Goal: Transaction & Acquisition: Purchase product/service

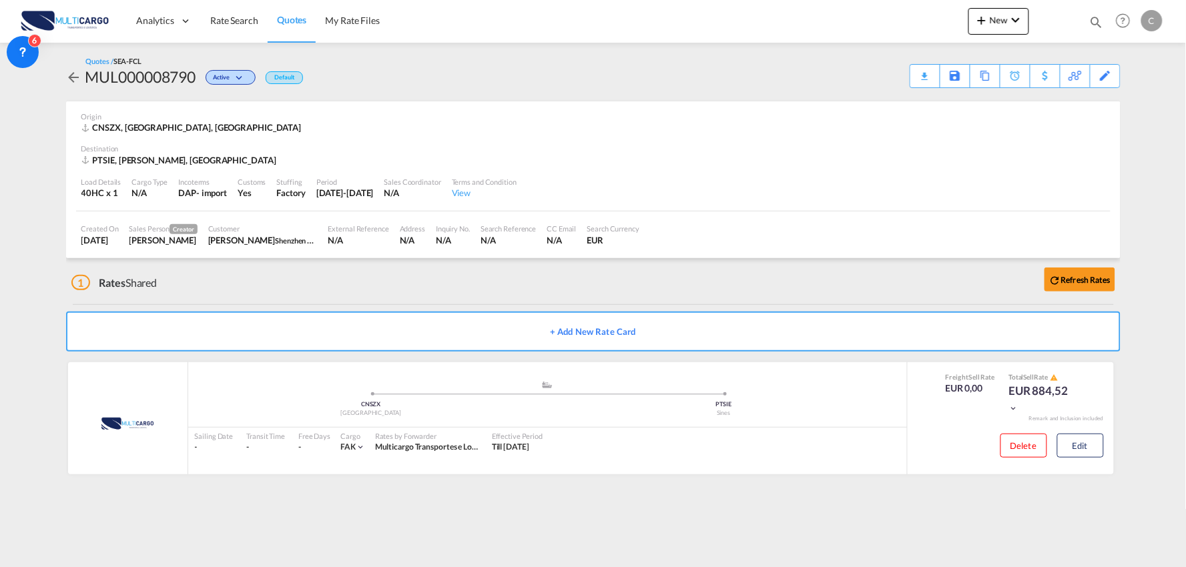
click at [290, 296] on div "1 Rates Shared Refresh Rates" at bounding box center [595, 279] width 1049 height 43
drag, startPoint x: 356, startPoint y: 284, endPoint x: 552, endPoint y: 284, distance: 195.5
click at [356, 284] on div "1 Rates Shared Refresh Rates" at bounding box center [595, 279] width 1049 height 43
click at [1004, 19] on span "New" at bounding box center [998, 20] width 50 height 11
click at [965, 92] on span "Quote" at bounding box center [962, 100] width 15 height 27
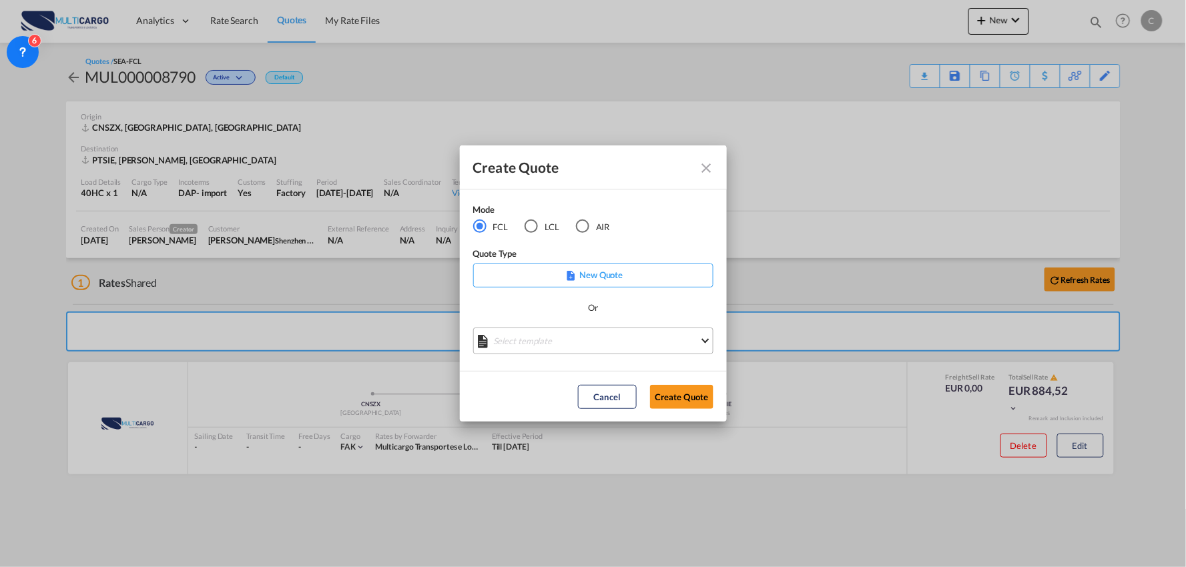
click at [595, 343] on md-select "Select template EXP EXW MERC.Nacional 09/2025 Patricia Barroso | 12 Sep 2025 IM…" at bounding box center [593, 341] width 240 height 27
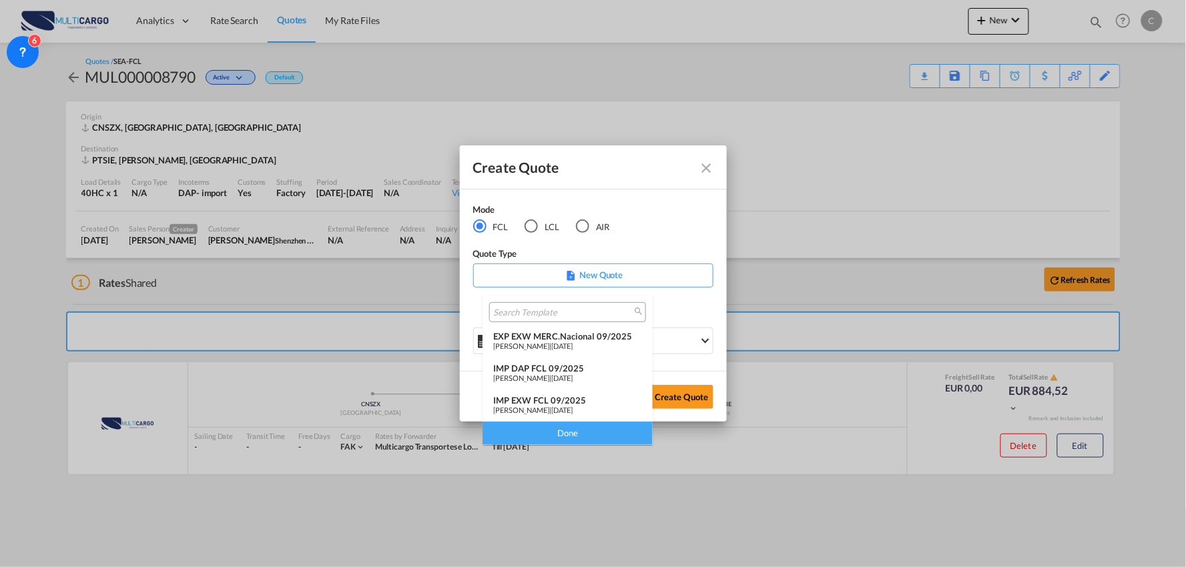
click at [562, 370] on div "IMP DAP FCL 09/2025" at bounding box center [567, 368] width 149 height 11
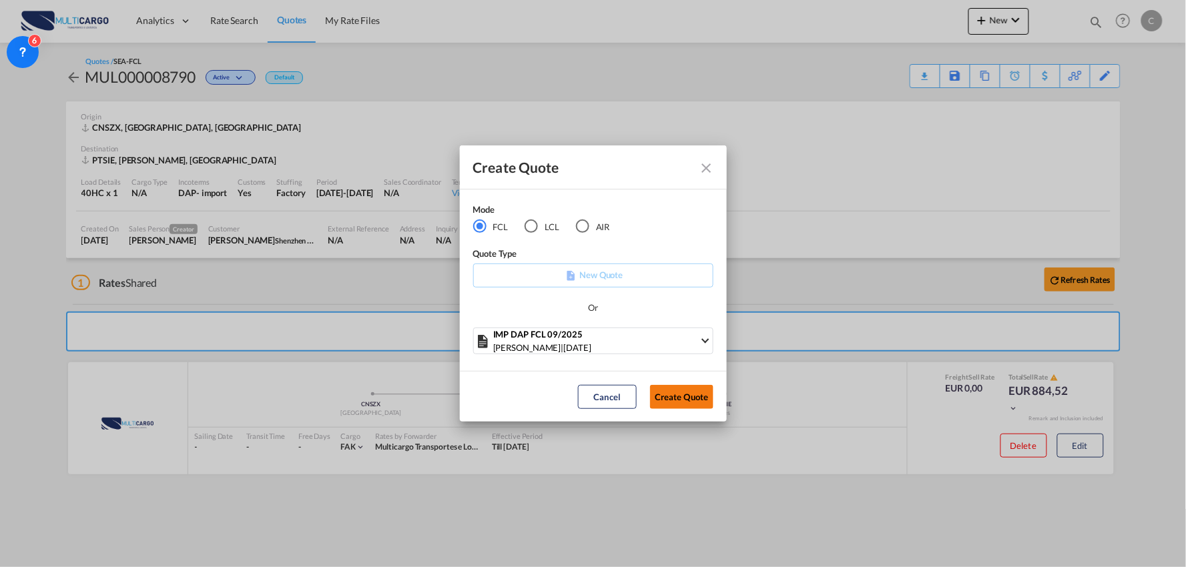
click at [671, 395] on button "Create Quote" at bounding box center [681, 397] width 63 height 24
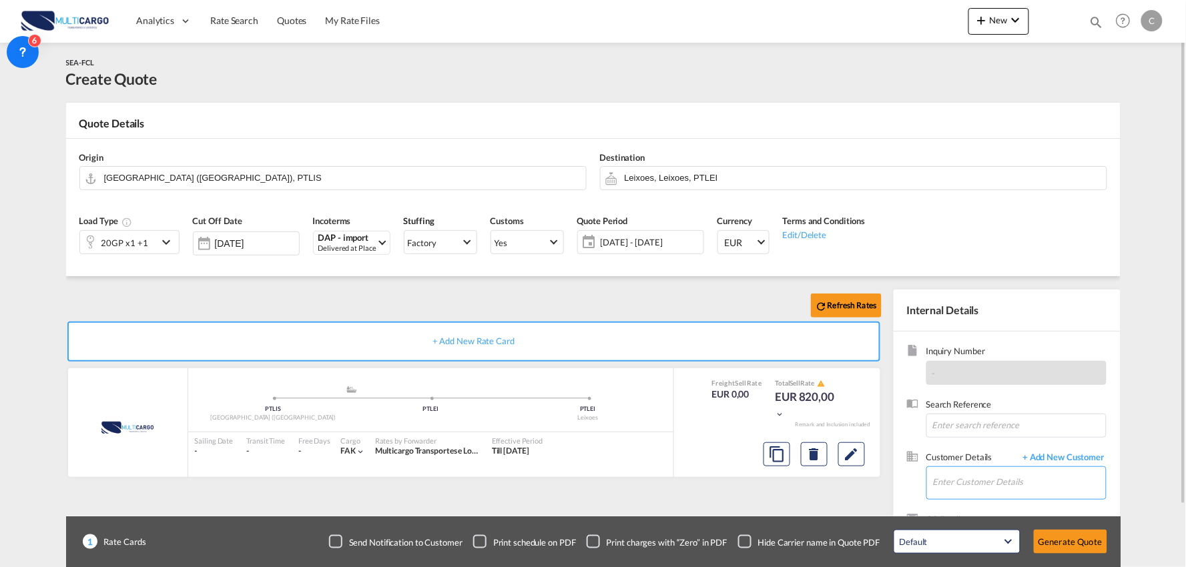
click at [981, 475] on input "Enter Customer Details" at bounding box center [1019, 482] width 173 height 30
click at [1048, 456] on span "+ Add New Customer" at bounding box center [1061, 458] width 90 height 15
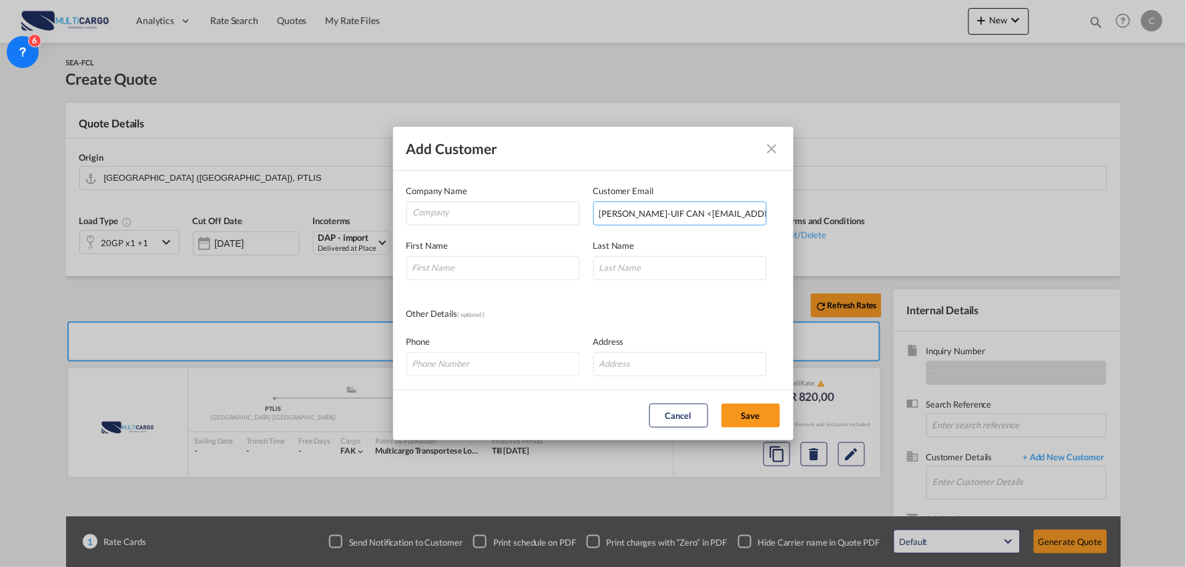
click at [677, 215] on input "Linda Zhang-UIF CAN <med1_can@uif.com.hk>" at bounding box center [679, 214] width 173 height 24
drag, startPoint x: 687, startPoint y: 212, endPoint x: 347, endPoint y: 222, distance: 340.4
click at [342, 224] on div "Add Customer Company Name Customer Email Linda Zhang-UIF CAN <med1_can@uif.com.…" at bounding box center [593, 283] width 1186 height 567
click at [730, 214] on input "med1_can@uif.com.hk>" at bounding box center [679, 214] width 173 height 24
type input "med1_can@uif.com.hk"
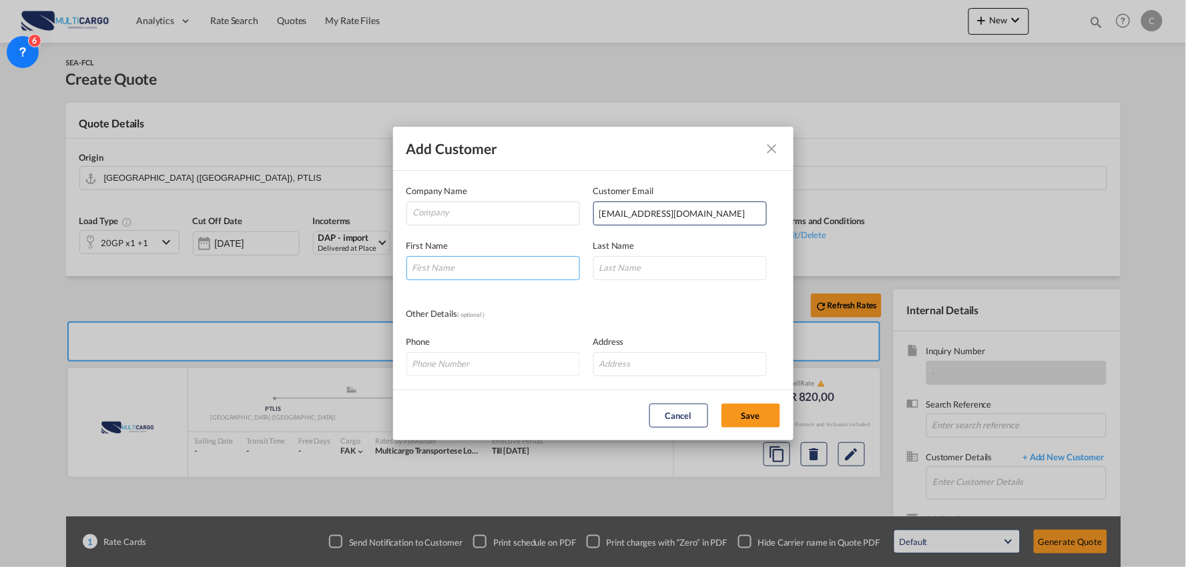
click at [492, 264] on input "Add Customer Company ..." at bounding box center [492, 268] width 173 height 24
type input "Linda"
type input "[PERSON_NAME]"
drag, startPoint x: 774, startPoint y: 151, endPoint x: 769, endPoint y: 198, distance: 47.0
click at [774, 151] on md-icon "icon-close" at bounding box center [772, 149] width 16 height 16
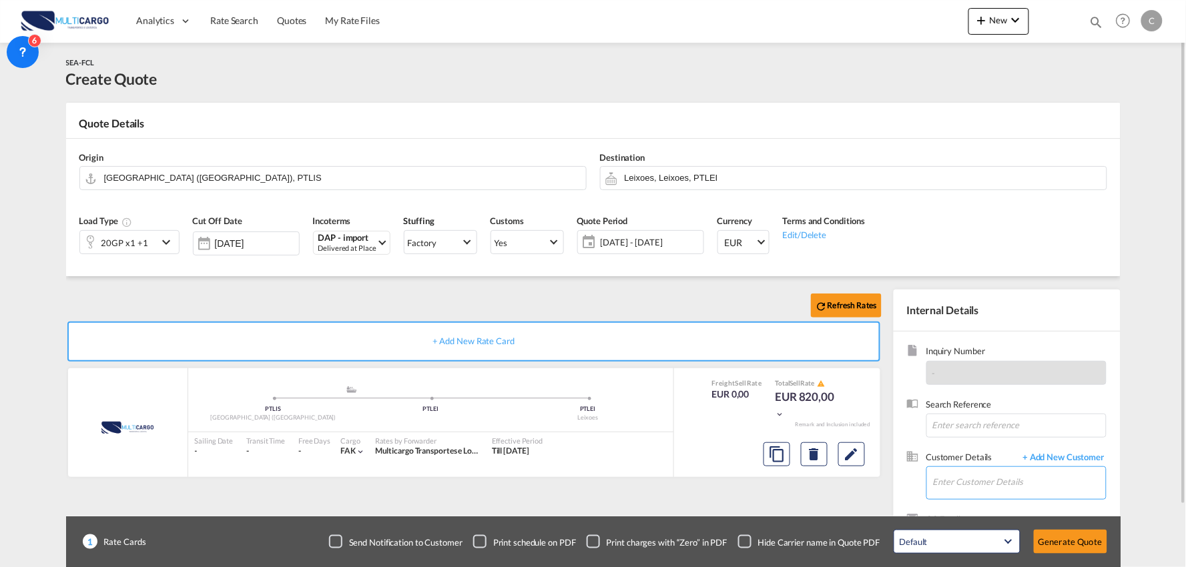
click at [1016, 482] on input "Enter Customer Details" at bounding box center [1019, 482] width 173 height 30
drag, startPoint x: 989, startPoint y: 482, endPoint x: 795, endPoint y: 475, distance: 194.3
click at [795, 475] on div "Refresh Rates + Add New Rate Card MultiCargo added by you .a{fill:#aaa8ad;} .a{…" at bounding box center [593, 425] width 1054 height 299
type input "med1"
drag, startPoint x: 934, startPoint y: 486, endPoint x: 877, endPoint y: 489, distance: 57.5
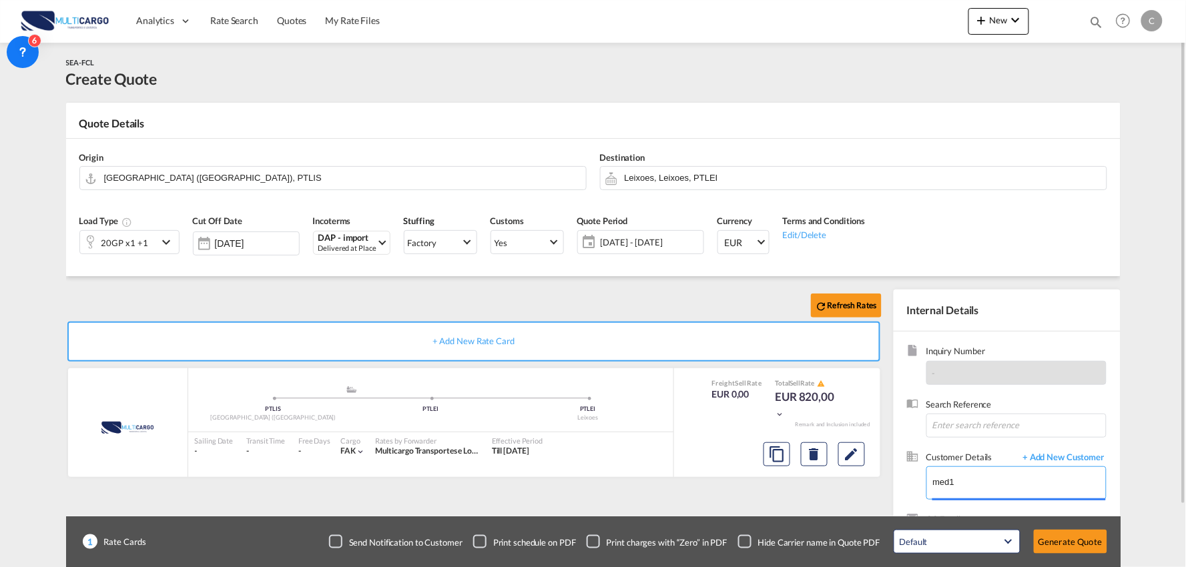
click at [877, 489] on div "Refresh Rates + Add New Rate Card MultiCargo added by you .a{fill:#aaa8ad;} .a{…" at bounding box center [593, 425] width 1054 height 299
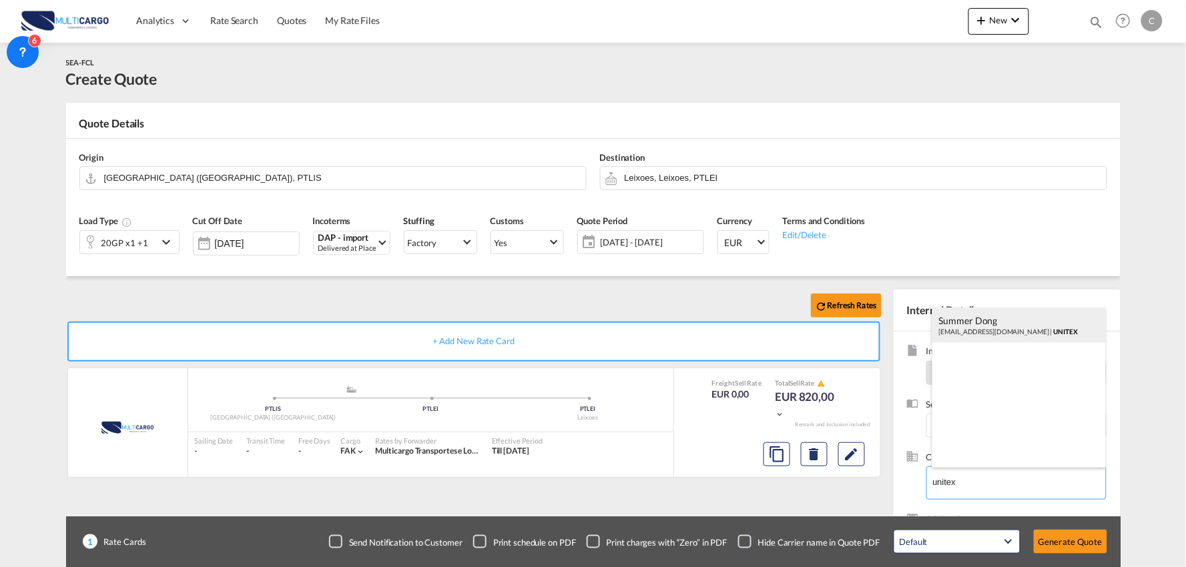
click at [1002, 330] on div "Summer Dong asst4_bdd@uif.com.hk | UNITEX" at bounding box center [1018, 326] width 173 height 36
type input "UNITEX, Summer Dong, asst4_bdd@uif.com.hk"
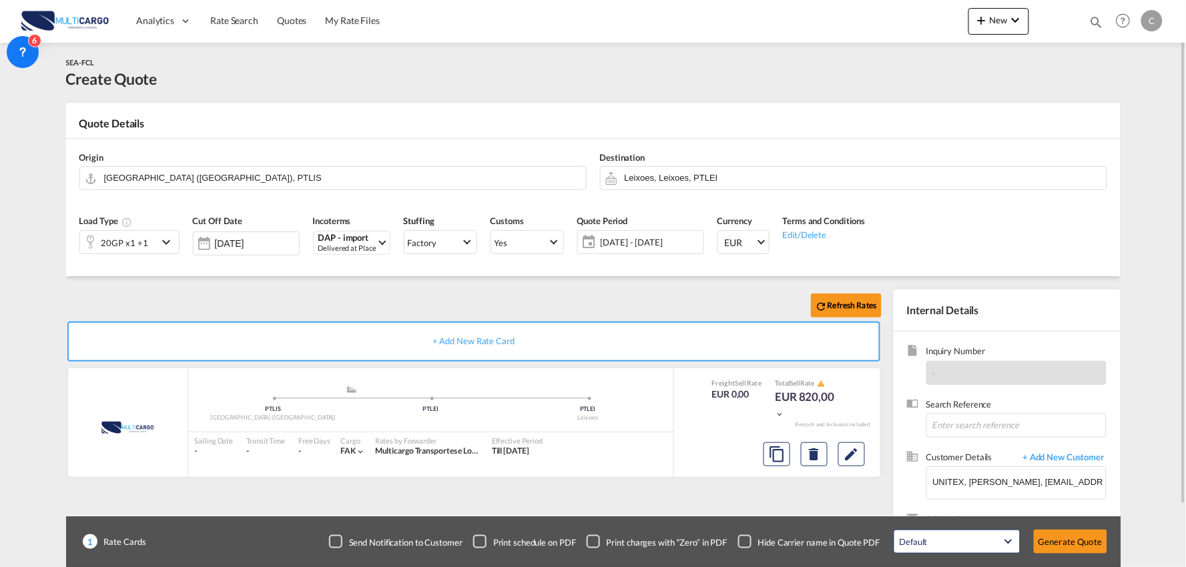
click at [593, 484] on div "Refresh Rates + Add New Rate Card MultiCargo added by you .a{fill:#aaa8ad;} .a{…" at bounding box center [476, 429] width 821 height 279
click at [655, 180] on input "Leixoes, Leixoes, PTLEI" at bounding box center [862, 177] width 475 height 23
type input "l"
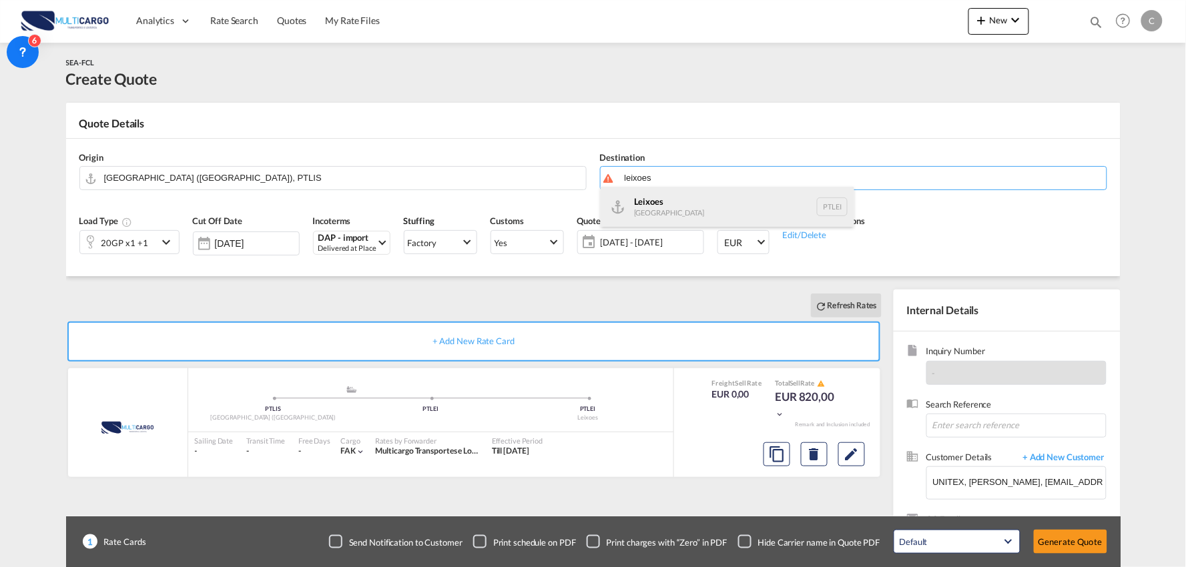
click at [669, 200] on div "Leixoes [GEOGRAPHIC_DATA] PTLEI" at bounding box center [728, 207] width 254 height 40
type input "Leixoes, PTLEI"
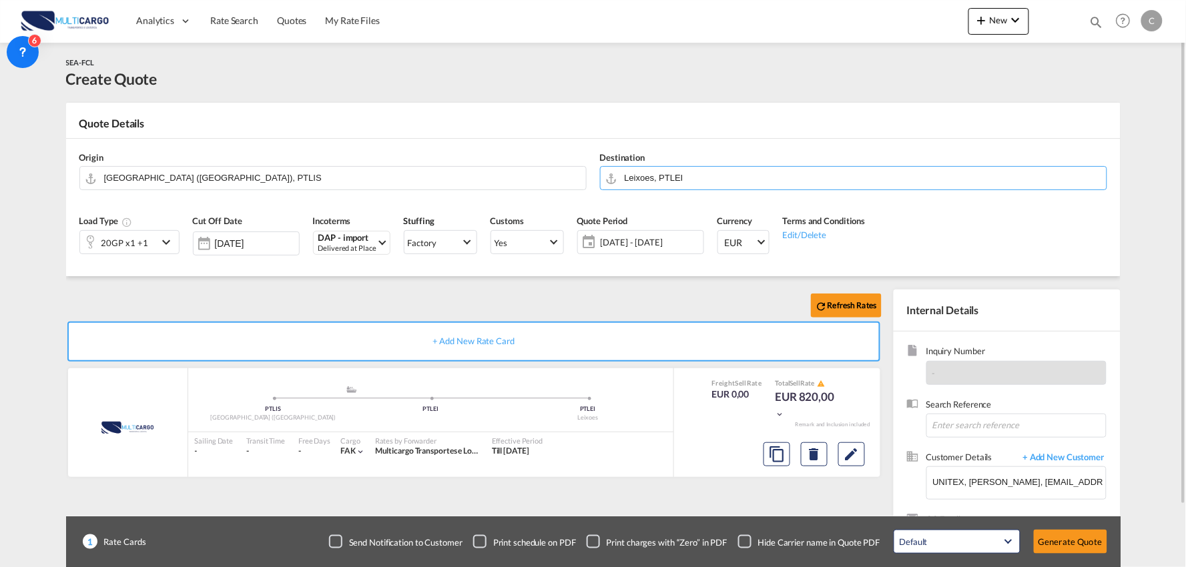
click at [372, 280] on div "Refresh Rates + Add New Rate Card MultiCargo added by you .a{fill:#aaa8ad;} .a{…" at bounding box center [593, 425] width 1054 height 299
click at [155, 175] on input "[GEOGRAPHIC_DATA] ([GEOGRAPHIC_DATA]), PTLIS" at bounding box center [341, 177] width 475 height 23
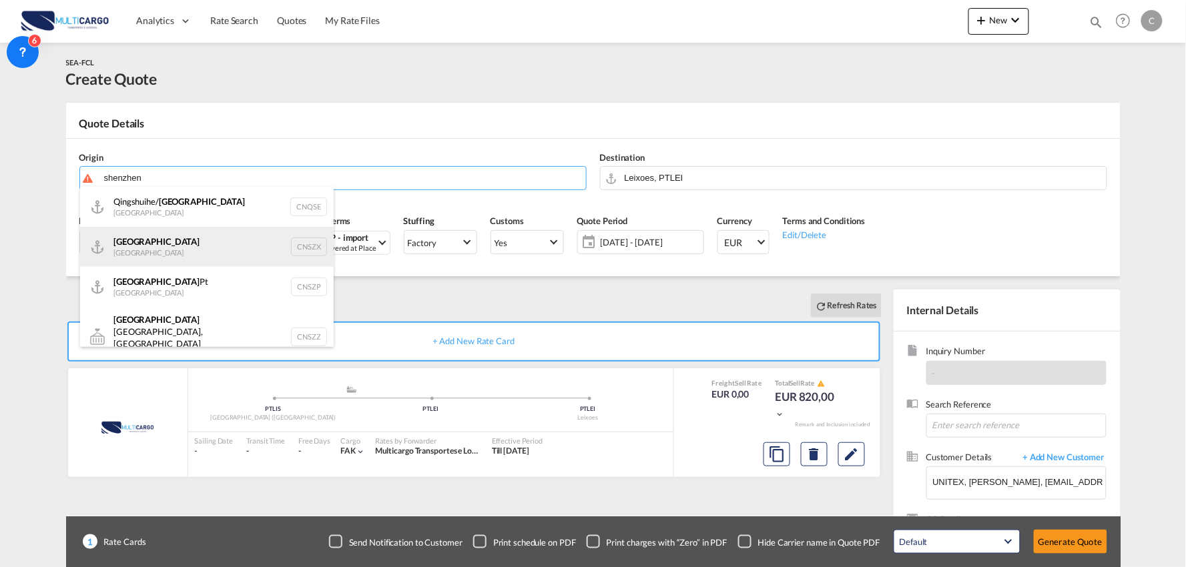
click at [154, 251] on div "Shenzhen China CNSZX" at bounding box center [207, 247] width 254 height 40
type input "Shenzhen, CNSZX"
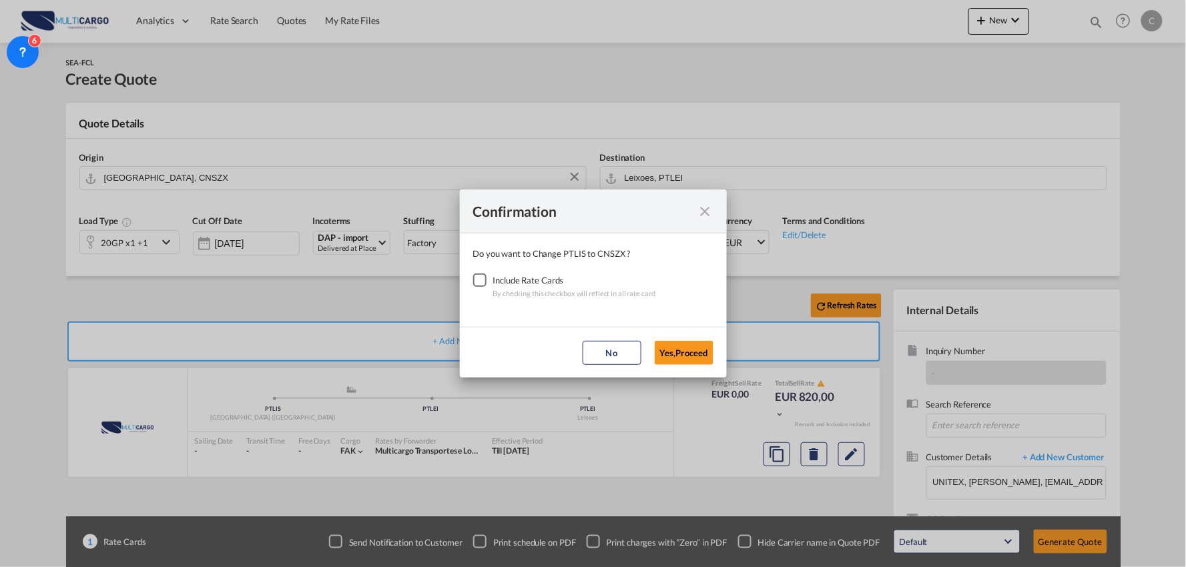
click at [473, 282] on div "Checkbox No Ink" at bounding box center [479, 280] width 13 height 13
click at [701, 341] on button "Yes,Proceed" at bounding box center [684, 353] width 59 height 24
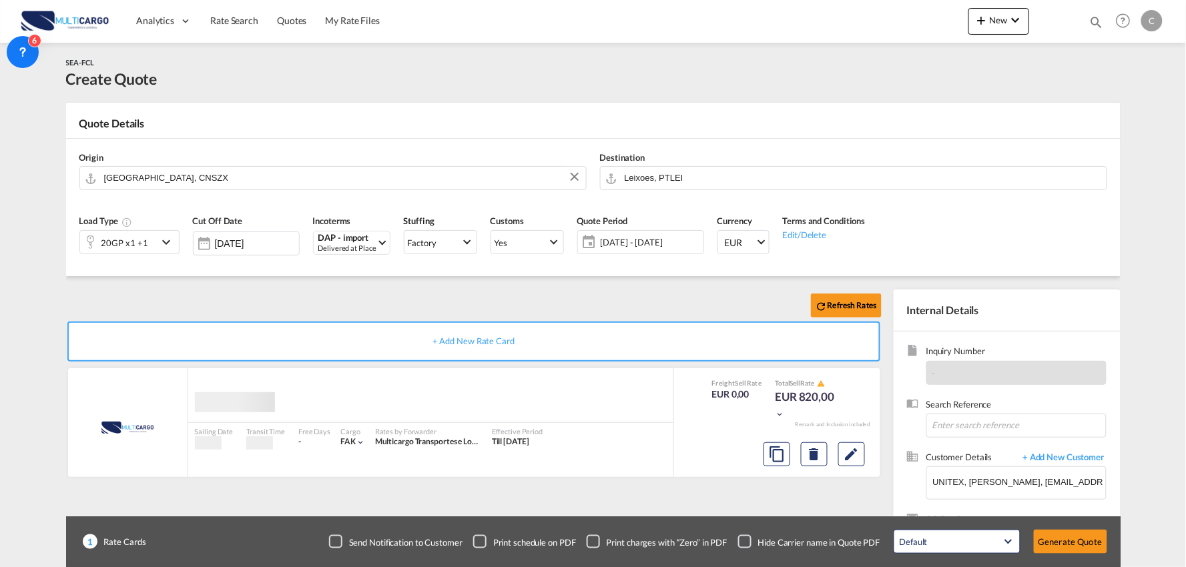
click at [310, 298] on div "Confirmation Do you want to Change PTLIS to CNSZX ? Include Rate Cards By check…" at bounding box center [593, 283] width 1186 height 567
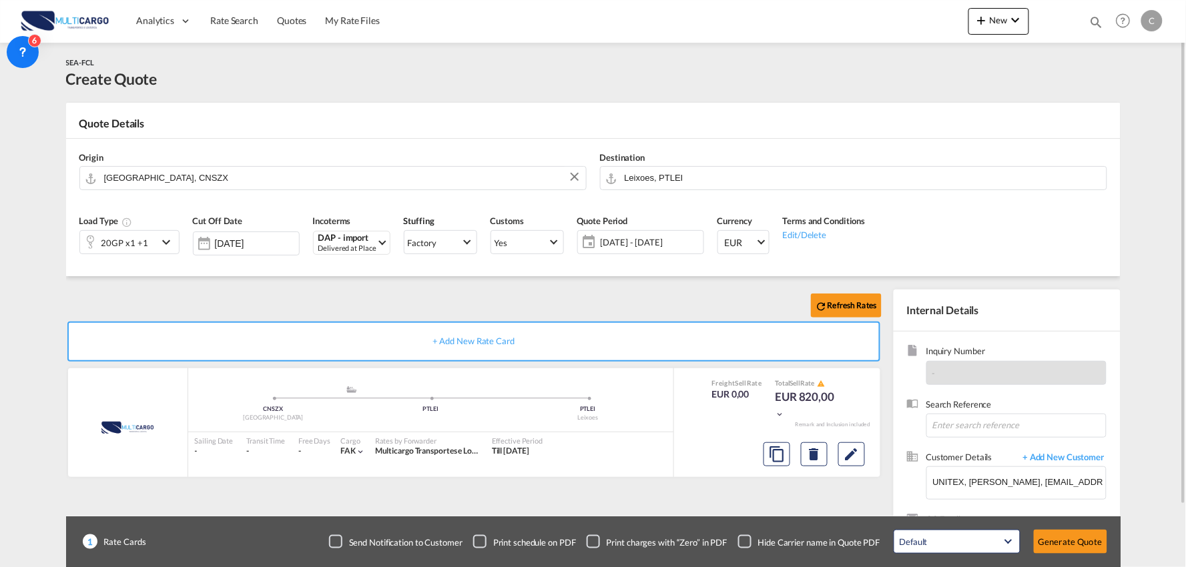
click at [127, 244] on div "20GP x1 +1" at bounding box center [124, 243] width 47 height 19
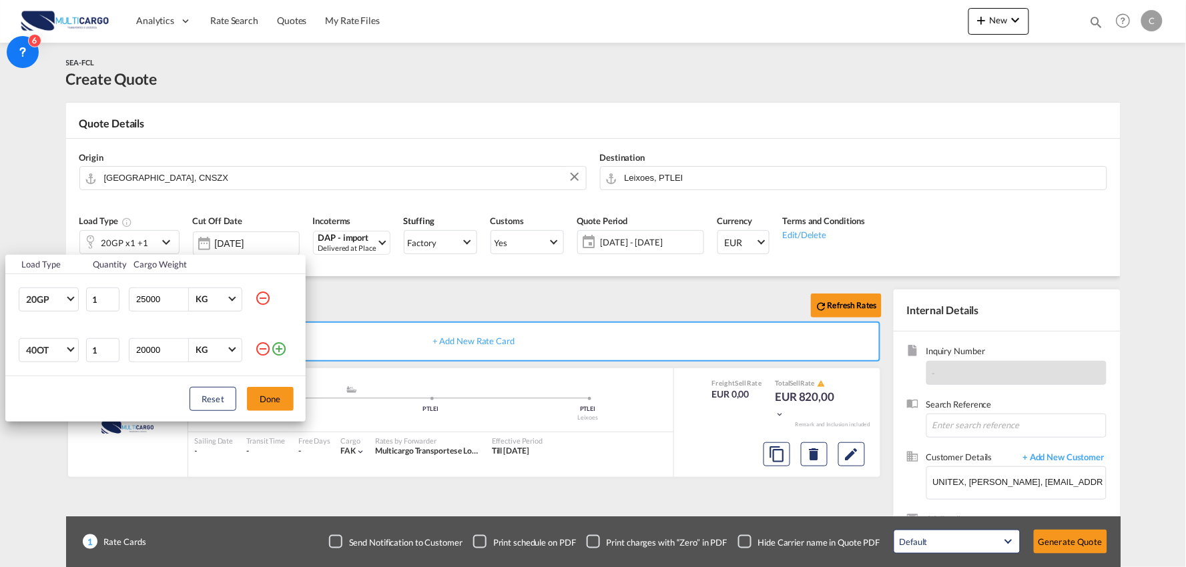
click at [262, 349] on md-icon "icon-minus-circle-outline" at bounding box center [263, 349] width 16 height 16
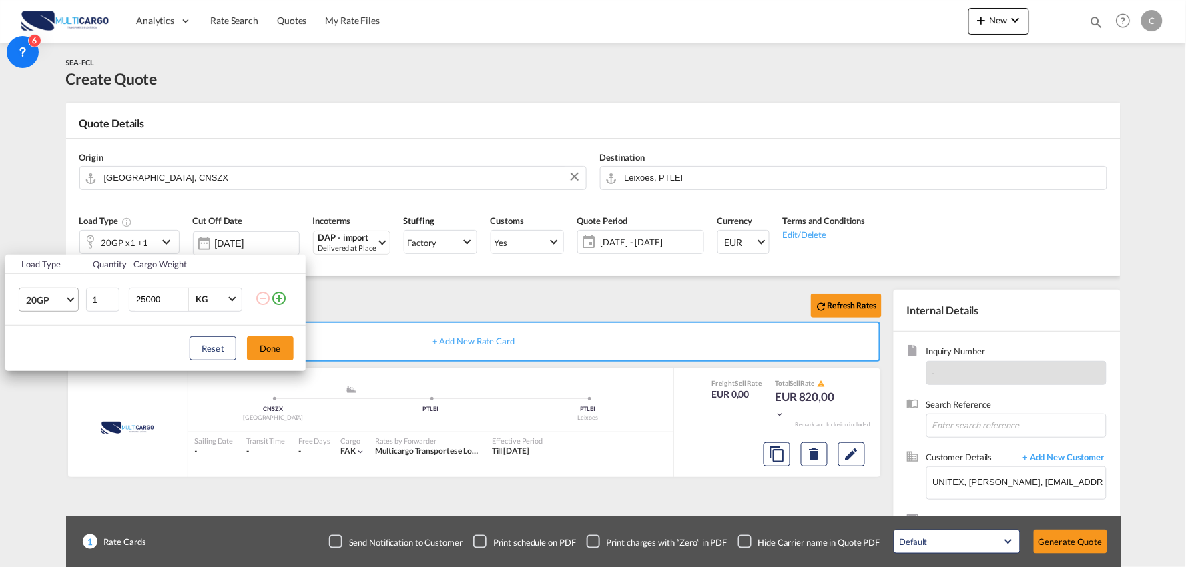
click at [45, 297] on span "20GP" at bounding box center [45, 300] width 39 height 13
click at [61, 362] on md-option "40HC" at bounding box center [60, 364] width 91 height 32
click at [308, 350] on div "Load Type Quantity Cargo Weight 40HC 1 25000 KG KG Load type addition is restri…" at bounding box center [593, 283] width 1186 height 567
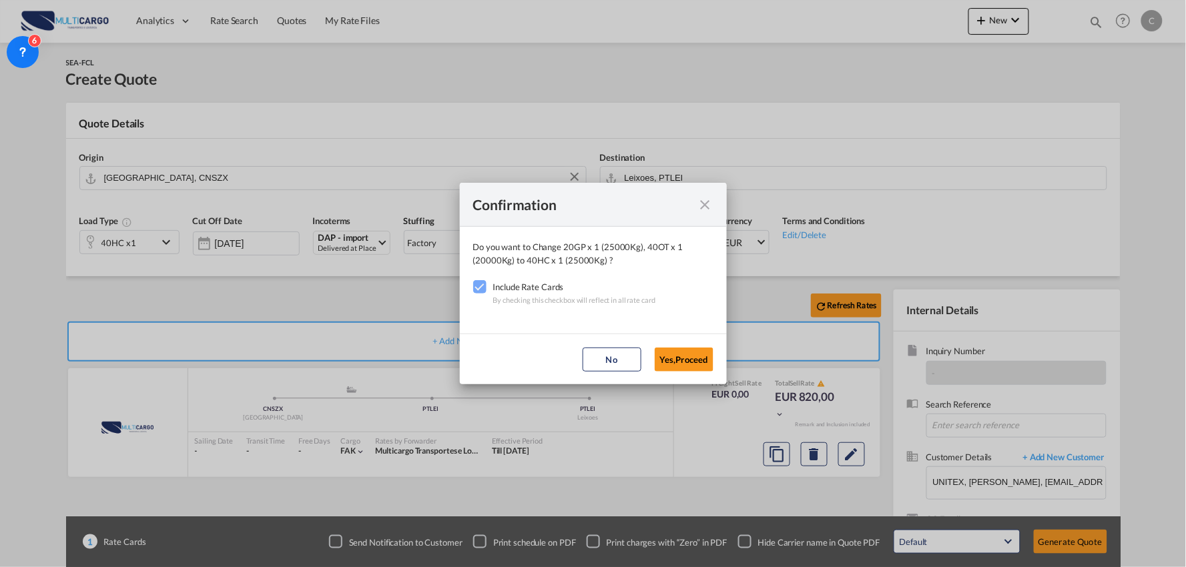
click at [240, 344] on div "Confirmation Do you want to Change 20GP x 1 (25000Kg), 40OT x 1 (20000Kg) to 40…" at bounding box center [593, 283] width 1186 height 567
click at [683, 358] on button "Yes,Proceed" at bounding box center [684, 360] width 59 height 24
click at [175, 274] on div "Confirmation Do you want to Change 20GP x 1 (25000Kg), 40OT x 1 (20000Kg) to 40…" at bounding box center [593, 283] width 1186 height 567
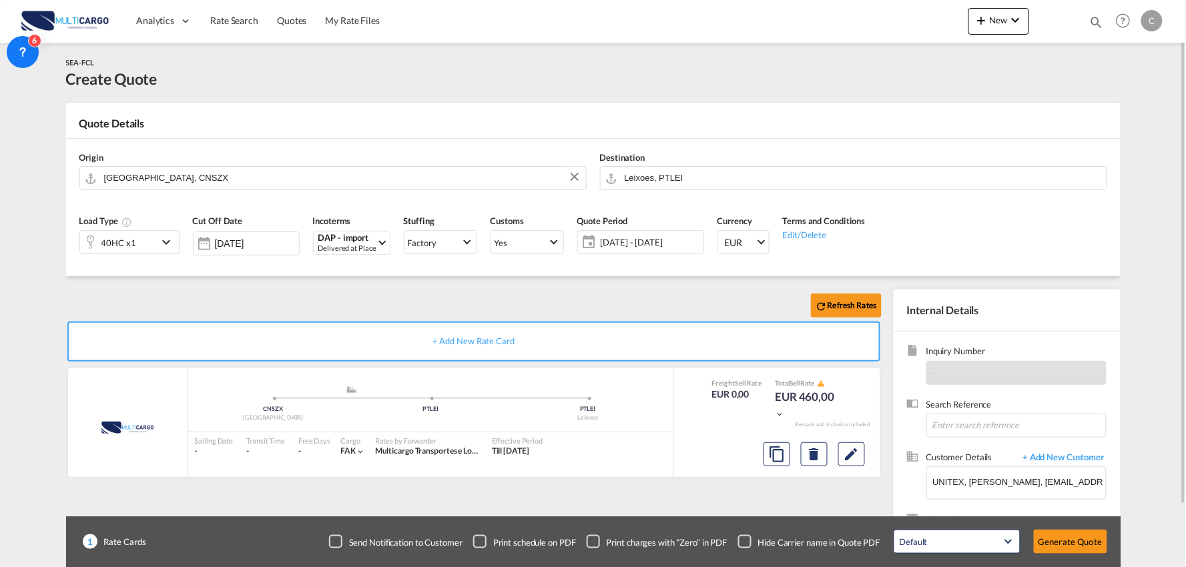
click at [124, 240] on div "40HC x1" at bounding box center [118, 243] width 35 height 19
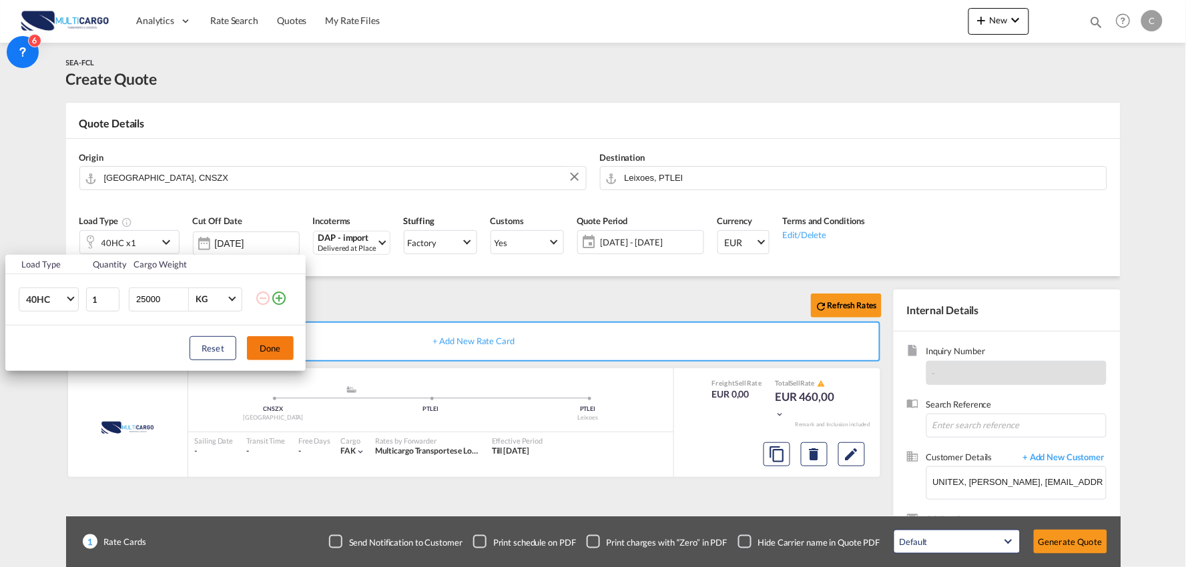
click at [281, 343] on button "Done" at bounding box center [270, 348] width 47 height 24
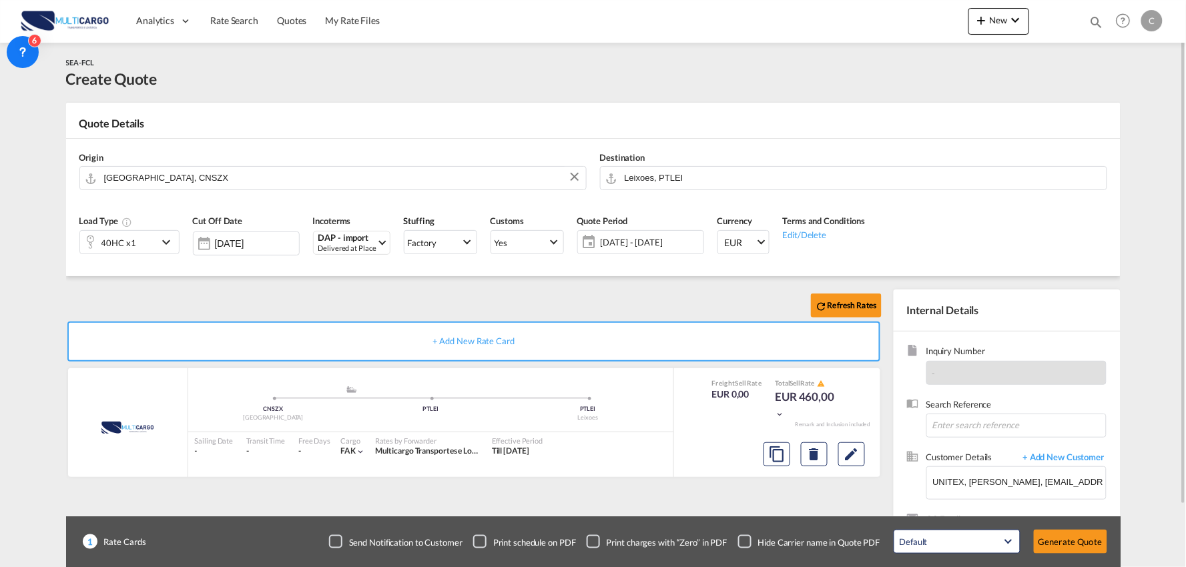
click at [319, 304] on div "Refresh Rates" at bounding box center [476, 306] width 821 height 32
click at [520, 304] on div "Refresh Rates" at bounding box center [476, 306] width 821 height 32
click at [741, 540] on div "Checkbox No Ink" at bounding box center [744, 541] width 13 height 13
click at [552, 303] on div "Refresh Rates" at bounding box center [476, 306] width 821 height 32
click at [1063, 551] on button "Generate Quote" at bounding box center [1070, 542] width 73 height 24
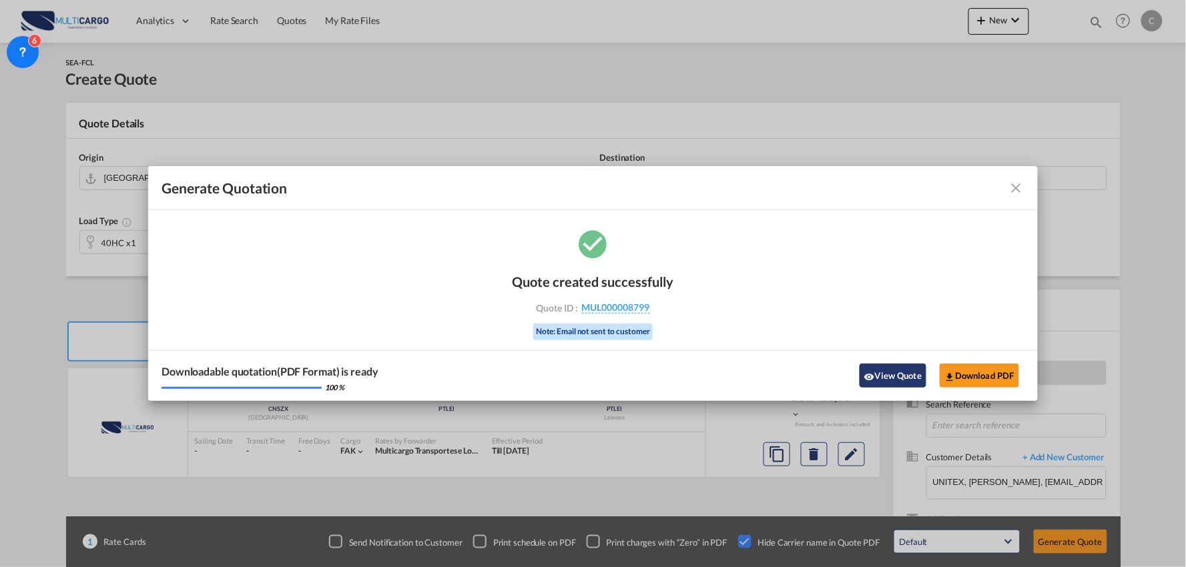
click at [867, 372] on md-icon "icon-eye" at bounding box center [869, 377] width 11 height 11
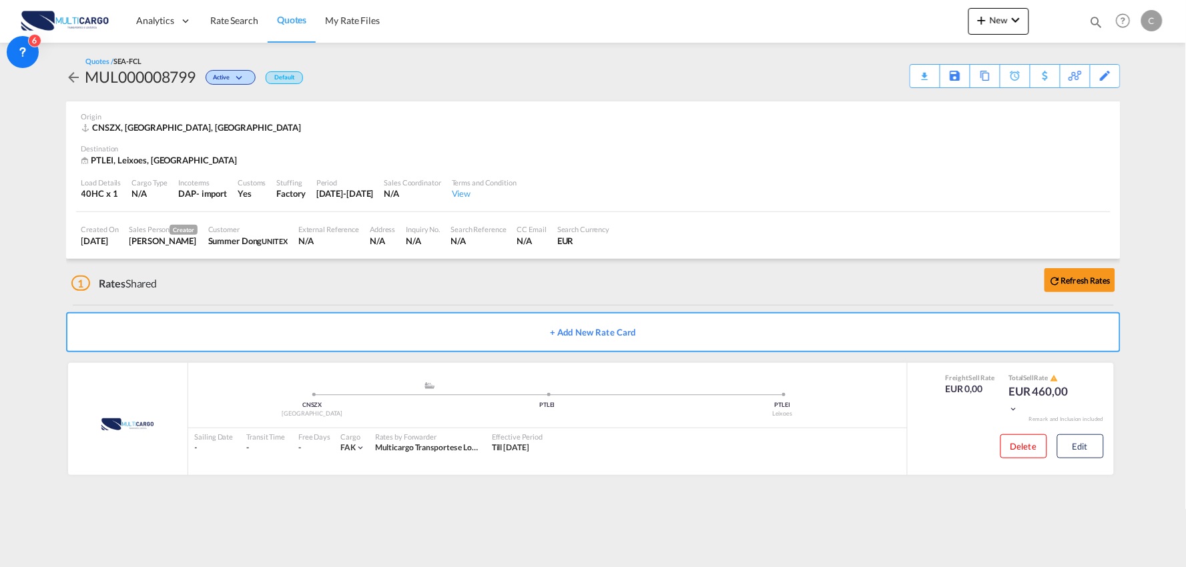
click at [470, 287] on div "1 Rates Shared Refresh Rates" at bounding box center [595, 280] width 1049 height 43
click at [458, 288] on div "1 Rates Shared Refresh Rates" at bounding box center [595, 280] width 1049 height 43
drag, startPoint x: 311, startPoint y: 299, endPoint x: 771, endPoint y: 77, distance: 510.9
click at [312, 299] on div "1 Rates Shared Refresh Rates" at bounding box center [595, 280] width 1049 height 43
click at [264, 302] on div "1 Rates Shared Refresh Rates + Add New Rate Card MultiCargo added by you .a{fil…" at bounding box center [593, 374] width 1054 height 230
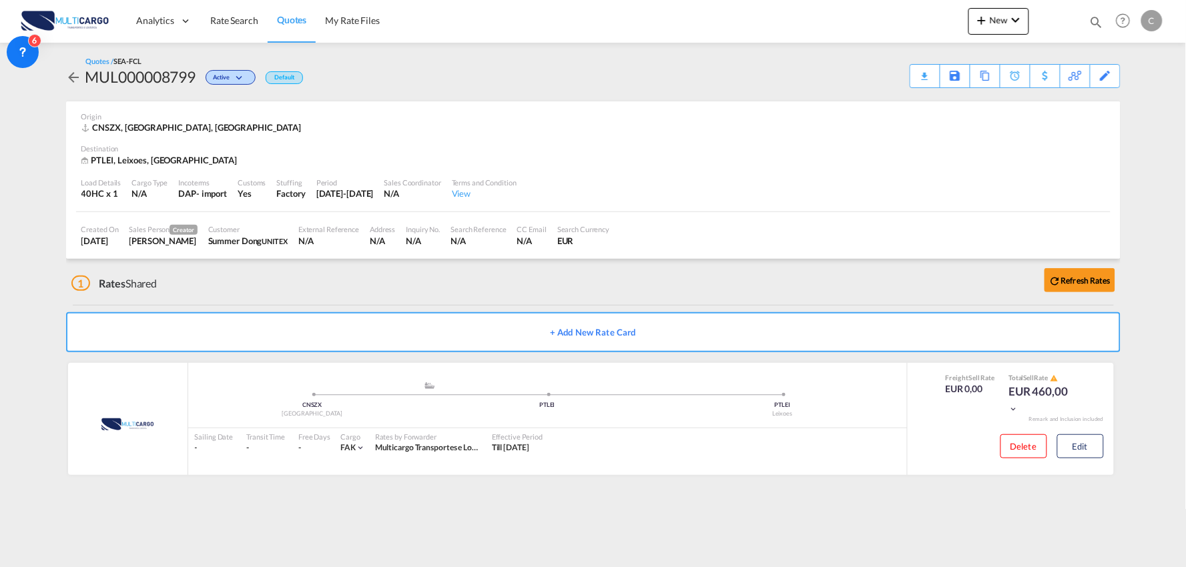
click at [197, 283] on div "1 Rates Shared Refresh Rates" at bounding box center [595, 280] width 1049 height 43
click at [504, 286] on div "1 Rates Shared Refresh Rates" at bounding box center [595, 280] width 1049 height 43
click at [510, 284] on div "1 Rates Shared Refresh Rates" at bounding box center [595, 280] width 1049 height 43
click at [378, 270] on div "1 Rates Shared Refresh Rates" at bounding box center [595, 280] width 1049 height 43
click at [432, 278] on div "1 Rates Shared Refresh Rates" at bounding box center [595, 280] width 1049 height 43
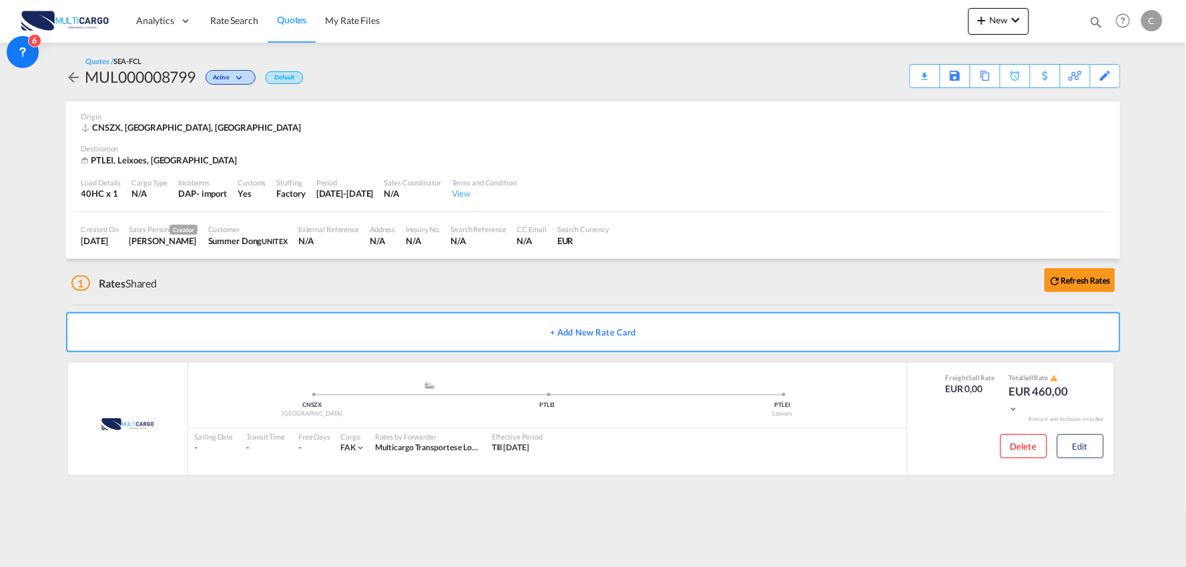
click at [429, 279] on div "1 Rates Shared Refresh Rates" at bounding box center [595, 280] width 1049 height 43
click at [428, 279] on div "1 Rates Shared Refresh Rates" at bounding box center [595, 280] width 1049 height 43
click at [750, 288] on div "1 Rates Shared Refresh Rates" at bounding box center [595, 280] width 1049 height 43
click at [745, 288] on div "1 Rates Shared Refresh Rates" at bounding box center [595, 280] width 1049 height 43
click at [494, 277] on div "1 Rates Shared Refresh Rates" at bounding box center [595, 280] width 1049 height 43
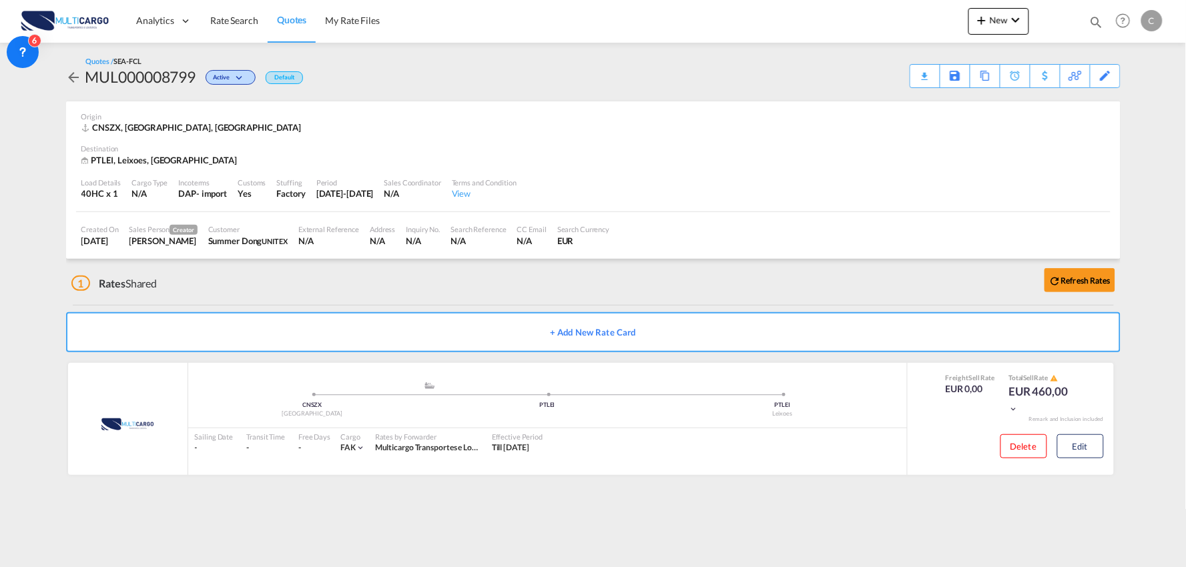
click at [332, 283] on div "1 Rates Shared Refresh Rates" at bounding box center [595, 280] width 1049 height 43
click at [258, 281] on div "1 Rates Shared Refresh Rates" at bounding box center [595, 280] width 1049 height 43
click at [230, 301] on div "1 Rates Shared Refresh Rates" at bounding box center [595, 280] width 1049 height 43
click at [1102, 444] on button "Edit" at bounding box center [1080, 446] width 47 height 24
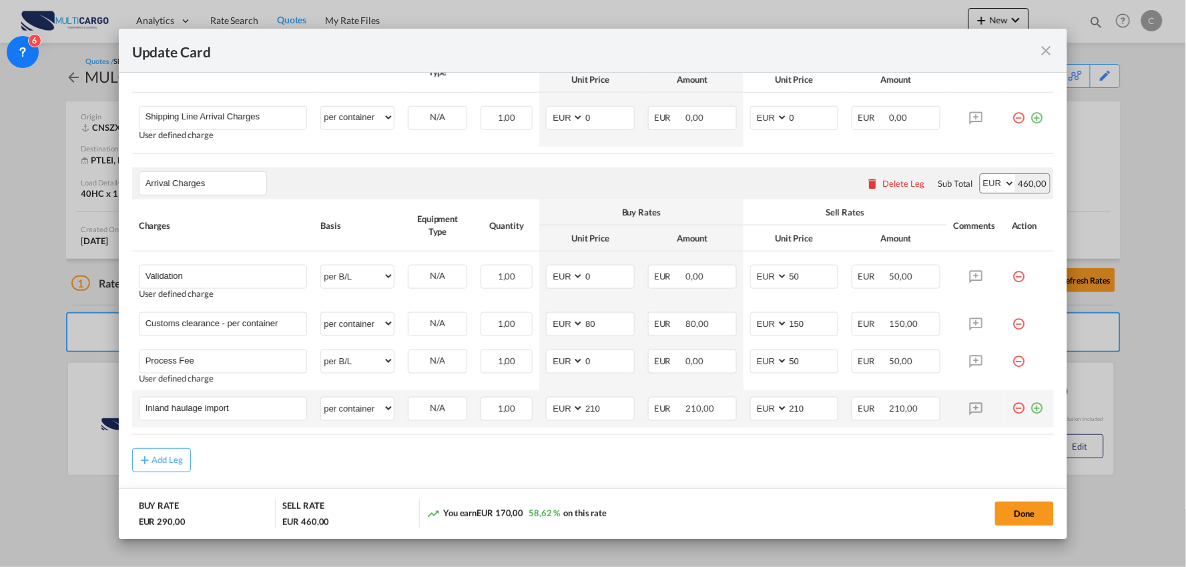
scroll to position [444, 0]
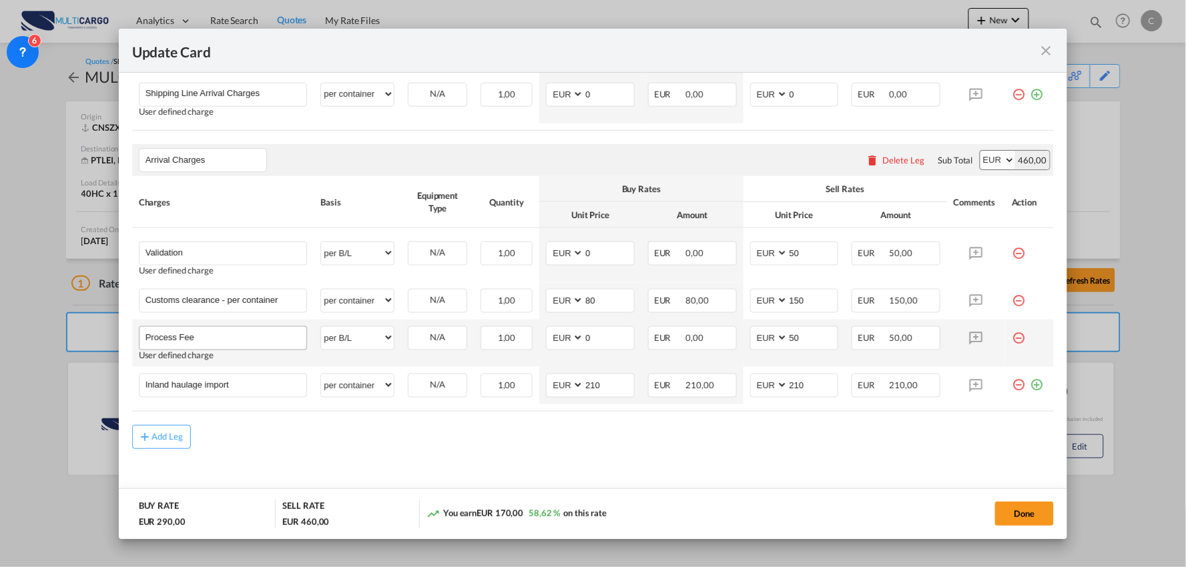
drag, startPoint x: 232, startPoint y: 348, endPoint x: 223, endPoint y: 342, distance: 10.5
click at [226, 344] on td "Process Fee Please Enter User Defined Charges Cannot Be Published User defined …" at bounding box center [223, 343] width 182 height 47
drag, startPoint x: 222, startPoint y: 334, endPoint x: 79, endPoint y: 342, distance: 143.1
click at [94, 341] on div "Update Card Port of Loading CNSZX T/S Liner/Carrier MultiCargo Atlantic Contain…" at bounding box center [593, 283] width 1186 height 567
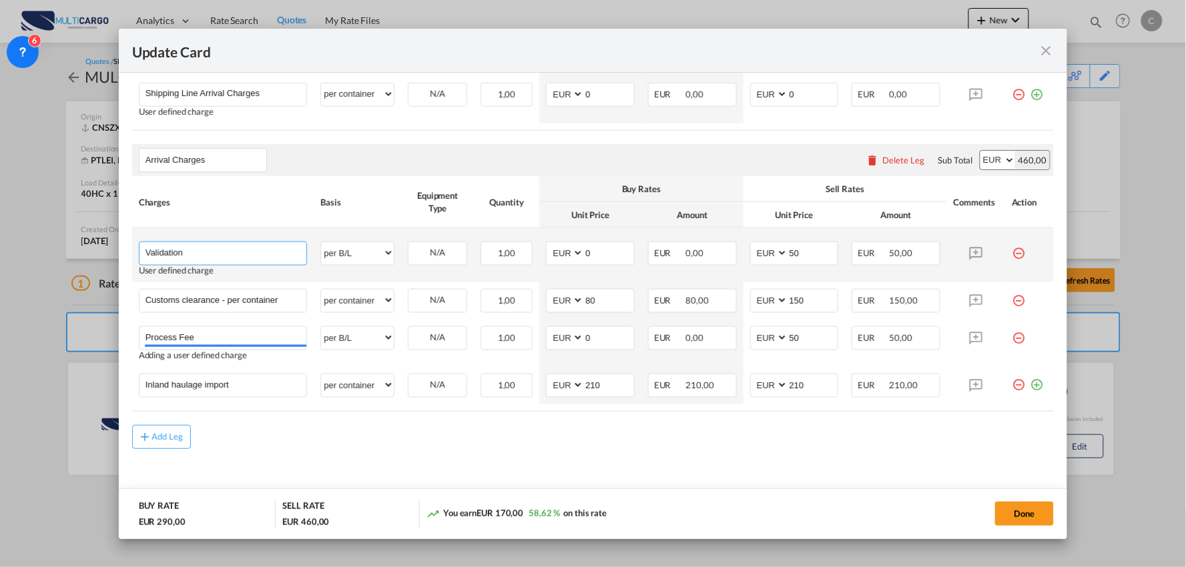
click at [202, 247] on input "Validation" at bounding box center [225, 252] width 161 height 20
paste input "Process Fee"
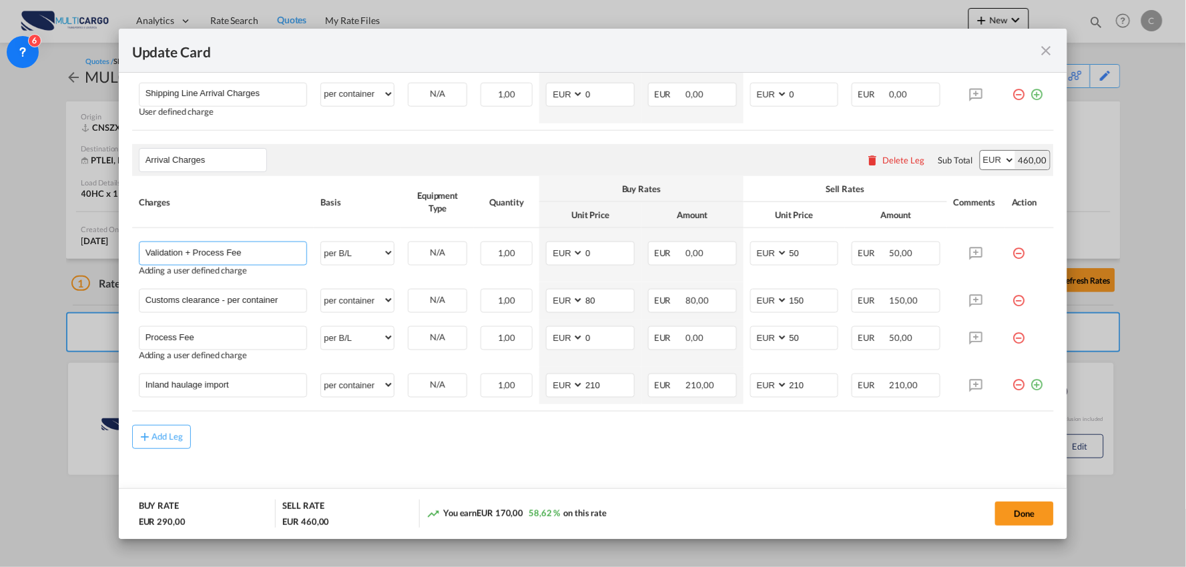
type input "Validation + Process Fee"
click at [299, 441] on div "Add Leg" at bounding box center [593, 437] width 922 height 24
click at [615, 438] on div "Add Leg" at bounding box center [593, 437] width 922 height 24
drag, startPoint x: 788, startPoint y: 254, endPoint x: 737, endPoint y: 255, distance: 50.7
click at [743, 255] on td "AED AFN ALL AMD ANG AOA ARS AUD AWG AZN BAM BBD BDT BGN BHD BIF BMD BND BOB BRL…" at bounding box center [794, 255] width 102 height 54
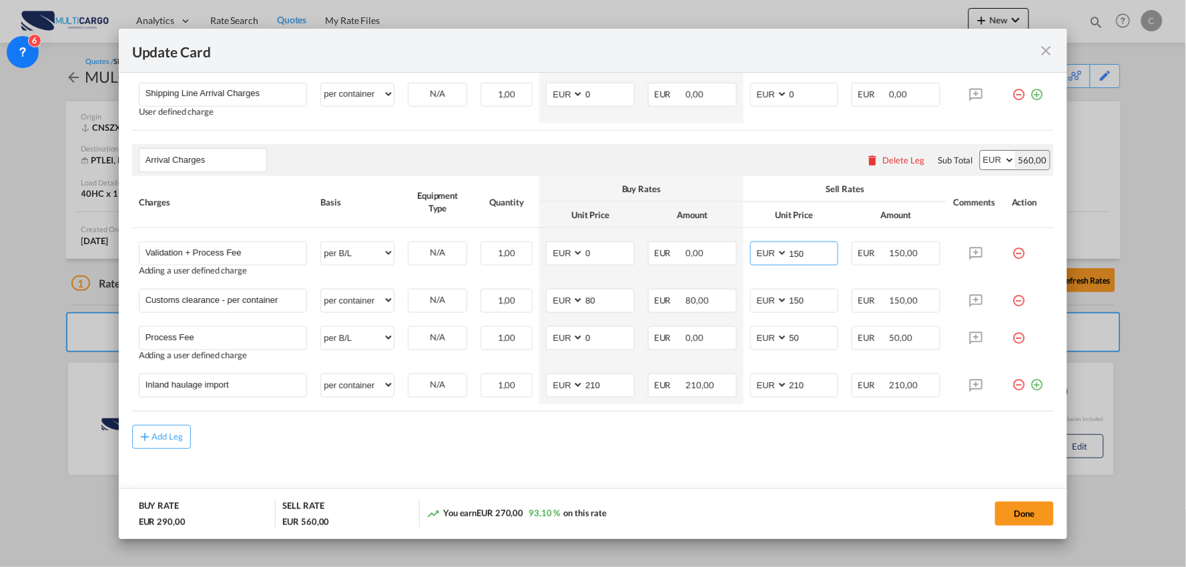
type input "150"
click at [396, 459] on md-content "Main Freight Please enter leg name Leg Name Already Exists Delete Leg Sub Total…" at bounding box center [593, 242] width 922 height 542
click at [1012, 338] on md-icon "icon-minus-circle-outline red-400-fg" at bounding box center [1018, 332] width 13 height 13
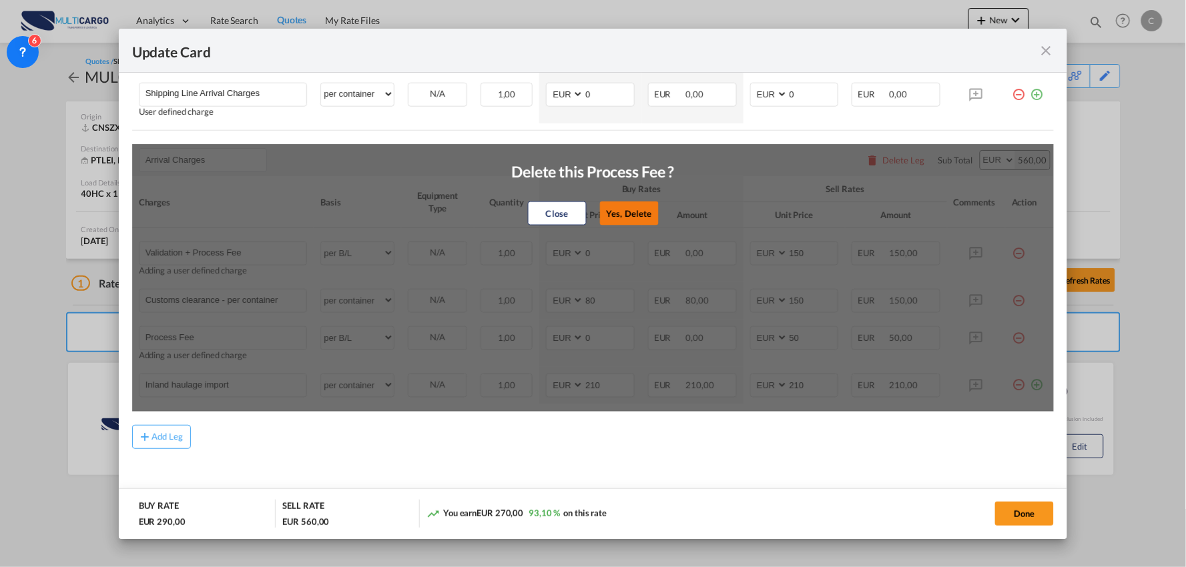
click at [639, 210] on button "Yes, Delete" at bounding box center [628, 214] width 59 height 24
type input "Inland haulage import"
select select "per container"
type input "210"
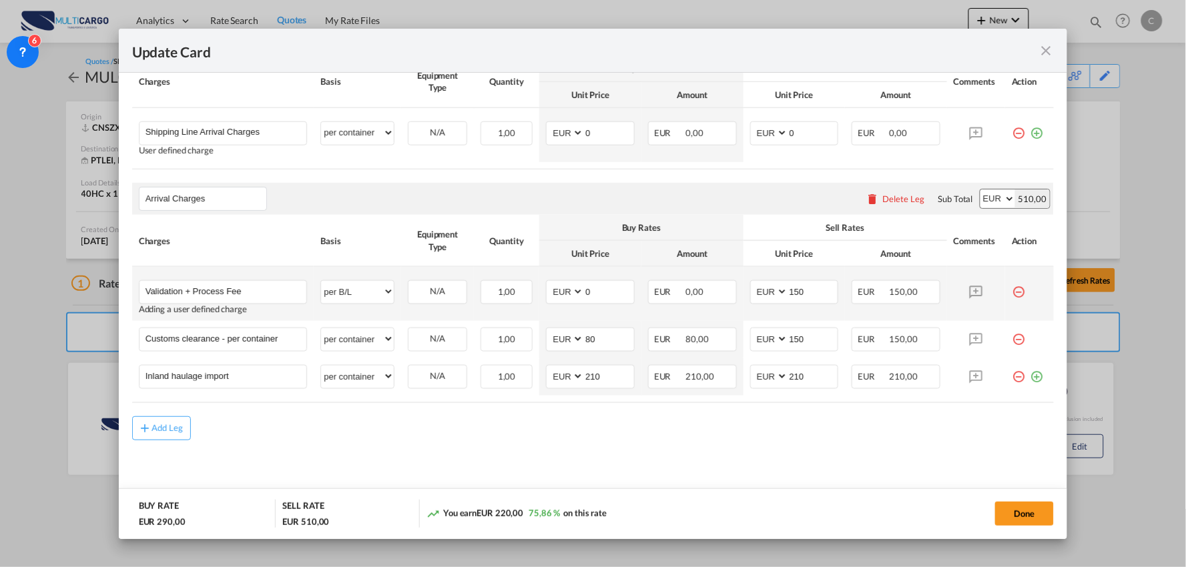
scroll to position [405, 0]
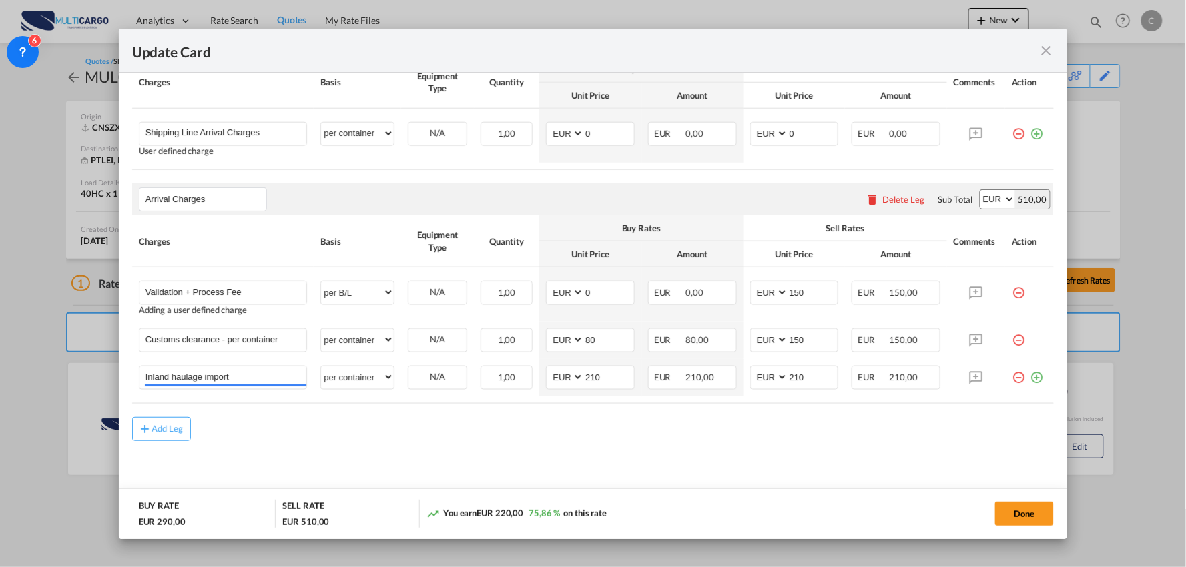
click at [356, 440] on div "Add Leg" at bounding box center [593, 429] width 922 height 24
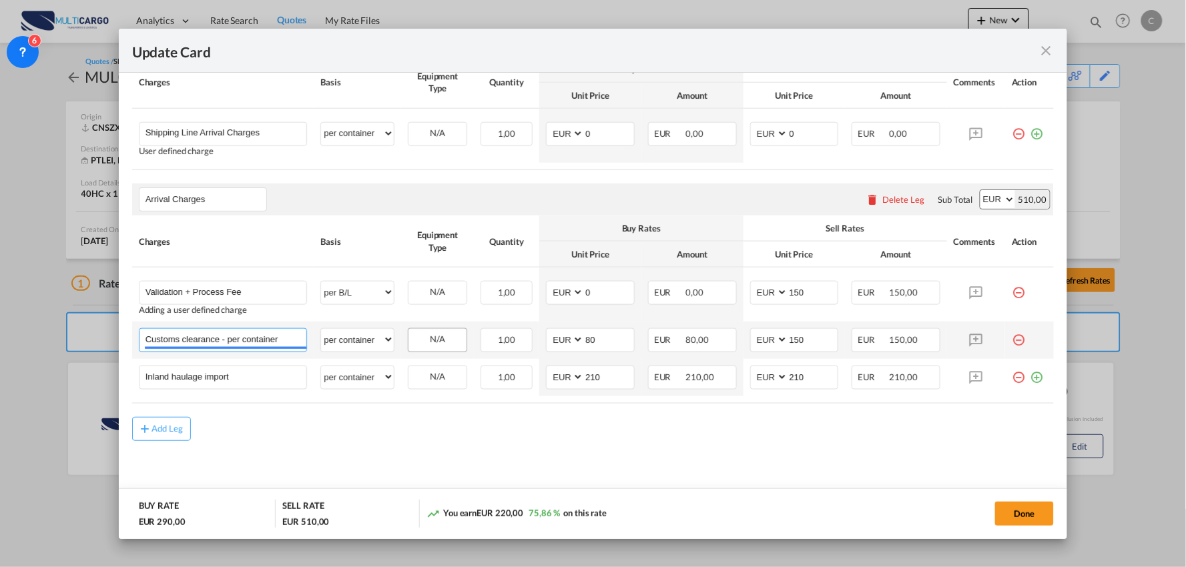
drag, startPoint x: 221, startPoint y: 337, endPoint x: 462, endPoint y: 345, distance: 241.7
click at [462, 345] on tr "Customs clearance - per container Please Enter User Defined Charges Cannot Be P…" at bounding box center [593, 340] width 922 height 37
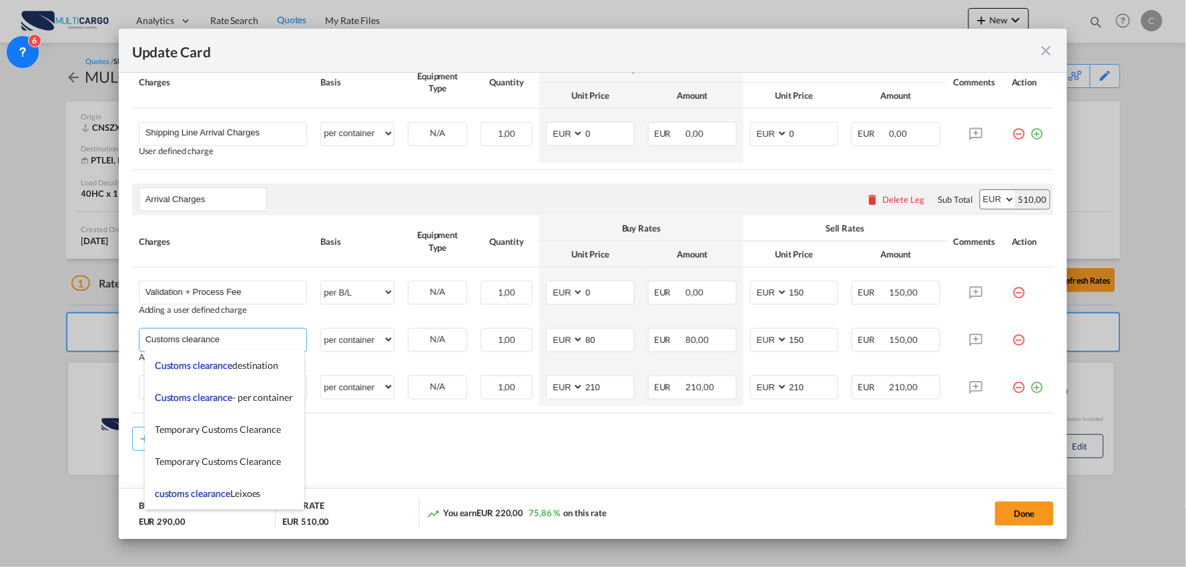
type input "Customs clearance"
click at [552, 444] on div "Add Leg" at bounding box center [593, 439] width 922 height 24
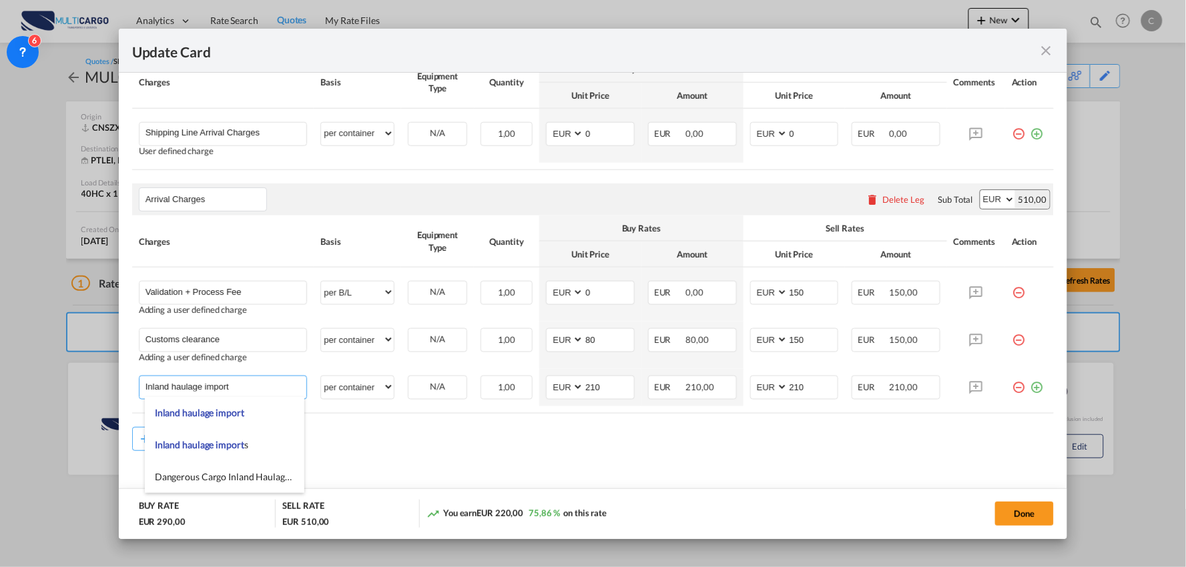
drag, startPoint x: 264, startPoint y: 385, endPoint x: -32, endPoint y: 383, distance: 296.3
click at [0, 383] on html "Analytics Reports Dashboard Rate Search Quotes My Rate Files" at bounding box center [593, 283] width 1186 height 567
type input "Delivery Aveiro"
click at [485, 472] on md-content "Main Freight Please enter leg name Leg Name Already Exists Delete Leg Sub Total…" at bounding box center [593, 268] width 922 height 515
click at [510, 456] on div "Add Leg" at bounding box center [593, 449] width 922 height 24
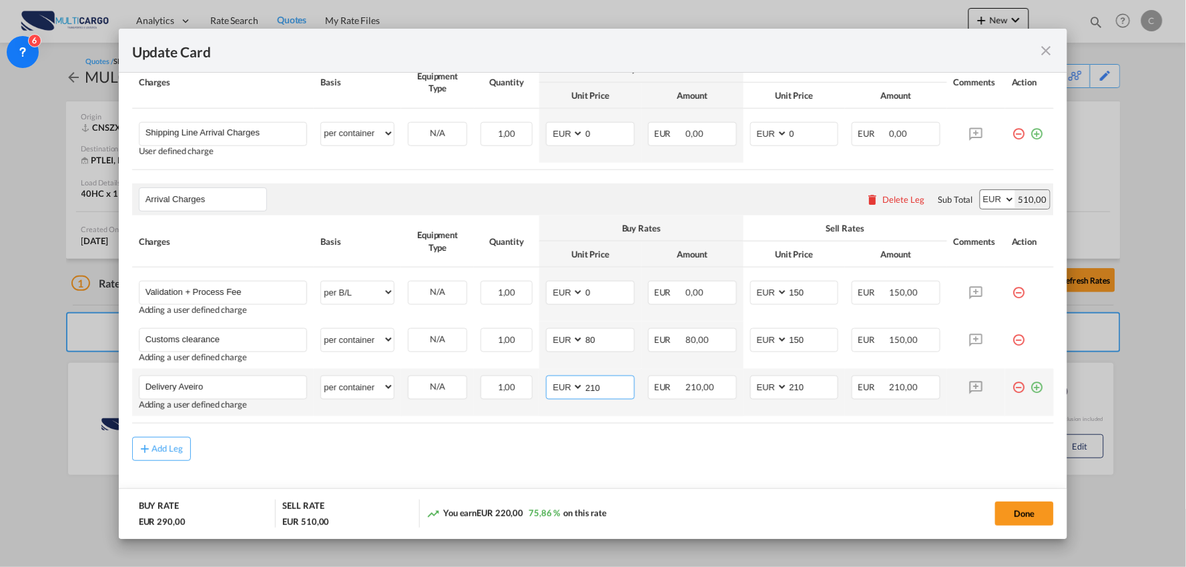
drag, startPoint x: 618, startPoint y: 389, endPoint x: 559, endPoint y: 388, distance: 58.7
click at [559, 388] on md-input-container "AED AFN ALL AMD ANG AOA ARS AUD AWG AZN BAM BBD BDT BGN BHD BIF BMD BND BOB BRL…" at bounding box center [590, 388] width 89 height 24
type input "390"
drag, startPoint x: 505, startPoint y: 467, endPoint x: 512, endPoint y: 460, distance: 9.9
click at [512, 460] on md-content "Main Freight Please enter leg name Leg Name Already Exists Delete Leg Sub Total…" at bounding box center [593, 268] width 922 height 515
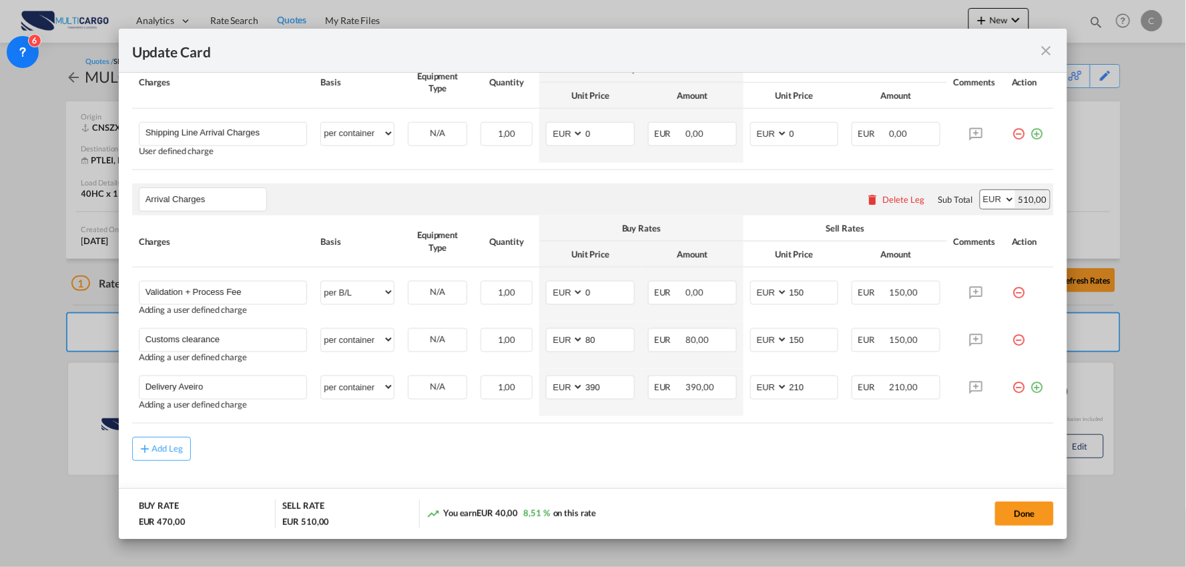
click at [827, 452] on div "Add Leg" at bounding box center [593, 449] width 922 height 24
click at [1030, 388] on md-icon "icon-plus-circle-outline green-400-fg" at bounding box center [1036, 382] width 13 height 13
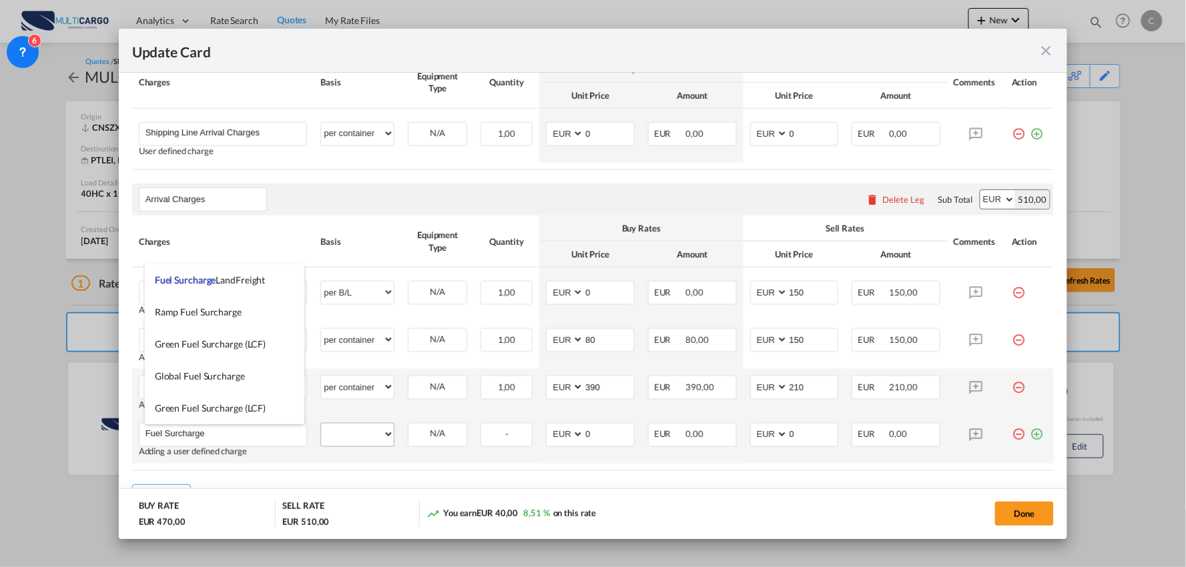
type input "Fuel Surcharge"
click at [350, 441] on select "per equipment per container per B/L per shipping bill per shipment per pallet p…" at bounding box center [357, 434] width 73 height 21
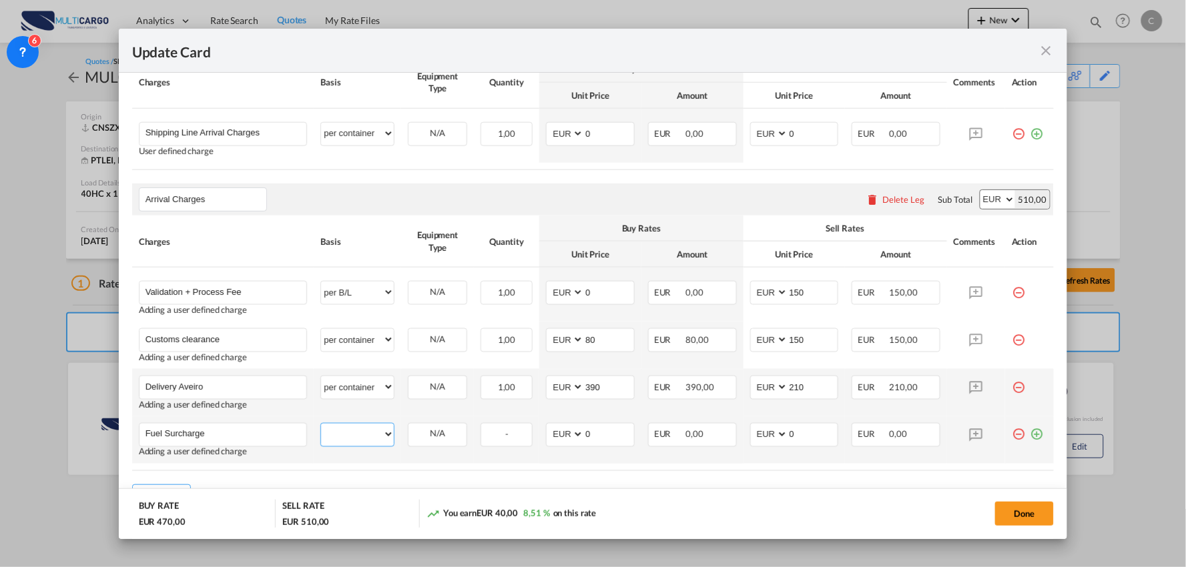
select select "per container"
click at [321, 424] on select "per equipment per container per B/L per shipping bill per shipment per pallet p…" at bounding box center [357, 434] width 73 height 21
drag, startPoint x: 593, startPoint y: 432, endPoint x: 536, endPoint y: 437, distance: 56.3
click at [539, 437] on td "AED AFN ALL AMD ANG AOA ARS AUD AWG AZN BAM BBD BDT BGN BHD BIF BMD BND BOB BRL…" at bounding box center [590, 439] width 102 height 47
type input "4.14"
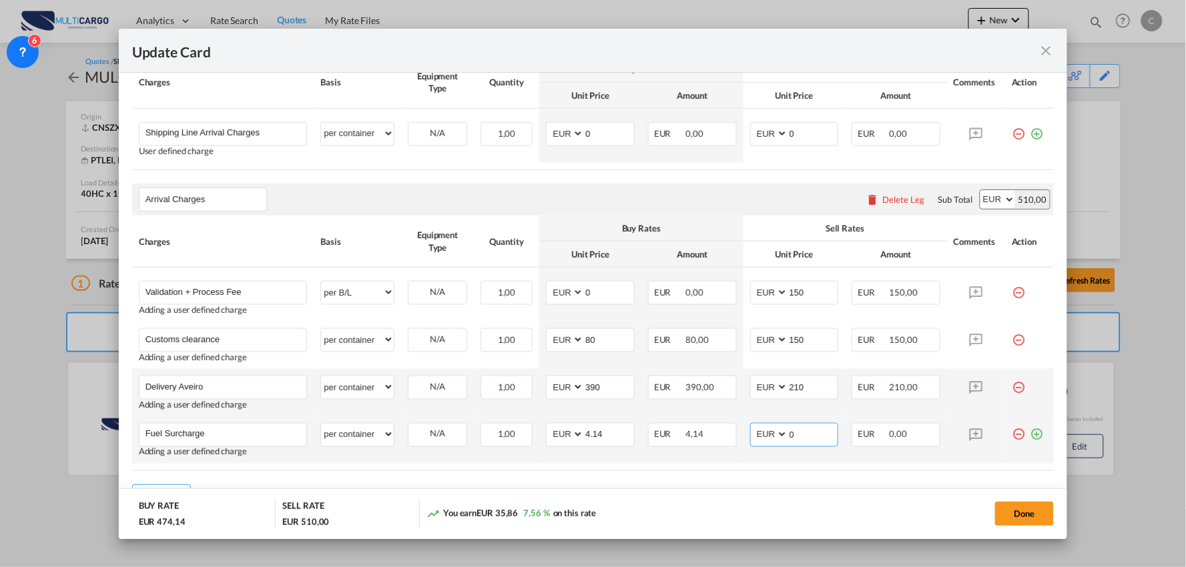
drag, startPoint x: 798, startPoint y: 438, endPoint x: 741, endPoint y: 434, distance: 56.9
click at [743, 434] on td "AED AFN ALL AMD ANG AOA ARS AUD AWG AZN BAM BBD BDT BGN BHD BIF BMD BND BOB BRL…" at bounding box center [794, 439] width 102 height 47
type input "6.14"
click at [815, 488] on md-dialog-actions "BUY RATE EUR 474,14 SELL RATE EUR 516,14 You earn EUR 42,00 8,86 % on this rate…" at bounding box center [593, 513] width 949 height 51
drag, startPoint x: 806, startPoint y: 388, endPoint x: 765, endPoint y: 388, distance: 40.7
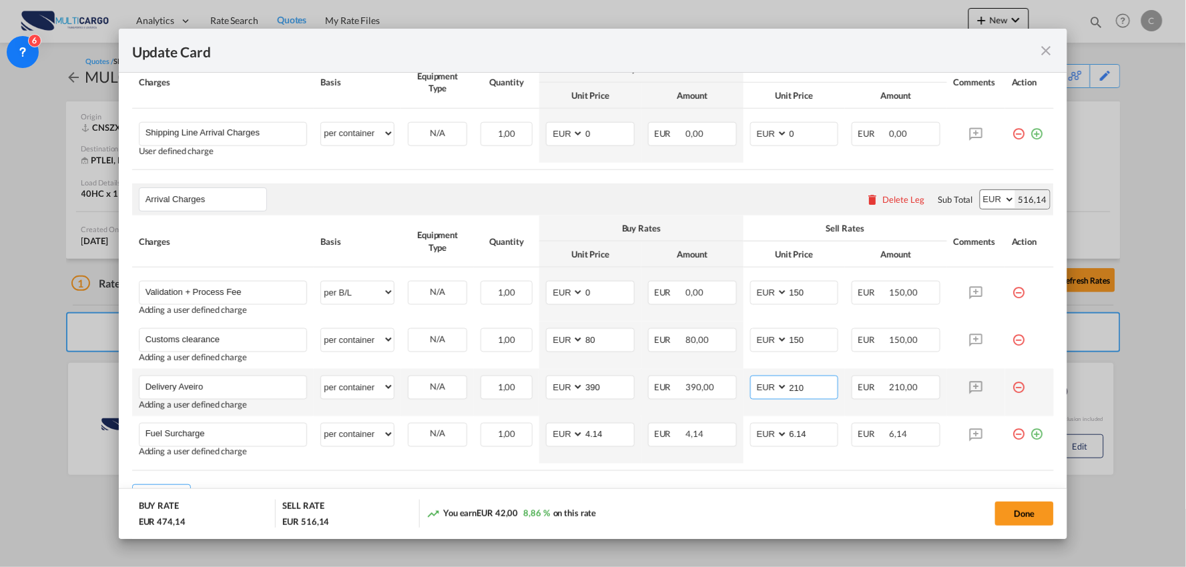
click at [765, 388] on md-input-container "AED AFN ALL AMD ANG AOA ARS AUD AWG AZN BAM BBD BDT BGN BHD BIF BMD BND BOB BRL…" at bounding box center [794, 388] width 89 height 24
click at [254, 384] on input "Delivery Aveiro" at bounding box center [225, 386] width 161 height 20
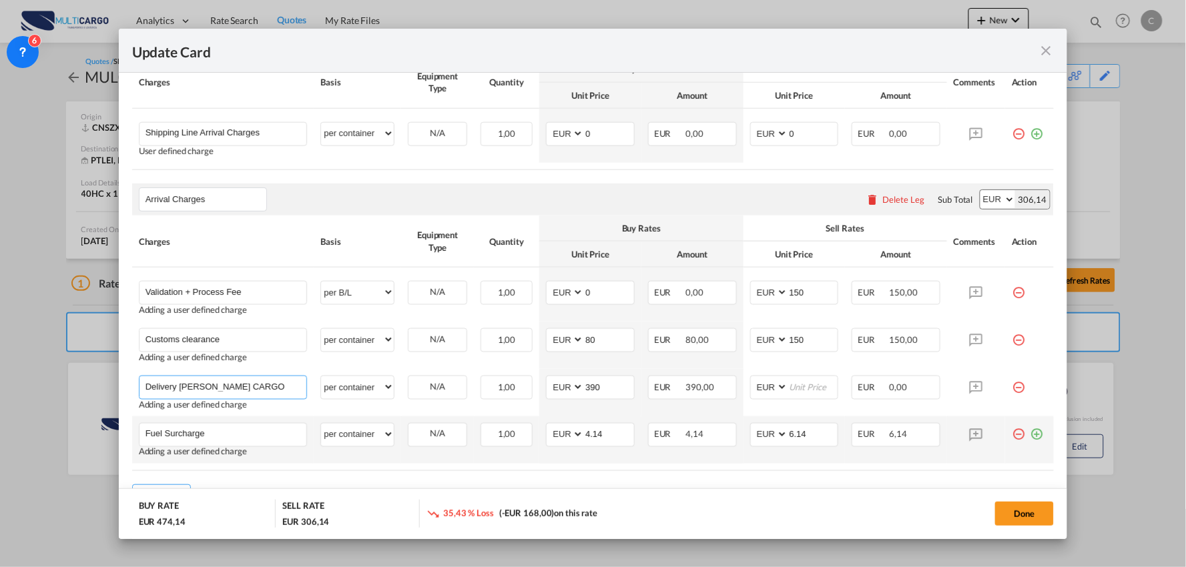
type input "Delivery Aveiro DG CARGO"
click at [1030, 435] on md-icon "icon-plus-circle-outline green-400-fg" at bounding box center [1036, 429] width 13 height 13
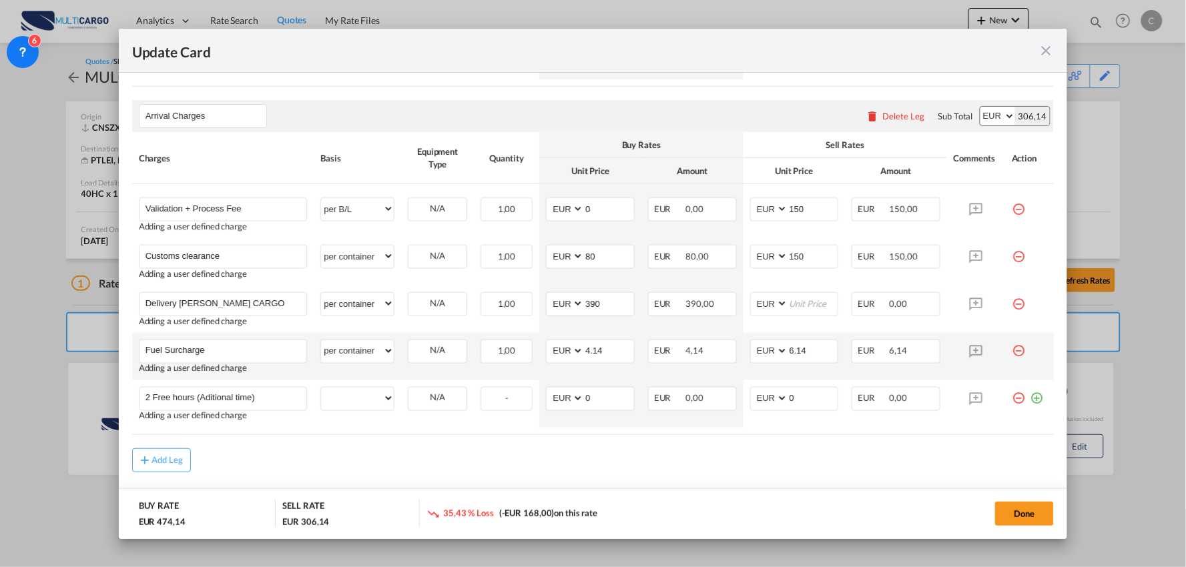
scroll to position [519, 0]
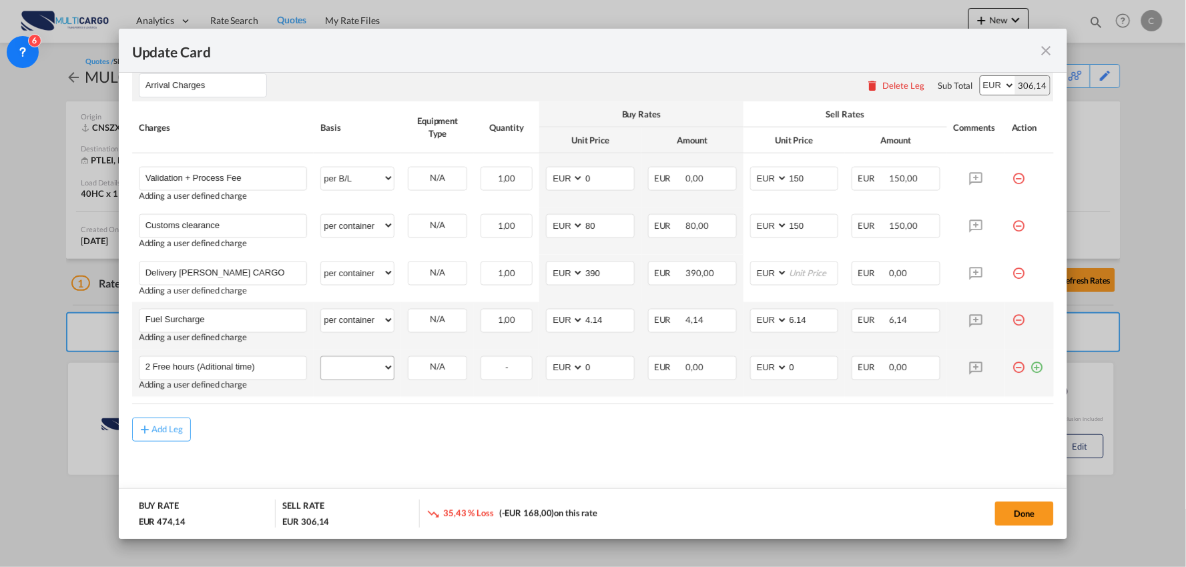
type input "2 Free hours (Aditional time)"
drag, startPoint x: 355, startPoint y: 369, endPoint x: 354, endPoint y: 362, distance: 6.8
click at [355, 369] on select "per equipment per container per B/L per shipping bill per shipment per pallet p…" at bounding box center [357, 367] width 73 height 21
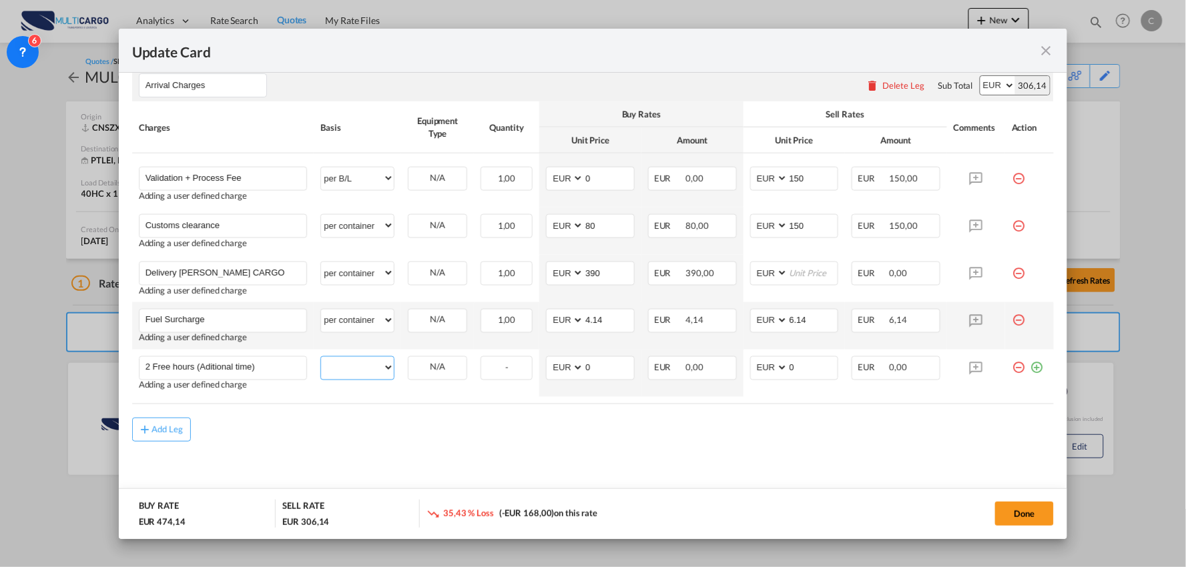
select select "per hour"
click at [321, 357] on select "per equipment per container per B/L per shipping bill per shipment per pallet p…" at bounding box center [357, 367] width 73 height 21
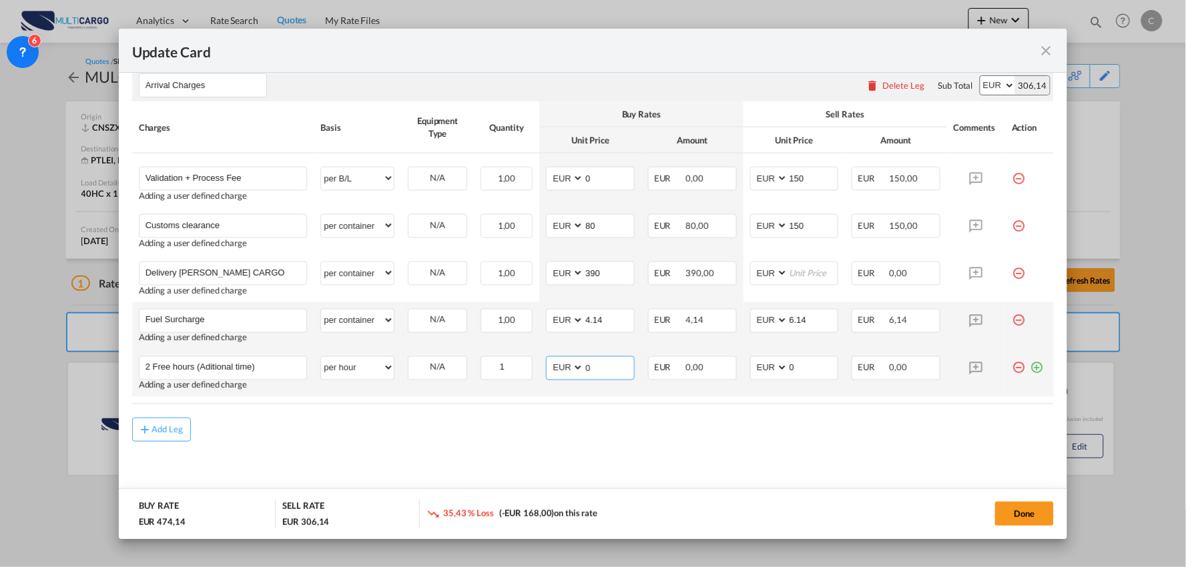
drag, startPoint x: 582, startPoint y: 365, endPoint x: 569, endPoint y: 365, distance: 12.7
click at [569, 365] on md-input-container "AED AFN ALL AMD ANG AOA ARS AUD AWG AZN BAM BBD BDT BGN BHD BIF BMD BND BOB BRL…" at bounding box center [590, 368] width 89 height 24
click at [584, 367] on input "0" at bounding box center [609, 367] width 50 height 20
drag, startPoint x: 595, startPoint y: 367, endPoint x: 555, endPoint y: 367, distance: 39.4
click at [555, 367] on md-input-container "AED AFN ALL AMD ANG AOA ARS AUD AWG AZN BAM BBD BDT BGN BHD BIF BMD BND BOB BRL…" at bounding box center [590, 368] width 89 height 24
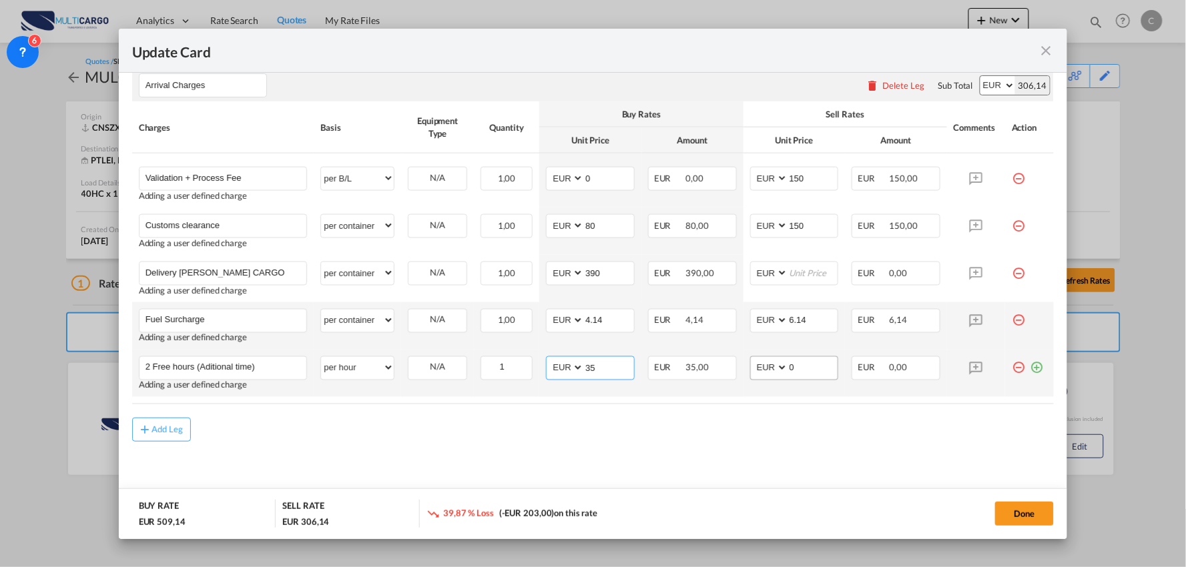
type input "35"
drag, startPoint x: 786, startPoint y: 363, endPoint x: 773, endPoint y: 365, distance: 13.5
click at [773, 365] on md-input-container "AED AFN ALL AMD ANG AOA ARS AUD AWG AZN BAM BBD BDT BGN BHD BIF BMD BND BOB BRL…" at bounding box center [794, 368] width 89 height 24
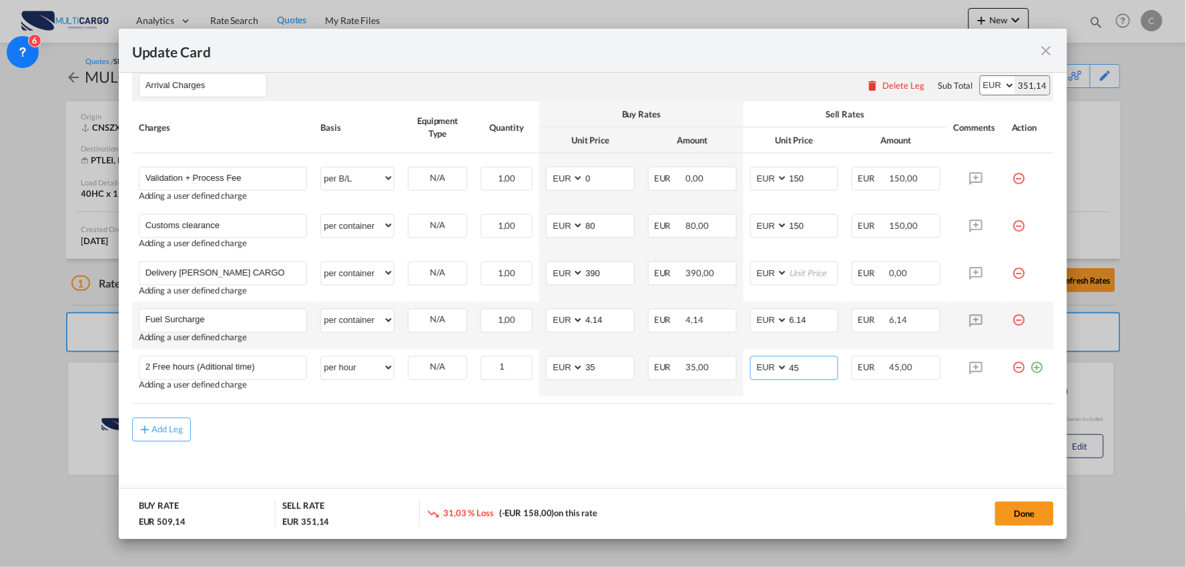
type input "45"
click at [697, 426] on div "Add Leg" at bounding box center [593, 430] width 922 height 24
click at [788, 277] on input "Update Card Port ..." at bounding box center [813, 272] width 50 height 20
click at [802, 278] on input "Update Card Port ..." at bounding box center [813, 272] width 50 height 20
type input "480"
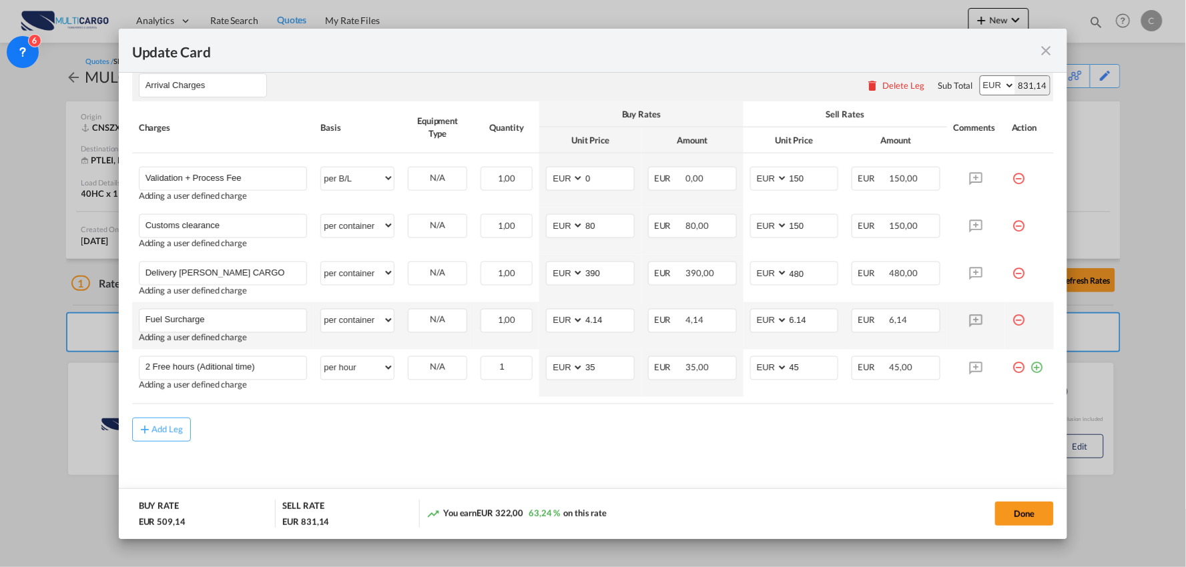
click at [771, 468] on md-content "Main Freight Please enter leg name Leg Name Already Exists Delete Leg Sub Total…" at bounding box center [593, 202] width 922 height 610
click at [434, 454] on md-content "Main Freight Please enter leg name Leg Name Already Exists Delete Leg Sub Total…" at bounding box center [593, 202] width 922 height 610
drag, startPoint x: 368, startPoint y: 230, endPoint x: 362, endPoint y: 227, distance: 6.9
click at [368, 232] on select "per equipment per container per B/L per shipping bill per shipment per pallet p…" at bounding box center [357, 225] width 73 height 21
select select "per_document"
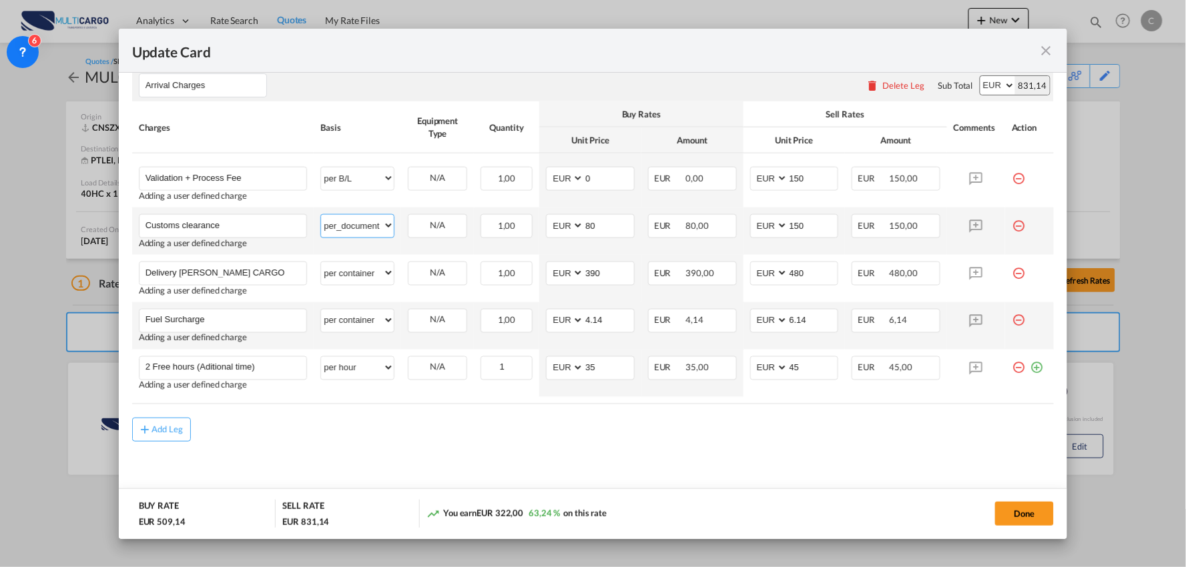
click at [321, 215] on select "per equipment per container per B/L per shipping bill per shipment per pallet p…" at bounding box center [357, 225] width 73 height 21
click at [659, 447] on md-content "Main Freight Please enter leg name Leg Name Already Exists Delete Leg Sub Total…" at bounding box center [593, 202] width 922 height 610
click at [712, 463] on md-content "Main Freight Please enter leg name Leg Name Already Exists Delete Leg Sub Total…" at bounding box center [593, 202] width 922 height 610
click at [1015, 508] on button "Done" at bounding box center [1024, 514] width 59 height 24
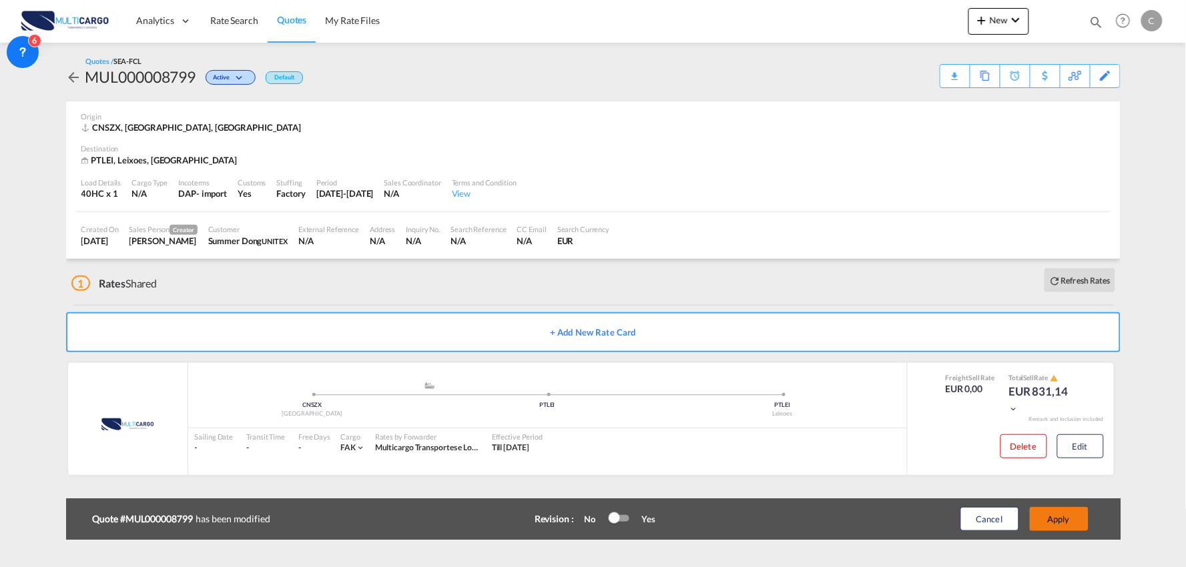
click at [1066, 522] on button "Apply" at bounding box center [1059, 519] width 59 height 24
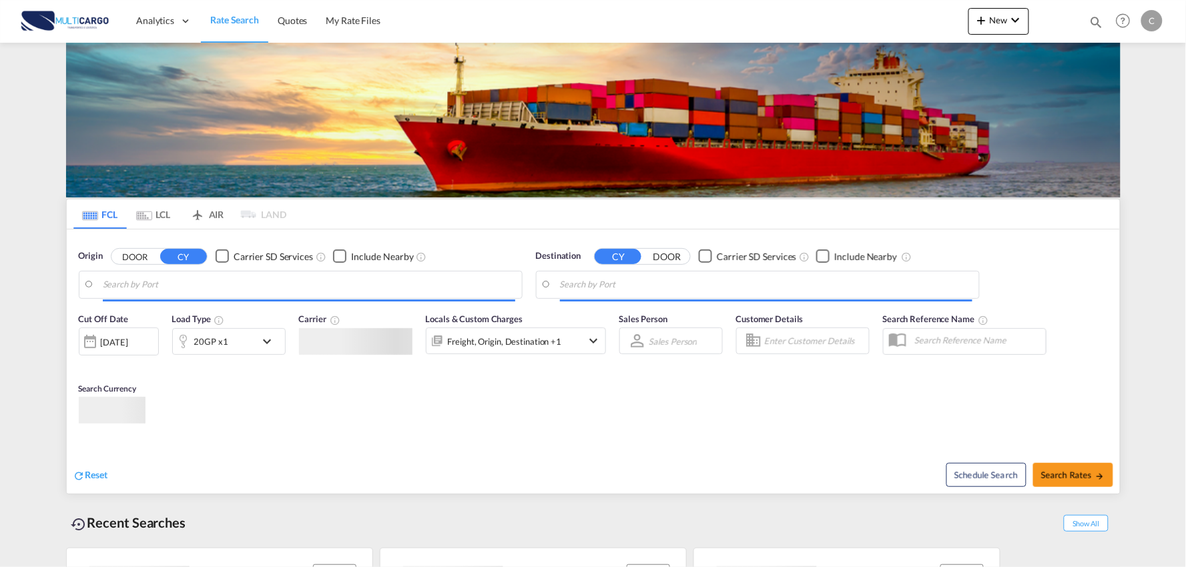
type input "Port of Qingdao, Qingdao, CNTAO"
type input "Leixoes, Leixoes, PTLEI"
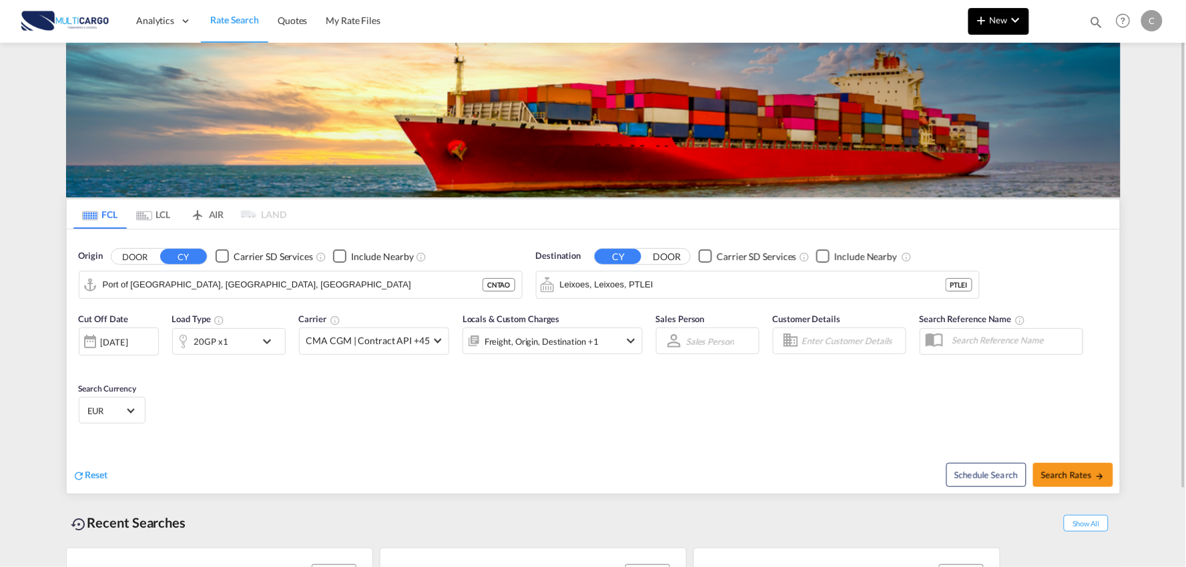
click at [997, 9] on button "New" at bounding box center [998, 21] width 61 height 27
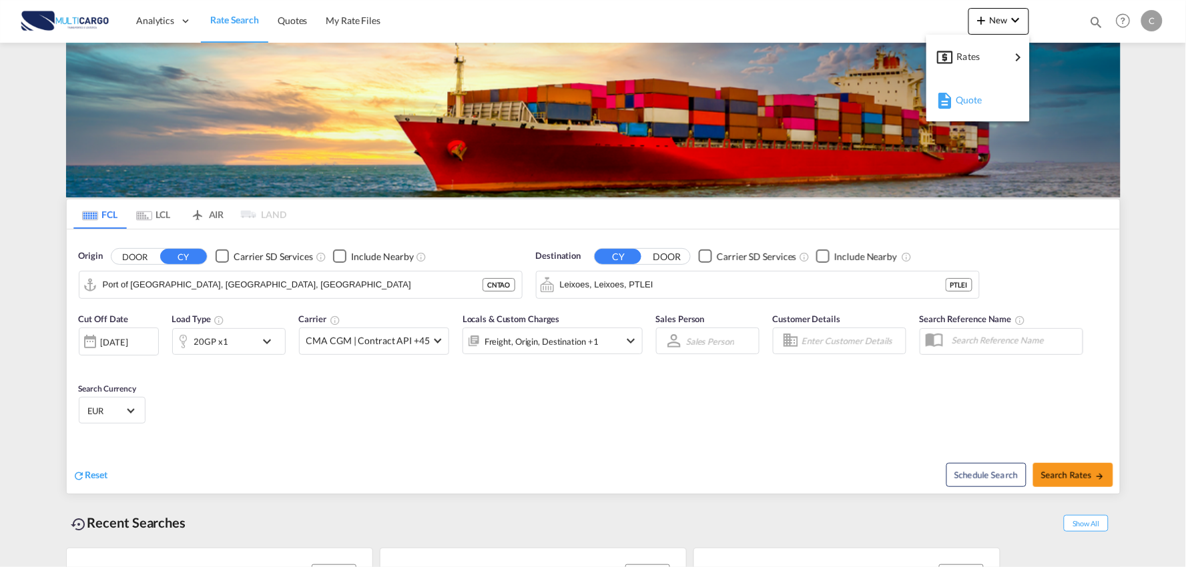
click at [974, 107] on div "Quote" at bounding box center [979, 99] width 49 height 33
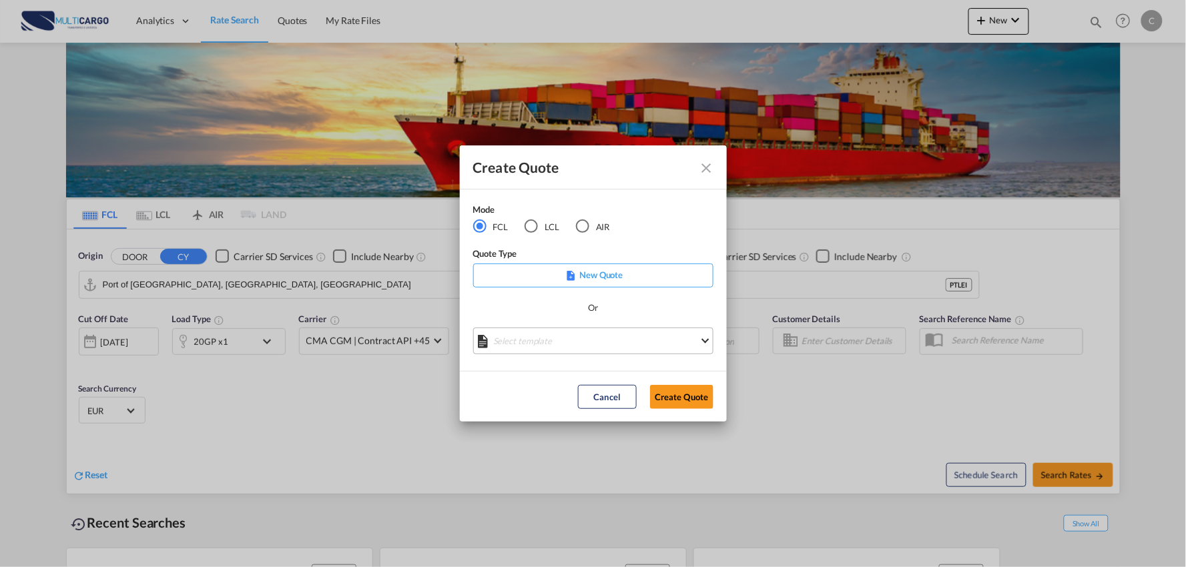
click at [535, 336] on md-select "Select template EXP EXW MERC.Nacional 09/2025 [PERSON_NAME] | [DATE] IMP DAP FC…" at bounding box center [593, 341] width 240 height 27
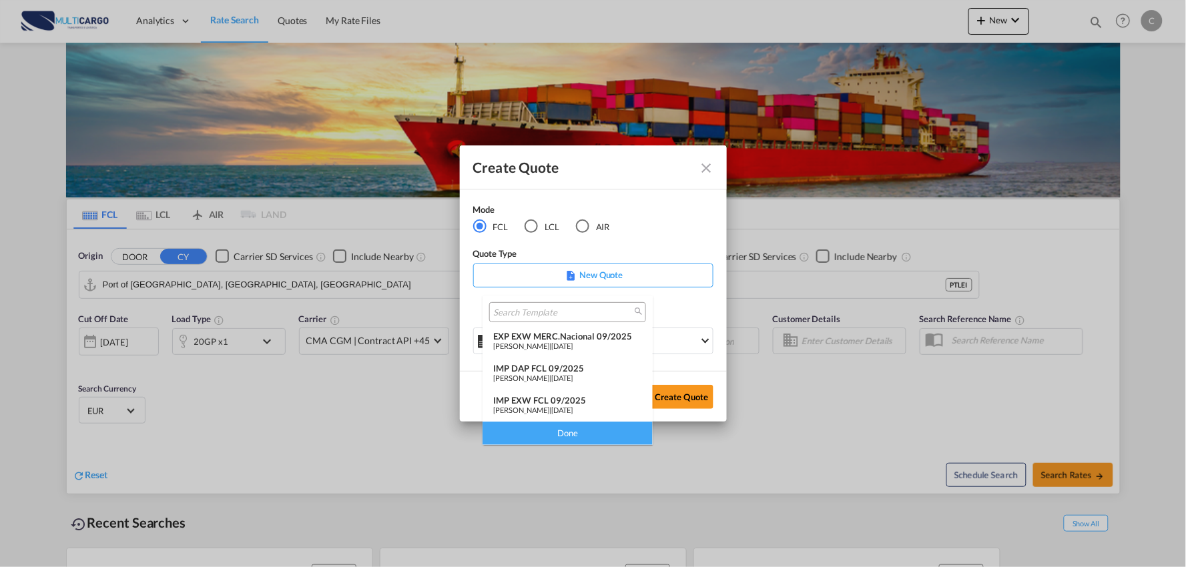
click at [558, 370] on div "IMP DAP FCL 09/2025" at bounding box center [567, 368] width 149 height 11
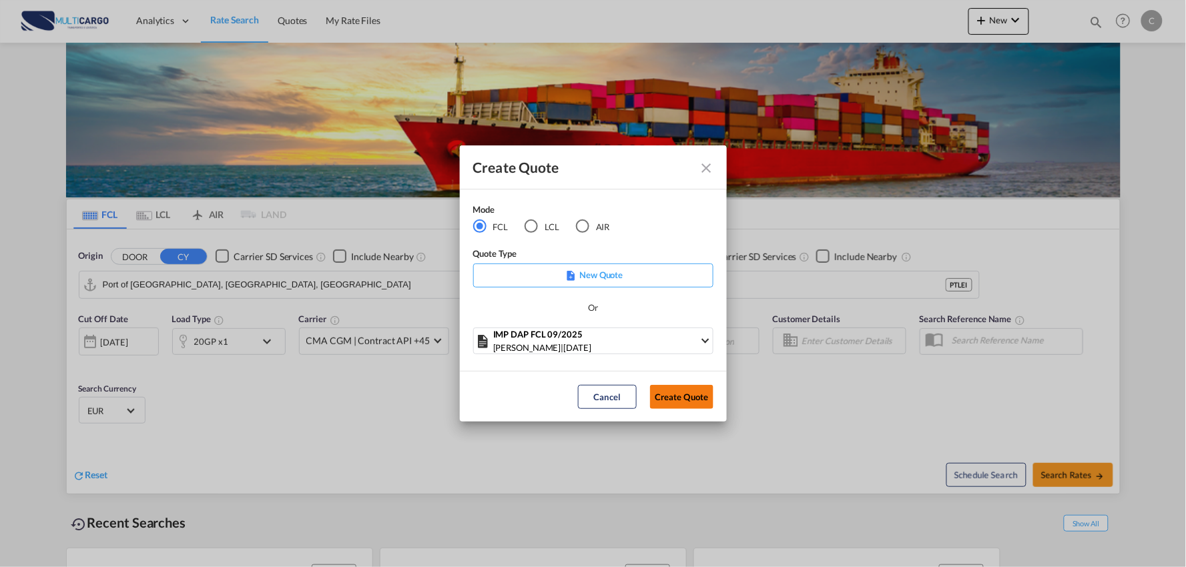
click at [675, 397] on button "Create Quote" at bounding box center [681, 397] width 63 height 24
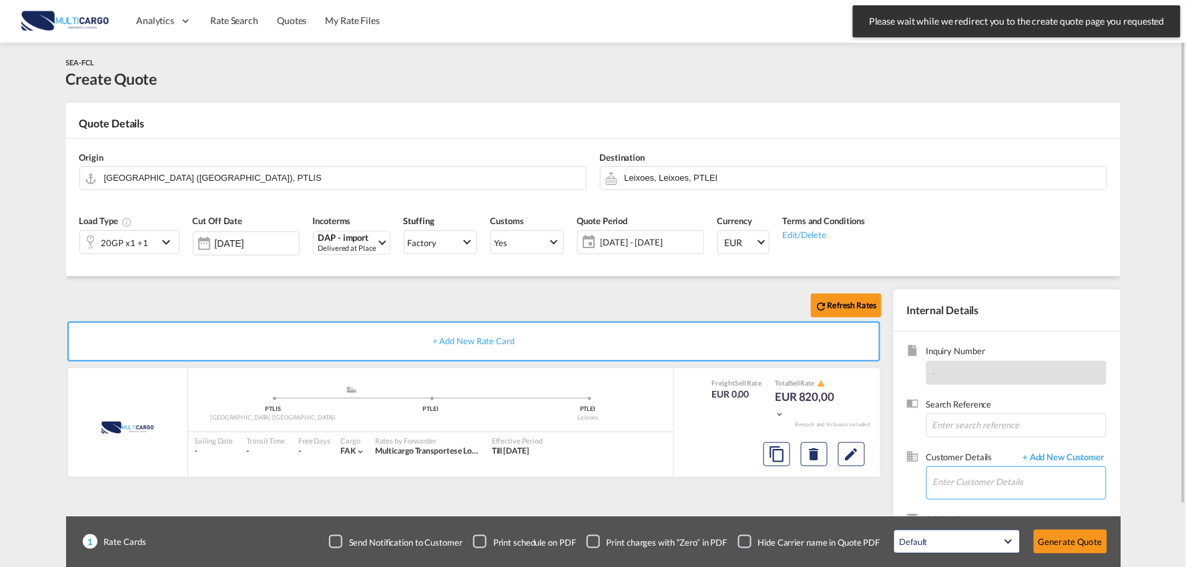
click at [1050, 481] on input "Enter Customer Details" at bounding box center [1019, 482] width 173 height 30
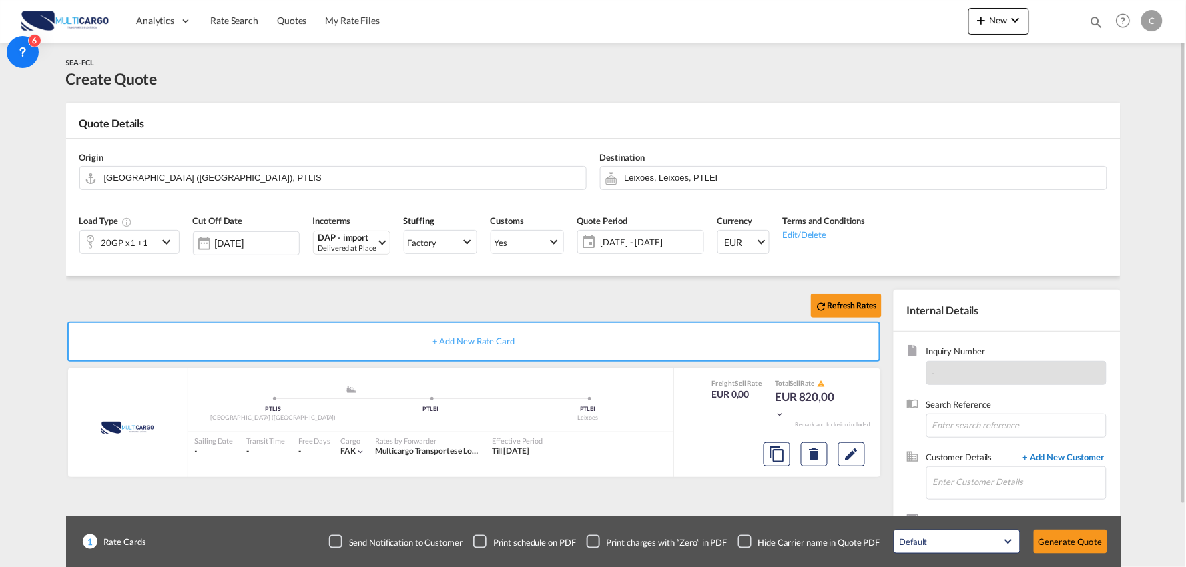
click at [1069, 457] on span "+ Add New Customer" at bounding box center [1061, 458] width 90 height 15
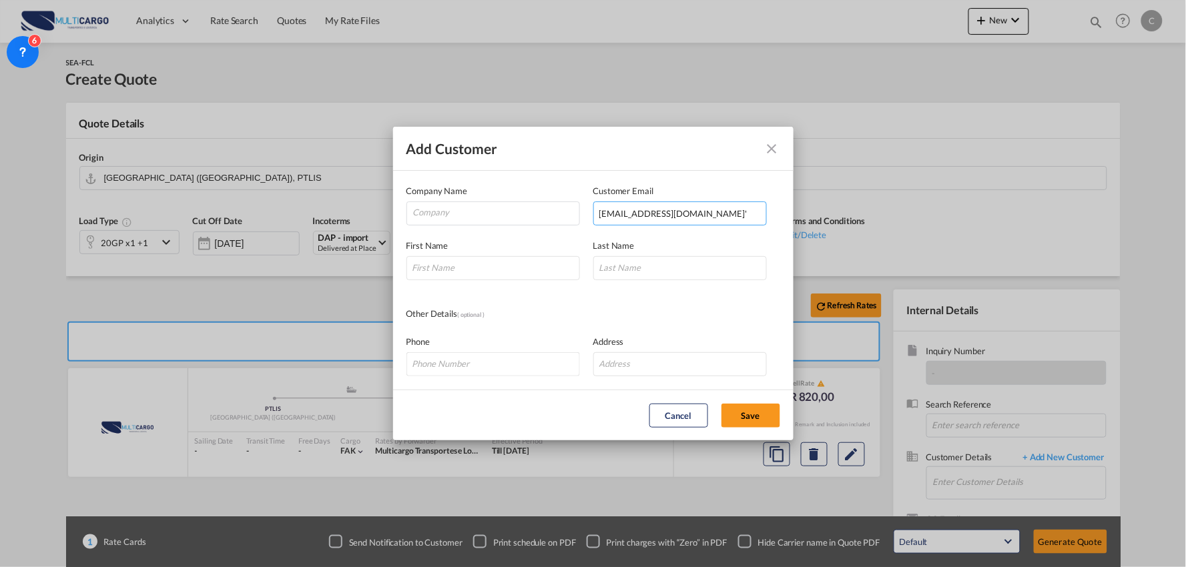
click at [729, 212] on input "'overseas06@hongocean.com'" at bounding box center [679, 214] width 173 height 24
click at [601, 209] on input "'overseas06@hongocean.com" at bounding box center [679, 214] width 173 height 24
type input "overseas06@hongocean.com"
drag, startPoint x: 483, startPoint y: 264, endPoint x: 162, endPoint y: 296, distance: 322.5
click at [483, 264] on input "Add Customer Company ..." at bounding box center [492, 268] width 173 height 24
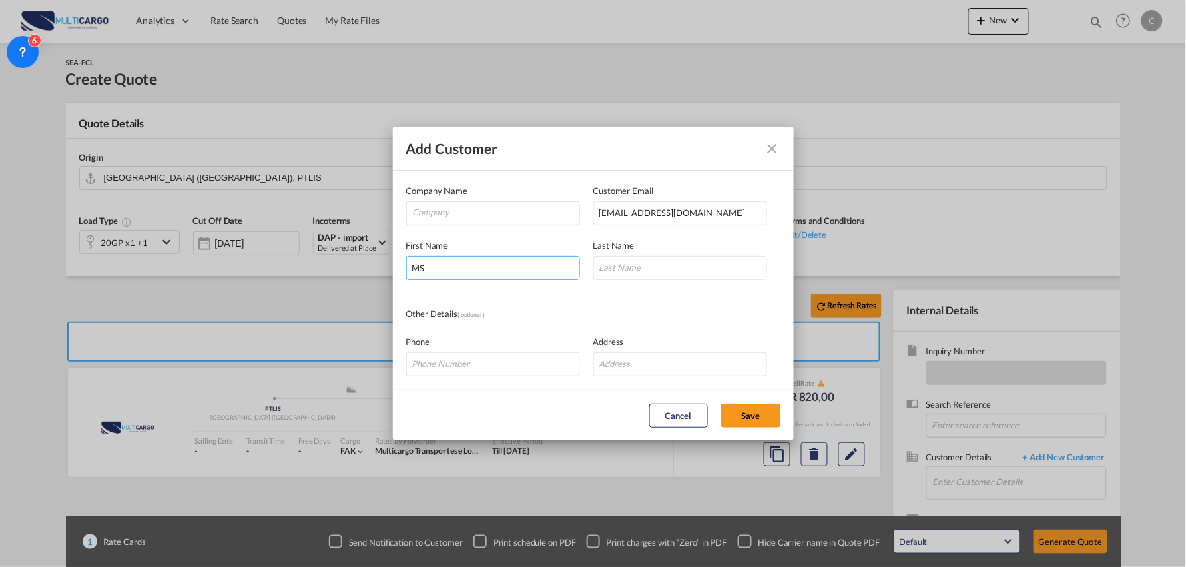
type input "MS"
type input "Jennie"
drag, startPoint x: 522, startPoint y: 214, endPoint x: 551, endPoint y: 236, distance: 36.3
click at [522, 214] on input "Company" at bounding box center [496, 212] width 166 height 20
paste input "Shenzhen Hongocean Freight Forwarding CO. LTD"
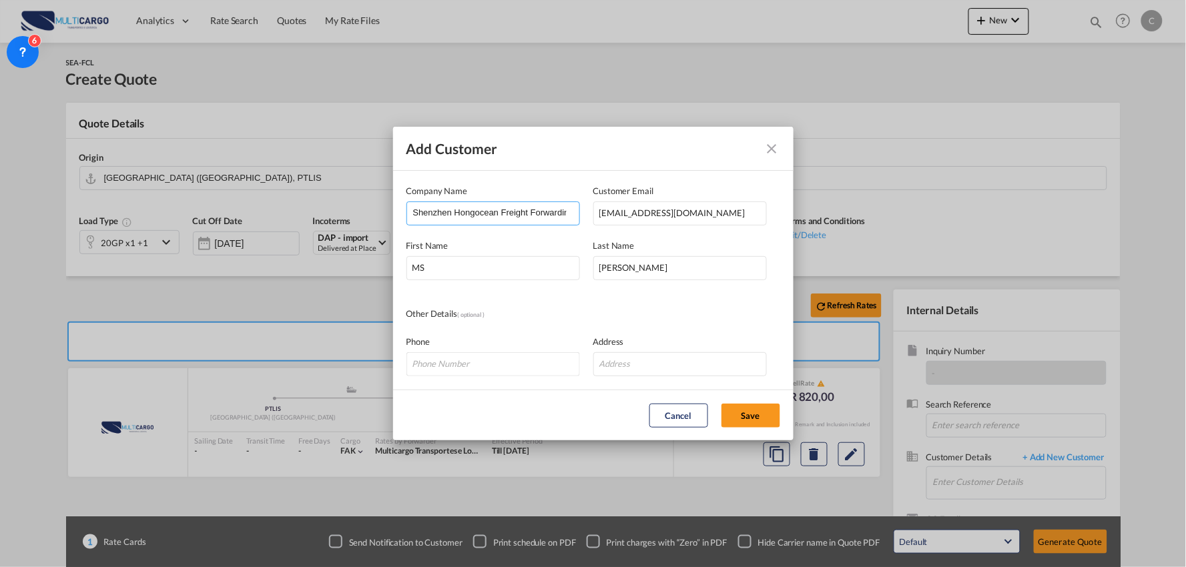
scroll to position [0, 40]
type input "Shenzhen Hongocean Freight Forwarding CO. LTD"
click at [738, 418] on button "Save" at bounding box center [750, 416] width 59 height 24
type input "Shenzhen Hongocean Freight Forwarding CO. LTD, MS Jennie, overseas06@hongocean.…"
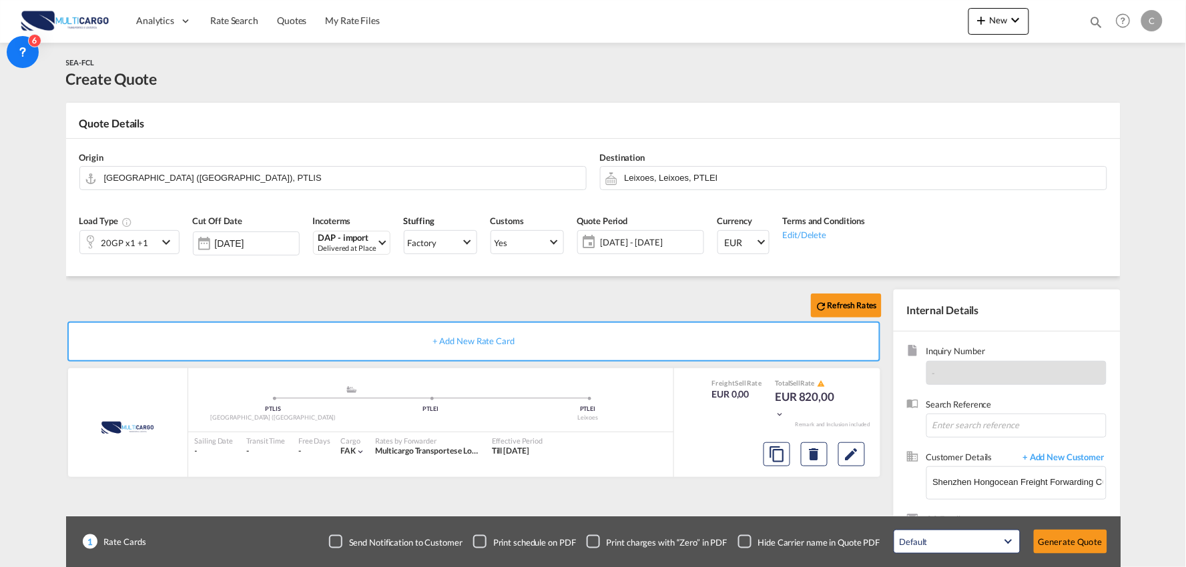
scroll to position [0, 0]
drag, startPoint x: 425, startPoint y: 298, endPoint x: 410, endPoint y: 295, distance: 15.7
click at [152, 245] on div "20GP x1 +1" at bounding box center [118, 242] width 77 height 23
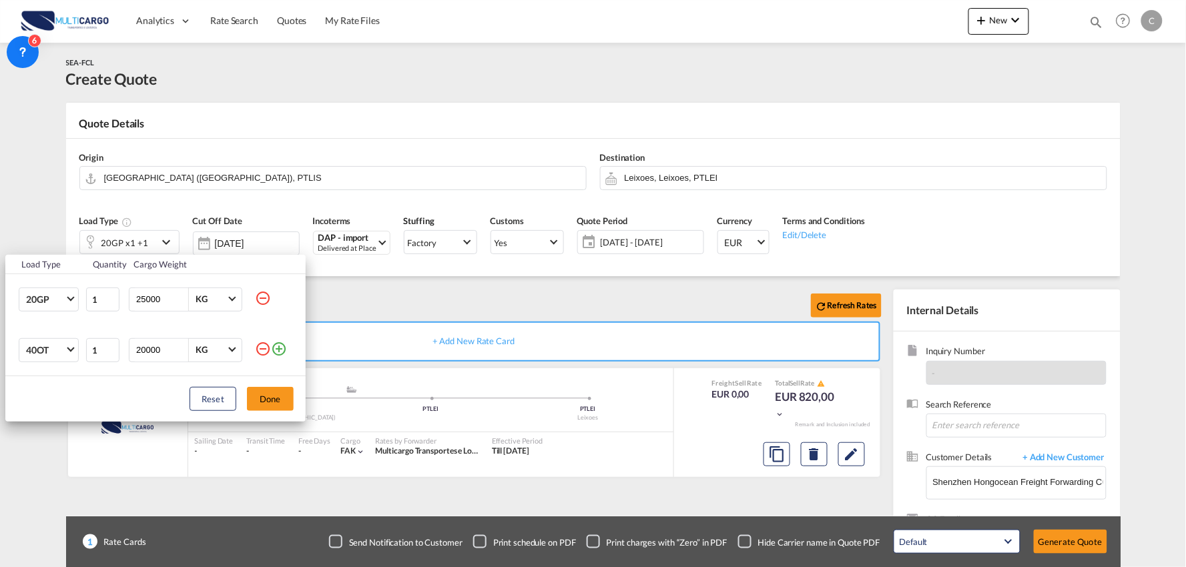
click at [261, 350] on md-icon "icon-minus-circle-outline" at bounding box center [263, 349] width 16 height 16
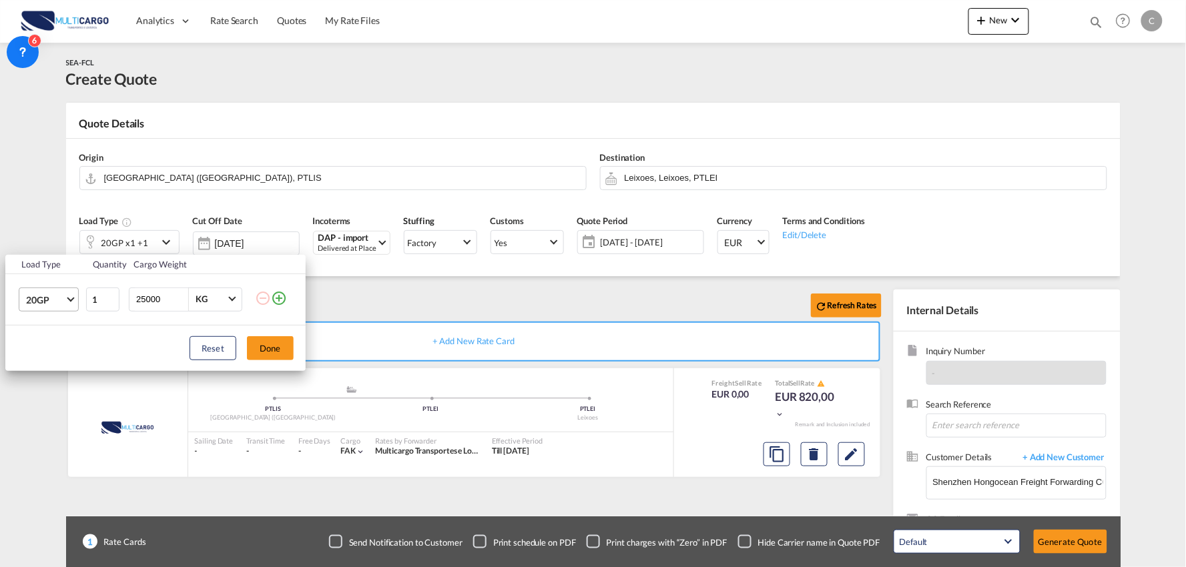
click at [23, 292] on md-select "20GP 20GP 40GP 40HC 45HC 20RE 40RE 40HR 20OT 40OT 20FR 40FR 40NR 20NR 45S 20TK …" at bounding box center [49, 300] width 60 height 24
click at [63, 359] on md-option "40HC" at bounding box center [60, 364] width 91 height 32
click at [284, 348] on button "Done" at bounding box center [270, 348] width 47 height 24
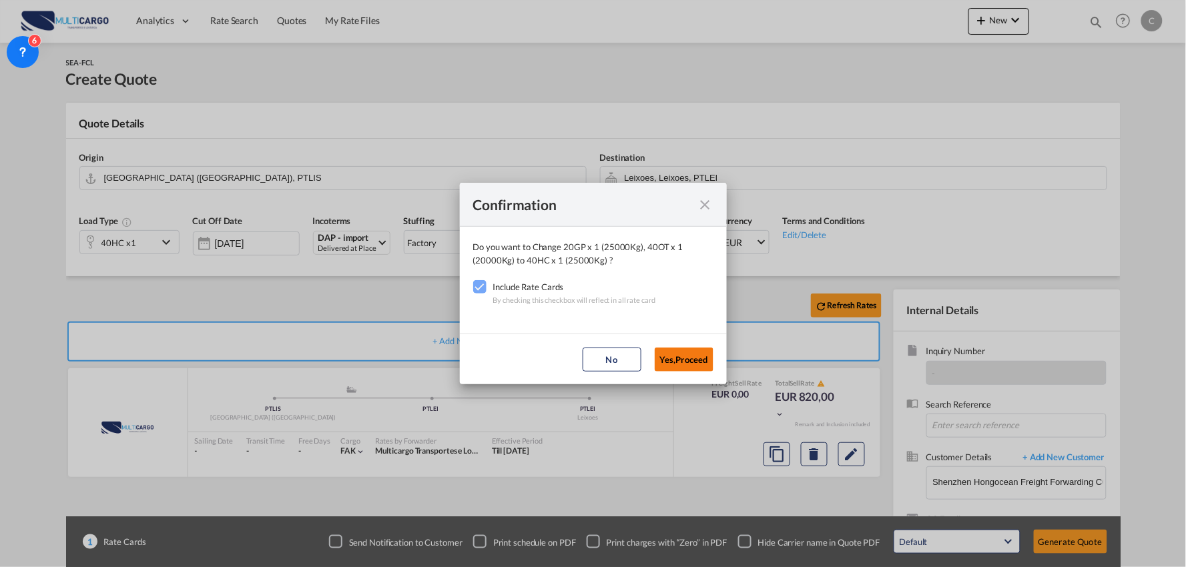
drag, startPoint x: 681, startPoint y: 359, endPoint x: 810, endPoint y: 391, distance: 133.3
click at [682, 359] on button "Yes,Proceed" at bounding box center [684, 360] width 59 height 24
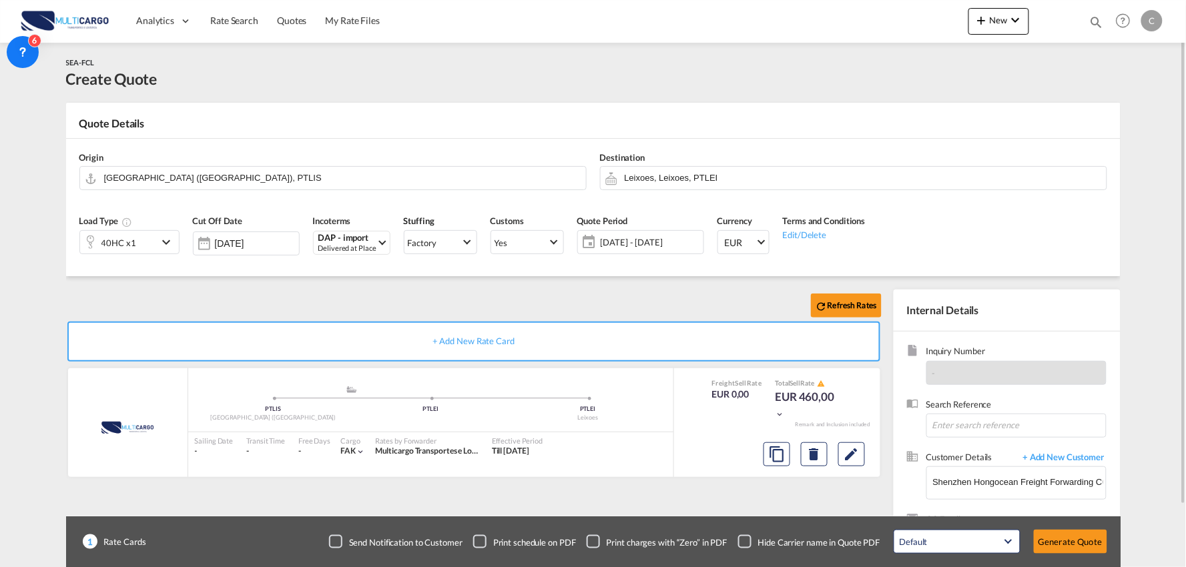
click at [442, 295] on div "Refresh Rates" at bounding box center [476, 306] width 821 height 32
click at [196, 175] on input "[GEOGRAPHIC_DATA] ([GEOGRAPHIC_DATA]), PTLIS" at bounding box center [341, 177] width 475 height 23
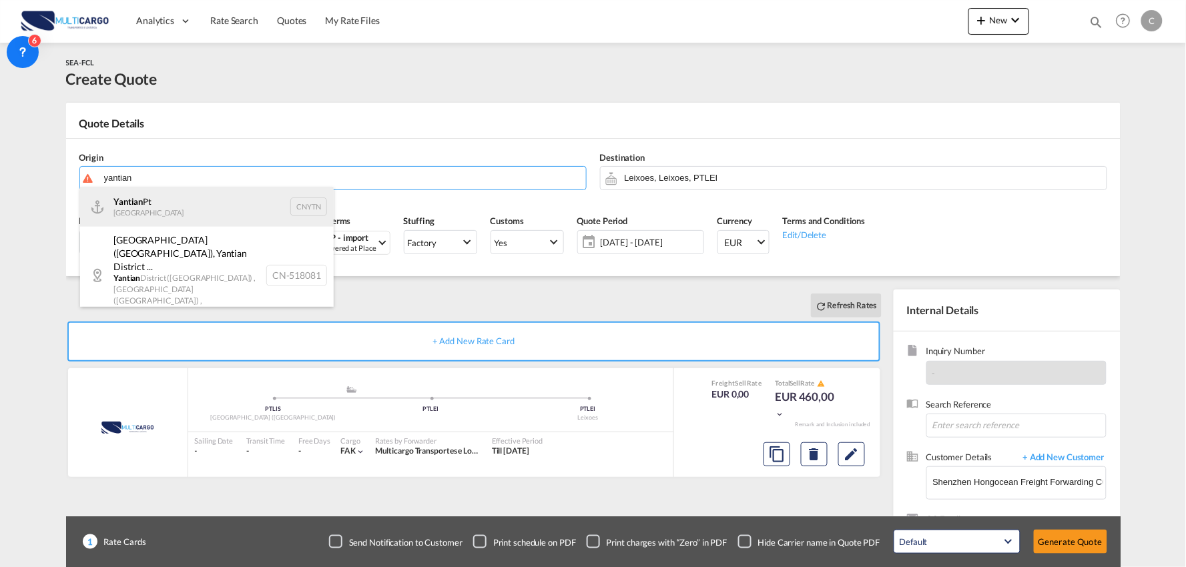
click at [187, 203] on div "Yantian Pt China CNYTN" at bounding box center [207, 207] width 254 height 40
type input "Yantian Pt, CNYTN"
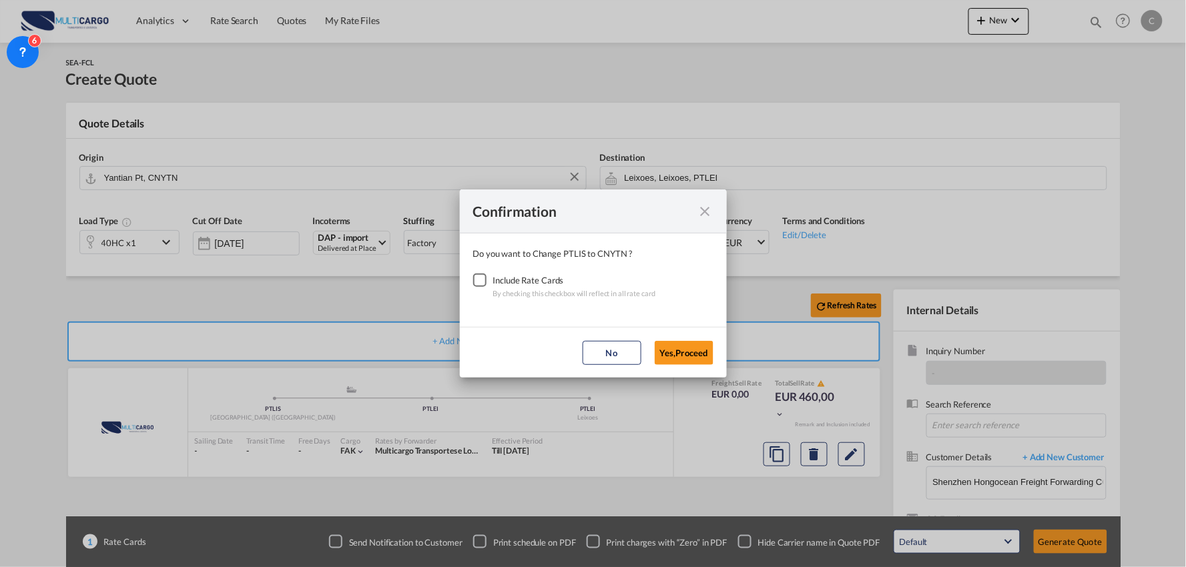
click at [475, 276] on div "Checkbox No Ink" at bounding box center [479, 280] width 13 height 13
click at [685, 354] on button "Yes,Proceed" at bounding box center [684, 353] width 59 height 24
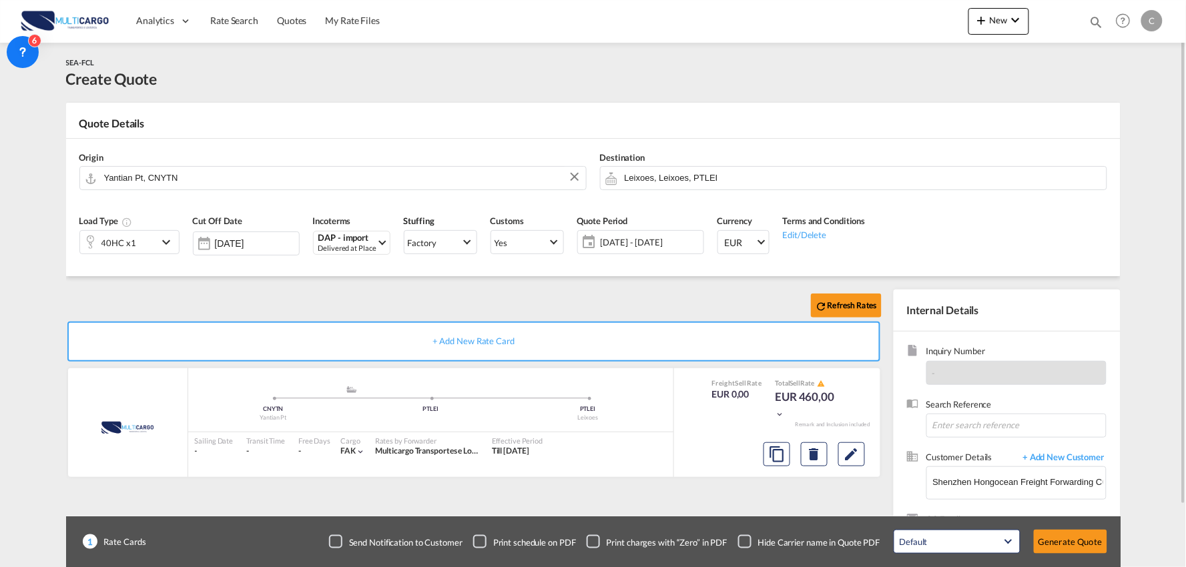
click at [338, 305] on div "Refresh Rates" at bounding box center [476, 306] width 821 height 32
click at [299, 290] on div "Refresh Rates" at bounding box center [476, 306] width 821 height 32
click at [1082, 535] on button "Generate Quote" at bounding box center [1070, 542] width 73 height 24
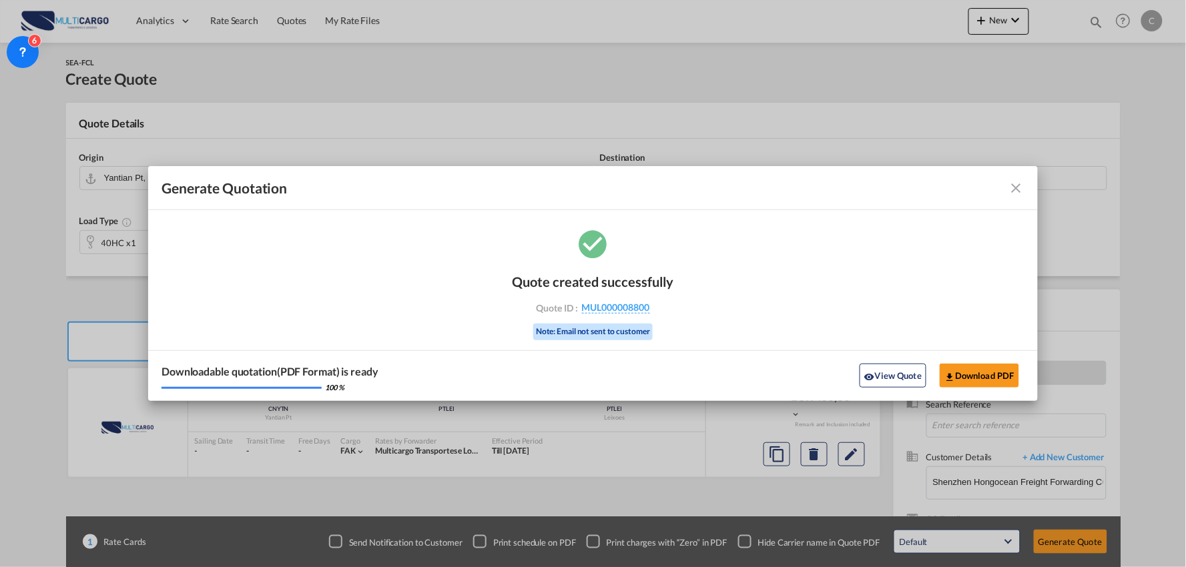
click at [901, 372] on button "View Quote" at bounding box center [892, 376] width 67 height 24
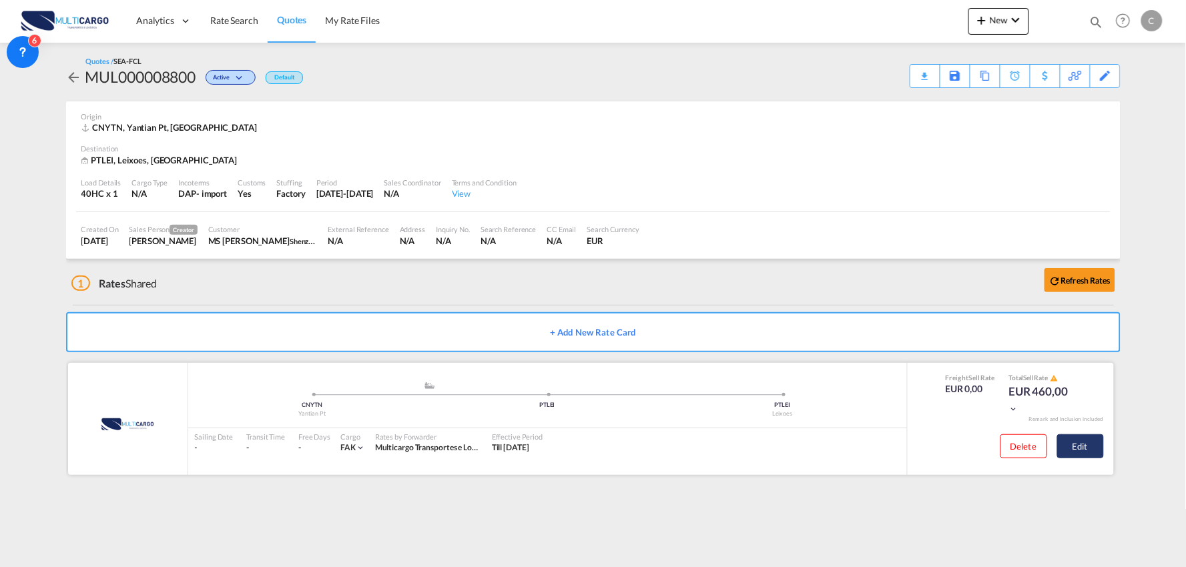
click at [1100, 444] on button "Edit" at bounding box center [1080, 446] width 47 height 24
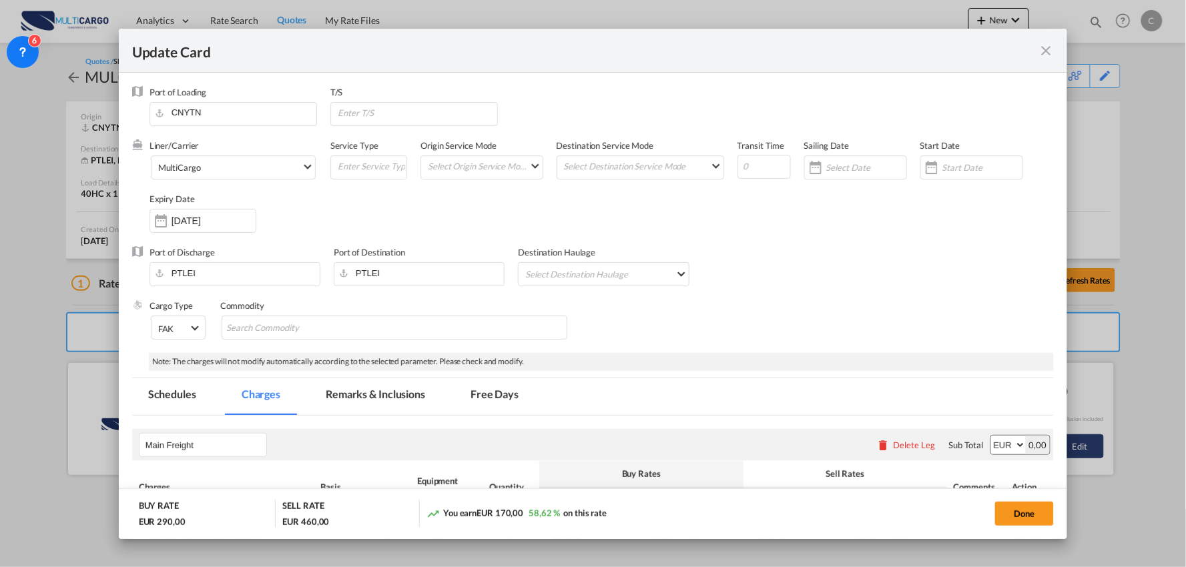
select select "per container"
select select "per B/L"
select select "per container"
select select "per B/L"
select select "per container"
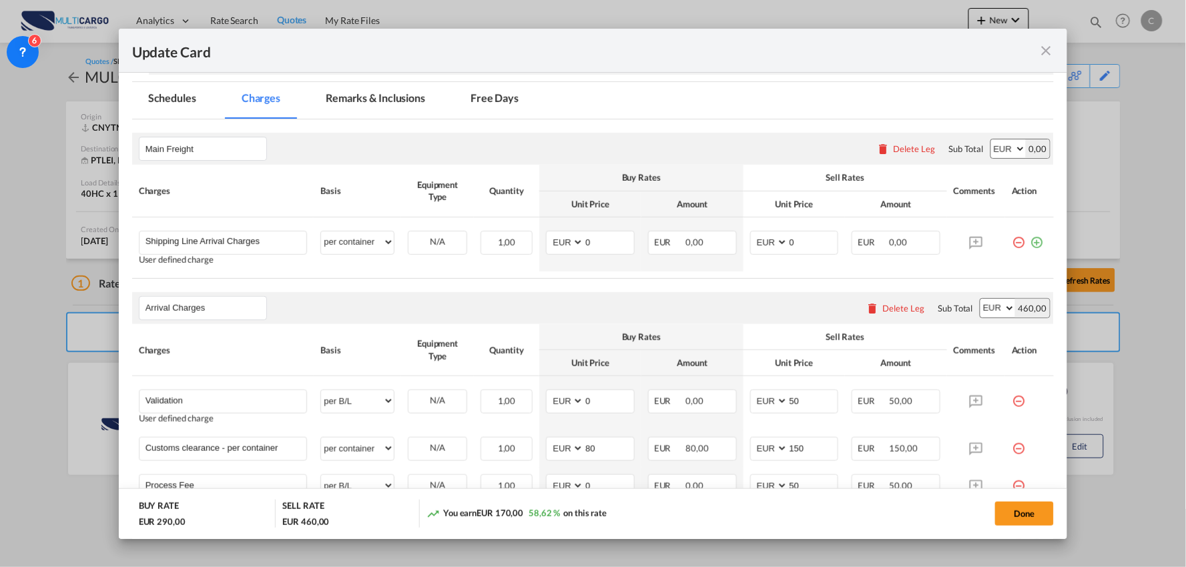
scroll to position [452, 0]
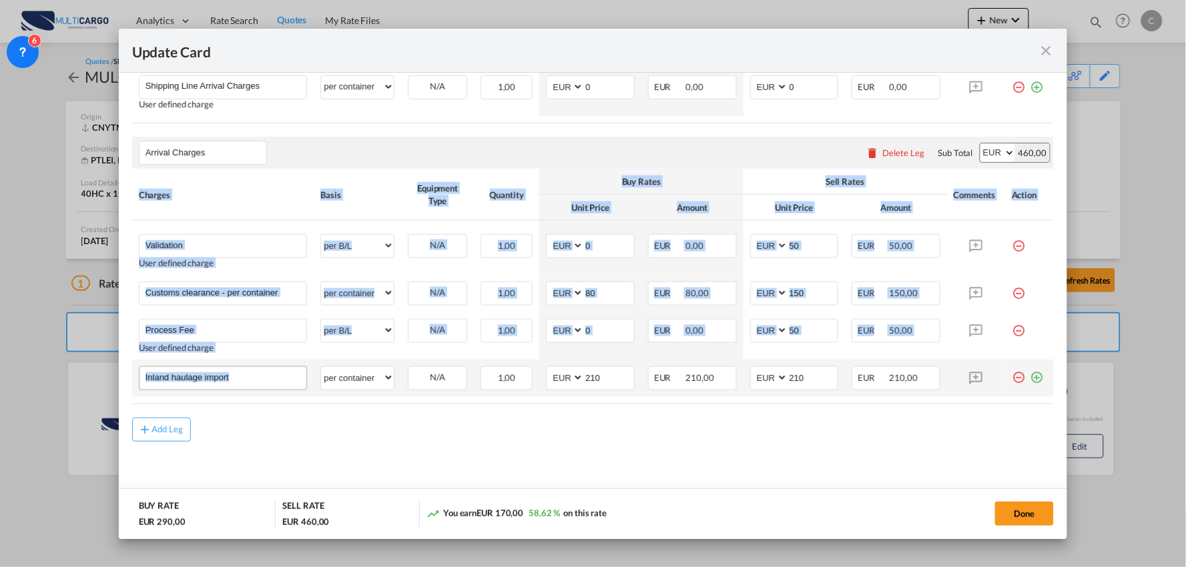
drag, startPoint x: 264, startPoint y: 390, endPoint x: 149, endPoint y: 374, distance: 116.6
click at [72, 372] on div "Update Card Port of Loading CNYTN T/S Liner/Carrier MultiCargo Atlantic Contain…" at bounding box center [593, 283] width 1186 height 567
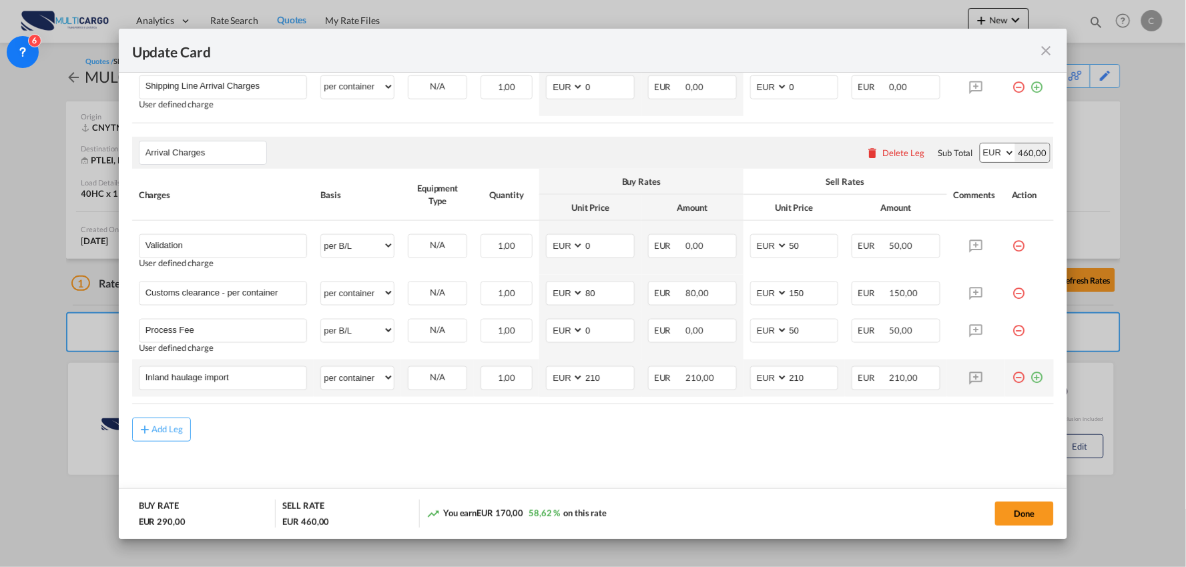
click at [236, 392] on td "Inland haulage import Please Enter User Defined Charges Cannot Be Published" at bounding box center [223, 378] width 182 height 37
drag, startPoint x: 159, startPoint y: 377, endPoint x: -75, endPoint y: 377, distance: 233.5
click at [0, 377] on html "Analytics Reports Dashboard Rate Search Quotes My Rate Files" at bounding box center [593, 283] width 1186 height 567
type input "Delivery Murtede"
drag, startPoint x: 809, startPoint y: 378, endPoint x: 743, endPoint y: 370, distance: 66.5
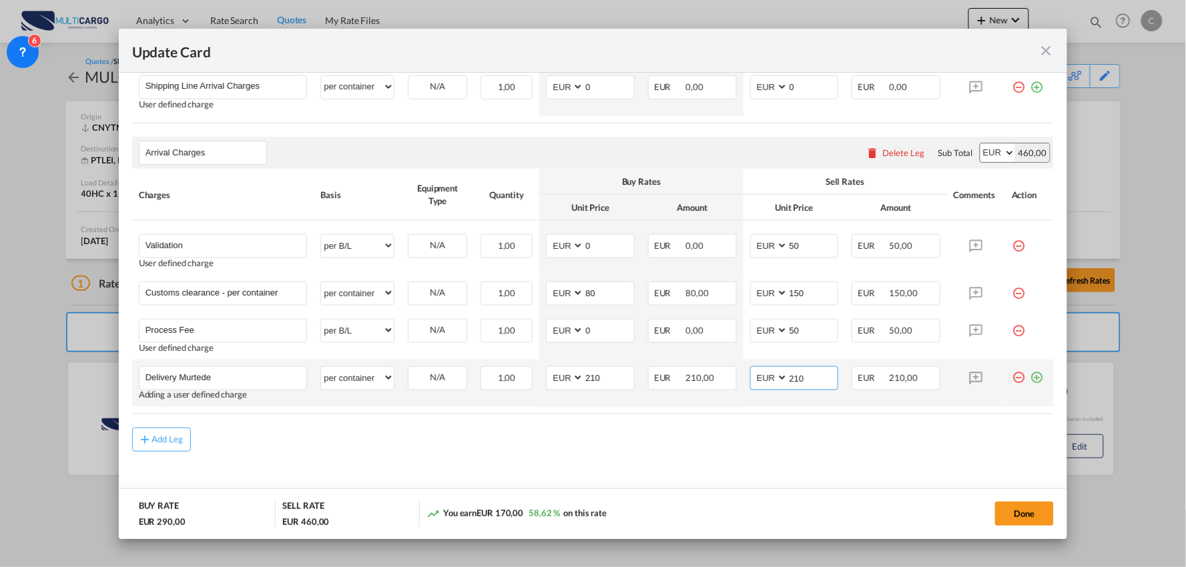
click at [757, 376] on md-input-container "AED AFN ALL AMD ANG AOA ARS AUD AWG AZN BAM BBD BDT BGN BHD BIF BMD BND BOB BRL…" at bounding box center [794, 378] width 89 height 24
type input "420"
drag, startPoint x: 599, startPoint y: 375, endPoint x: 565, endPoint y: 379, distance: 33.6
click at [565, 379] on md-input-container "AED AFN ALL AMD ANG AOA ARS AUD AWG AZN BAM BBD BDT BGN BHD BIF BMD BND BOB BRL…" at bounding box center [590, 378] width 89 height 24
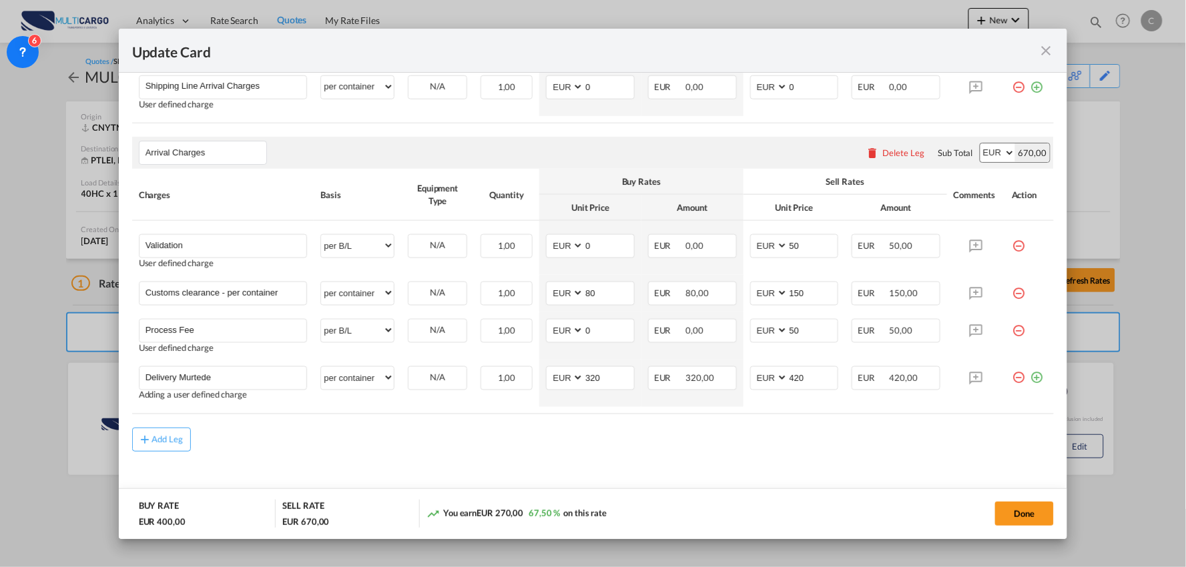
click at [675, 436] on div "Add Leg" at bounding box center [593, 440] width 922 height 24
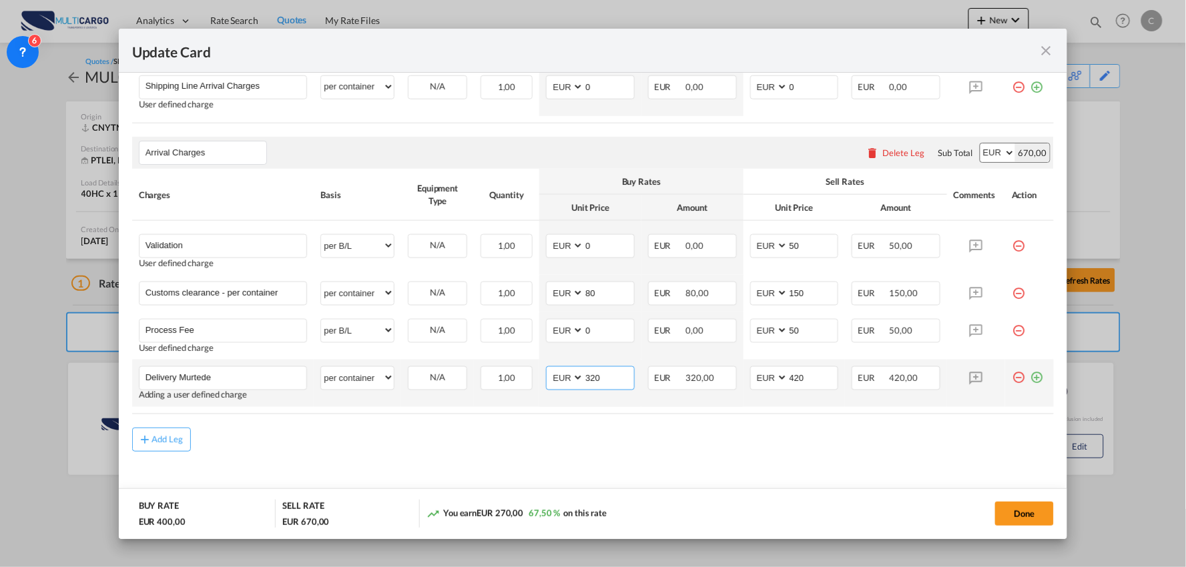
drag, startPoint x: 550, startPoint y: 388, endPoint x: 508, endPoint y: 392, distance: 42.9
click at [508, 392] on tr "Delivery Murtede Please Enter User Defined Charges Cannot Be Published Adding a…" at bounding box center [593, 383] width 922 height 47
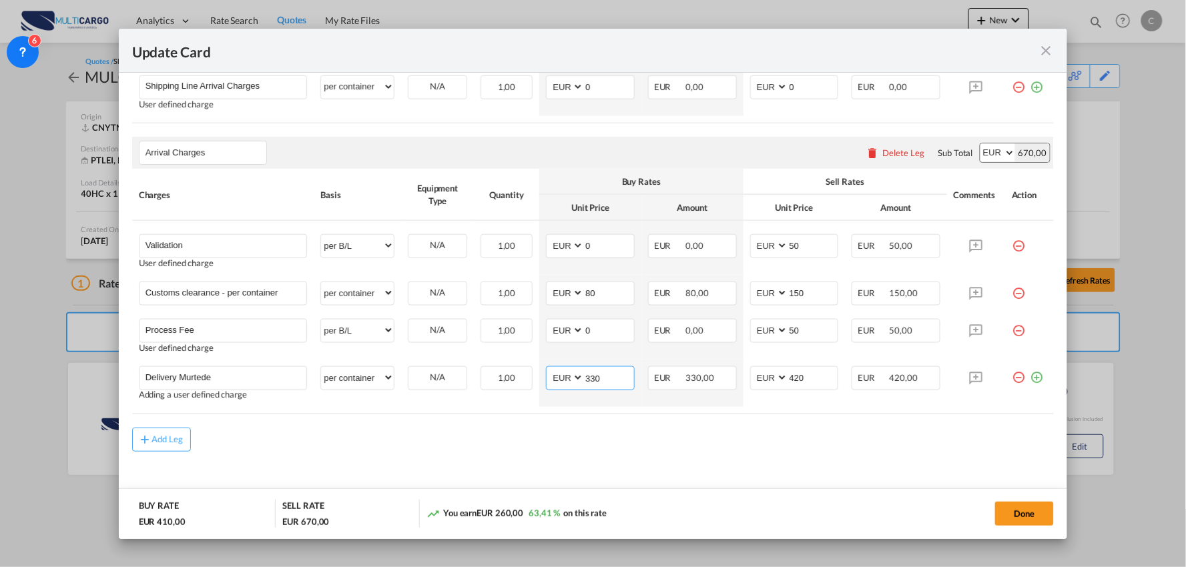
type input "330"
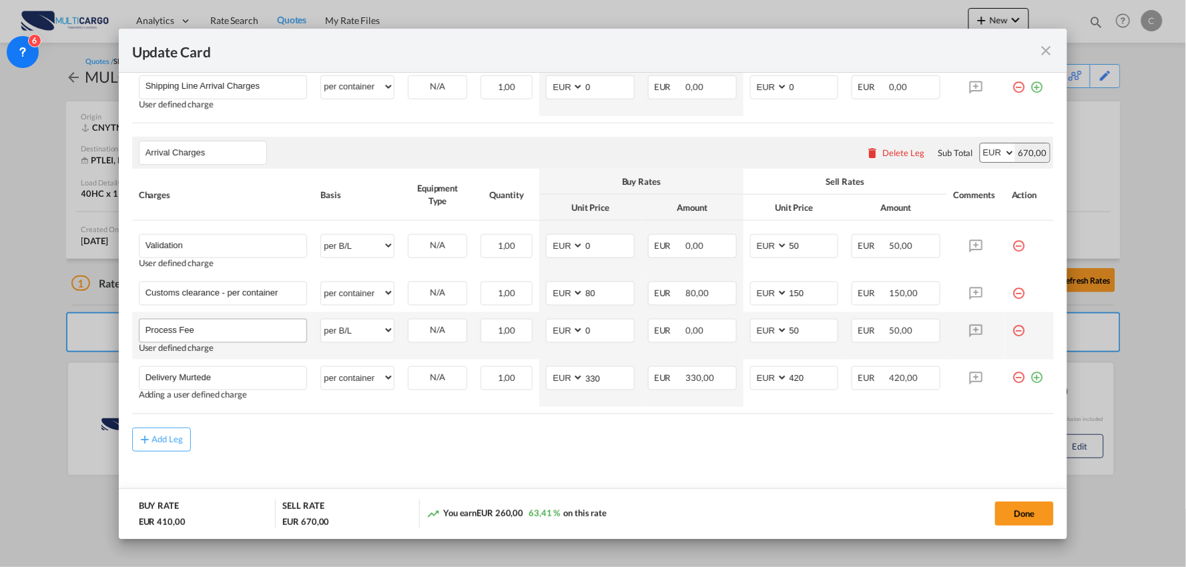
drag, startPoint x: 432, startPoint y: 434, endPoint x: 158, endPoint y: 332, distance: 292.6
click at [432, 434] on div "Add Leg" at bounding box center [593, 440] width 922 height 24
drag, startPoint x: 802, startPoint y: 328, endPoint x: 731, endPoint y: 329, distance: 71.4
click at [731, 329] on tr "Process Fee Please Enter User Defined Charges Cannot Be Published User defined …" at bounding box center [593, 335] width 922 height 47
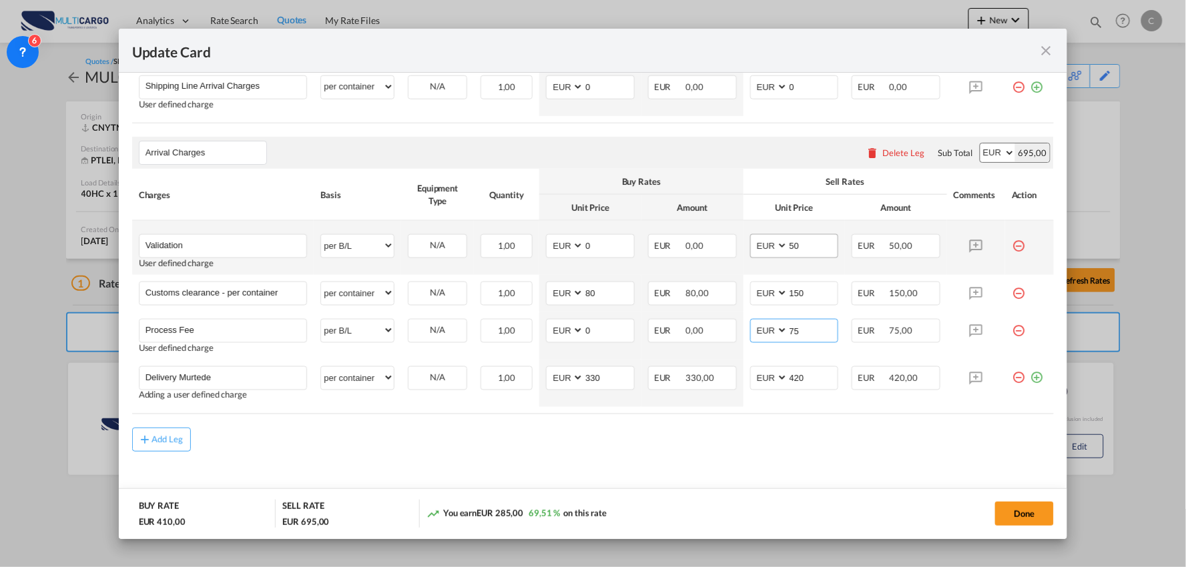
type input "75"
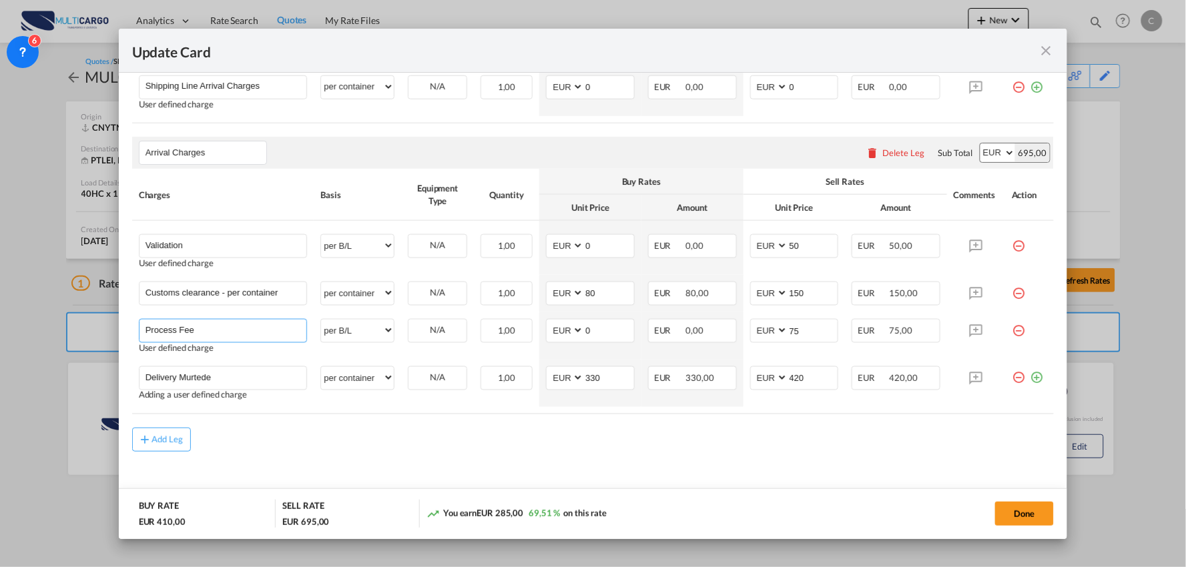
drag, startPoint x: 116, startPoint y: 336, endPoint x: 29, endPoint y: 344, distance: 87.2
click at [29, 344] on div "Update Card Port of Loading CNYTN T/S Liner/Carrier MultiCargo Atlantic Contain…" at bounding box center [593, 283] width 1186 height 567
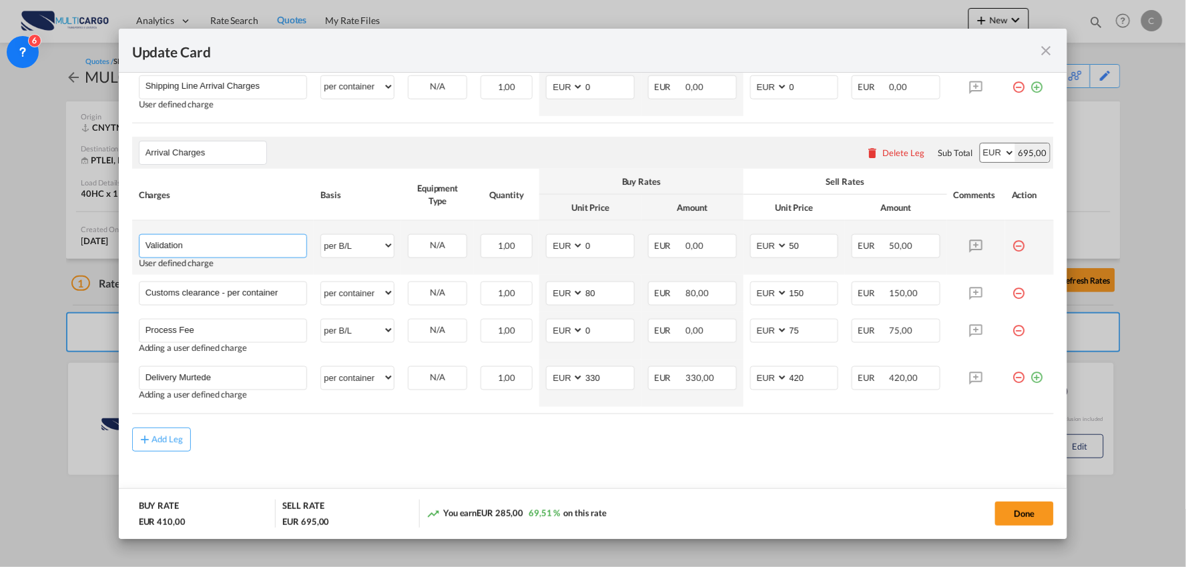
click at [218, 244] on input "Validation" at bounding box center [225, 245] width 161 height 20
paste input "Process Fee"
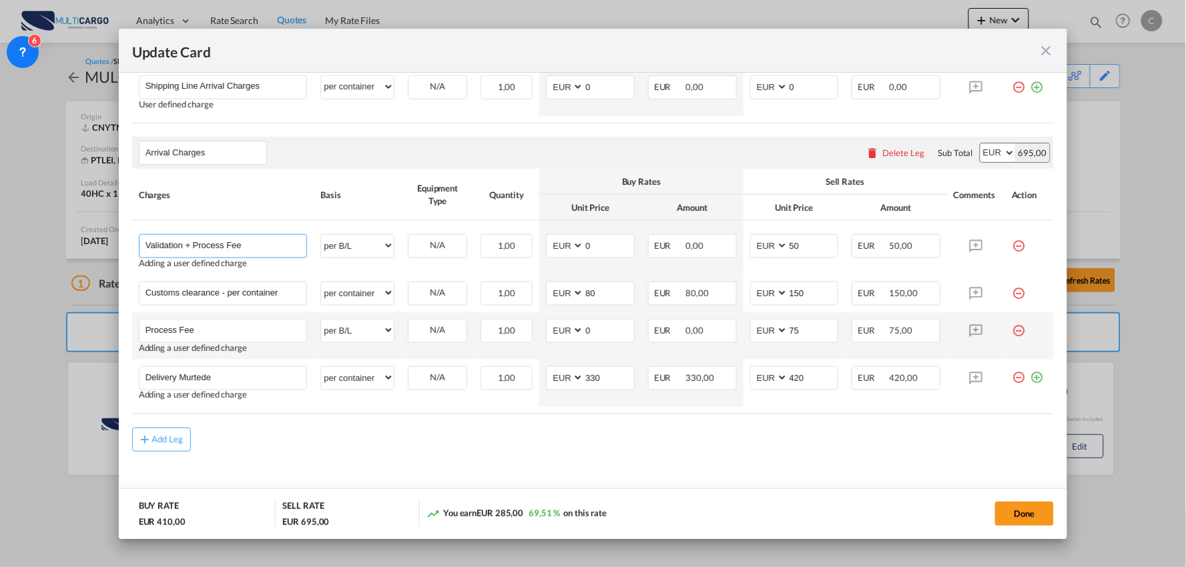
type input "Validation + Process Fee"
click at [1012, 330] on md-icon "icon-minus-circle-outline red-400-fg" at bounding box center [1018, 325] width 13 height 13
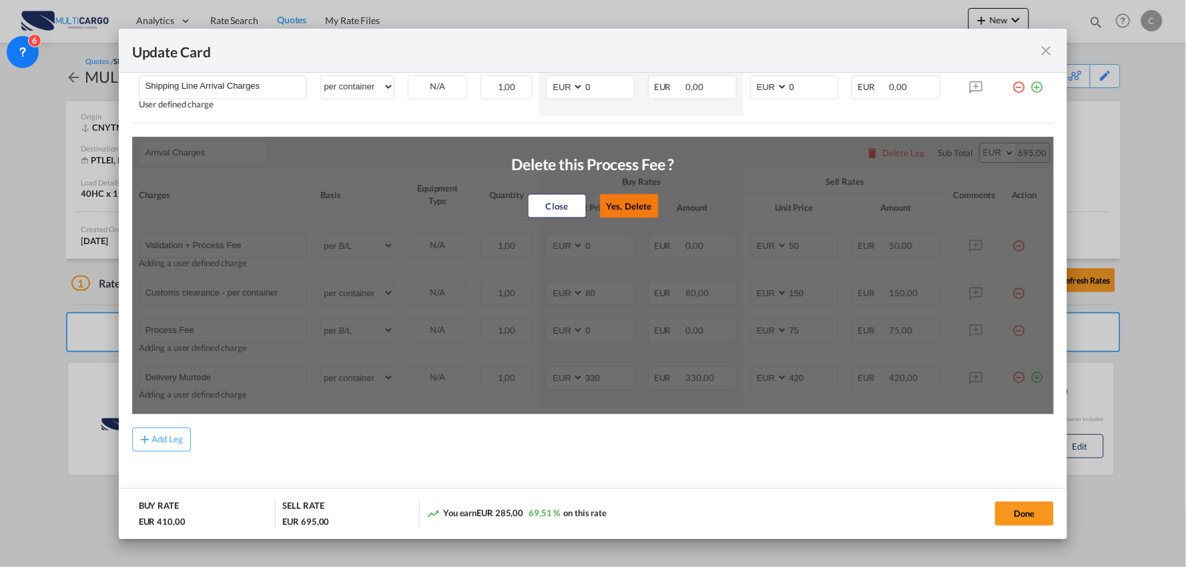
click at [639, 205] on button "Yes, Delete" at bounding box center [628, 206] width 59 height 24
type input "Delivery Murtede"
select select "per container"
type input "330"
type input "420"
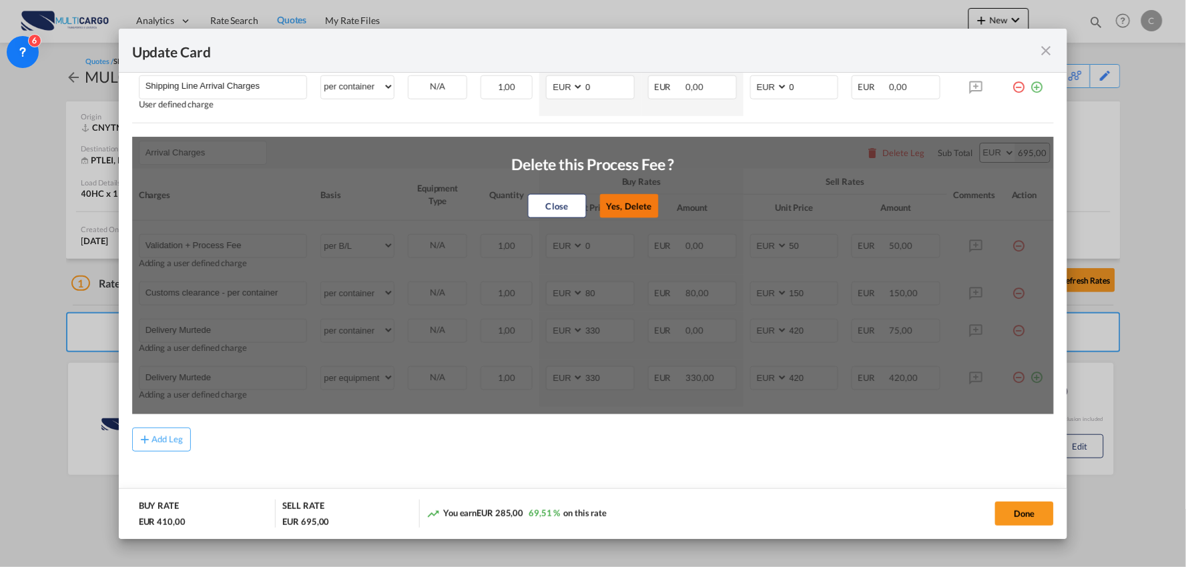
scroll to position [415, 0]
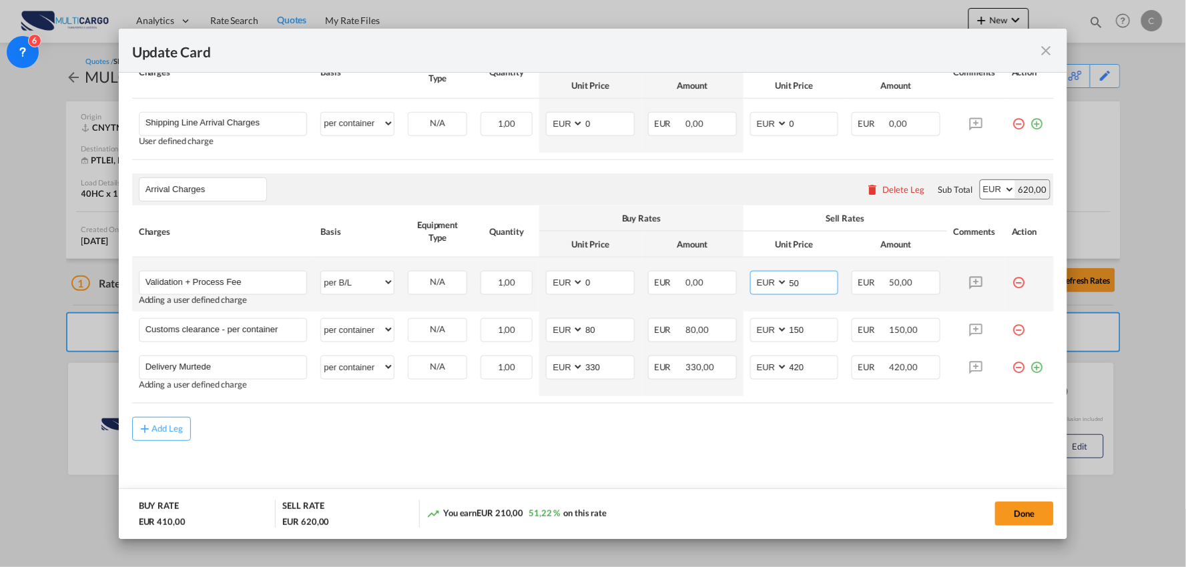
drag, startPoint x: 795, startPoint y: 284, endPoint x: 730, endPoint y: 284, distance: 65.4
click at [730, 284] on tr "Validation + Process Fee Please Enter User Defined Charges Cannot Be Published …" at bounding box center [593, 285] width 922 height 54
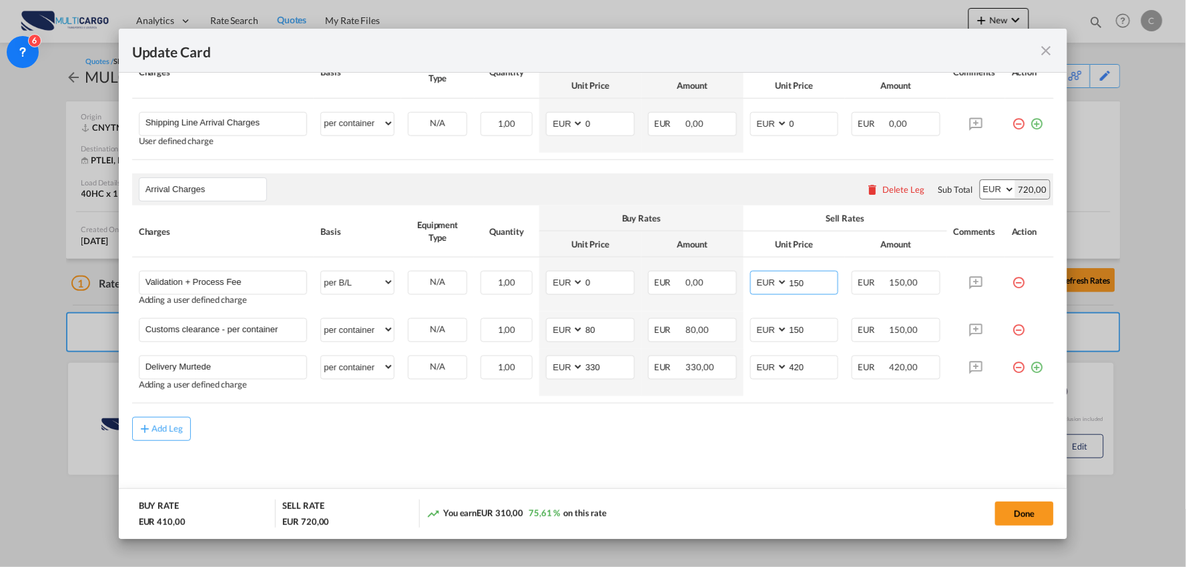
type input "150"
click at [627, 454] on md-content "Main Freight Please enter leg name Leg Name Already Exists Delete Leg Sub Total…" at bounding box center [593, 253] width 922 height 505
click at [645, 444] on md-content "Main Freight Please enter leg name Leg Name Already Exists Delete Leg Sub Total…" at bounding box center [593, 253] width 922 height 505
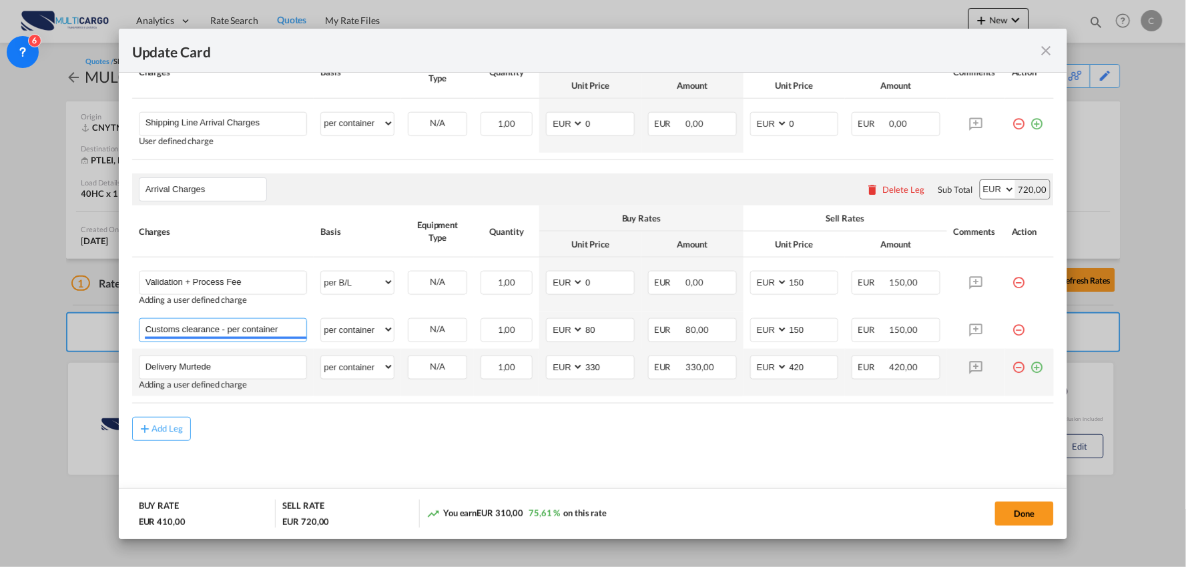
drag, startPoint x: 222, startPoint y: 326, endPoint x: 564, endPoint y: 352, distance: 342.7
click at [564, 352] on tbody "Validation + Process Fee Please Enter User Defined Charges Cannot Be Published …" at bounding box center [593, 327] width 922 height 139
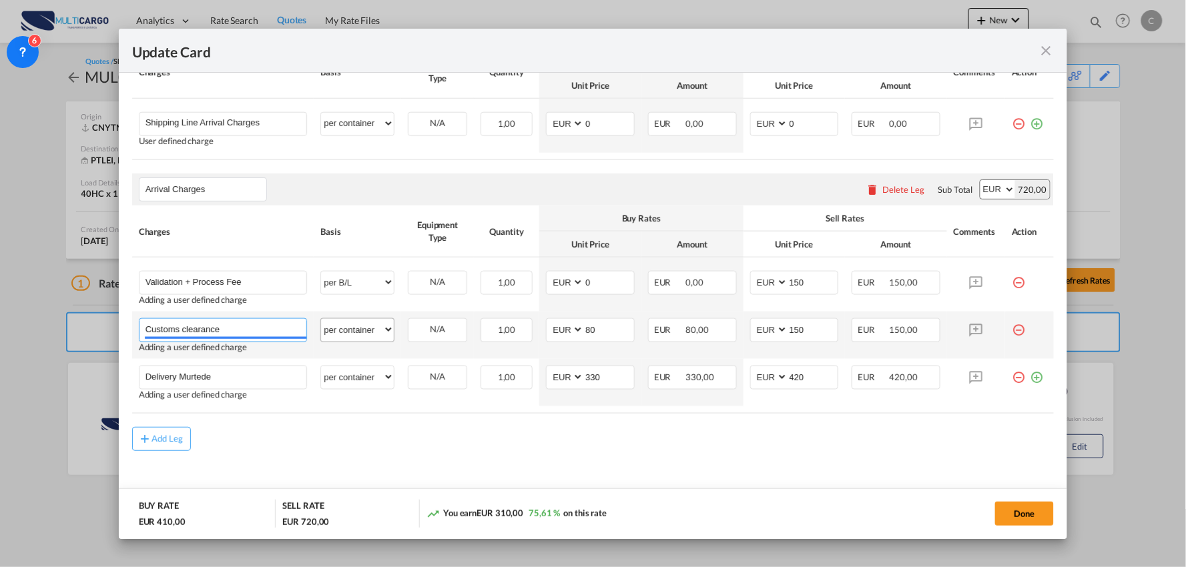
type input "Customs clearance"
click at [372, 328] on select "per equipment per container per B/L per shipping bill per shipment per pallet p…" at bounding box center [357, 329] width 73 height 21
select select "per_document"
click at [321, 320] on select "per equipment per container per B/L per shipping bill per shipment per pallet p…" at bounding box center [357, 329] width 73 height 21
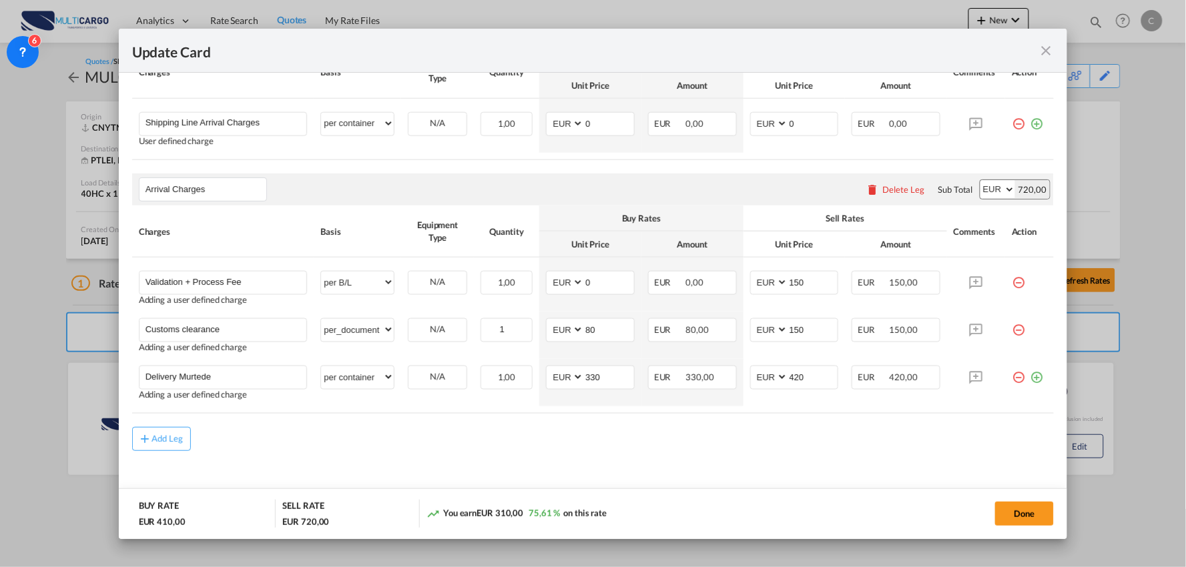
click at [832, 452] on md-content "Main Freight Please enter leg name Leg Name Already Exists Delete Leg Sub Total…" at bounding box center [593, 258] width 922 height 515
click at [1025, 512] on button "Done" at bounding box center [1024, 514] width 59 height 24
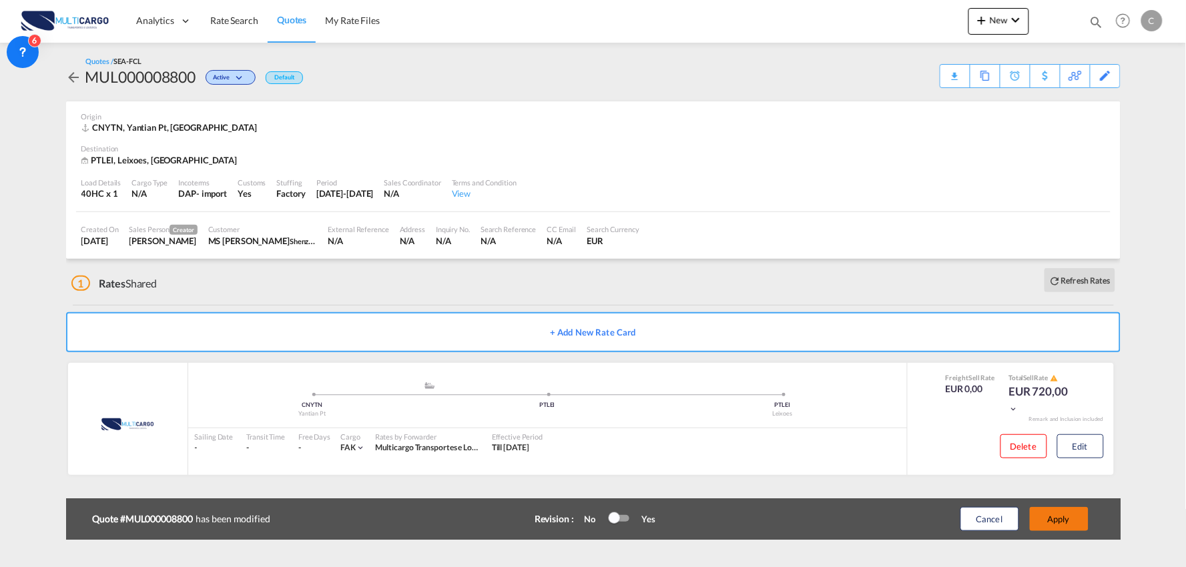
click at [1062, 517] on button "Apply" at bounding box center [1059, 519] width 59 height 24
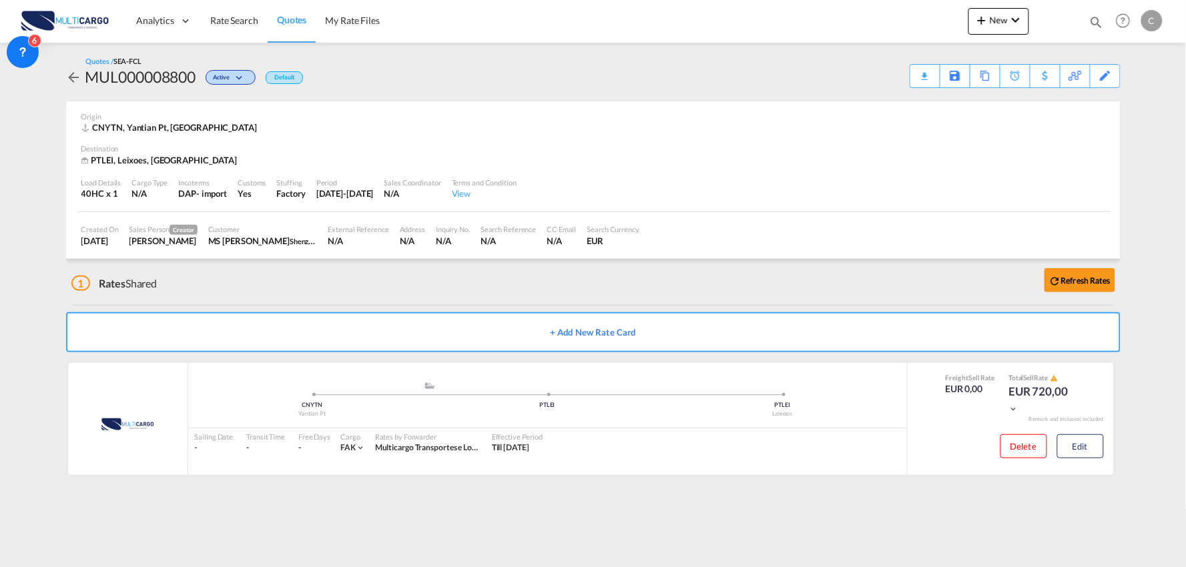
click at [499, 75] on div "Quotes / SEA-FCL MUL000008800 Active Default Download Quote Save As Template Co…" at bounding box center [593, 72] width 1054 height 32
click at [737, 101] on div "Origin CNYTN, Yantian Pt, Asia" at bounding box center [593, 122] width 1024 height 43
click at [915, 69] on div "Download Quote" at bounding box center [899, 75] width 68 height 21
click at [348, 291] on div "1 Rates Shared Refresh Rates" at bounding box center [595, 280] width 1049 height 43
click at [991, 25] on button "New" at bounding box center [998, 21] width 61 height 27
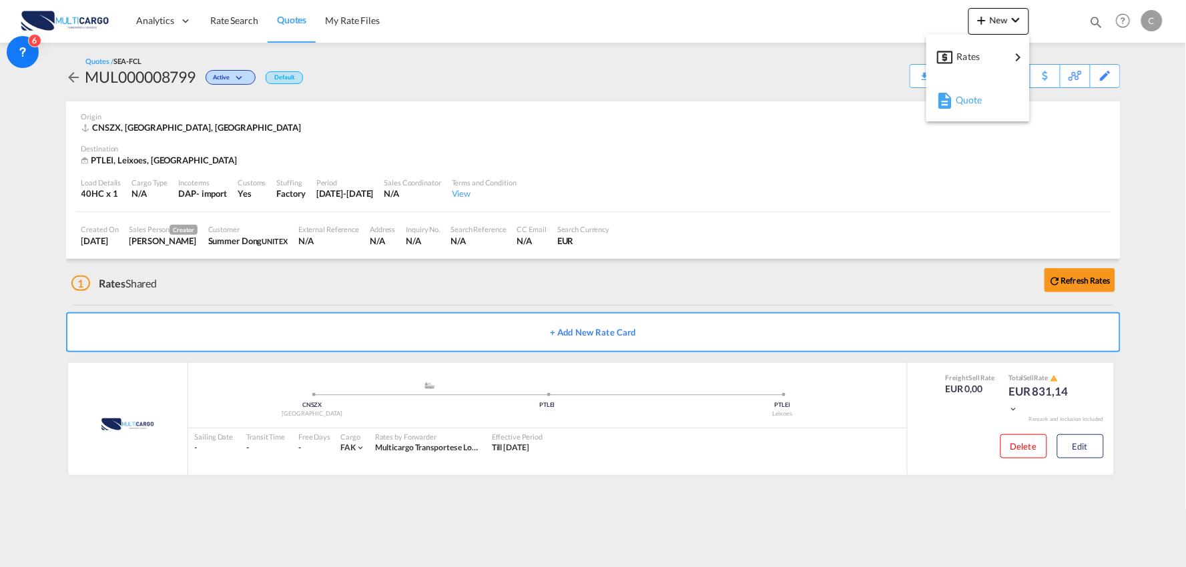
click at [959, 101] on span "Quote" at bounding box center [962, 100] width 15 height 27
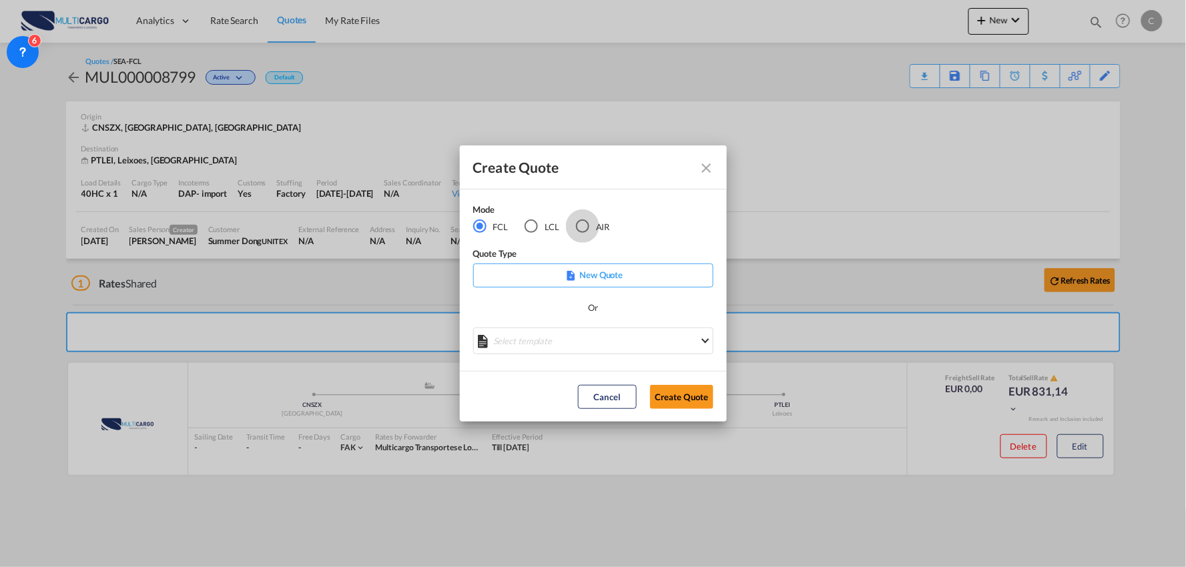
click at [586, 228] on div "AIR" at bounding box center [582, 226] width 13 height 13
click at [589, 338] on md-select "Select template EXP EXW AIR 09/2025 Patricia Barroso | 12 Sep 2025 IMP_DAP_AIR …" at bounding box center [593, 341] width 240 height 27
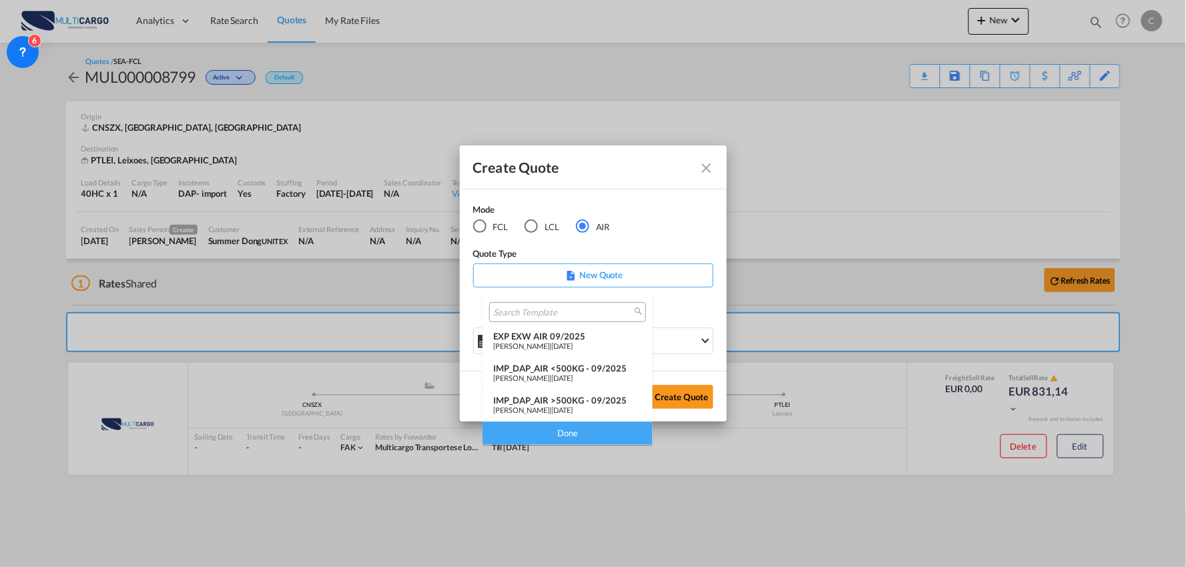
click at [601, 399] on div "IMP_DAP_AIR >500KG - 09/2025" at bounding box center [567, 400] width 149 height 11
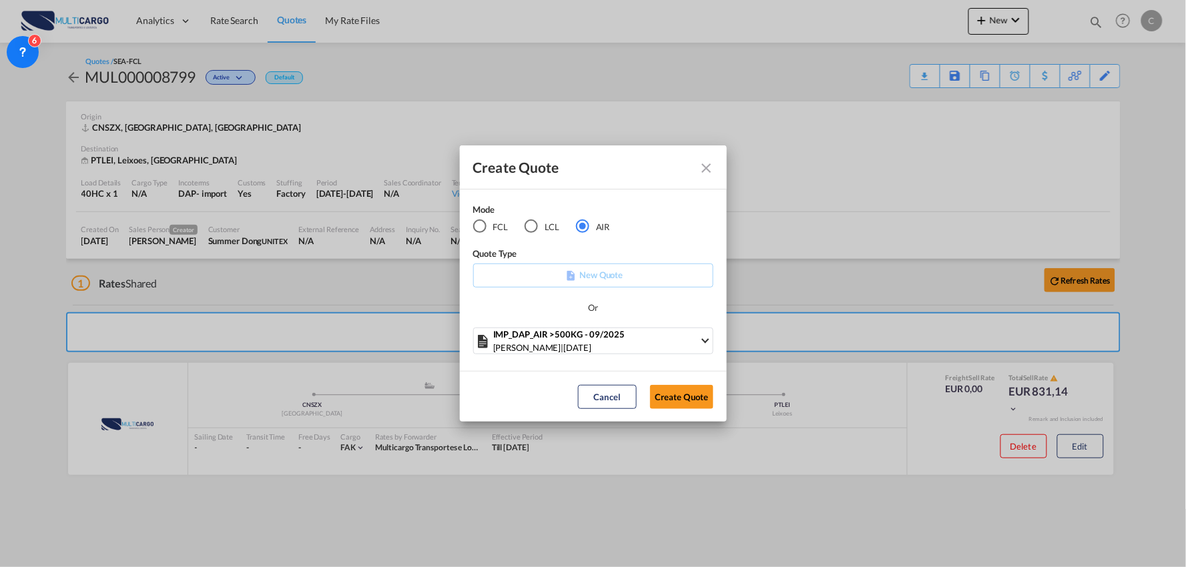
drag, startPoint x: 684, startPoint y: 399, endPoint x: 423, endPoint y: 437, distance: 263.6
click at [684, 399] on button "Create Quote" at bounding box center [681, 397] width 63 height 24
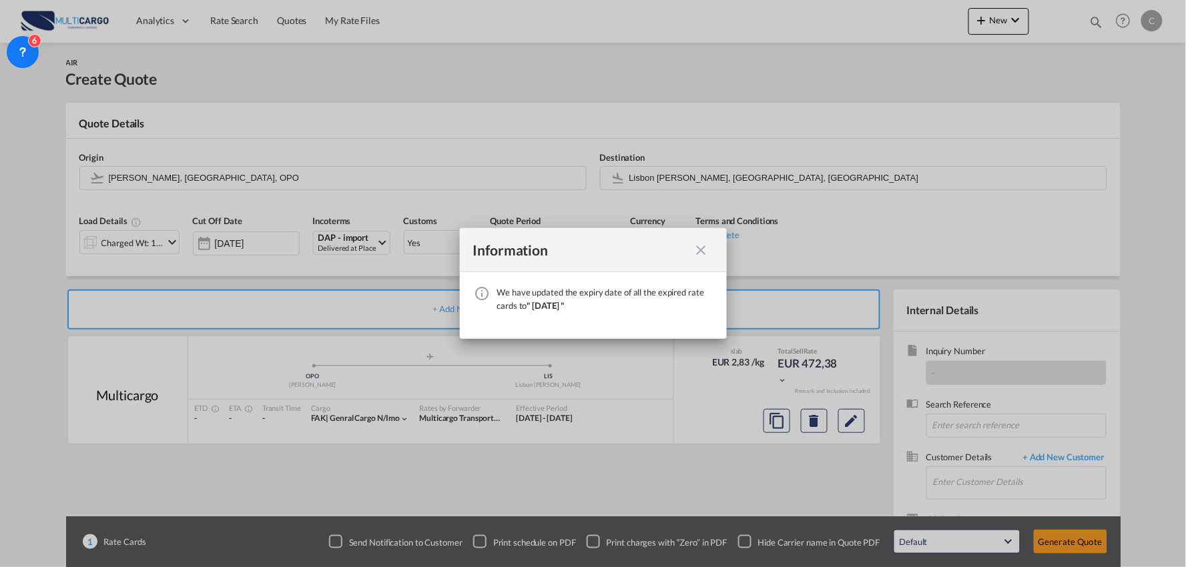
click at [705, 250] on md-icon "icon-close fg-AAA8AD cursor" at bounding box center [701, 250] width 16 height 16
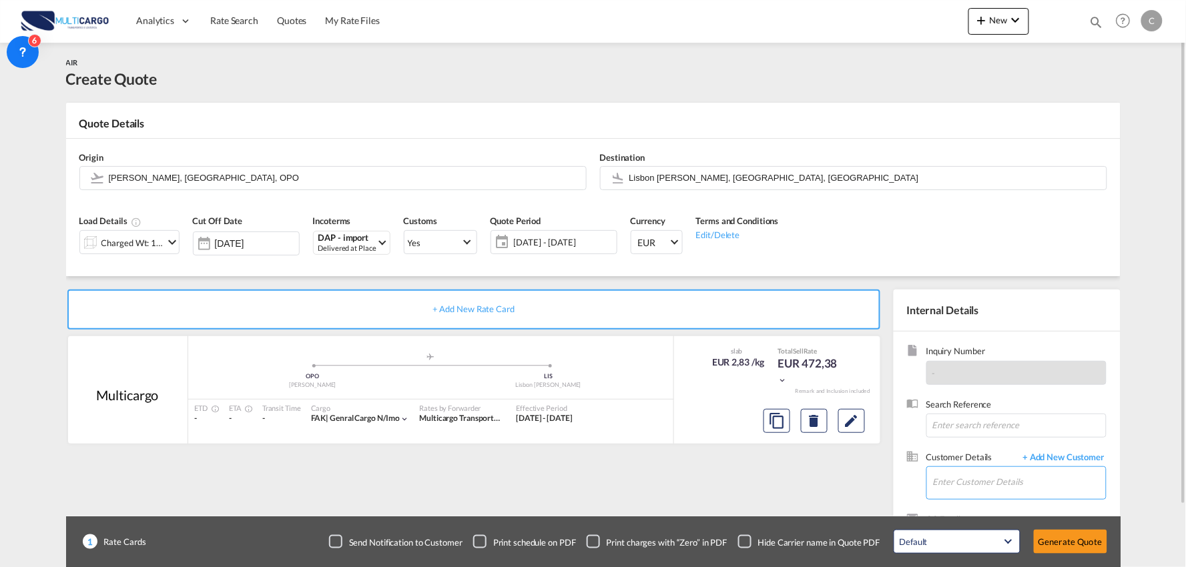
click at [1032, 474] on input "Enter Customer Details" at bounding box center [1019, 482] width 173 height 30
click at [1016, 476] on input "Enter Customer Details" at bounding box center [1019, 482] width 173 height 30
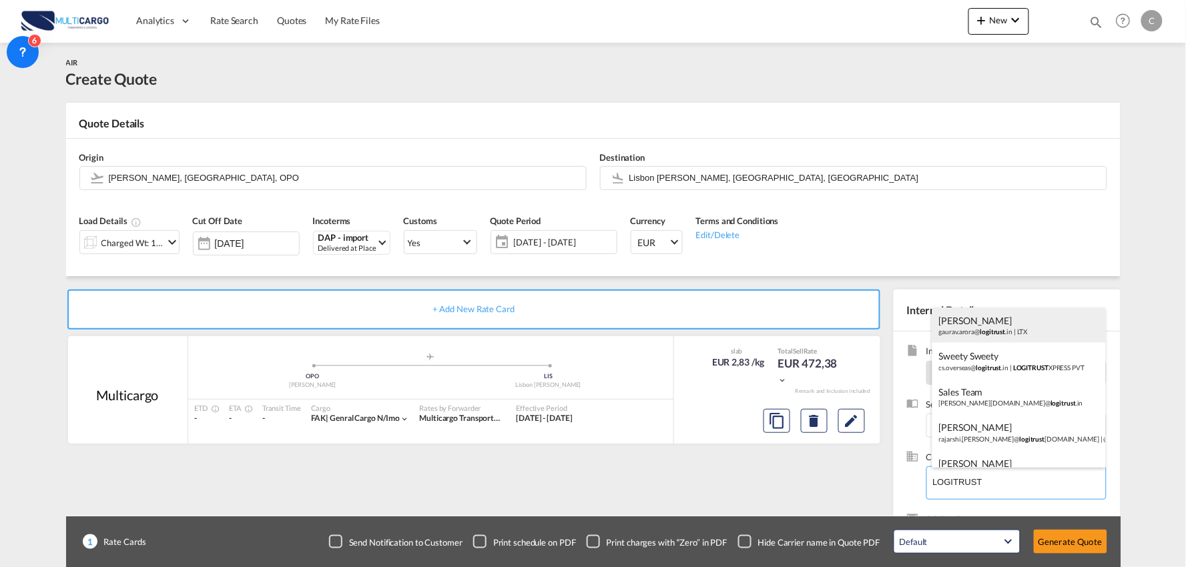
click at [1012, 330] on div "Gaurav Arora gaurav.arora@ logitrust .in | LTX" at bounding box center [1018, 326] width 173 height 36
type input "LTX, Gaurav Arora, gaurav.arora@logitrust.in"
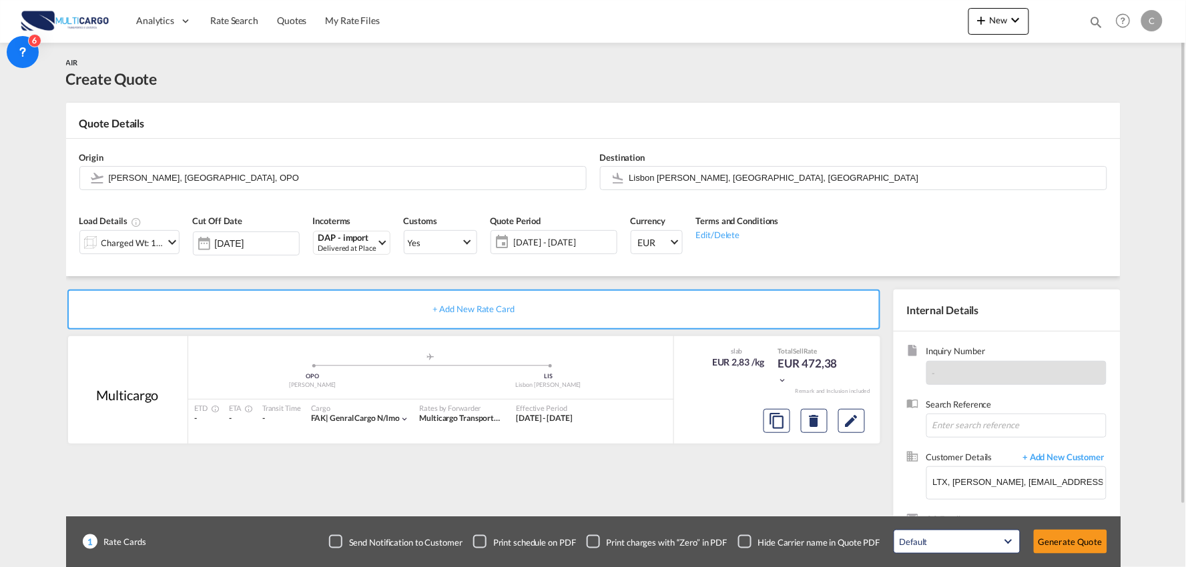
click at [791, 498] on div "+ Add New Rate Card Multicargo added by you .a{fill:#aaa8ad;} .a{fill:#aaa8ad;}…" at bounding box center [476, 429] width 821 height 279
click at [145, 244] on div "Charged Wt: 166,67 KG" at bounding box center [132, 243] width 63 height 19
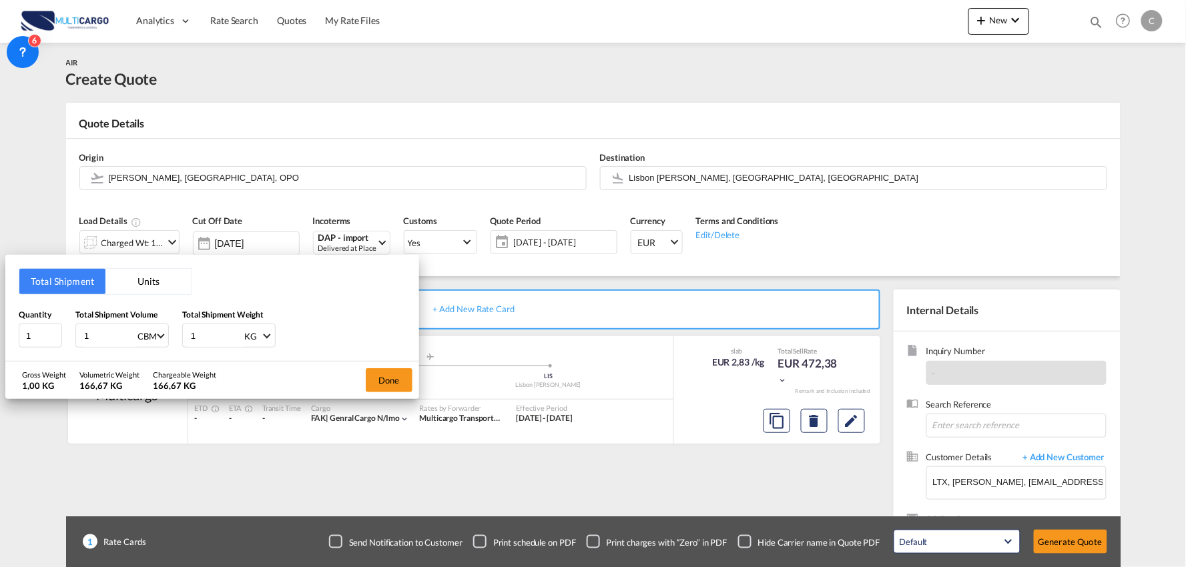
drag, startPoint x: 225, startPoint y: 341, endPoint x: 165, endPoint y: 337, distance: 60.2
click at [169, 337] on div "Quantity 1 Total Shipment Volume 1 CBM CBM CFT KG LB Total Shipment Weight 1 KG…" at bounding box center [212, 328] width 387 height 40
type input "441"
drag, startPoint x: 40, startPoint y: 332, endPoint x: -3, endPoint y: 332, distance: 42.7
click at [0, 332] on html "Analytics Reports Dashboard Rate Search Quotes My Rate Files" at bounding box center [593, 283] width 1186 height 567
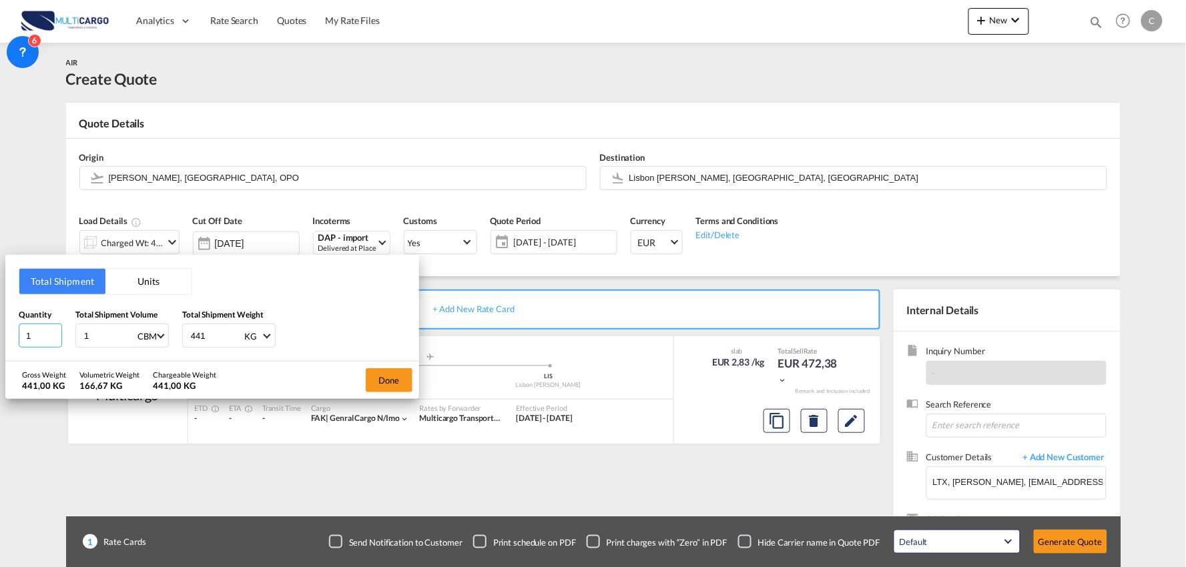
type input "17"
click at [394, 382] on button "Done" at bounding box center [389, 380] width 47 height 24
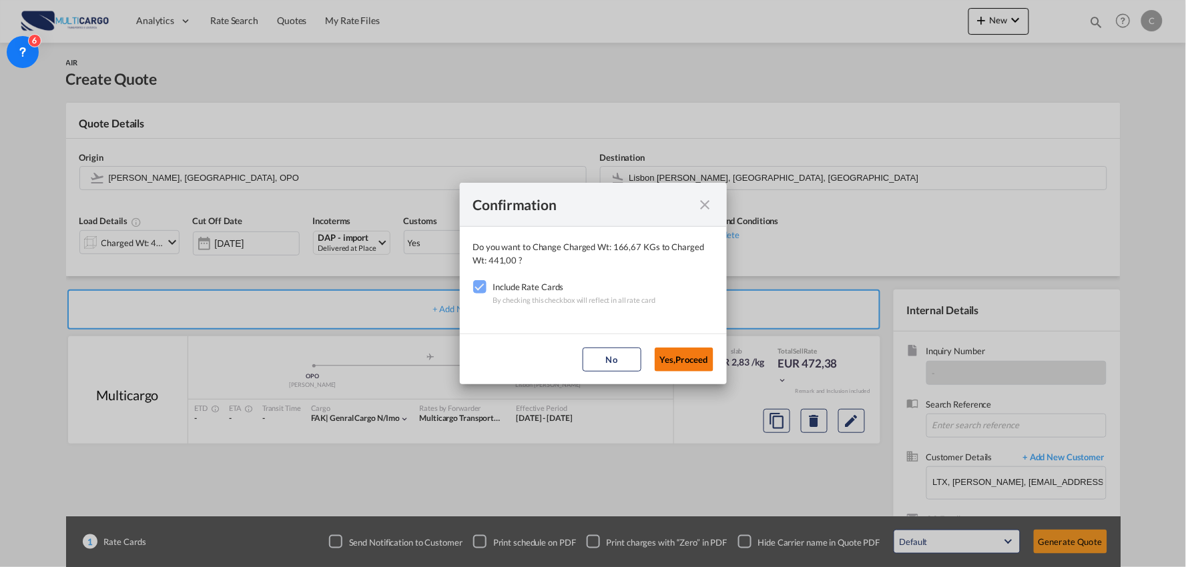
click at [674, 351] on button "Yes,Proceed" at bounding box center [684, 360] width 59 height 24
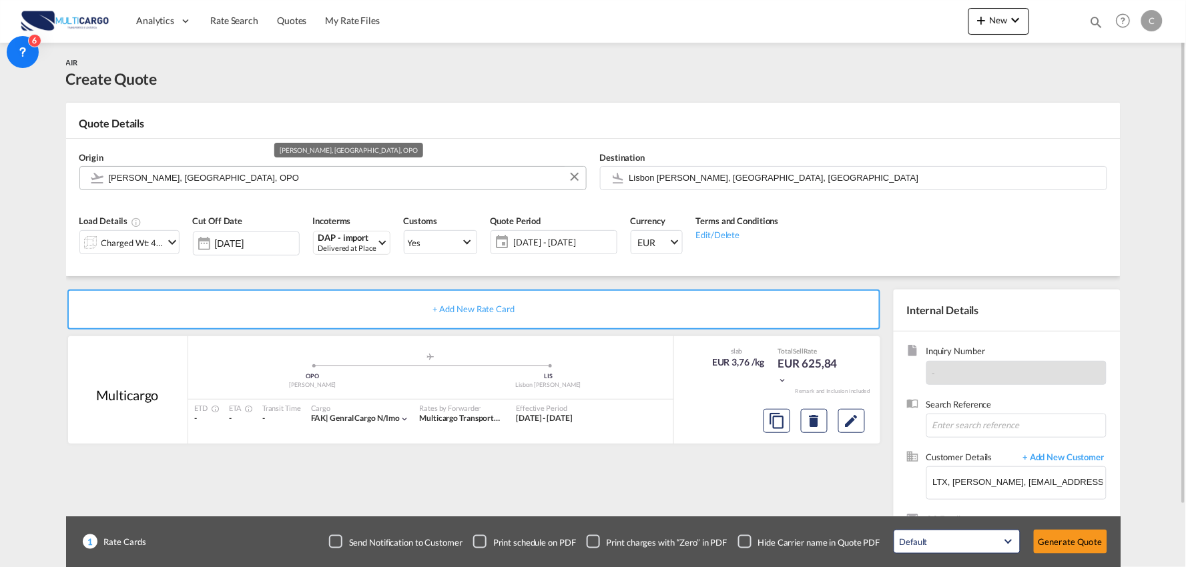
click at [249, 177] on input "Francisco de Sá Carneiro, Porto, OPO" at bounding box center [344, 177] width 470 height 23
click at [250, 175] on input "Francisco de Sá Carneiro, Porto, OPO" at bounding box center [344, 177] width 470 height 23
drag, startPoint x: 279, startPoint y: 176, endPoint x: -99, endPoint y: 183, distance: 377.7
click at [0, 183] on html "Analytics Reports Dashboard Rate Search Quotes My Rate Files" at bounding box center [593, 283] width 1186 height 567
click at [256, 177] on input "Francisco de Sá Carneiro, Porto, OPO" at bounding box center [344, 177] width 470 height 23
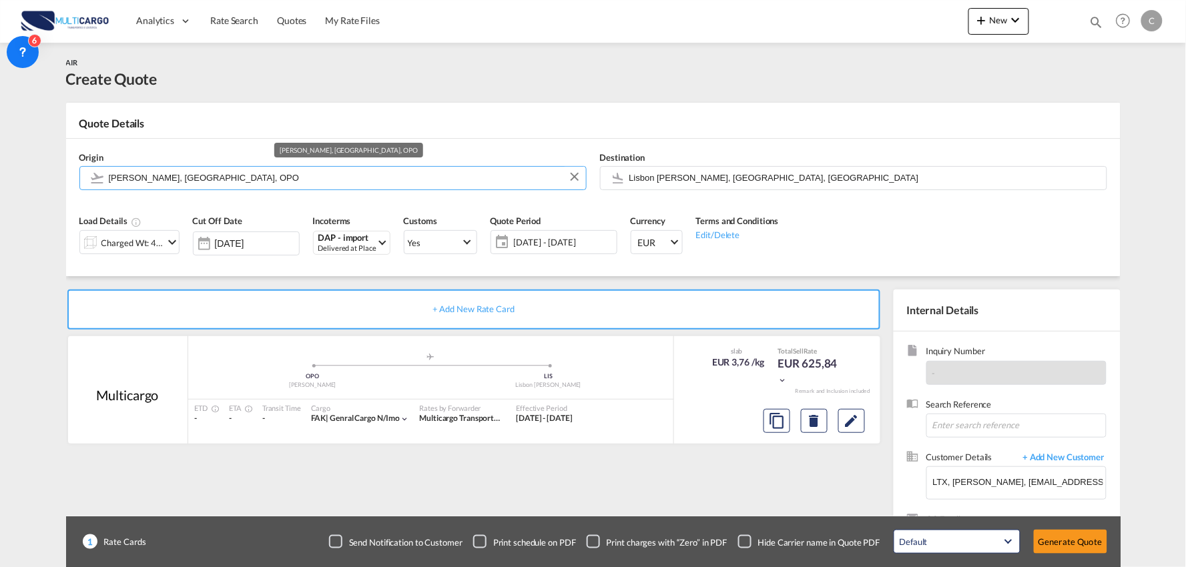
drag, startPoint x: 279, startPoint y: 175, endPoint x: -207, endPoint y: 145, distance: 486.7
click at [0, 145] on html "Analytics Reports Dashboard Rate Search Quotes My Rate Files" at bounding box center [593, 283] width 1186 height 567
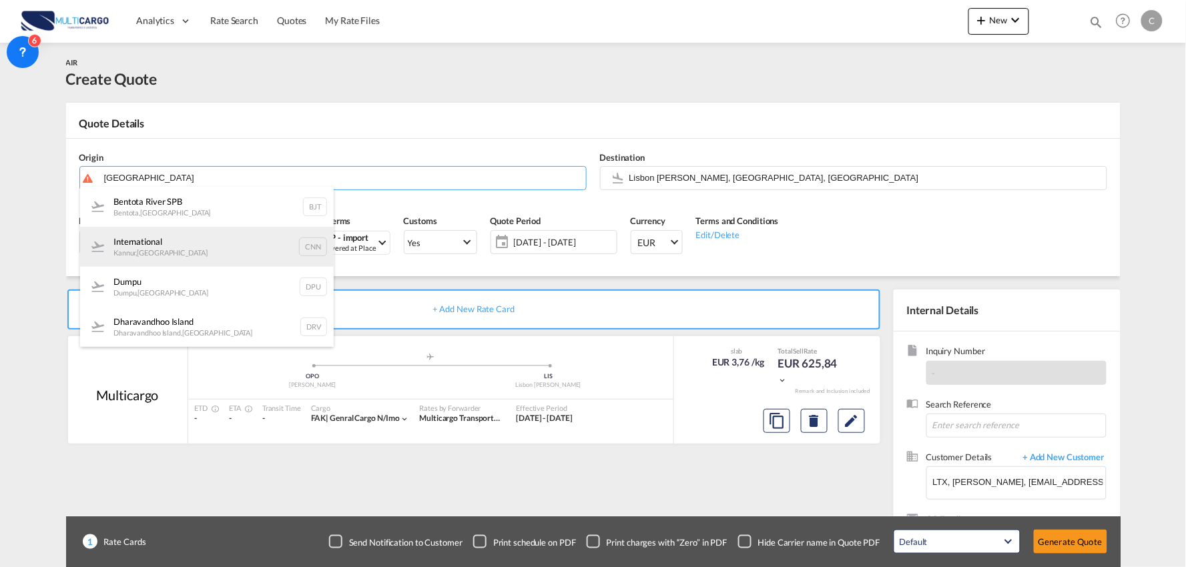
click at [176, 248] on div "International Kannur , India CNN" at bounding box center [207, 247] width 254 height 40
type input "International, Kannur, CNN"
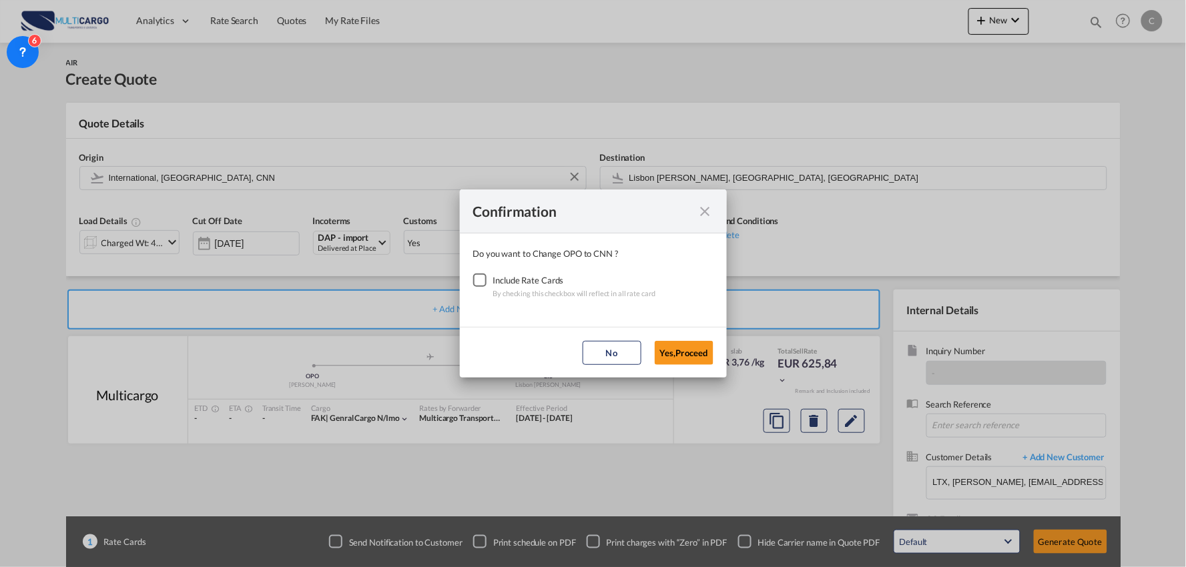
click at [474, 279] on div "Checkbox No Ink" at bounding box center [479, 280] width 13 height 13
click at [682, 351] on button "Yes,Proceed" at bounding box center [684, 353] width 59 height 24
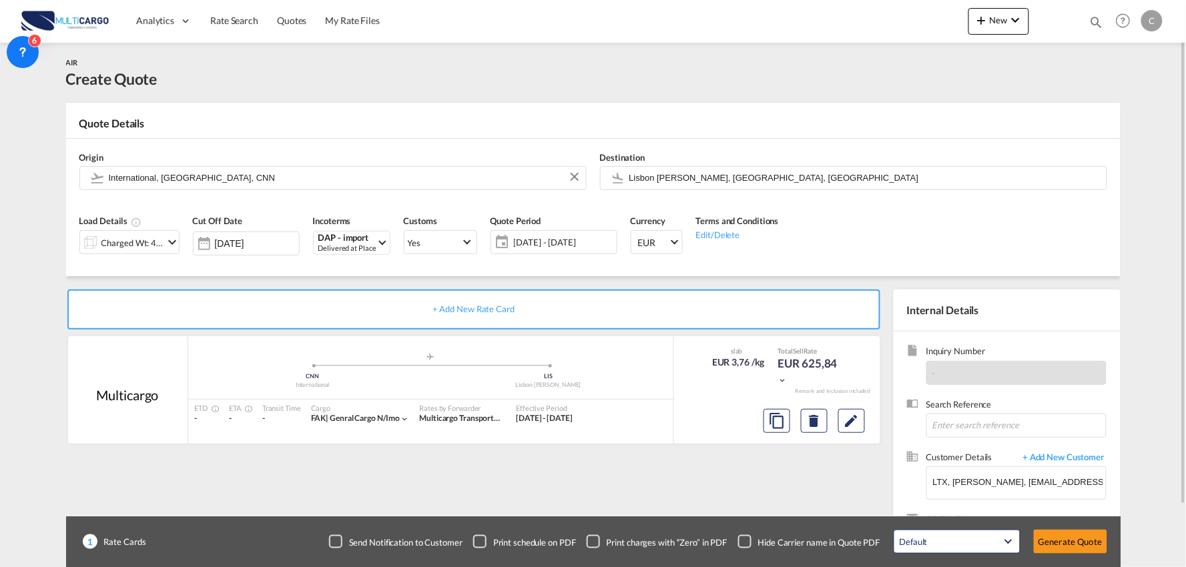
drag, startPoint x: 235, startPoint y: 274, endPoint x: 402, endPoint y: 292, distance: 167.7
click at [235, 274] on div "Load Details Charged Wt: 441,00 KG Cut Off Date 15 Oct 2025 Incoterms DAP - imp…" at bounding box center [593, 239] width 1041 height 74
click at [747, 536] on div "Checkbox No Ink" at bounding box center [744, 541] width 13 height 13
click at [763, 504] on div "+ Add New Rate Card Multicargo added by you .a{fill:#aaa8ad;} .a{fill:#aaa8ad;}…" at bounding box center [476, 429] width 821 height 279
click at [1101, 543] on button "Generate Quote" at bounding box center [1070, 542] width 73 height 24
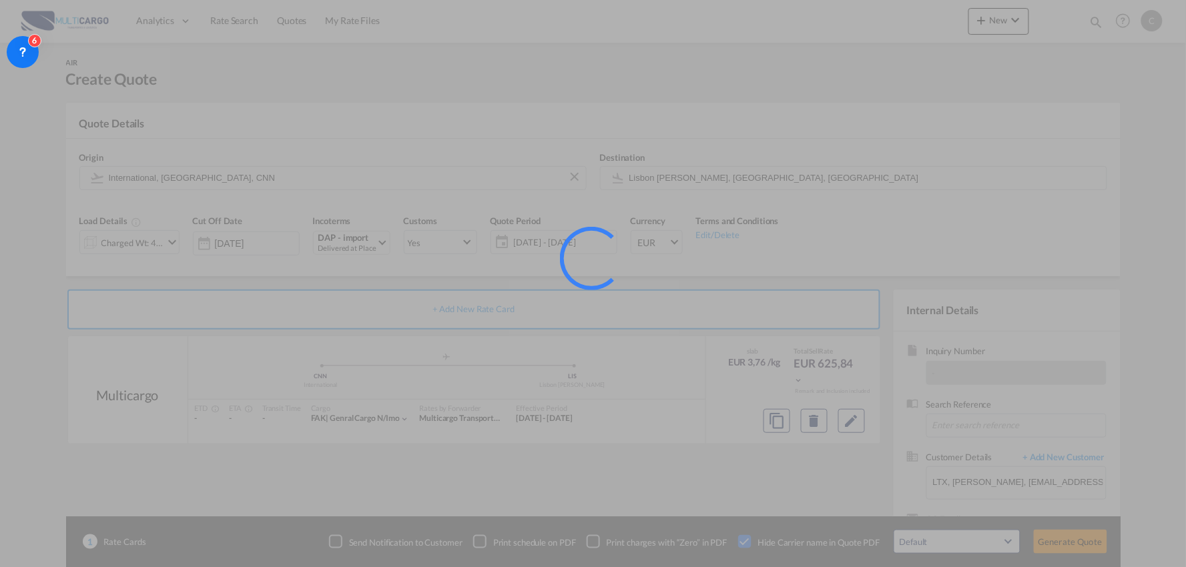
click at [511, 471] on div at bounding box center [593, 283] width 1186 height 567
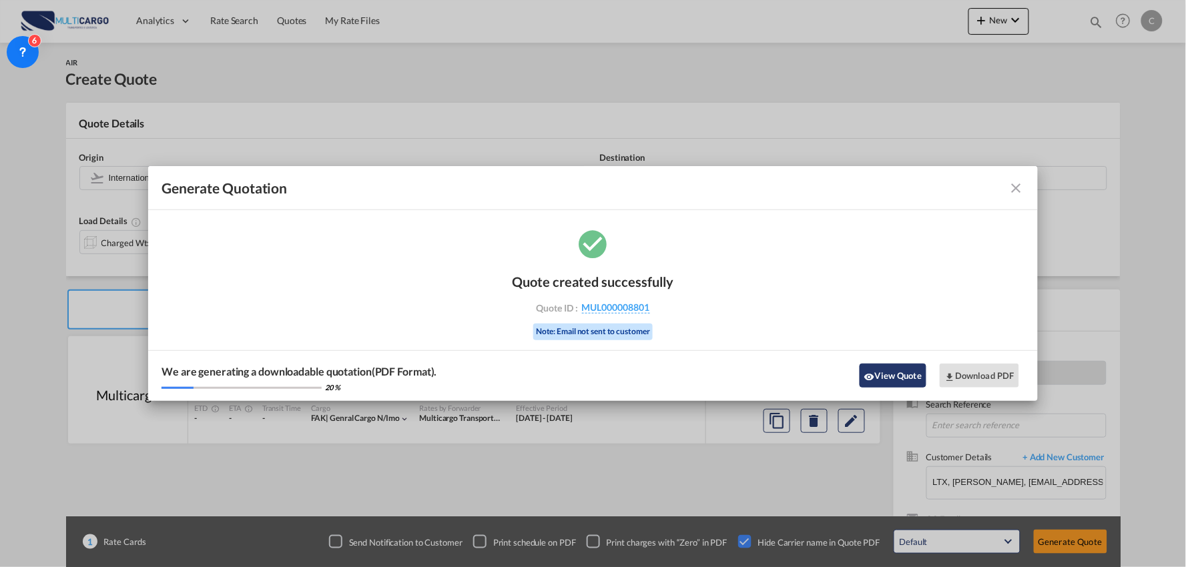
click at [893, 367] on button "View Quote" at bounding box center [892, 376] width 67 height 24
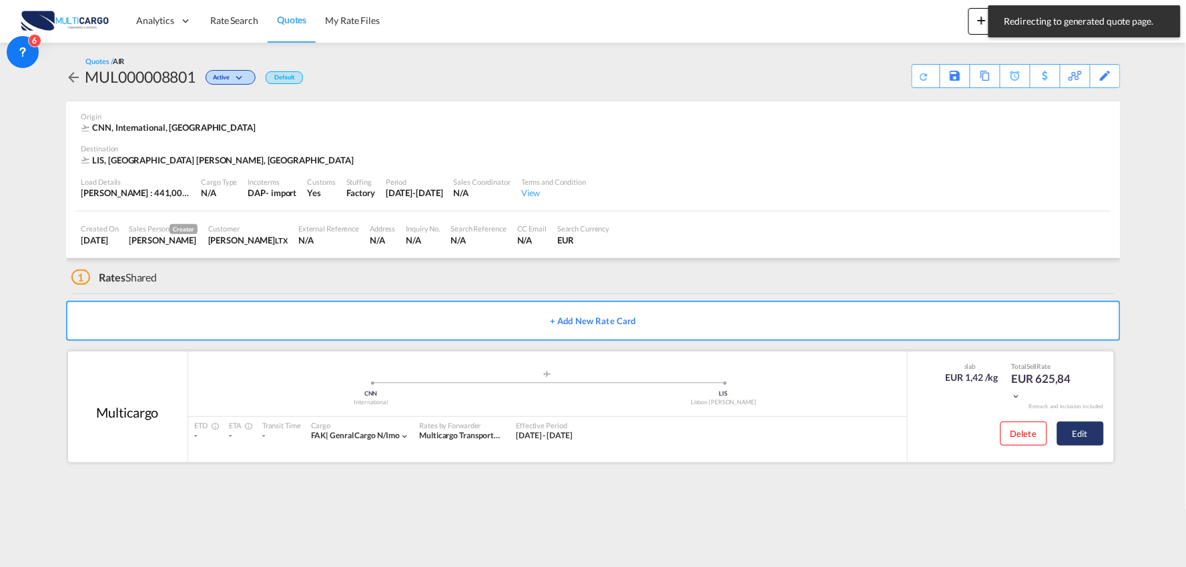
click at [1076, 432] on button "Edit" at bounding box center [1080, 434] width 47 height 24
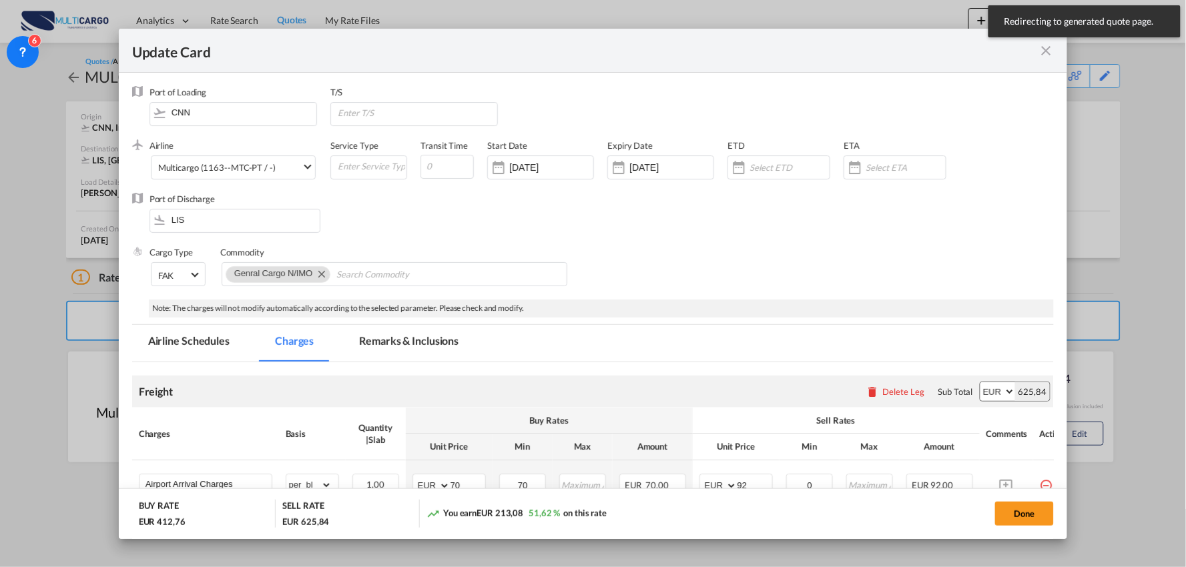
select select "per_bl"
select select "per_kg"
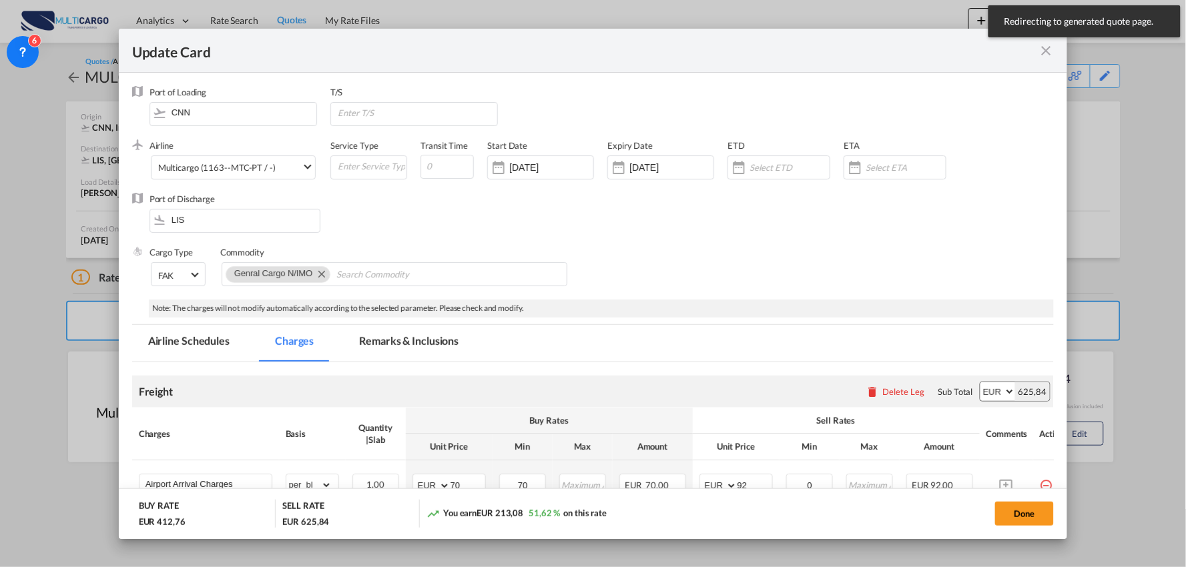
select select "per_shipment"
select select "per_bl"
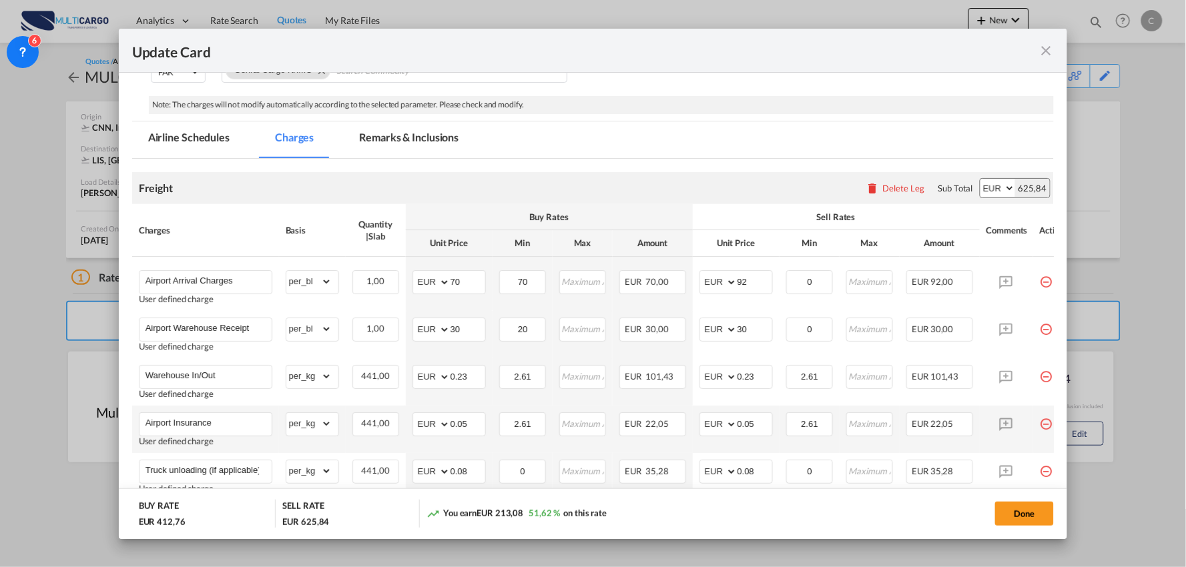
scroll to position [222, 0]
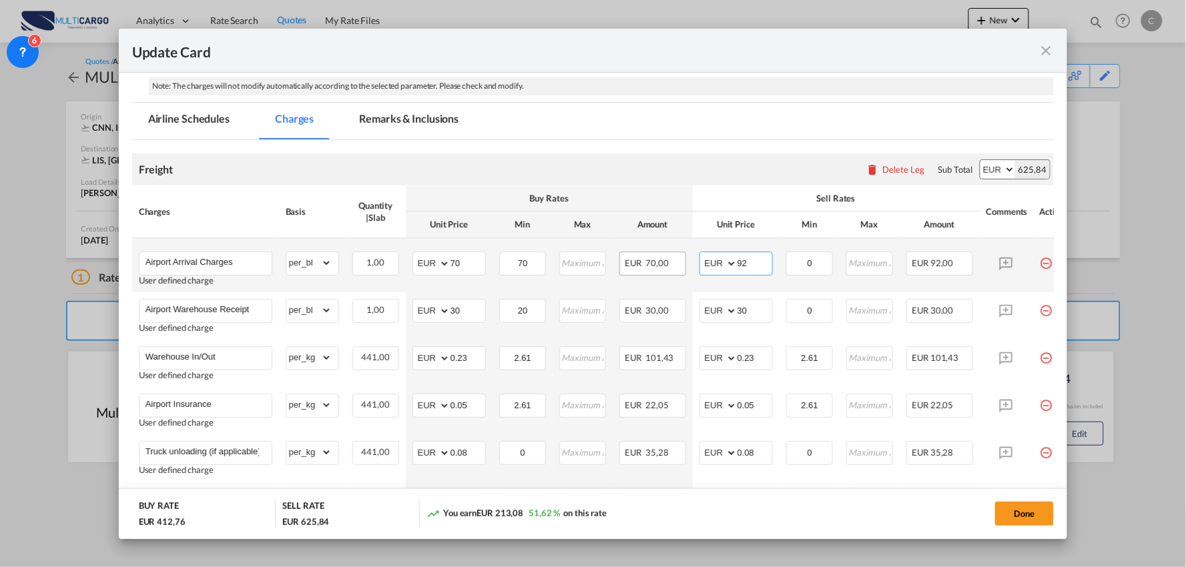
drag, startPoint x: 675, startPoint y: 260, endPoint x: 645, endPoint y: 264, distance: 30.3
click at [646, 264] on tr "Airport Arrival Charges User defined charge Please Enter Already Exists gross_w…" at bounding box center [604, 265] width 945 height 54
type input "70"
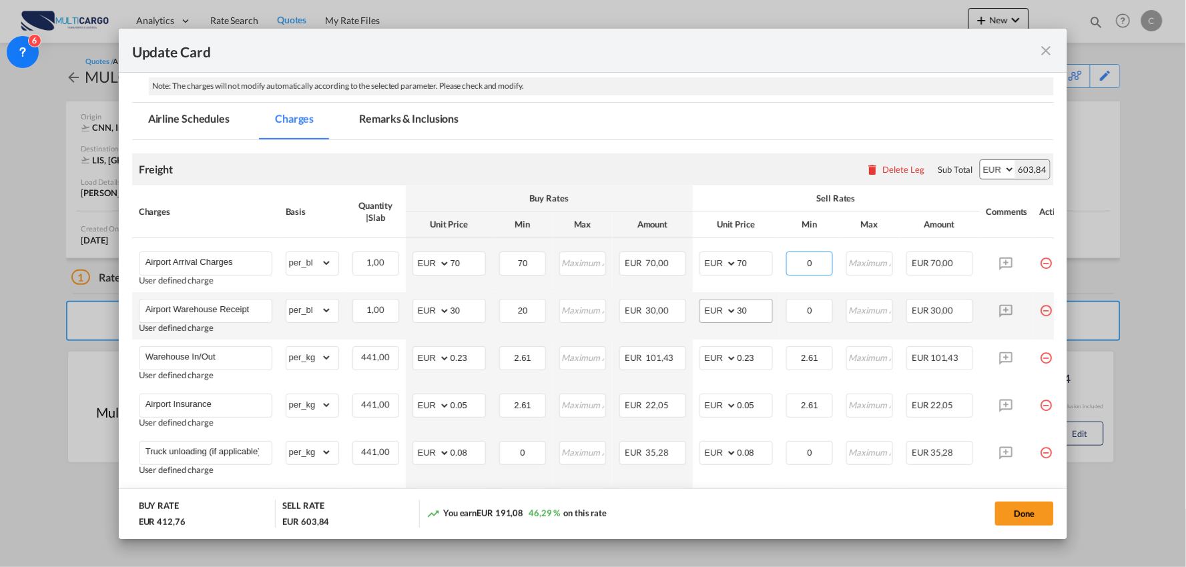
type input "0"
drag, startPoint x: 759, startPoint y: 306, endPoint x: 726, endPoint y: 310, distance: 32.9
click at [726, 310] on md-input-container "AED AFN ALL AMD ANG AOA ARS AUD AWG AZN BAM BBD BDT BGN BHD BIF BMD BND BOB BRL…" at bounding box center [735, 311] width 73 height 24
type input "40"
click at [722, 155] on div "Freight Please enter leg name Leg Name Already Exists Delete Leg Sub Total AED …" at bounding box center [593, 169] width 922 height 32
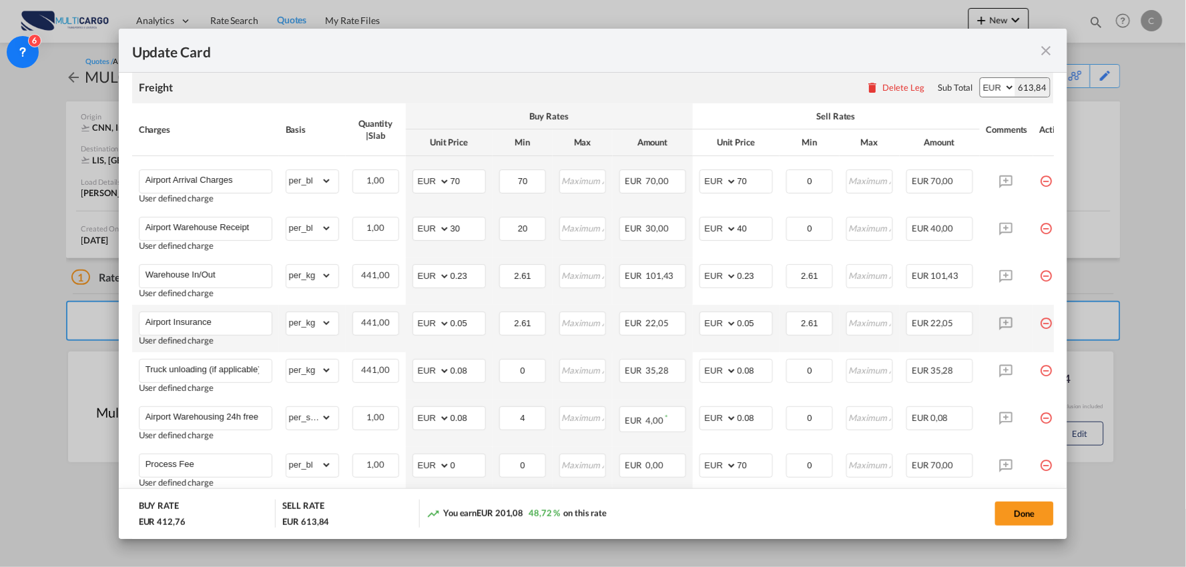
scroll to position [370, 0]
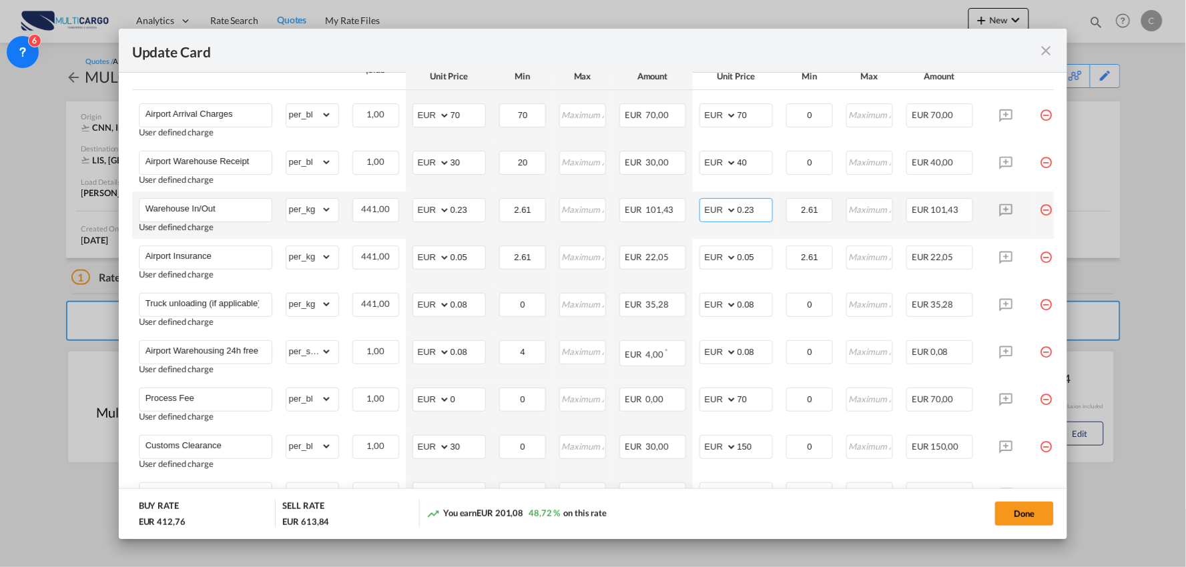
click at [762, 214] on input "0.23" at bounding box center [754, 209] width 35 height 20
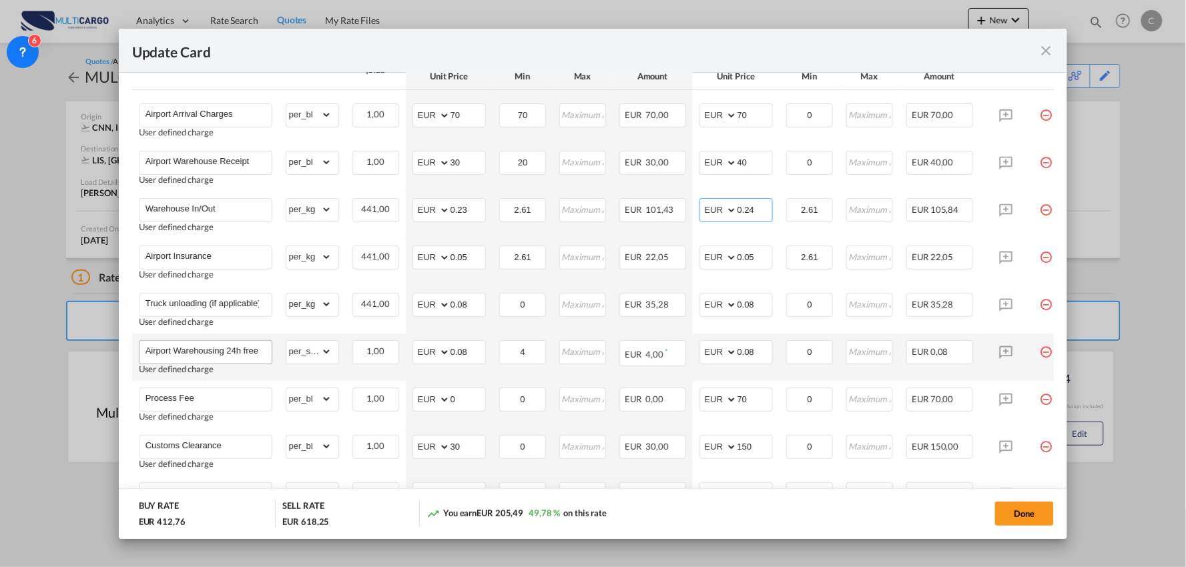
type input "0.24"
drag, startPoint x: 250, startPoint y: 350, endPoint x: 289, endPoint y: 379, distance: 48.7
click at [249, 351] on input "Airport Warehousing 24h free *Eur x CW x Day - up to 7day - min EUR 4,00" at bounding box center [208, 351] width 126 height 20
type input "Airport Warehousing *Eur x CW x Day - up to 7day - min EUR 4,00"
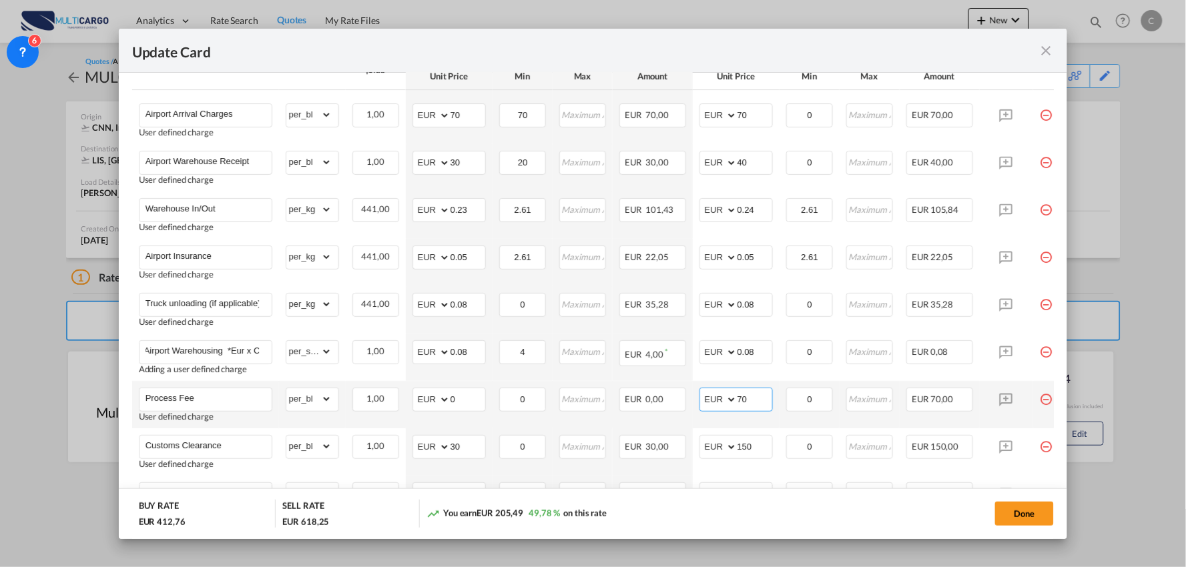
scroll to position [0, 0]
drag, startPoint x: 753, startPoint y: 402, endPoint x: 688, endPoint y: 398, distance: 64.8
click at [689, 398] on tr "Process Fee User defined charge Please Enter Already Exists gross_weight volume…" at bounding box center [604, 404] width 945 height 47
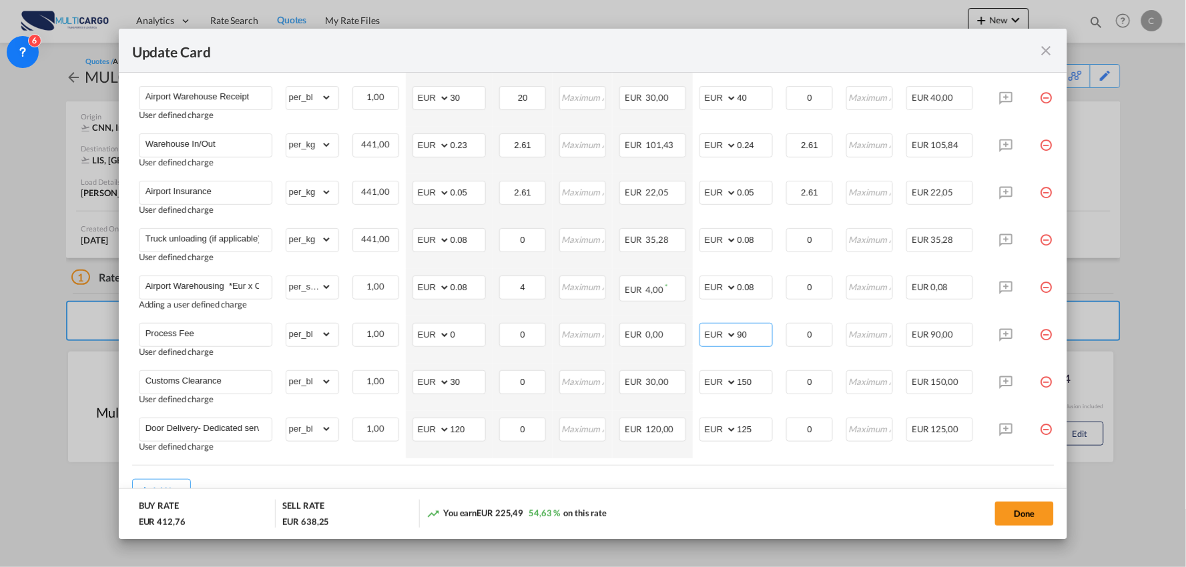
scroll to position [500, 0]
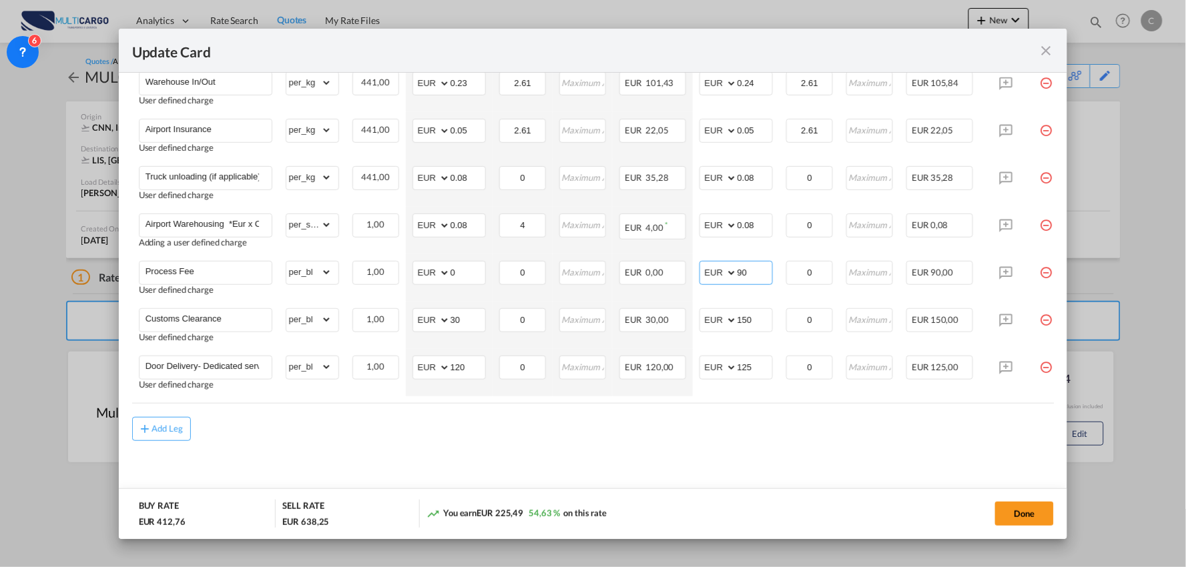
type input "90"
drag, startPoint x: 452, startPoint y: 432, endPoint x: 402, endPoint y: 429, distance: 50.8
click at [452, 432] on div "Add Leg" at bounding box center [593, 429] width 922 height 24
click at [361, 422] on div "Add Leg" at bounding box center [593, 429] width 922 height 24
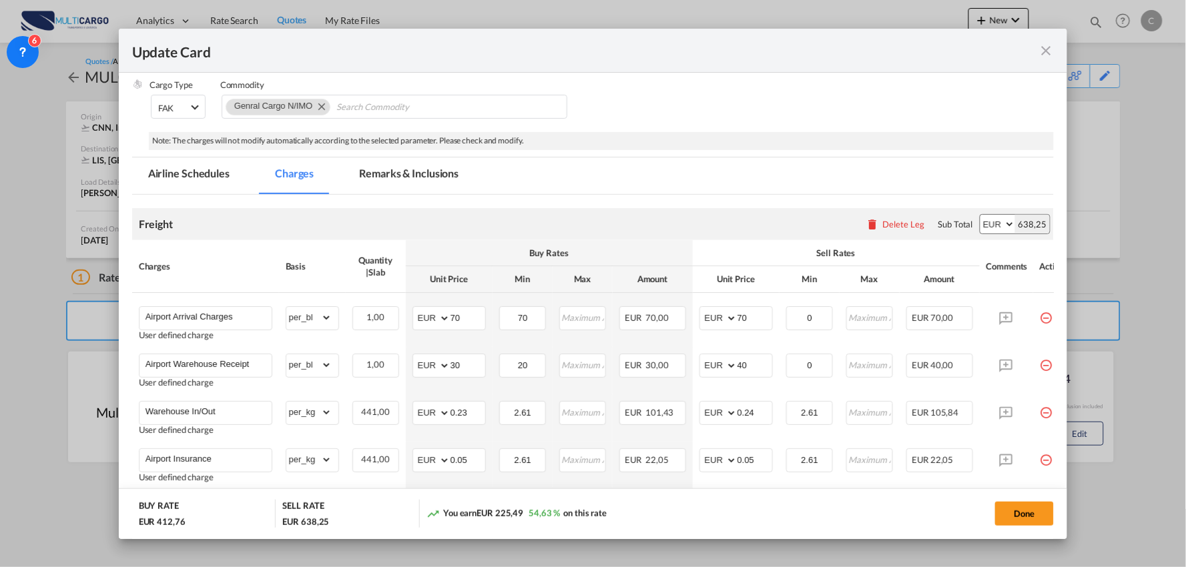
scroll to position [0, 0]
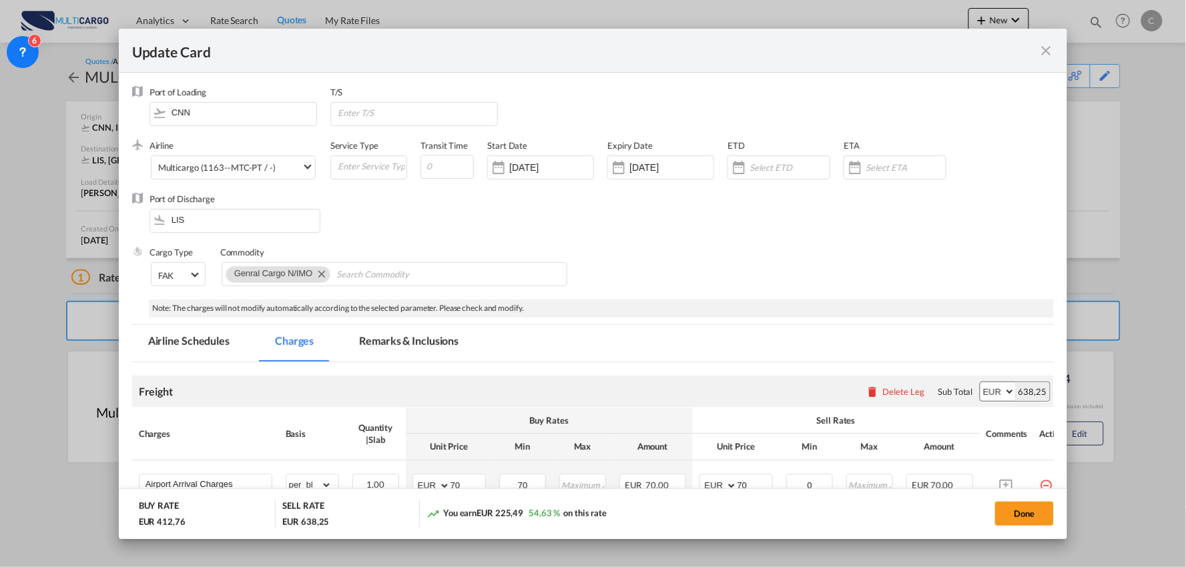
click at [379, 342] on md-tab-item "Remarks & Inclusions" at bounding box center [408, 343] width 131 height 37
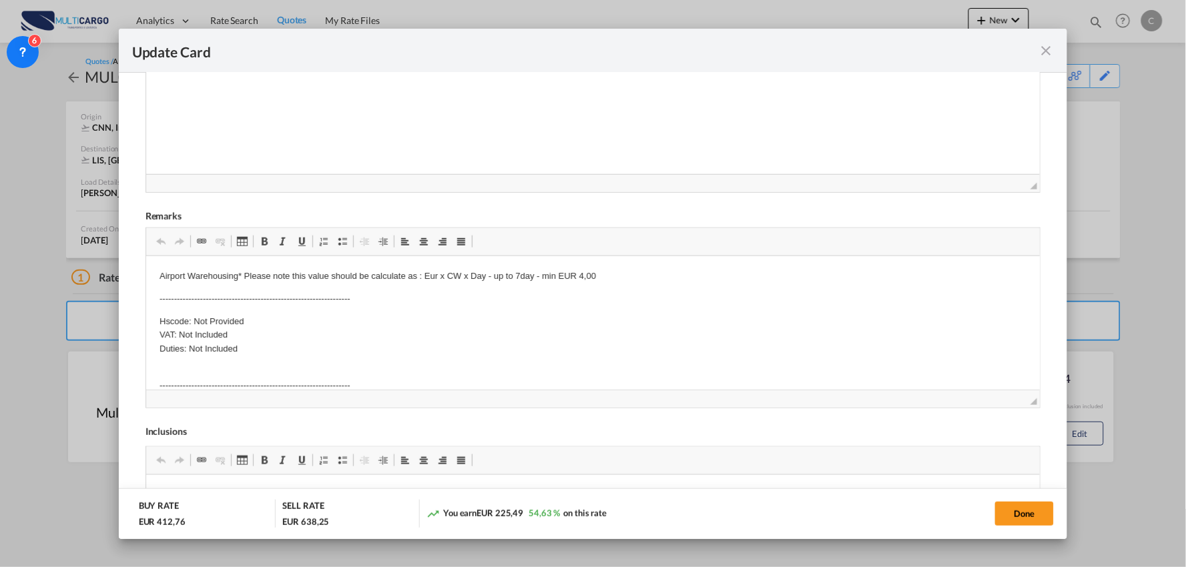
scroll to position [430, 0]
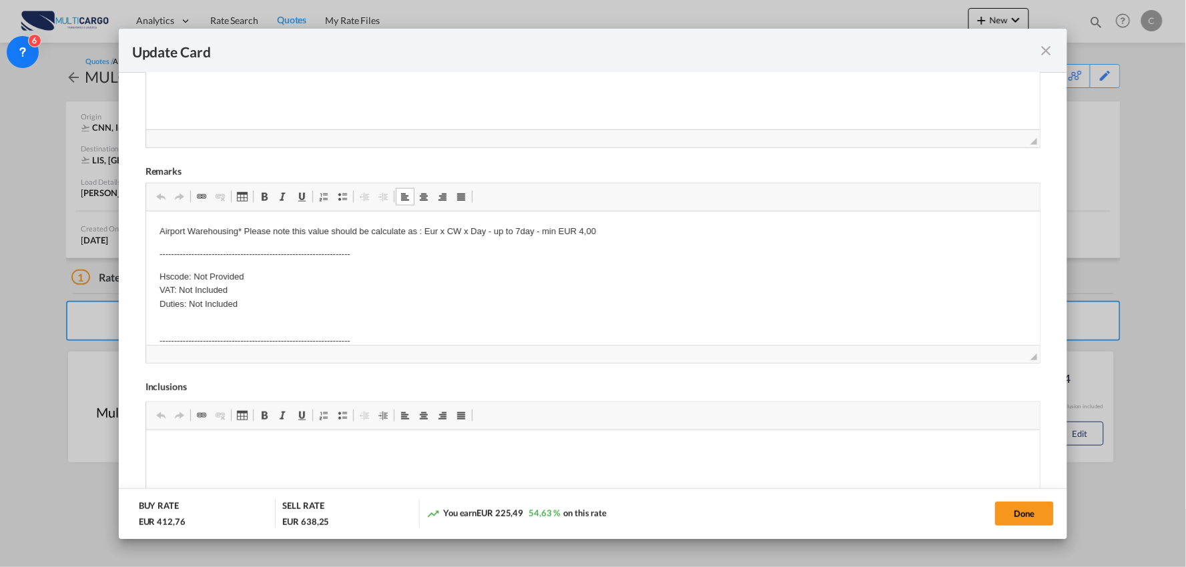
click at [647, 234] on p "Airport Warehousing* Please note this value should be calculate as : Eur x CW x…" at bounding box center [592, 231] width 867 height 14
click at [396, 283] on body "Airport Warehousing* Please note this value should be calculate as : Eur x CW x…" at bounding box center [592, 329] width 867 height 210
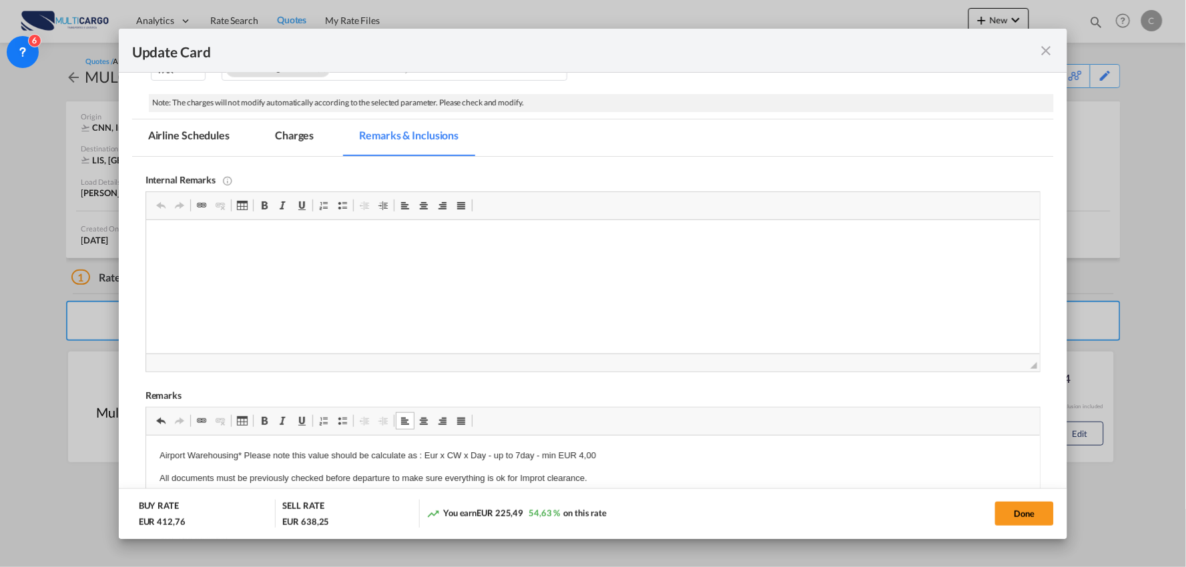
scroll to position [133, 0]
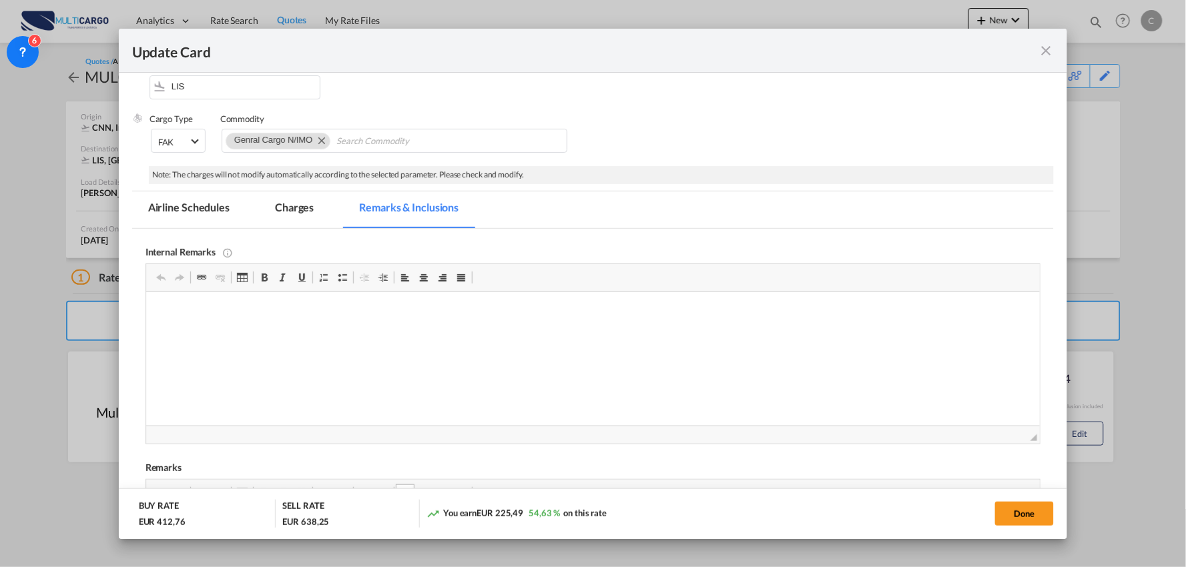
drag, startPoint x: 291, startPoint y: 214, endPoint x: 643, endPoint y: 268, distance: 355.8
click at [291, 214] on md-tab-item "Charges" at bounding box center [294, 209] width 71 height 37
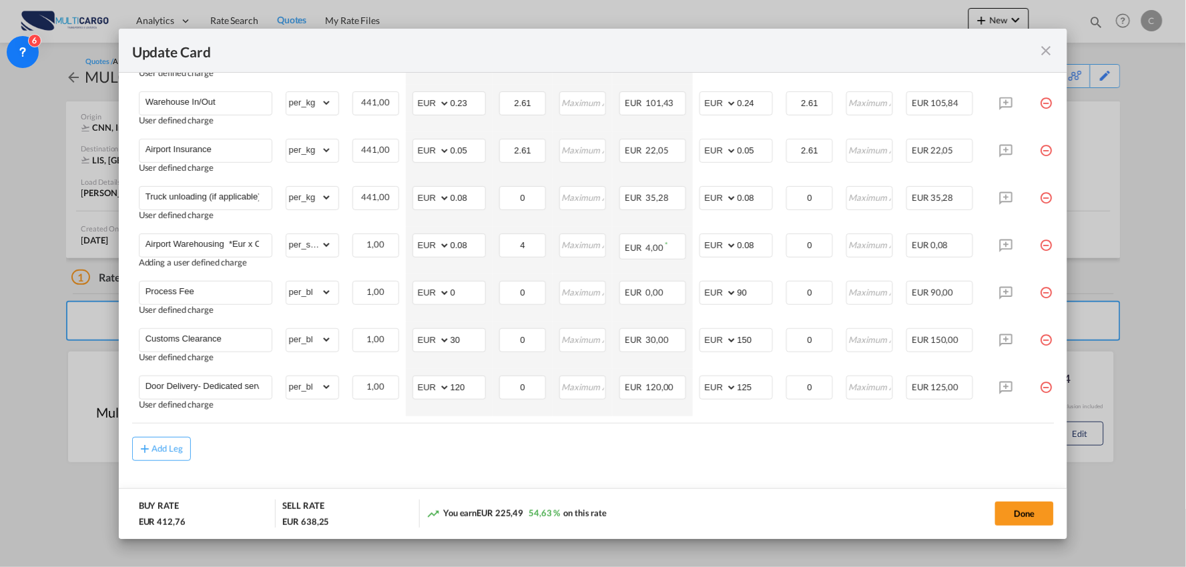
scroll to position [500, 0]
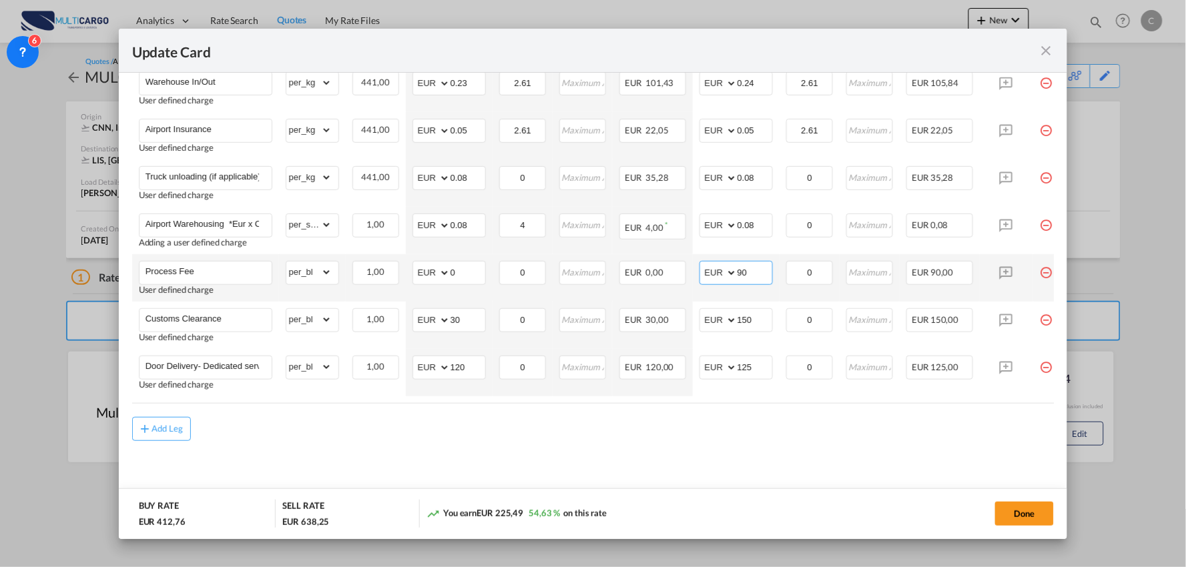
drag, startPoint x: 758, startPoint y: 277, endPoint x: 716, endPoint y: 270, distance: 42.7
click at [731, 272] on md-input-container "AED AFN ALL AMD ANG AOA ARS AUD AWG AZN BAM BBD BDT BGN BHD BIF BMD BND BOB BRL…" at bounding box center [735, 273] width 73 height 24
type input "95"
click at [511, 446] on md-content "Freight Please enter leg name Leg Name Already Exists Delete Leg Sub Total AED …" at bounding box center [593, 185] width 922 height 640
click at [364, 441] on div "Add Leg" at bounding box center [593, 429] width 922 height 24
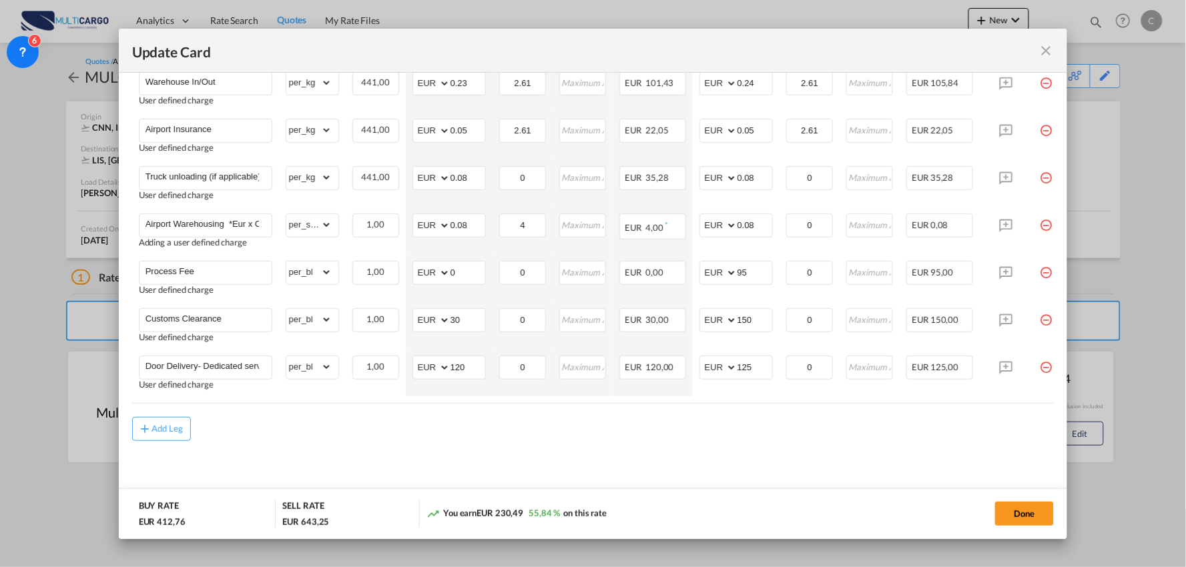
click at [477, 448] on md-content "Freight Please enter leg name Leg Name Already Exists Delete Leg Sub Total AED …" at bounding box center [593, 185] width 922 height 640
click at [724, 438] on div "Add Leg" at bounding box center [593, 429] width 922 height 24
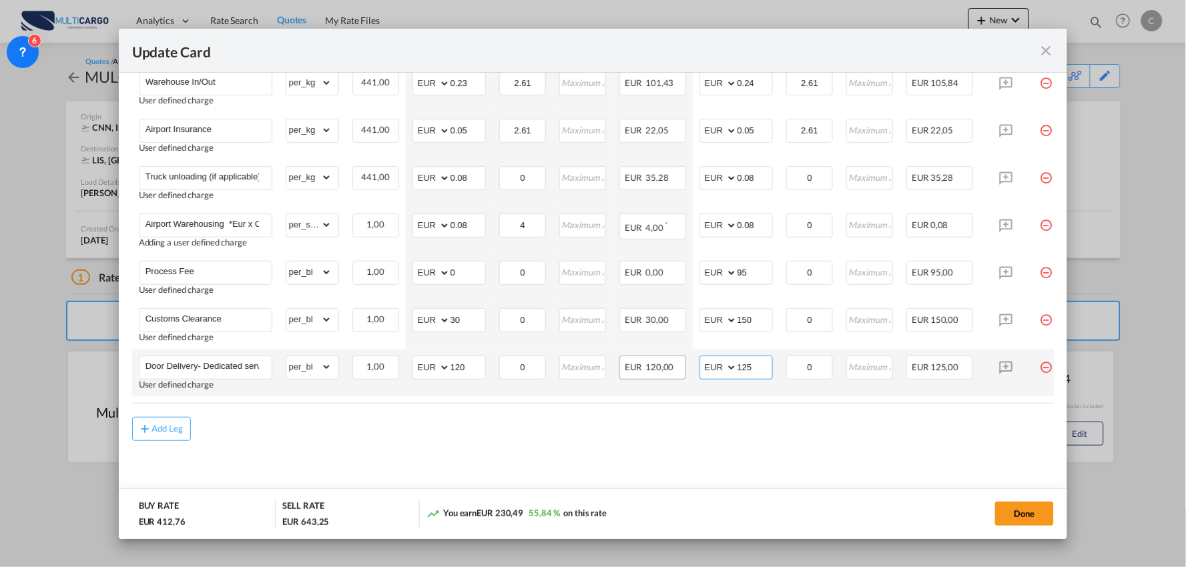
drag, startPoint x: 755, startPoint y: 361, endPoint x: 651, endPoint y: 362, distance: 104.1
click at [659, 362] on tr "Door Delivery- Dedicated service User defined charge Please Enter Already Exist…" at bounding box center [604, 372] width 945 height 47
drag, startPoint x: 470, startPoint y: 364, endPoint x: 377, endPoint y: 362, distance: 92.8
click at [378, 362] on tr "Door Delivery- Dedicated service User defined charge Please Enter Already Exist…" at bounding box center [604, 372] width 945 height 47
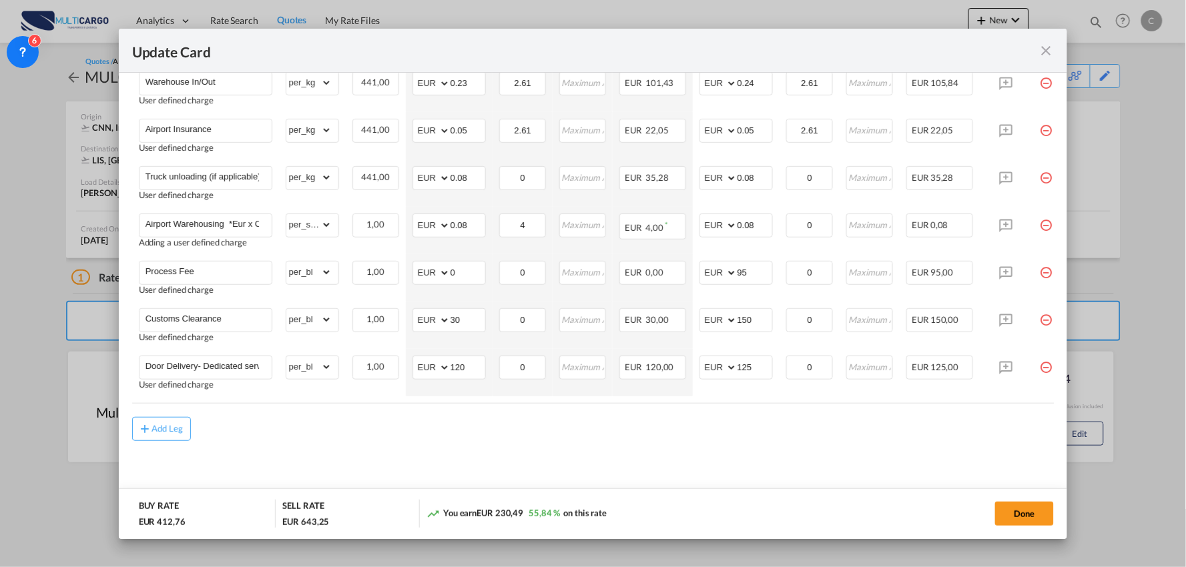
click at [445, 439] on div "Add Leg" at bounding box center [593, 429] width 922 height 24
click at [409, 439] on div "Add Leg" at bounding box center [593, 429] width 922 height 24
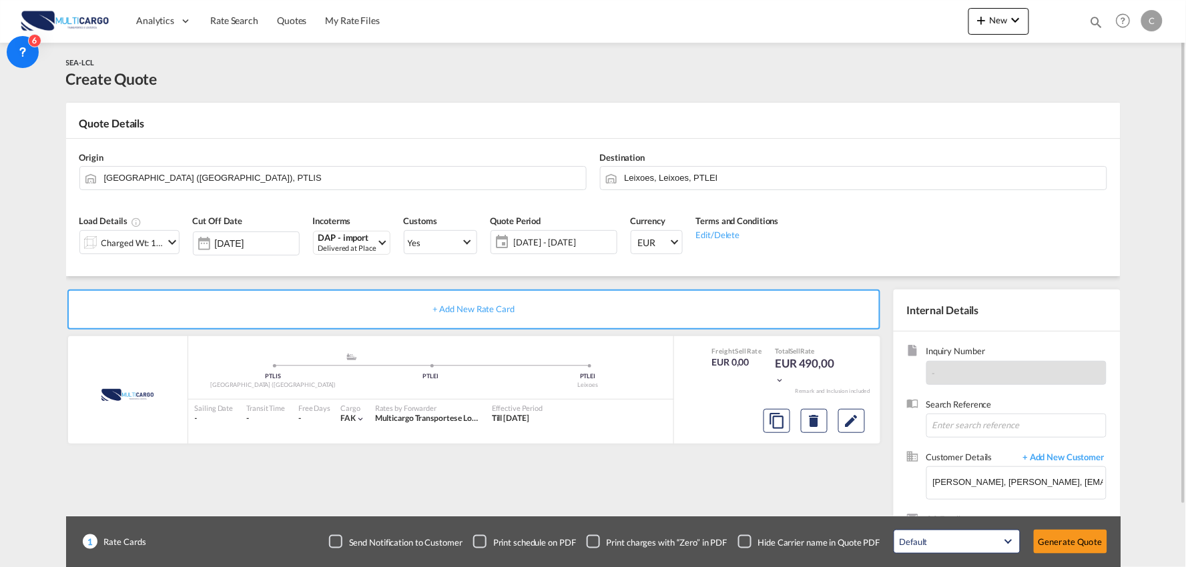
click at [692, 498] on div "+ Add New Rate Card MultiCargo added by you .a{fill:#aaa8ad;} .a{fill:#aaa8ad;}…" at bounding box center [476, 429] width 821 height 279
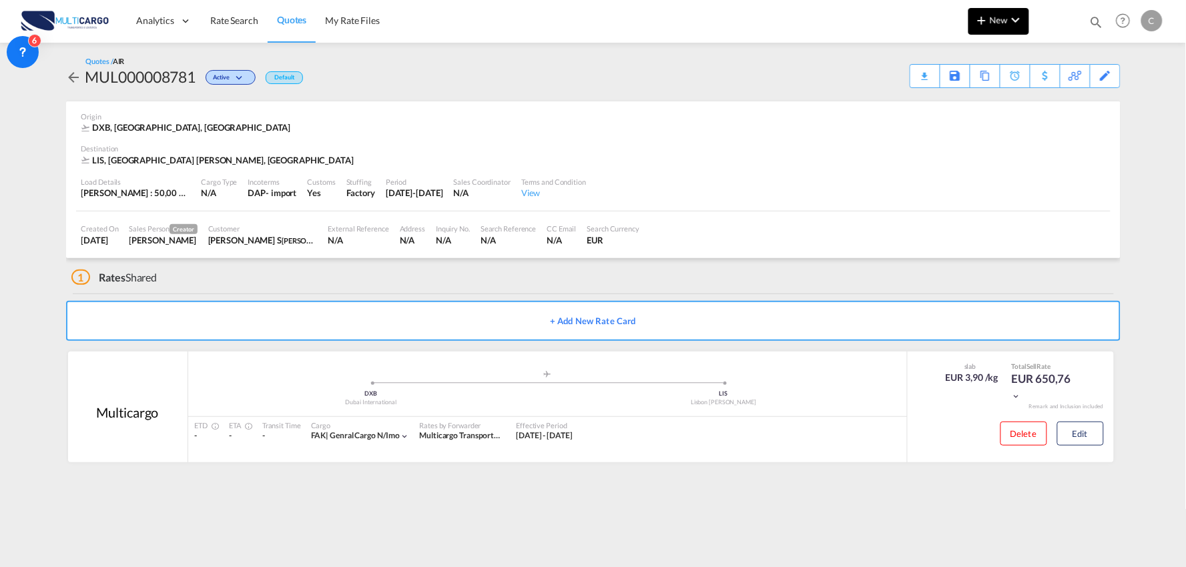
click at [1016, 20] on md-icon "icon-chevron-down" at bounding box center [1016, 20] width 16 height 16
click at [970, 95] on span "Quote" at bounding box center [962, 100] width 15 height 27
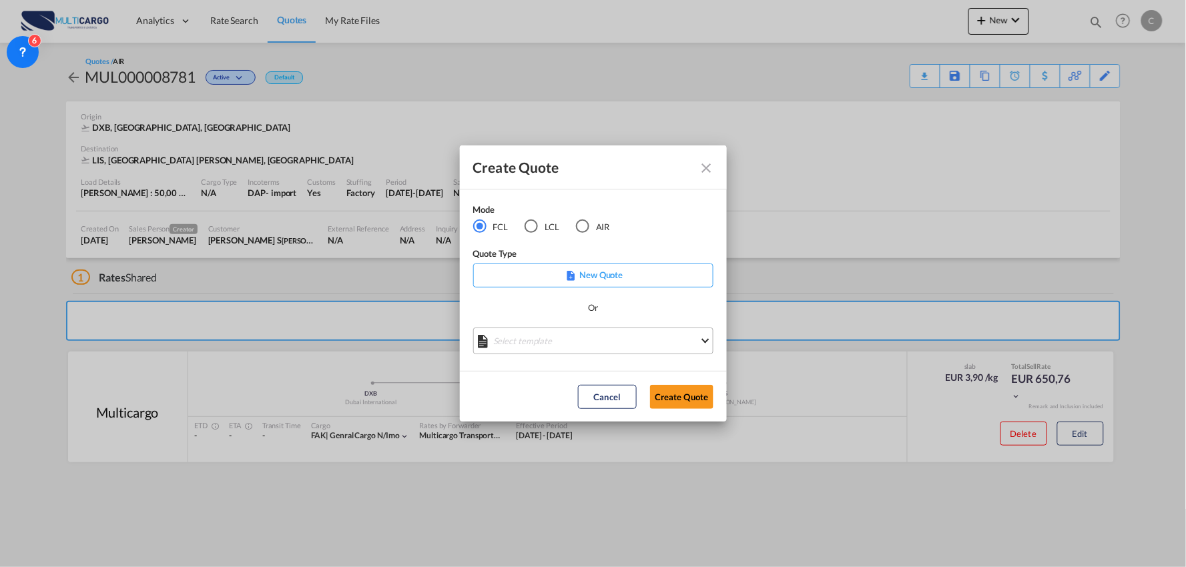
click at [554, 336] on md-select "Select template EXP EXW MERC.Nacional 09/2025 [PERSON_NAME] | [DATE] IMP DAP FC…" at bounding box center [593, 341] width 240 height 27
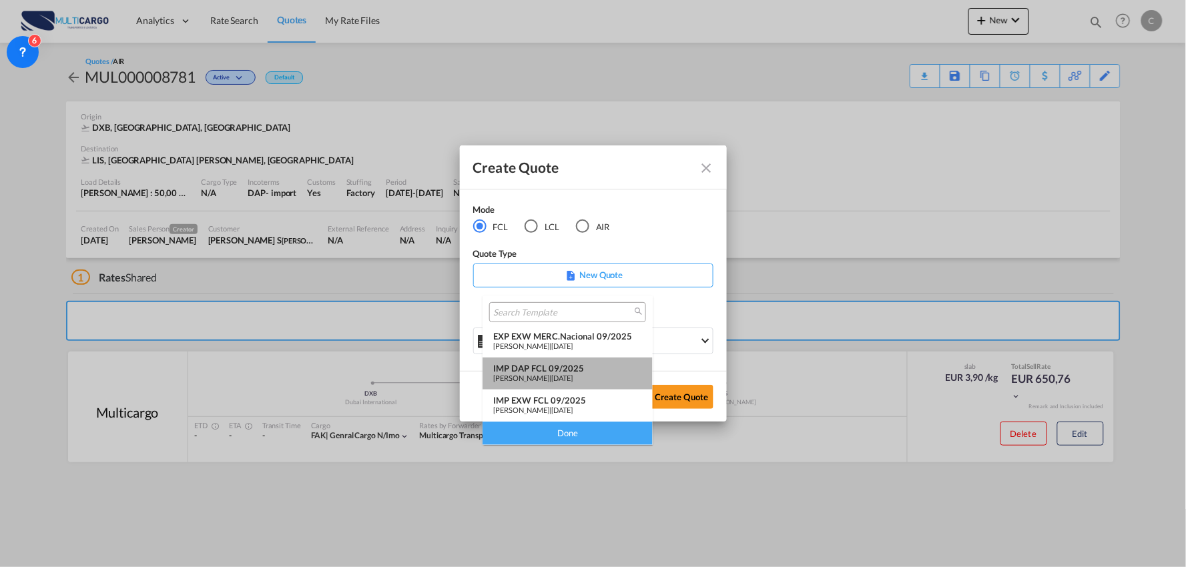
click at [572, 366] on div "IMP DAP FCL 09/2025" at bounding box center [567, 368] width 149 height 11
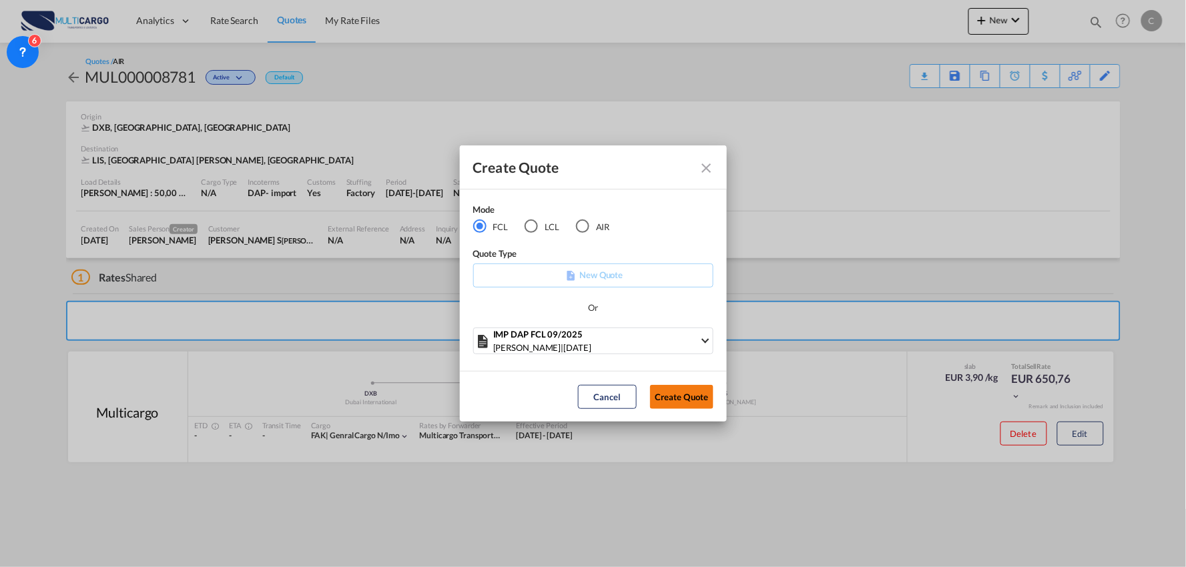
click at [683, 394] on button "Create Quote" at bounding box center [681, 397] width 63 height 24
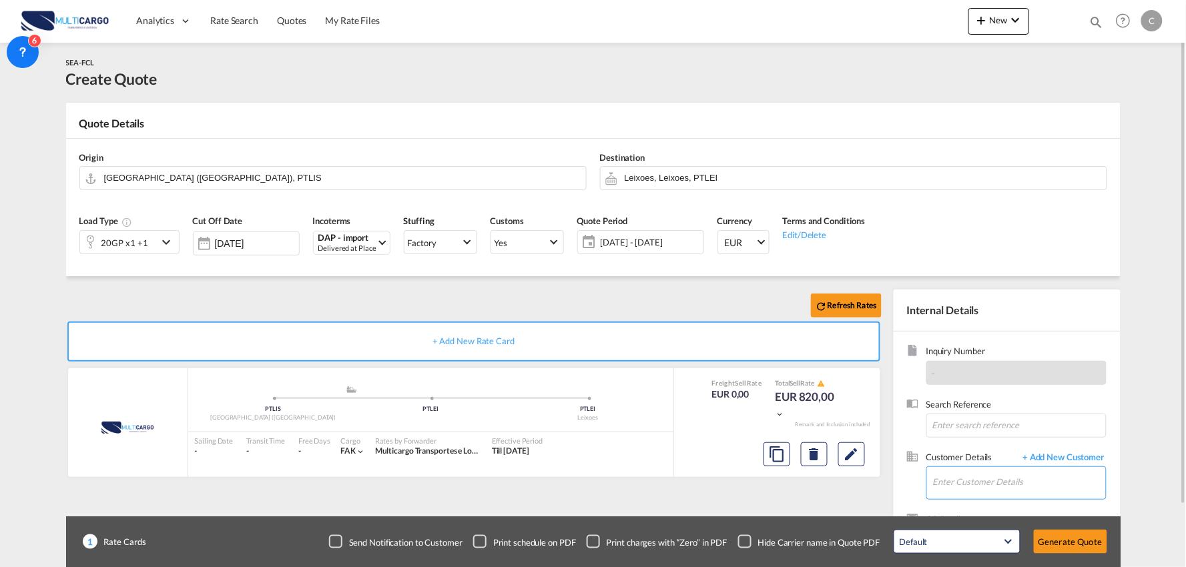
click at [957, 482] on input "Enter Customer Details" at bounding box center [1019, 482] width 173 height 30
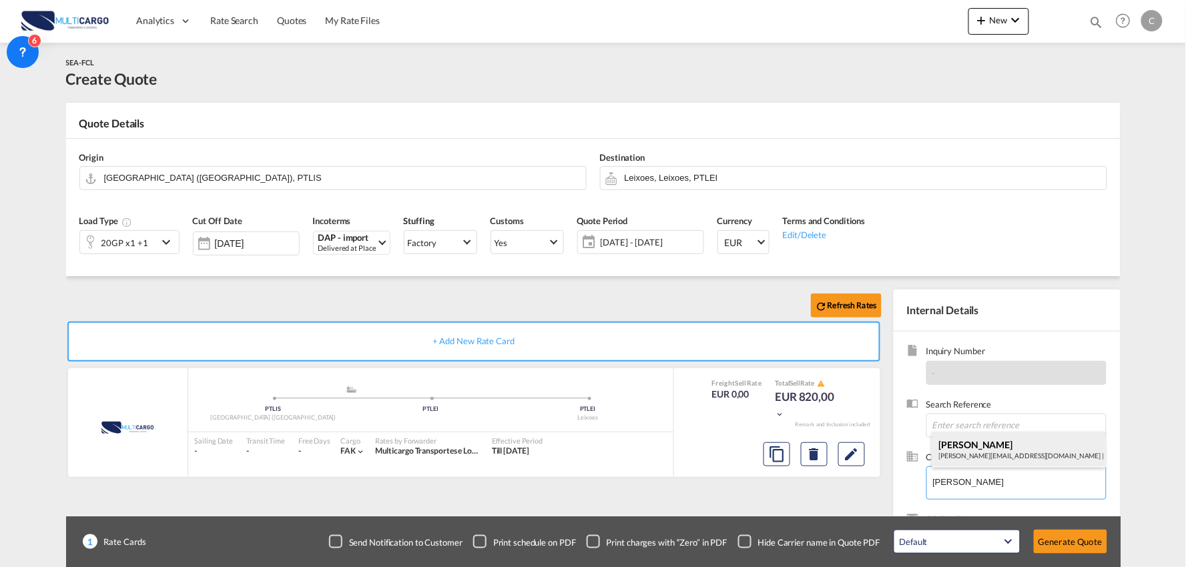
click at [1005, 447] on div "[PERSON_NAME] [PERSON_NAME][EMAIL_ADDRESS][DOMAIN_NAME] | CTS International Fre…" at bounding box center [1018, 450] width 173 height 36
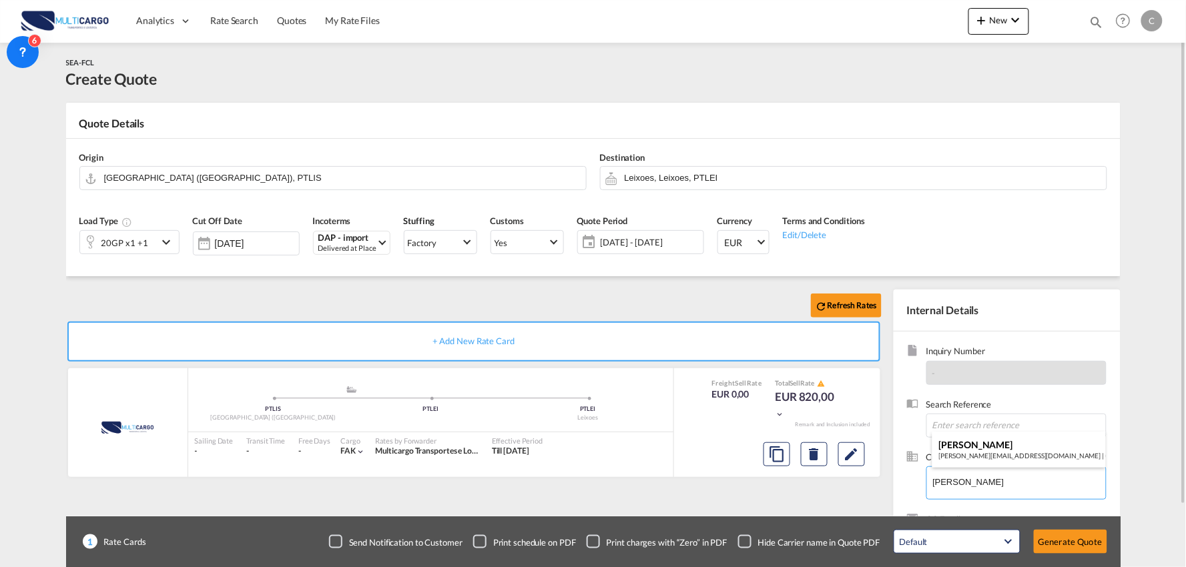
type input "CTS International Freight ([GEOGRAPHIC_DATA]) S. L., [PERSON_NAME], [PERSON_NAM…"
click at [747, 535] on div "Checkbox No Ink" at bounding box center [744, 541] width 13 height 13
click at [705, 500] on div "Refresh Rates + Add New Rate Card MultiCargo added by you .a{fill:#aaa8ad;} .a{…" at bounding box center [476, 429] width 821 height 279
click at [688, 167] on input "Leixoes, Leixoes, PTLEI" at bounding box center [862, 177] width 475 height 23
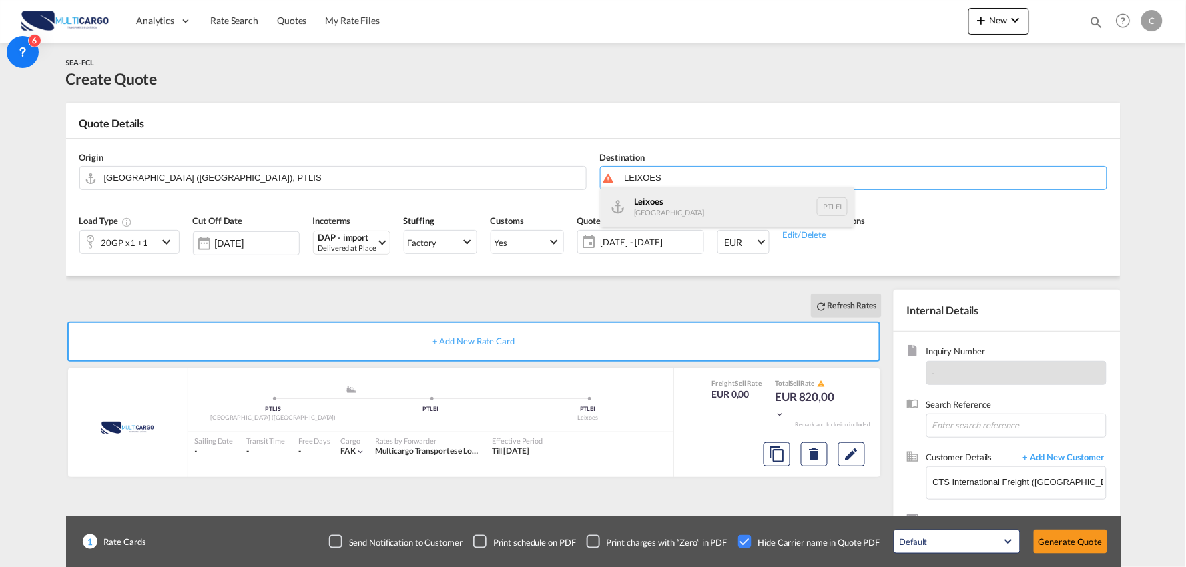
click at [659, 207] on div "Leixoes [GEOGRAPHIC_DATA] PTLEI" at bounding box center [728, 207] width 254 height 40
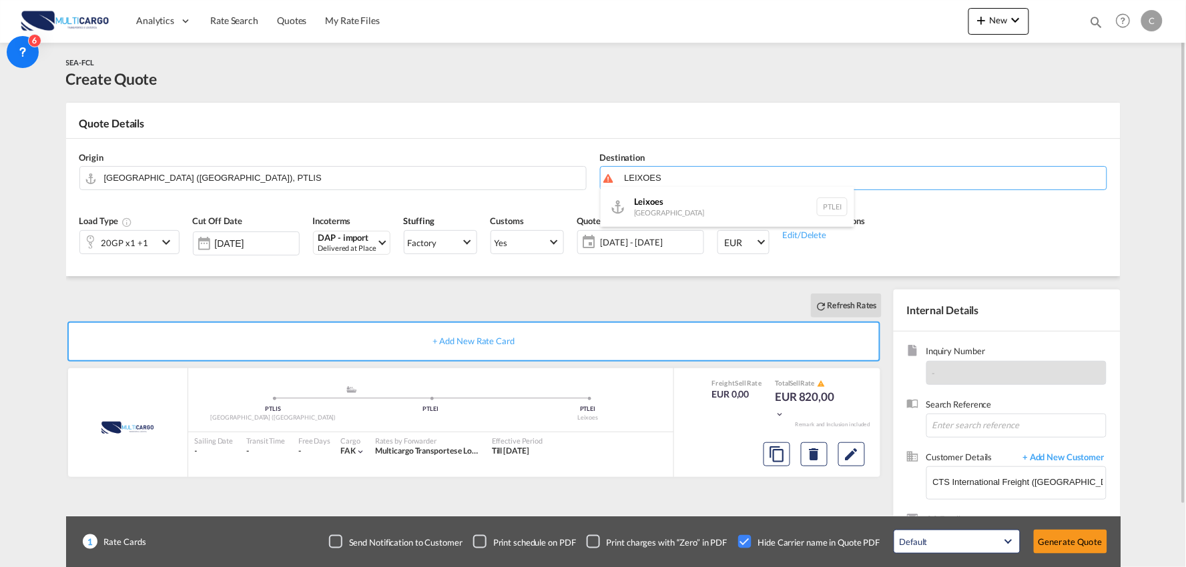
type input "Leixoes, PTLEI"
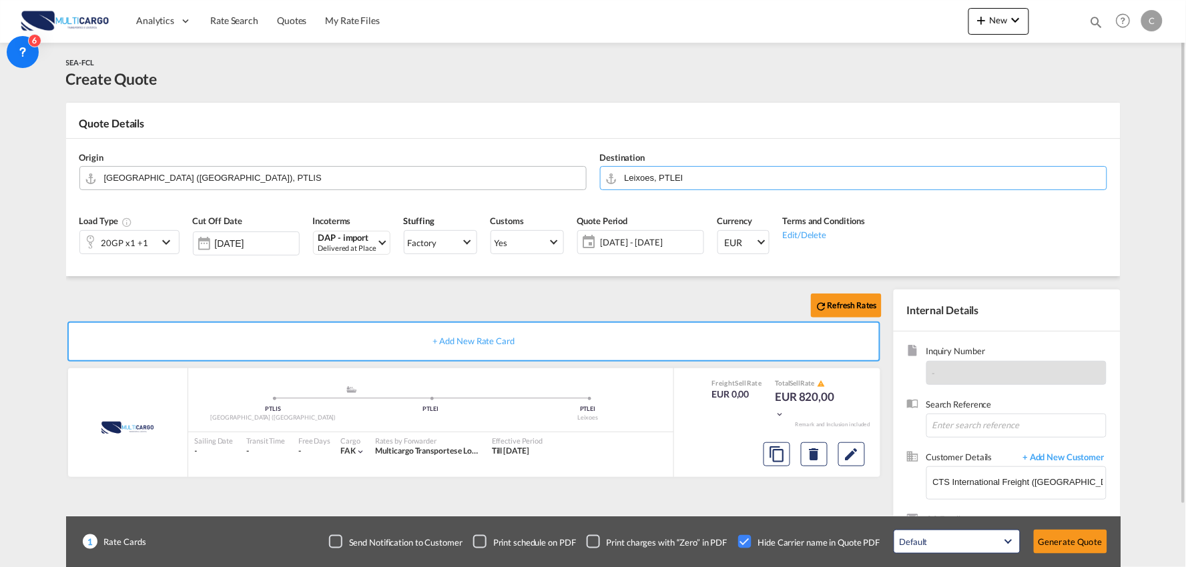
click at [181, 172] on input "[GEOGRAPHIC_DATA] ([GEOGRAPHIC_DATA]), PTLIS" at bounding box center [341, 177] width 475 height 23
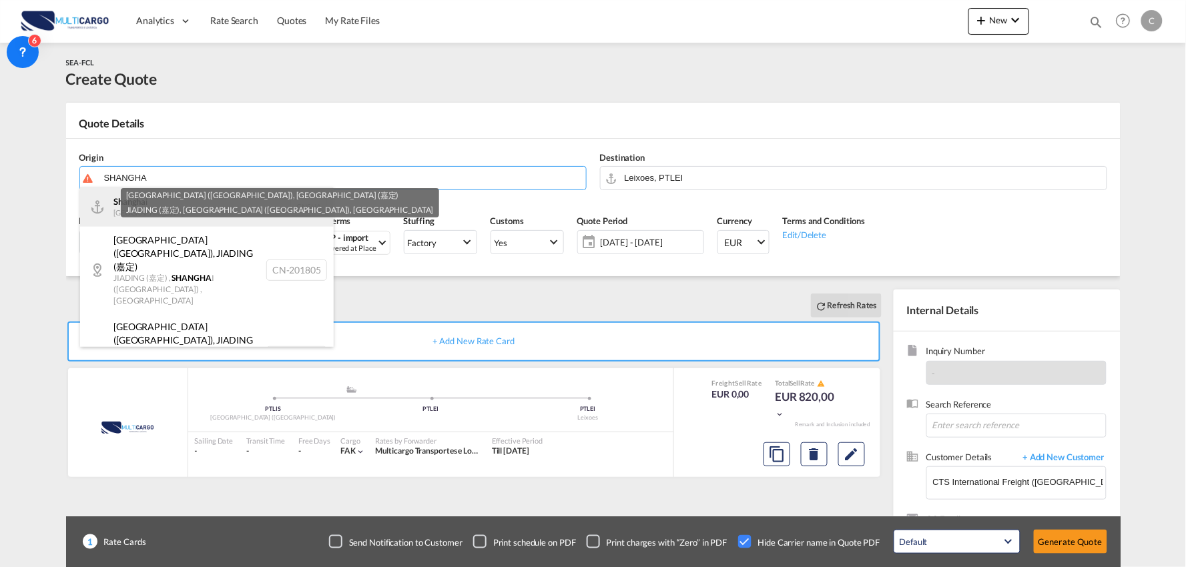
click at [169, 220] on div "Shangha i China CNSHA" at bounding box center [207, 207] width 254 height 40
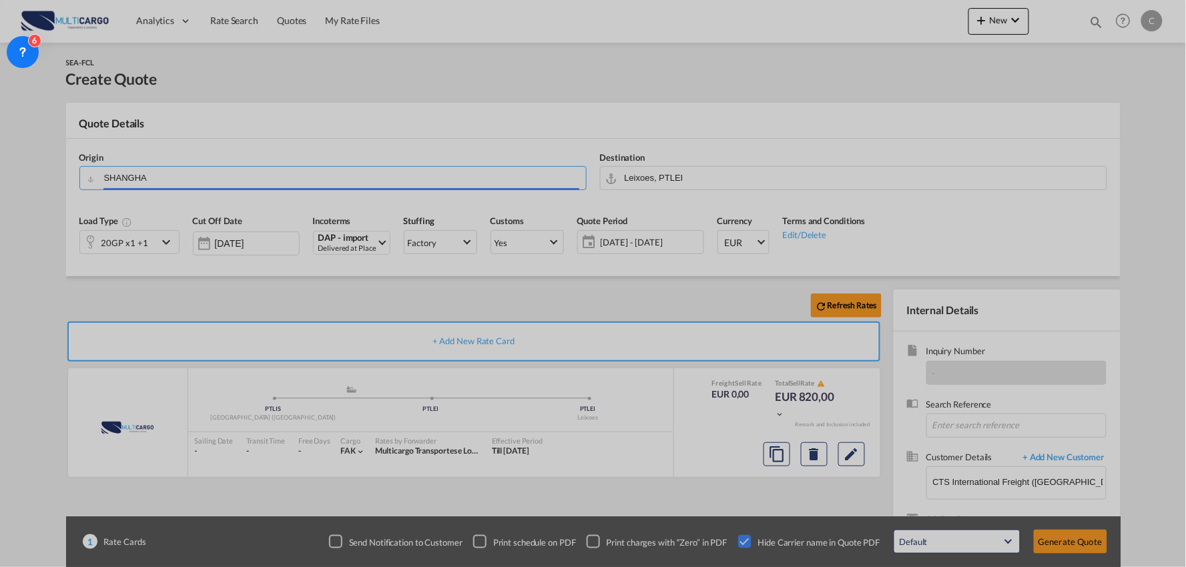
type input "[GEOGRAPHIC_DATA], [GEOGRAPHIC_DATA]"
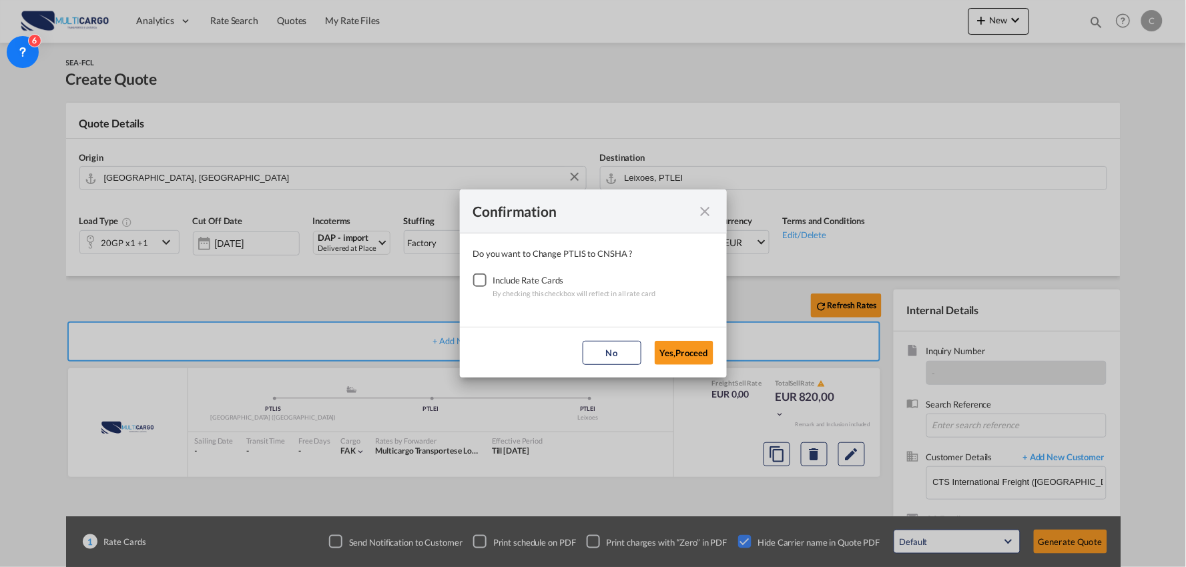
click at [486, 278] on div "Checkbox No Ink" at bounding box center [479, 280] width 13 height 13
click at [697, 355] on button "Yes,Proceed" at bounding box center [684, 353] width 59 height 24
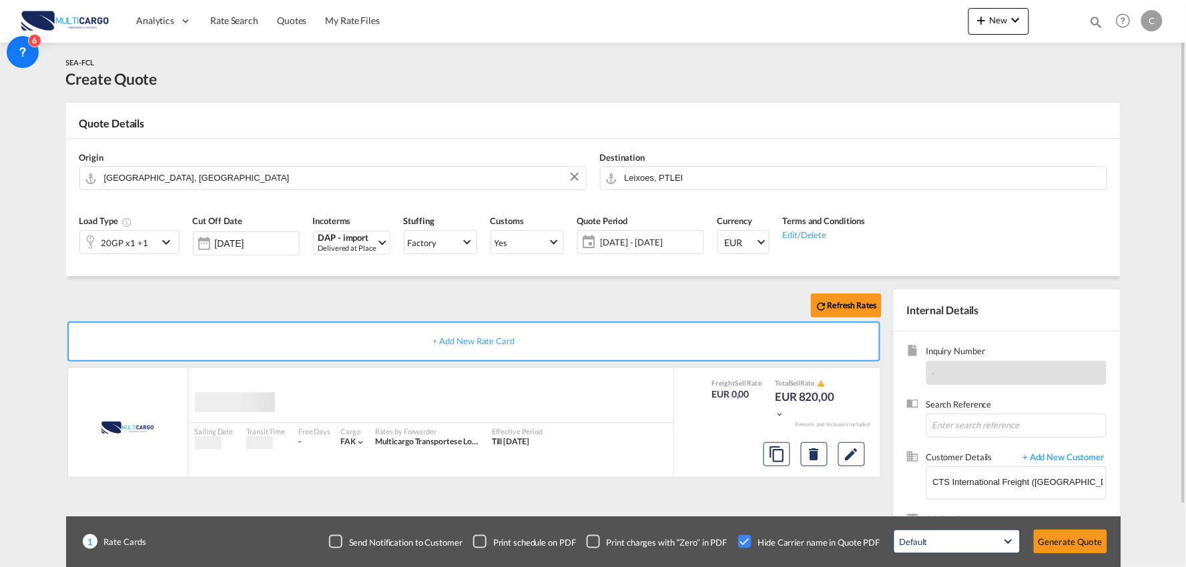
click at [317, 278] on div "Refresh Rates + Add New Rate Card MultiCargo added by you Sailing Date - Transi…" at bounding box center [593, 425] width 1054 height 299
click at [1073, 544] on button "Generate Quote" at bounding box center [1070, 542] width 73 height 24
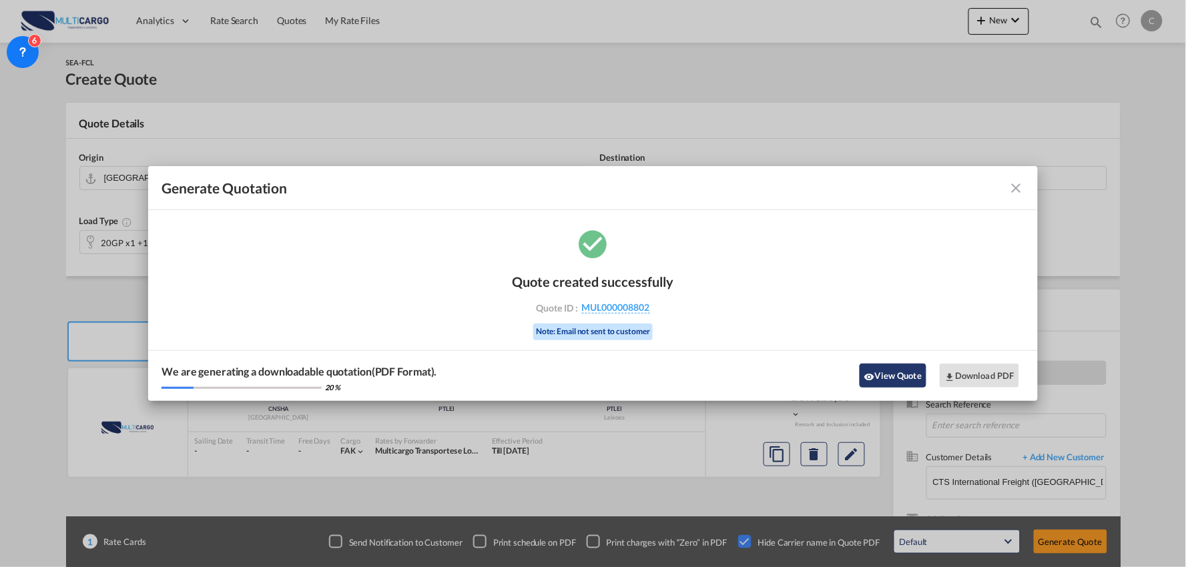
click at [909, 384] on button "View Quote" at bounding box center [892, 376] width 67 height 24
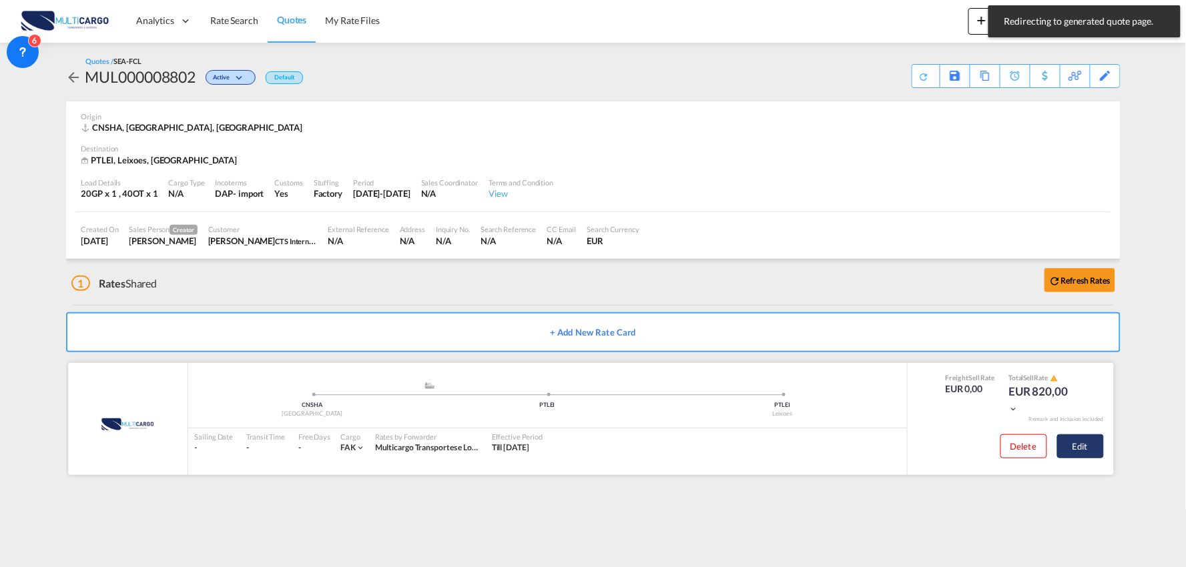
click at [1095, 448] on button "Edit" at bounding box center [1080, 446] width 47 height 24
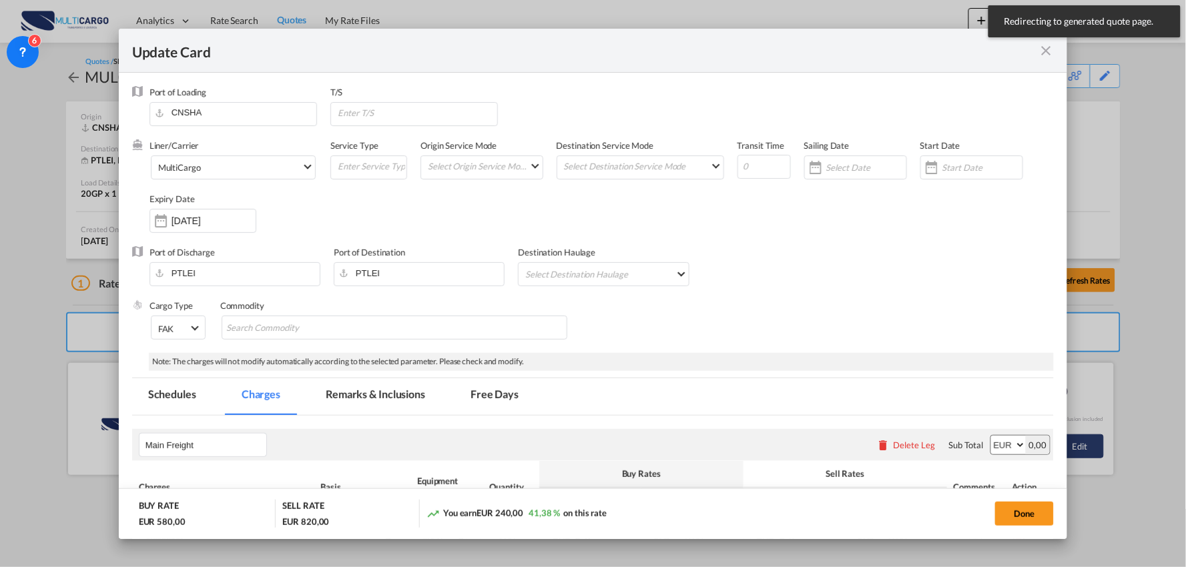
select select "per equipment"
select select "per container"
select select "per B/L"
select select "per container"
select select "per B/L"
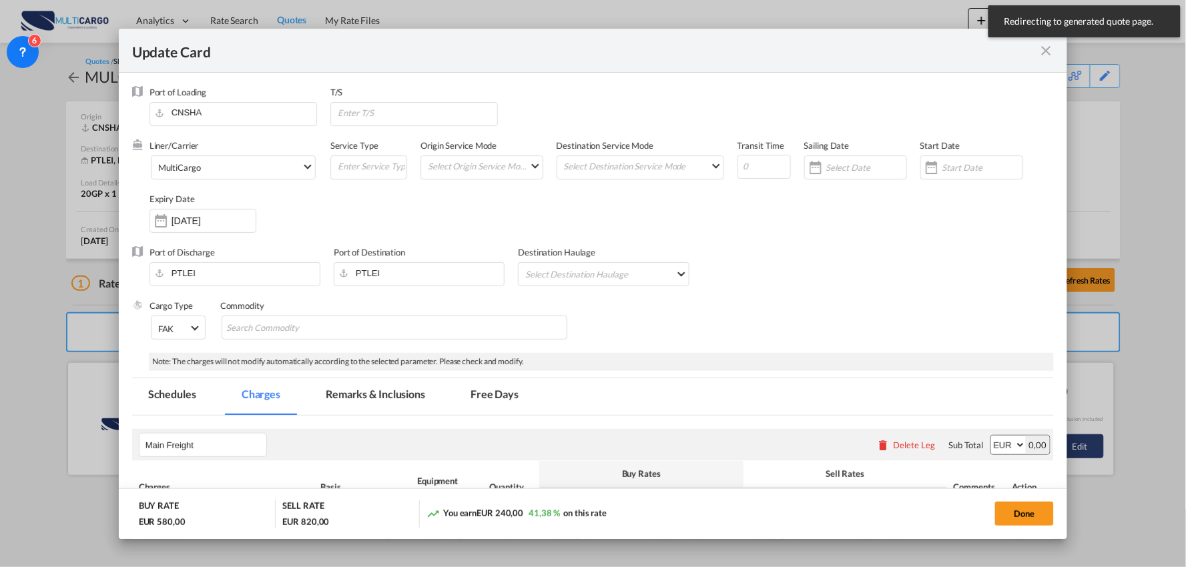
select select "per container"
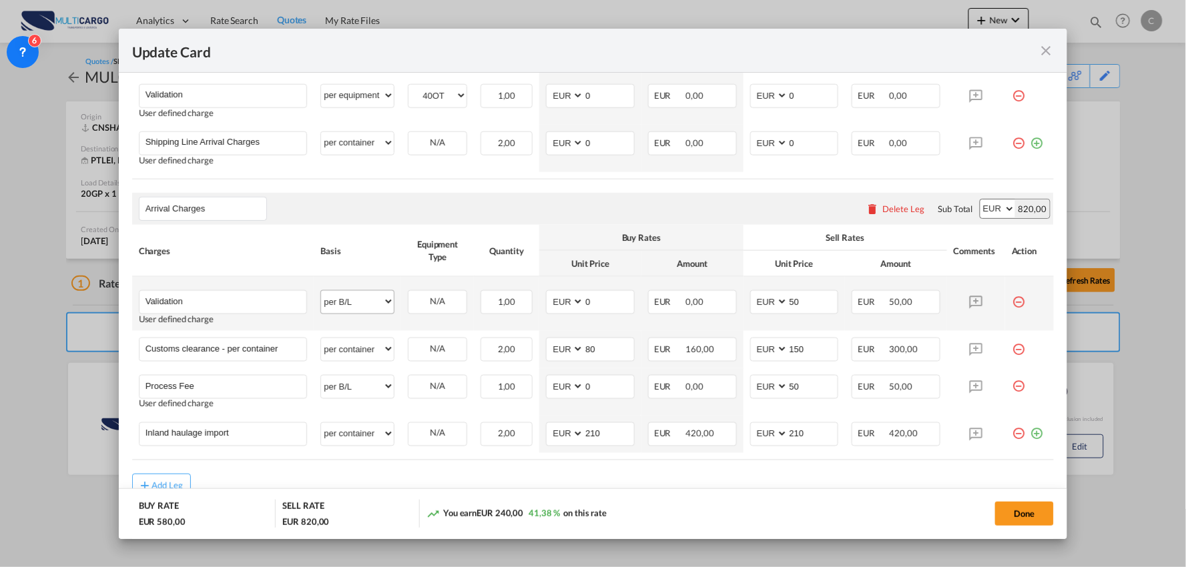
scroll to position [444, 0]
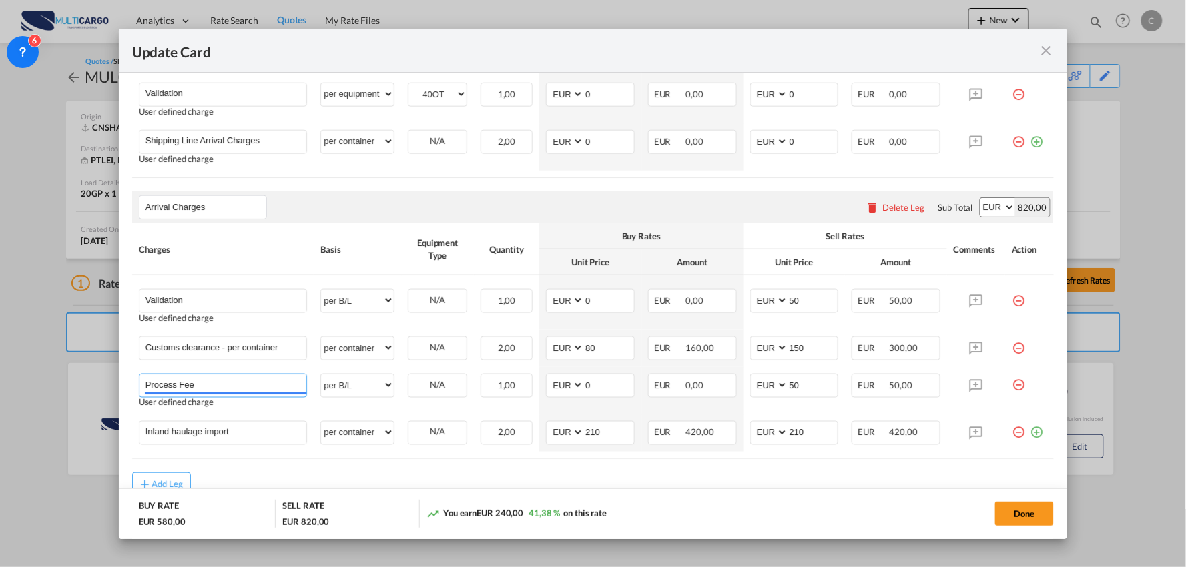
drag, startPoint x: 205, startPoint y: 382, endPoint x: 23, endPoint y: 368, distance: 182.0
click at [23, 368] on div "Update Card Port of Loading CNSHA T/S Liner/Carrier MultiCargo Atlantic Contain…" at bounding box center [593, 283] width 1186 height 567
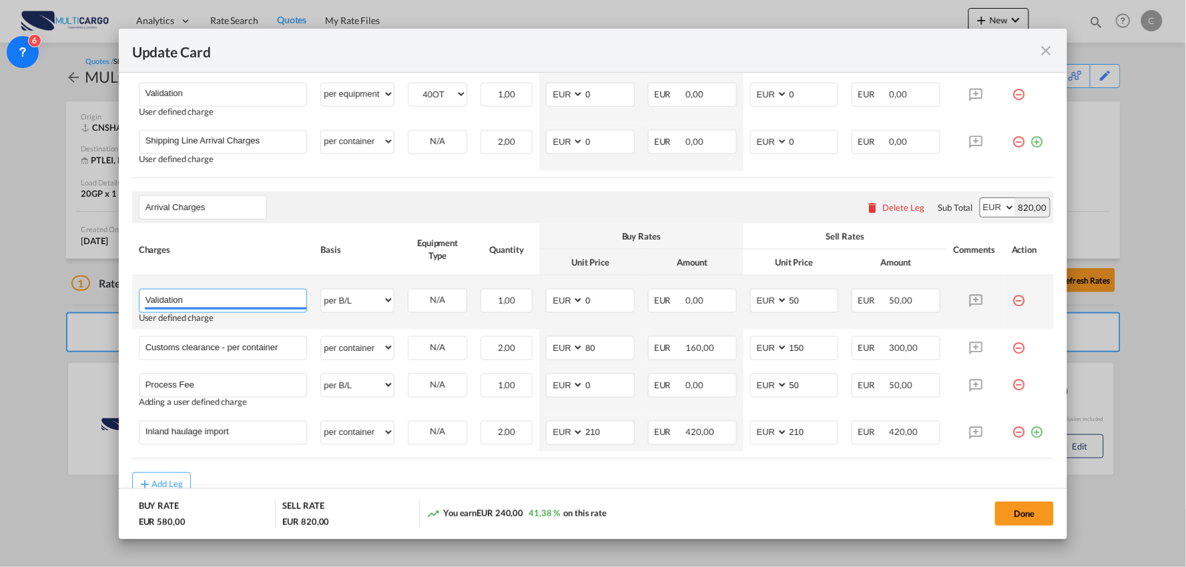
click at [242, 309] on md-autocomplete-wrap "Validation" at bounding box center [226, 300] width 162 height 20
paste input "Process Fee"
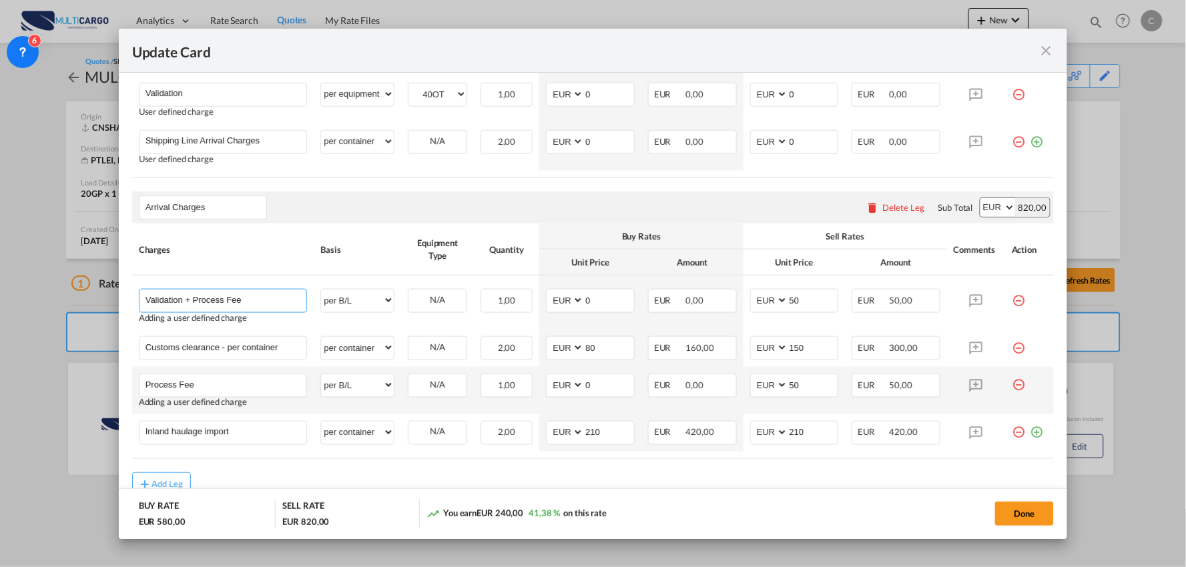
type input "Validation + Process Fee"
click at [1012, 378] on md-icon "icon-minus-circle-outline red-400-fg" at bounding box center [1018, 380] width 13 height 13
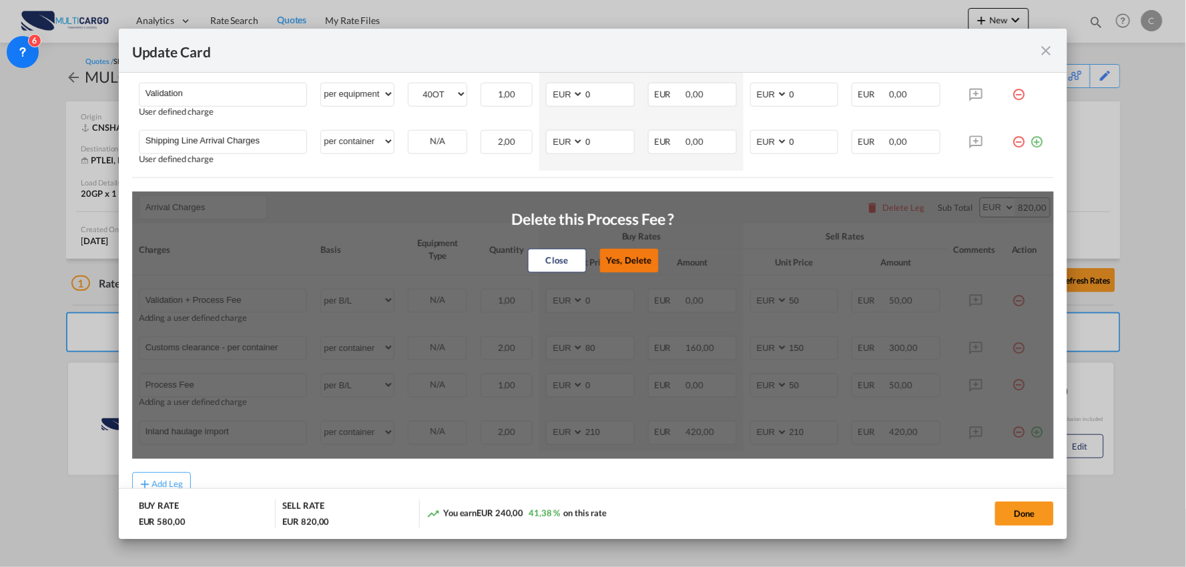
click at [617, 255] on button "Yes, Delete" at bounding box center [628, 261] width 59 height 24
type input "Inland haulage import"
select select "per container"
type input "210"
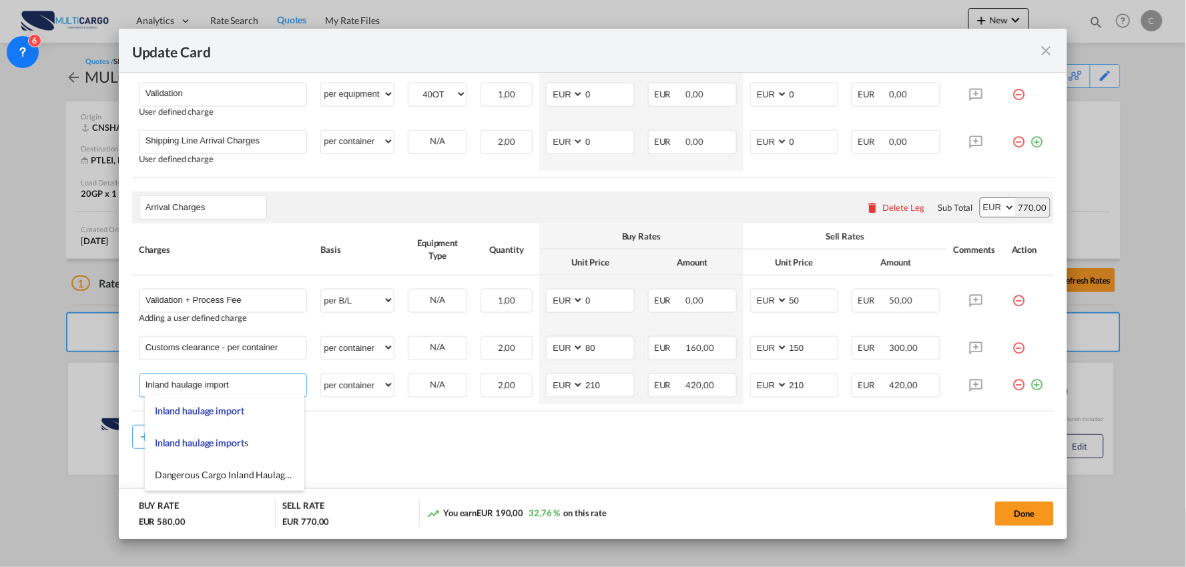
drag, startPoint x: 263, startPoint y: 382, endPoint x: -57, endPoint y: 378, distance: 320.3
click at [0, 378] on html "Analytics Reports Dashboard Rate Search Quotes My Rate Files" at bounding box center [593, 283] width 1186 height 567
type input "d"
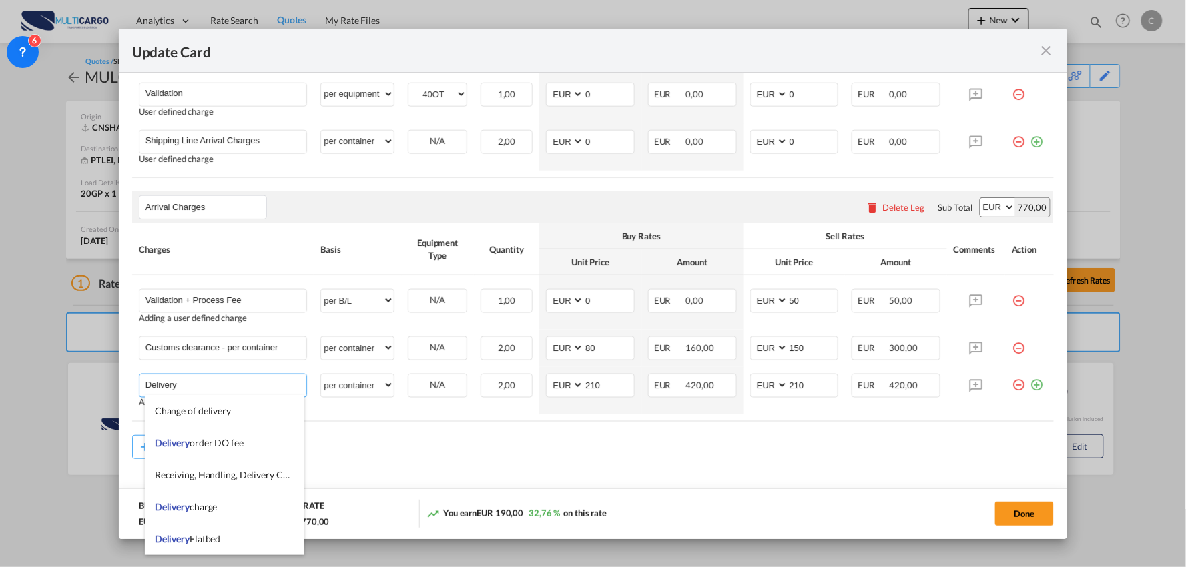
type input "Delivery"
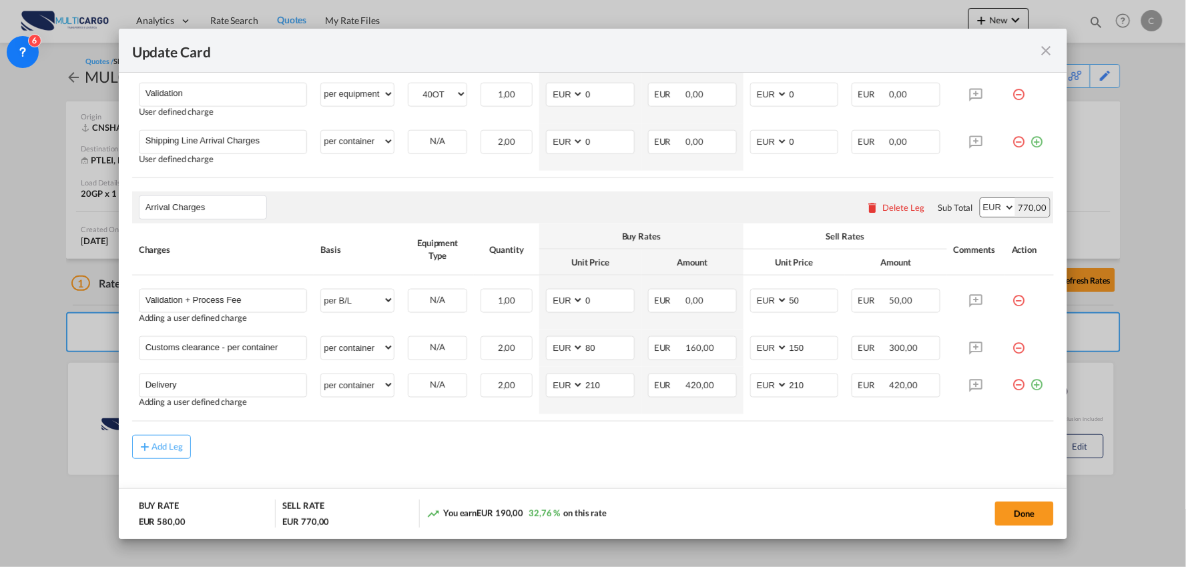
click at [486, 461] on md-content "Main Freight Please enter leg name Leg Name Already Exists Delete Leg Sub Total…" at bounding box center [593, 247] width 922 height 552
drag, startPoint x: 798, startPoint y: 389, endPoint x: 707, endPoint y: 392, distance: 90.8
click at [707, 392] on tr "Delivery Please Enter User Defined Charges Cannot Be Published Adding a user de…" at bounding box center [593, 390] width 922 height 47
type input "575"
drag, startPoint x: 496, startPoint y: 449, endPoint x: 494, endPoint y: 438, distance: 11.7
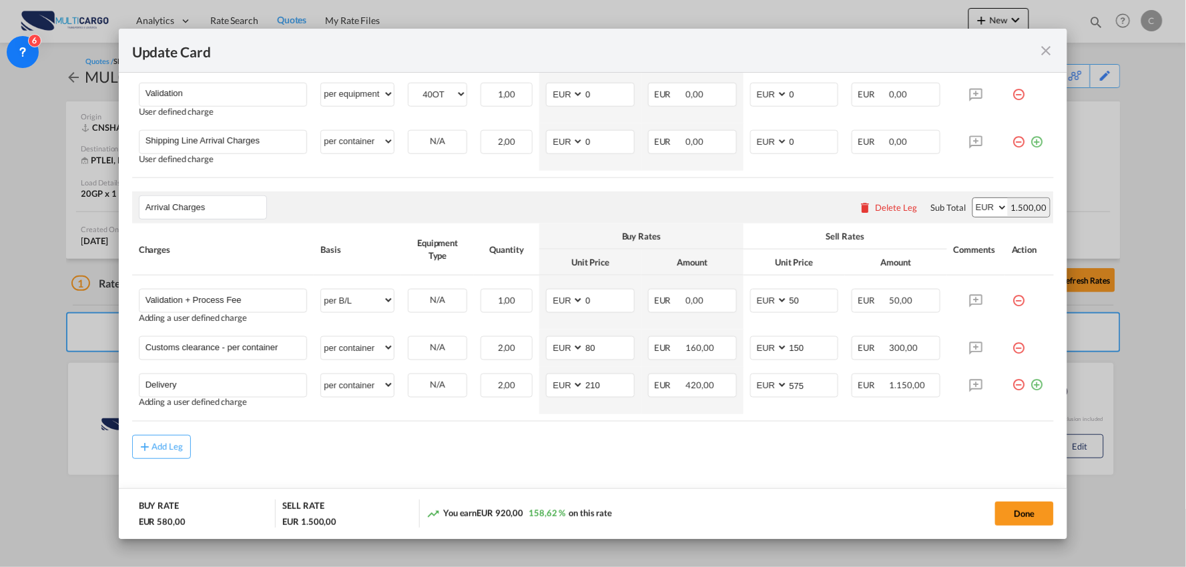
click at [495, 449] on div "Add Leg" at bounding box center [593, 447] width 922 height 24
drag, startPoint x: 223, startPoint y: 348, endPoint x: 464, endPoint y: 321, distance: 243.1
click at [464, 321] on tbody "Validation + Process Fee Please Enter User Defined Charges Cannot Be Published …" at bounding box center [593, 345] width 922 height 139
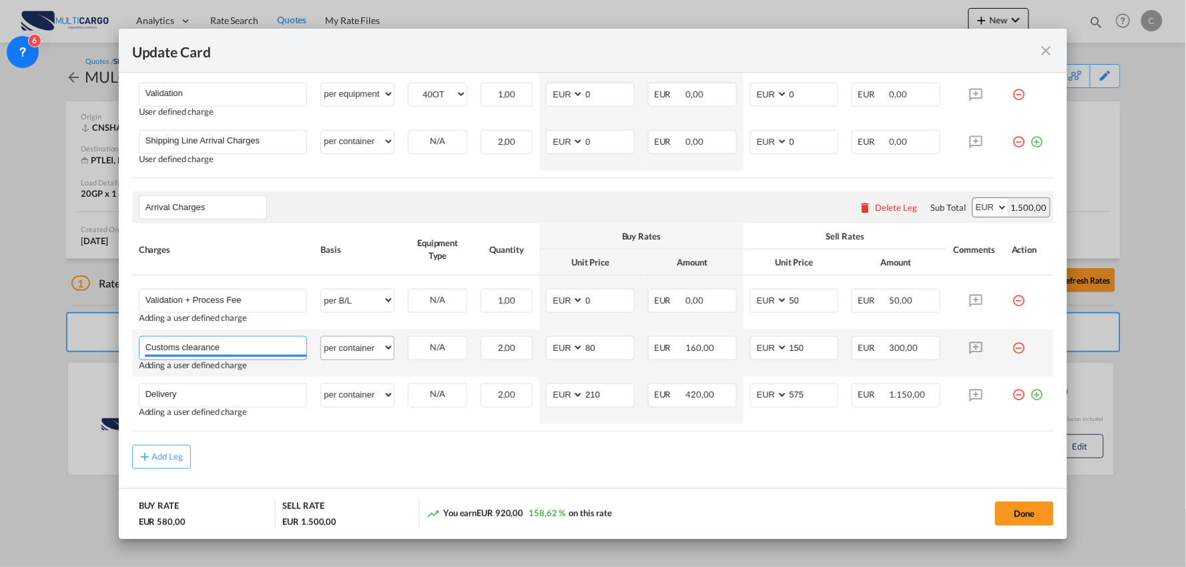
type input "Customs clearance"
click at [375, 343] on select "per equipment per container per B/L per shipping bill per shipment per pallet p…" at bounding box center [357, 347] width 73 height 21
select select "per_document"
click at [321, 337] on select "per equipment per container per B/L per shipping bill per shipment per pallet p…" at bounding box center [357, 347] width 73 height 21
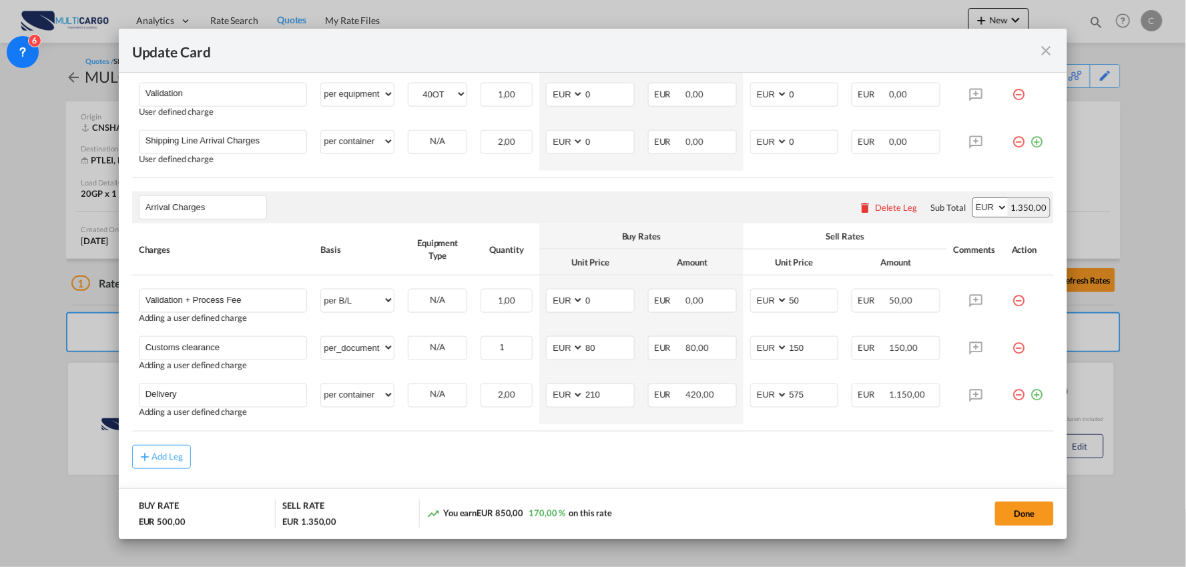
click at [278, 448] on div "Add Leg" at bounding box center [593, 457] width 922 height 24
drag, startPoint x: 1025, startPoint y: 504, endPoint x: 1042, endPoint y: 514, distance: 19.1
click at [1025, 504] on button "Done" at bounding box center [1024, 514] width 59 height 24
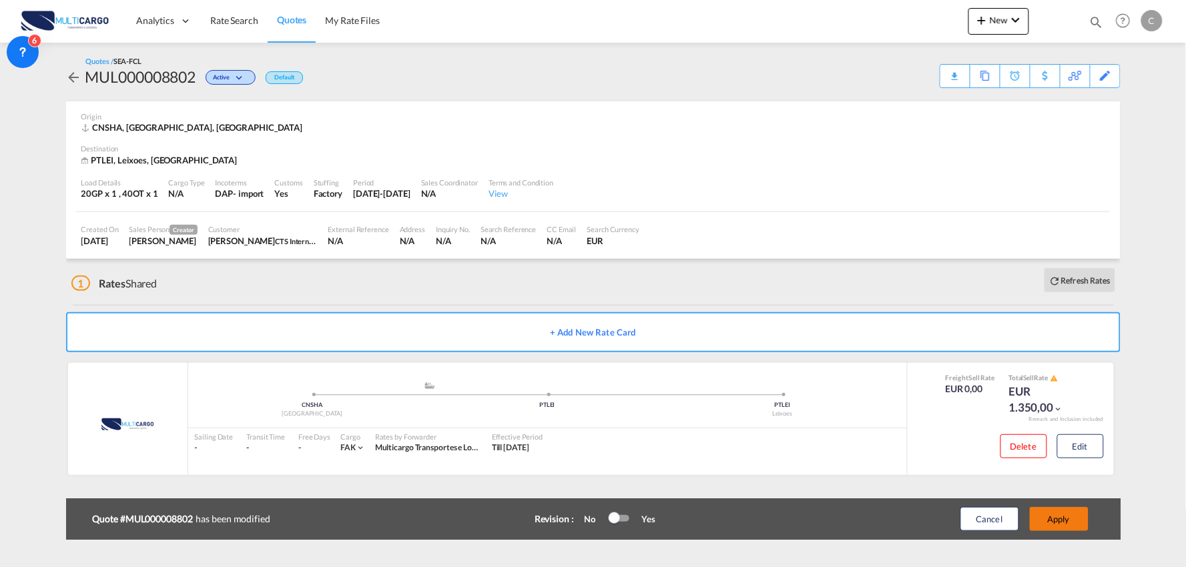
click at [1063, 518] on button "Apply" at bounding box center [1059, 519] width 59 height 24
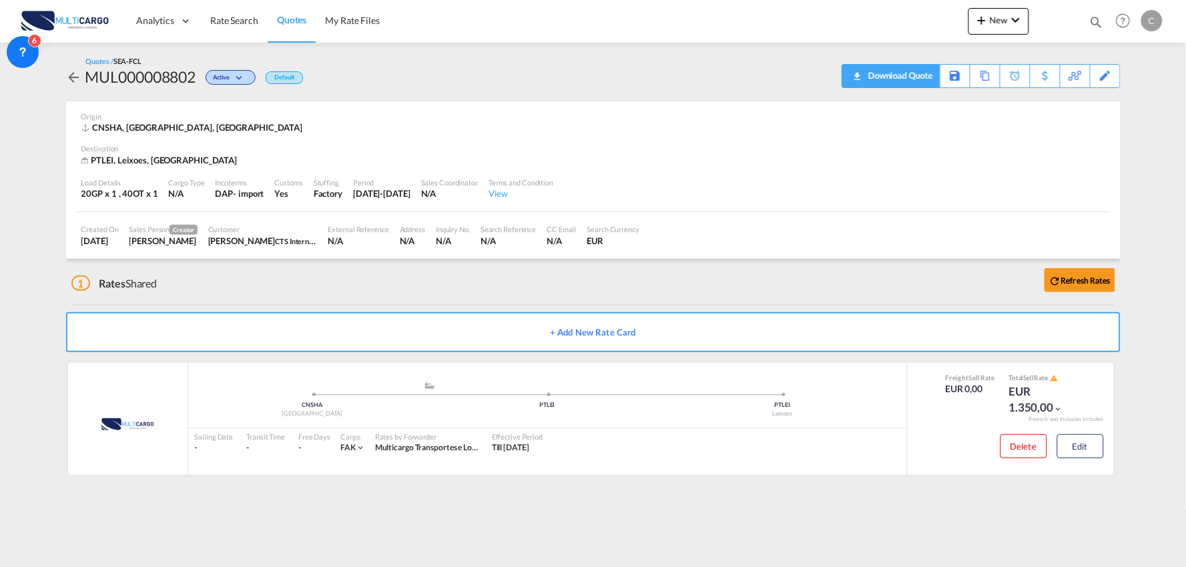
click at [917, 72] on div "Download Quote" at bounding box center [899, 75] width 68 height 21
click at [1103, 71] on div "Edit" at bounding box center [1105, 76] width 15 height 23
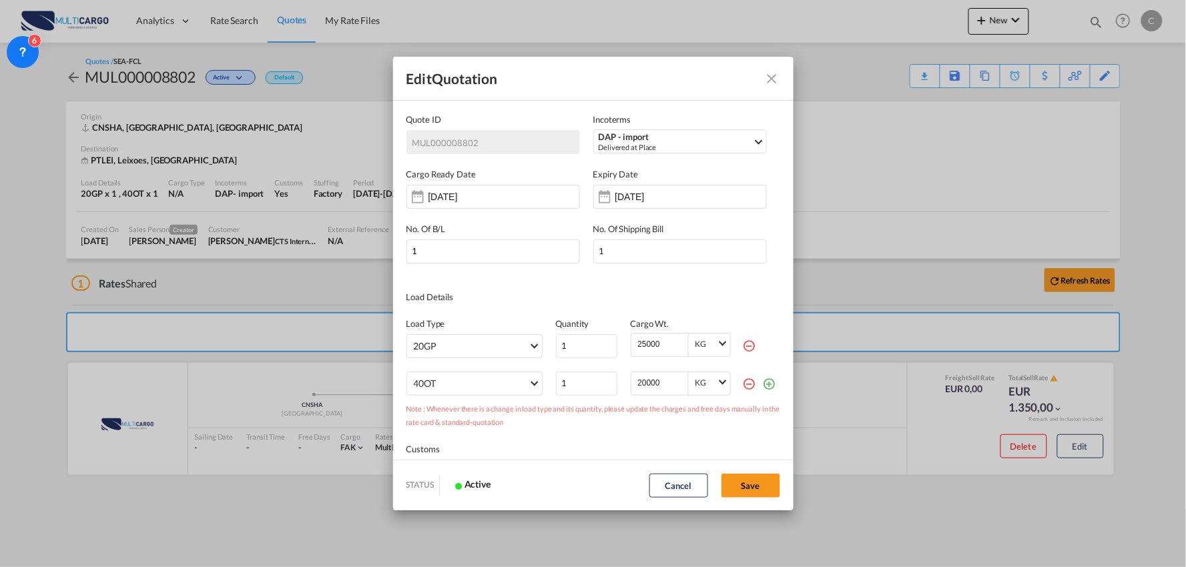
scroll to position [0, 0]
click at [743, 384] on md-icon "icon-minus-circle-outline red-400-fg" at bounding box center [749, 383] width 13 height 13
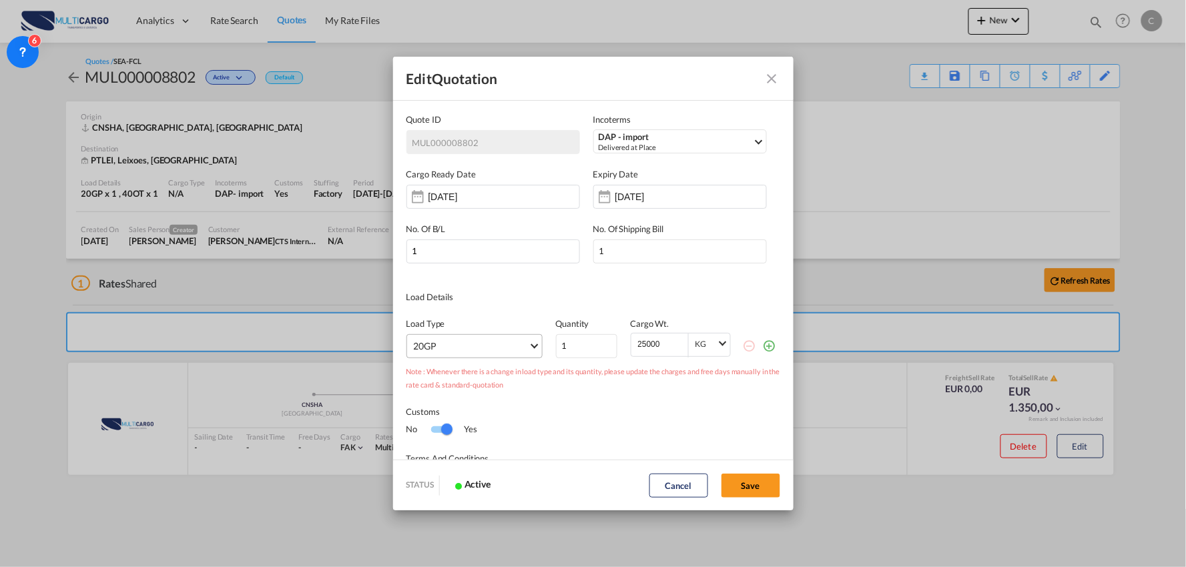
click at [499, 348] on md-select "20GP 40GP 40HC 45HC 20RE 40RE 40HR 20OT 40OT 20FR 40FR 40NR 20NR 45S 20TK 40TK …" at bounding box center [474, 346] width 136 height 24
click at [470, 372] on md-option "40HC" at bounding box center [475, 378] width 146 height 32
click at [748, 488] on button "Save" at bounding box center [750, 486] width 59 height 24
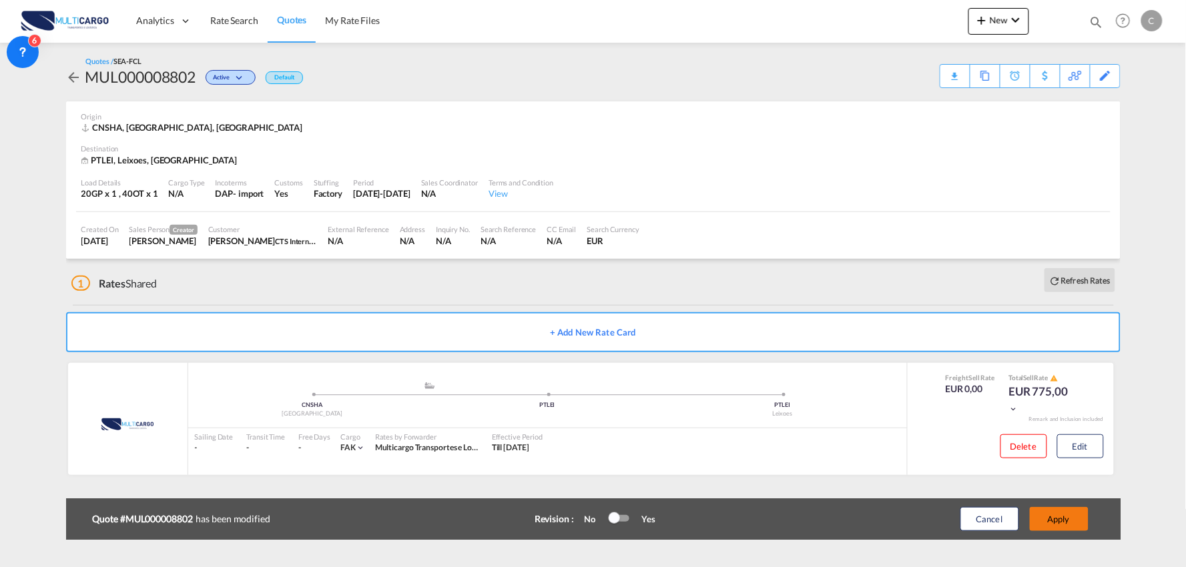
click at [1055, 522] on button "Apply" at bounding box center [1059, 519] width 59 height 24
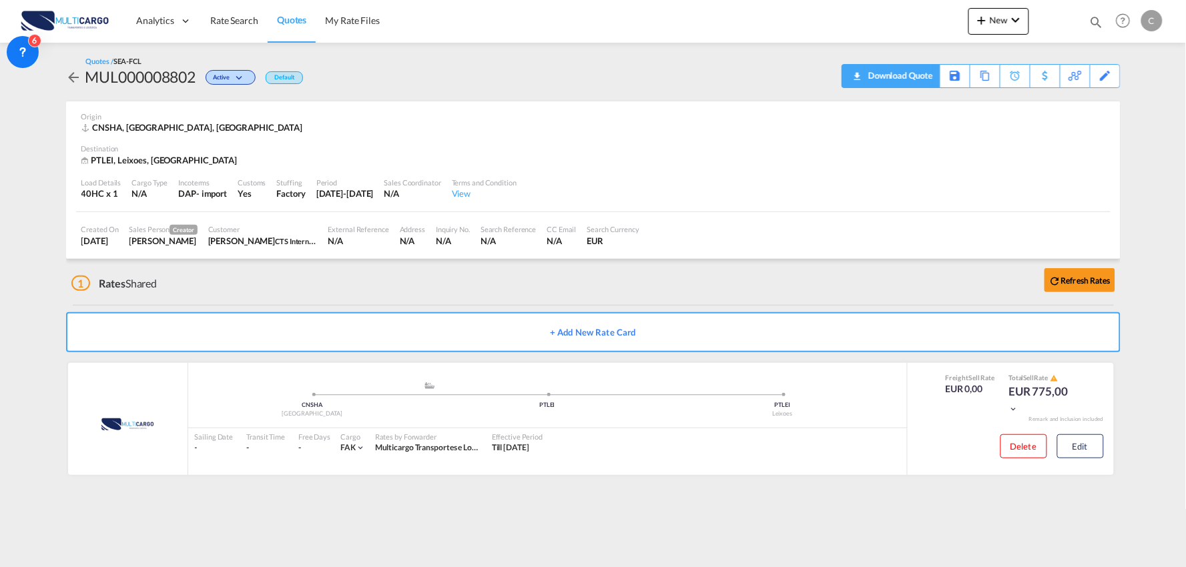
click at [921, 83] on div "Download Quote" at bounding box center [899, 75] width 68 height 21
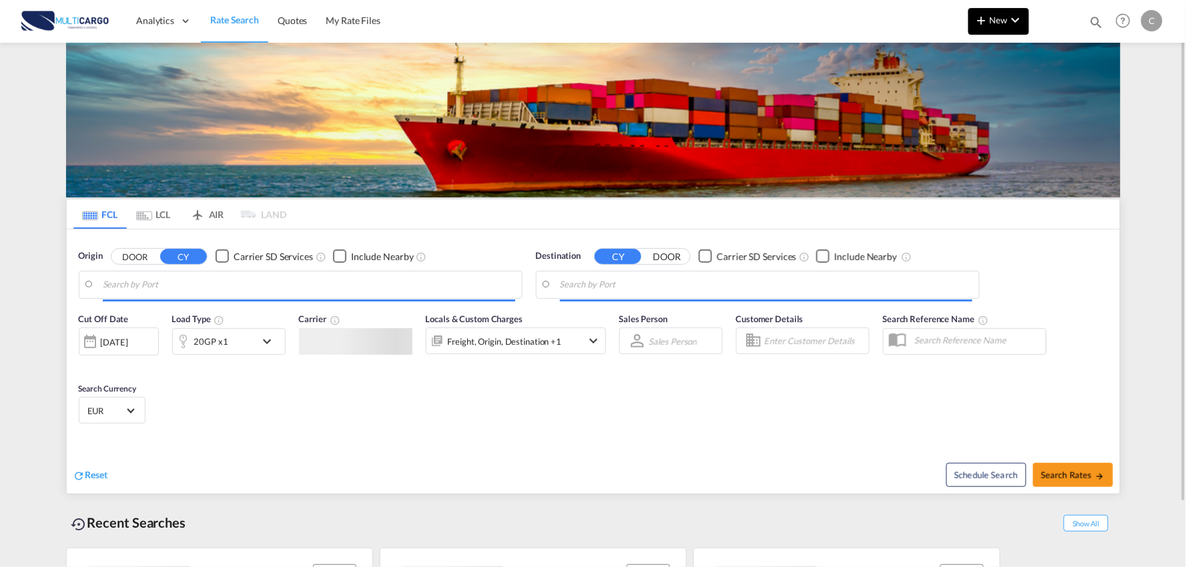
click at [1000, 28] on button "New" at bounding box center [998, 21] width 61 height 27
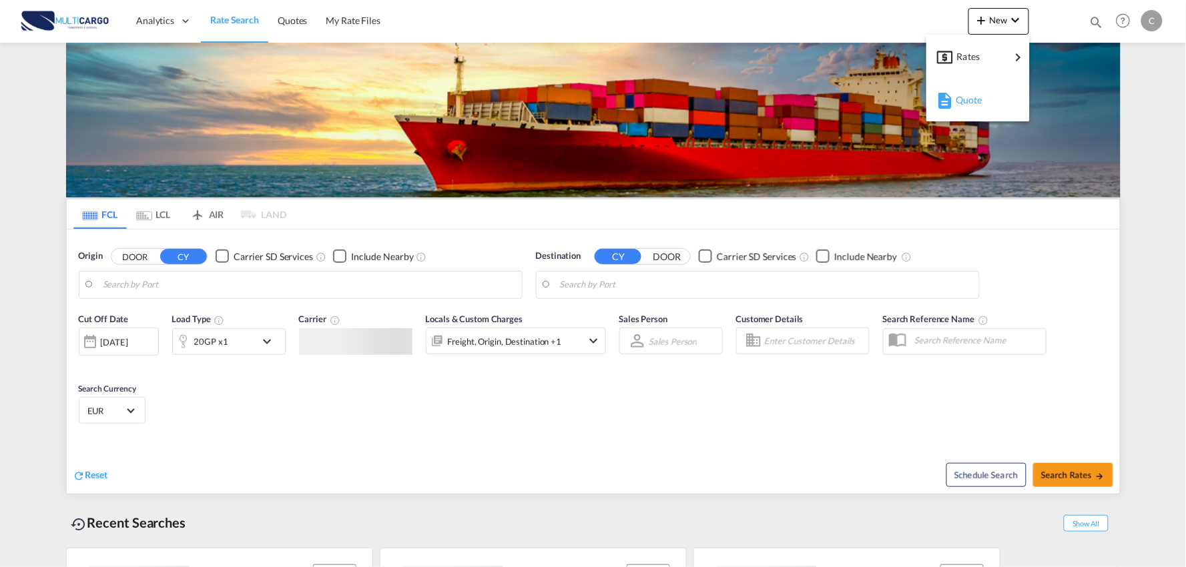
type input "Port of [GEOGRAPHIC_DATA], [GEOGRAPHIC_DATA], [GEOGRAPHIC_DATA]"
type input "Leixoes, Leixoes, PTLEI"
click at [969, 100] on span "Quote" at bounding box center [962, 100] width 15 height 27
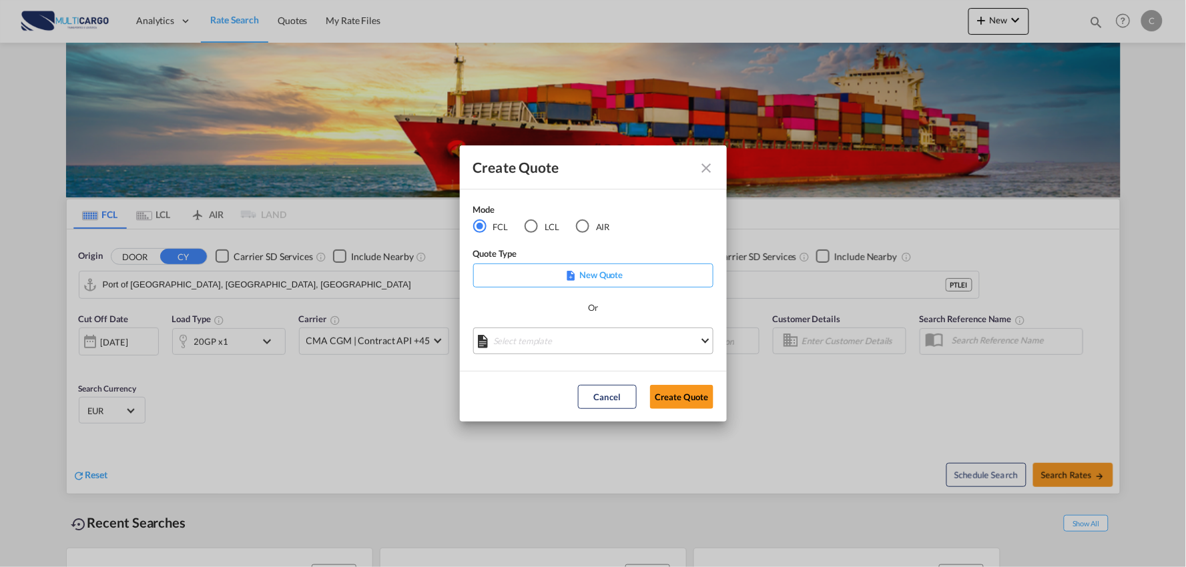
click at [671, 343] on md-select "Select template EXP EXW MERC.Nacional 09/2025 [PERSON_NAME] | [DATE] IMP DAP FC…" at bounding box center [593, 341] width 240 height 27
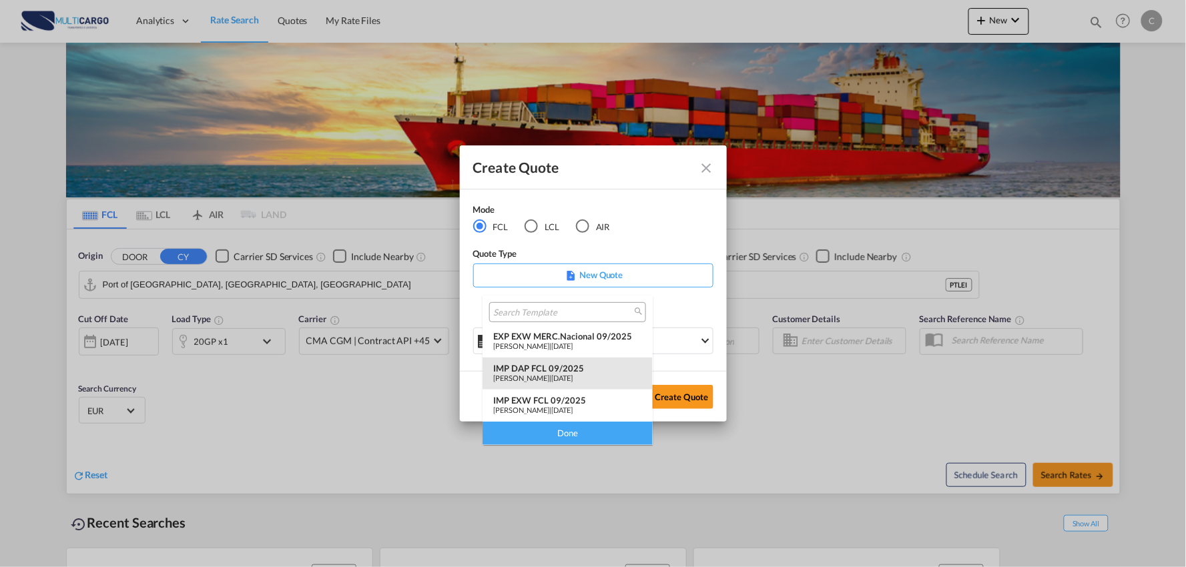
click at [539, 363] on div "IMP DAP FCL 09/2025" at bounding box center [567, 368] width 149 height 11
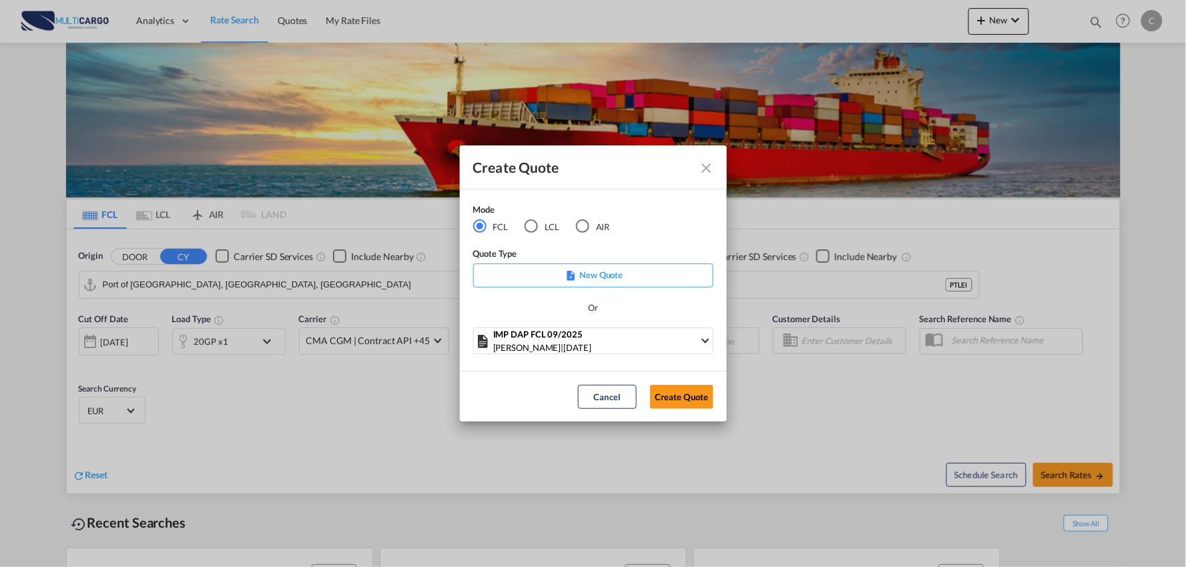
click at [731, 401] on div "Create Quote Mode FCL LCL AIR Quote Type New Quote Or IMP DAP FCL 09/2025 [PERS…" at bounding box center [593, 283] width 1186 height 567
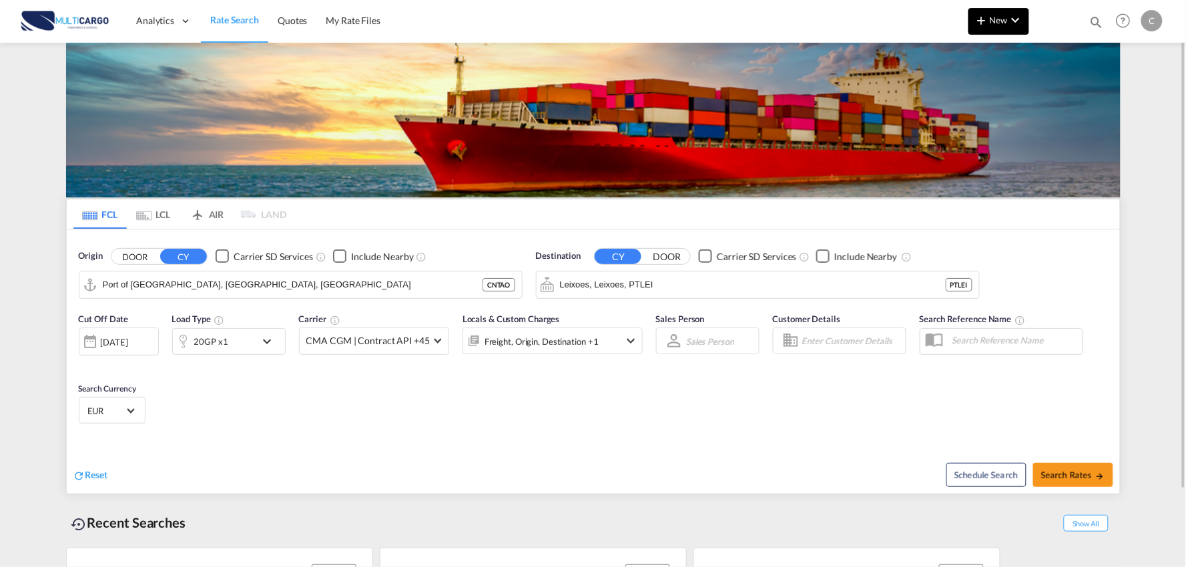
click at [996, 23] on span "New" at bounding box center [998, 20] width 50 height 11
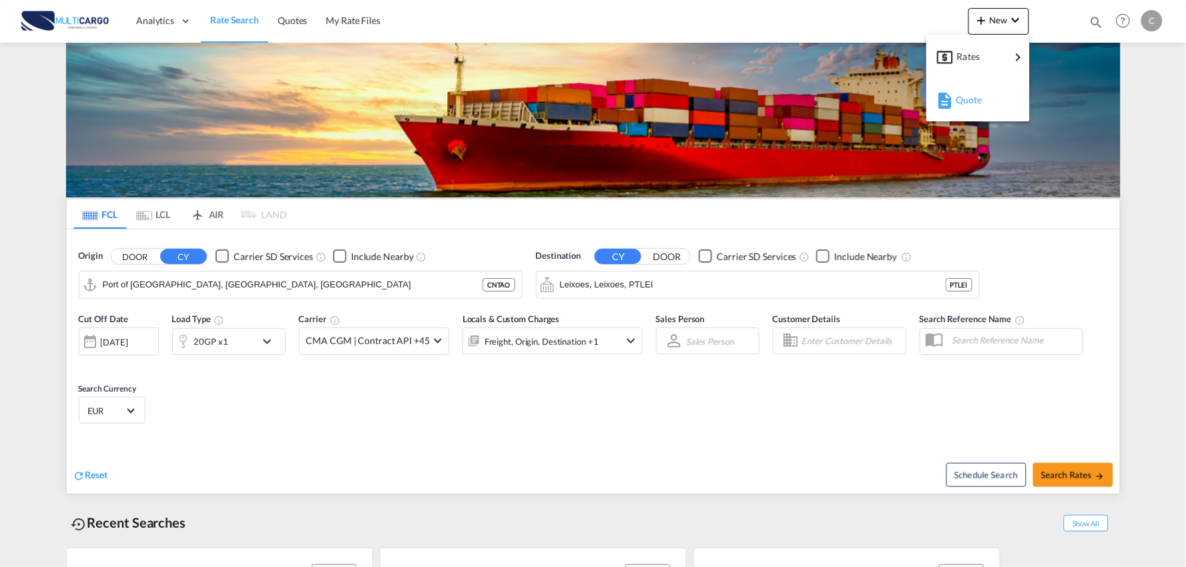
click at [976, 105] on div "Quote" at bounding box center [979, 99] width 49 height 33
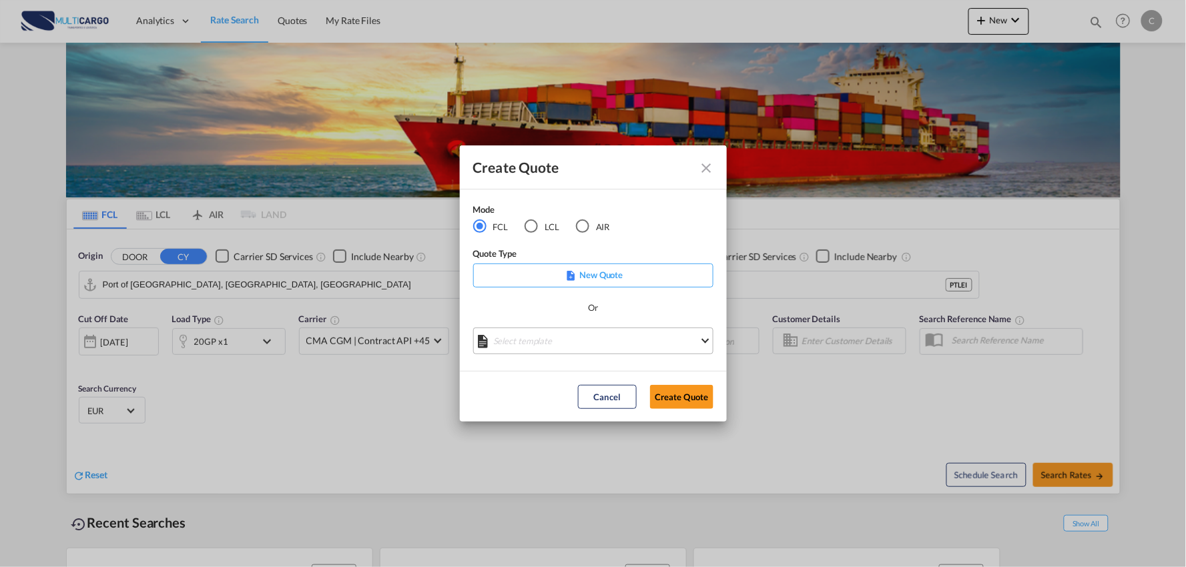
click at [614, 334] on md-select "Select template EXP EXW MERC.Nacional 09/2025 [PERSON_NAME] | [DATE] IMP DAP FC…" at bounding box center [593, 341] width 240 height 27
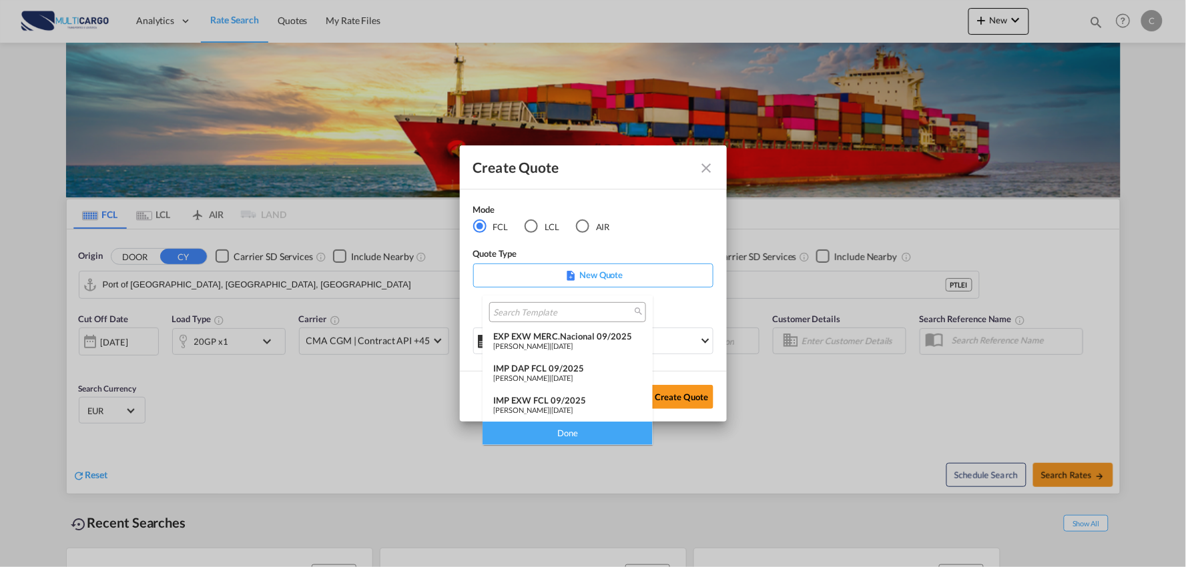
click at [547, 364] on div "IMP DAP FCL 09/2025" at bounding box center [567, 368] width 149 height 11
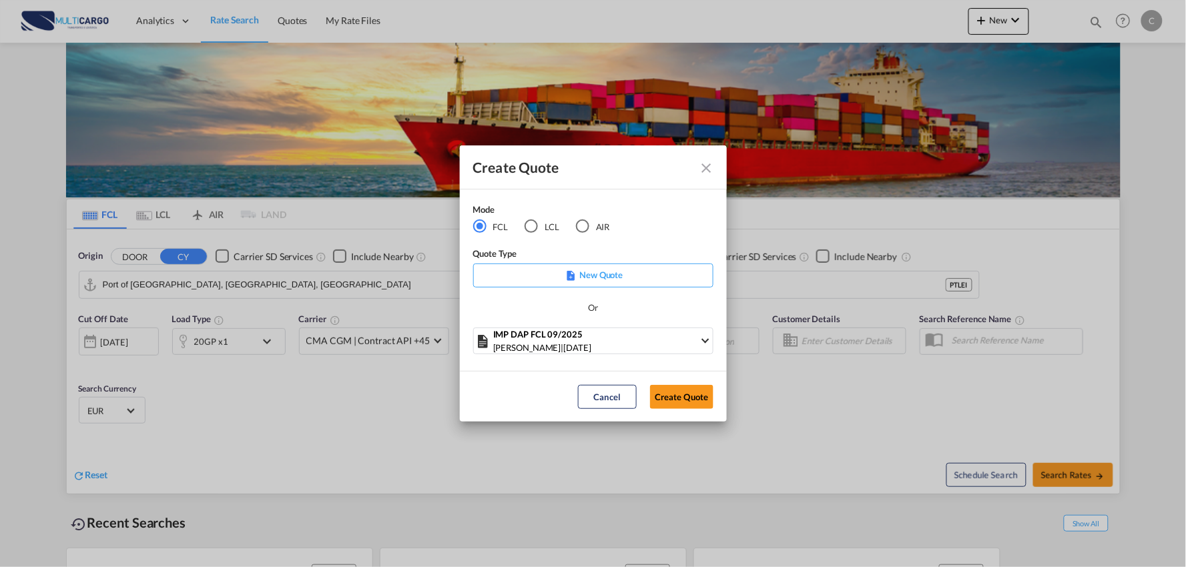
click at [727, 406] on div "Create Quote Mode FCL LCL AIR Quote Type New Quote Or IMP DAP FCL 09/2025 [PERS…" at bounding box center [593, 283] width 1186 height 567
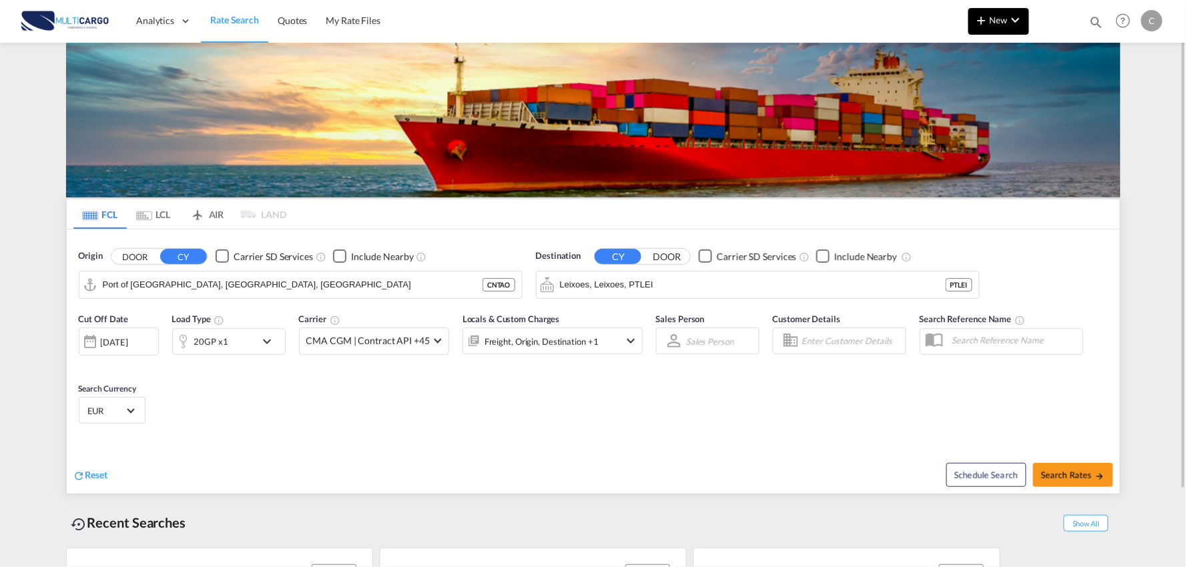
click at [985, 31] on button "New" at bounding box center [998, 21] width 61 height 27
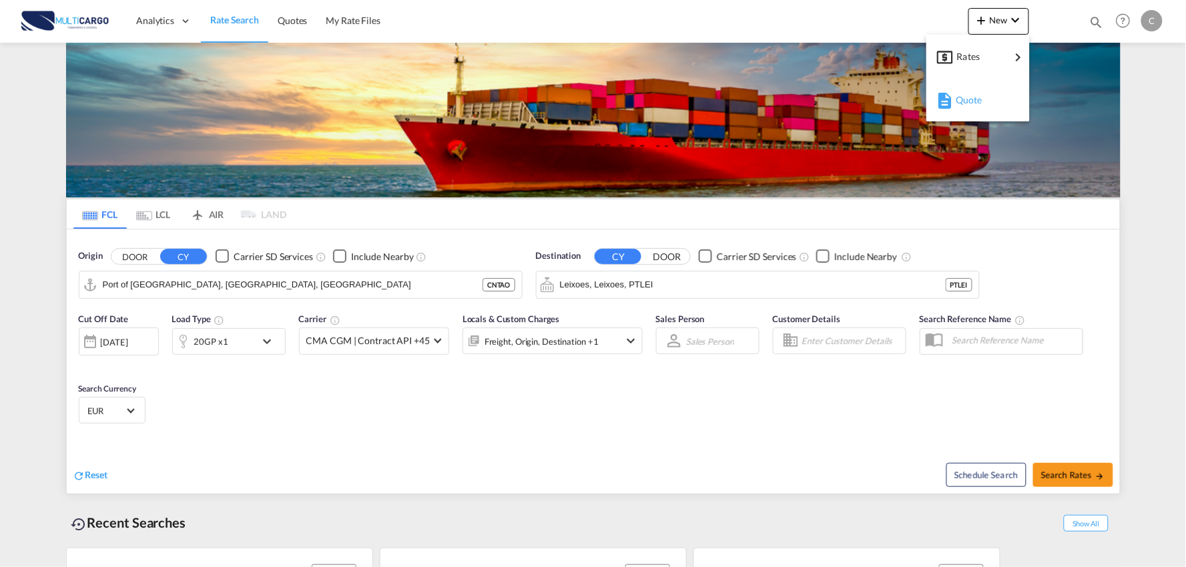
click at [970, 98] on span "Quote" at bounding box center [962, 100] width 15 height 27
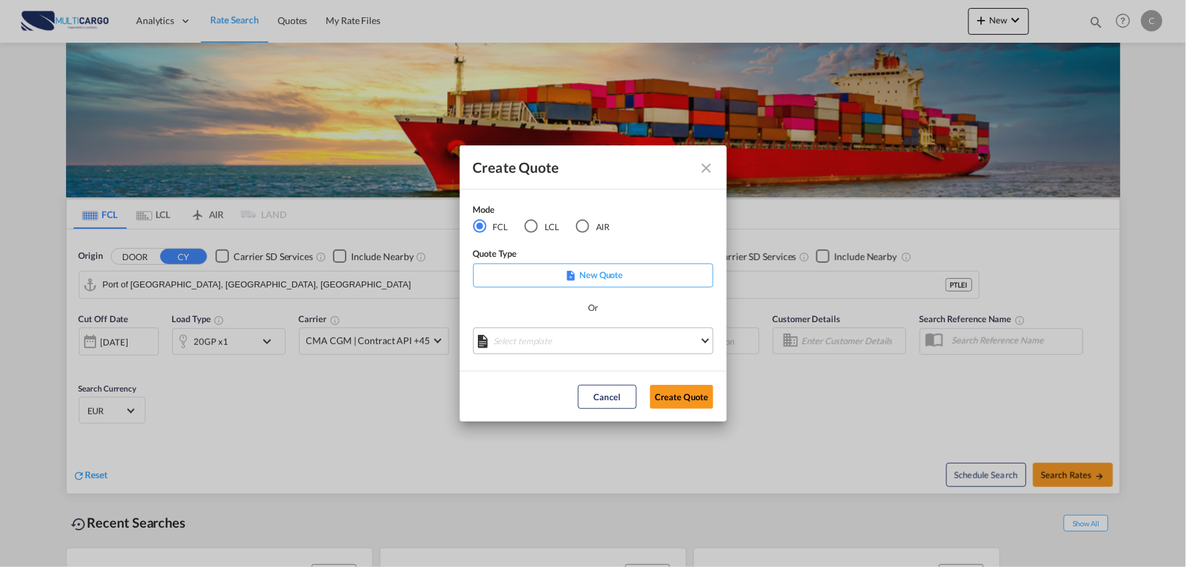
click at [555, 342] on md-select "Select template EXP EXW MERC.Nacional 09/2025 [PERSON_NAME] | [DATE] IMP DAP FC…" at bounding box center [593, 341] width 240 height 27
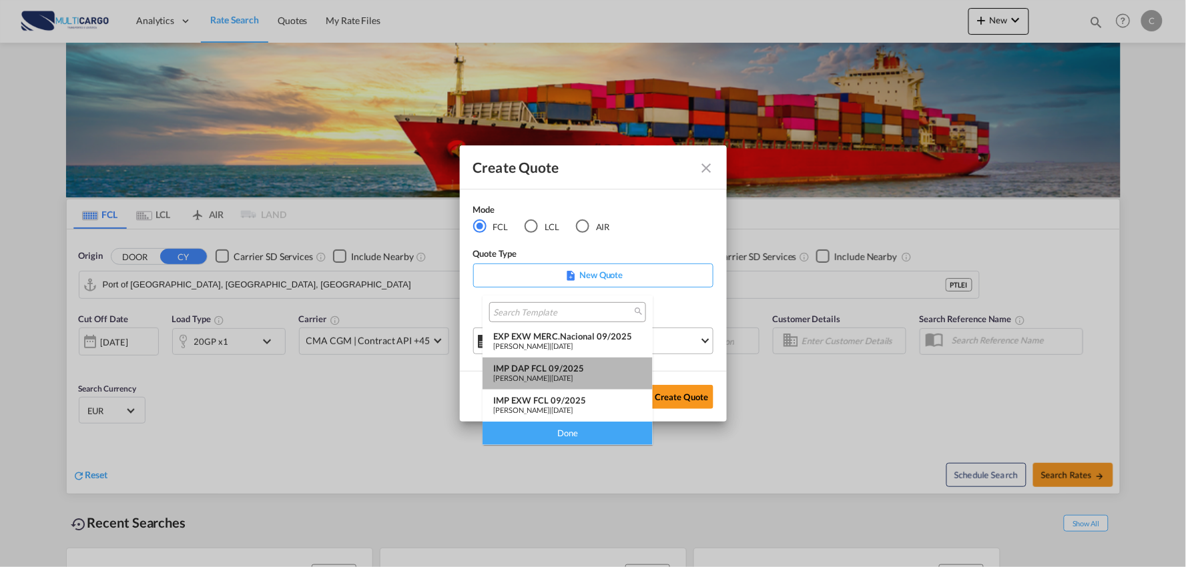
click at [559, 368] on div "IMP DAP FCL 09/2025" at bounding box center [567, 368] width 149 height 11
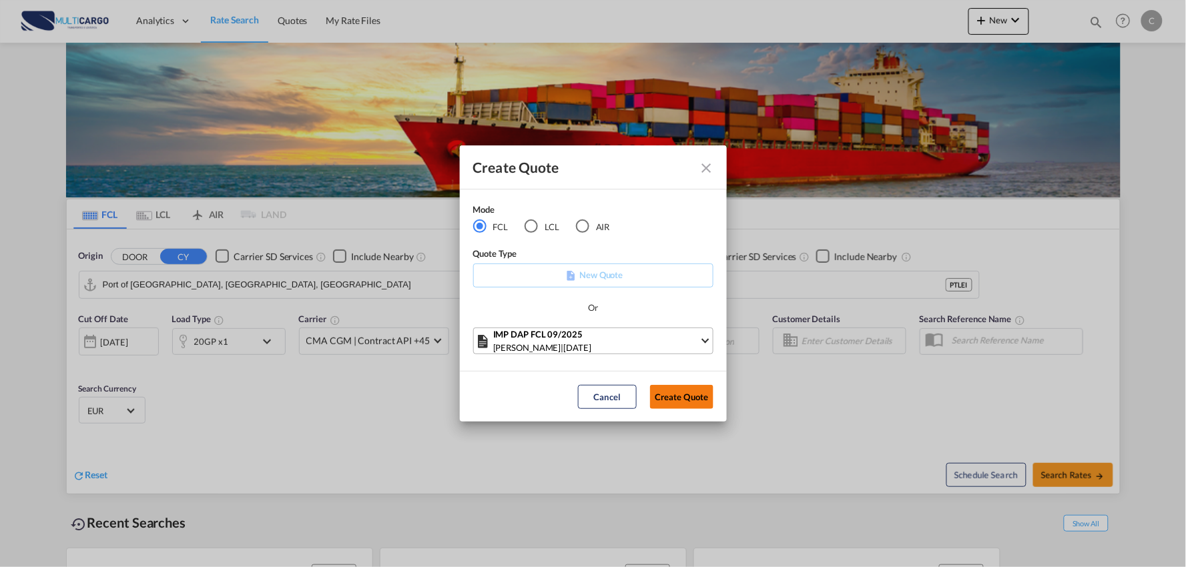
click at [676, 396] on button "Create Quote" at bounding box center [681, 397] width 63 height 24
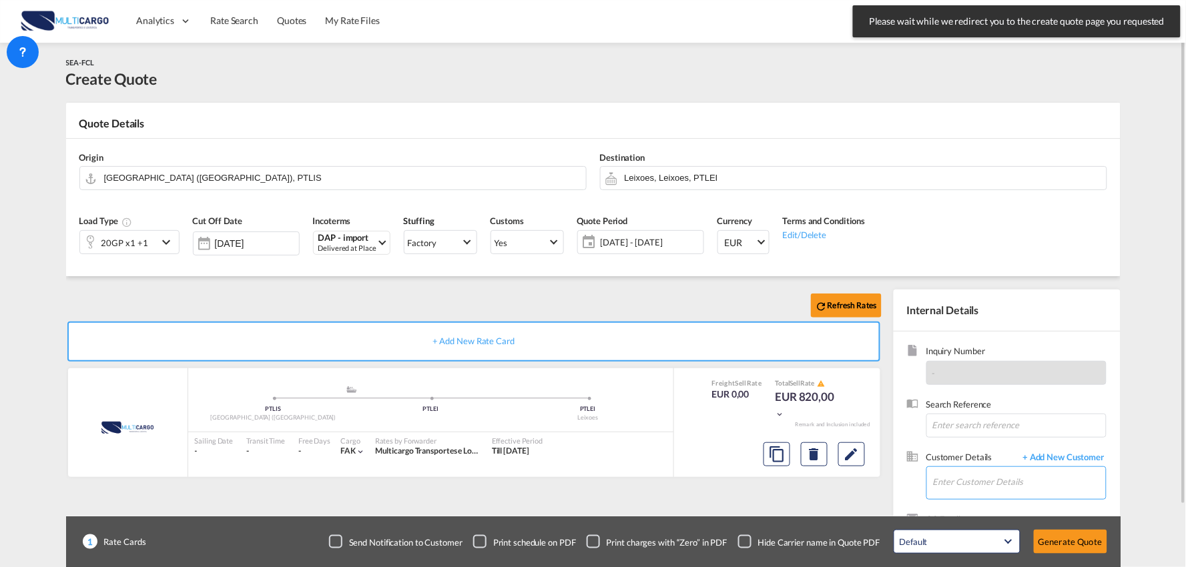
click at [1022, 486] on input "Enter Customer Details" at bounding box center [1019, 482] width 173 height 30
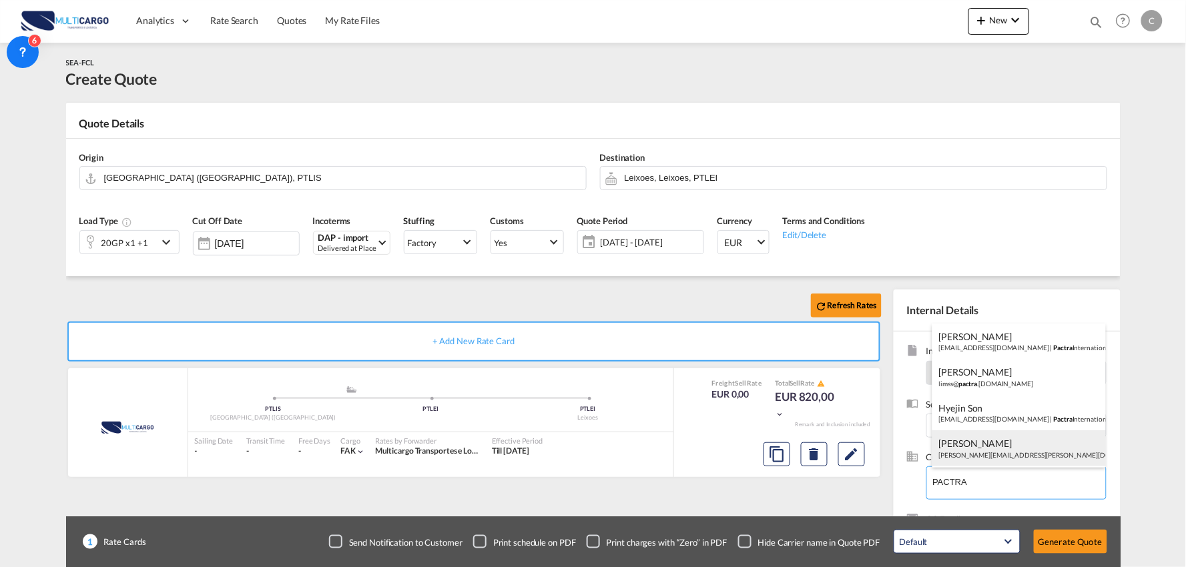
click at [1000, 450] on div "[PERSON_NAME] [PERSON_NAME][EMAIL_ADDRESS][PERSON_NAME][DOMAIN_NAME] | Pactra I…" at bounding box center [1018, 448] width 173 height 36
type input "Pactra International ([GEOGRAPHIC_DATA]) GmbH, [PERSON_NAME], [PERSON_NAME][EMA…"
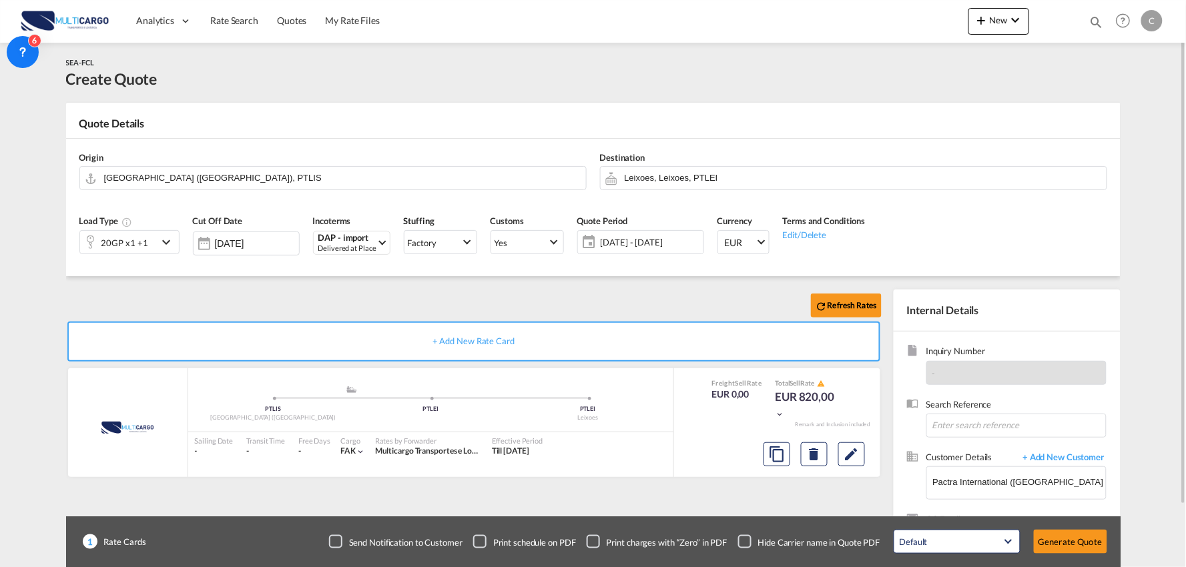
click at [734, 487] on div "Refresh Rates + Add New Rate Card MultiCargo added by you .a{fill:#aaa8ad;} .a{…" at bounding box center [476, 429] width 821 height 279
click at [145, 237] on div "20GP x1 +1" at bounding box center [118, 242] width 77 height 23
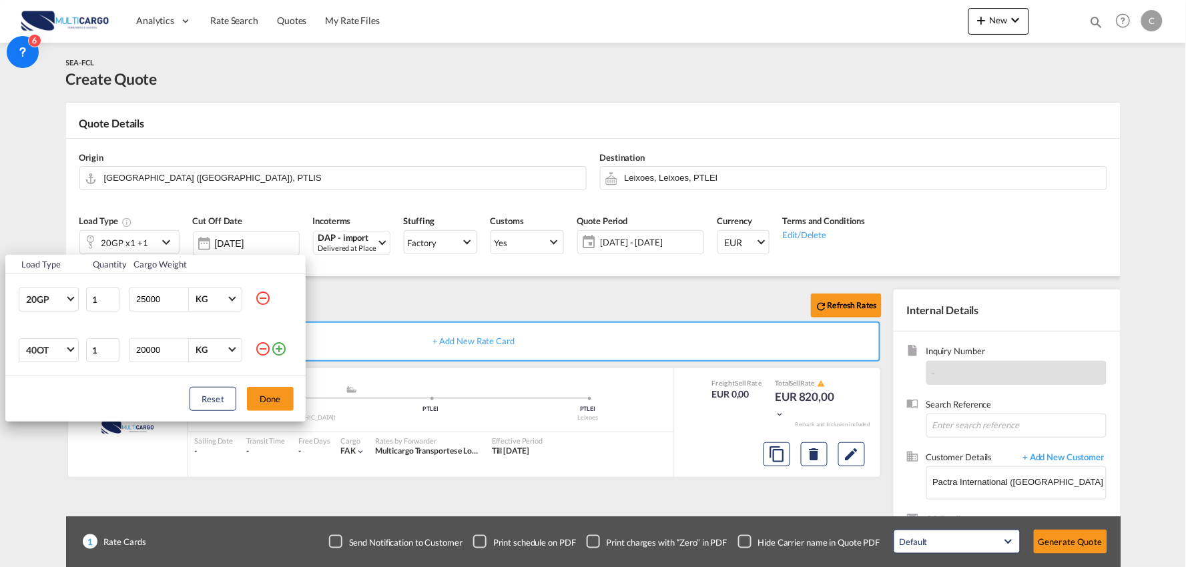
click at [262, 349] on md-icon "icon-minus-circle-outline" at bounding box center [263, 349] width 16 height 16
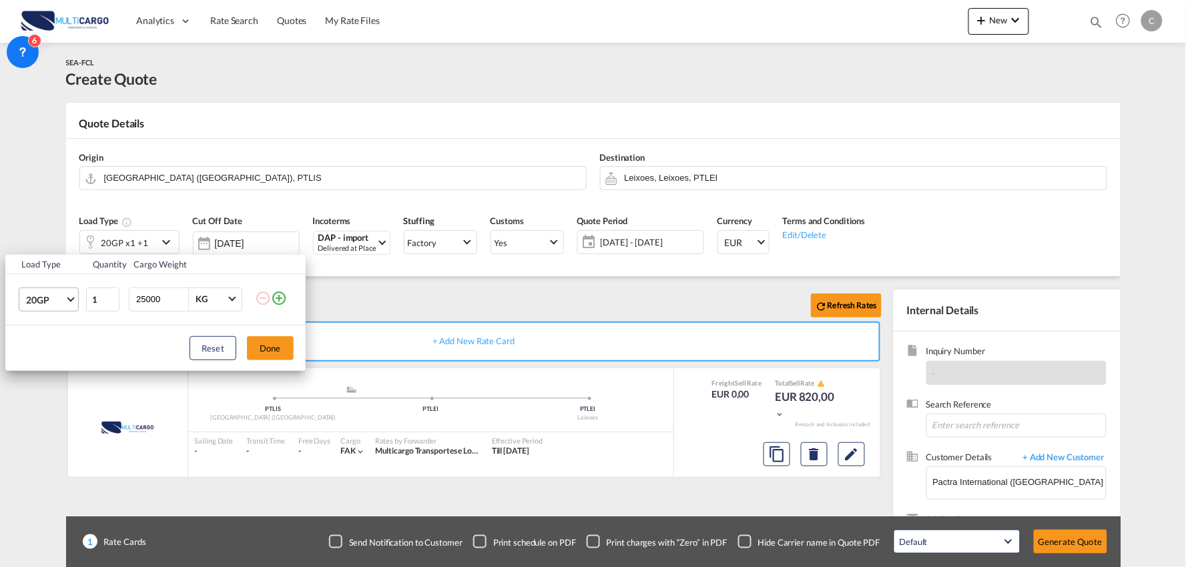
click at [54, 299] on span "20GP" at bounding box center [45, 300] width 39 height 13
click at [65, 356] on md-option "40HC" at bounding box center [60, 364] width 91 height 32
click at [278, 364] on div "Reset Done" at bounding box center [155, 348] width 300 height 45
click at [267, 354] on button "Done" at bounding box center [270, 348] width 47 height 24
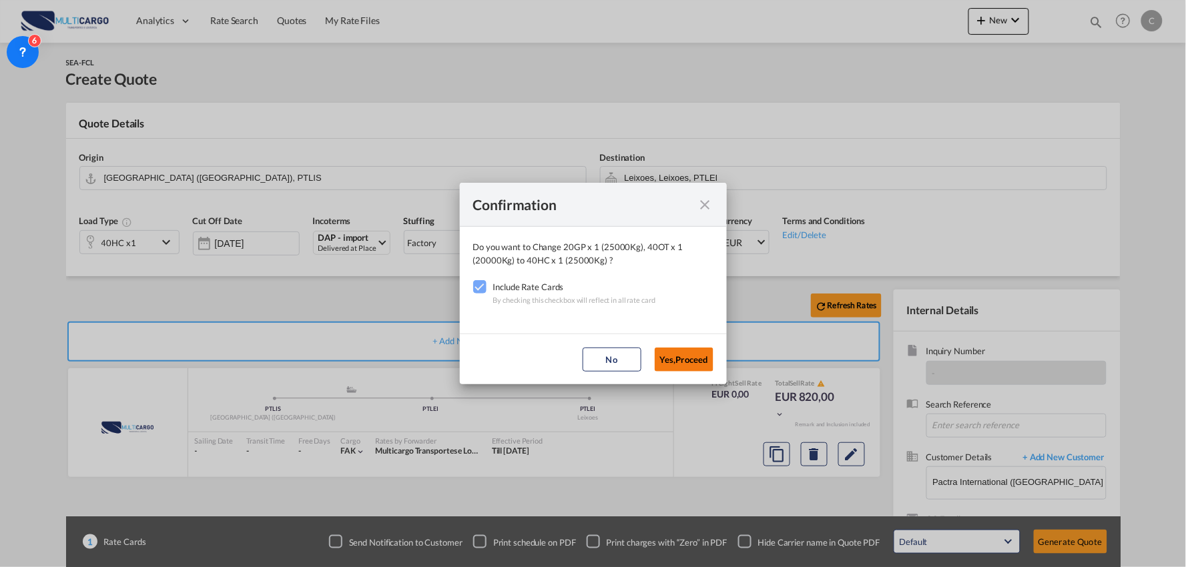
click at [687, 354] on button "Yes,Proceed" at bounding box center [684, 360] width 59 height 24
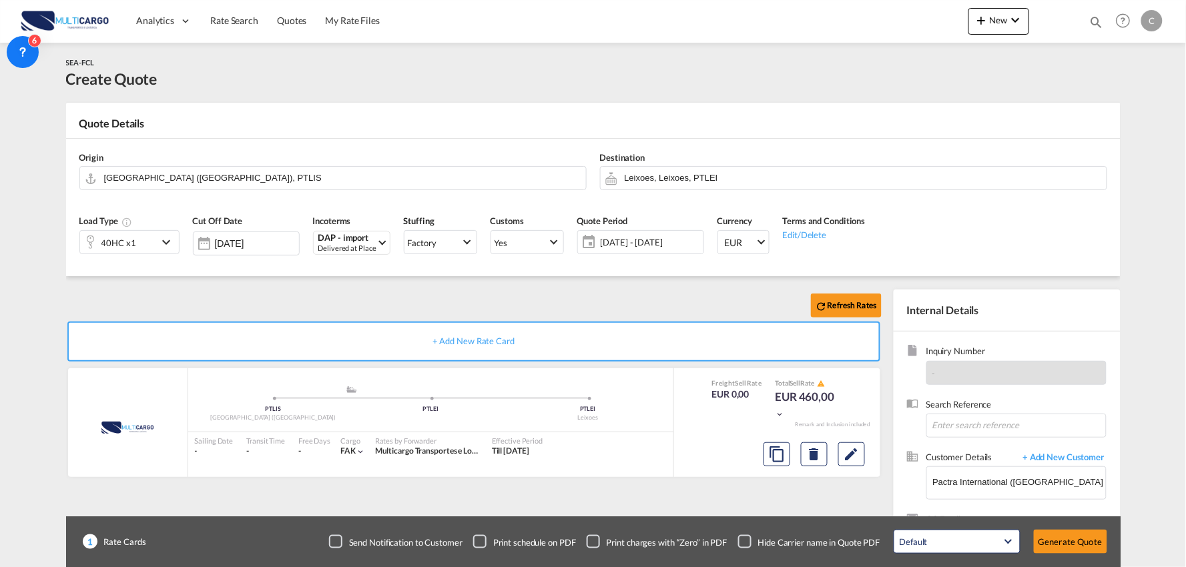
click at [344, 298] on div "Confirmation Do you want to Change 40HC x 1 (25000Kg) to 40HC x 1 (25000Kg) ? I…" at bounding box center [593, 283] width 1186 height 567
click at [689, 177] on input "Leixoes, Leixoes, PTLEI" at bounding box center [862, 177] width 475 height 23
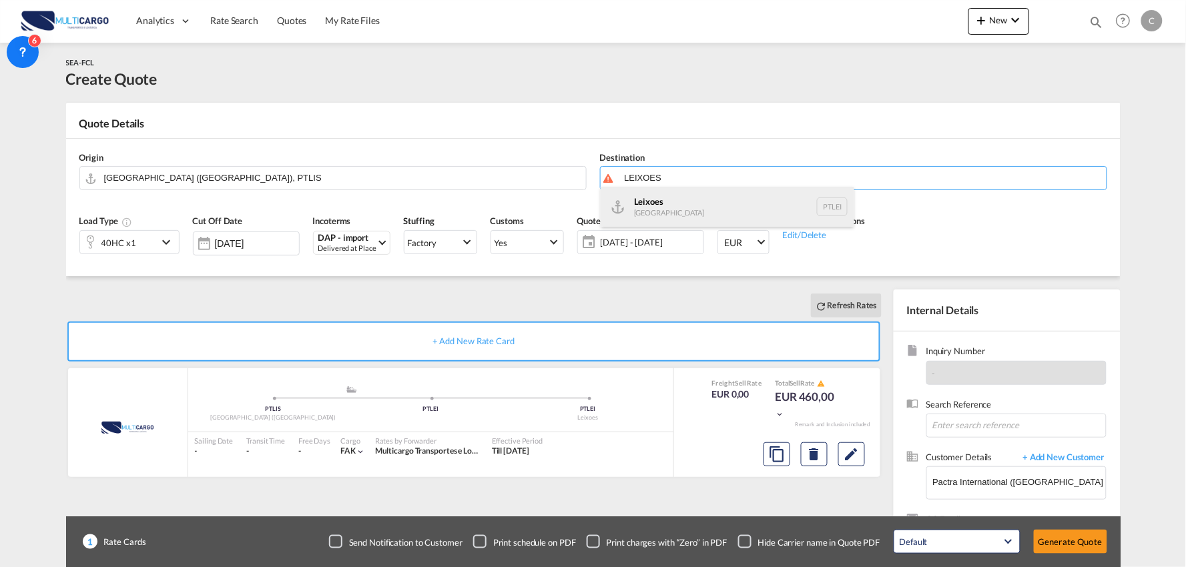
click at [665, 204] on div "Leixoes [GEOGRAPHIC_DATA] PTLEI" at bounding box center [728, 207] width 254 height 40
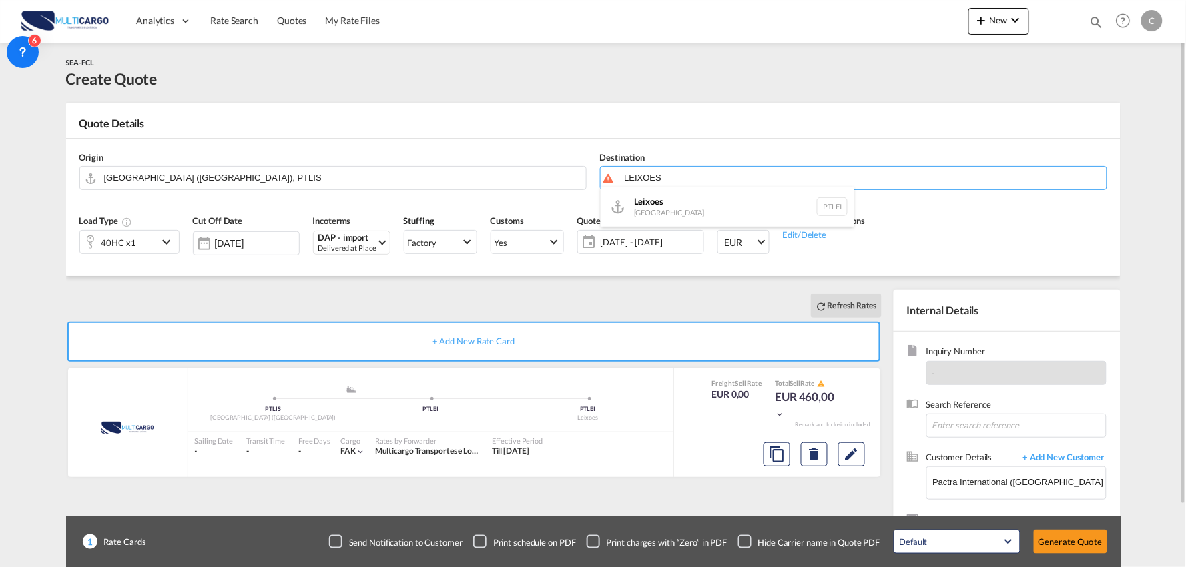
type input "Leixoes, PTLEI"
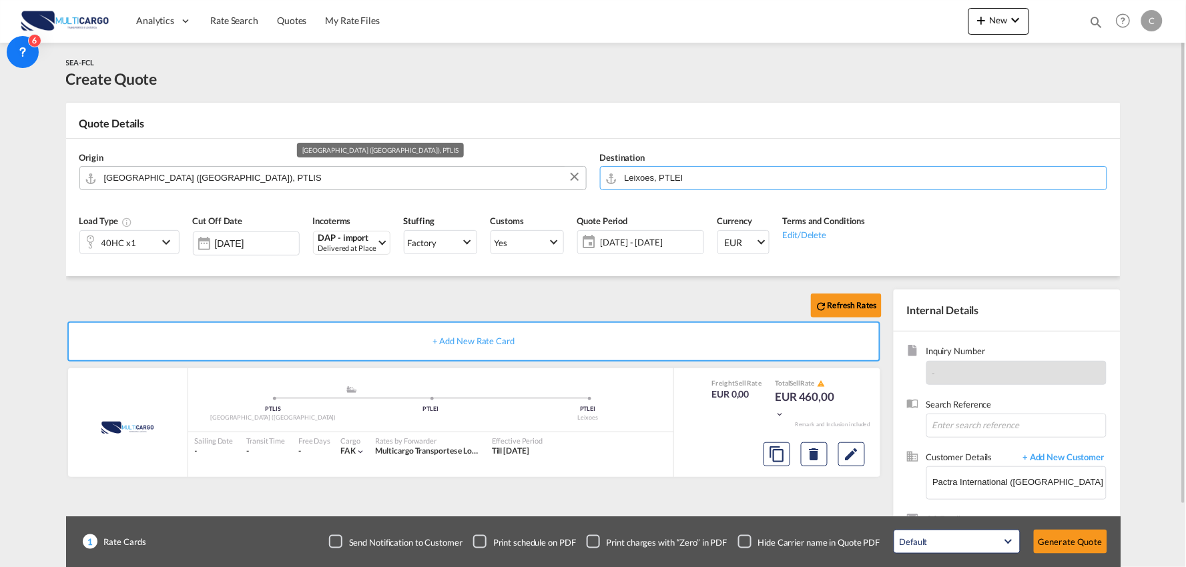
click at [247, 178] on input "[GEOGRAPHIC_DATA] ([GEOGRAPHIC_DATA]), PTLIS" at bounding box center [341, 177] width 475 height 23
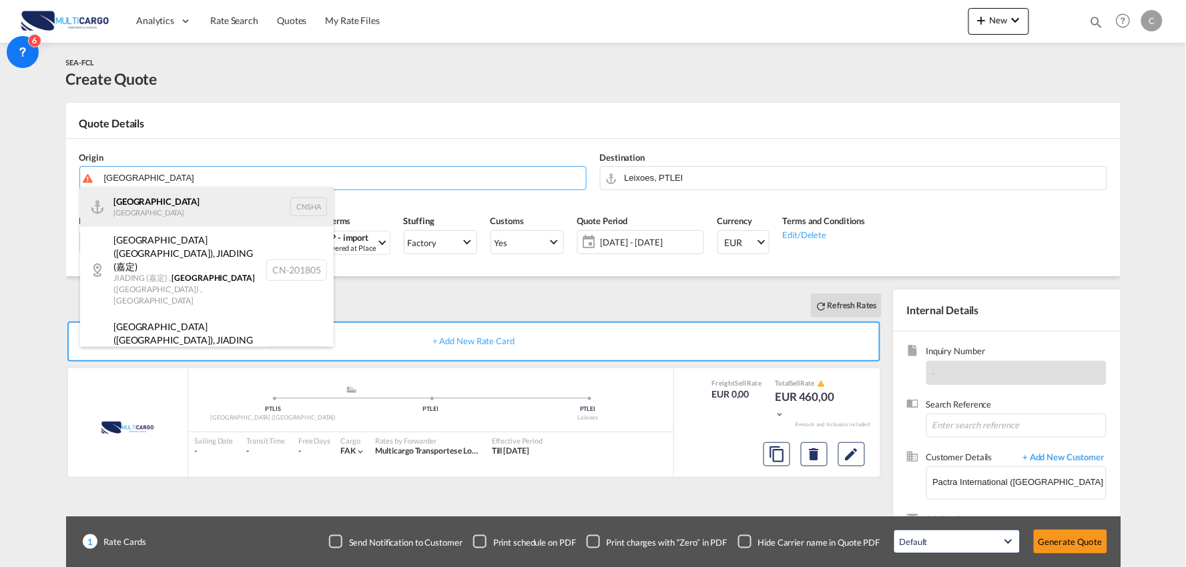
click at [149, 204] on div "Shanghai [GEOGRAPHIC_DATA] CNSHA" at bounding box center [207, 207] width 254 height 40
type input "[GEOGRAPHIC_DATA], [GEOGRAPHIC_DATA]"
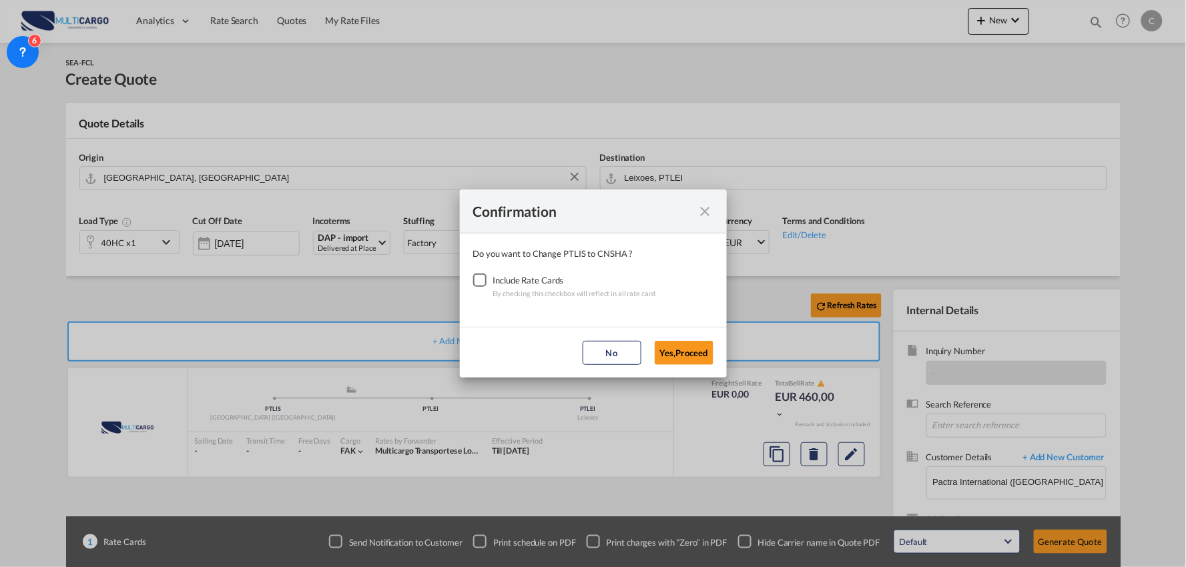
click at [475, 282] on div "Checkbox No Ink" at bounding box center [479, 280] width 13 height 13
click at [667, 339] on md-dialog-actions "No Yes,Proceed" at bounding box center [593, 352] width 267 height 51
click at [685, 350] on button "Yes,Proceed" at bounding box center [684, 353] width 59 height 24
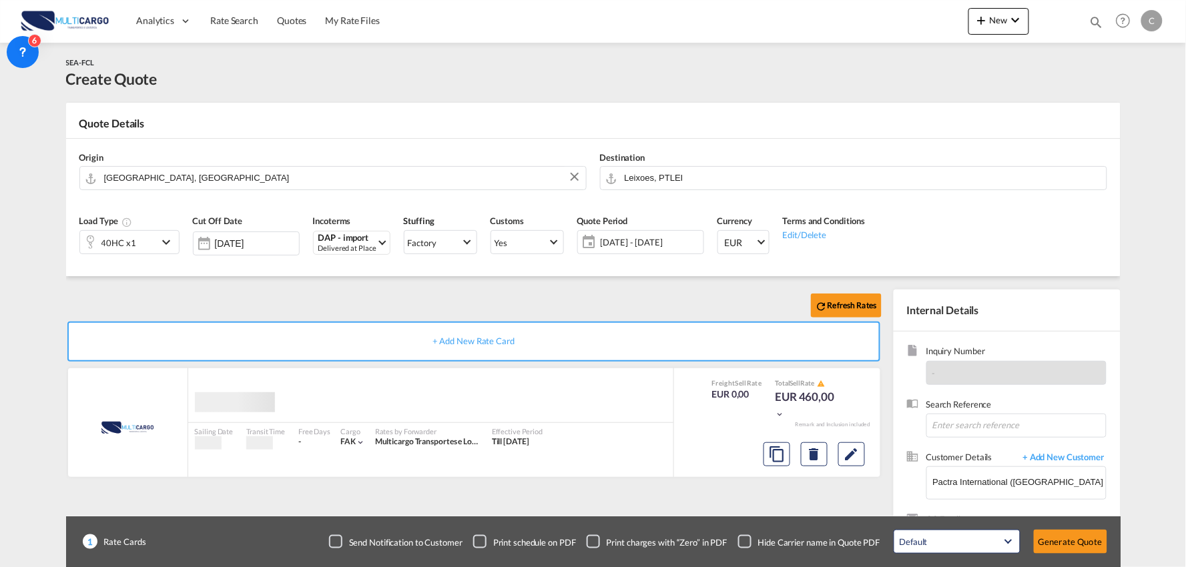
click at [289, 296] on div "Confirmation Do you want to Change PTLIS to CNSHA ? Include Rate Cards By check…" at bounding box center [593, 283] width 1186 height 567
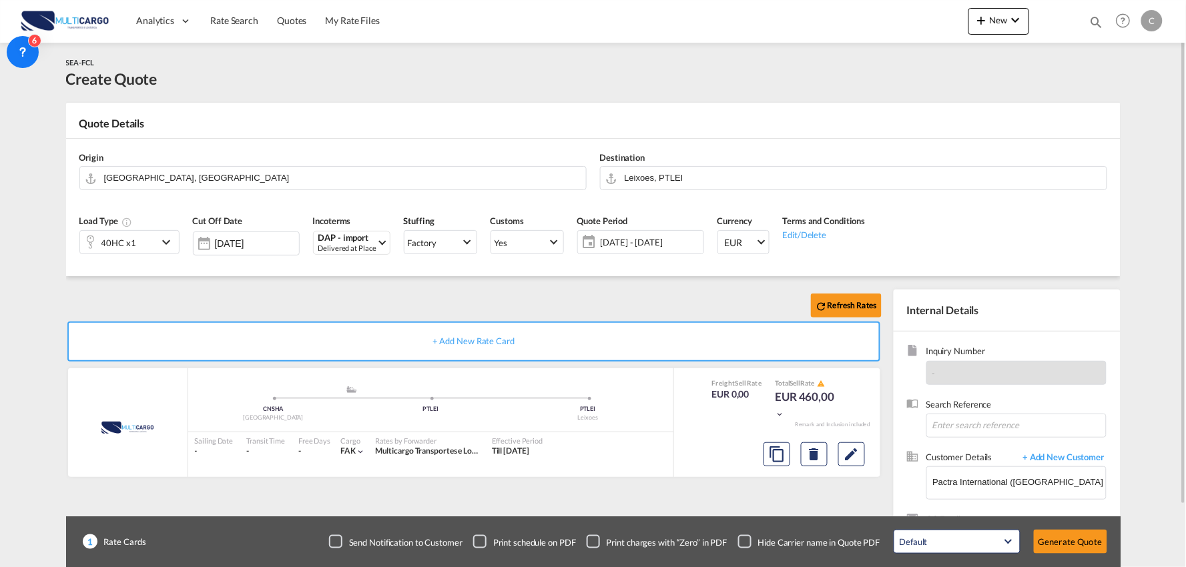
click at [292, 290] on div "Refresh Rates" at bounding box center [476, 306] width 821 height 32
click at [741, 544] on div "Checkbox No Ink" at bounding box center [744, 541] width 13 height 13
click at [1074, 539] on button "Generate Quote" at bounding box center [1070, 542] width 73 height 24
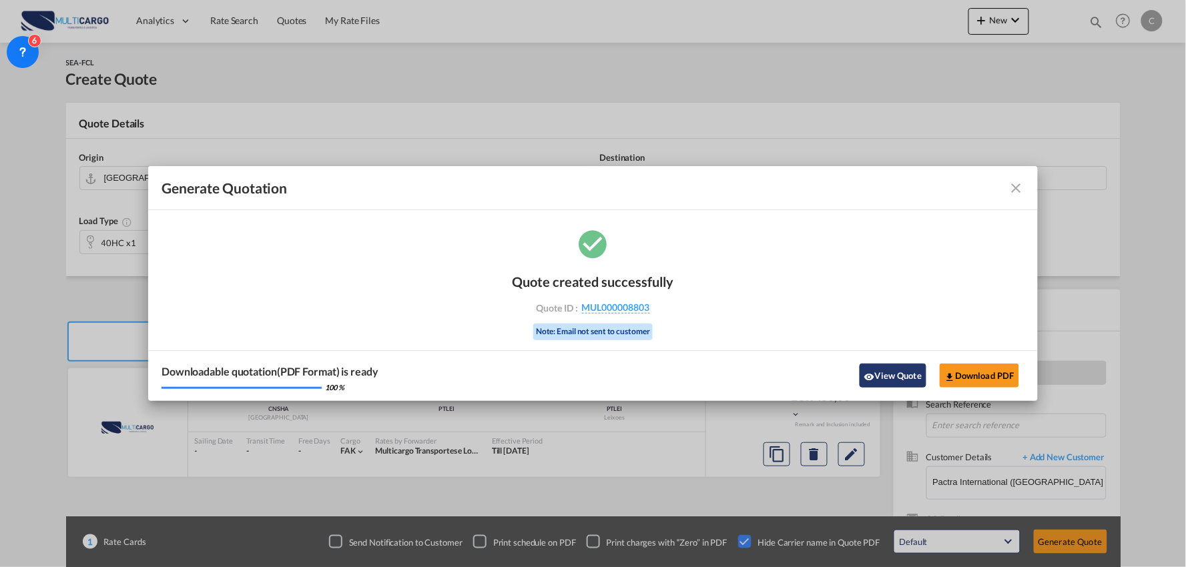
click at [894, 378] on button "View Quote" at bounding box center [892, 376] width 67 height 24
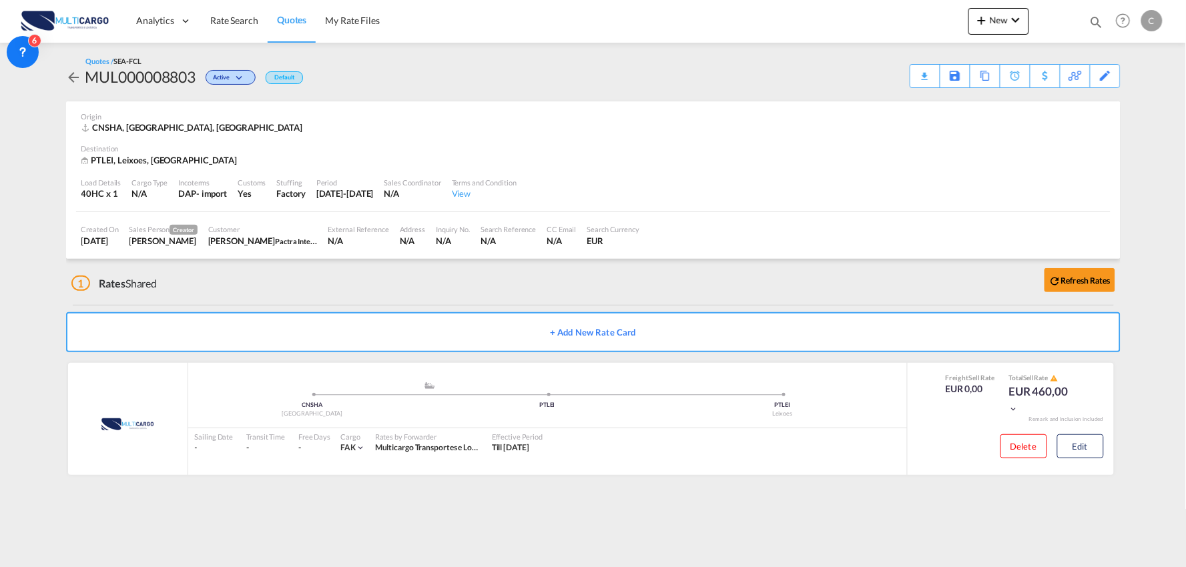
click at [249, 270] on div "1 Rates Shared Refresh Rates" at bounding box center [595, 280] width 1049 height 43
click at [1082, 447] on button "Edit" at bounding box center [1080, 446] width 47 height 24
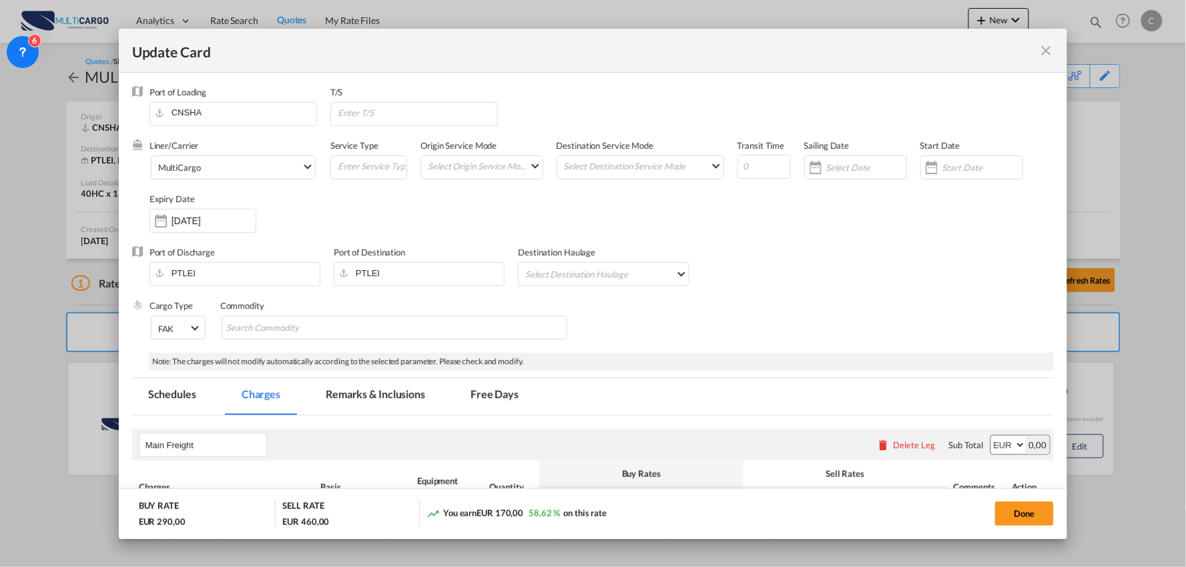
scroll to position [370, 0]
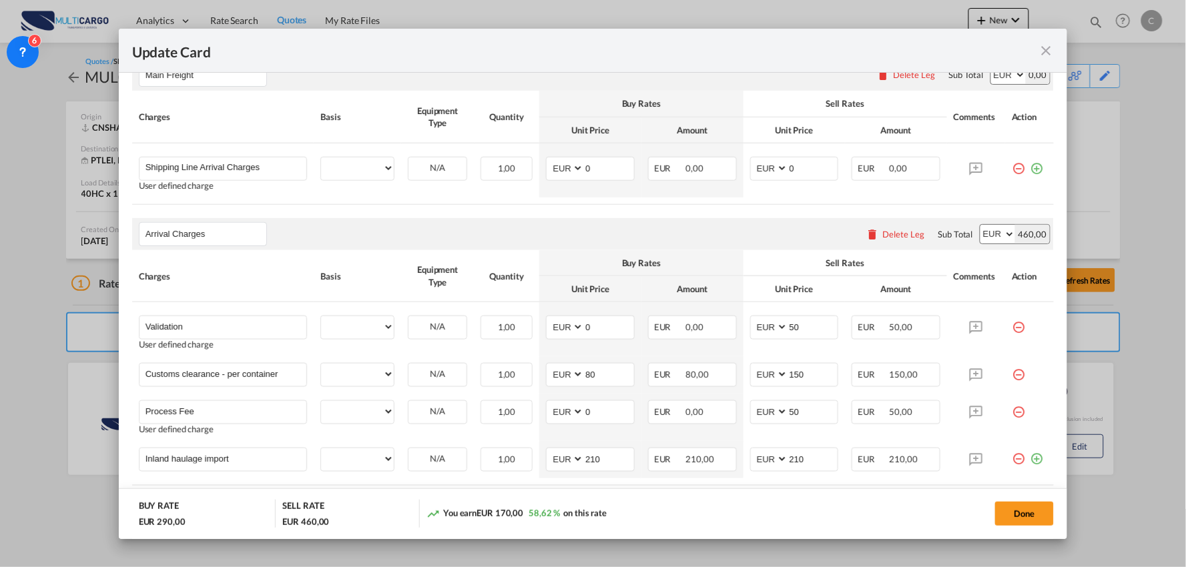
select select "per container"
select select "per B/L"
select select "per container"
select select "per B/L"
select select "per container"
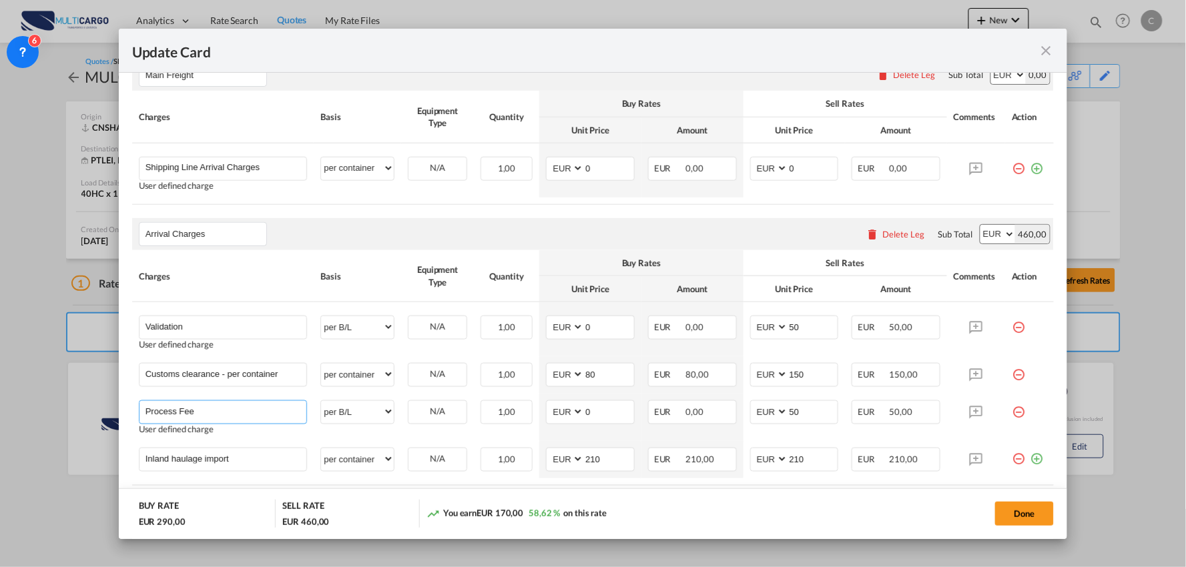
drag, startPoint x: 42, startPoint y: 409, endPoint x: 13, endPoint y: 409, distance: 28.7
click at [13, 409] on div "Update Card Port of [GEOGRAPHIC_DATA] [GEOGRAPHIC_DATA] T/S Liner/Carrier Multi…" at bounding box center [593, 283] width 1186 height 567
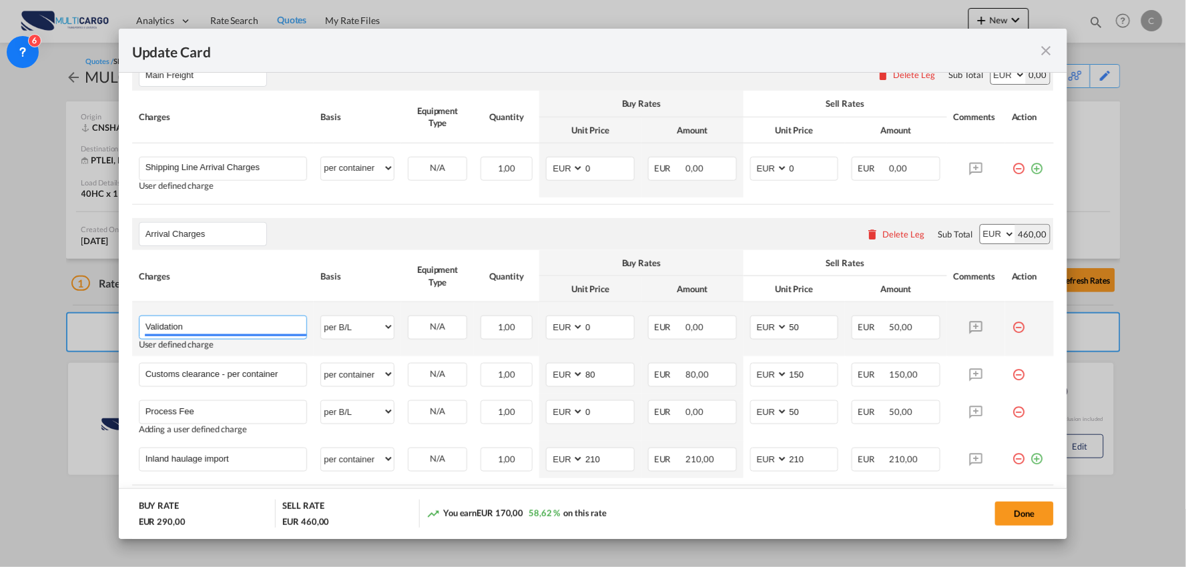
click at [222, 332] on input "Validation" at bounding box center [225, 326] width 161 height 20
paste input "Process Fee"
type input "Validation + Process Fee"
click at [704, 321] on tr "Validation + Process Fee Please Enter User Defined Charges Cannot Be Published …" at bounding box center [593, 329] width 922 height 54
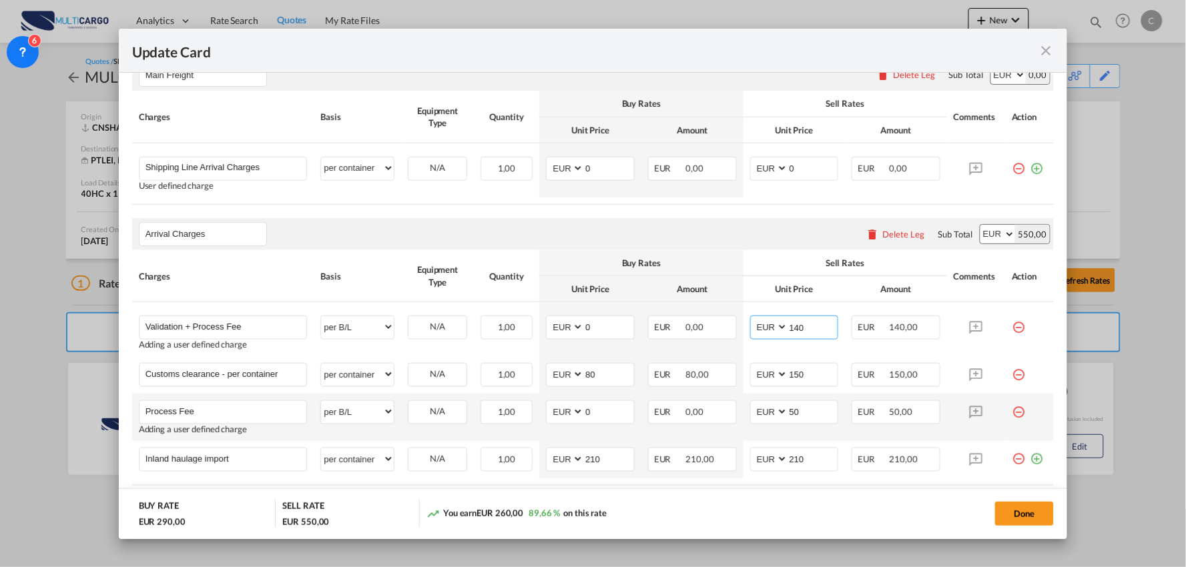
type input "140"
click at [1012, 412] on md-icon "icon-minus-circle-outline red-400-fg" at bounding box center [1018, 406] width 13 height 13
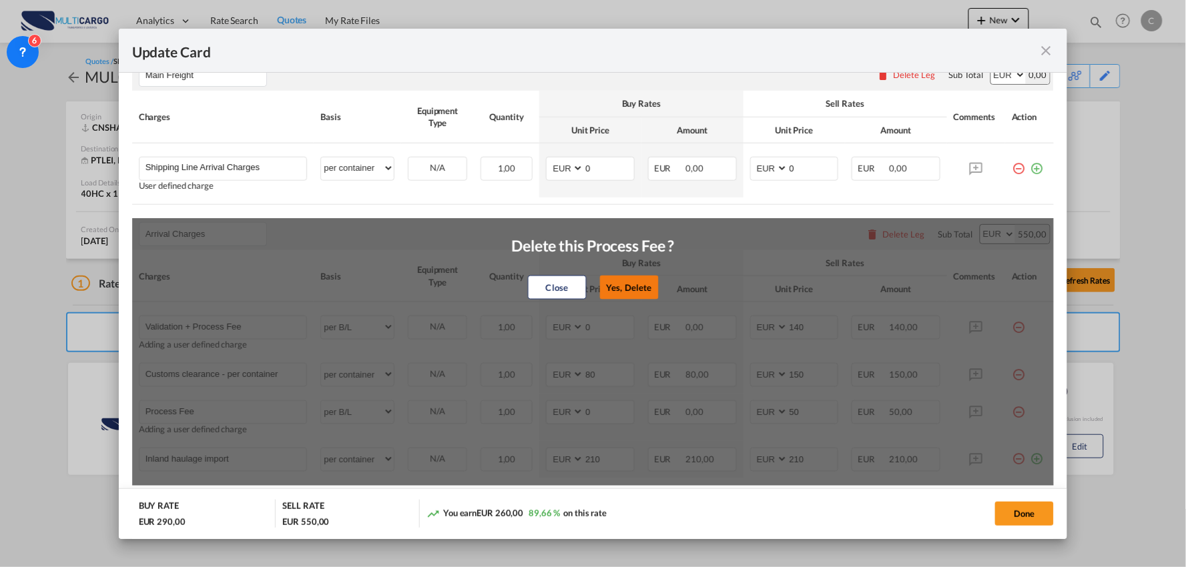
click at [646, 287] on button "Yes, Delete" at bounding box center [628, 288] width 59 height 24
type input "Inland haulage import"
select select "per container"
type input "210"
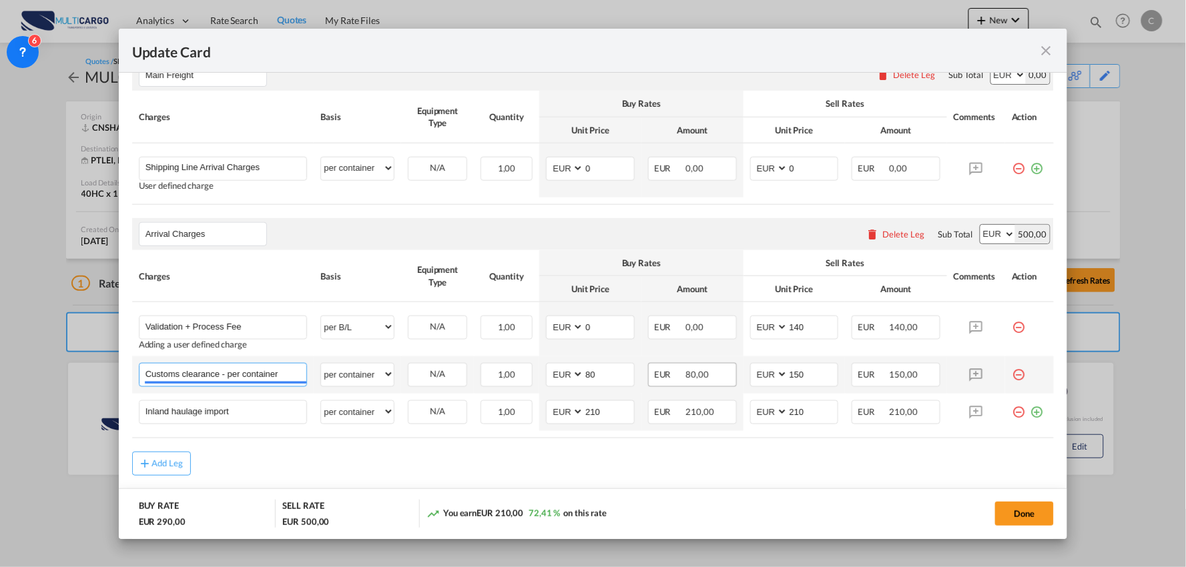
drag, startPoint x: 222, startPoint y: 372, endPoint x: 677, endPoint y: 374, distance: 455.1
click at [681, 374] on tr "Customs clearance - per container Please Enter User Defined Charges Cannot Be P…" at bounding box center [593, 374] width 922 height 37
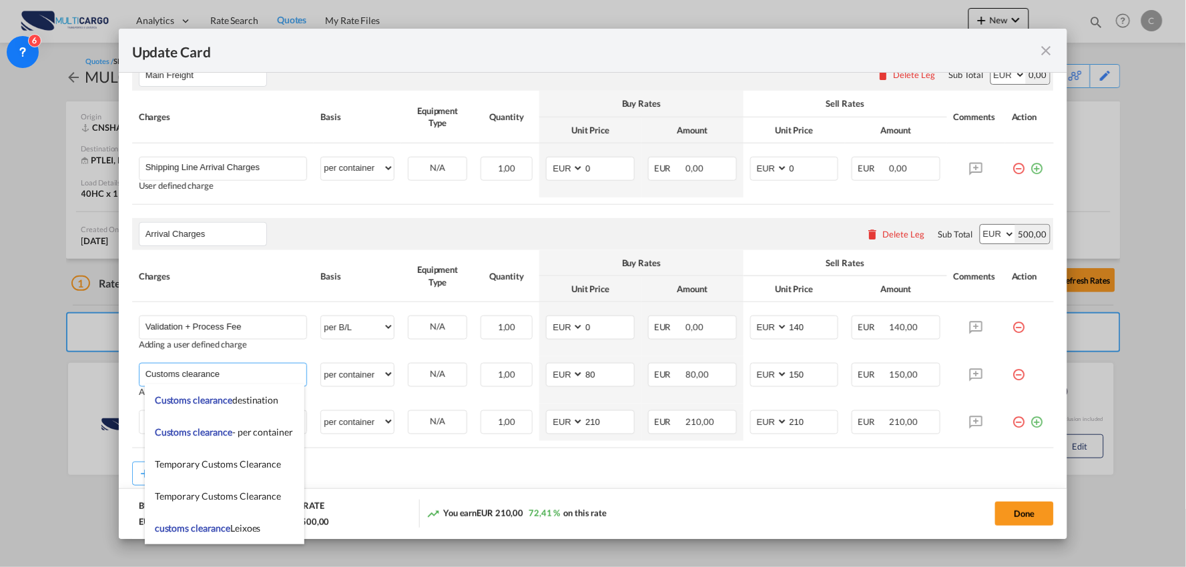
type input "Customs clearance"
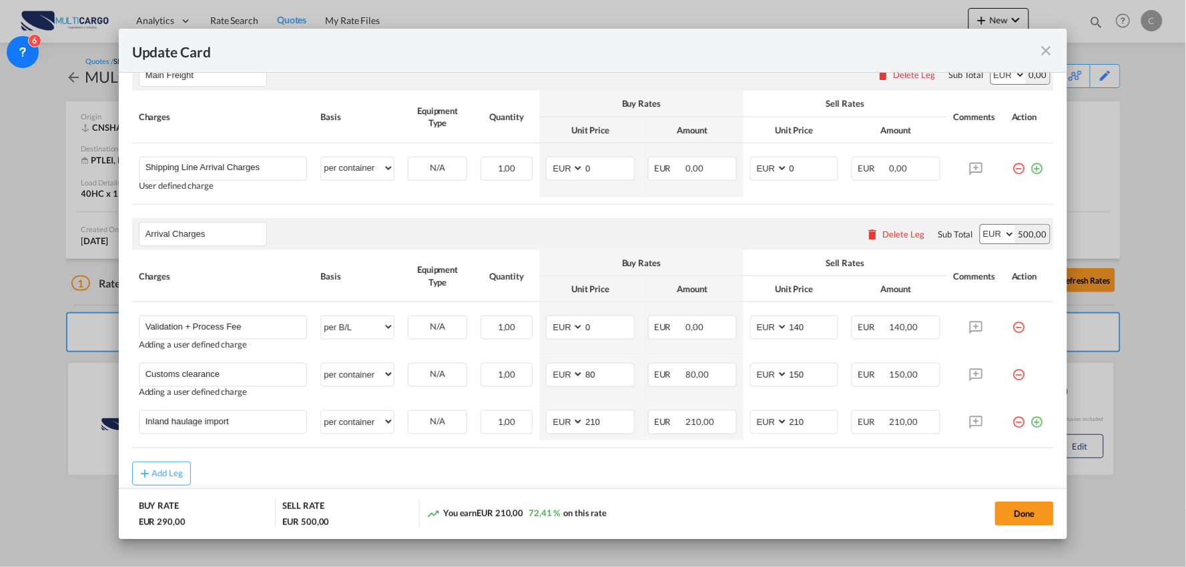
click at [429, 477] on div "Add Leg" at bounding box center [593, 474] width 922 height 24
drag, startPoint x: -84, startPoint y: 414, endPoint x: -101, endPoint y: 411, distance: 17.7
click at [0, 411] on html "Analytics Reports Dashboard Rate Search Quotes My Rate Files" at bounding box center [593, 283] width 1186 height 567
click at [659, 469] on div "Add Leg" at bounding box center [593, 474] width 922 height 24
drag, startPoint x: 816, startPoint y: 421, endPoint x: 704, endPoint y: 414, distance: 112.3
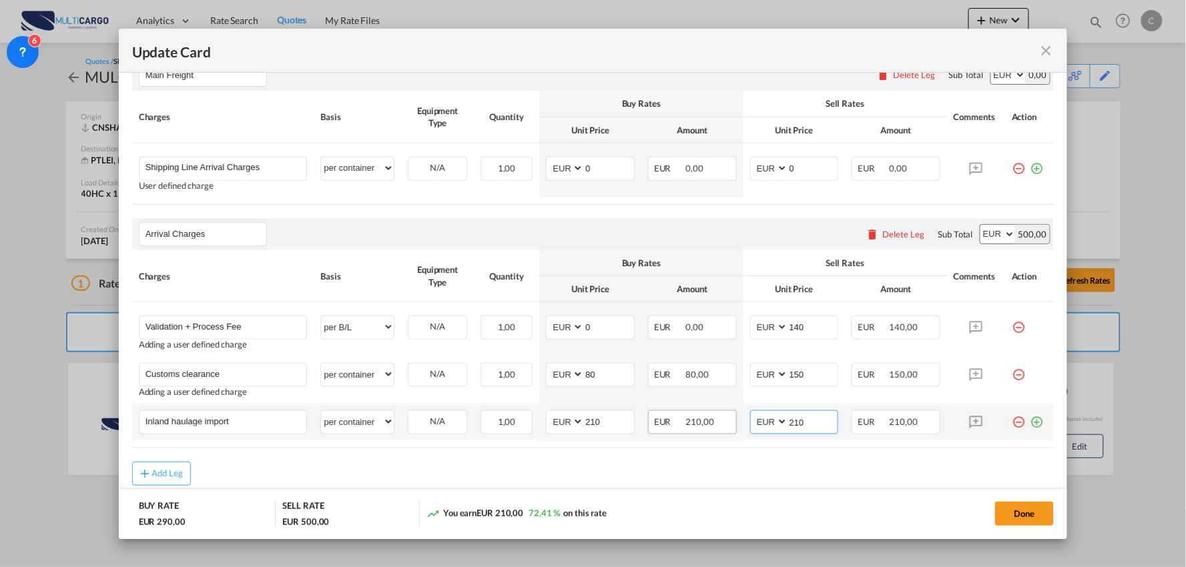
click at [708, 414] on tr "Inland haulage import Please Enter User Defined Charges Cannot Be Published per…" at bounding box center [593, 422] width 922 height 37
type input "295"
drag, startPoint x: 611, startPoint y: 422, endPoint x: 503, endPoint y: 418, distance: 107.5
click at [503, 418] on tr "Inland haulage import Please Enter User Defined Charges Cannot Be Published per…" at bounding box center [593, 422] width 922 height 37
drag, startPoint x: 605, startPoint y: 422, endPoint x: 524, endPoint y: 431, distance: 81.9
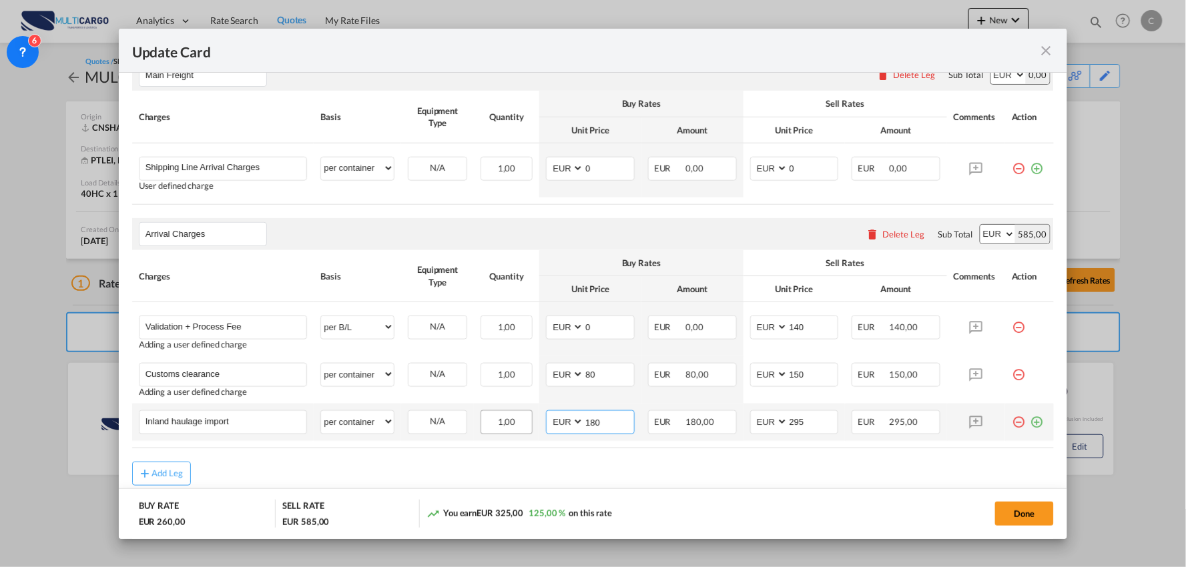
click at [524, 431] on tr "Inland haulage import Please Enter User Defined Charges Cannot Be Published per…" at bounding box center [593, 422] width 922 height 37
type input "190"
drag, startPoint x: 801, startPoint y: 468, endPoint x: 986, endPoint y: 491, distance: 185.5
click at [801, 468] on div "Add Leg" at bounding box center [593, 474] width 922 height 24
click at [1049, 511] on button "Done" at bounding box center [1024, 514] width 59 height 24
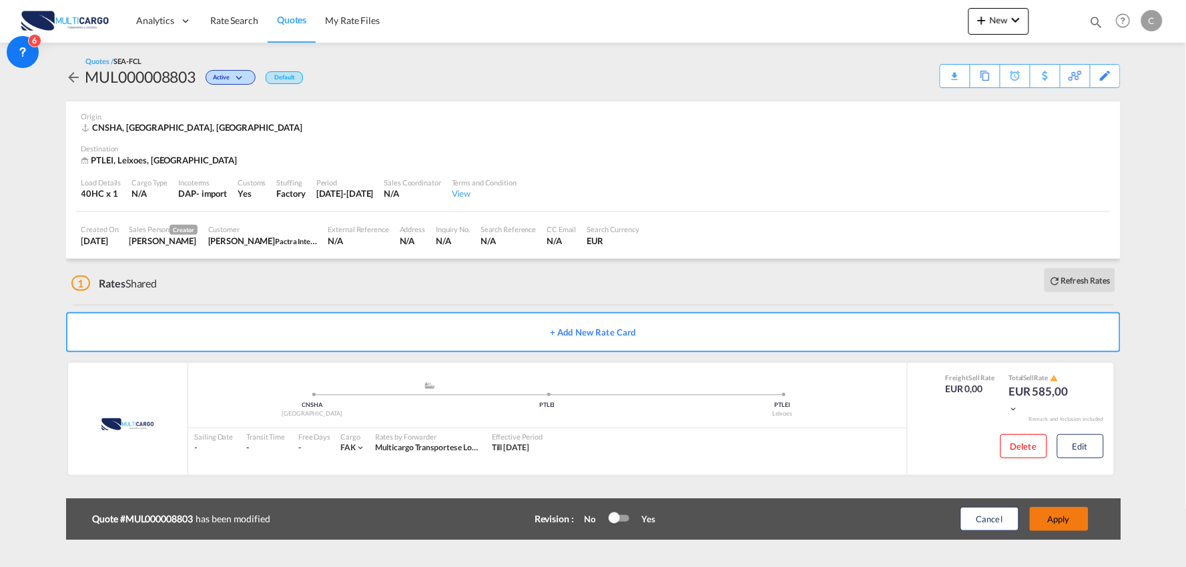
click at [1056, 518] on button "Apply" at bounding box center [1059, 519] width 59 height 24
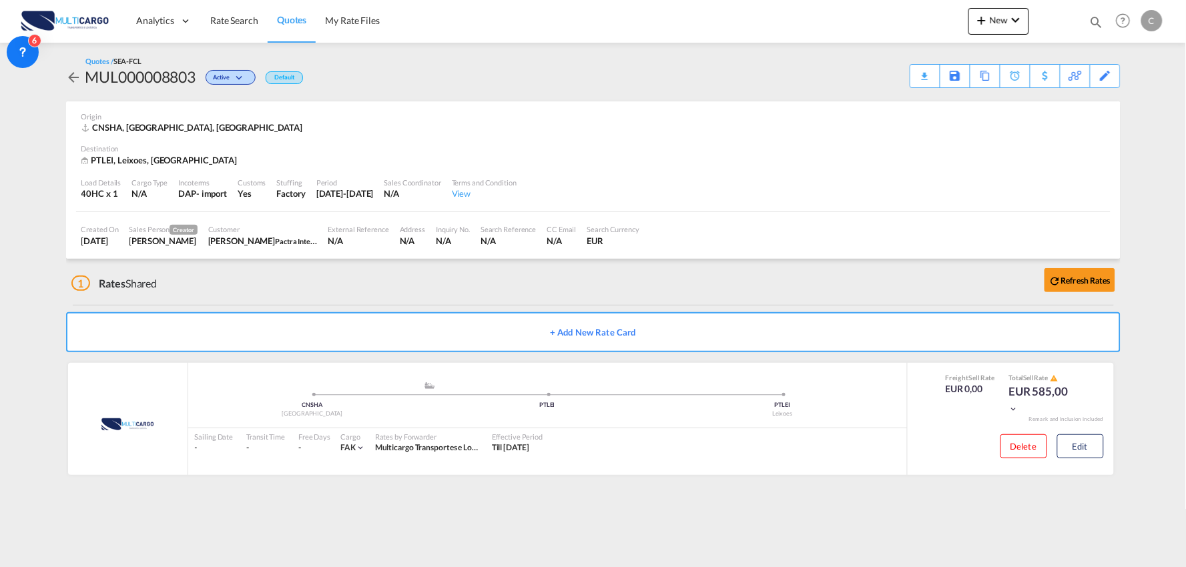
click at [839, 297] on div "1 Rates Shared Refresh Rates" at bounding box center [595, 280] width 1049 height 43
click at [916, 72] on div "Download Quote" at bounding box center [899, 75] width 68 height 21
click at [314, 301] on div "1 Rates Shared Refresh Rates" at bounding box center [595, 280] width 1049 height 43
click at [919, 77] on div "Download Quote" at bounding box center [899, 75] width 68 height 21
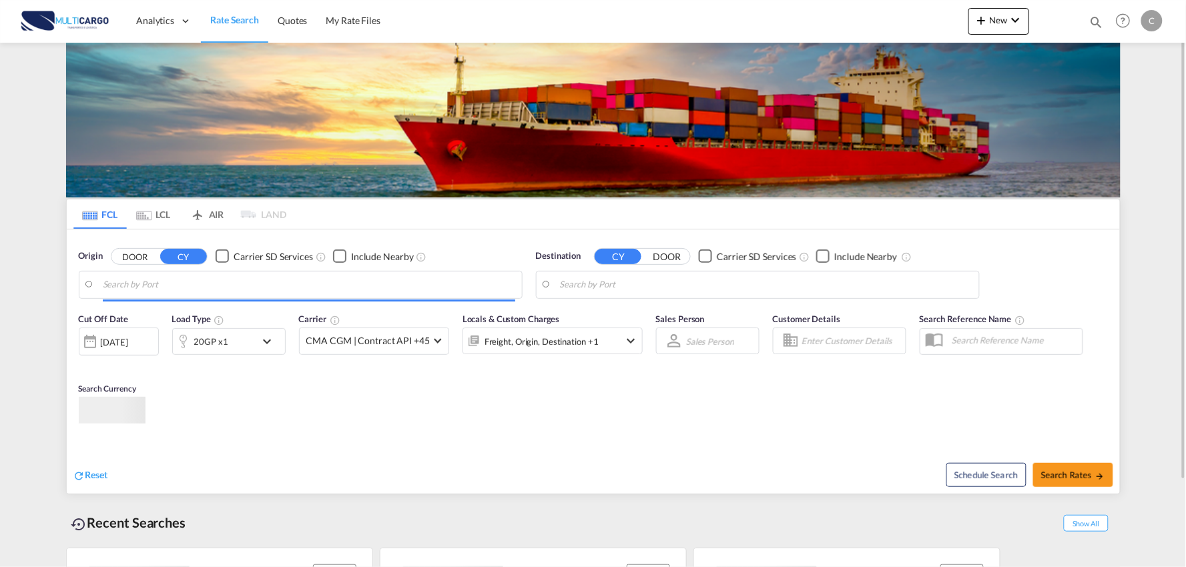
type input "Port of [GEOGRAPHIC_DATA], [GEOGRAPHIC_DATA], [GEOGRAPHIC_DATA]"
type input "Leixoes, Leixoes, PTLEI"
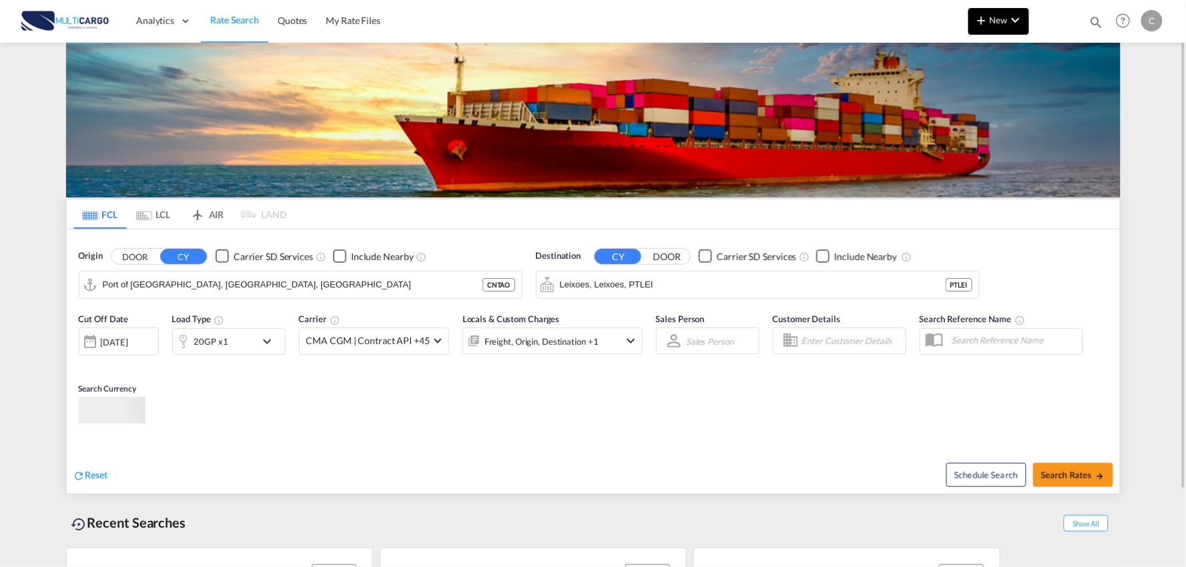
click at [997, 25] on button "New" at bounding box center [998, 21] width 61 height 27
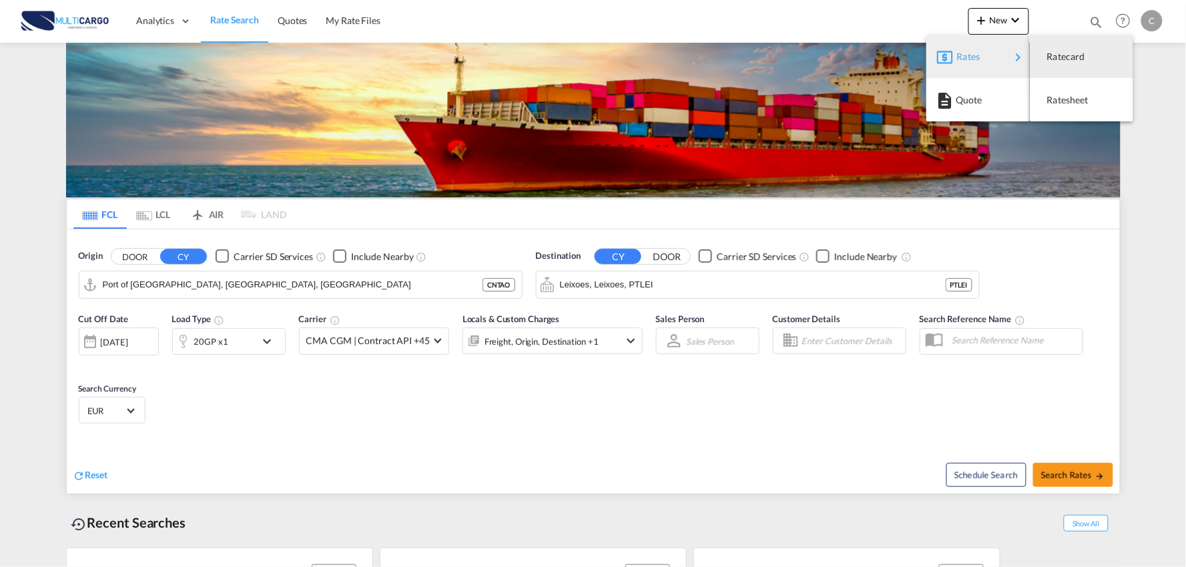
click at [282, 18] on md-backdrop at bounding box center [593, 283] width 1186 height 567
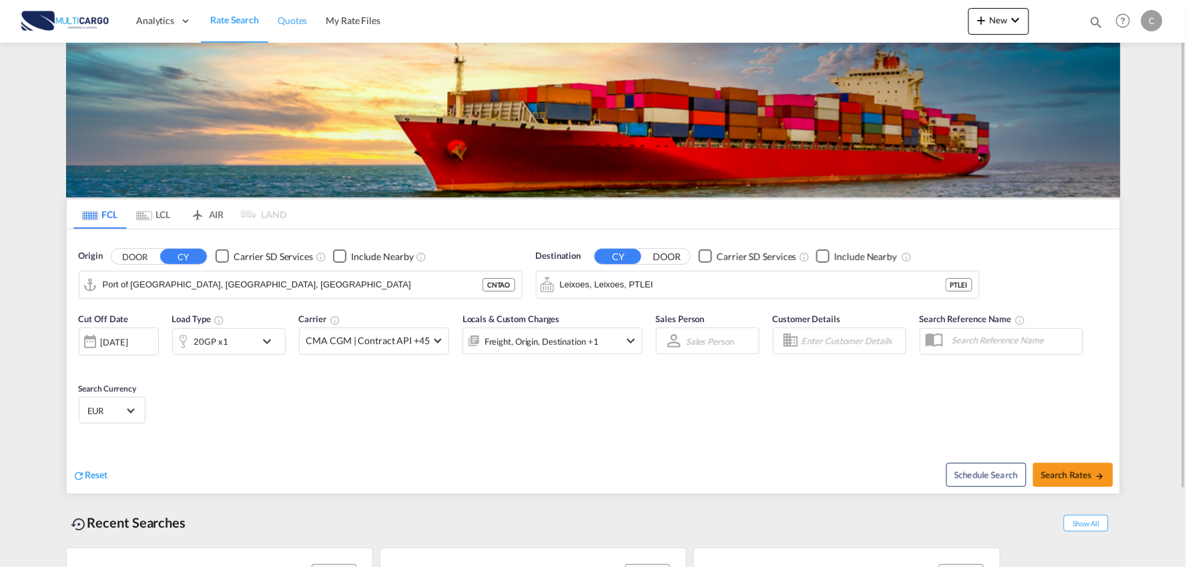
click at [282, 18] on span "Quotes" at bounding box center [292, 20] width 29 height 11
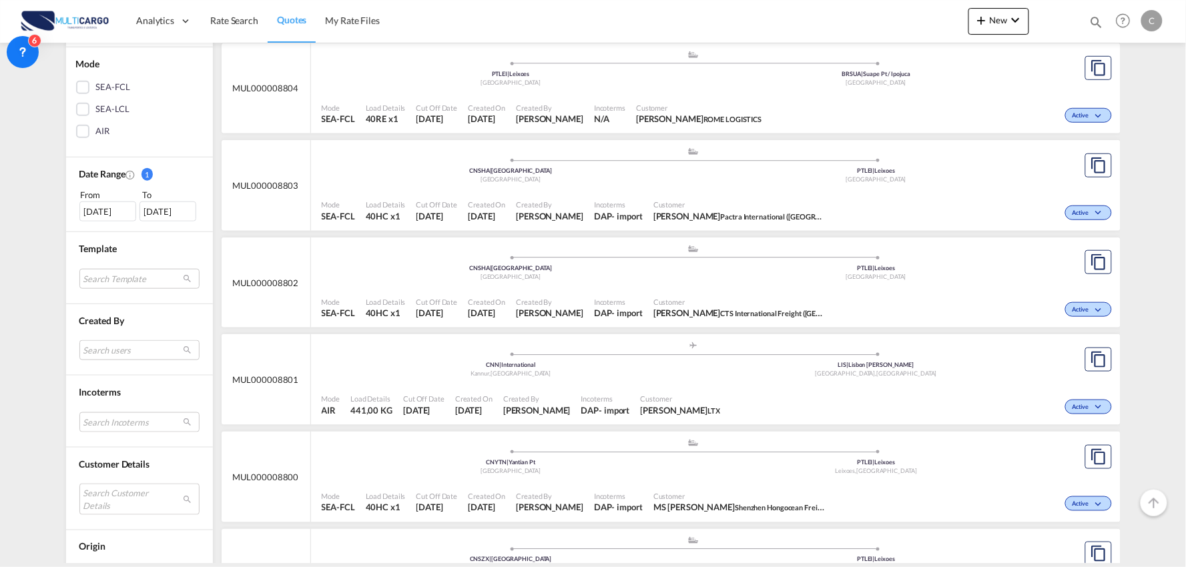
scroll to position [296, 0]
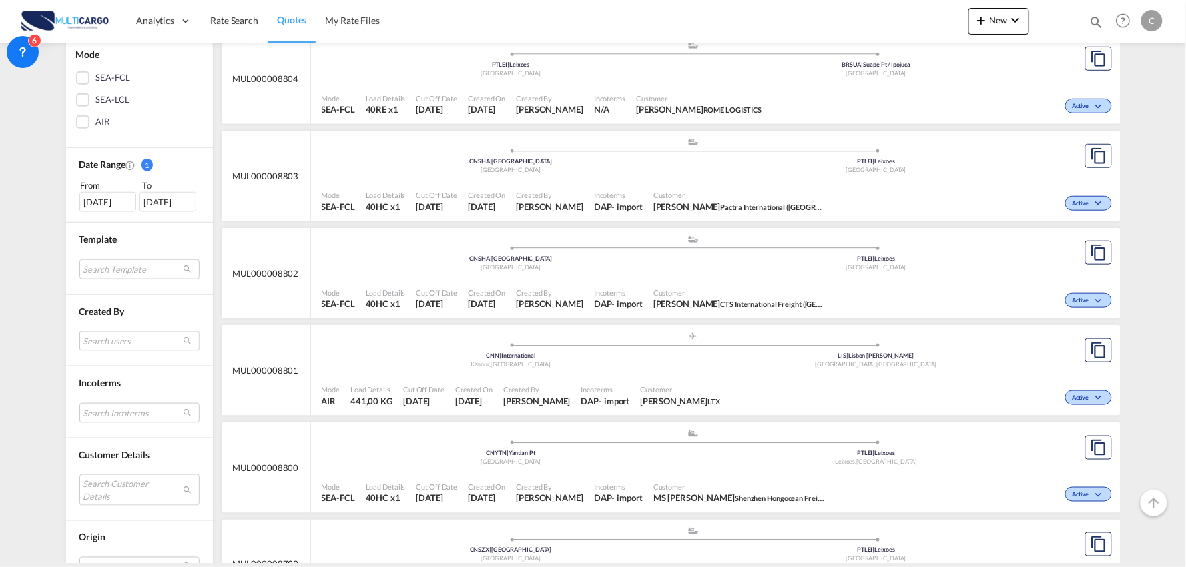
click at [107, 338] on md-select "Search users imran freightify [EMAIL_ADDRESS][DOMAIN_NAME] [PERSON_NAME] [EMAIL…" at bounding box center [139, 341] width 120 height 20
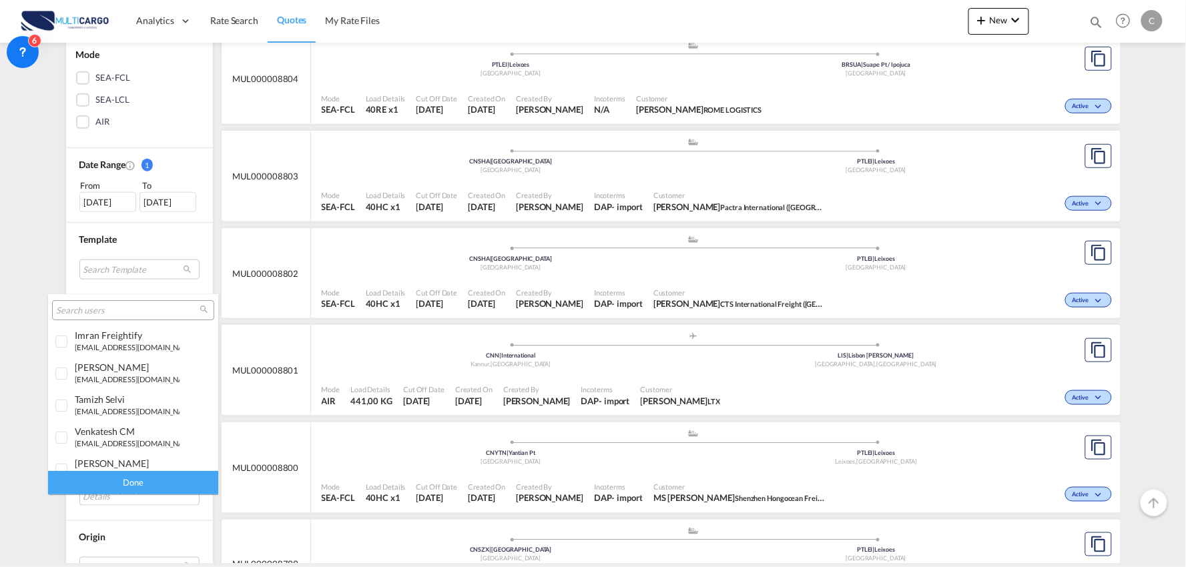
click at [31, 241] on md-backdrop at bounding box center [593, 283] width 1186 height 567
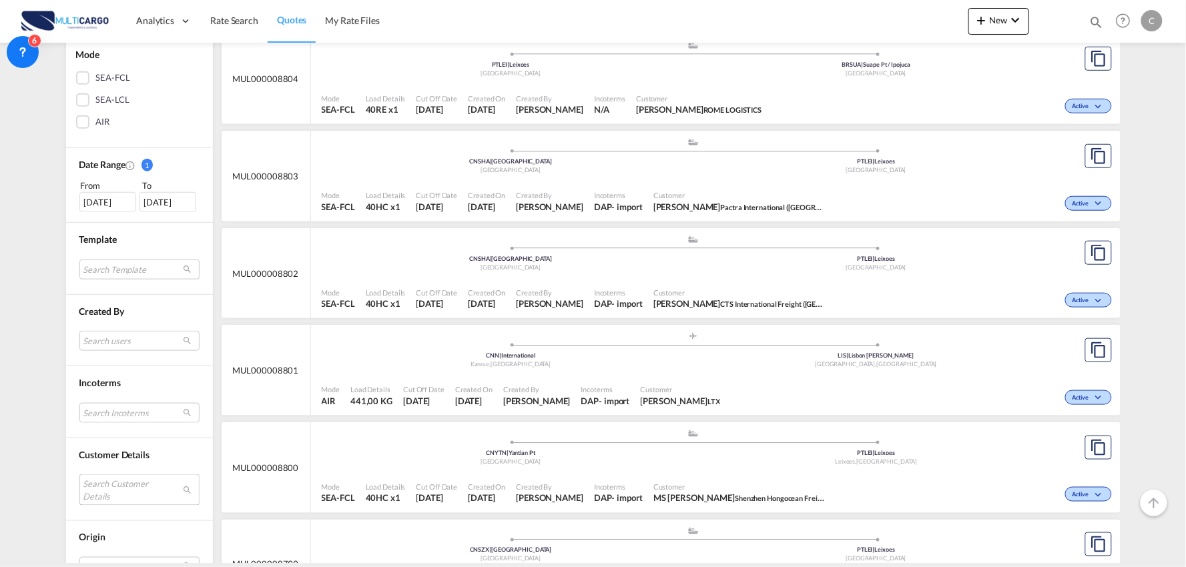
click at [101, 494] on md-select "Search Customer Details user name user [PERSON_NAME] [PERSON_NAME][EMAIL_ADDRES…" at bounding box center [139, 489] width 120 height 31
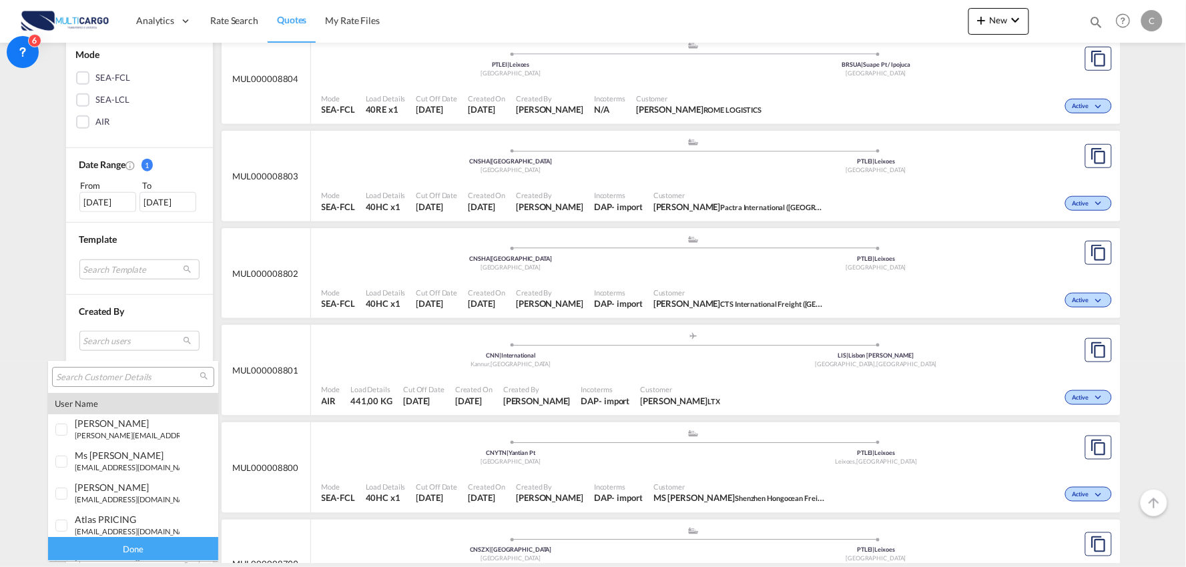
click at [105, 372] on input "search" at bounding box center [127, 378] width 143 height 12
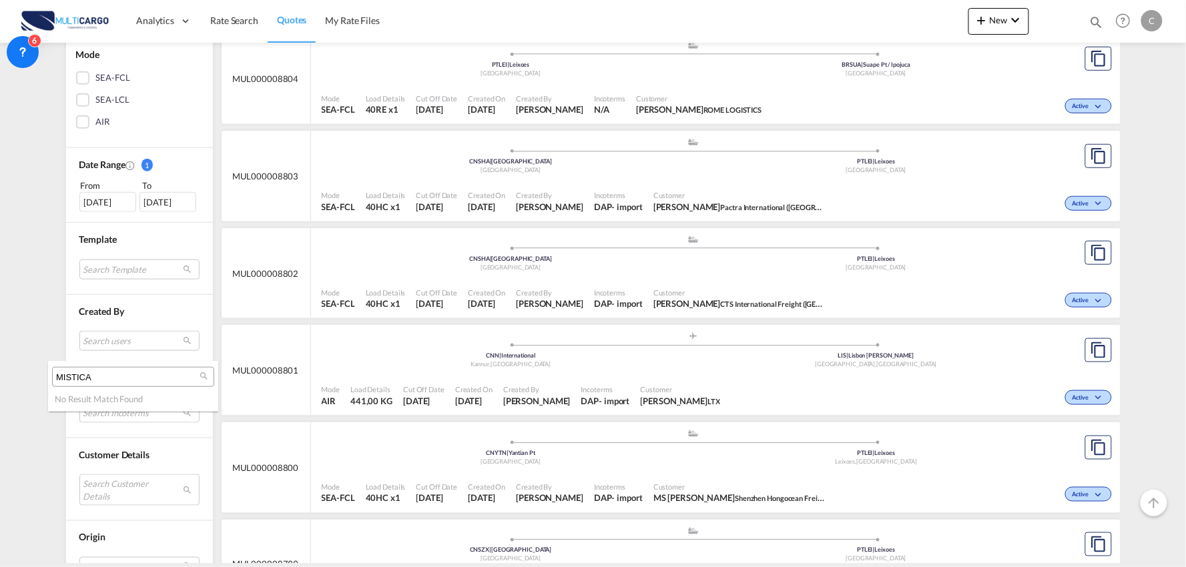
drag, startPoint x: 98, startPoint y: 375, endPoint x: -13, endPoint y: 365, distance: 111.2
click at [0, 365] on html "Analytics Reports Dashboard Rate Search Quotes My Rate Files" at bounding box center [593, 283] width 1186 height 567
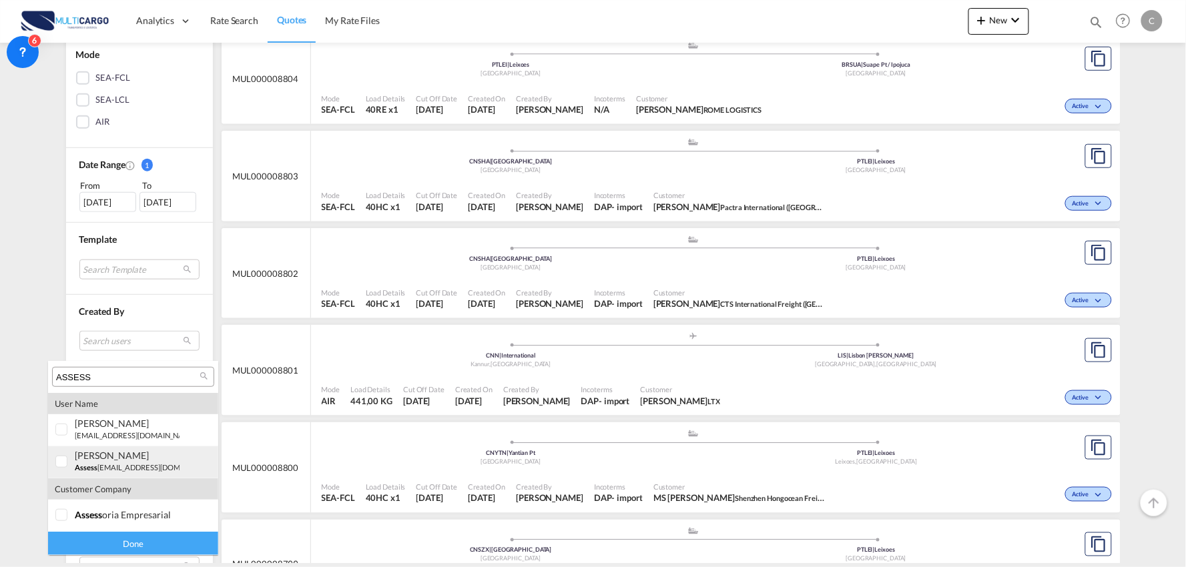
type input "ASSESS"
click at [68, 459] on div at bounding box center [61, 462] width 13 height 13
click at [149, 538] on div "Done" at bounding box center [133, 543] width 170 height 23
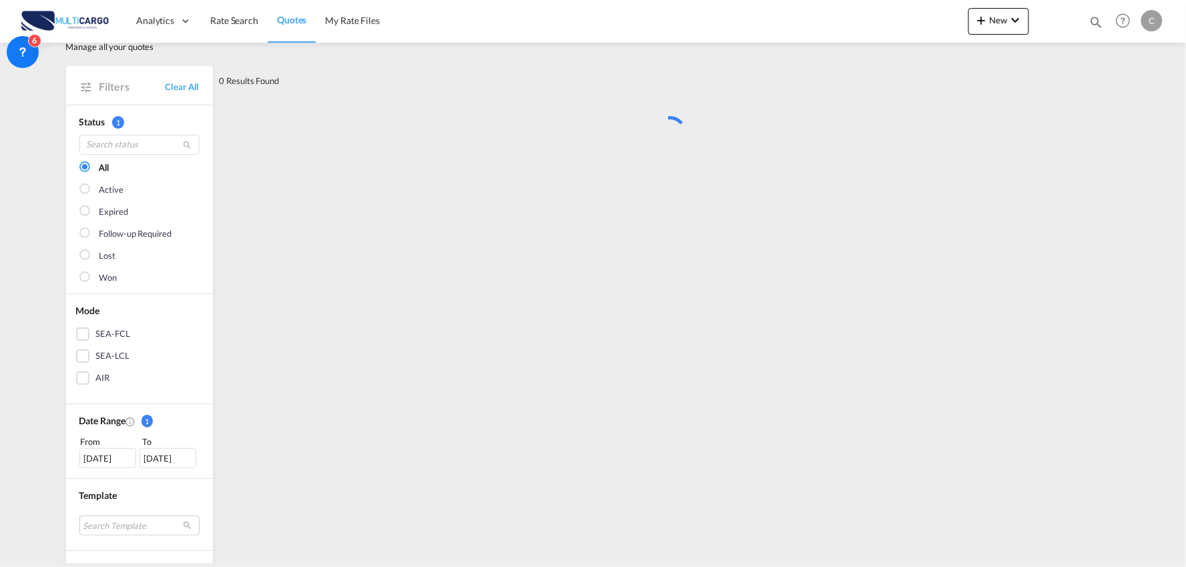
scroll to position [0, 0]
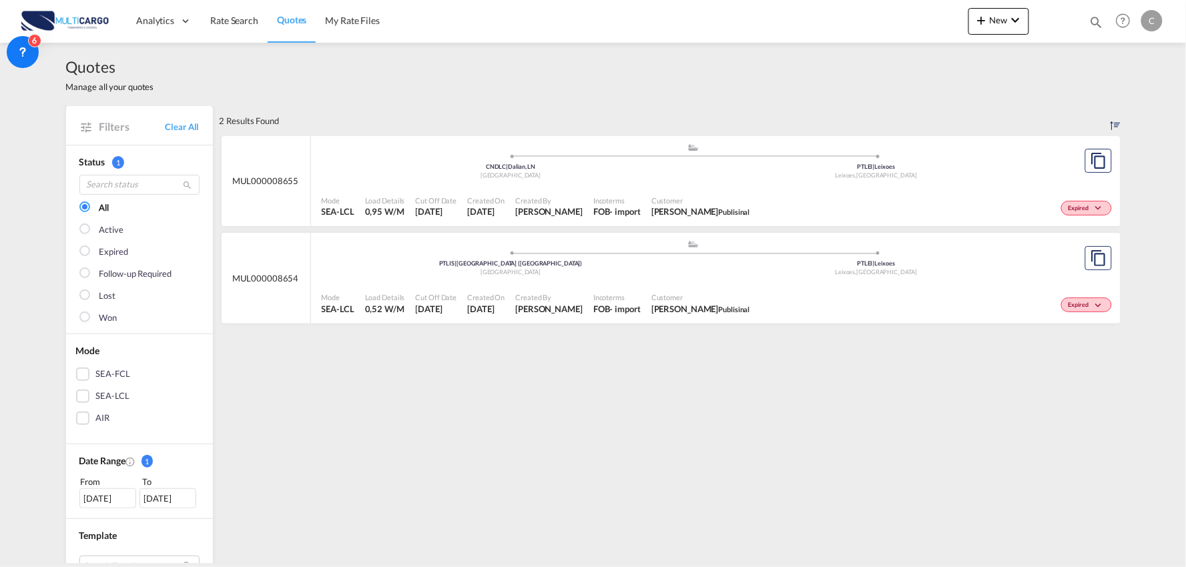
click at [670, 207] on span "[PERSON_NAME] Publisinal" at bounding box center [700, 212] width 99 height 12
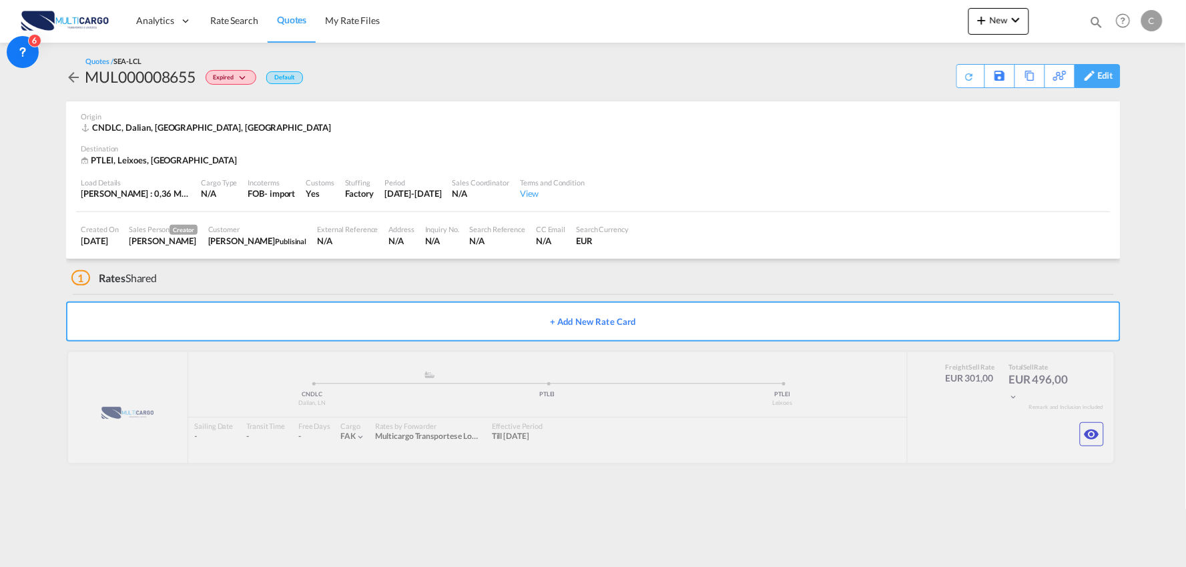
click at [1110, 71] on div "Edit" at bounding box center [1105, 76] width 15 height 23
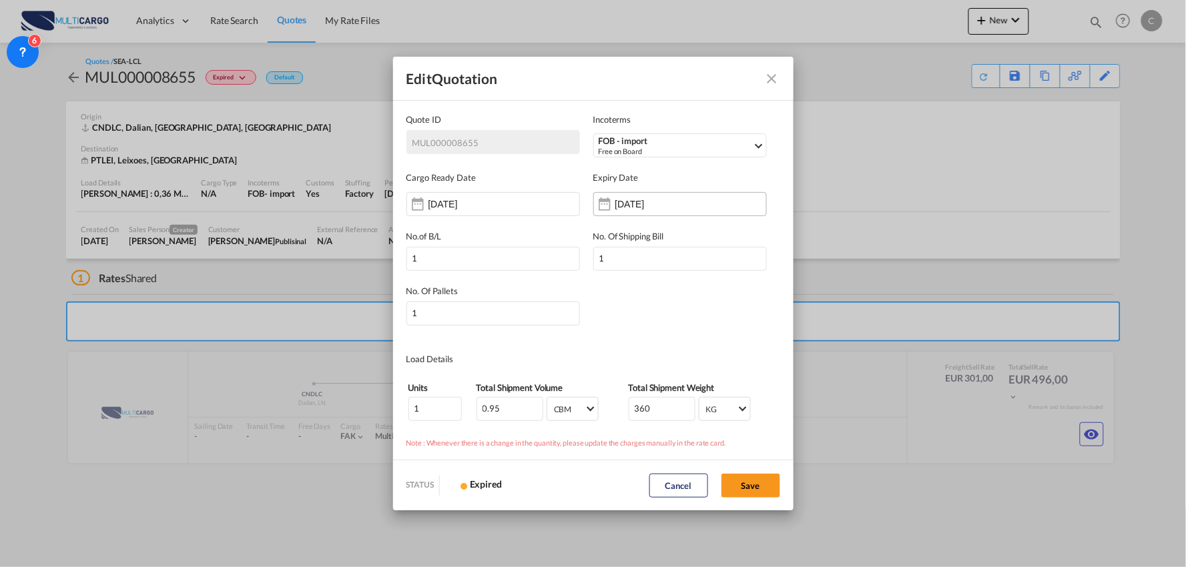
click at [616, 202] on input "12 Oct 2025" at bounding box center [657, 204] width 84 height 11
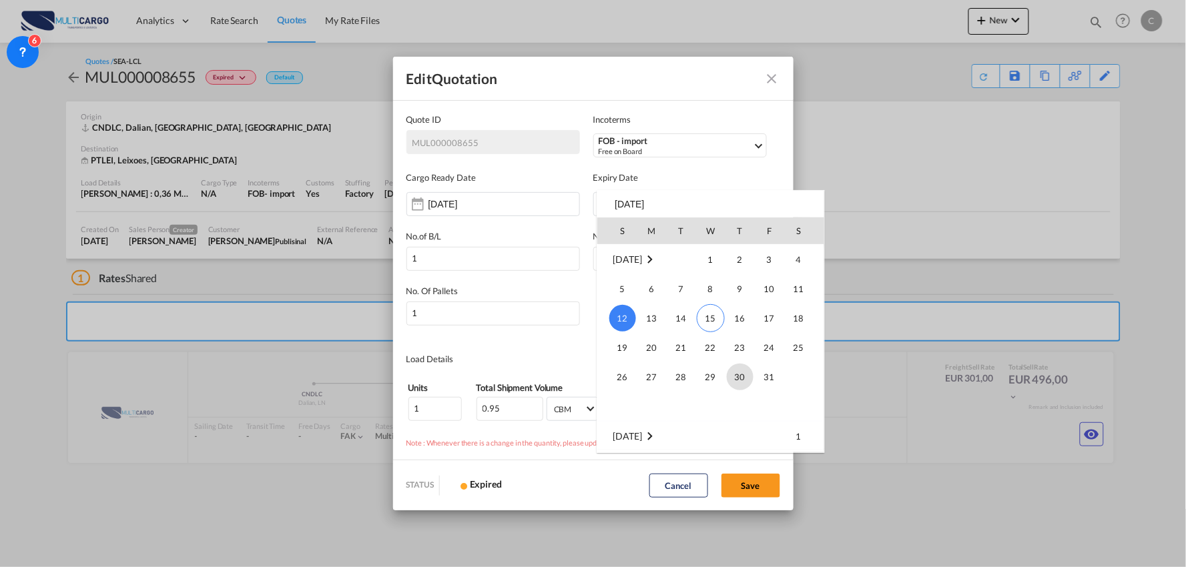
click at [743, 376] on span "30" at bounding box center [740, 377] width 27 height 27
type input "[DATE]"
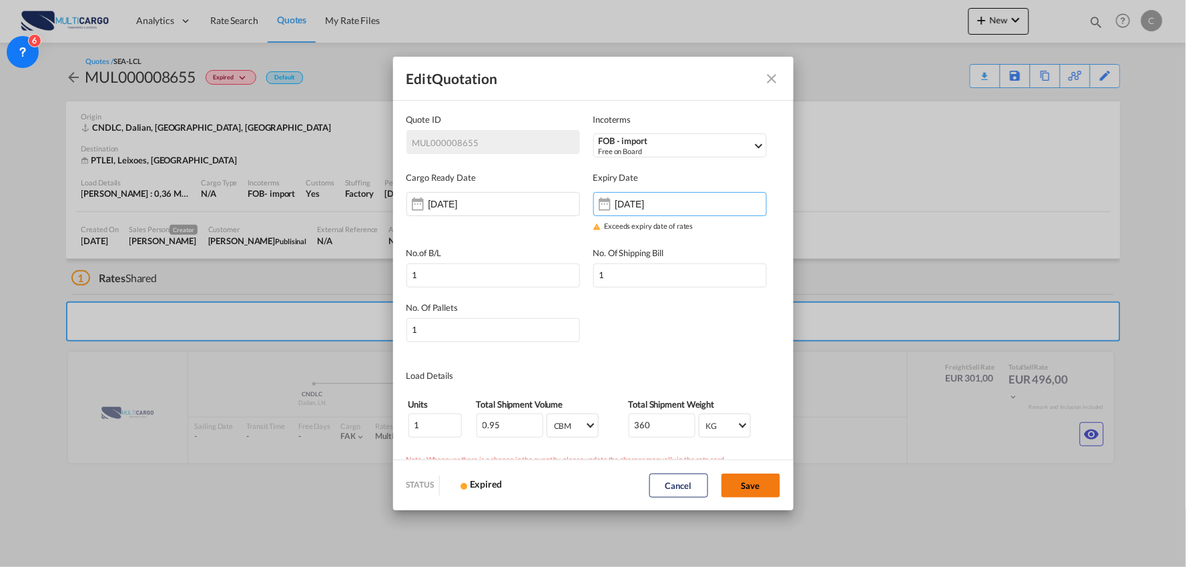
click at [746, 485] on button "Save" at bounding box center [750, 486] width 59 height 24
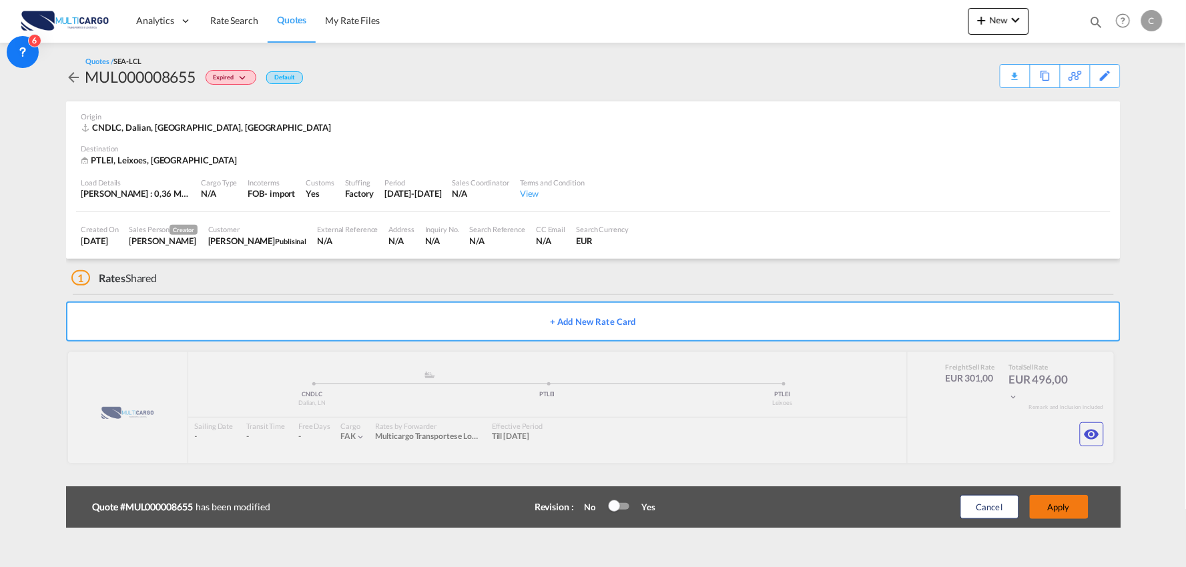
click at [1050, 507] on button "Apply" at bounding box center [1059, 507] width 59 height 24
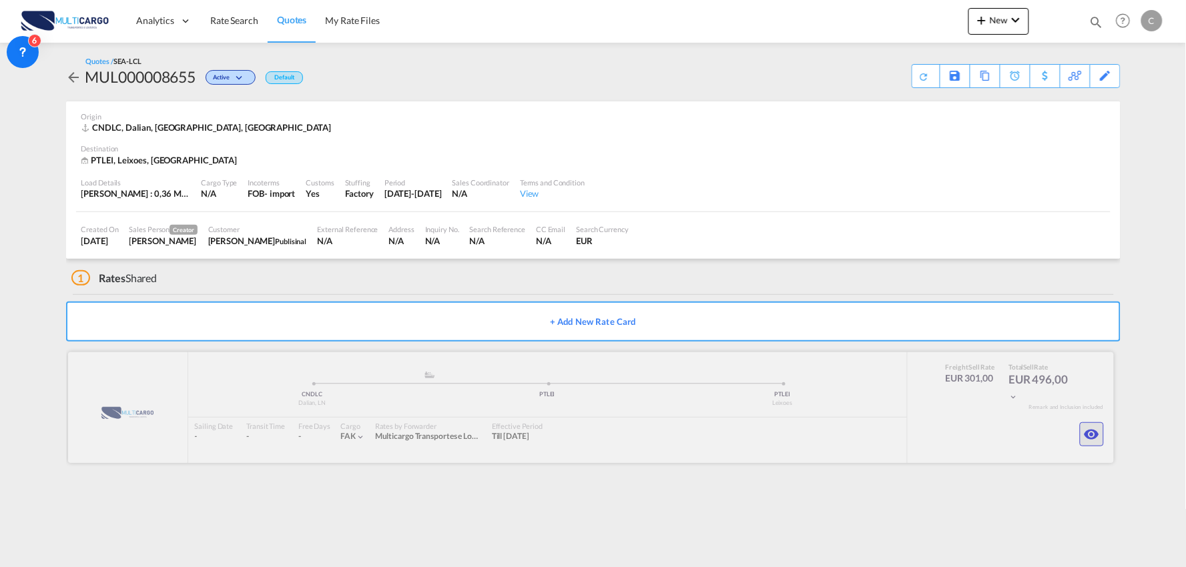
click at [1098, 439] on md-icon "icon-eye" at bounding box center [1092, 434] width 16 height 16
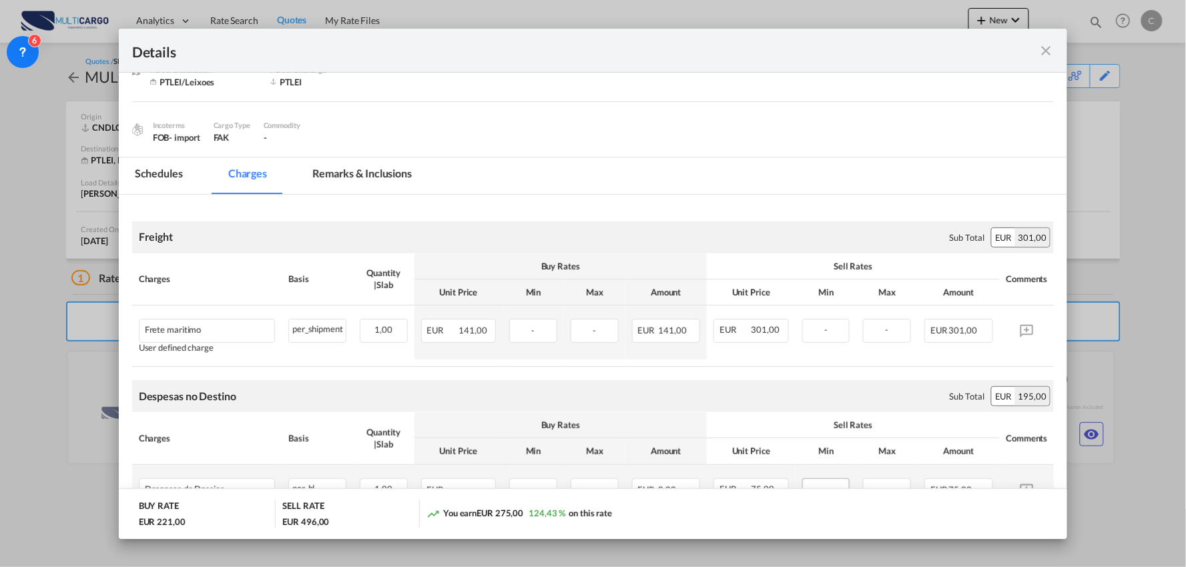
scroll to position [218, 0]
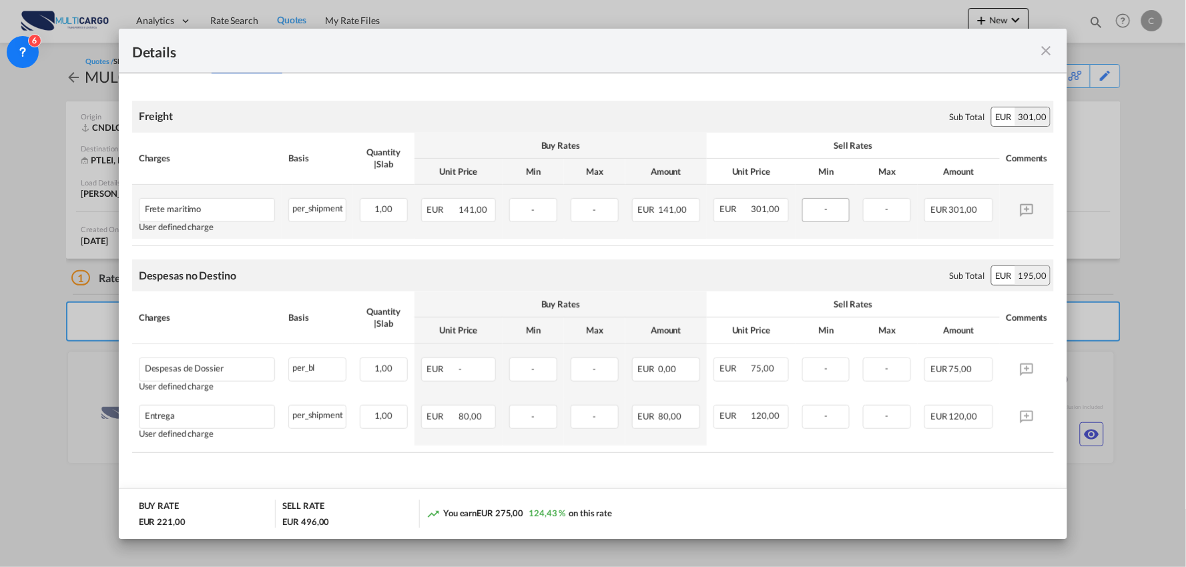
click at [822, 216] on div "-" at bounding box center [826, 210] width 48 height 24
click at [1051, 51] on md-icon "icon-close fg-AAA8AD m-0 cursor" at bounding box center [1046, 51] width 16 height 16
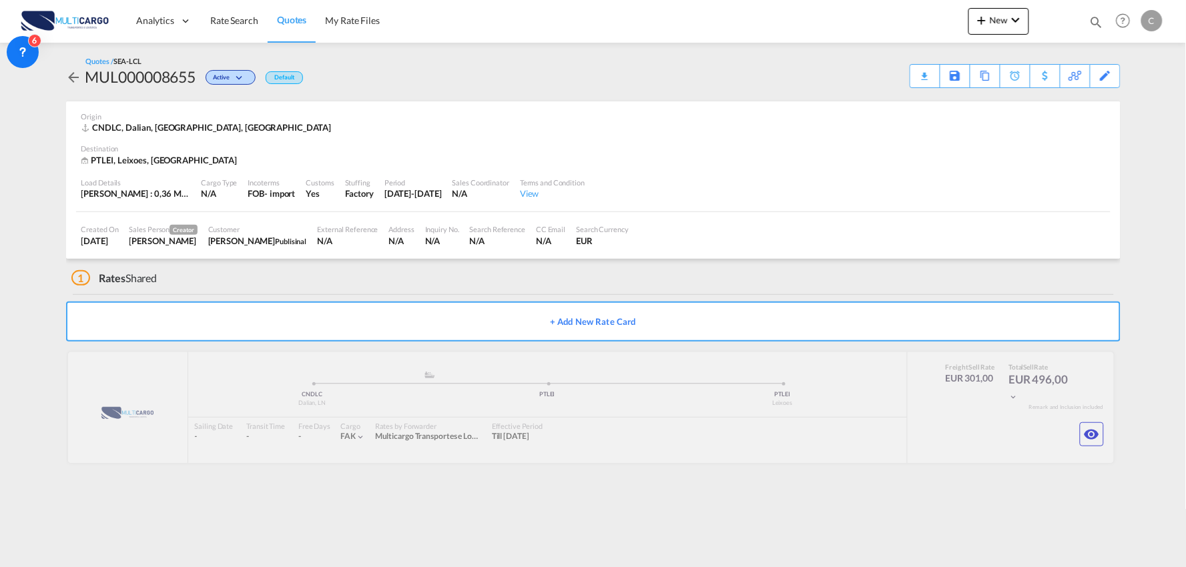
click at [442, 290] on div "1 Rates Shared" at bounding box center [595, 275] width 1049 height 32
click at [1112, 69] on div "Edit" at bounding box center [1105, 76] width 15 height 23
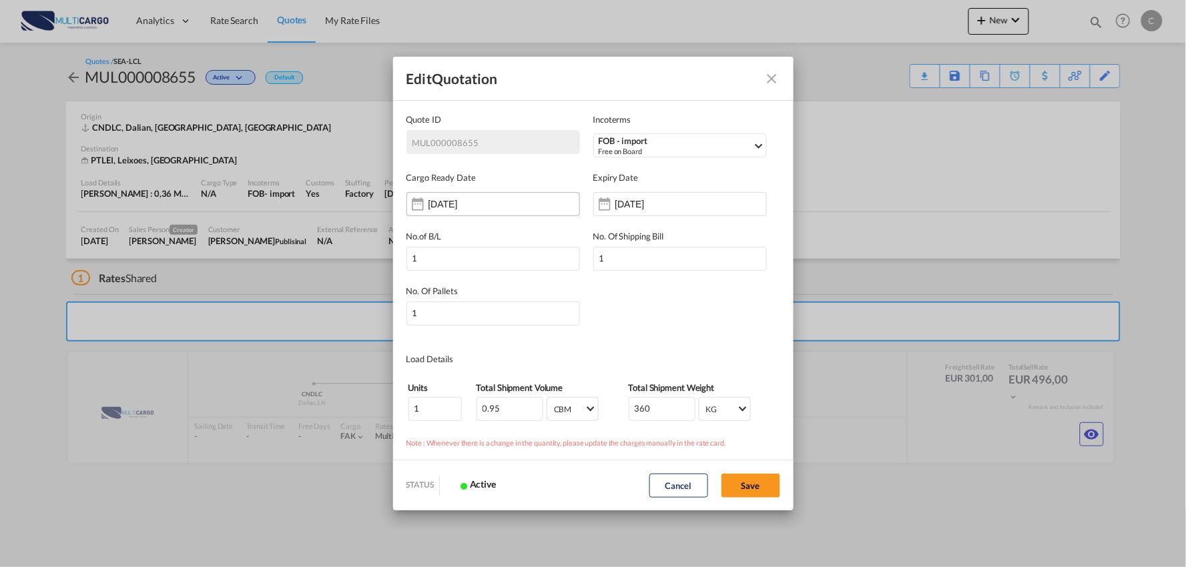
click at [436, 214] on div "[DATE]" at bounding box center [492, 204] width 173 height 24
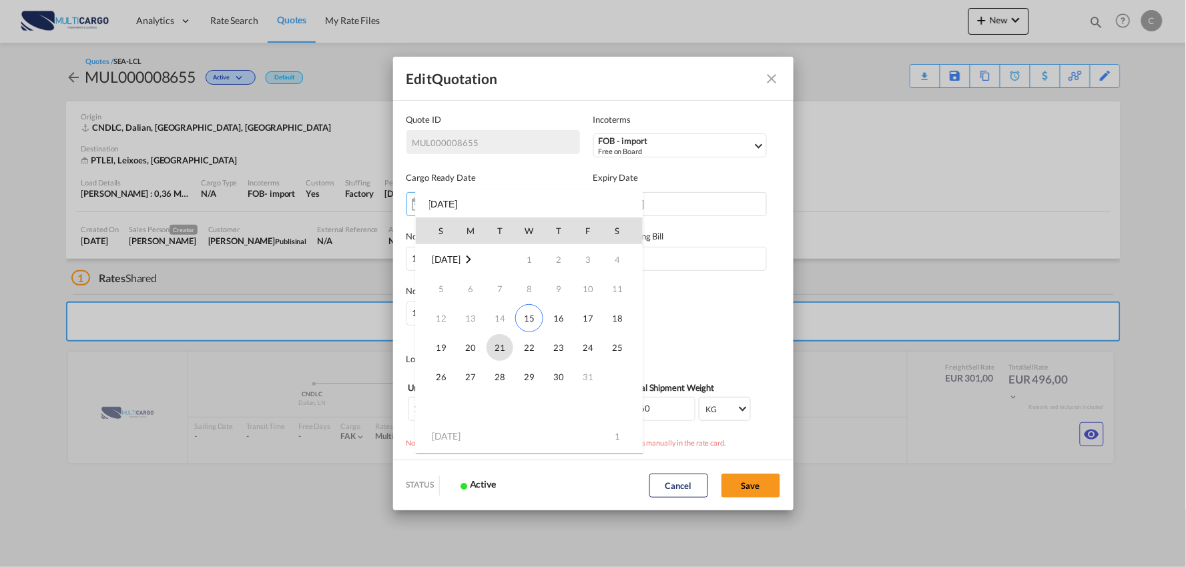
click at [501, 346] on span "21" at bounding box center [499, 347] width 27 height 27
type input "[DATE]"
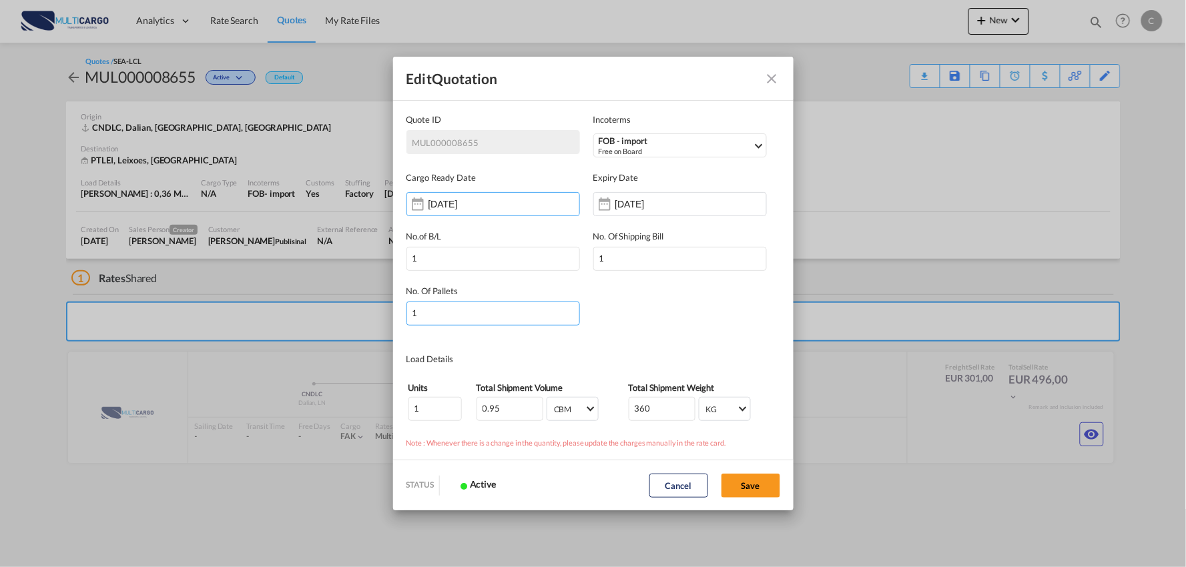
click at [454, 318] on input "1" at bounding box center [492, 314] width 173 height 24
click at [498, 406] on input "0.95" at bounding box center [509, 409] width 67 height 24
type input "0.37"
drag, startPoint x: 657, startPoint y: 405, endPoint x: 575, endPoint y: 406, distance: 82.1
click at [575, 406] on tr "1 0.37 CBM CBM CFT CBM CFT 360 KG KG LB KG LB" at bounding box center [593, 408] width 371 height 25
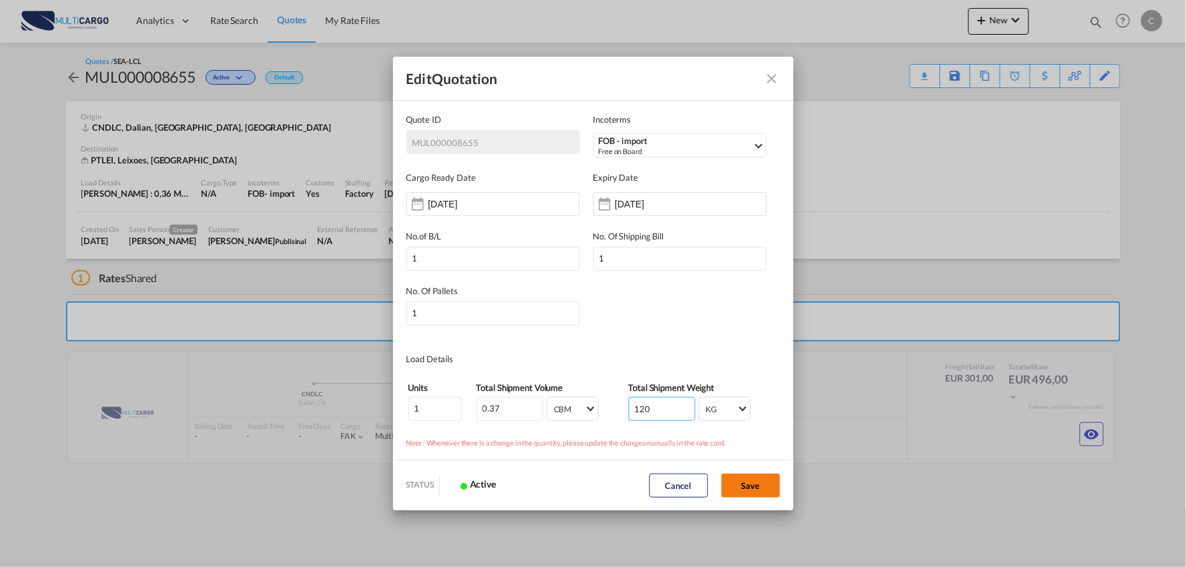
type input "120"
click at [777, 488] on button "Save" at bounding box center [750, 486] width 59 height 24
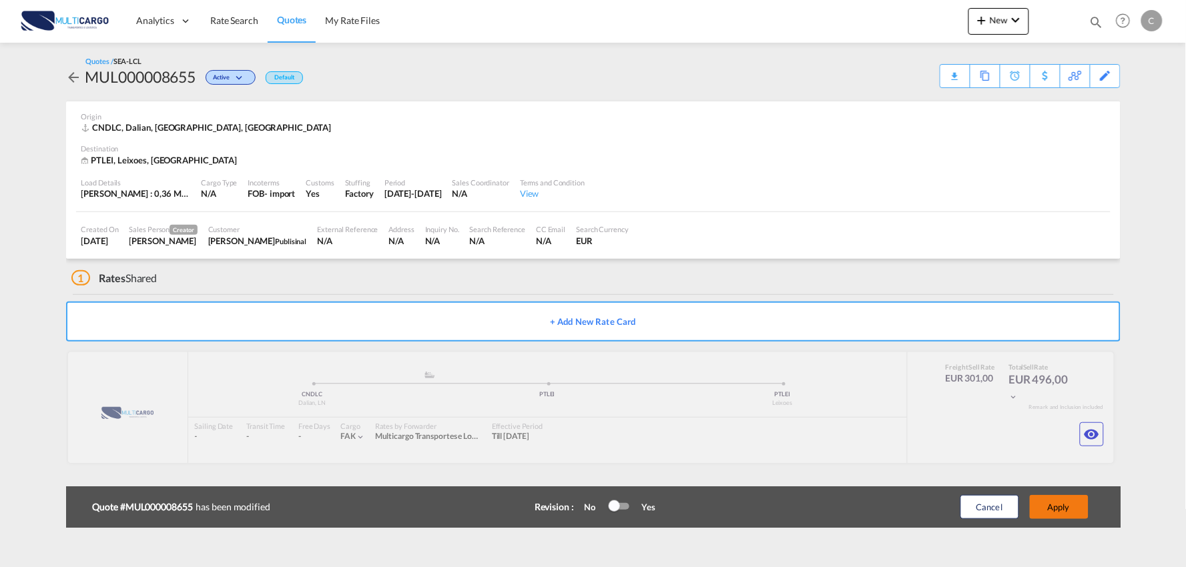
click at [1080, 518] on button "Apply" at bounding box center [1059, 507] width 59 height 24
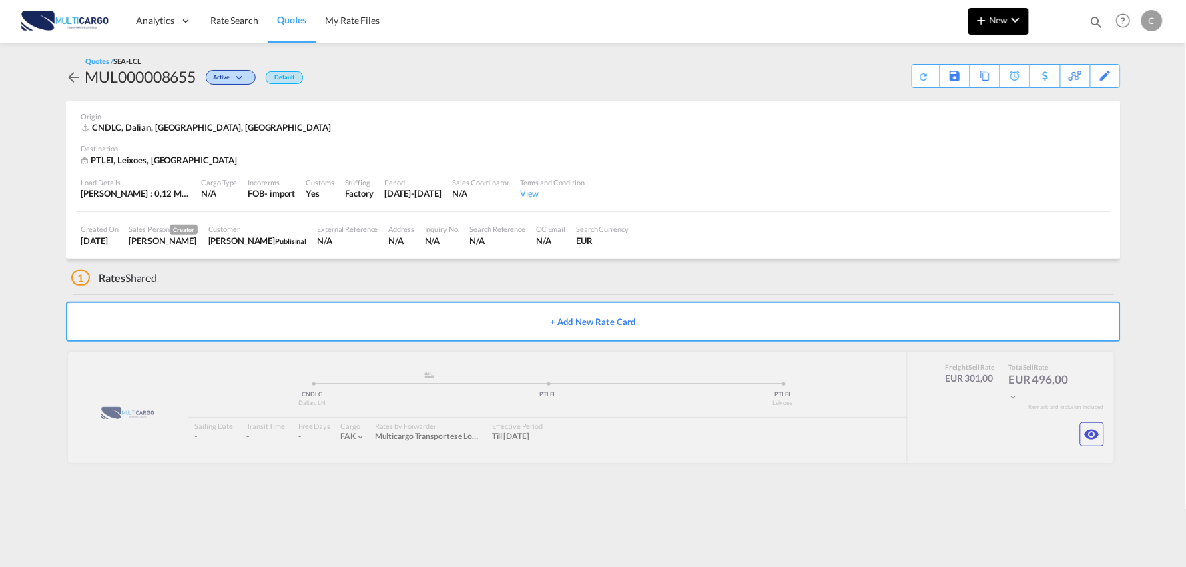
click at [1000, 22] on span "New" at bounding box center [998, 20] width 50 height 11
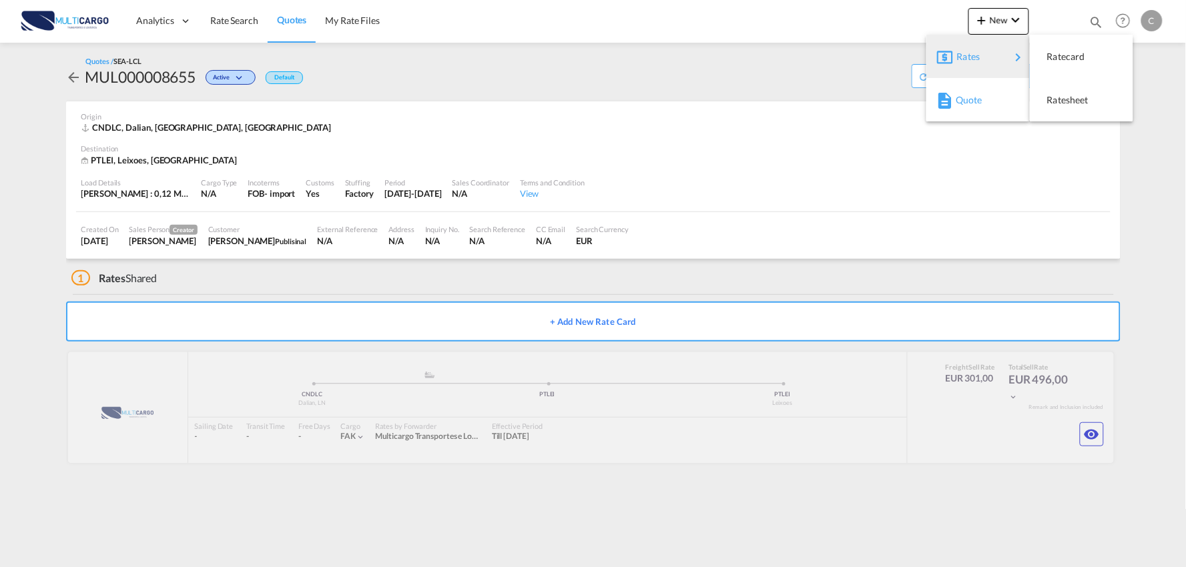
click at [973, 110] on div "Quote" at bounding box center [979, 99] width 49 height 33
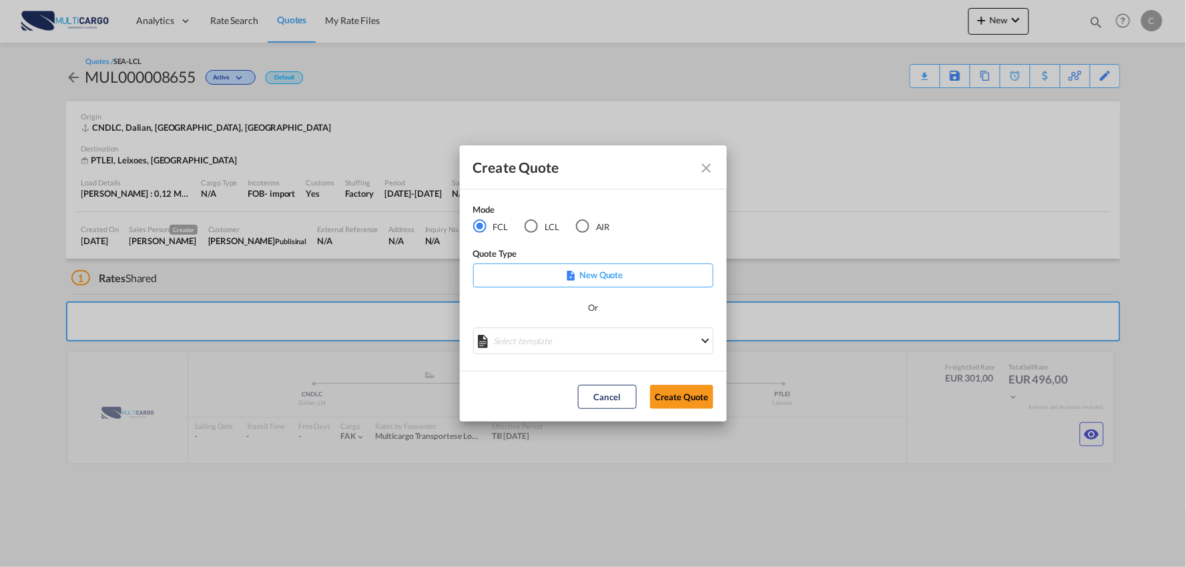
click at [540, 225] on md-radio-button "LCL" at bounding box center [541, 227] width 35 height 15
click at [582, 336] on md-select "Select template EXP LCL Globelink 09/2025 [PERSON_NAME] | [DATE] EXP [GEOGRAPHI…" at bounding box center [593, 341] width 240 height 27
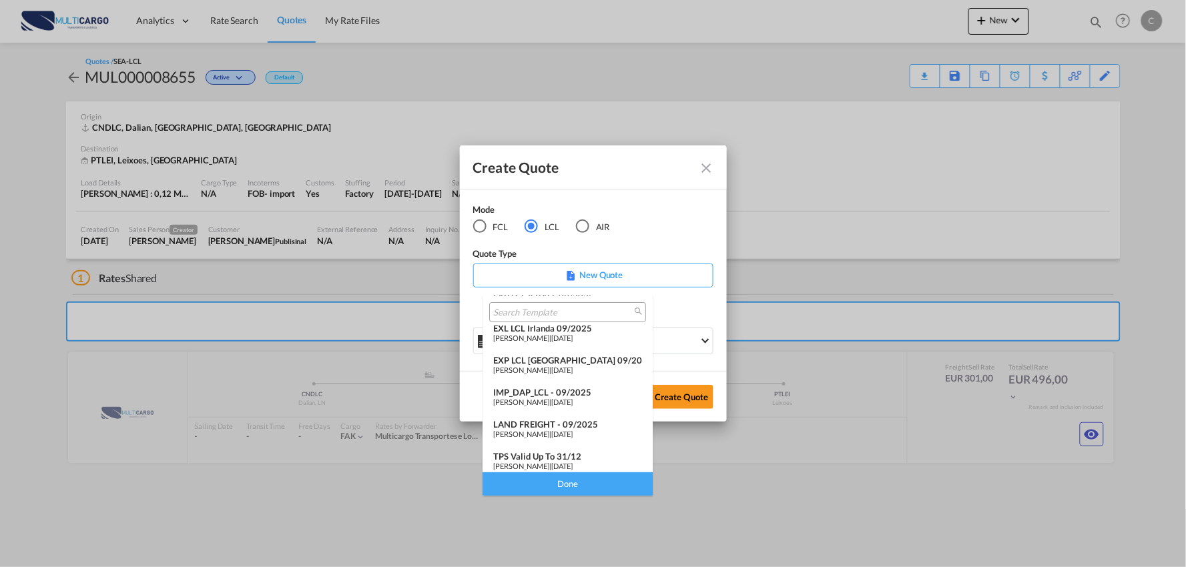
scroll to position [109, 0]
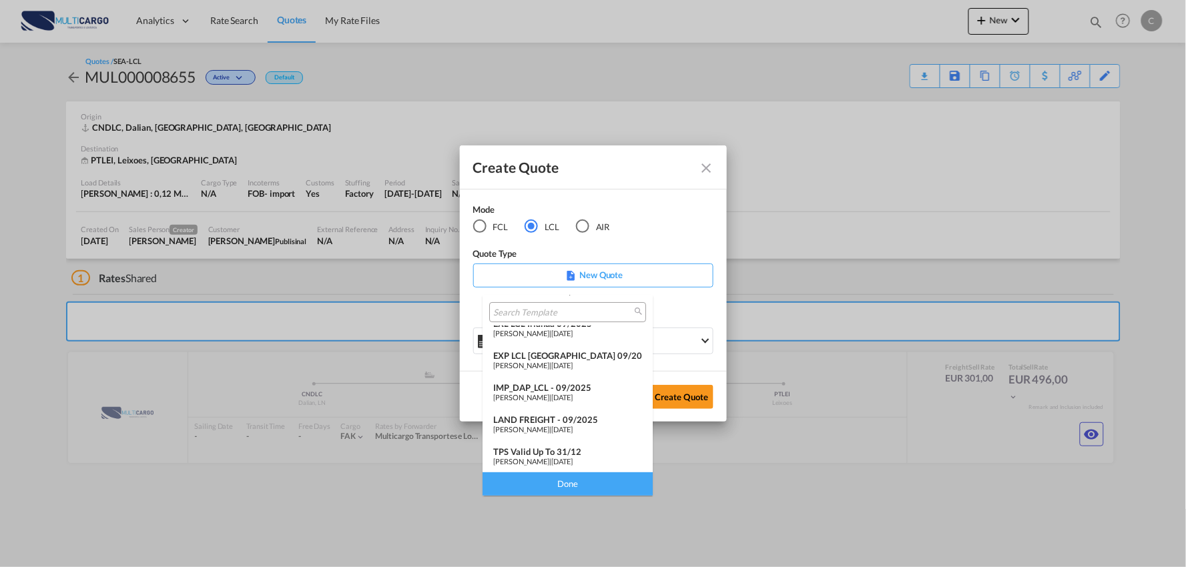
click at [558, 397] on span "[DATE]" at bounding box center [561, 397] width 21 height 9
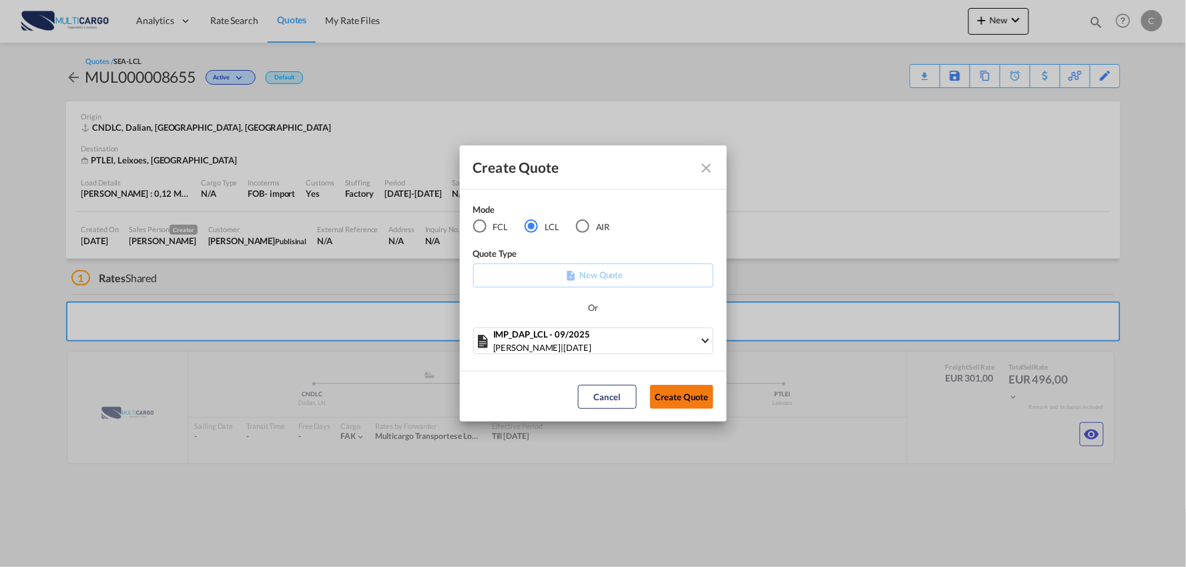
click at [683, 392] on button "Create Quote" at bounding box center [681, 397] width 63 height 24
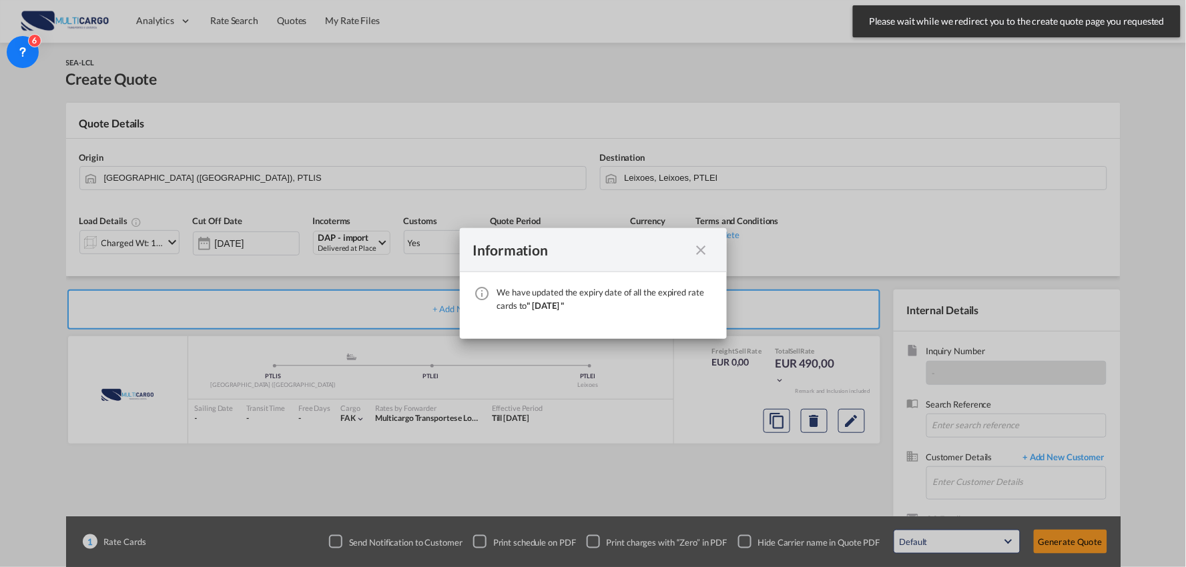
drag, startPoint x: 695, startPoint y: 243, endPoint x: 901, endPoint y: 324, distance: 221.7
click at [698, 248] on md-icon "icon-close fg-AAA8AD cursor" at bounding box center [701, 250] width 16 height 16
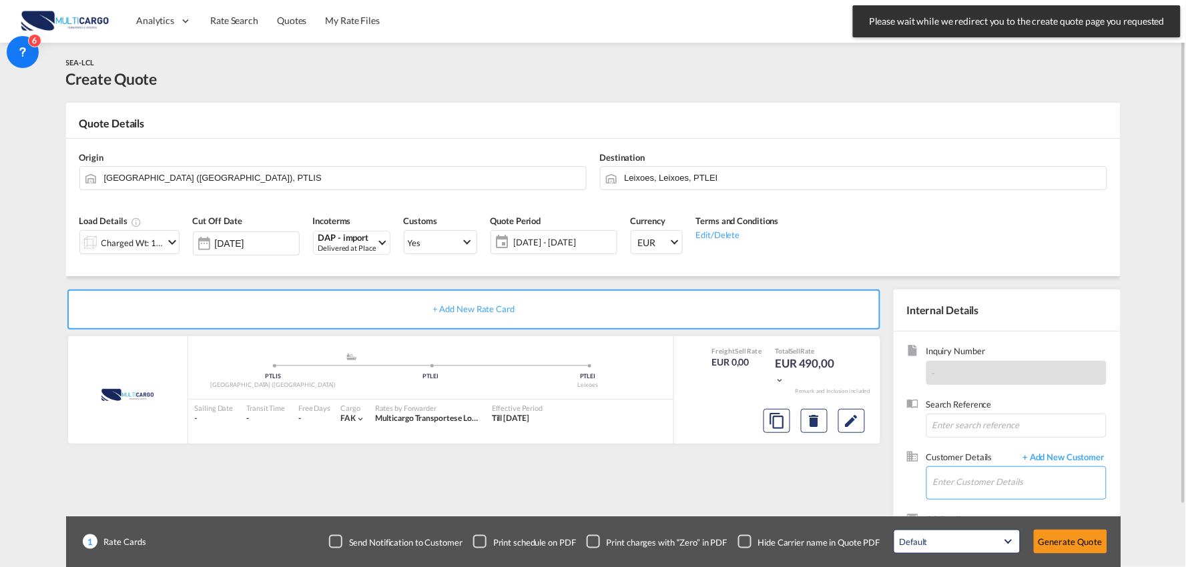
click at [997, 494] on input "Enter Customer Details" at bounding box center [1019, 482] width 173 height 30
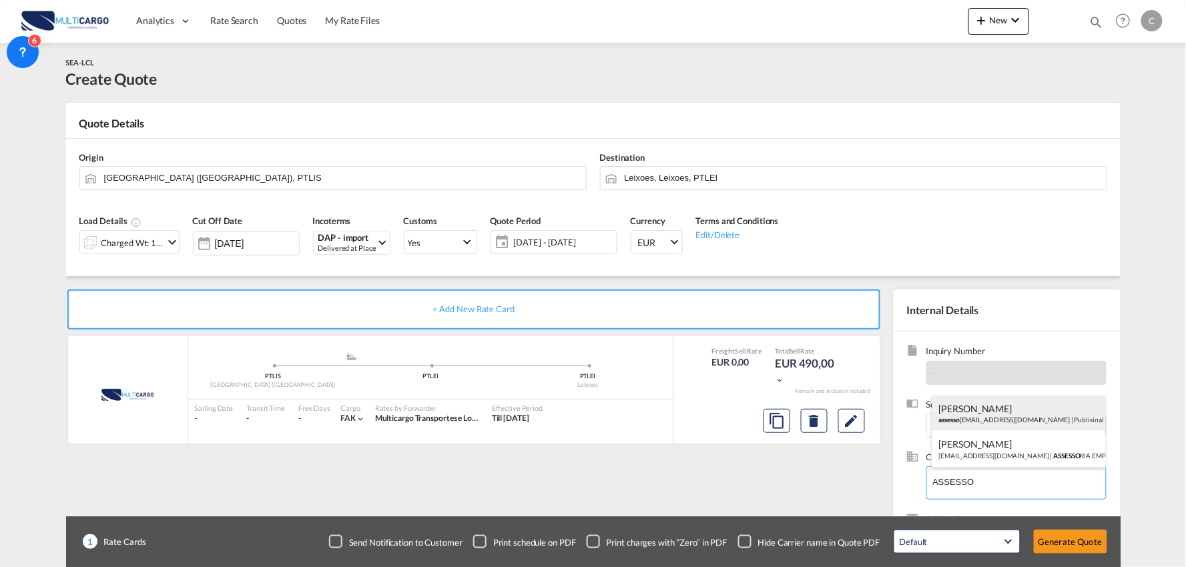
click at [998, 411] on div "Ricardo Oliveira assesso ria.publisinal@gmail.com | Publisinal" at bounding box center [1018, 414] width 173 height 36
type input "Publisinal, Ricardo Oliveira, assessoria.publisinal@gmail.com"
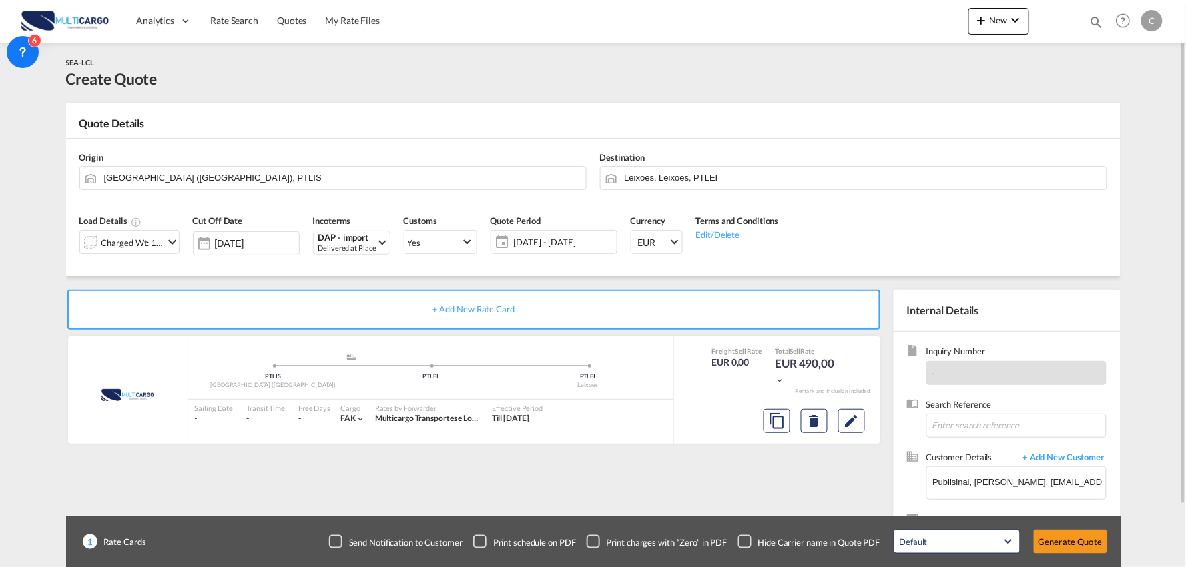
click at [750, 538] on div "Checkbox No Ink" at bounding box center [744, 541] width 13 height 13
drag, startPoint x: 497, startPoint y: 464, endPoint x: 139, endPoint y: 199, distance: 446.0
click at [495, 464] on div "+ Add New Rate Card MultiCargo added by you .a{fill:#aaa8ad;} .a{fill:#aaa8ad;}…" at bounding box center [476, 429] width 821 height 279
click at [125, 237] on div "Charged Wt: 1,00 W/M" at bounding box center [132, 243] width 63 height 19
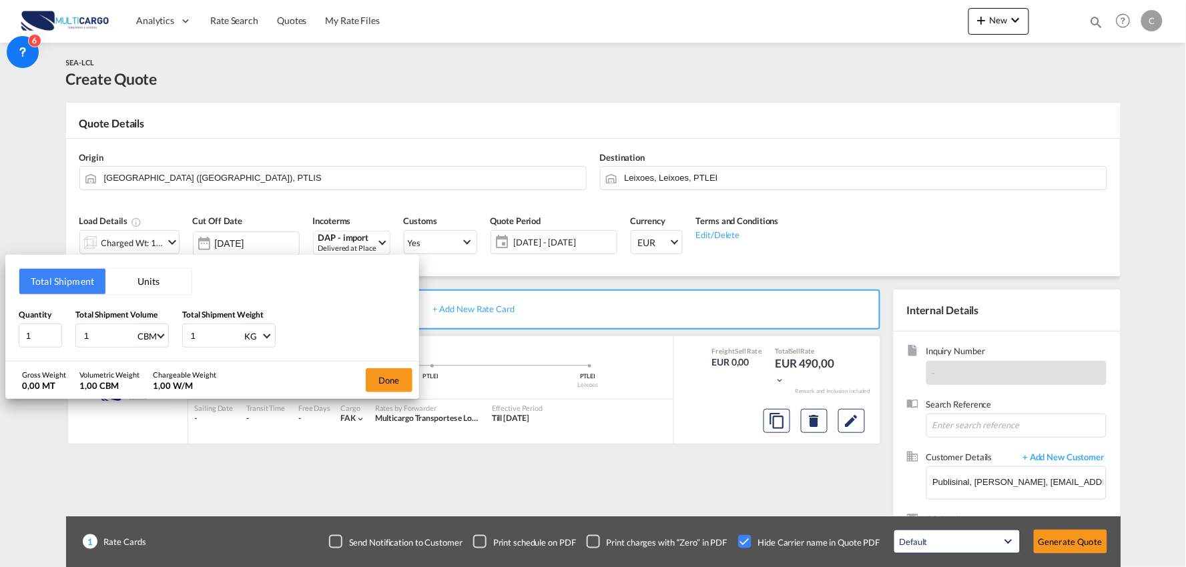
drag, startPoint x: 100, startPoint y: 338, endPoint x: 17, endPoint y: 343, distance: 83.6
click at [17, 343] on div "Total Shipment Units Quantity 1 Total Shipment Volume 1 CBM CBM CFT Total Shipm…" at bounding box center [212, 308] width 414 height 107
type input "0"
type input "0.37"
drag, startPoint x: 212, startPoint y: 336, endPoint x: 135, endPoint y: 327, distance: 76.6
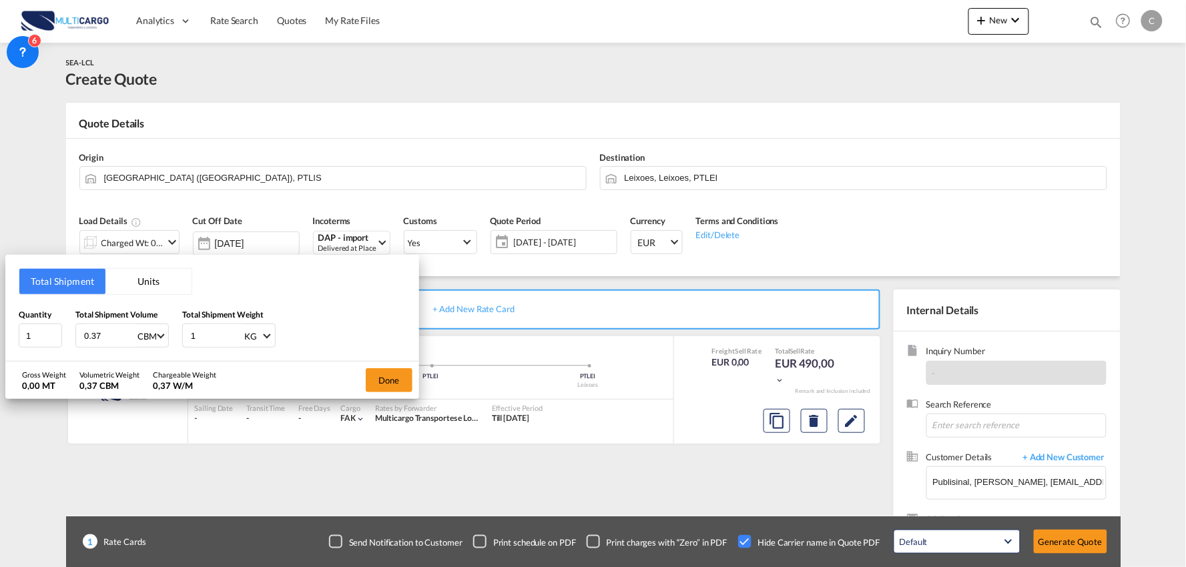
click at [135, 327] on div "Quantity 1 Total Shipment Volume 0.37 CBM CBM CFT Total Shipment Weight 1 KG KG…" at bounding box center [212, 328] width 387 height 40
type input "120"
click at [387, 382] on button "Done" at bounding box center [389, 380] width 47 height 24
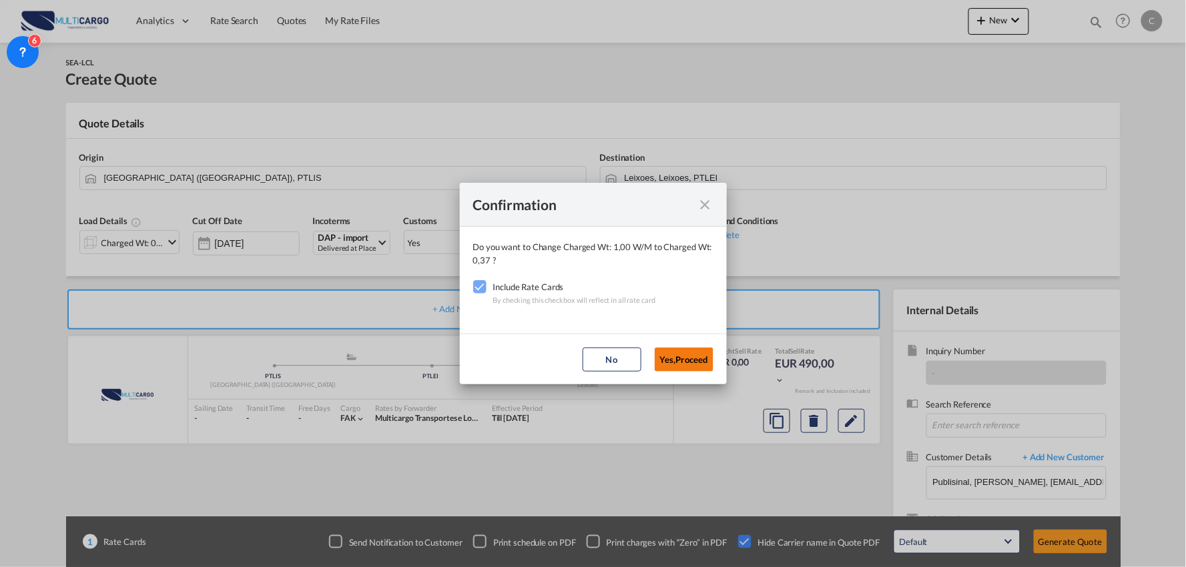
click at [689, 354] on button "Yes,Proceed" at bounding box center [684, 360] width 59 height 24
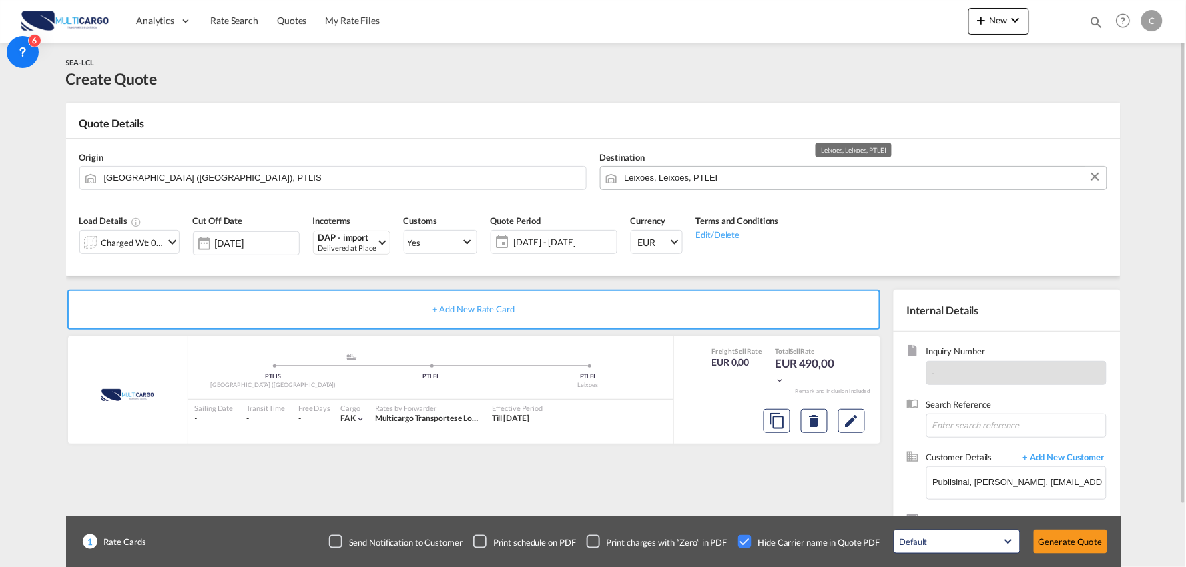
click at [677, 177] on input "Leixoes, Leixoes, PTLEI" at bounding box center [862, 177] width 475 height 23
click at [305, 180] on input "Lisbon (Lisboa), PTLIS" at bounding box center [341, 177] width 475 height 23
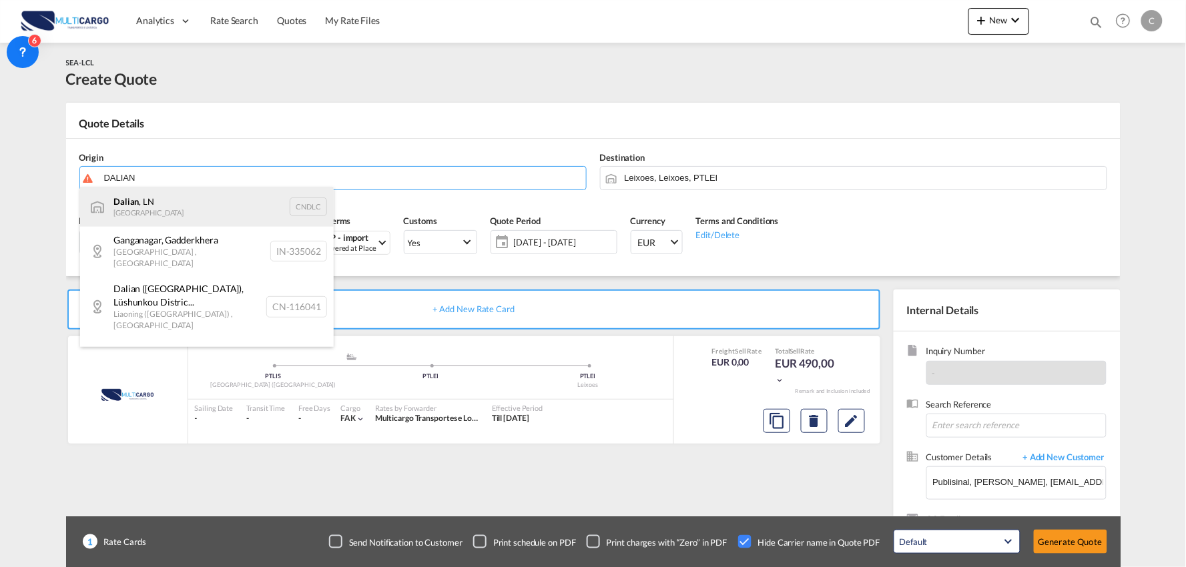
click at [150, 202] on div "Dalian , LN China CNDLC" at bounding box center [207, 207] width 254 height 40
type input "Dalian, LN, CNDLC"
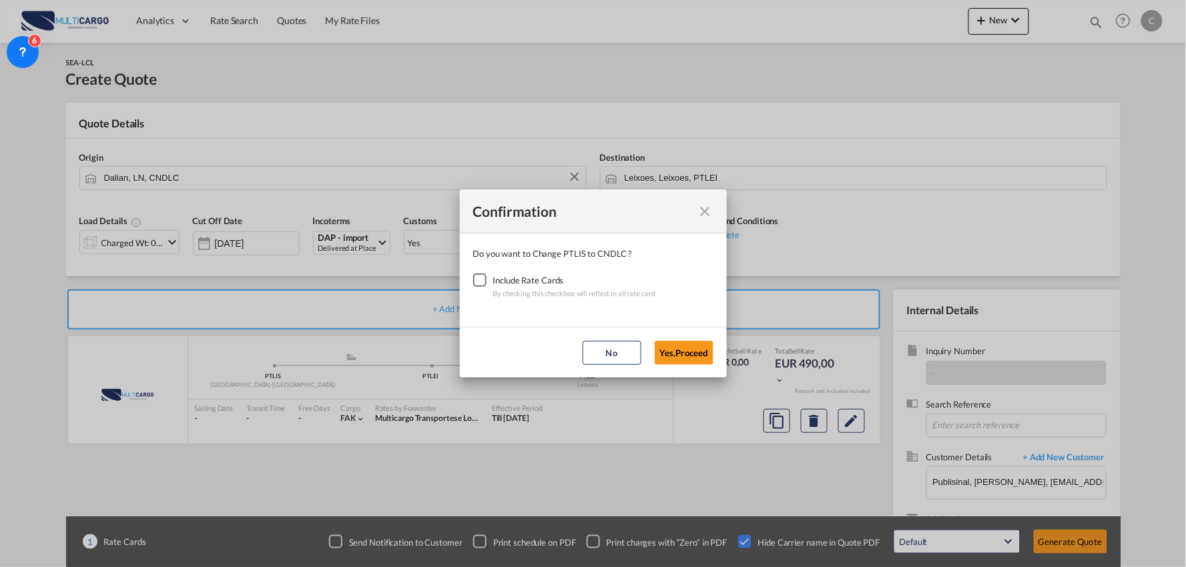
click at [482, 281] on div "Checkbox No Ink" at bounding box center [479, 280] width 13 height 13
click at [679, 342] on button "Yes,Proceed" at bounding box center [684, 353] width 59 height 24
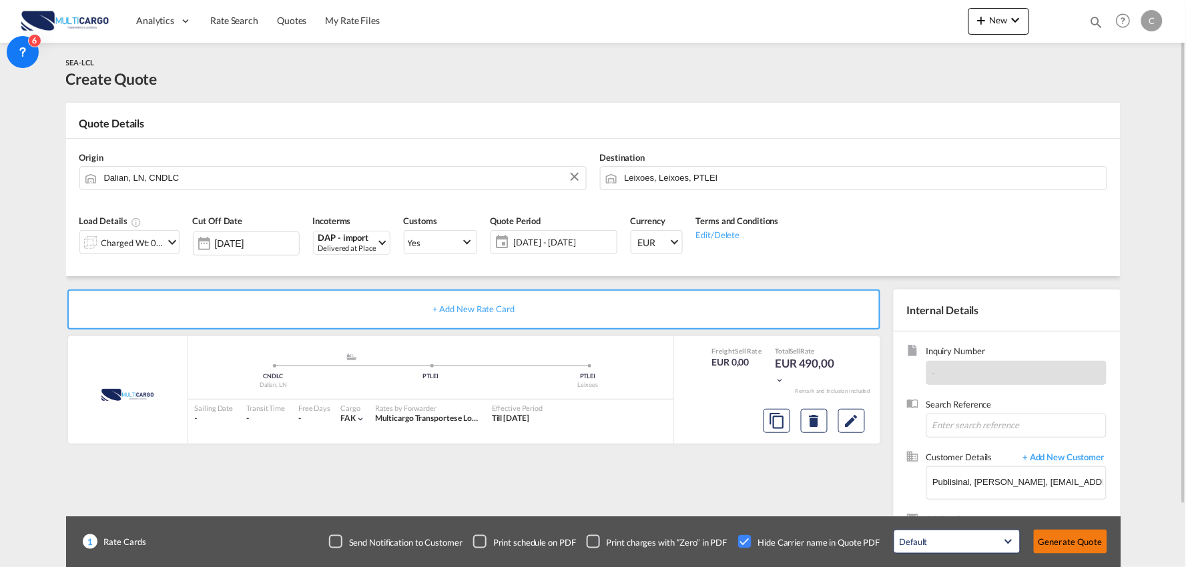
click at [1082, 530] on button "Generate Quote" at bounding box center [1070, 542] width 73 height 24
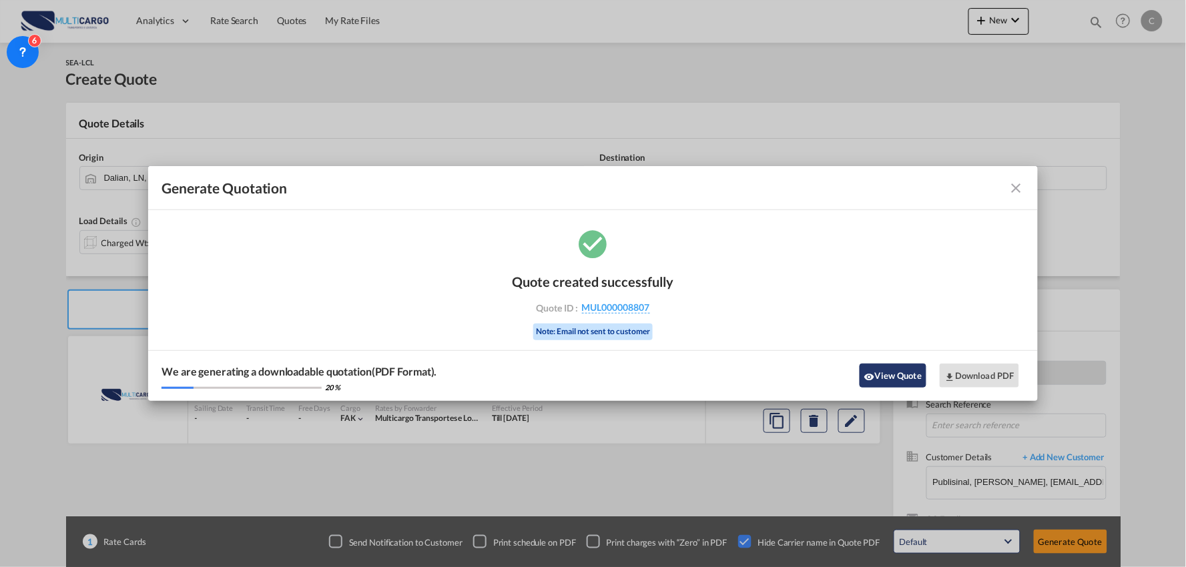
click at [878, 372] on button "View Quote" at bounding box center [892, 376] width 67 height 24
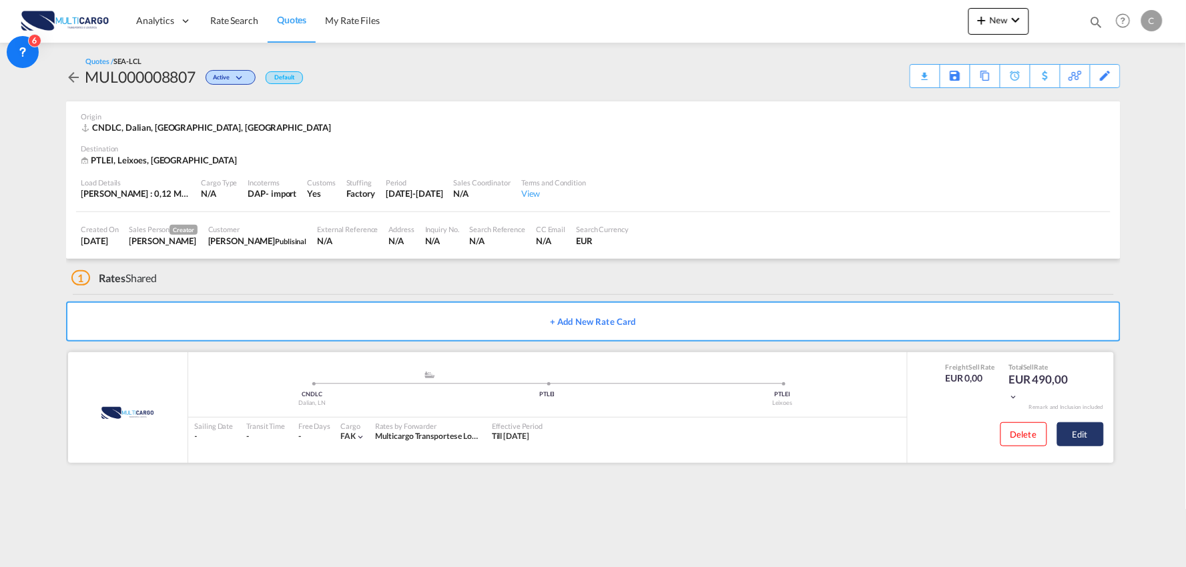
click at [1079, 436] on button "Edit" at bounding box center [1080, 434] width 47 height 24
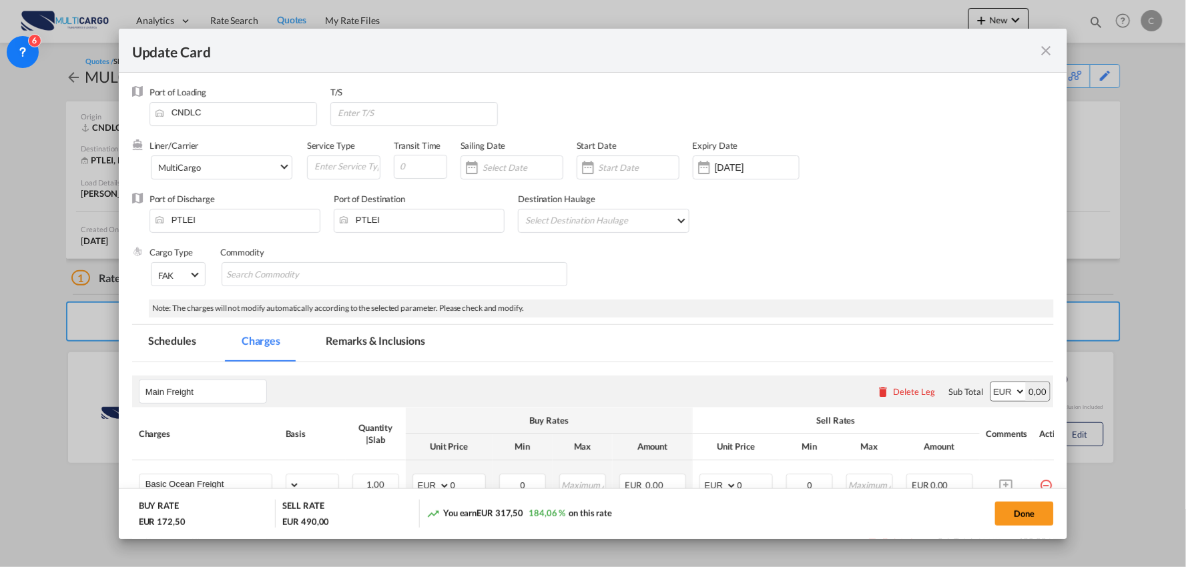
select select "per_shipment"
select select "per_bl"
select select "per_shipment"
select select "per_doc"
select select "per_shipment"
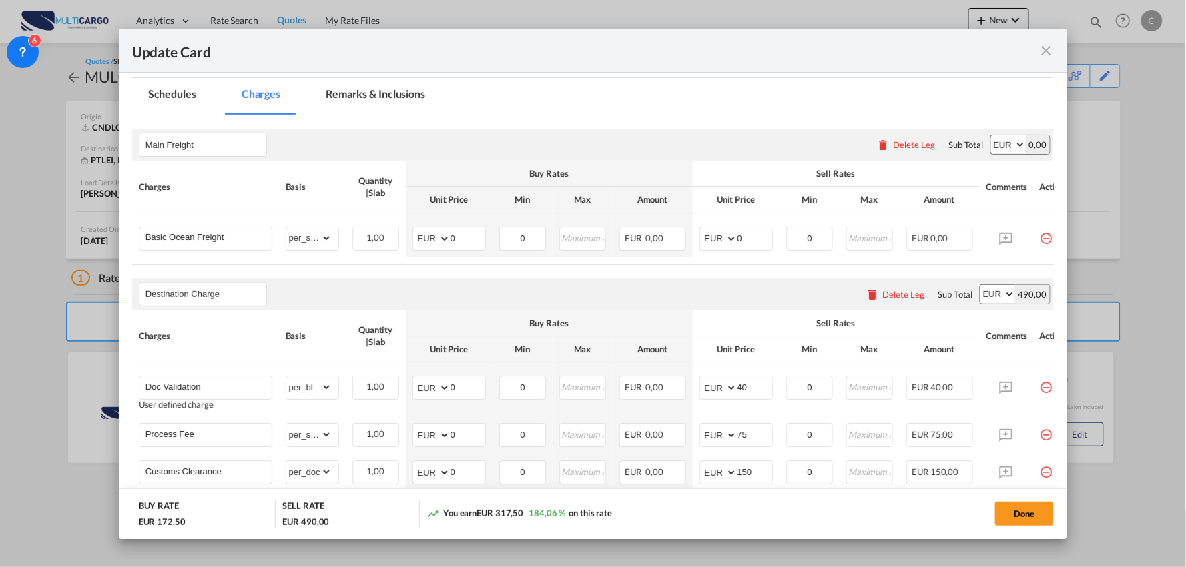
scroll to position [370, 0]
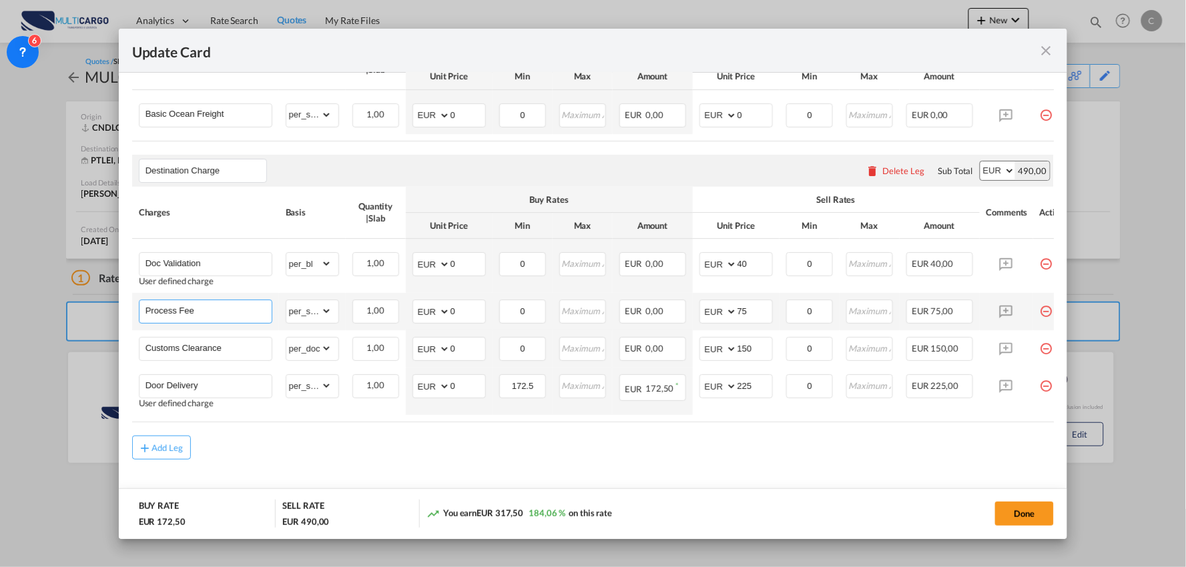
click at [234, 319] on input "Process Fee" at bounding box center [208, 310] width 126 height 20
drag, startPoint x: 1005, startPoint y: 430, endPoint x: 1042, endPoint y: 430, distance: 37.4
click at [1042, 422] on div "Charges Basis Quantity | Slab Buy Rates Sell Rates Comments Action Unit Price M…" at bounding box center [593, 305] width 922 height 236
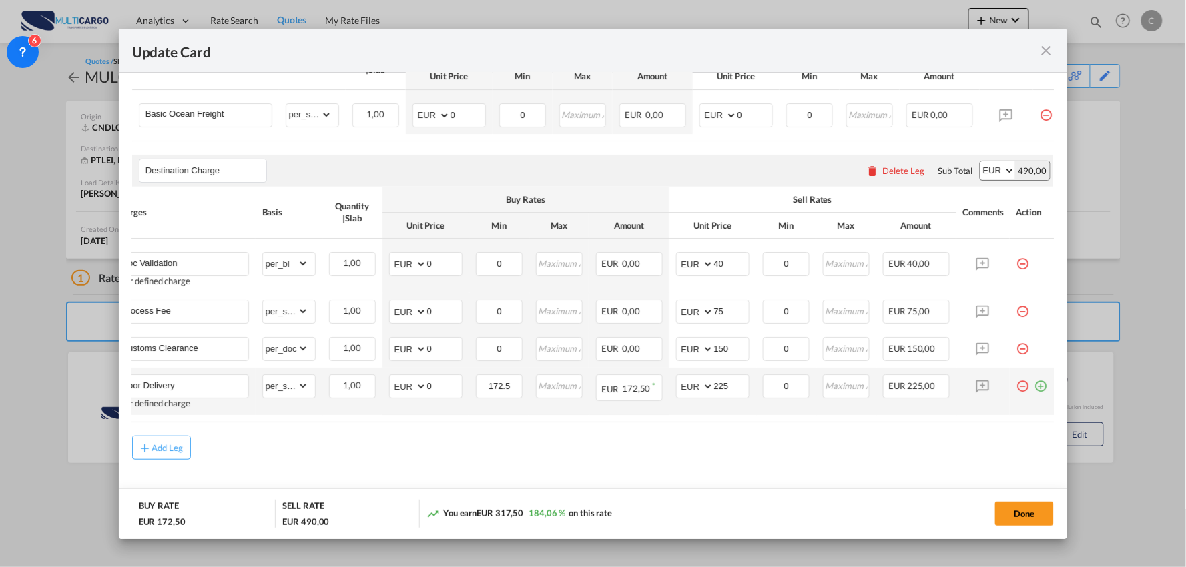
click at [1018, 388] on md-icon "icon-minus-circle-outline red-400-fg pt-7" at bounding box center [1022, 380] width 13 height 13
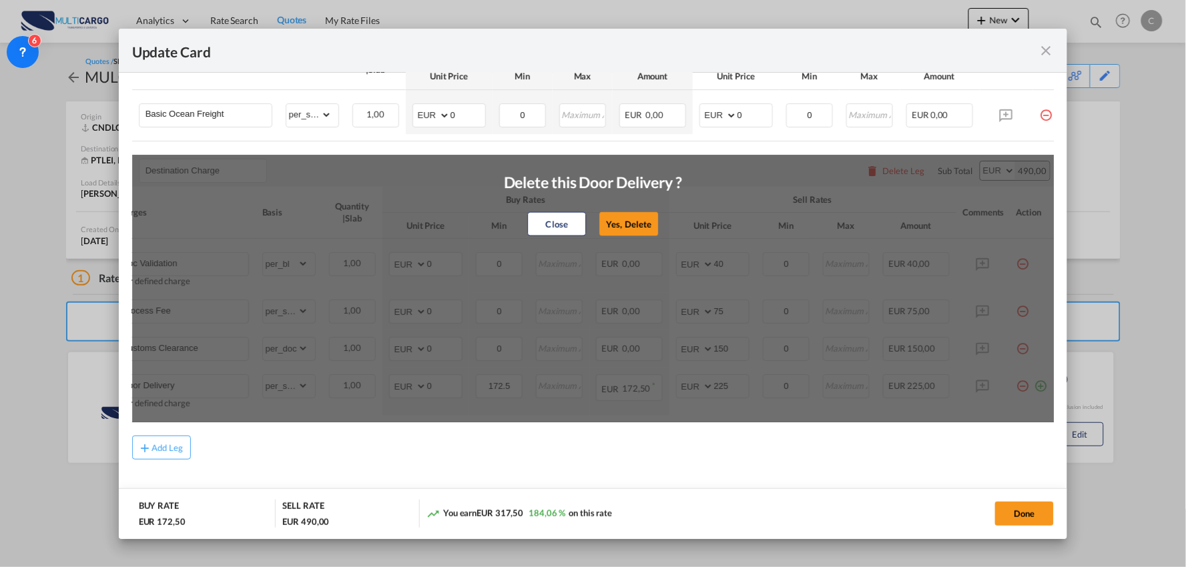
click at [637, 229] on button "Yes, Delete" at bounding box center [629, 224] width 59 height 24
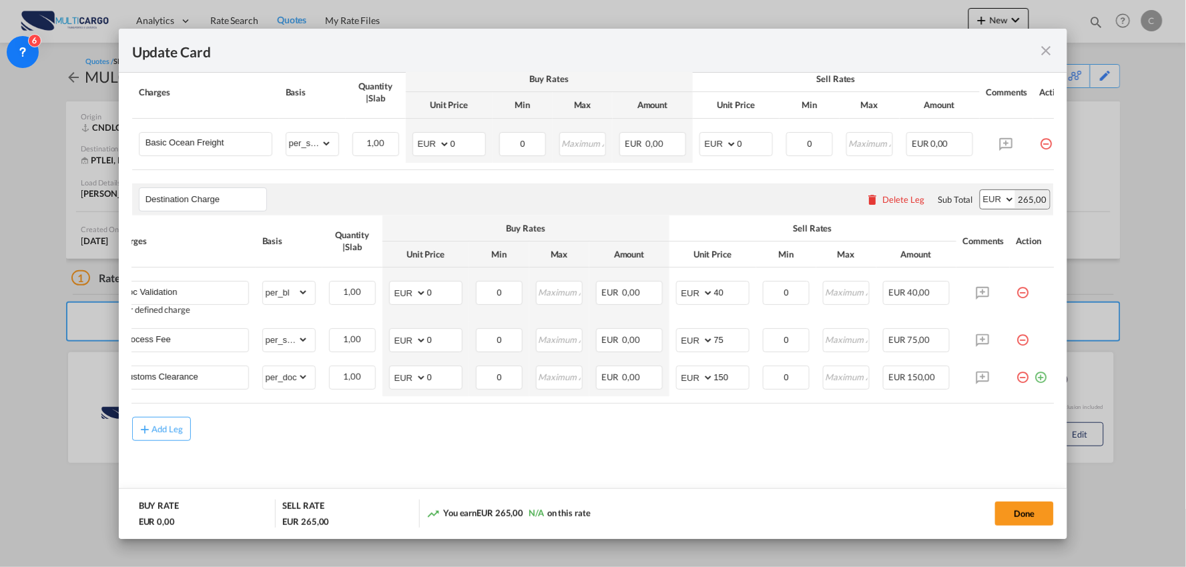
scroll to position [349, 0]
drag, startPoint x: 1017, startPoint y: 371, endPoint x: 972, endPoint y: 379, distance: 45.4
click at [1017, 371] on md-icon "icon-minus-circle-outline red-400-fg pt-7" at bounding box center [1022, 372] width 13 height 13
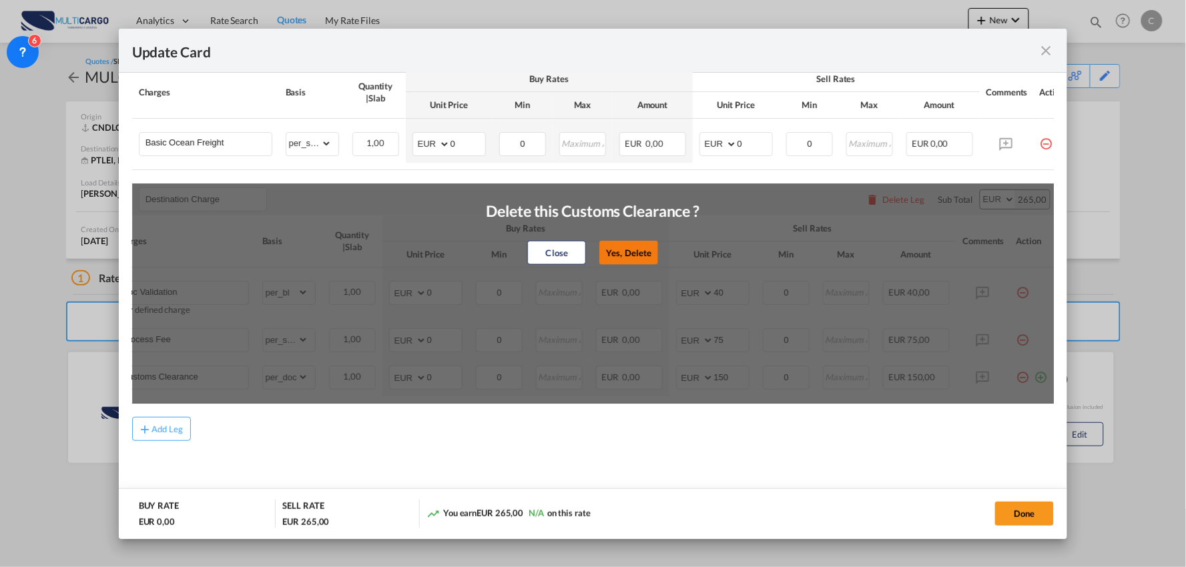
click at [623, 252] on button "Yes, Delete" at bounding box center [629, 253] width 59 height 24
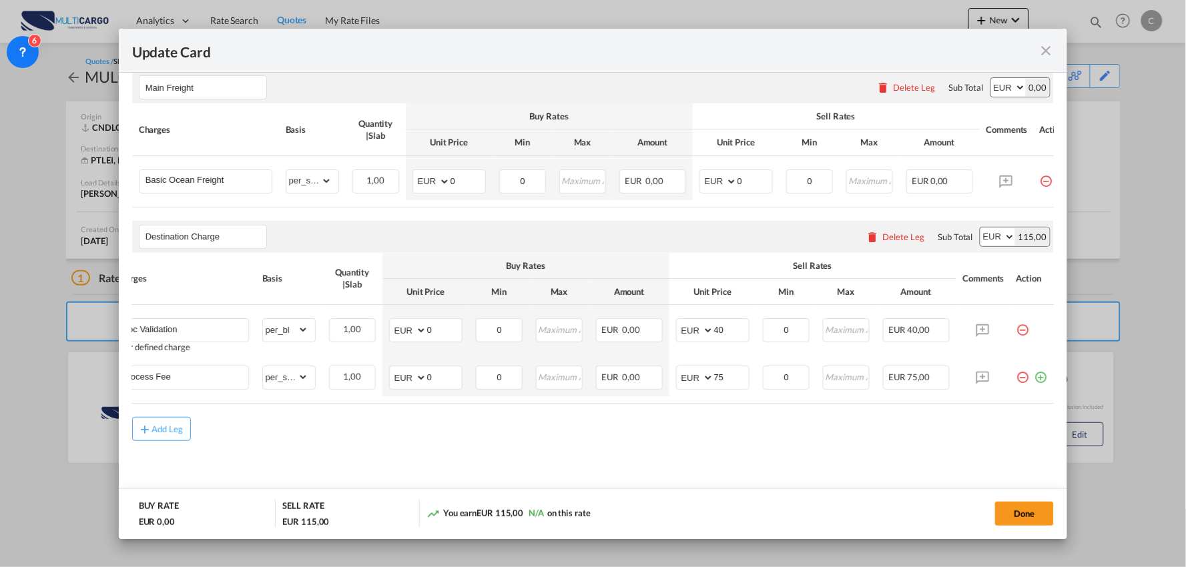
scroll to position [0, 0]
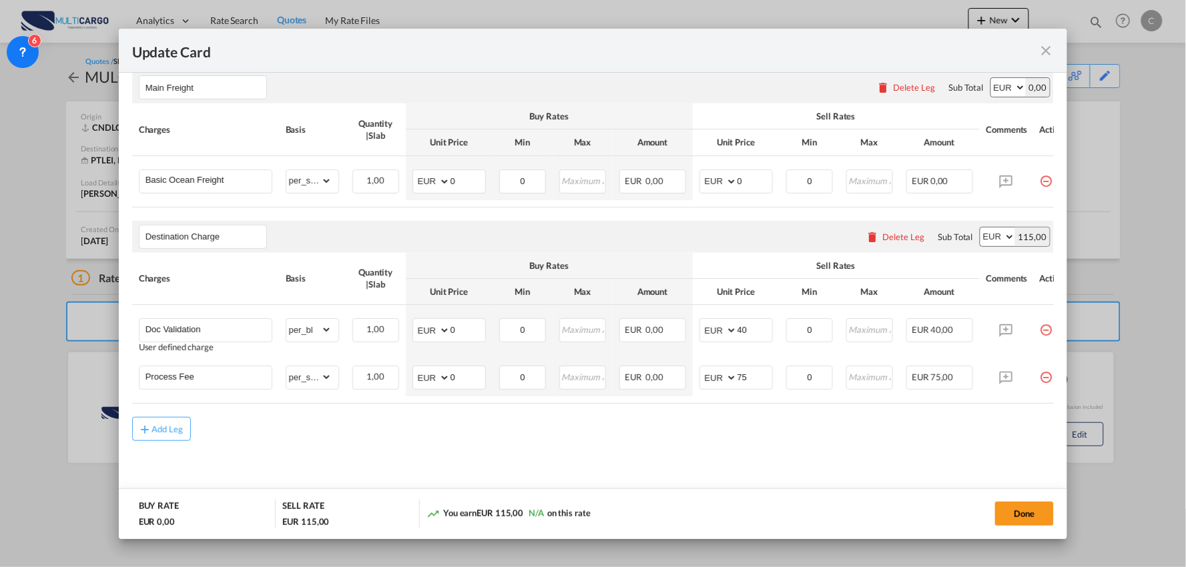
click at [261, 447] on md-content "Main Freight Please enter leg name Leg Name Already Exists Delete Leg Sub Total…" at bounding box center [593, 282] width 922 height 448
drag, startPoint x: 224, startPoint y: 330, endPoint x: 23, endPoint y: 320, distance: 201.1
click at [23, 320] on div "Update Card Port of Loading CNDLC T/S Liner/Carrier MultiCargo Atlantic Contain…" at bounding box center [593, 283] width 1186 height 567
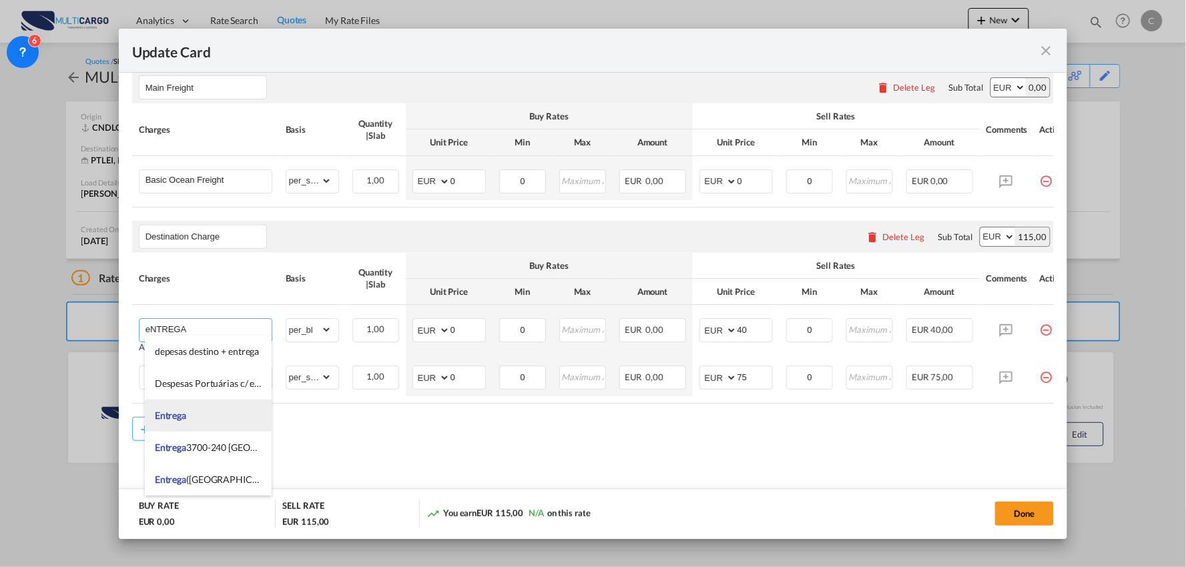
click at [208, 414] on li "Entrega" at bounding box center [208, 416] width 127 height 32
type input "Entrega"
type input "0"
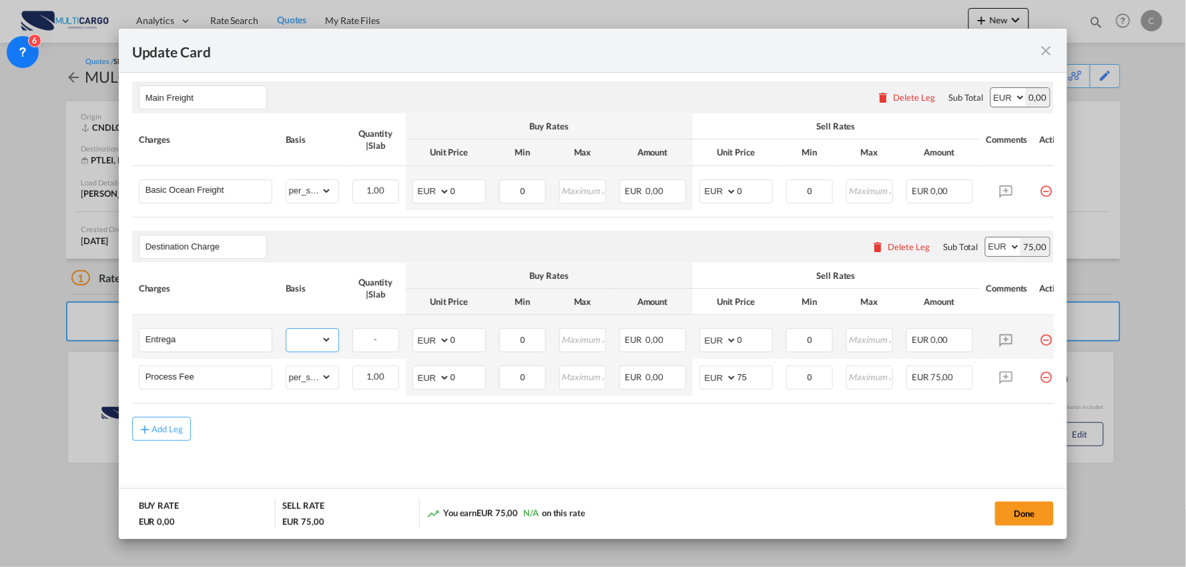
click at [325, 338] on select "gross_weight volumetric_weight per_shipment per_bl per_km per_hawb per_kg flat …" at bounding box center [308, 339] width 45 height 21
select select "per_shipment"
click at [286, 329] on select "gross_weight volumetric_weight per_shipment per_bl per_km per_hawb per_kg flat …" at bounding box center [308, 339] width 45 height 21
drag, startPoint x: 744, startPoint y: 342, endPoint x: 701, endPoint y: 341, distance: 43.4
click at [703, 341] on md-input-container "AED AFN ALL AMD ANG AOA ARS AUD AWG AZN BAM BBD BDT BGN BHD BIF BMD BND BOB BRL…" at bounding box center [735, 340] width 73 height 24
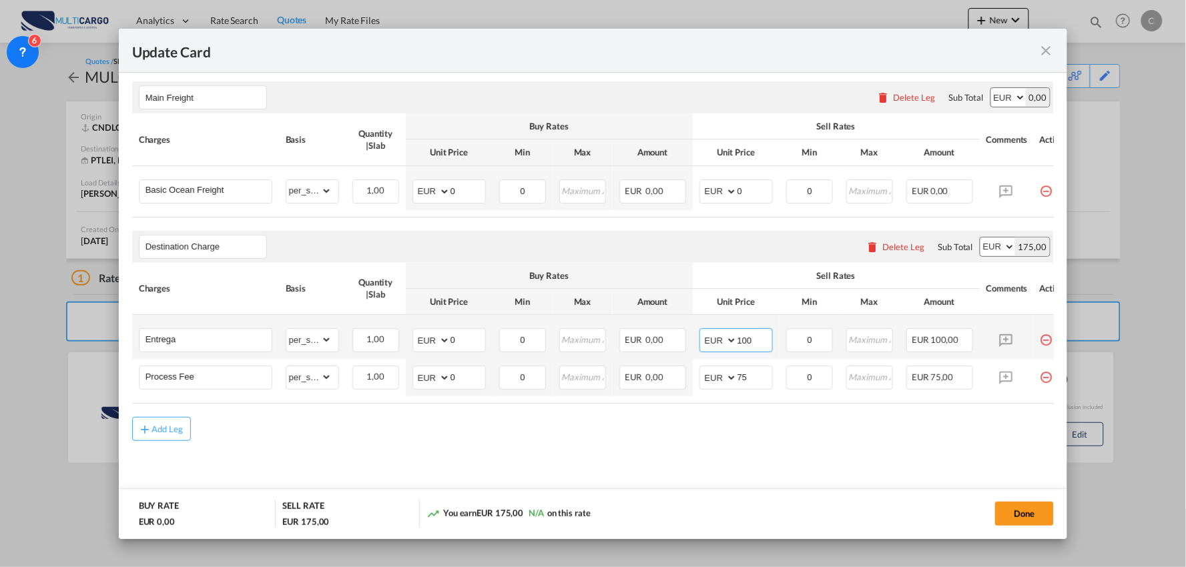
click at [755, 334] on input "100" at bounding box center [754, 339] width 35 height 20
type input "100"
click at [748, 467] on md-content "Main Freight Please enter leg name Leg Name Already Exists Delete Leg Sub Total…" at bounding box center [593, 287] width 922 height 438
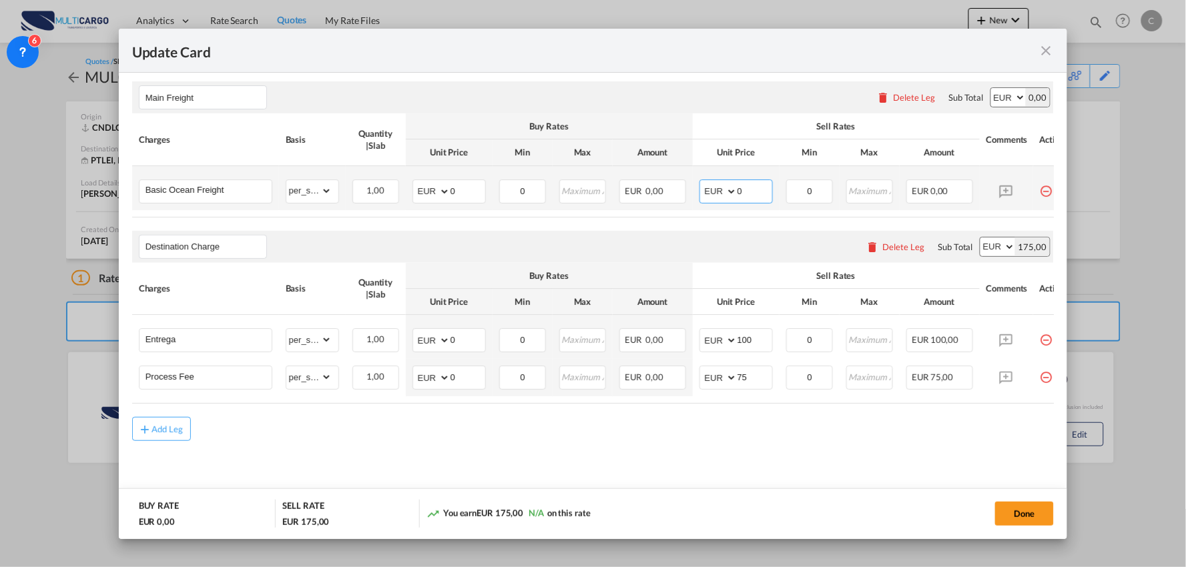
drag, startPoint x: 746, startPoint y: 182, endPoint x: 703, endPoint y: 185, distance: 42.8
click at [703, 185] on md-input-container "AED AFN ALL AMD ANG AOA ARS AUD AWG AZN BAM BBD BDT BGN BHD BIF BMD BND BOB BRL…" at bounding box center [735, 191] width 73 height 24
type input "278"
drag, startPoint x: 446, startPoint y: 185, endPoint x: 434, endPoint y: 183, distance: 11.5
click at [418, 185] on select "AED AFN ALL AMD ANG AOA ARS AUD AWG AZN BAM BBD BDT BGN BHD BIF BMD BND [PERSON…" at bounding box center [432, 191] width 35 height 19
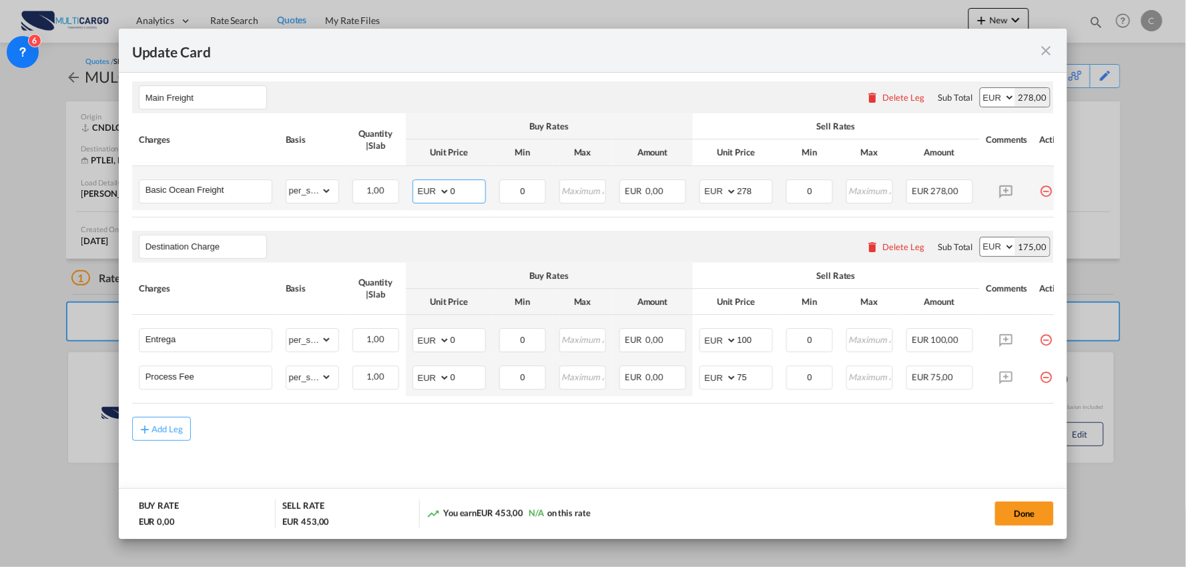
drag, startPoint x: 452, startPoint y: 179, endPoint x: 412, endPoint y: 181, distance: 40.1
click at [412, 181] on md-input-container "AED AFN ALL AMD ANG AOA ARS AUD AWG AZN BAM BBD BDT BGN BHD BIF BMD BND BOB BRL…" at bounding box center [448, 191] width 73 height 24
type input "143"
click at [428, 467] on md-content "Main Freight Please enter leg name Leg Name Already Exists Delete Leg Sub Total…" at bounding box center [593, 287] width 922 height 438
click at [743, 406] on air-lcl-rate-modification "Main Freight Please enter leg name Leg Name Already Exists Delete Leg Sub Total…" at bounding box center [593, 254] width 922 height 373
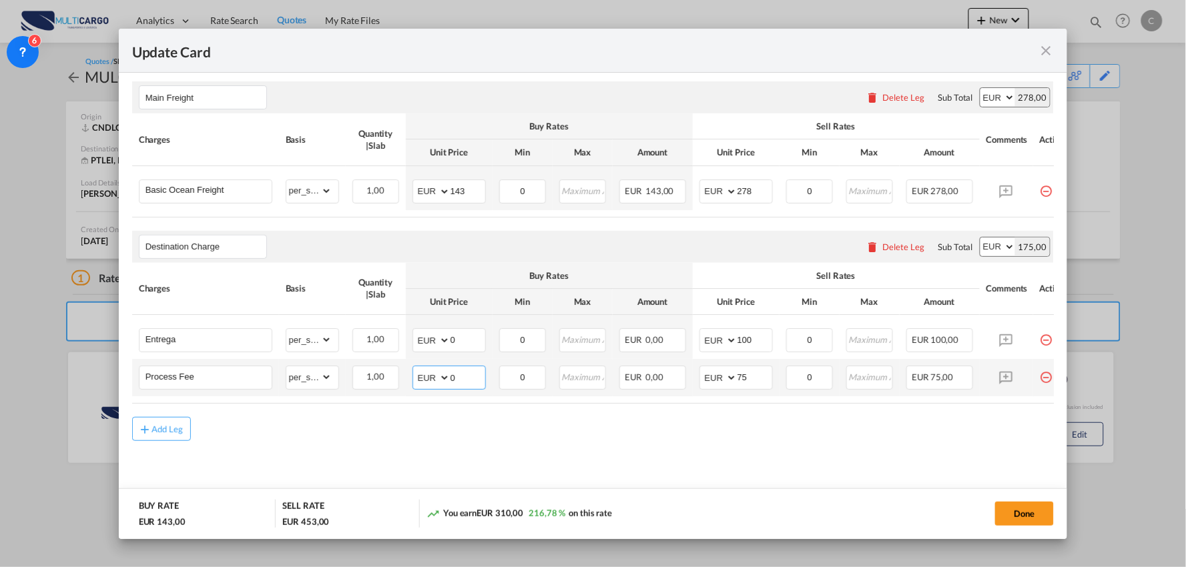
drag, startPoint x: 471, startPoint y: 372, endPoint x: 406, endPoint y: 372, distance: 65.4
click at [406, 372] on td "AED AFN ALL AMD ANG AOA ARS AUD AWG AZN BAM BBD BDT BGN BHD BIF BMD BND BOB BRL…" at bounding box center [449, 377] width 87 height 37
drag, startPoint x: 468, startPoint y: 332, endPoint x: 420, endPoint y: 340, distance: 48.0
click at [420, 340] on md-input-container "AED AFN ALL AMD ANG AOA ARS AUD AWG AZN BAM BBD BDT BGN BHD BIF BMD BND BOB BRL…" at bounding box center [448, 340] width 73 height 24
type input "65"
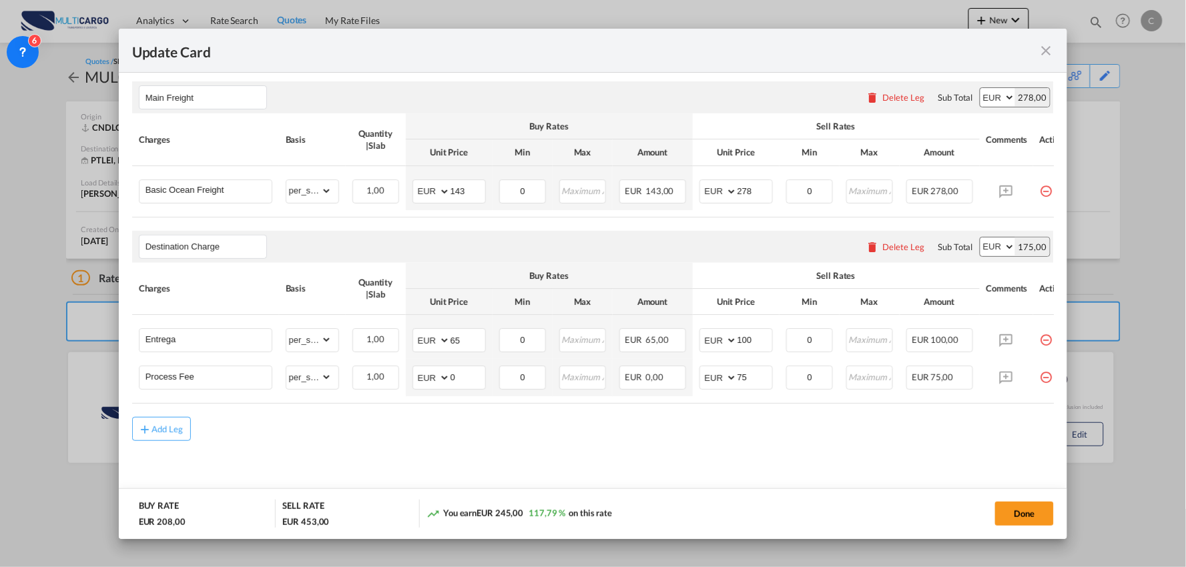
click at [400, 458] on md-content "Main Freight Please enter leg name Leg Name Already Exists Delete Leg Sub Total…" at bounding box center [593, 287] width 922 height 438
click at [659, 438] on div "Add Leg" at bounding box center [593, 429] width 922 height 24
click at [1012, 519] on button "Done" at bounding box center [1024, 514] width 59 height 24
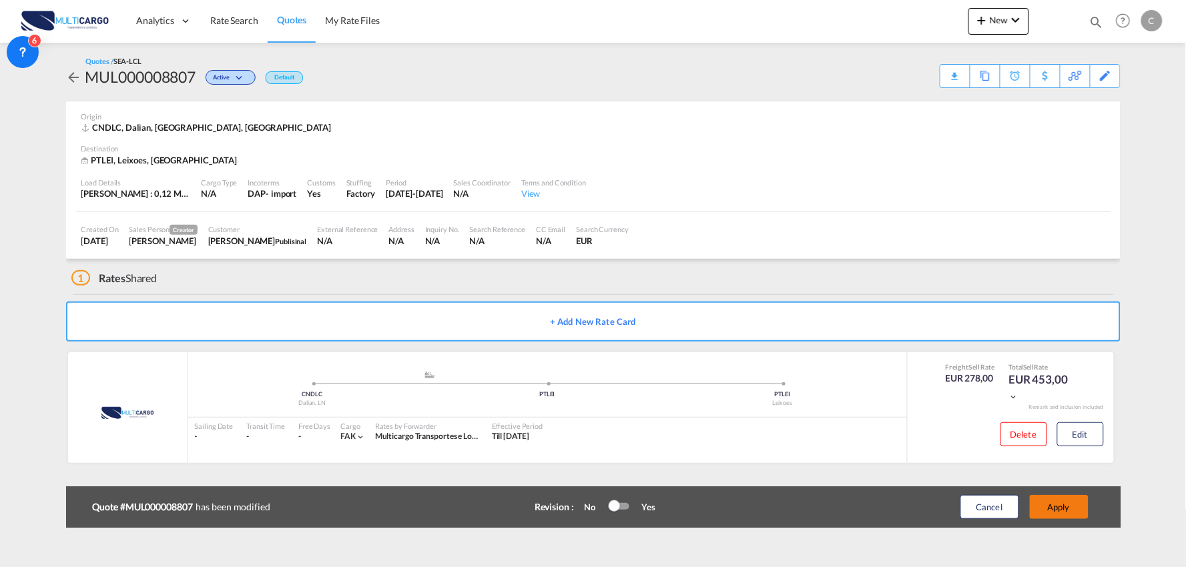
click at [1070, 507] on button "Apply" at bounding box center [1059, 507] width 59 height 24
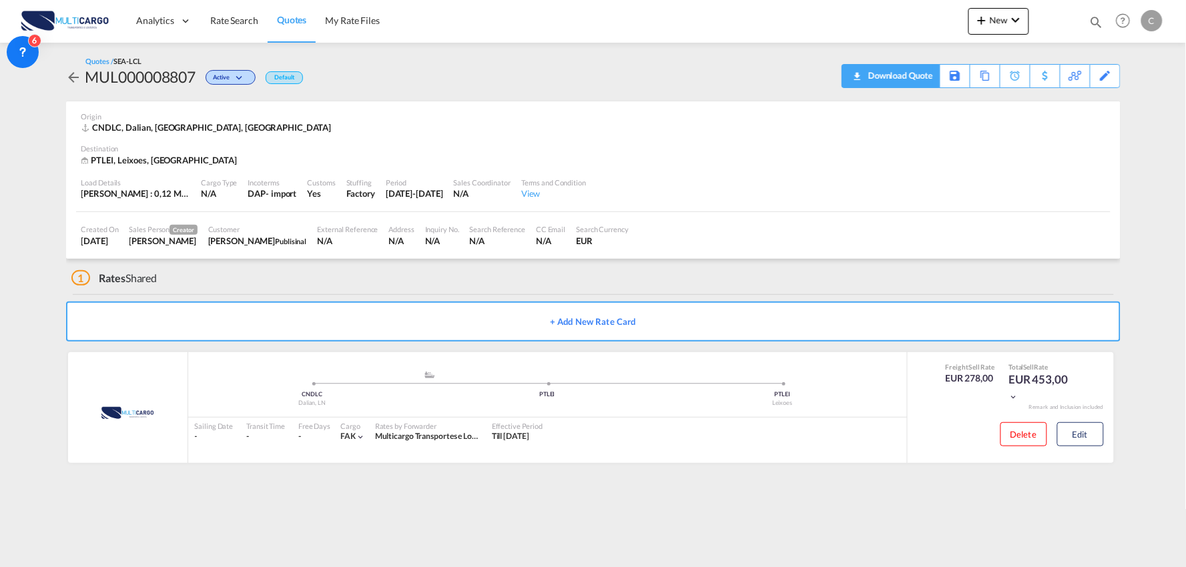
click at [921, 80] on div "Download Quote" at bounding box center [899, 75] width 68 height 21
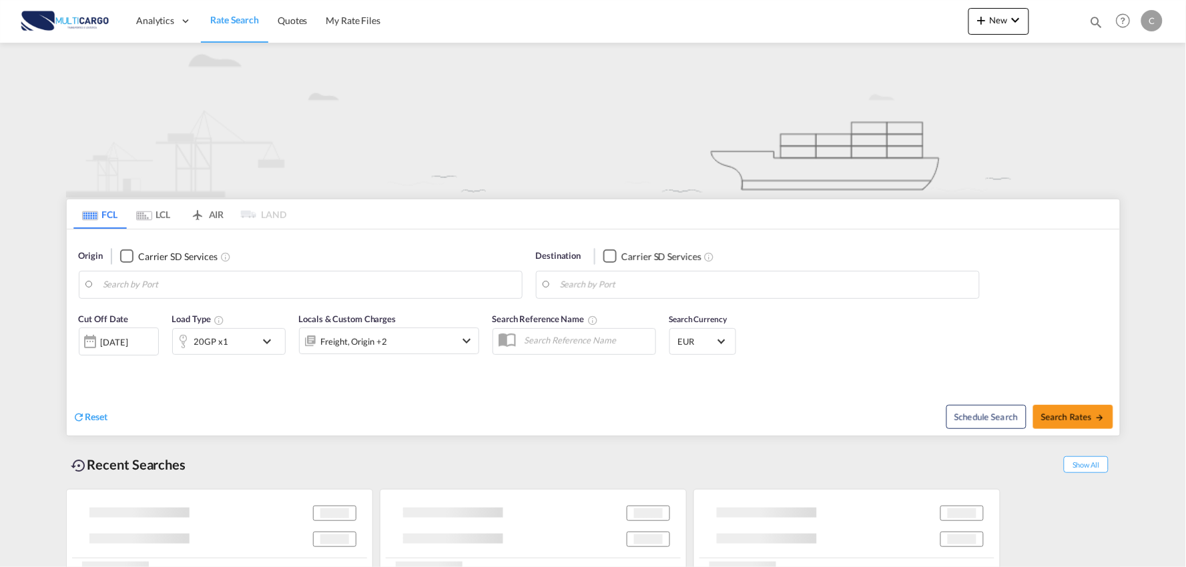
type input "Port of [GEOGRAPHIC_DATA], [GEOGRAPHIC_DATA], [GEOGRAPHIC_DATA]"
type input "Leixoes, Leixoes, PTLEI"
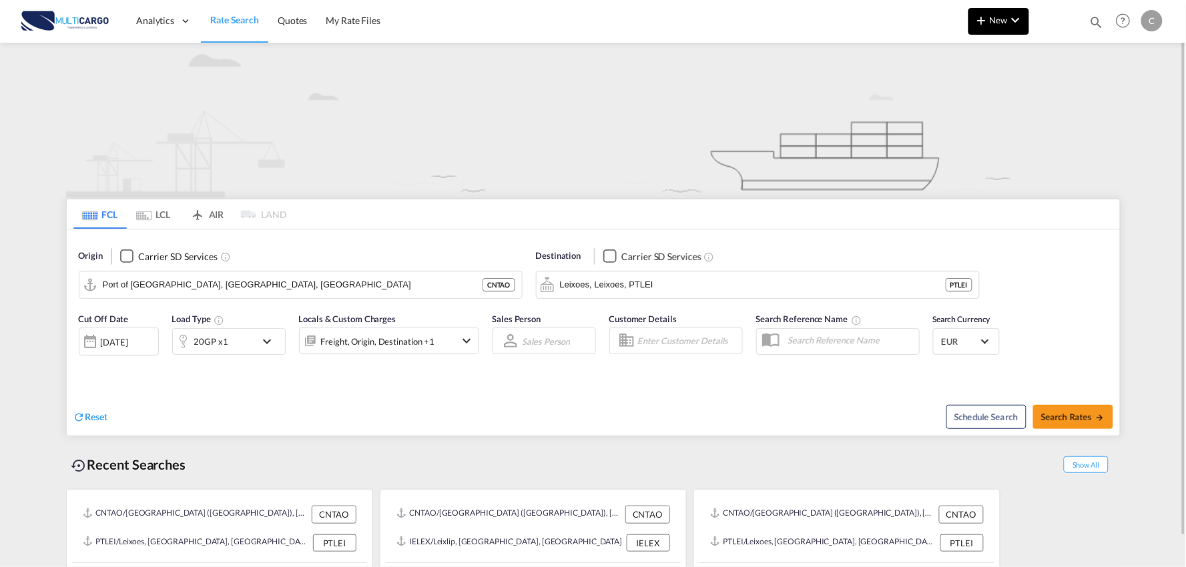
click at [1024, 29] on button "New" at bounding box center [998, 21] width 61 height 27
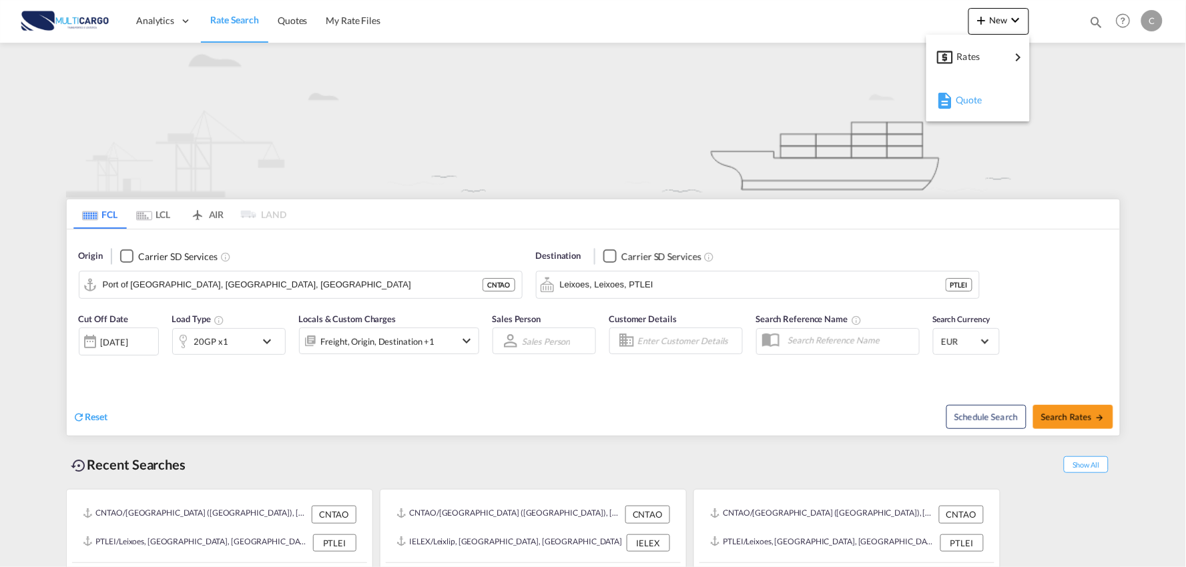
click at [985, 99] on div "Quote" at bounding box center [979, 99] width 49 height 33
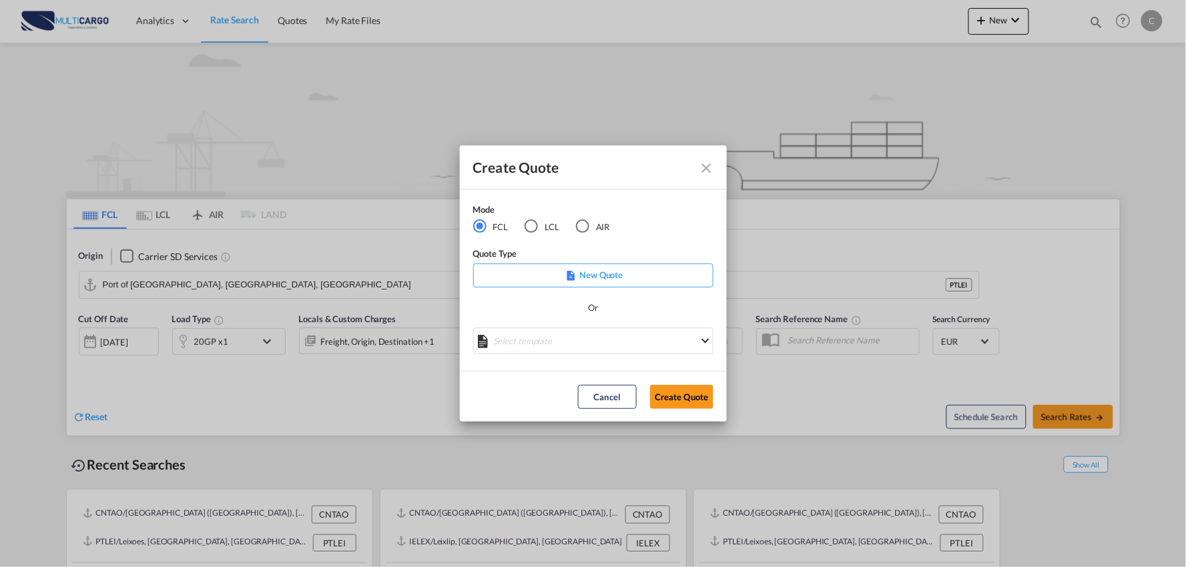
click at [577, 225] on div "AIR" at bounding box center [582, 226] width 13 height 13
click at [569, 344] on md-select "Select template EXP EXW AIR 09/2025 [PERSON_NAME] | [DATE] IMP_DAP_AIR <500KG -…" at bounding box center [593, 341] width 240 height 27
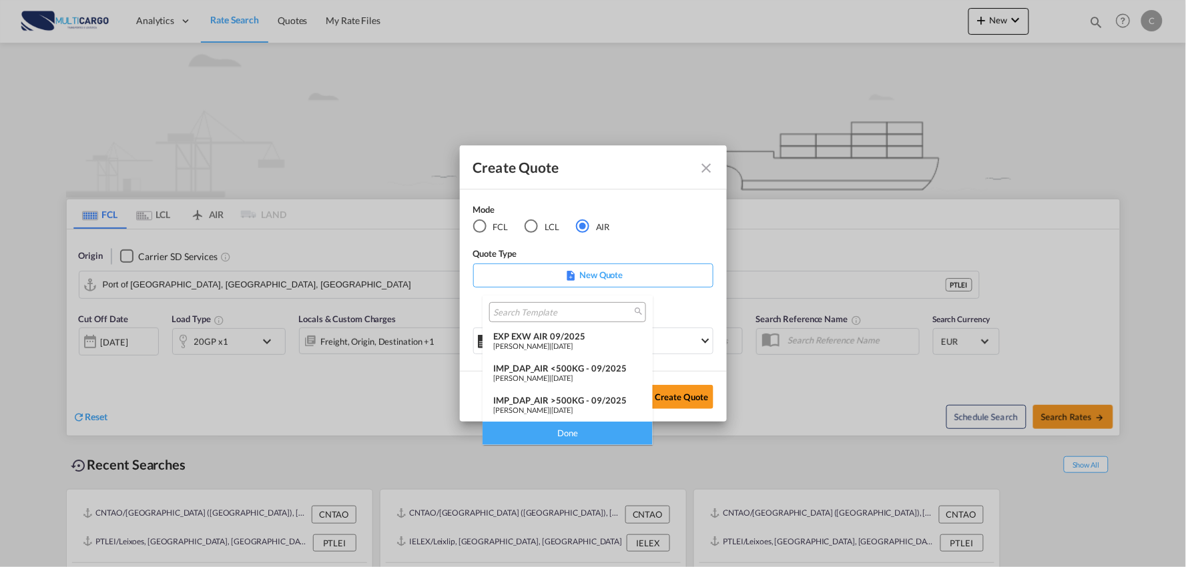
click at [591, 402] on div "IMP_DAP_AIR >500KG - 09/2025" at bounding box center [567, 400] width 149 height 11
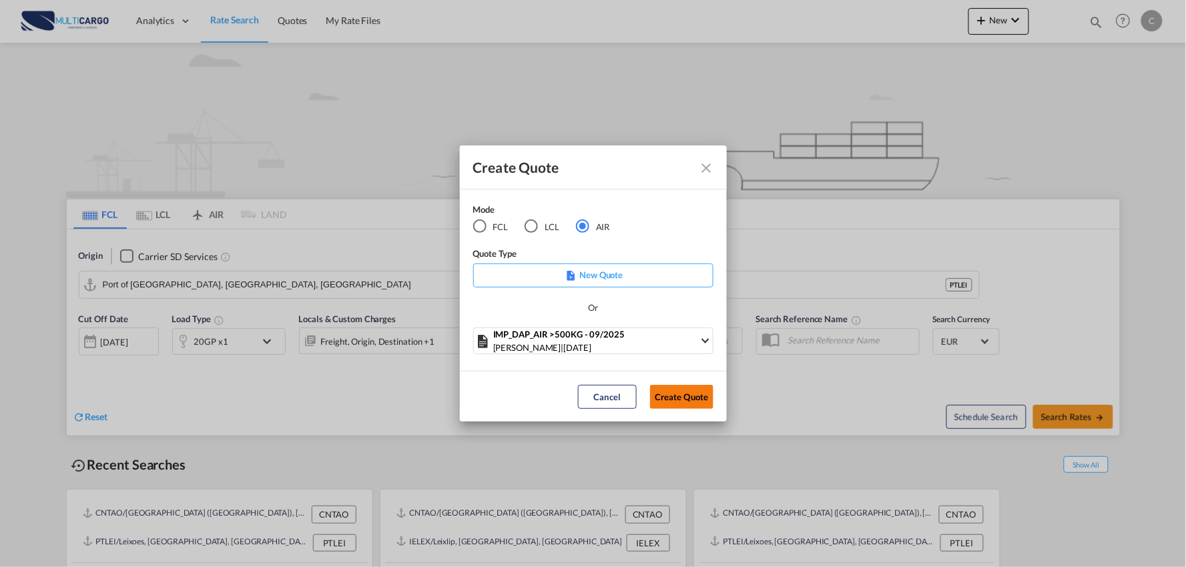
click at [684, 395] on button "Create Quote" at bounding box center [681, 397] width 63 height 24
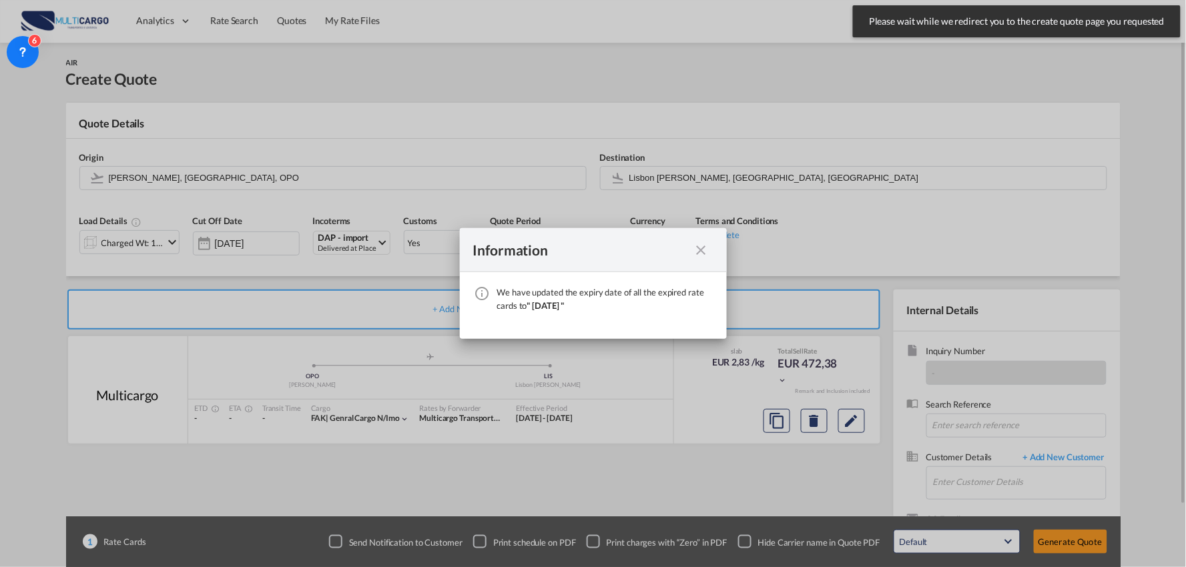
click at [697, 248] on md-icon "icon-close fg-AAA8AD cursor" at bounding box center [701, 250] width 16 height 16
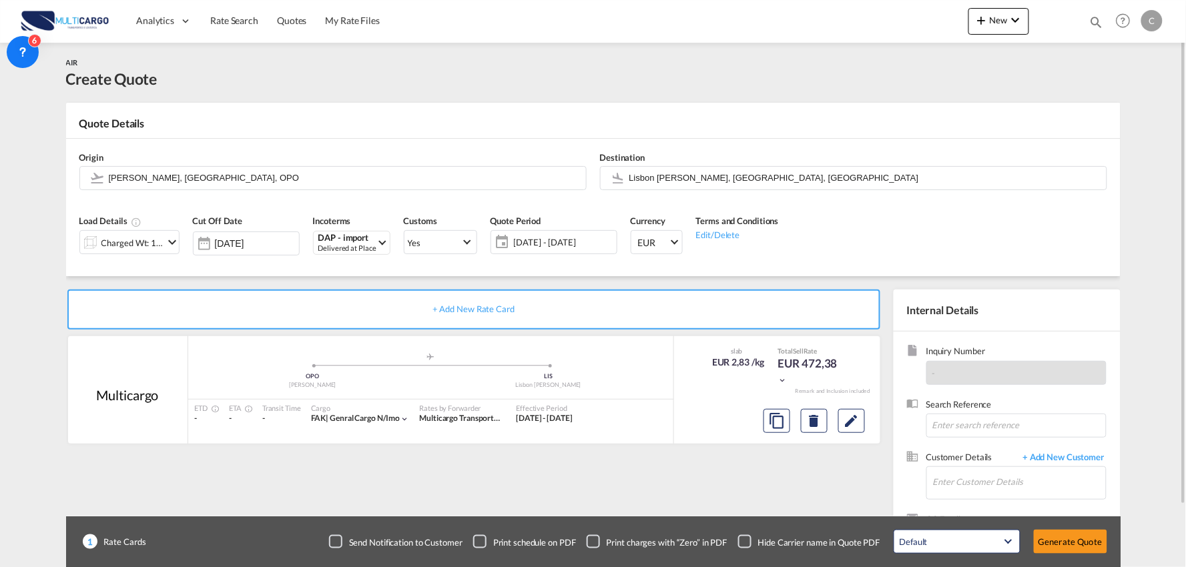
click at [1003, 456] on span "Customer Details" at bounding box center [971, 458] width 90 height 15
click at [999, 480] on input "Enter Customer Details" at bounding box center [1019, 482] width 173 height 30
type input "EVANCE"
drag, startPoint x: 970, startPoint y: 484, endPoint x: 1072, endPoint y: 487, distance: 101.5
click at [889, 487] on internal-details "Internal Details Inquiry Number - Search Reference Customer Details + Add New C…" at bounding box center [1004, 433] width 234 height 286
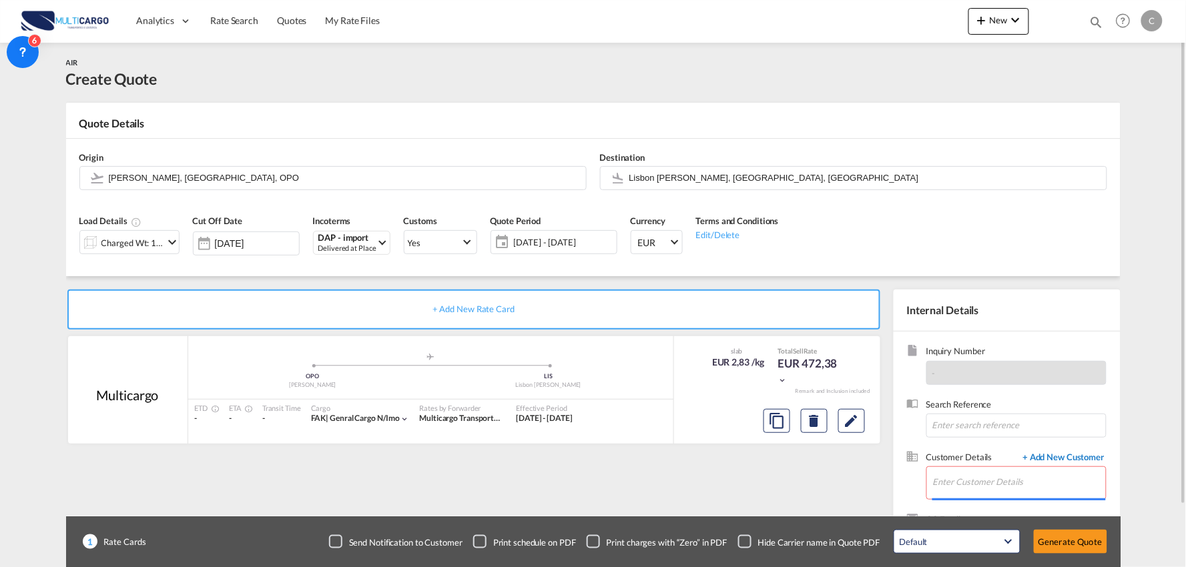
click at [1078, 456] on span "+ Add New Customer" at bounding box center [1061, 458] width 90 height 15
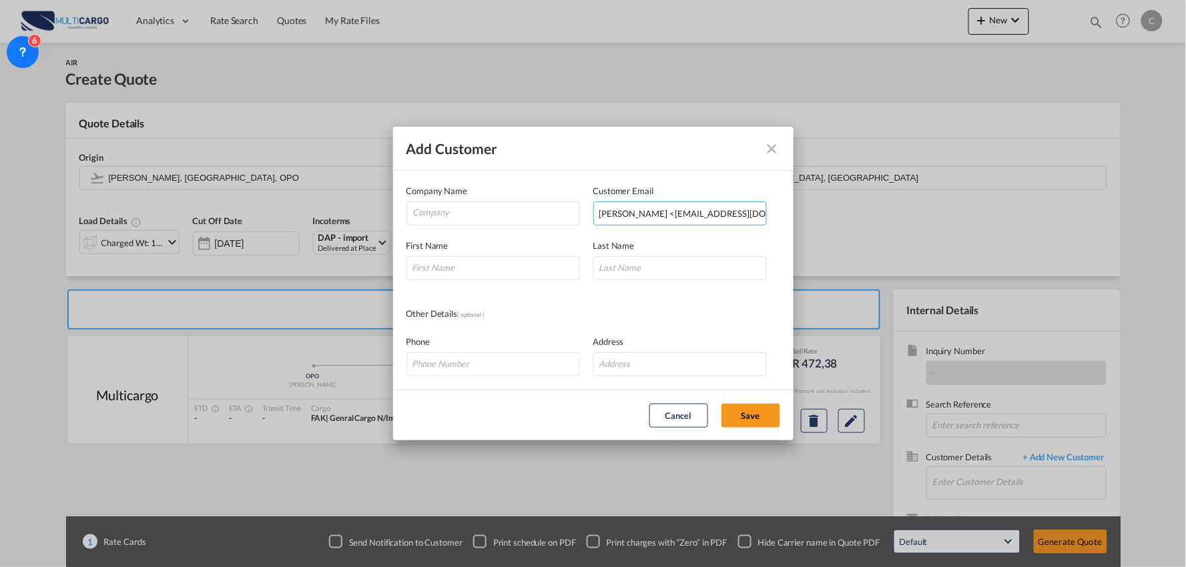
click at [655, 210] on input "[PERSON_NAME] <[EMAIL_ADDRESS][DOMAIN_NAME]>" at bounding box center [679, 214] width 173 height 24
drag, startPoint x: 661, startPoint y: 214, endPoint x: 248, endPoint y: 238, distance: 413.7
click at [248, 238] on div "Add Customer Company Name Customer Email [PERSON_NAME] <[EMAIL_ADDRESS][DOMAIN_…" at bounding box center [593, 283] width 1186 height 567
click at [743, 212] on input "[EMAIL_ADDRESS][DOMAIN_NAME]>" at bounding box center [679, 214] width 173 height 24
type input "[EMAIL_ADDRESS][DOMAIN_NAME]"
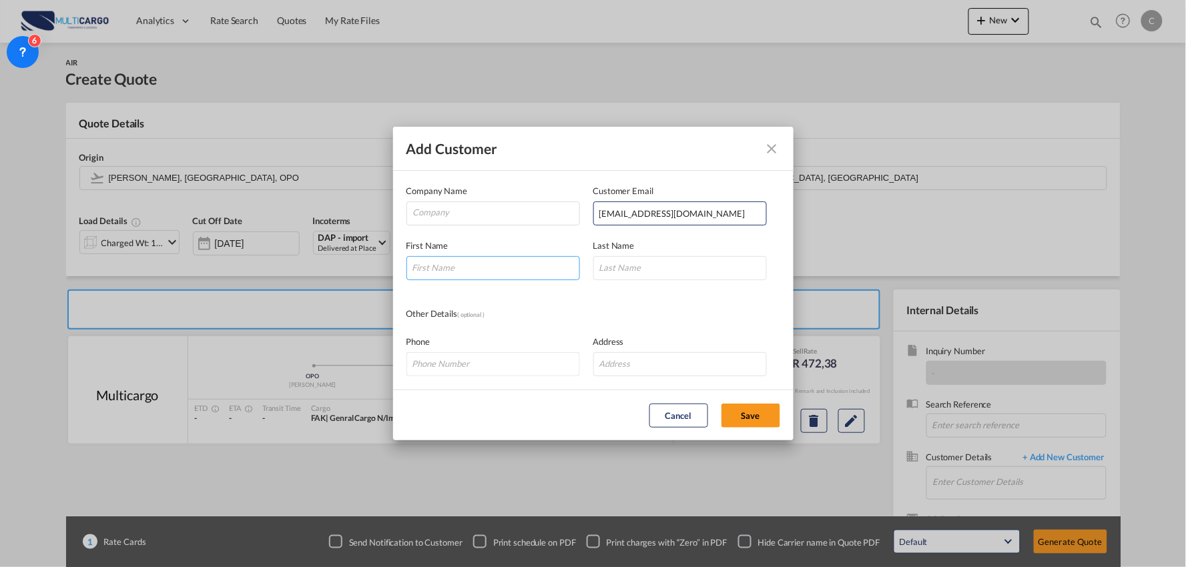
drag, startPoint x: 450, startPoint y: 263, endPoint x: 432, endPoint y: 269, distance: 18.4
click at [450, 263] on input "Add Customer Company ..." at bounding box center [492, 268] width 173 height 24
type input "eVANCE"
type input "cHAULA"
drag, startPoint x: 448, startPoint y: 272, endPoint x: 260, endPoint y: 268, distance: 188.2
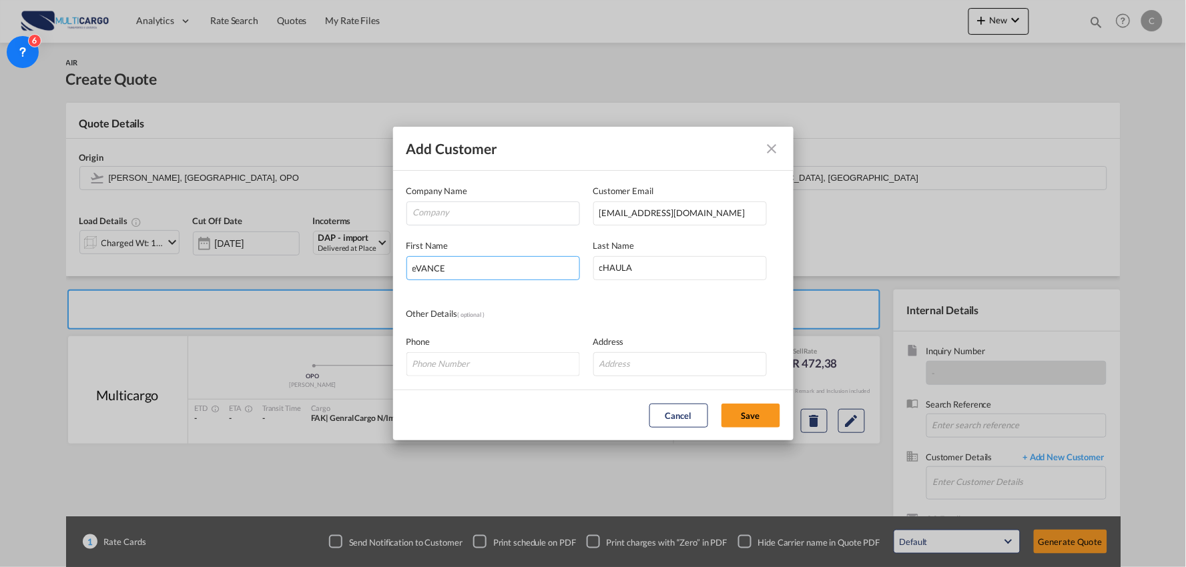
click at [262, 268] on div "Add Customer Company Name Customer Email [EMAIL_ADDRESS][DOMAIN_NAME] First Nam…" at bounding box center [593, 283] width 1186 height 567
type input "Evance"
type input "Chaula"
click at [461, 216] on input "Company" at bounding box center [496, 212] width 166 height 20
click at [769, 149] on md-icon "icon-close" at bounding box center [772, 149] width 16 height 16
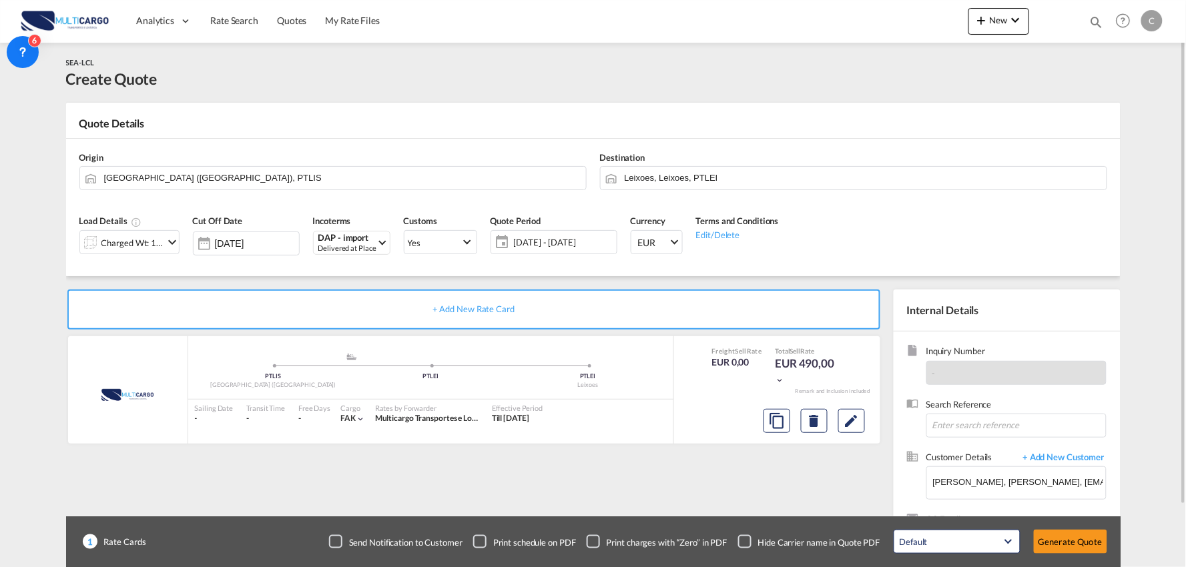
click at [555, 123] on div "Quote Details" at bounding box center [593, 126] width 1054 height 21
click at [701, 180] on input "Leixoes, Leixoes, PTLEI" at bounding box center [862, 177] width 475 height 23
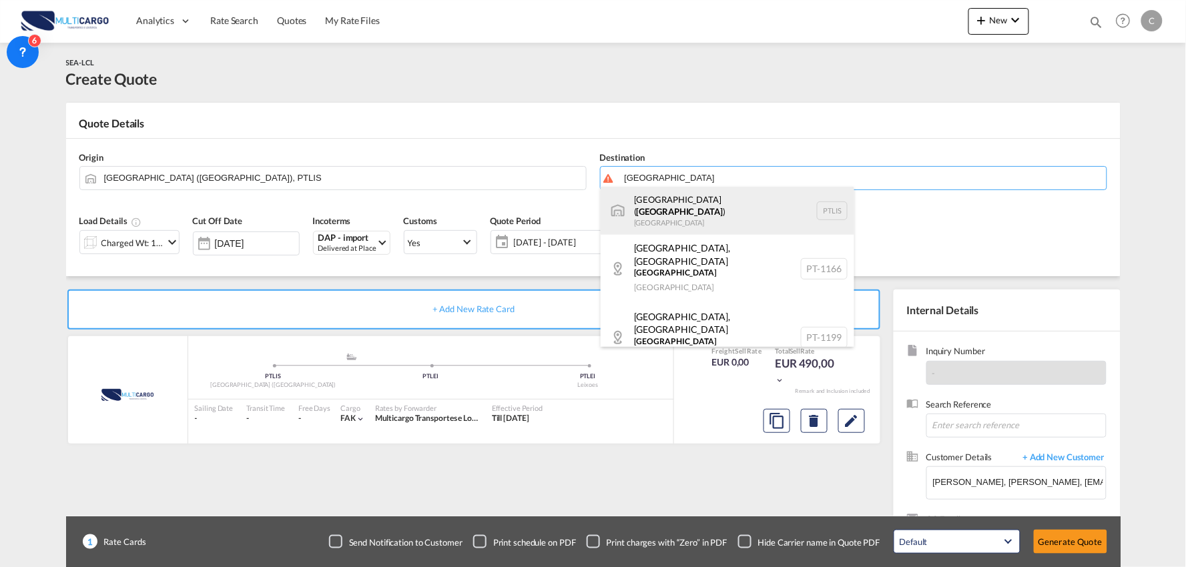
click at [672, 210] on div "[GEOGRAPHIC_DATA] ( [GEOGRAPHIC_DATA] ) [GEOGRAPHIC_DATA] PTLIS" at bounding box center [728, 211] width 254 height 48
type input "[GEOGRAPHIC_DATA] ([GEOGRAPHIC_DATA]), PTLIS"
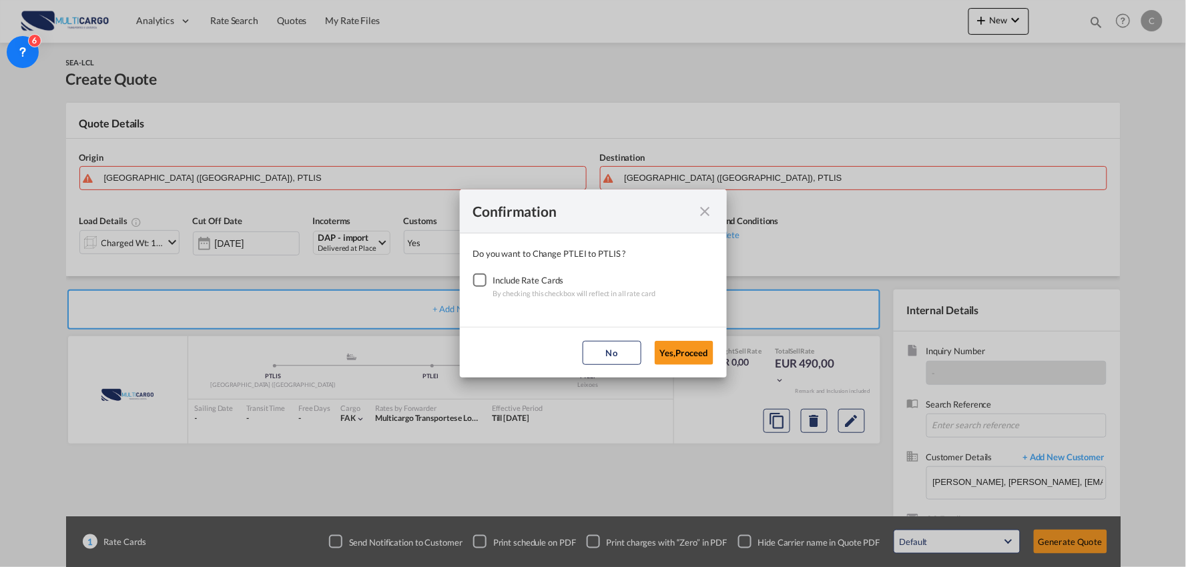
click at [486, 276] on div "Checkbox No Ink" at bounding box center [479, 280] width 13 height 13
click at [683, 359] on button "Yes,Proceed" at bounding box center [684, 353] width 59 height 24
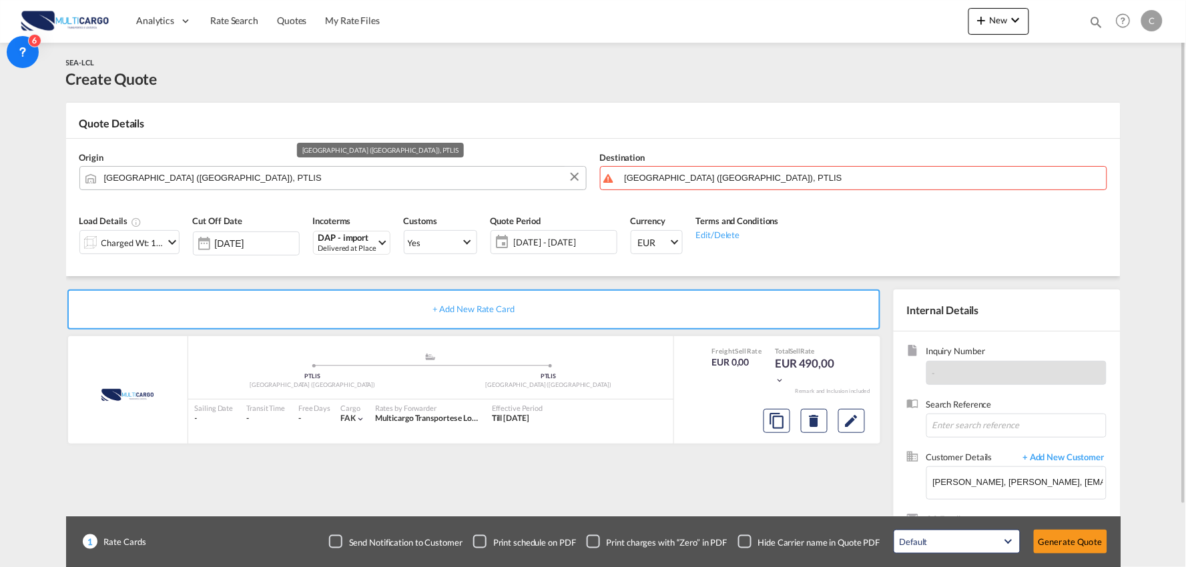
click at [169, 184] on input "[GEOGRAPHIC_DATA] ([GEOGRAPHIC_DATA]), PTLIS" at bounding box center [341, 177] width 475 height 23
click at [204, 183] on input "[GEOGRAPHIC_DATA] ([GEOGRAPHIC_DATA]), PTLIS" at bounding box center [341, 177] width 475 height 23
drag, startPoint x: 216, startPoint y: 180, endPoint x: -89, endPoint y: 157, distance: 305.2
click at [0, 157] on html "Analytics Reports Dashboard Rate Search Quotes My Rate Files" at bounding box center [593, 283] width 1186 height 567
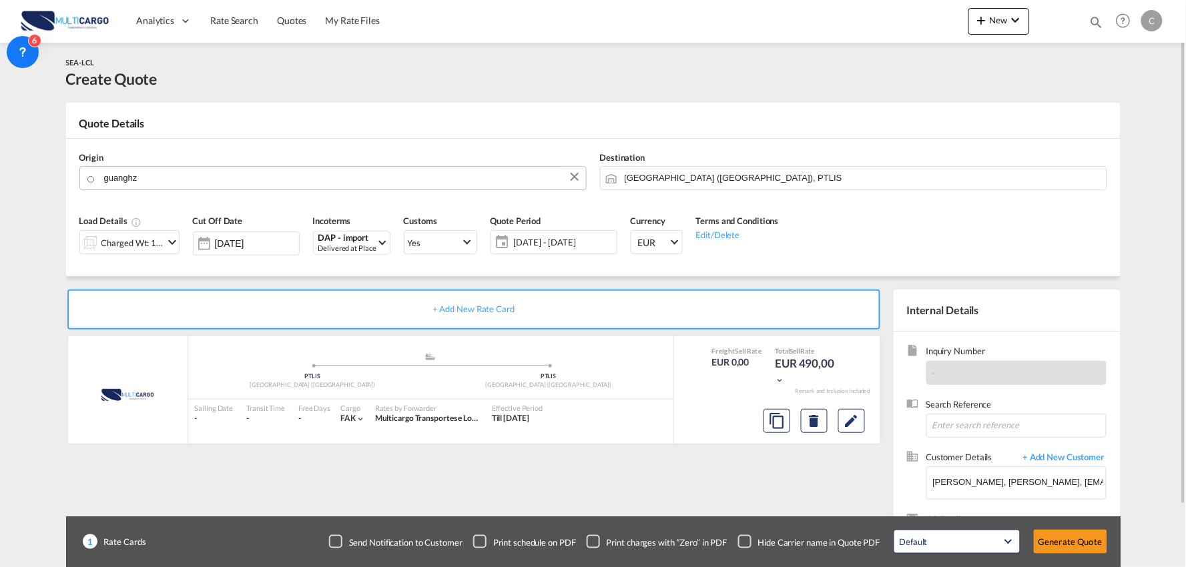
drag, startPoint x: 176, startPoint y: 180, endPoint x: 88, endPoint y: 178, distance: 88.1
click at [147, 177] on input "guanghz" at bounding box center [341, 177] width 475 height 23
type input "g"
click at [342, 256] on div "Incoterms DAP - import Delivered at Place CIP - import Carriage and Insurance P…" at bounding box center [351, 239] width 91 height 63
click at [345, 248] on div "Delivered at Place" at bounding box center [347, 249] width 58 height 10
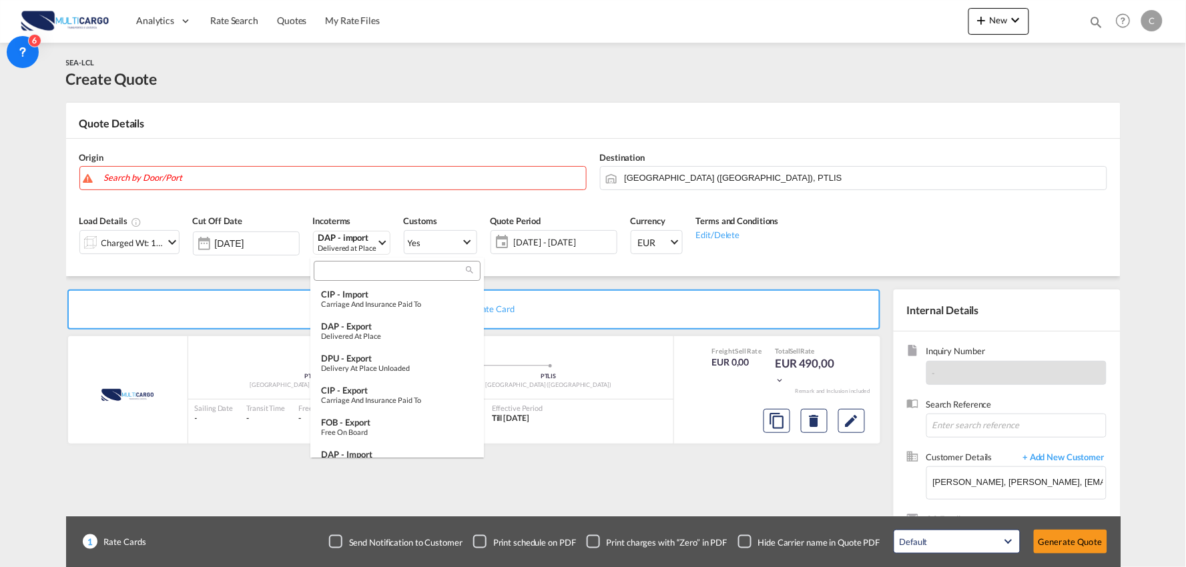
scroll to position [103, 0]
click at [352, 269] on input "search" at bounding box center [392, 272] width 148 height 12
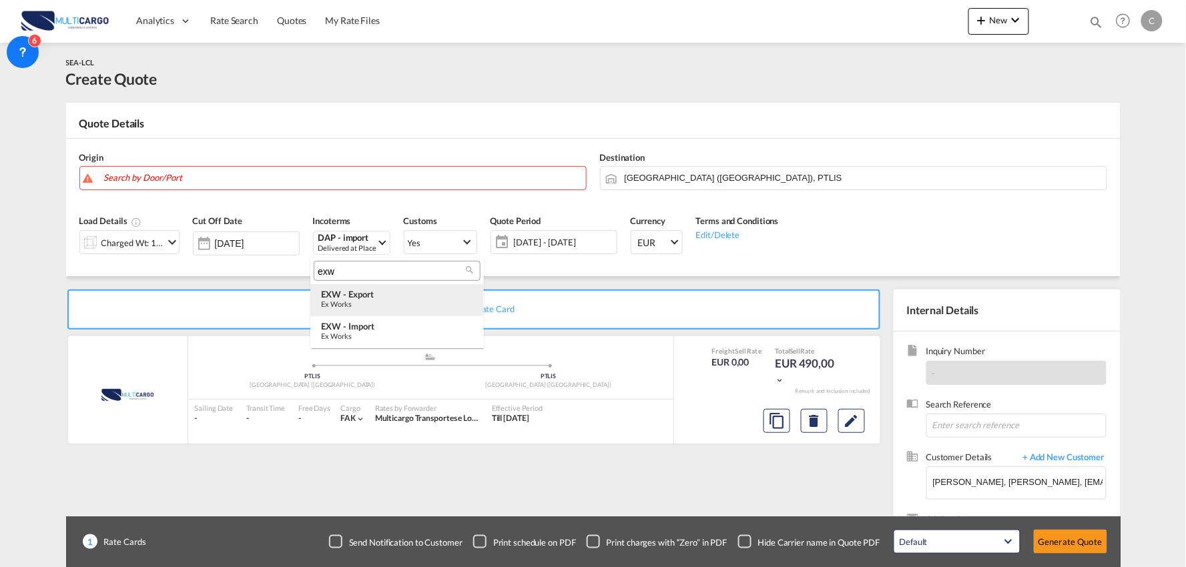
scroll to position [0, 0]
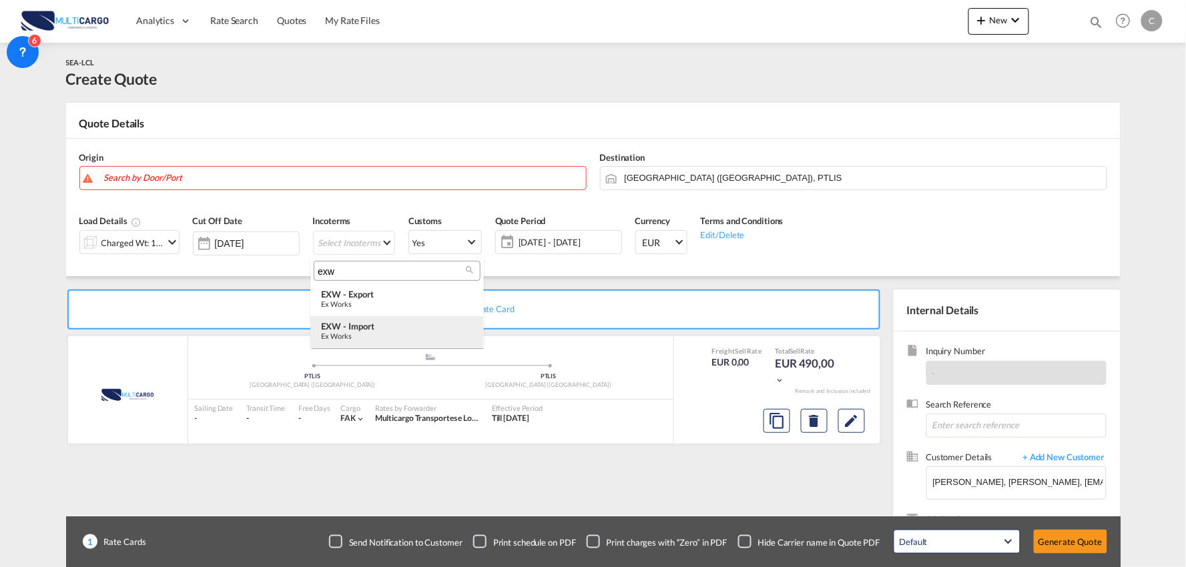
type input "exw"
click at [370, 326] on div "EXW - import" at bounding box center [397, 326] width 152 height 11
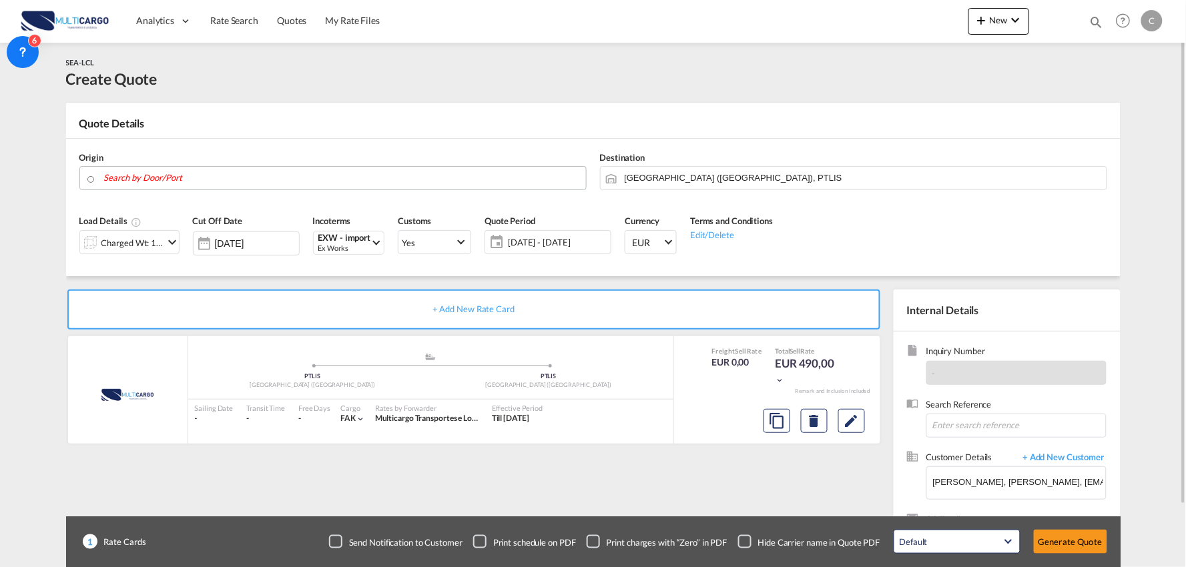
click at [151, 173] on input "Search by Door/Port" at bounding box center [341, 177] width 475 height 23
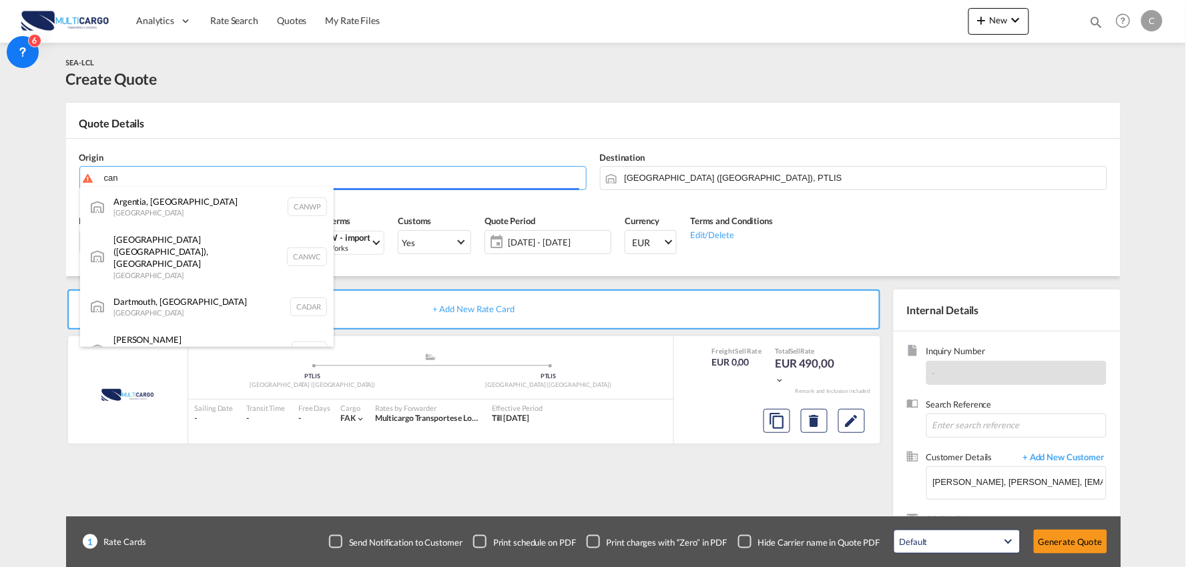
drag, startPoint x: 184, startPoint y: 181, endPoint x: 121, endPoint y: 175, distance: 63.0
click at [121, 175] on body "Analytics Reports Dashboard Rate Search Quotes My Rate Files Analytics" at bounding box center [593, 283] width 1186 height 567
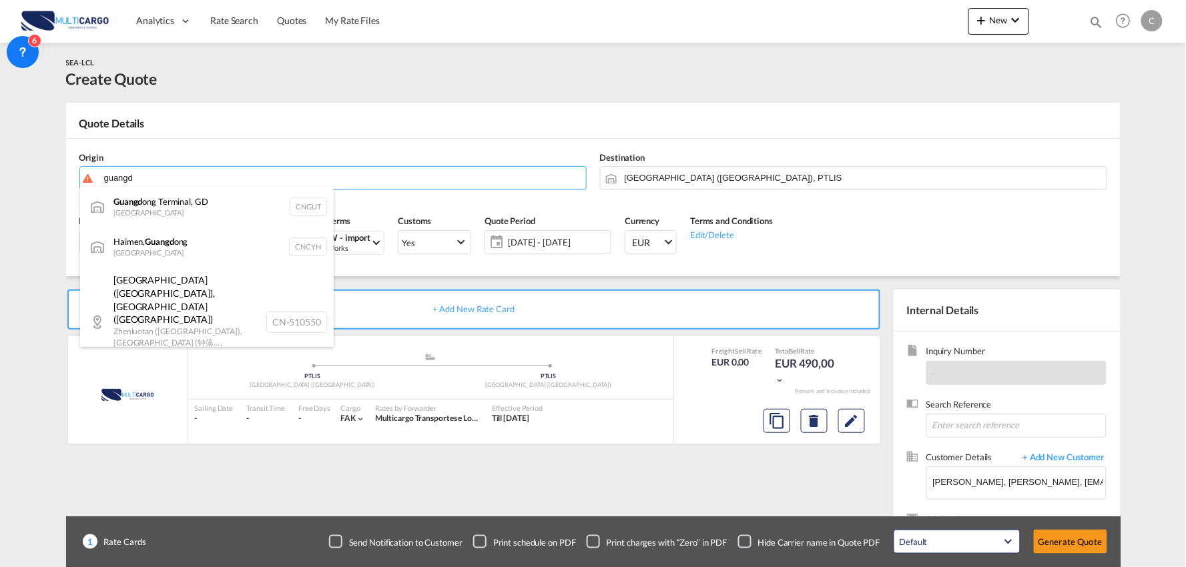
type input "guangd"
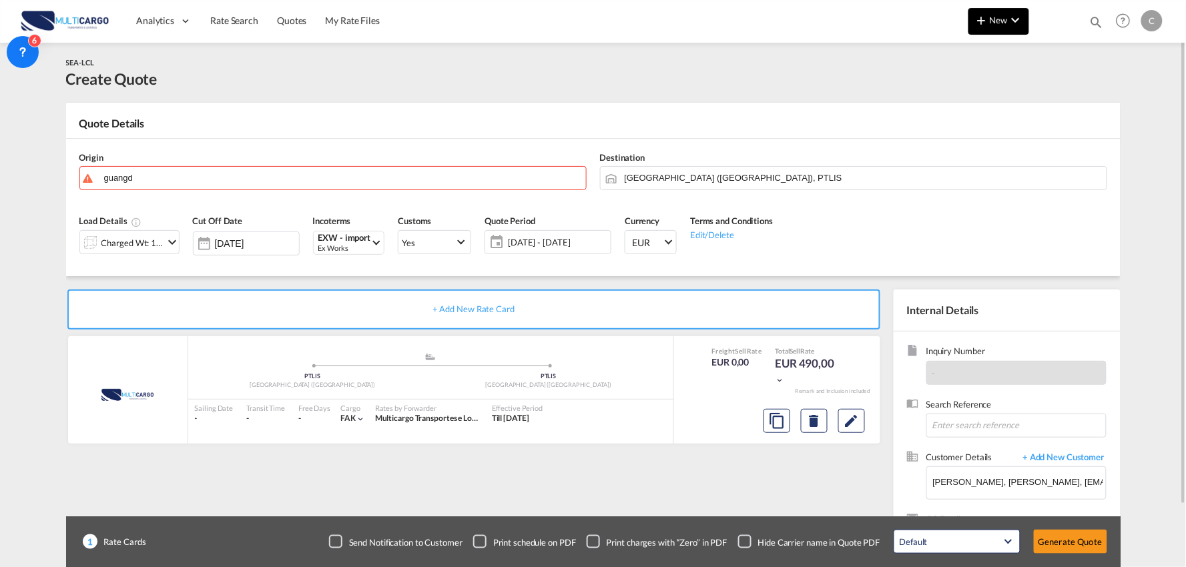
click at [1013, 27] on md-icon "icon-chevron-down" at bounding box center [1016, 20] width 16 height 16
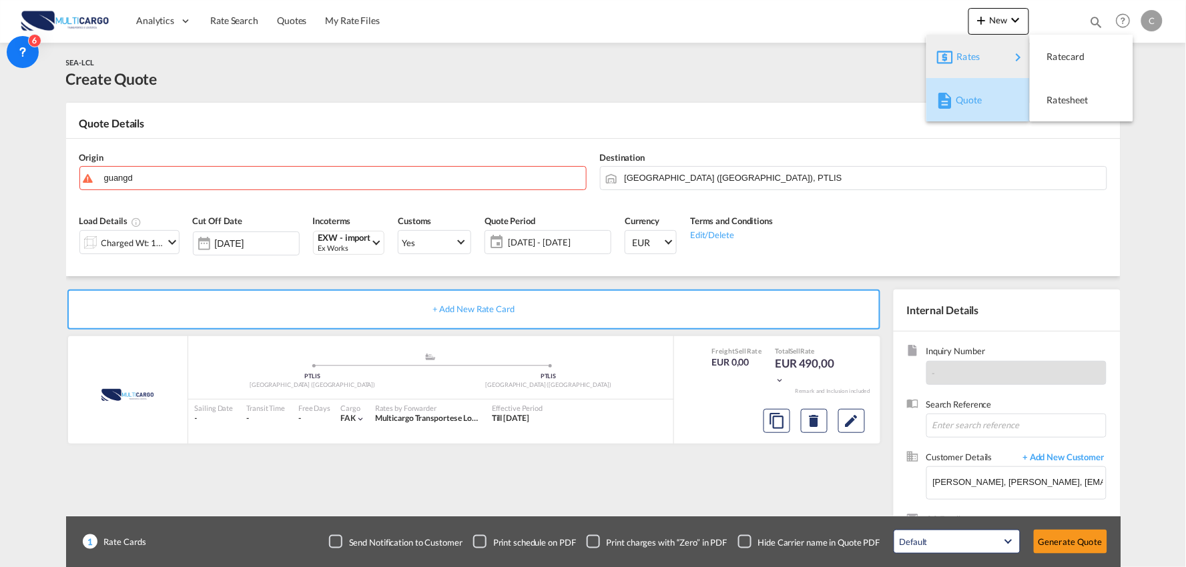
click at [981, 107] on div "Quote" at bounding box center [979, 99] width 49 height 33
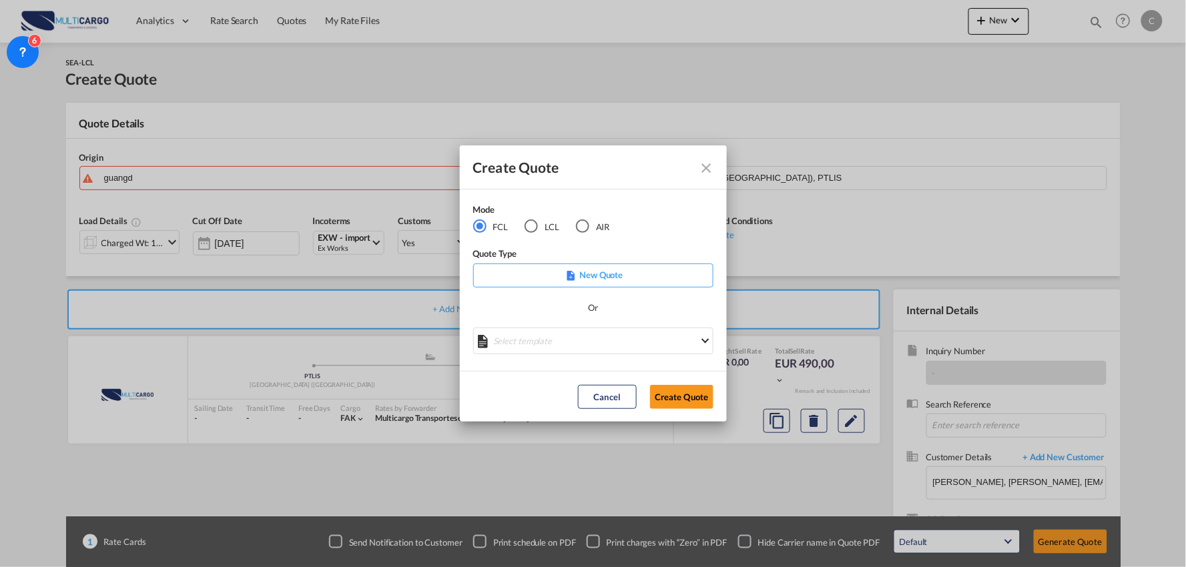
click at [588, 227] on div "AIR" at bounding box center [582, 226] width 13 height 13
click at [595, 338] on md-select "Select template EXP EXW AIR 09/2025 Patricia Barroso | 12 Sep 2025 IMP_DAP_AIR …" at bounding box center [593, 341] width 240 height 27
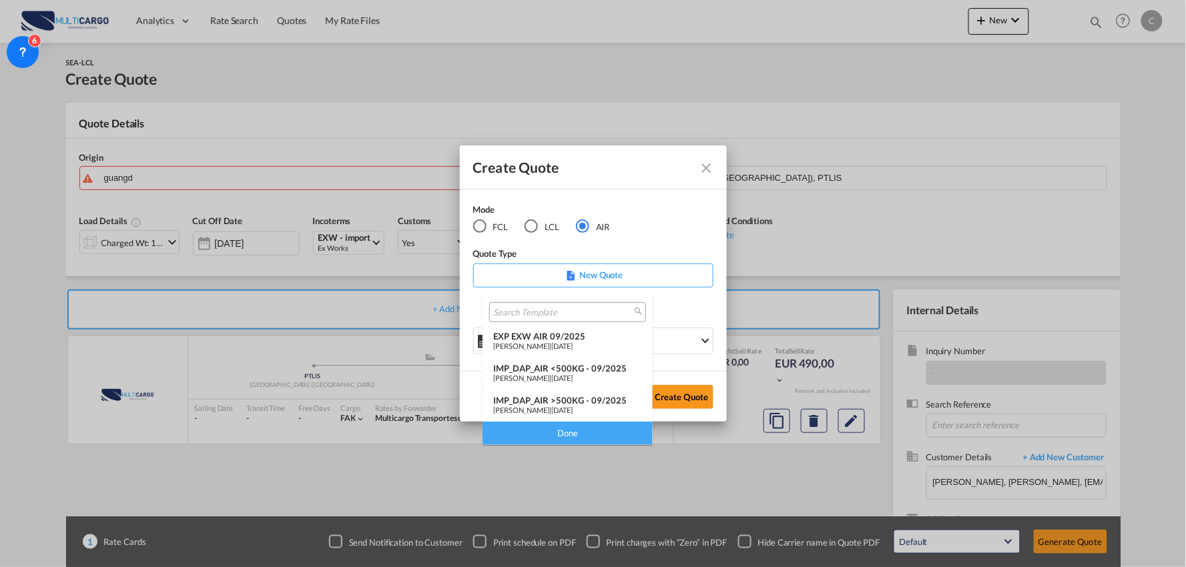
click at [588, 397] on div "IMP_DAP_AIR >500KG - 09/2025" at bounding box center [567, 400] width 149 height 11
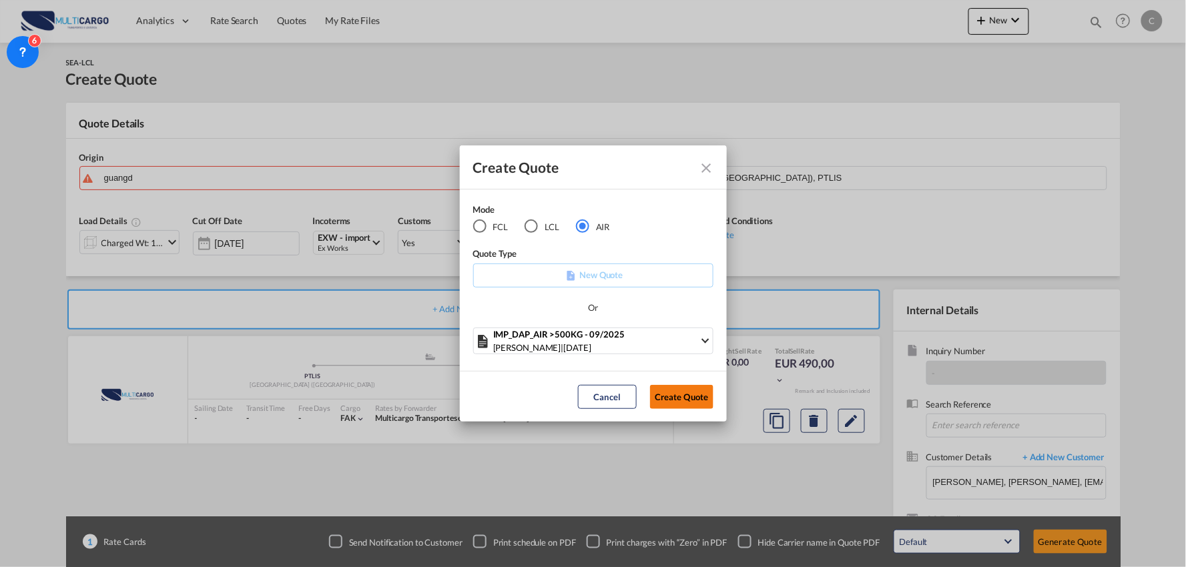
click at [685, 398] on button "Create Quote" at bounding box center [681, 397] width 63 height 24
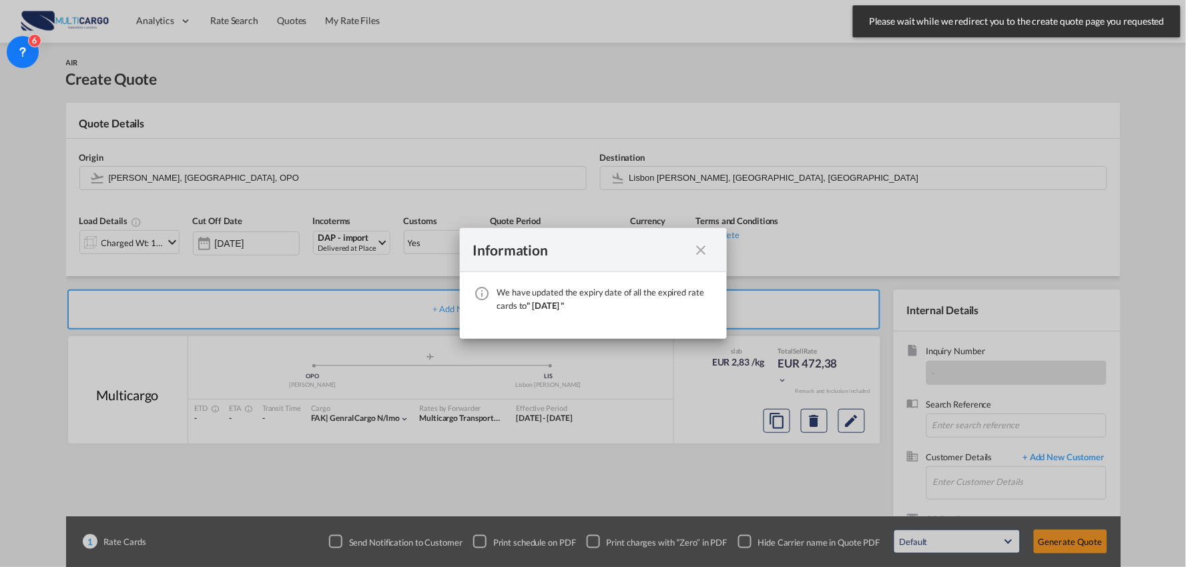
click at [703, 249] on md-icon "icon-close fg-AAA8AD cursor" at bounding box center [701, 250] width 16 height 16
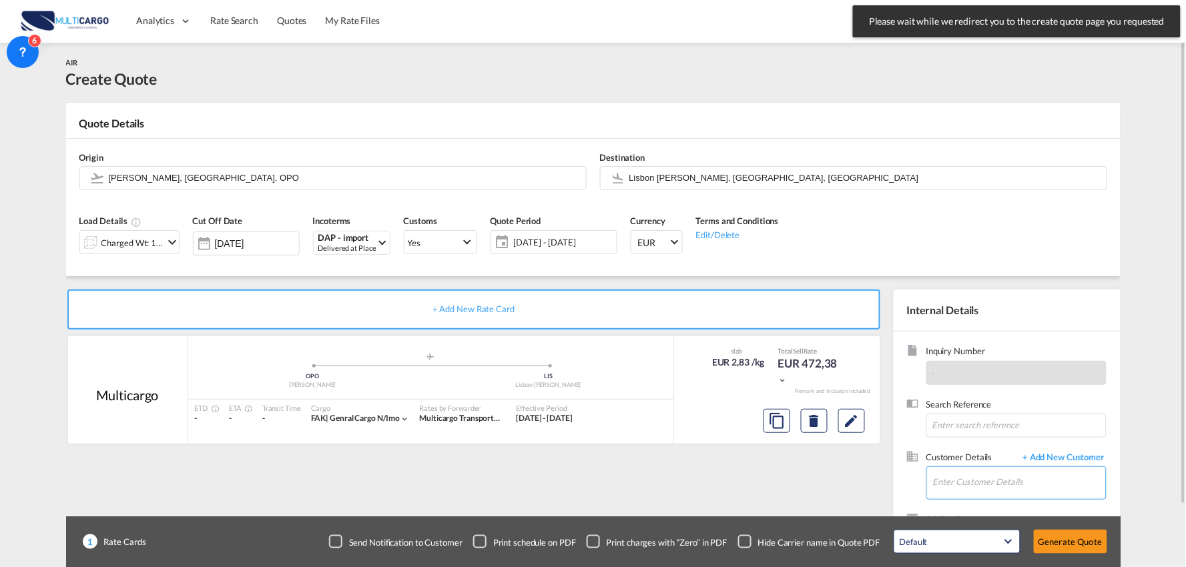
click at [1009, 482] on input "Enter Customer Details" at bounding box center [1019, 482] width 173 height 30
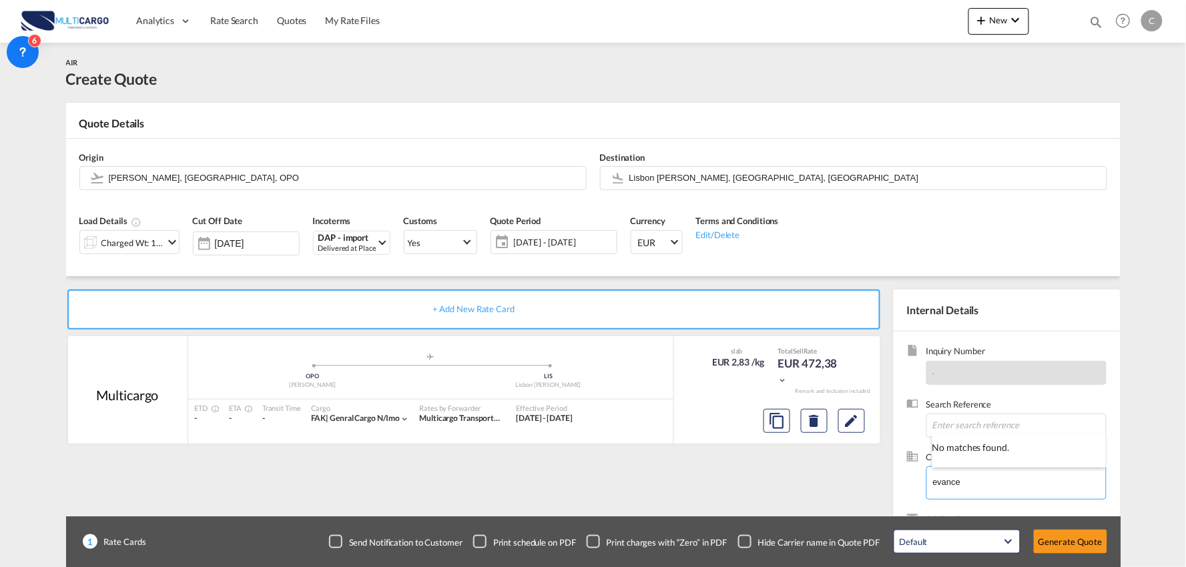
type input "evance"
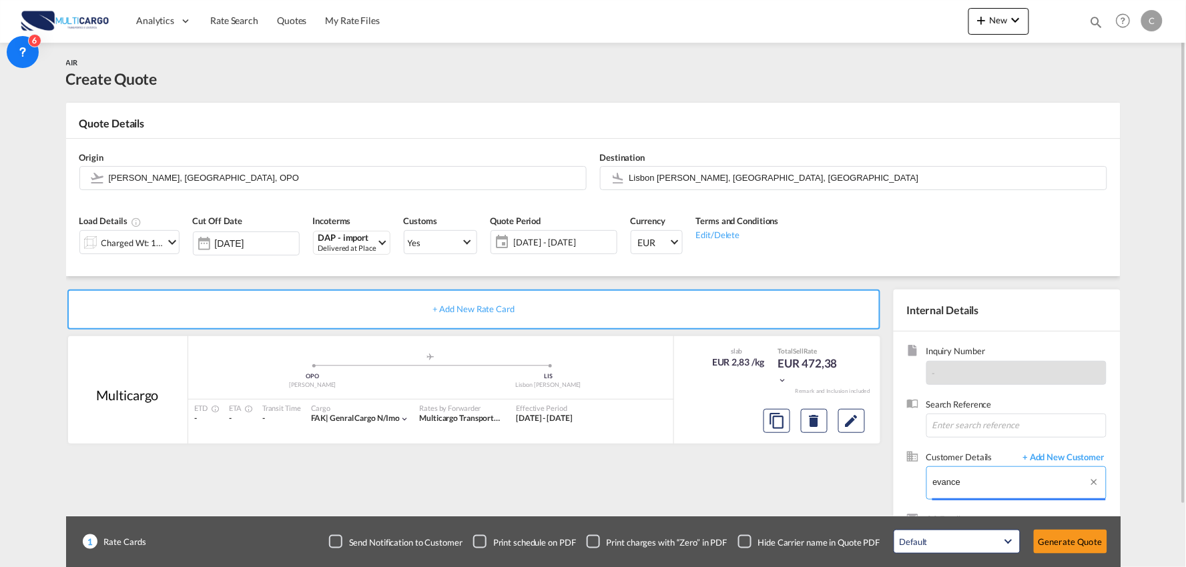
drag, startPoint x: 965, startPoint y: 482, endPoint x: 875, endPoint y: 482, distance: 90.7
click at [875, 482] on div "+ Add New Rate Card Multicargo added by you .a{fill:#aaa8ad;} .a{fill:#aaa8ad;}…" at bounding box center [593, 425] width 1054 height 299
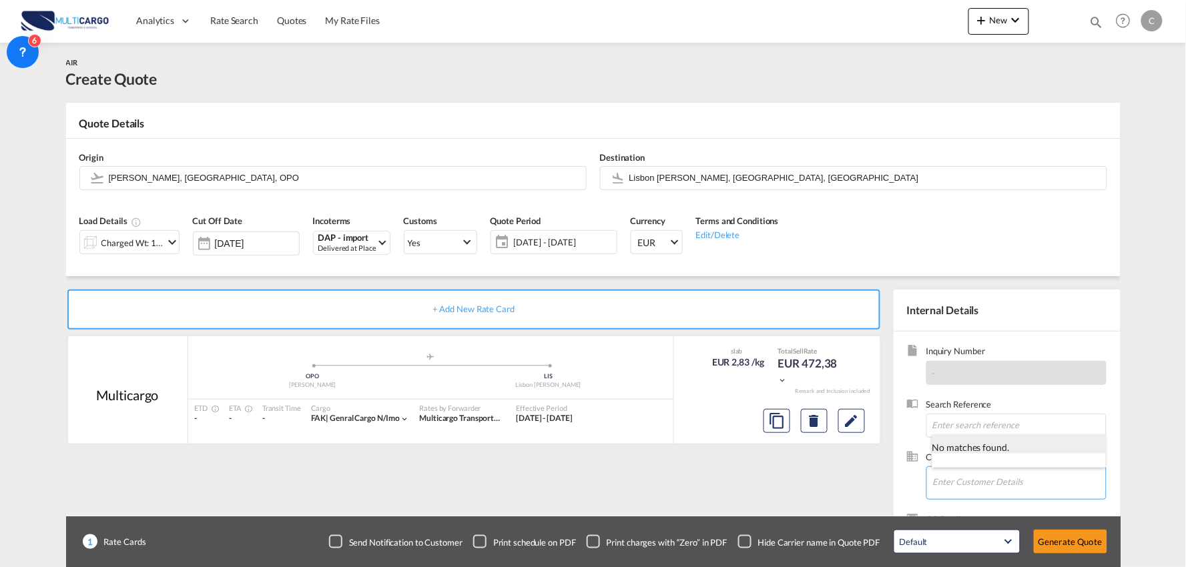
click at [1083, 454] on div "No matches found." at bounding box center [1018, 444] width 173 height 20
click at [1083, 454] on span "+ Add New Customer" at bounding box center [1061, 458] width 90 height 15
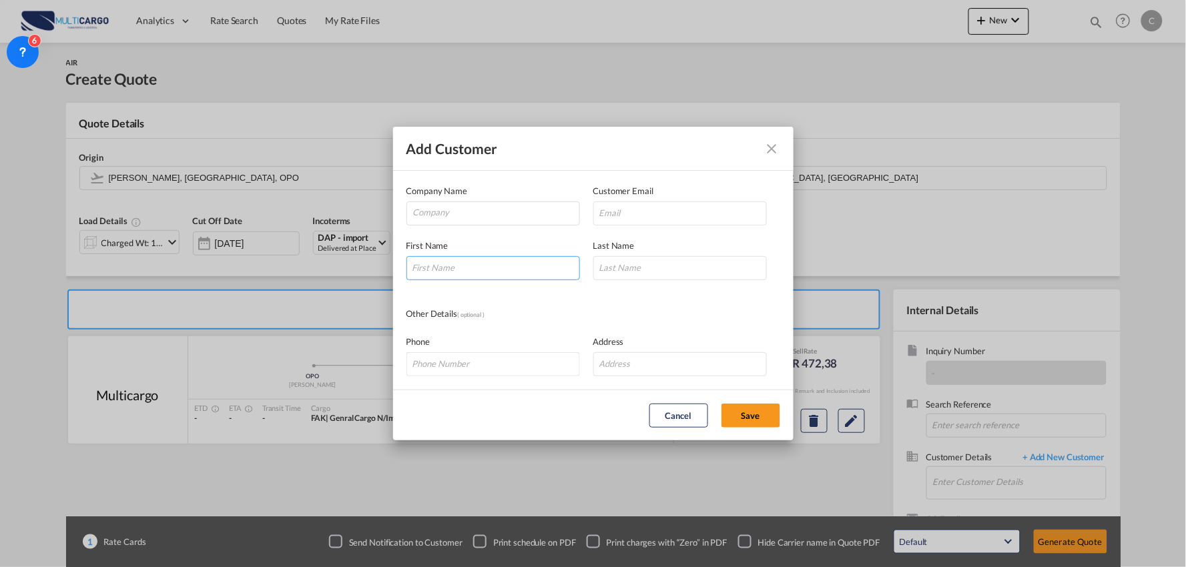
click at [480, 264] on input "Add Customer Company ..." at bounding box center [492, 268] width 173 height 24
type input "EVANCE"
click at [612, 268] on input "Add Customer Company ..." at bounding box center [679, 268] width 173 height 24
type input "CHAULA"
click at [503, 215] on input "Company" at bounding box center [496, 212] width 166 height 20
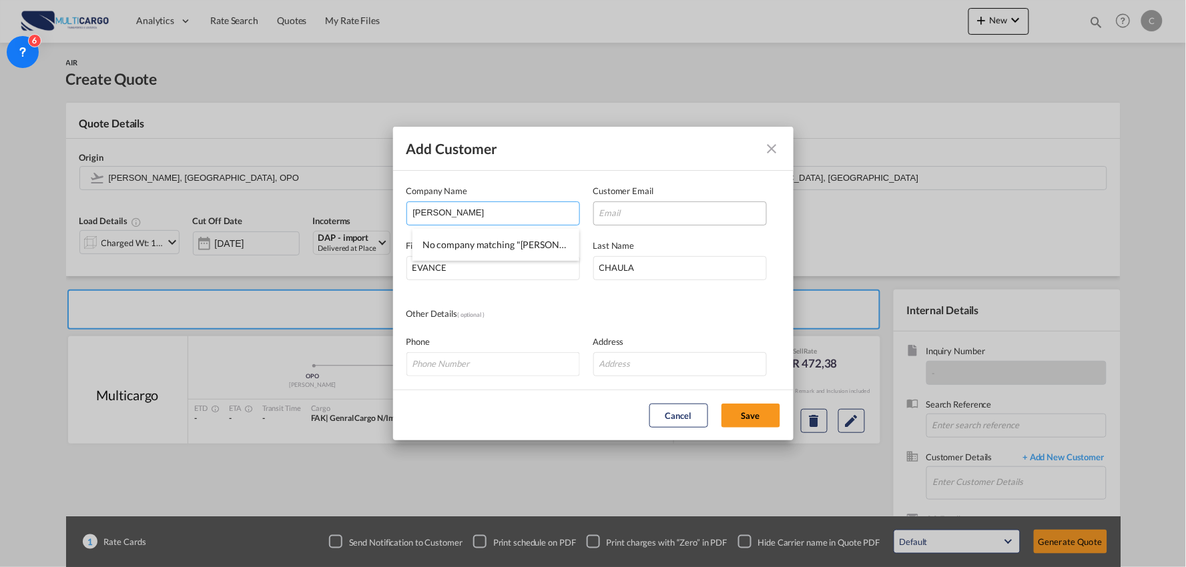
type input "EVANCE CHAULA"
click at [619, 207] on input "Add Customer Company ..." at bounding box center [679, 214] width 173 height 24
click at [664, 212] on input "Evance Chaula <evance.chaula2000@gmail.com>" at bounding box center [679, 214] width 173 height 24
drag, startPoint x: 661, startPoint y: 214, endPoint x: 462, endPoint y: 226, distance: 199.2
click at [462, 226] on div "Company Name EVANCE CHAULA Customer Email Evance Chaula <evance.chaula2000@gmai…" at bounding box center [593, 204] width 374 height 41
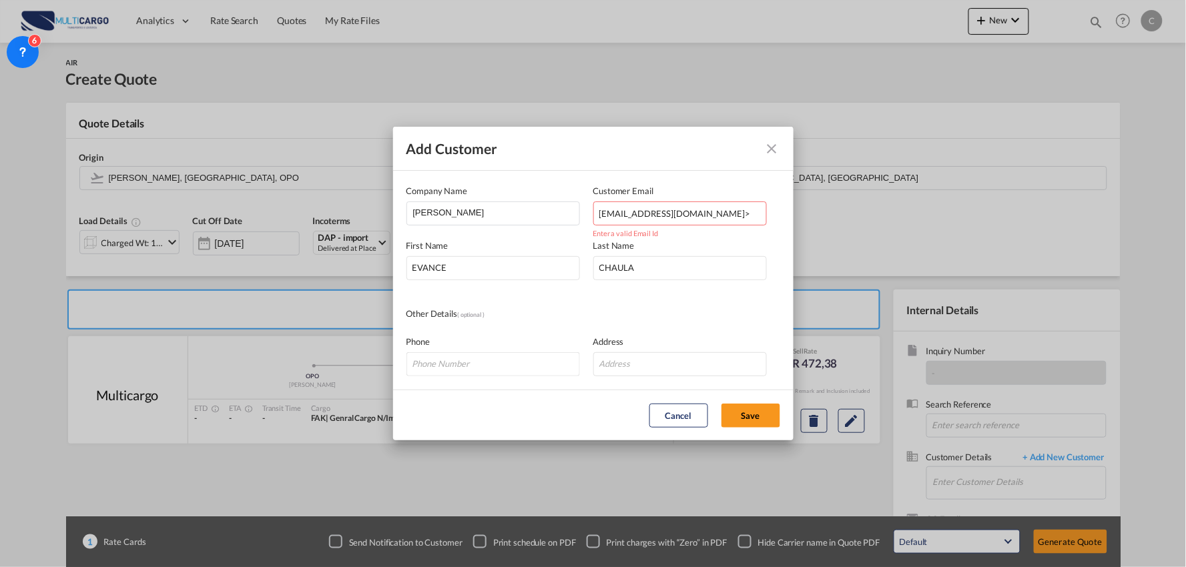
click at [747, 214] on input "evance.chaula2000@gmail.com>" at bounding box center [679, 214] width 173 height 24
type input "evance.chaula2000@gmail.com"
click at [529, 259] on input "EVANCE" at bounding box center [492, 268] width 173 height 24
click at [699, 328] on div "Phone Address" at bounding box center [593, 349] width 374 height 55
click at [768, 408] on button "Save" at bounding box center [750, 416] width 59 height 24
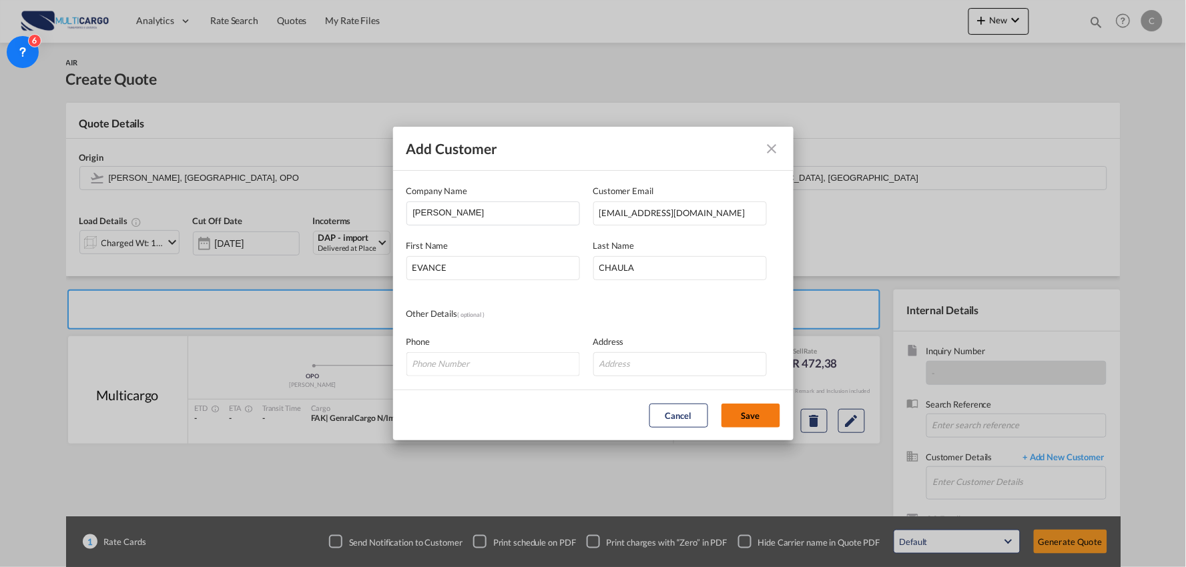
type input "EVANCE CHAULA, EVANCE CHAULA, evance.chaula2000@gmail.com"
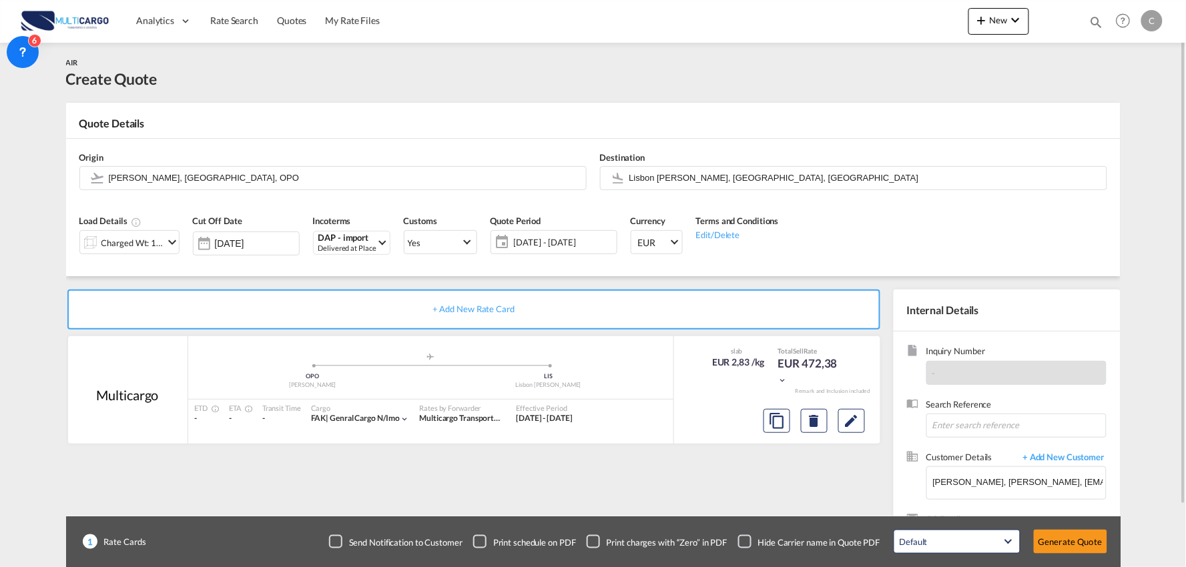
click at [214, 274] on div "Load Details Charged Wt: 166,67 KG Cut Off Date 15 Oct 2025 Incoterms DAP - imp…" at bounding box center [593, 239] width 1041 height 74
click at [144, 242] on div "Charged Wt: 166,67 KG" at bounding box center [132, 243] width 63 height 19
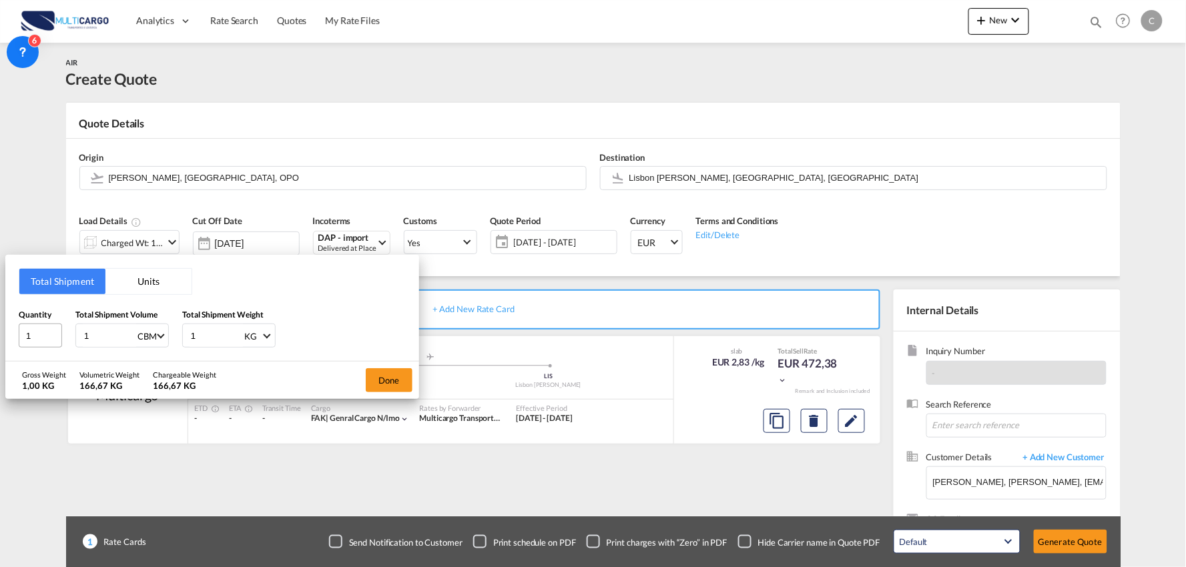
click at [30, 346] on div "Quantity 1 Total Shipment Volume 1 CBM CBM CFT KG LB Total Shipment Weight 1 KG…" at bounding box center [212, 328] width 387 height 40
type input "13"
drag, startPoint x: 204, startPoint y: 334, endPoint x: 183, endPoint y: 335, distance: 20.1
click at [185, 334] on div "1 KG KG LB" at bounding box center [228, 336] width 93 height 24
type input "5000"
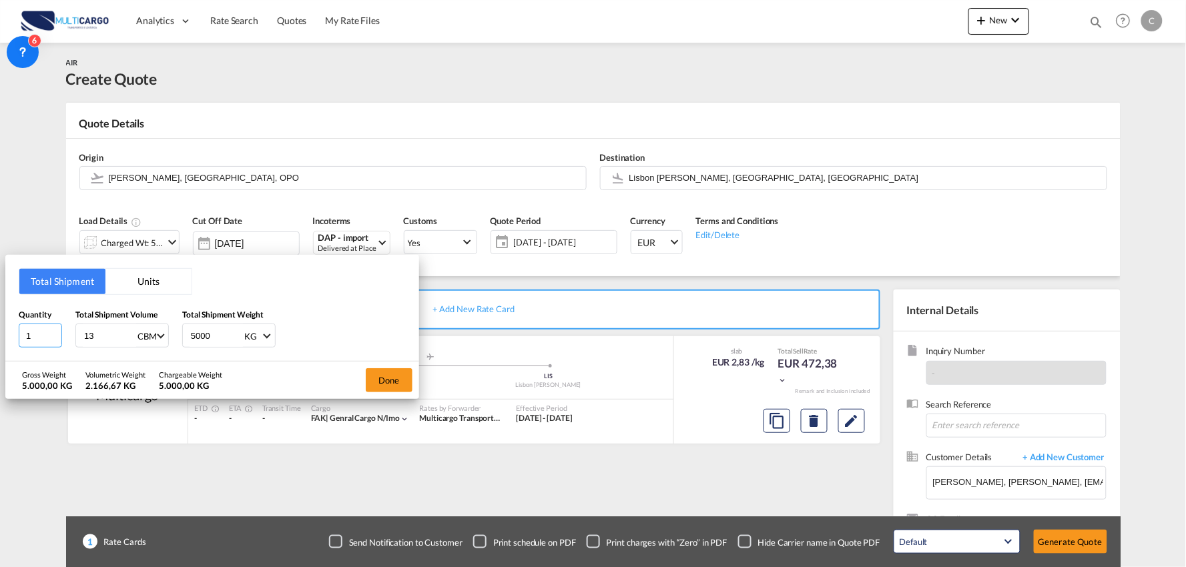
click at [24, 331] on input "1" at bounding box center [40, 336] width 43 height 24
drag, startPoint x: 31, startPoint y: 332, endPoint x: -13, endPoint y: 336, distance: 43.6
click at [0, 336] on html "Analytics Reports Dashboard Rate Search Quotes My Rate Files" at bounding box center [593, 283] width 1186 height 567
click at [378, 374] on button "Done" at bounding box center [389, 380] width 47 height 24
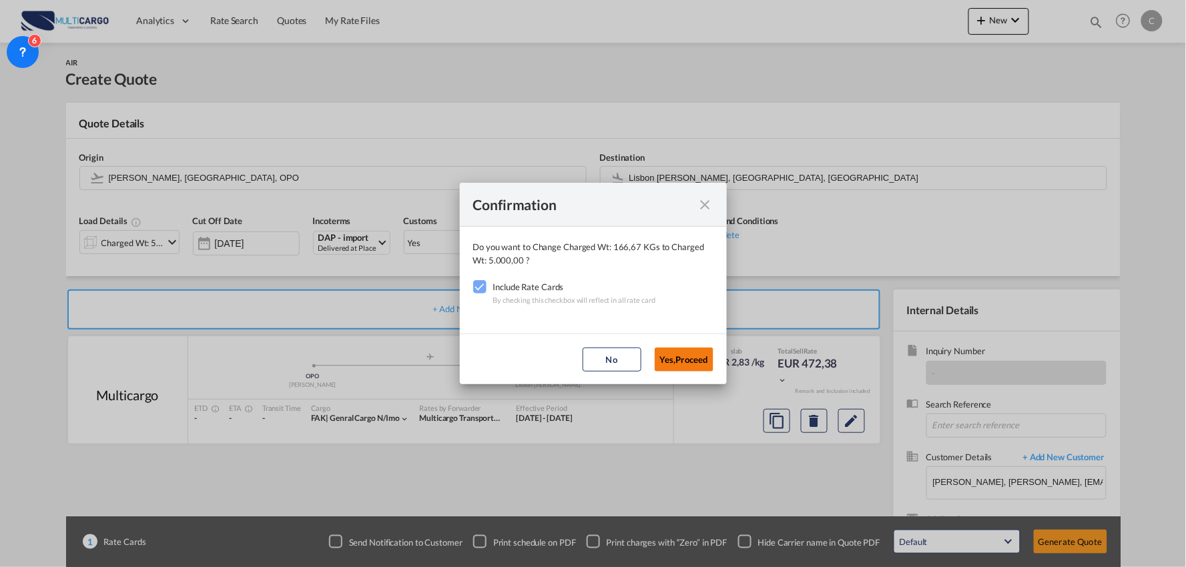
click at [683, 358] on button "Yes,Proceed" at bounding box center [684, 360] width 59 height 24
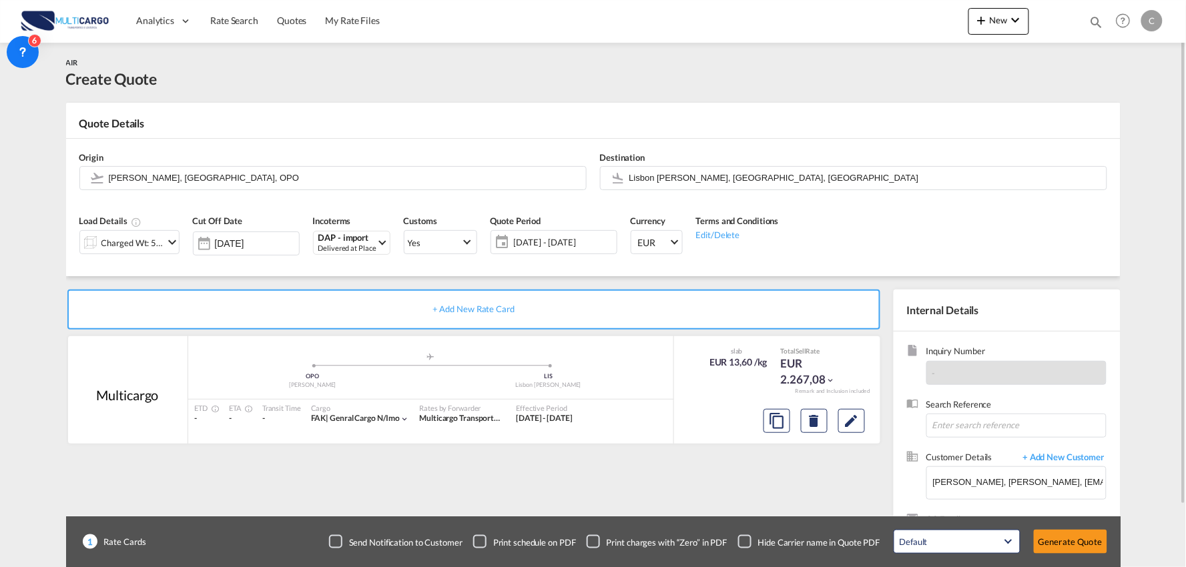
click at [132, 244] on div "Charged Wt: 5.000,00 KG" at bounding box center [132, 243] width 63 height 19
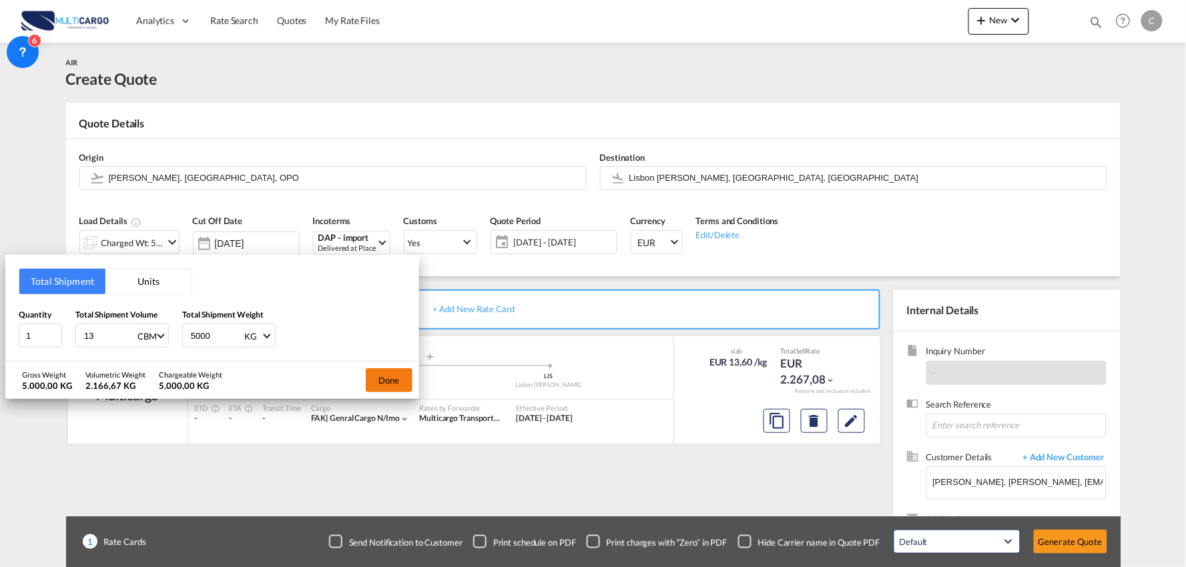
click at [386, 388] on button "Done" at bounding box center [389, 380] width 47 height 24
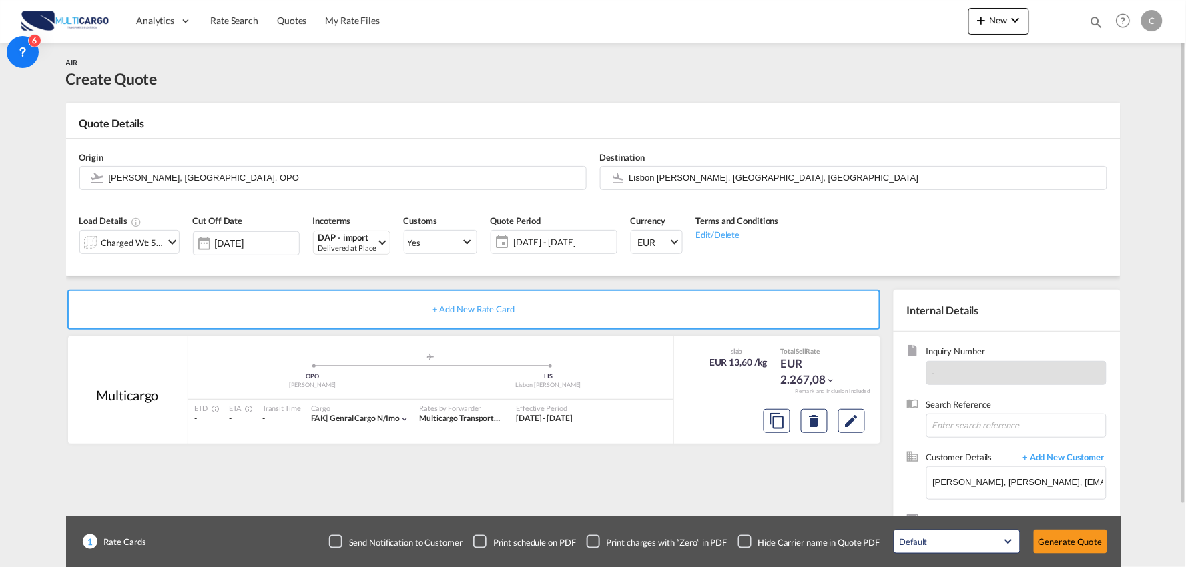
click at [350, 278] on div "+ Add New Rate Card Multicargo added by you .a{fill:#aaa8ad;} .a{fill:#aaa8ad;}…" at bounding box center [593, 425] width 1054 height 299
click at [344, 244] on div "Delivered at Place" at bounding box center [347, 249] width 58 height 10
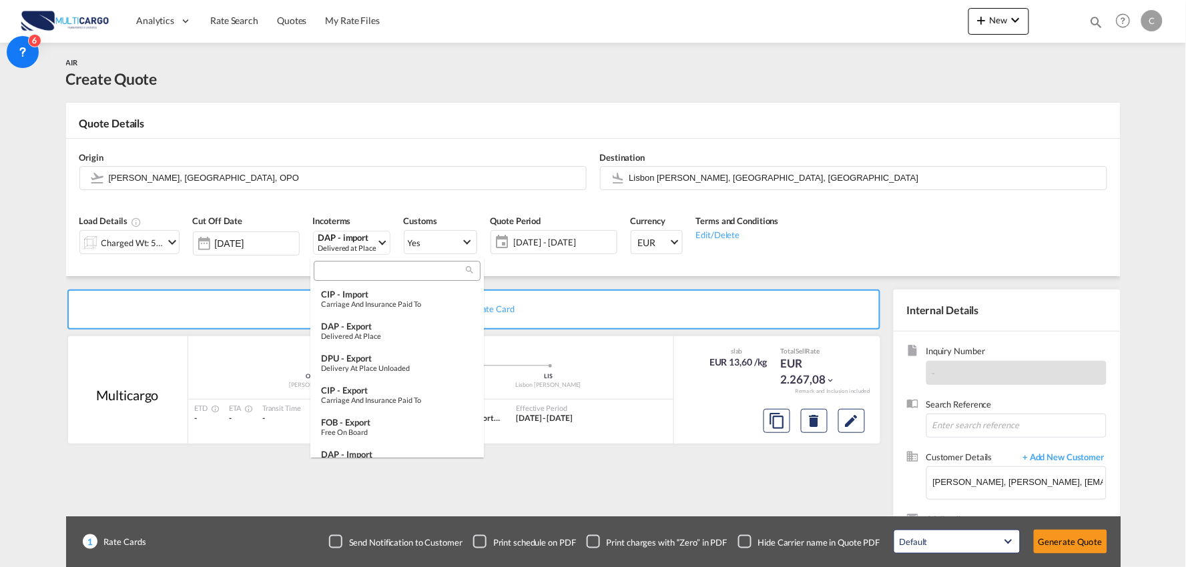
scroll to position [103, 0]
click at [348, 272] on input "search" at bounding box center [392, 272] width 148 height 12
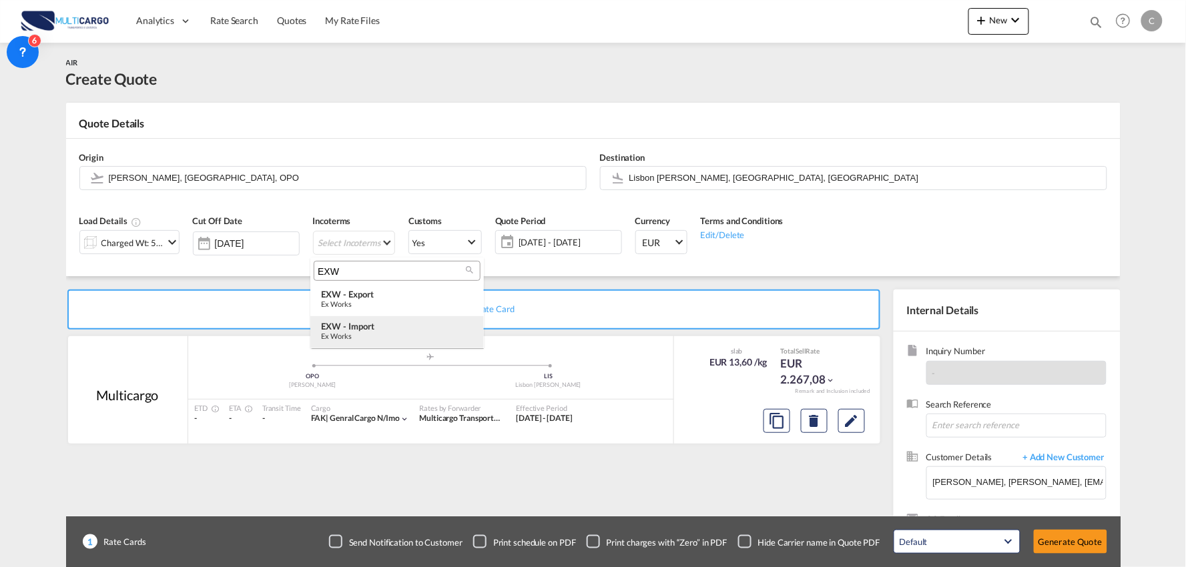
type input "EXW"
click at [370, 324] on div "EXW - import" at bounding box center [397, 326] width 152 height 11
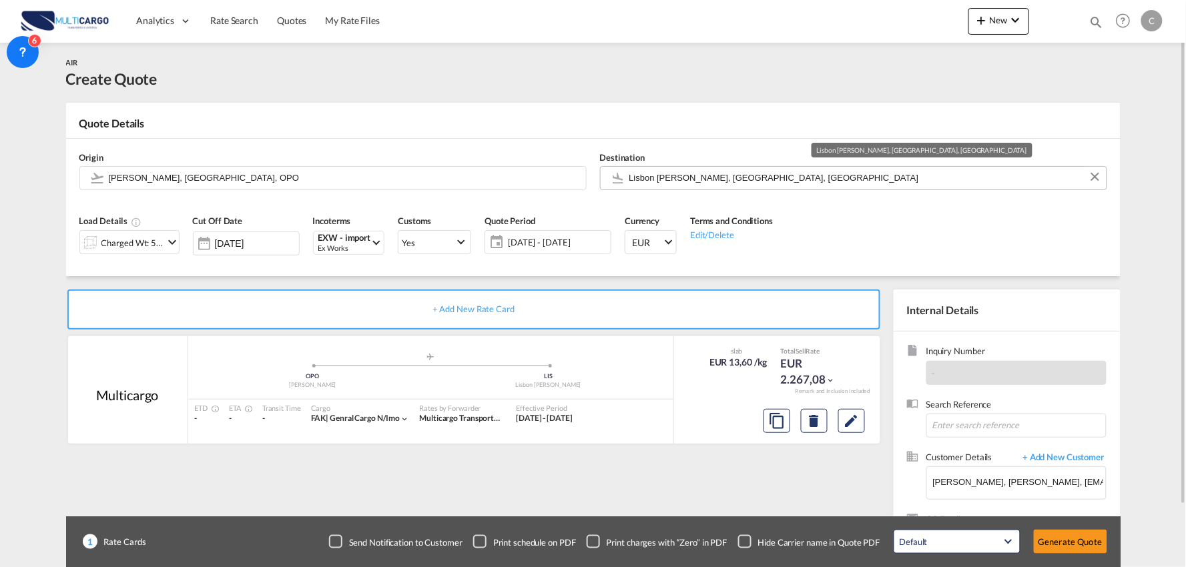
click at [669, 180] on input "Lisbon Portela, Lisbon, LIS" at bounding box center [864, 177] width 470 height 23
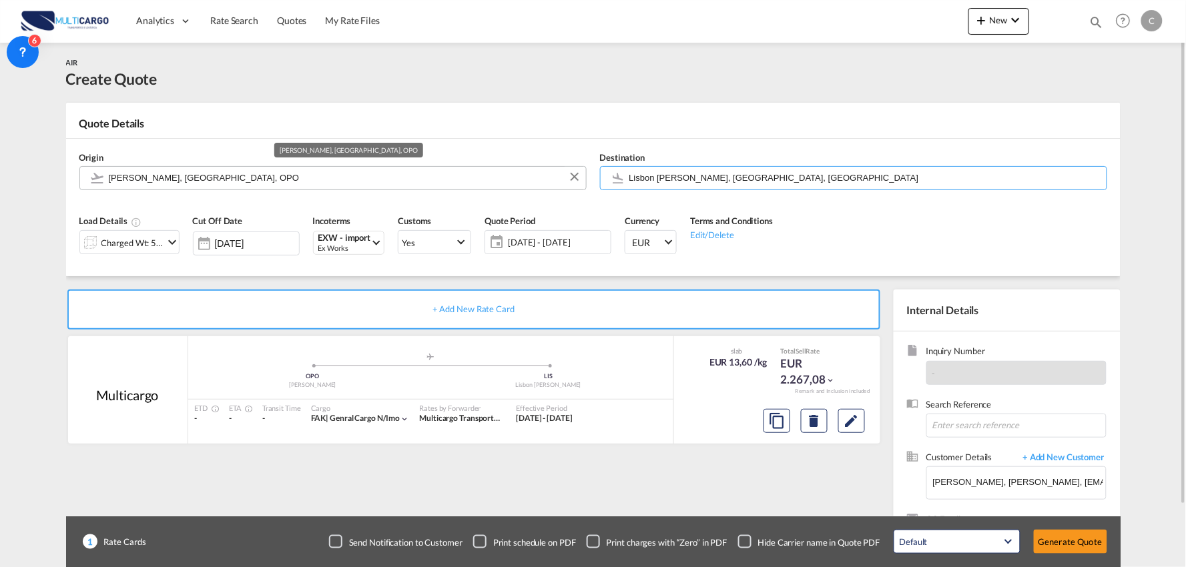
click at [290, 175] on input "Francisco de Sá Carneiro, Porto, OPO" at bounding box center [344, 177] width 470 height 23
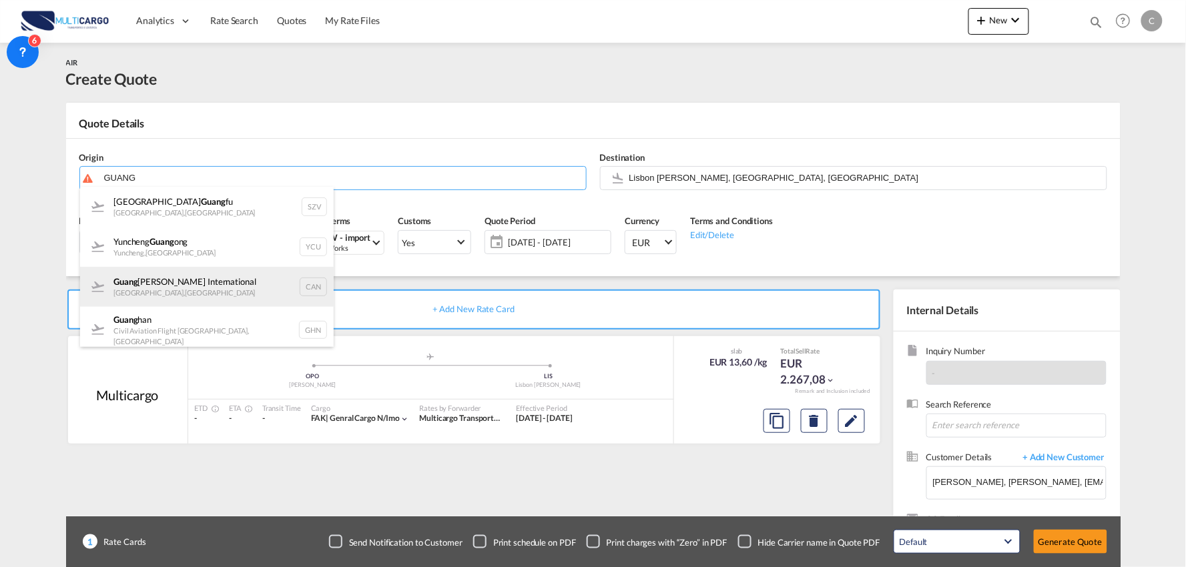
click at [176, 292] on div "Guang zhou Baiyun International Guangzhou , China CAN" at bounding box center [207, 287] width 254 height 40
type input "Guangzhou Baiyun International, Guangzhou, CAN"
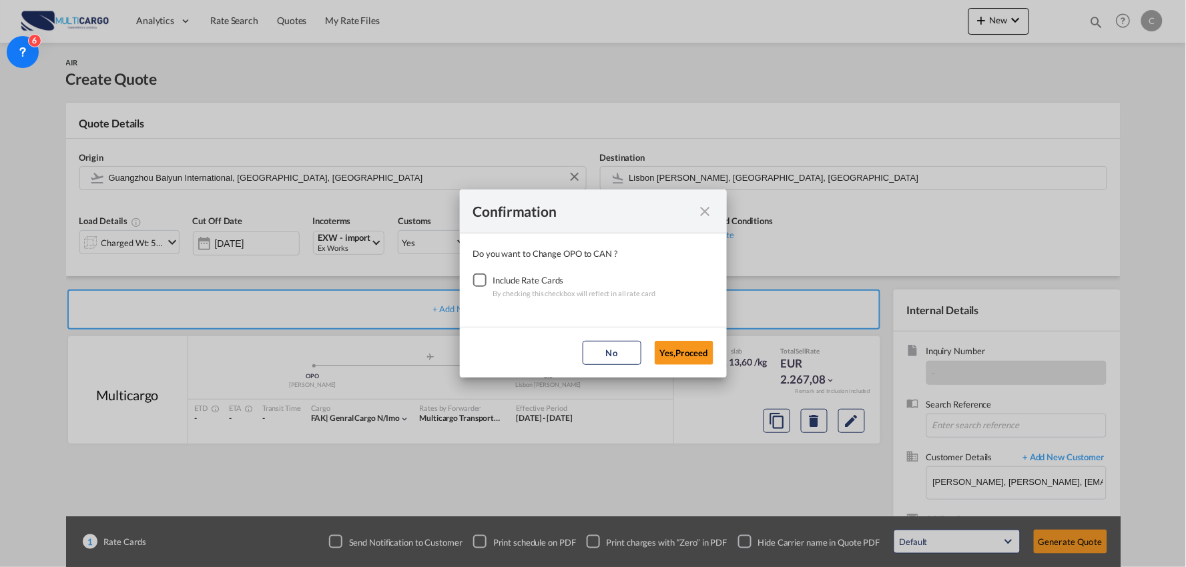
click at [484, 276] on div "Checkbox No Ink" at bounding box center [479, 280] width 13 height 13
click at [674, 358] on button "Yes,Proceed" at bounding box center [684, 353] width 59 height 24
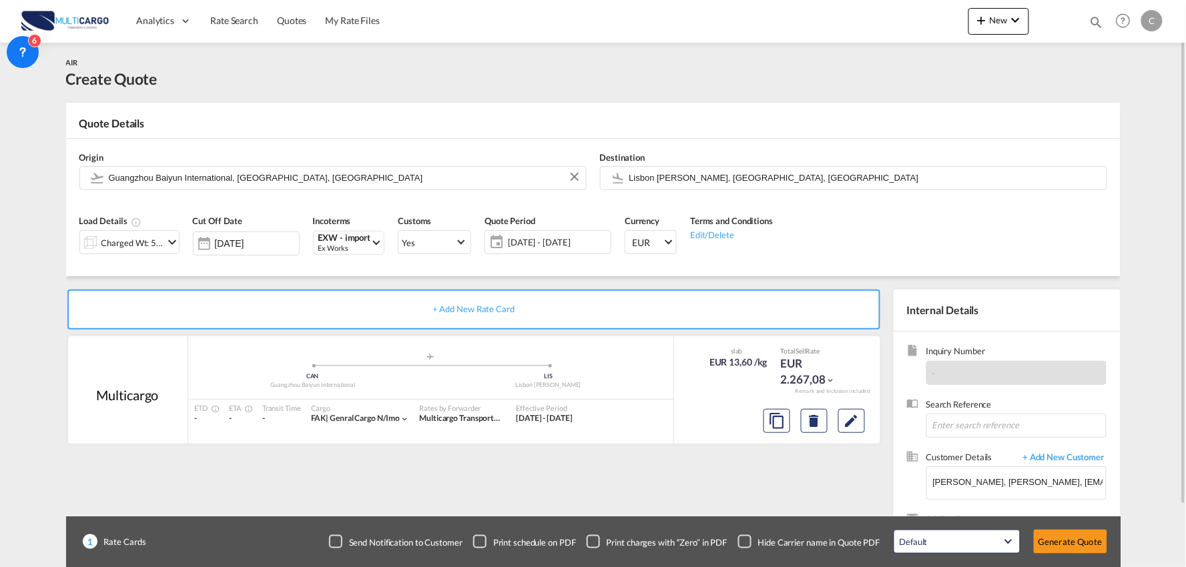
click at [531, 458] on div "+ Add New Rate Card Multicargo added by you .a{fill:#aaa8ad;} .a{fill:#aaa8ad;}…" at bounding box center [476, 429] width 821 height 279
click at [1074, 551] on button "Generate Quote" at bounding box center [1070, 542] width 73 height 24
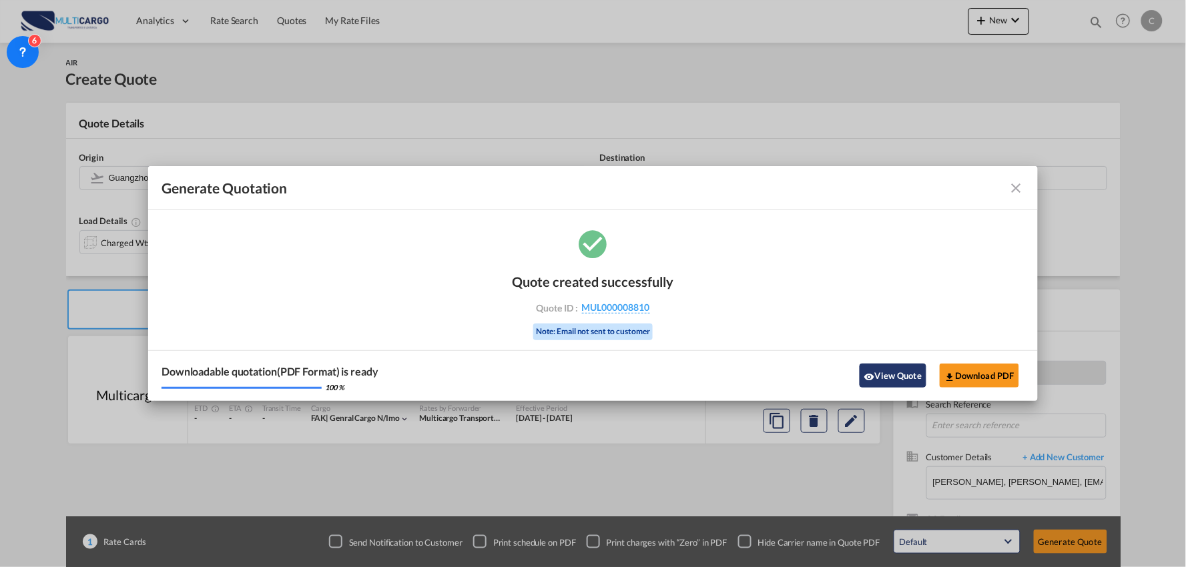
click at [877, 380] on button "View Quote" at bounding box center [892, 376] width 67 height 24
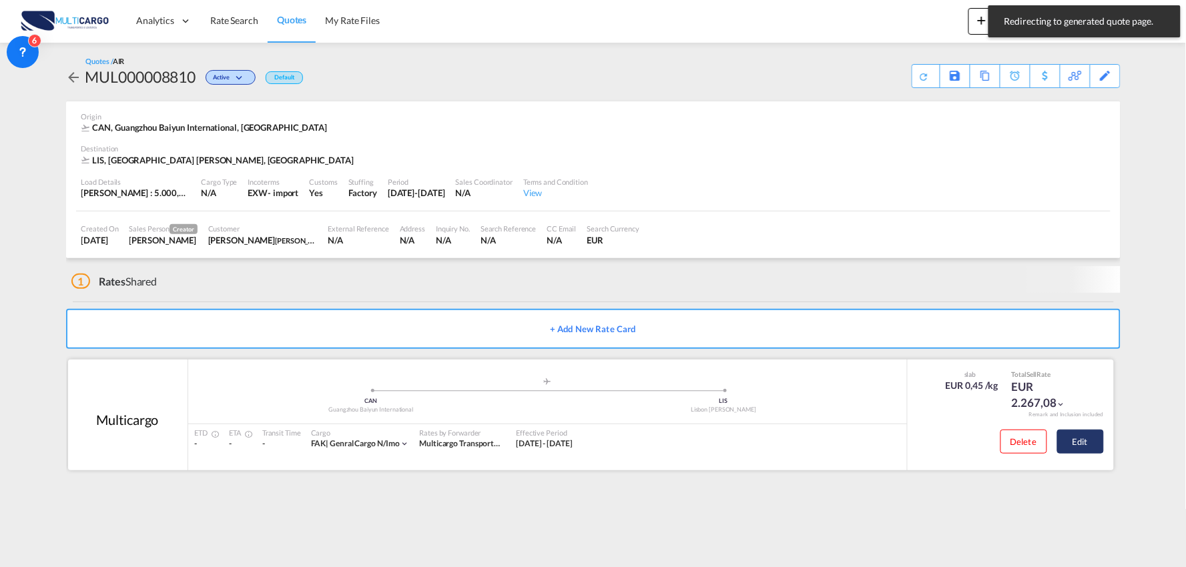
click at [1088, 441] on button "Edit" at bounding box center [1080, 442] width 47 height 24
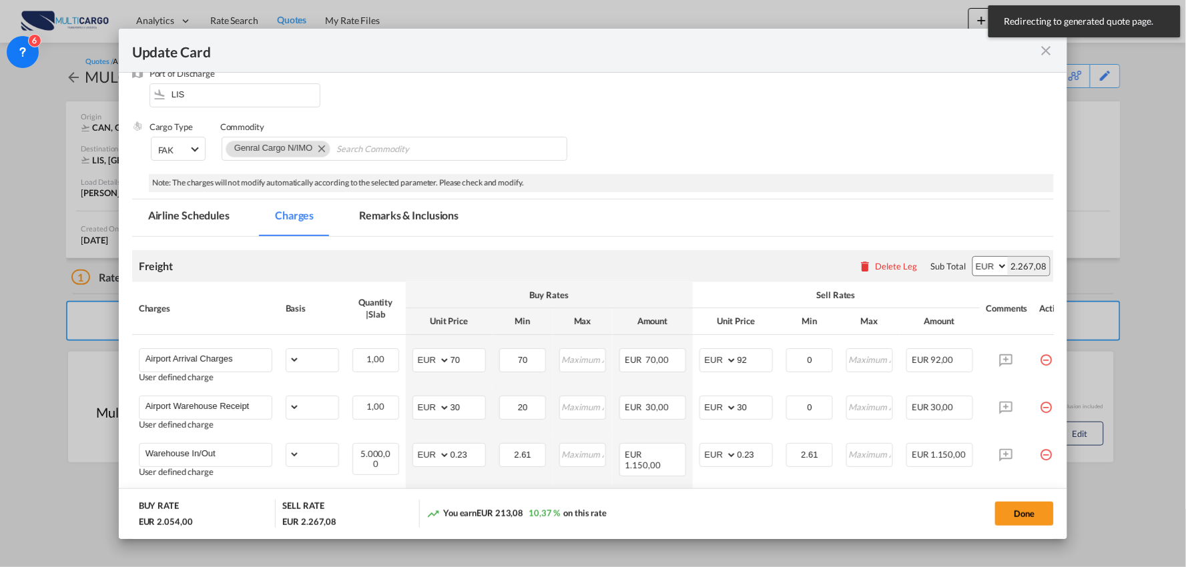
select select "per_bl"
select select "per_kg"
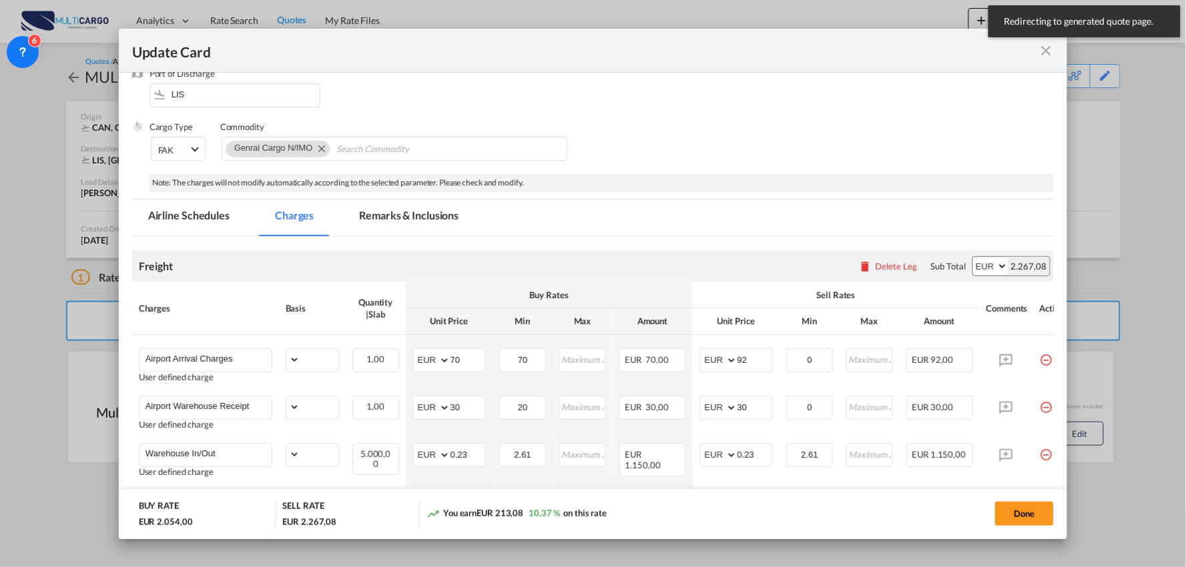
select select "per_shipment"
select select "per_bl"
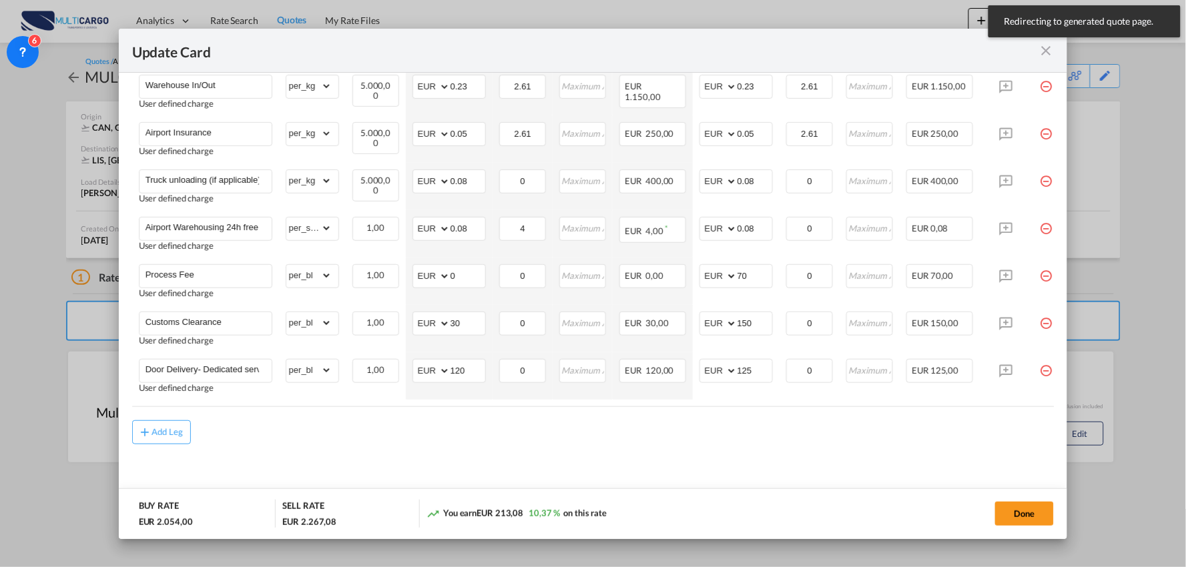
scroll to position [500, 0]
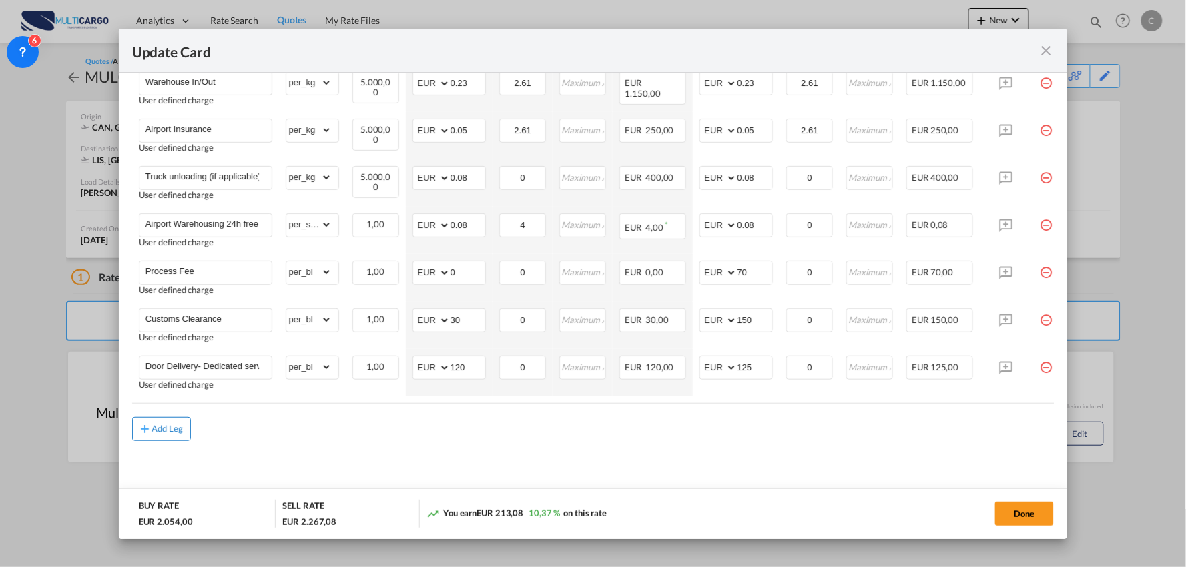
click at [165, 428] on div "Add Leg" at bounding box center [167, 429] width 32 height 8
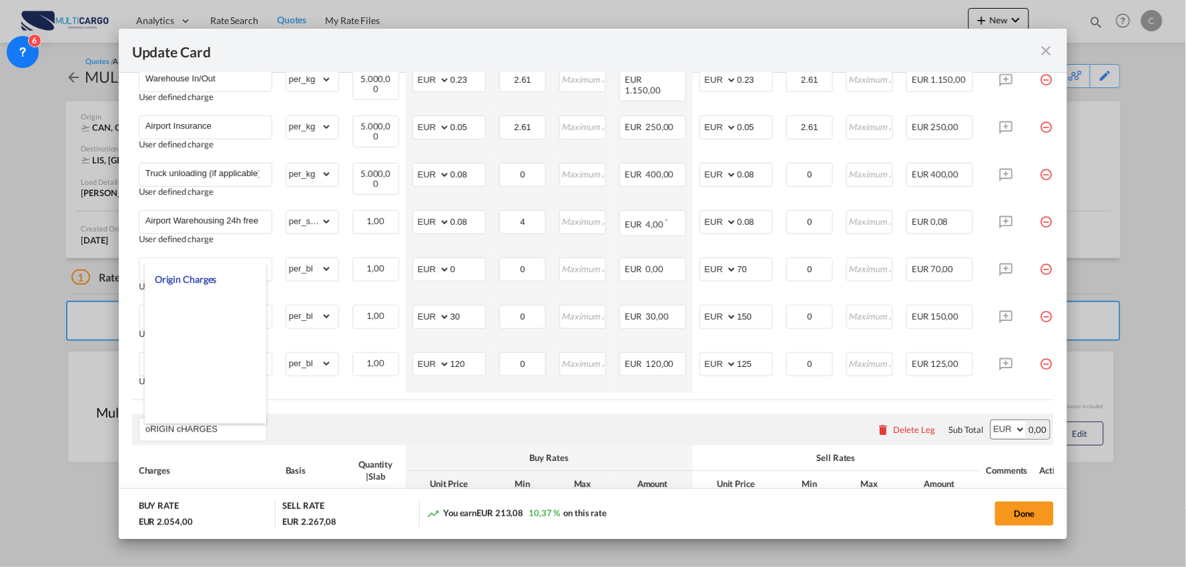
drag, startPoint x: 212, startPoint y: 429, endPoint x: 31, endPoint y: 427, distance: 180.8
click at [22, 429] on div "Update Card Port of Loading CAN T/S .a{fill:#aaa8ad;} Airline Multicargo (1163-…" at bounding box center [593, 283] width 1186 height 567
type input "Origin Charges"
click at [506, 436] on div "Origin Charges Please enter leg name Leg Name Already Exists Delete Leg Sub Tot…" at bounding box center [593, 430] width 922 height 32
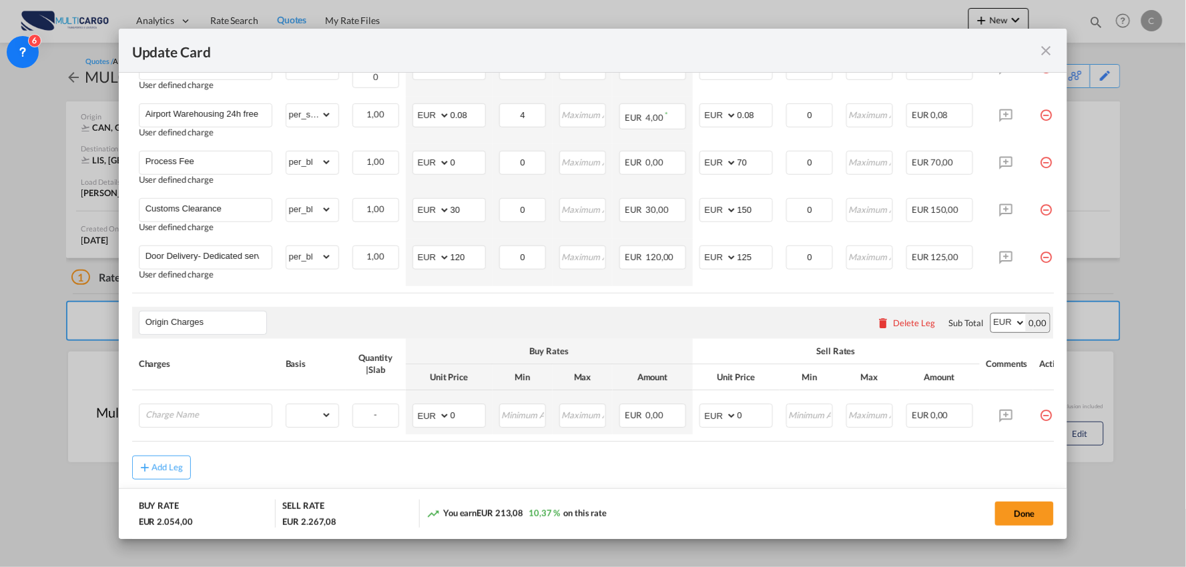
scroll to position [649, 0]
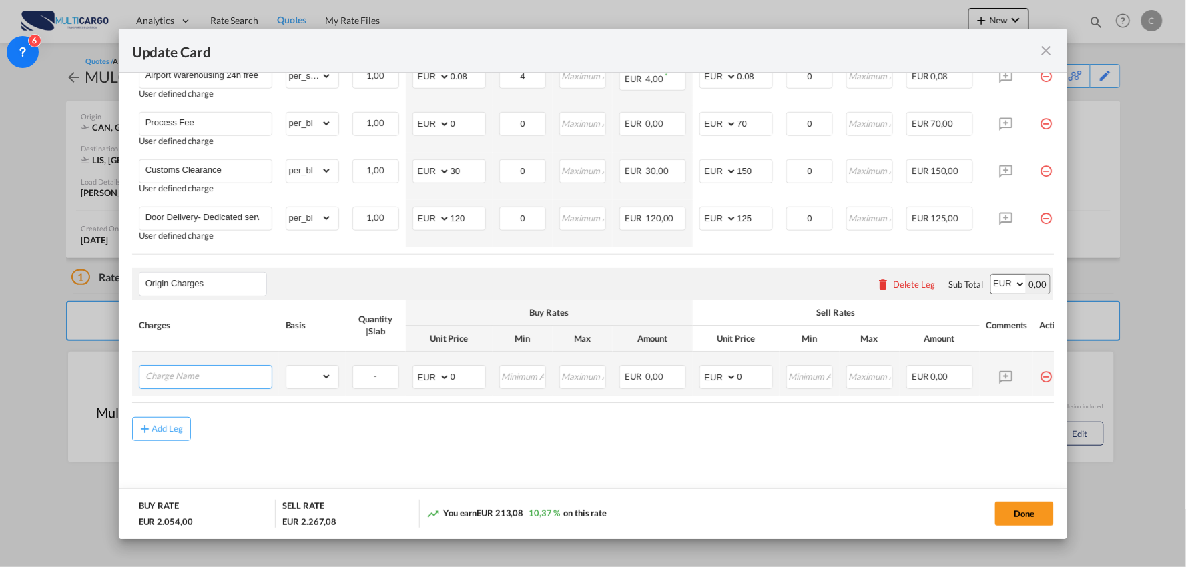
click at [187, 381] on input "Charge Name" at bounding box center [208, 376] width 126 height 20
type input "Origin Charges"
click at [193, 414] on li "Origin Charges" at bounding box center [208, 404] width 127 height 32
click at [296, 380] on select "gross_weight volumetric_weight per_shipment per_bl per_km per_hawb per_kg per_p…" at bounding box center [308, 376] width 45 height 21
select select "per_shipment"
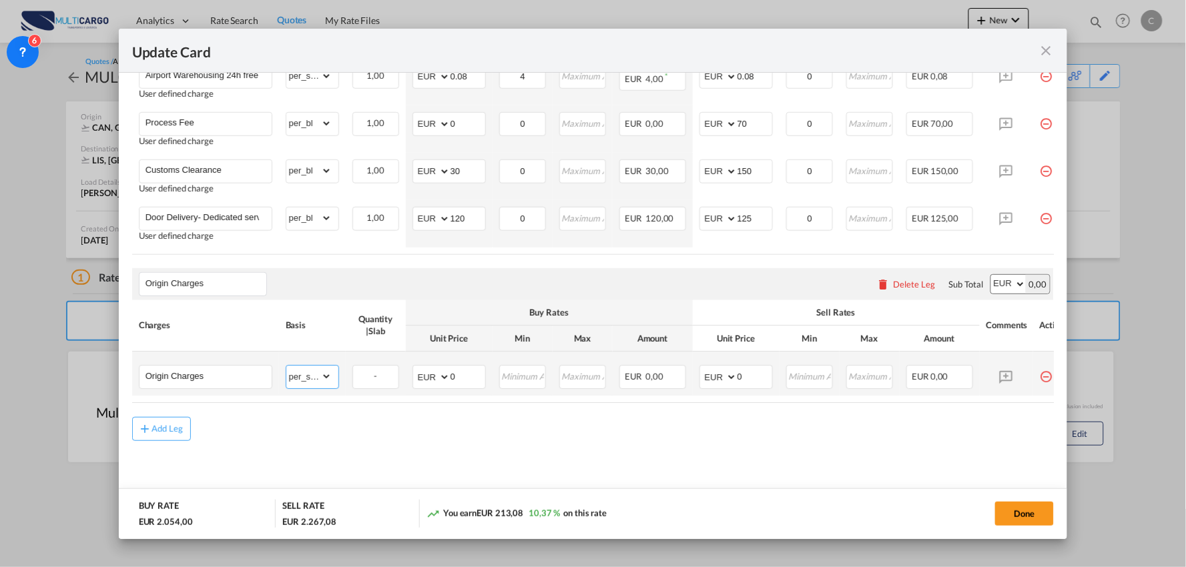
click at [286, 368] on select "gross_weight volumetric_weight per_shipment per_bl per_km per_hawb per_kg per_p…" at bounding box center [308, 376] width 45 height 21
click at [440, 378] on md-input-container "AED AFN ALL AMD ANG AOA ARS AUD AWG AZN BAM BBD BDT BGN BHD BIF BMD BND BOB BRL…" at bounding box center [448, 378] width 73 height 24
click at [429, 377] on select "AED AFN ALL AMD ANG AOA ARS AUD AWG AZN BAM BBD BDT BGN BHD BIF BMD BND BOB BRL…" at bounding box center [432, 377] width 35 height 19
select select "string:USD"
click at [415, 370] on select "AED AFN ALL AMD ANG AOA ARS AUD AWG AZN BAM BBD BDT BGN BHD BIF BMD BND BOB BRL…" at bounding box center [432, 377] width 35 height 19
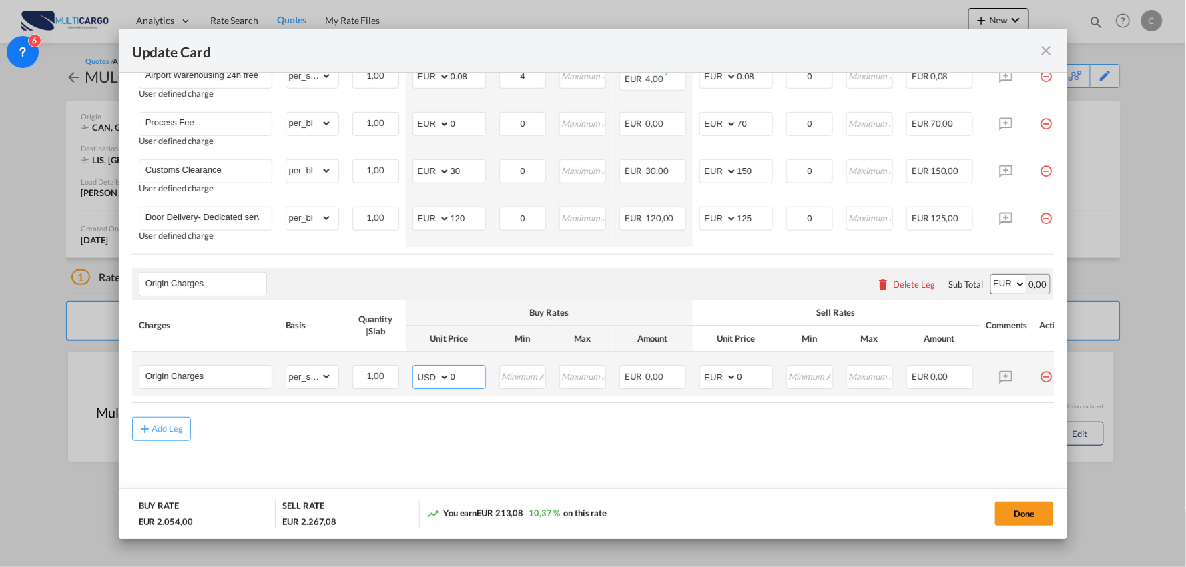
click at [462, 372] on input "0" at bounding box center [467, 376] width 35 height 20
drag, startPoint x: 465, startPoint y: 378, endPoint x: 395, endPoint y: 383, distance: 70.3
click at [395, 383] on tr "Origin Charges Please Enter Already Exists gross_weight volumetric_weight per_s…" at bounding box center [604, 374] width 945 height 44
type input "746"
click at [662, 450] on md-content "Freight Please enter leg name Leg Name Already Exists Delete Leg Sub Total AED …" at bounding box center [593, 110] width 922 height 789
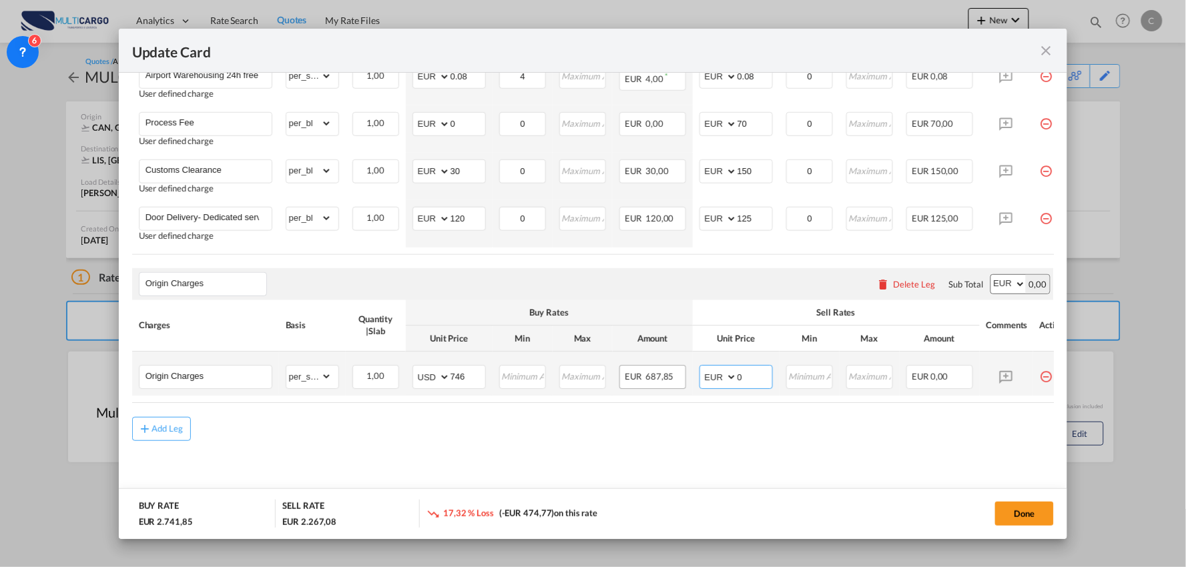
drag, startPoint x: 747, startPoint y: 378, endPoint x: 670, endPoint y: 388, distance: 78.0
click at [681, 385] on tr "Origin Charges Please Enter Already Exists gross_weight volumetric_weight per_s…" at bounding box center [604, 374] width 945 height 44
type input "946"
click at [711, 457] on md-content "Freight Please enter leg name Leg Name Already Exists Delete Leg Sub Total AED …" at bounding box center [593, 110] width 922 height 789
click at [711, 379] on select "AED AFN ALL AMD ANG AOA ARS AUD AWG AZN BAM BBD BDT BGN BHD BIF BMD BND BOB BRL…" at bounding box center [719, 377] width 35 height 19
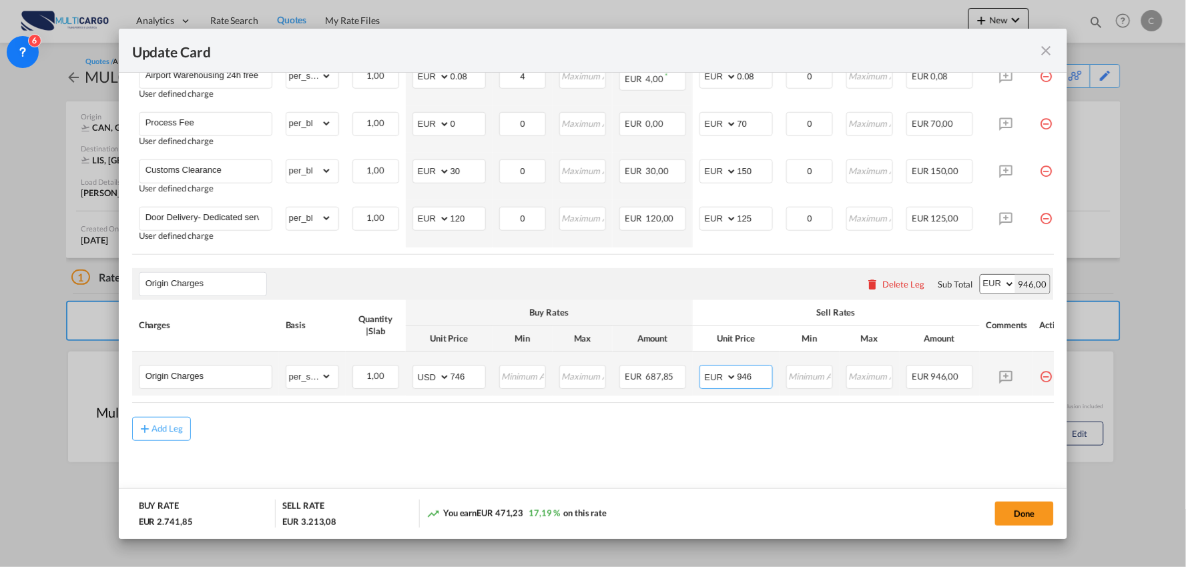
select select "string:USD"
click at [702, 370] on select "AED AFN ALL AMD ANG AOA ARS AUD AWG AZN BAM BBD BDT BGN BHD BIF BMD BND BOB BRL…" at bounding box center [719, 377] width 35 height 19
click at [749, 466] on md-content "Freight Please enter leg name Leg Name Already Exists Delete Leg Sub Total AED …" at bounding box center [593, 110] width 922 height 789
click at [672, 447] on md-content "Freight Please enter leg name Leg Name Already Exists Delete Leg Sub Total AED …" at bounding box center [593, 110] width 922 height 789
click at [428, 440] on div "Add Leg" at bounding box center [593, 429] width 922 height 24
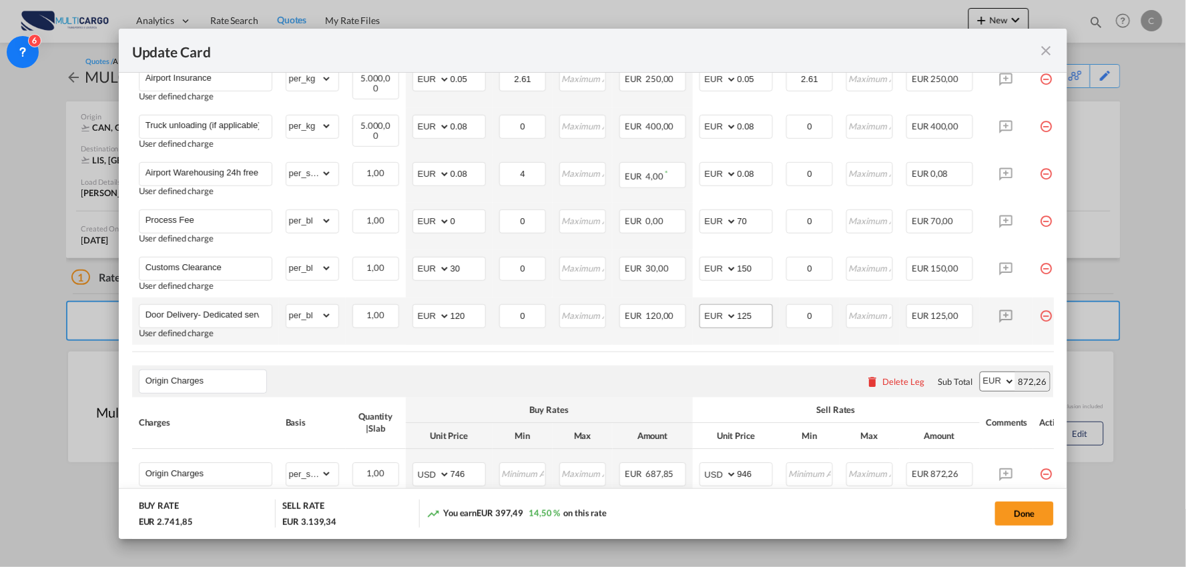
scroll to position [574, 0]
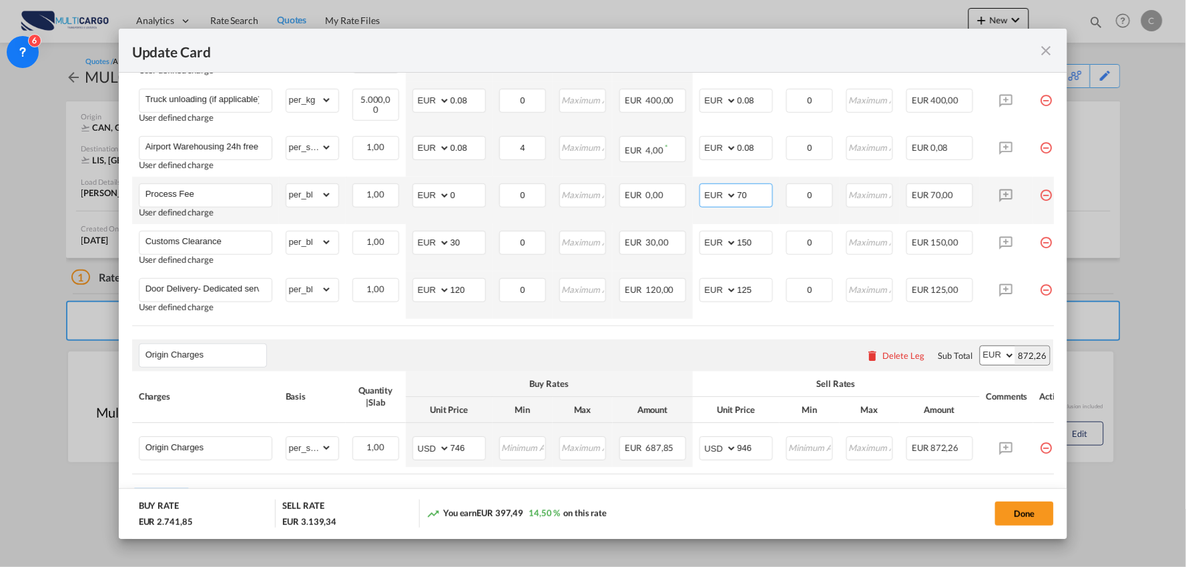
drag, startPoint x: 756, startPoint y: 201, endPoint x: 701, endPoint y: 192, distance: 55.4
click at [701, 192] on md-input-container "AED AFN ALL AMD ANG AOA ARS AUD AWG AZN BAM BBD BDT BGN BHD BIF BMD BND BOB BRL…" at bounding box center [735, 195] width 73 height 24
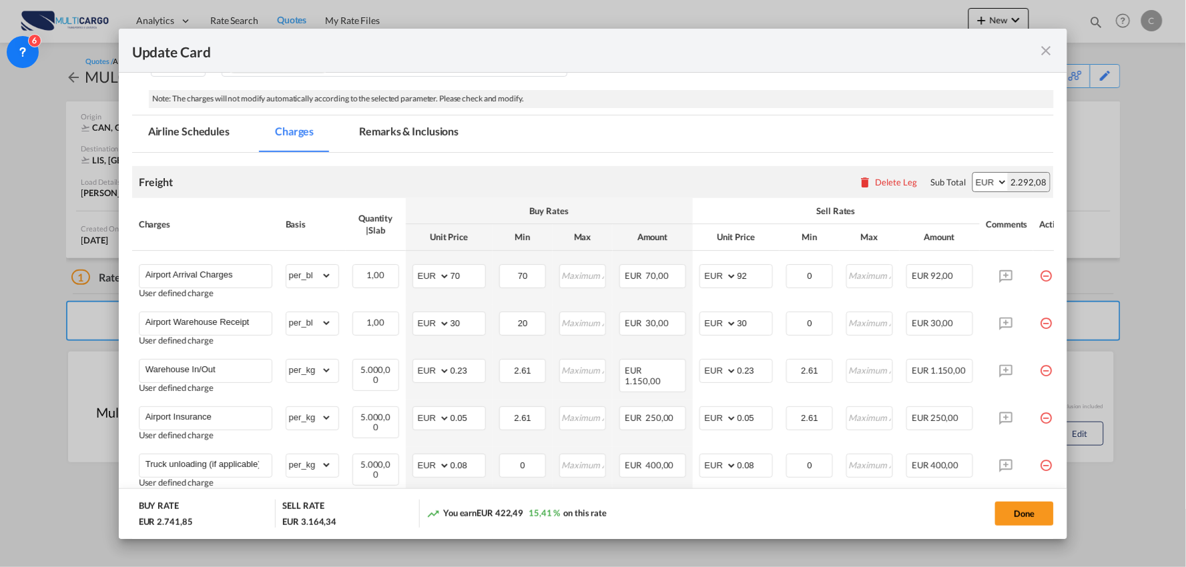
scroll to position [204, 0]
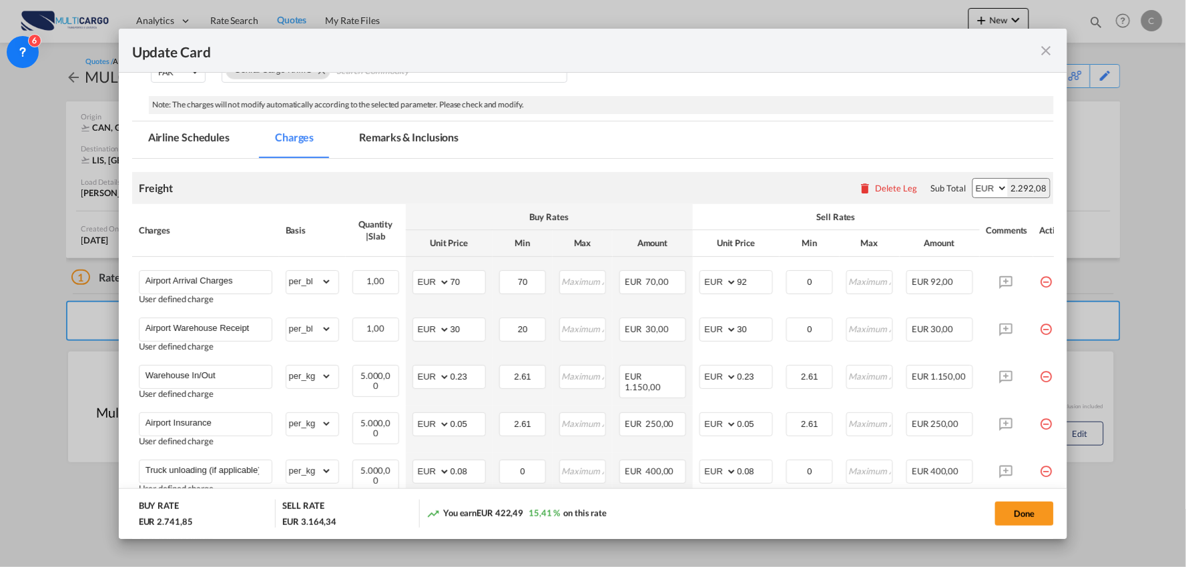
type input "95"
click at [728, 125] on md-tabs-canvas "Airline Schedules Charges Remarks & Inclusions Airline Schedules Charges Remark…" at bounding box center [593, 139] width 922 height 37
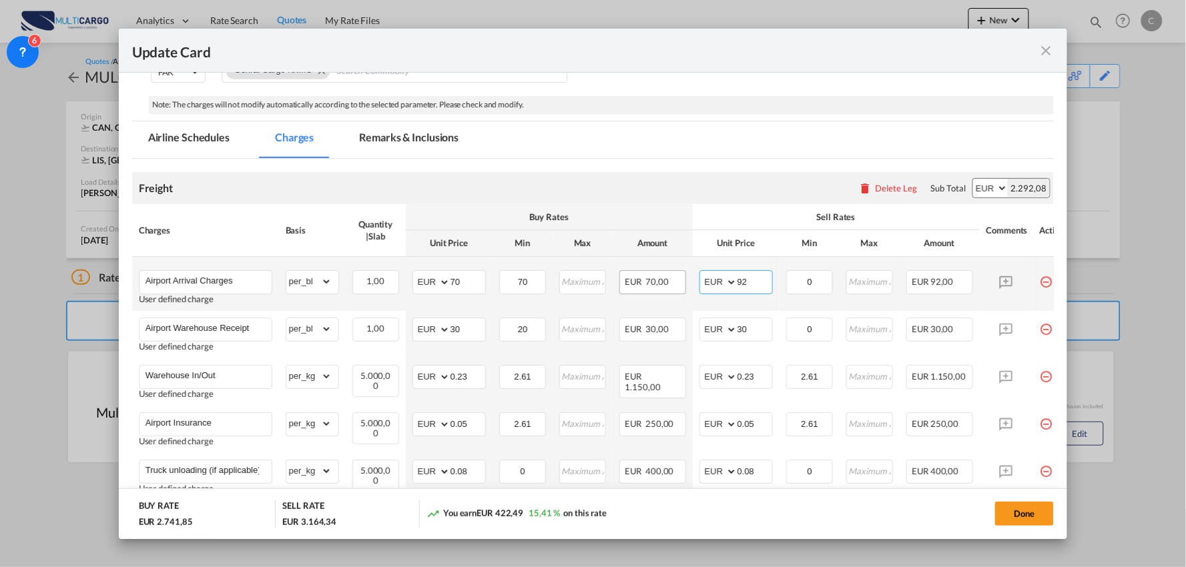
drag, startPoint x: 757, startPoint y: 284, endPoint x: 661, endPoint y: 286, distance: 96.1
click at [661, 286] on tr "Airport Arrival Charges User defined charge Please Enter Already Exists gross_w…" at bounding box center [604, 284] width 945 height 54
type input "70"
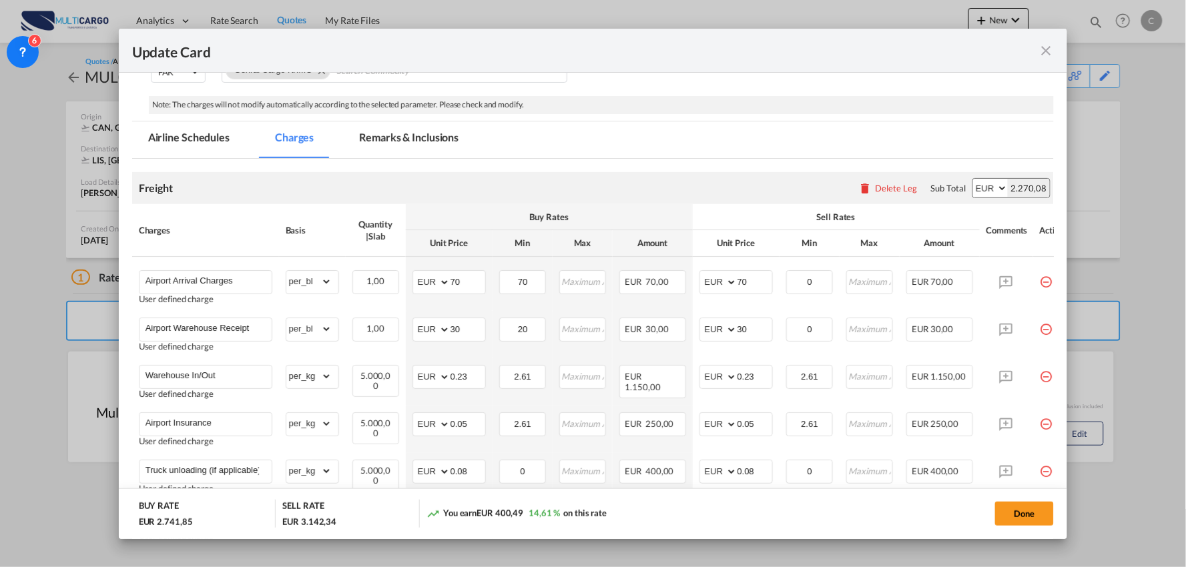
click at [701, 209] on th "Sell Rates" at bounding box center [836, 217] width 287 height 26
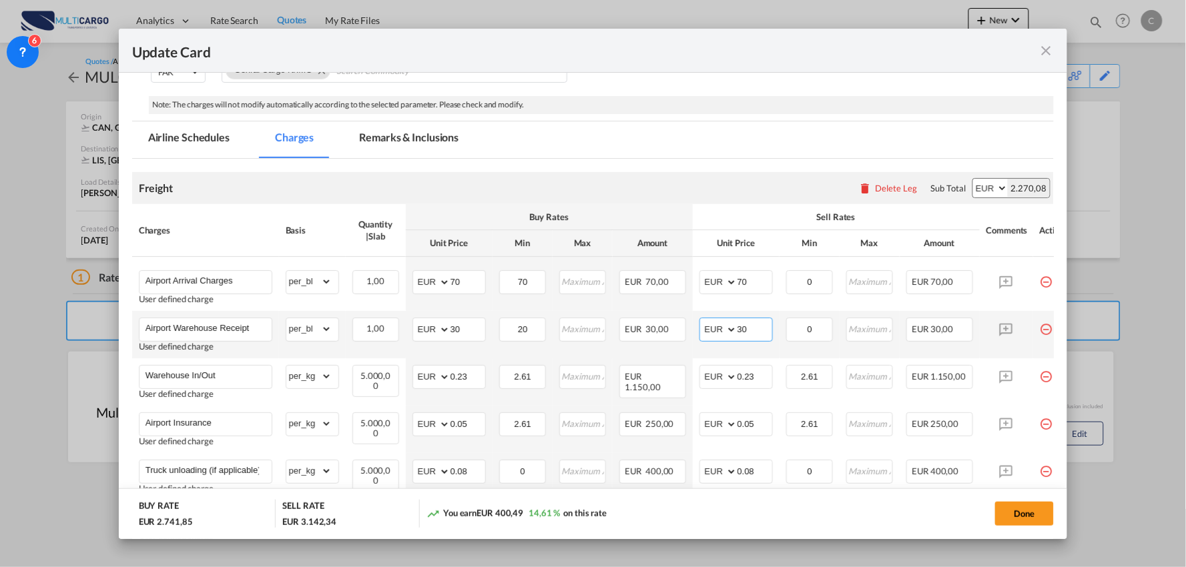
drag, startPoint x: 726, startPoint y: 337, endPoint x: 691, endPoint y: 337, distance: 34.7
click at [691, 337] on tr "Airport Warehouse Receipt User defined charge Please Enter Already Exists gross…" at bounding box center [604, 334] width 945 height 47
drag, startPoint x: 751, startPoint y: 331, endPoint x: 688, endPoint y: 329, distance: 62.8
click at [689, 330] on tr "Airport Warehouse Receipt User defined charge Please Enter Already Exists gross…" at bounding box center [604, 334] width 945 height 47
type input "50"
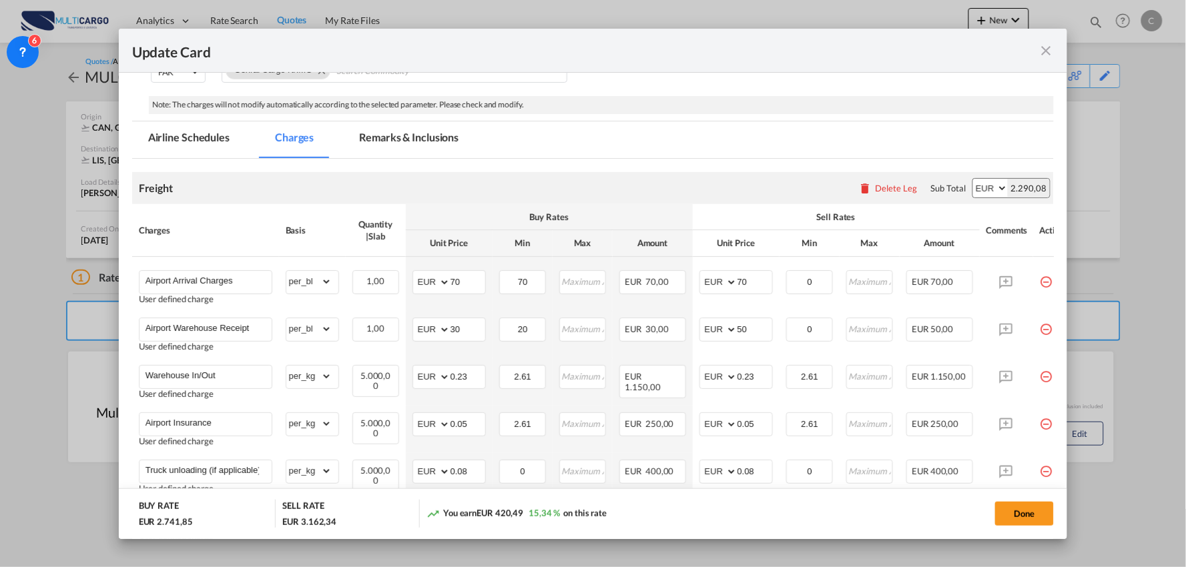
drag, startPoint x: 617, startPoint y: 118, endPoint x: 649, endPoint y: 148, distance: 43.4
click at [617, 118] on div "Port of Loading CAN T/S .a{fill:#aaa8ad;} Airline Multicargo (1163--MTC-PT / -)…" at bounding box center [593, 426] width 922 height 1086
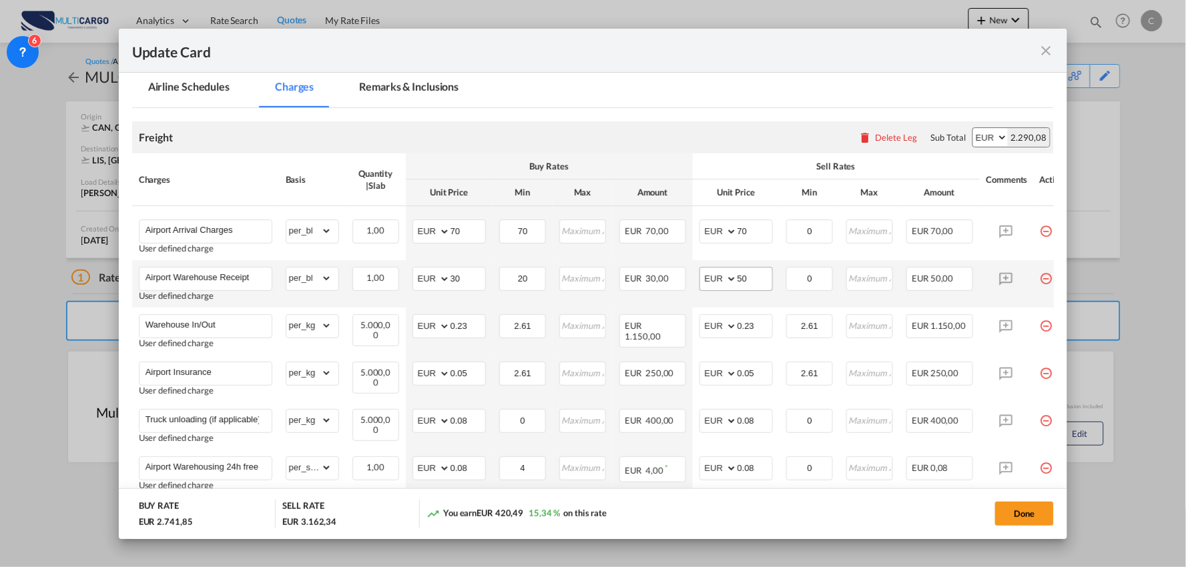
scroll to position [352, 0]
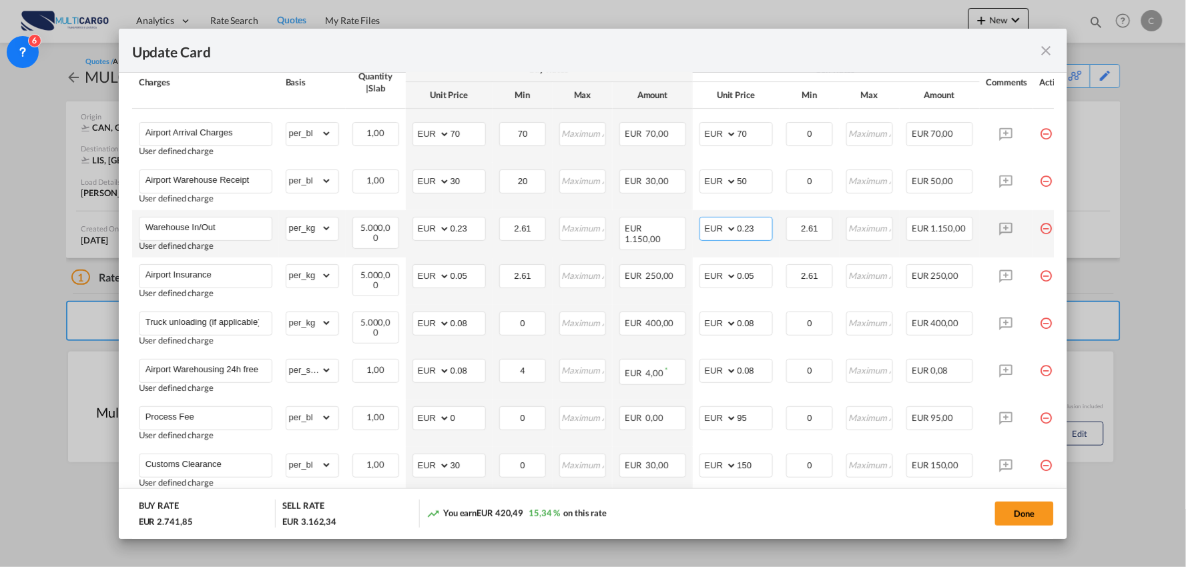
click at [756, 228] on input "0.23" at bounding box center [754, 228] width 35 height 20
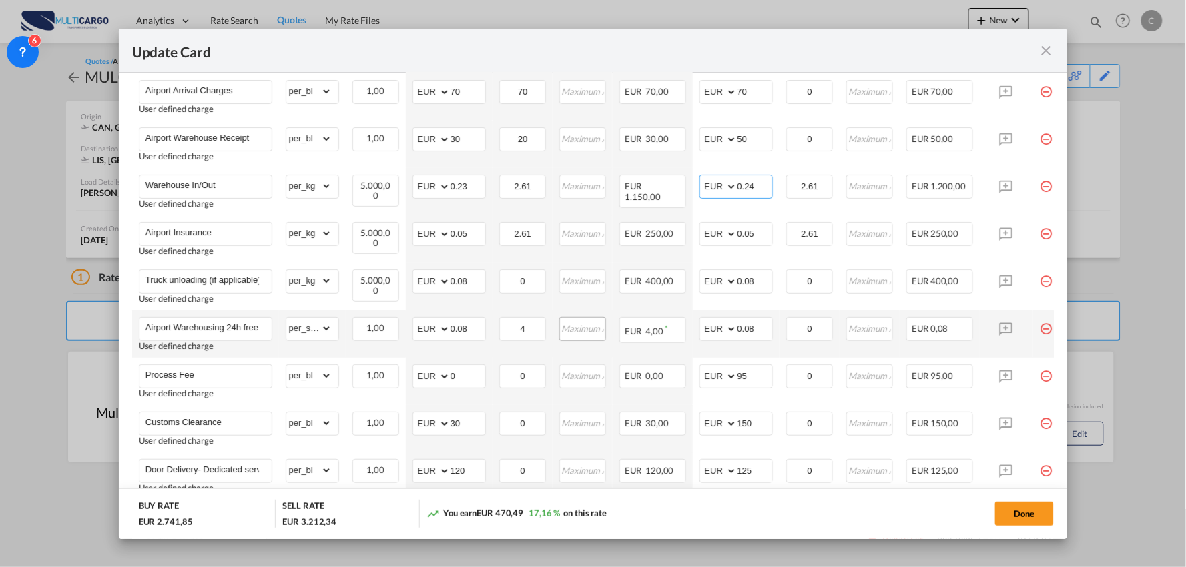
scroll to position [500, 0]
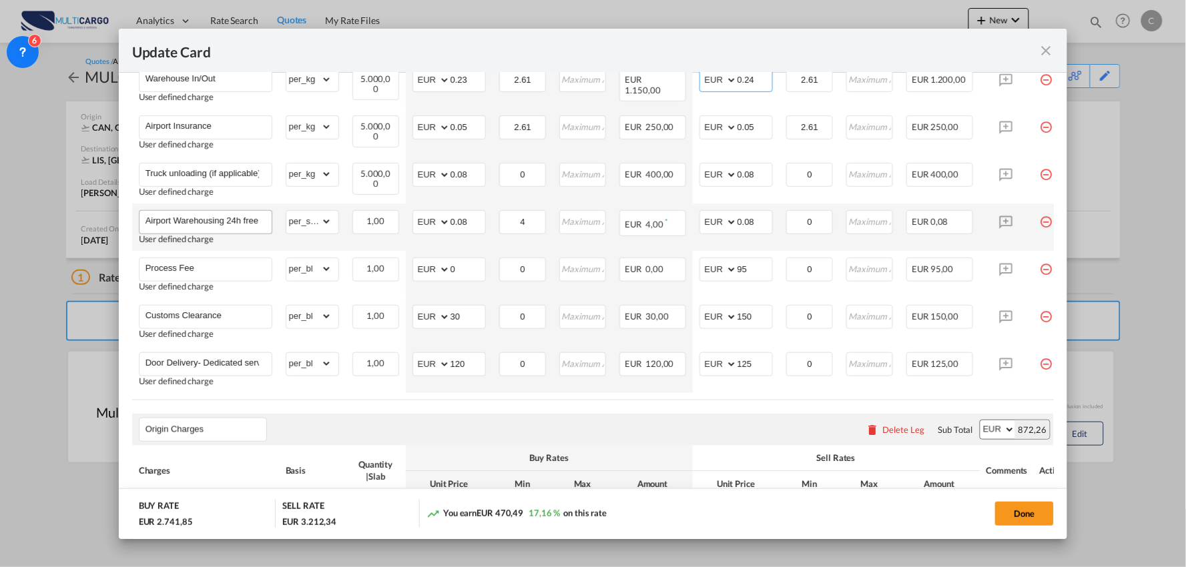
type input "0.24"
click at [249, 221] on input "Airport Warehousing 24h free *Eur x CW x Day - up to 7day - min EUR 4,00" at bounding box center [208, 221] width 126 height 20
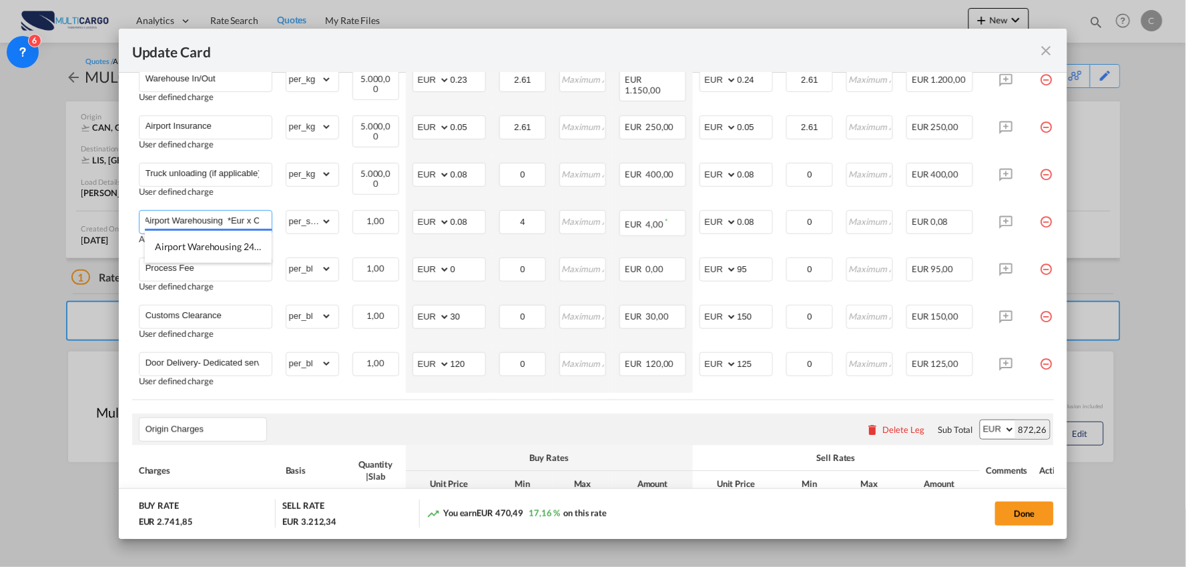
type input "Airport Warehousing *Eur x CW x Day - up to 7day - min EUR 4,00"
click at [695, 56] on div "Update Card" at bounding box center [585, 50] width 906 height 17
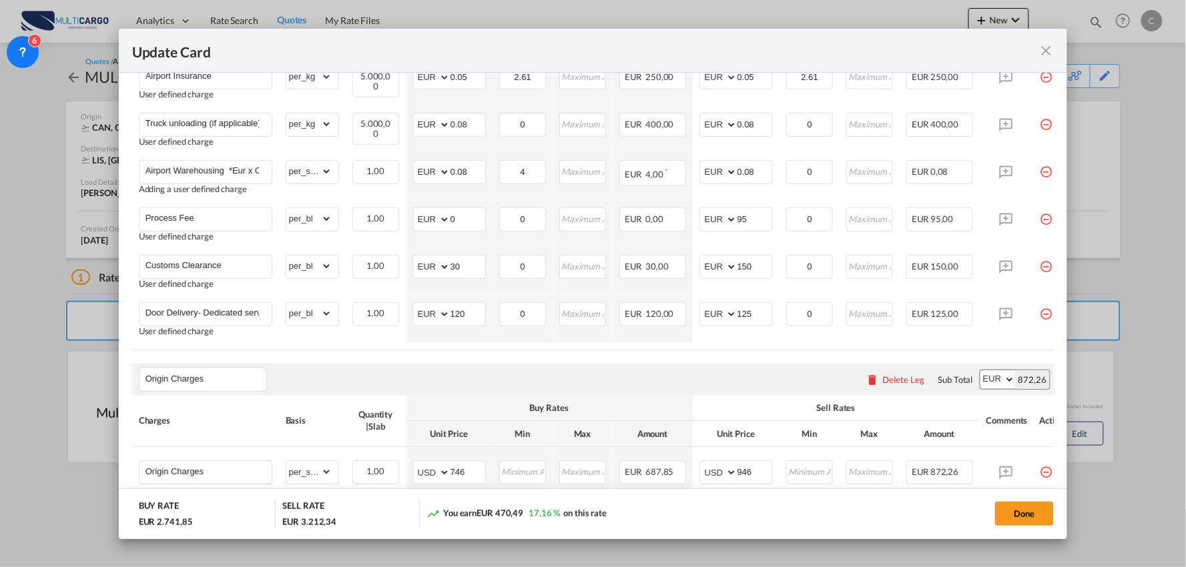
scroll to position [574, 0]
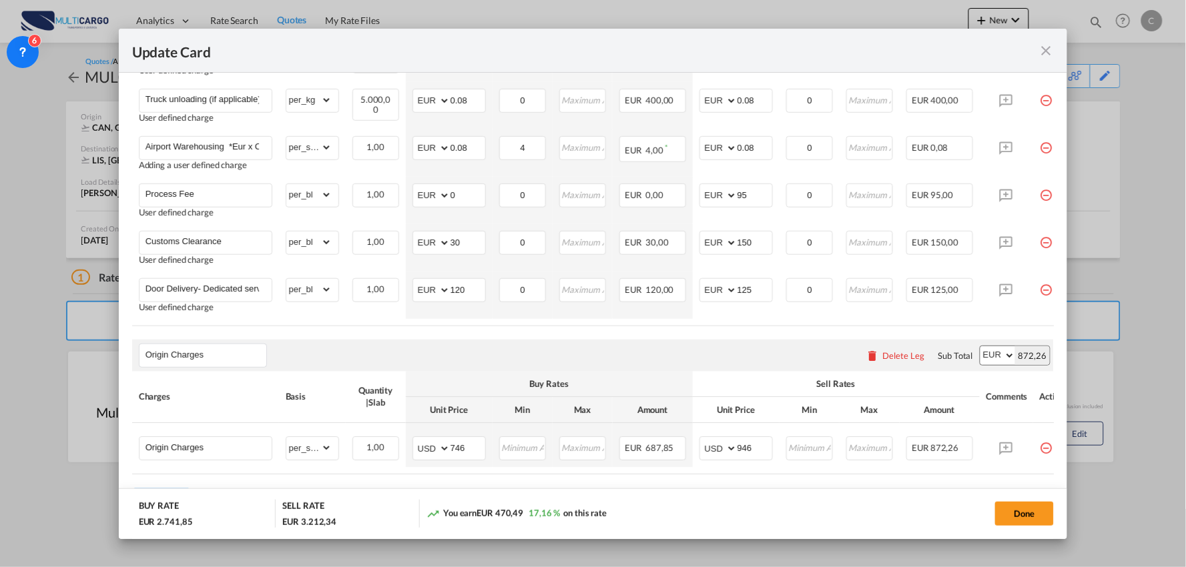
drag, startPoint x: 986, startPoint y: 325, endPoint x: 1038, endPoint y: 325, distance: 52.0
click at [1038, 325] on table "Charges Basis Quantity | Slab Buy Rates Sell Rates Comments Action Unit Price M…" at bounding box center [604, 79] width 945 height 492
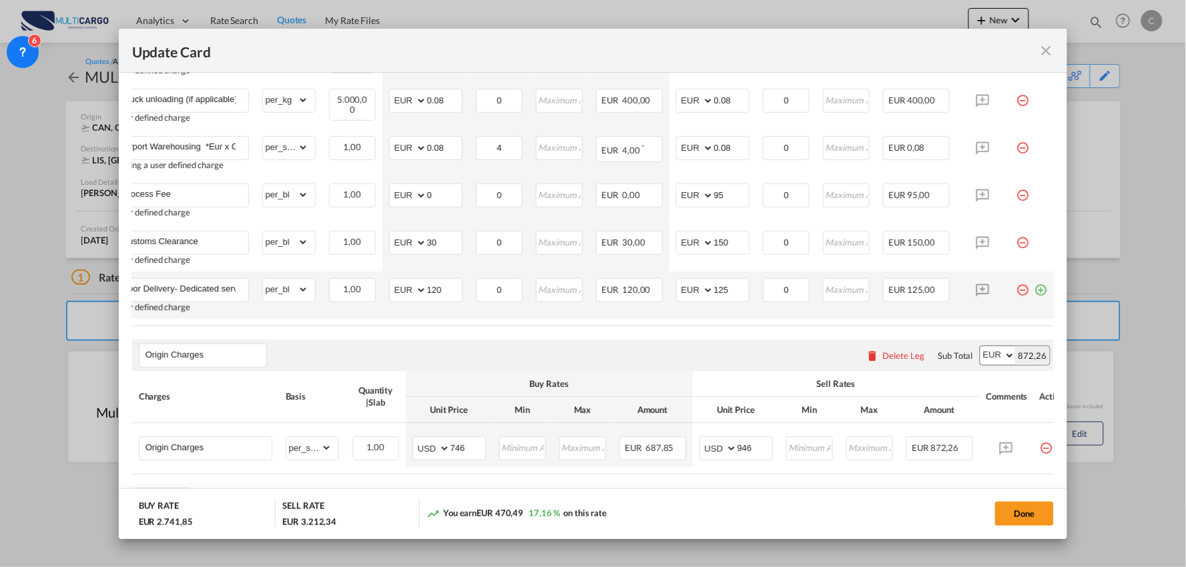
click at [1034, 289] on md-icon "icon-plus-circle-outline green-400-fg" at bounding box center [1040, 284] width 13 height 13
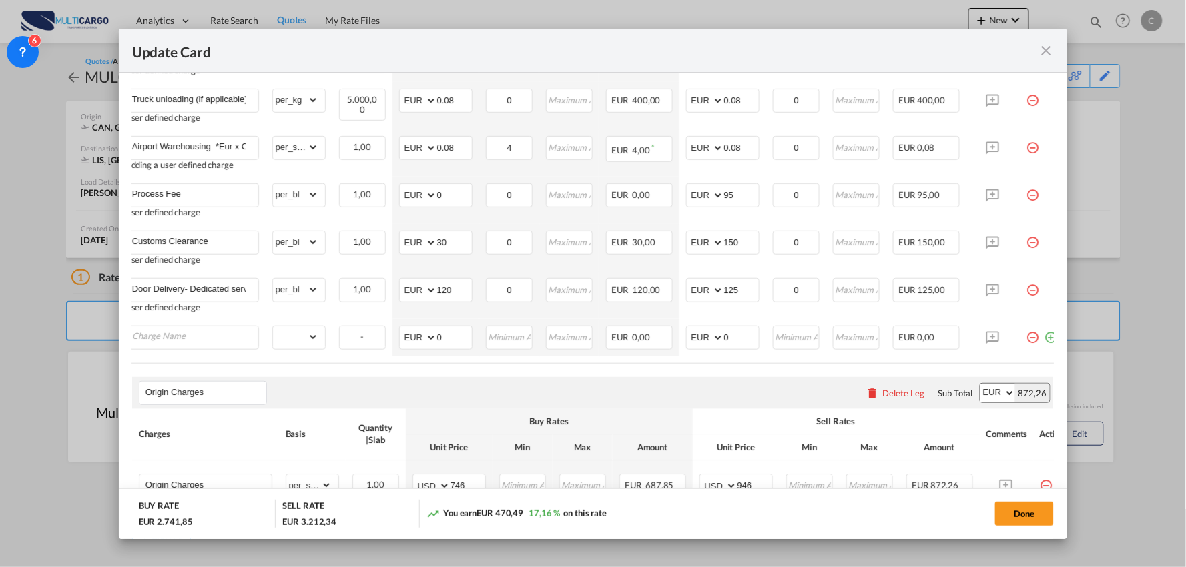
scroll to position [0, 0]
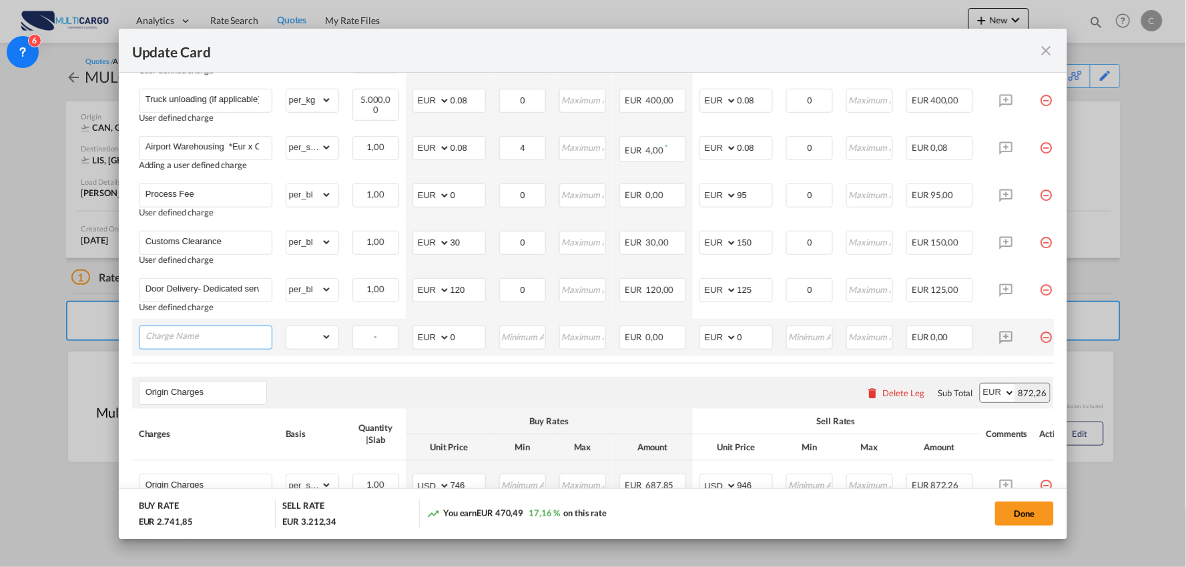
click at [172, 338] on input "Charge Name" at bounding box center [208, 336] width 126 height 20
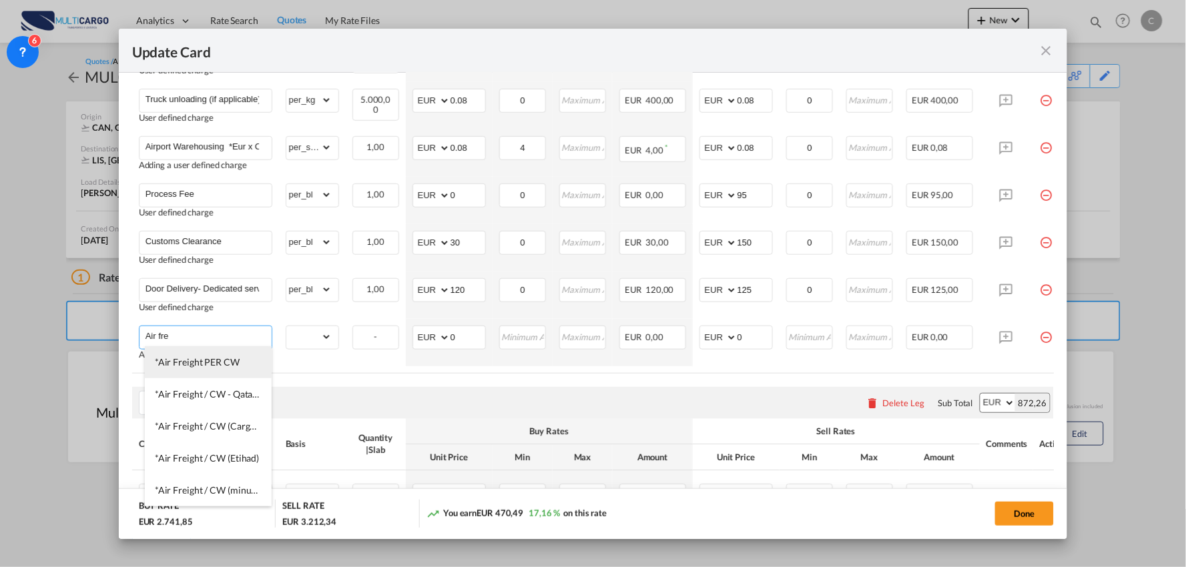
click at [234, 358] on span "*Air Freight PER CW" at bounding box center [197, 361] width 85 height 11
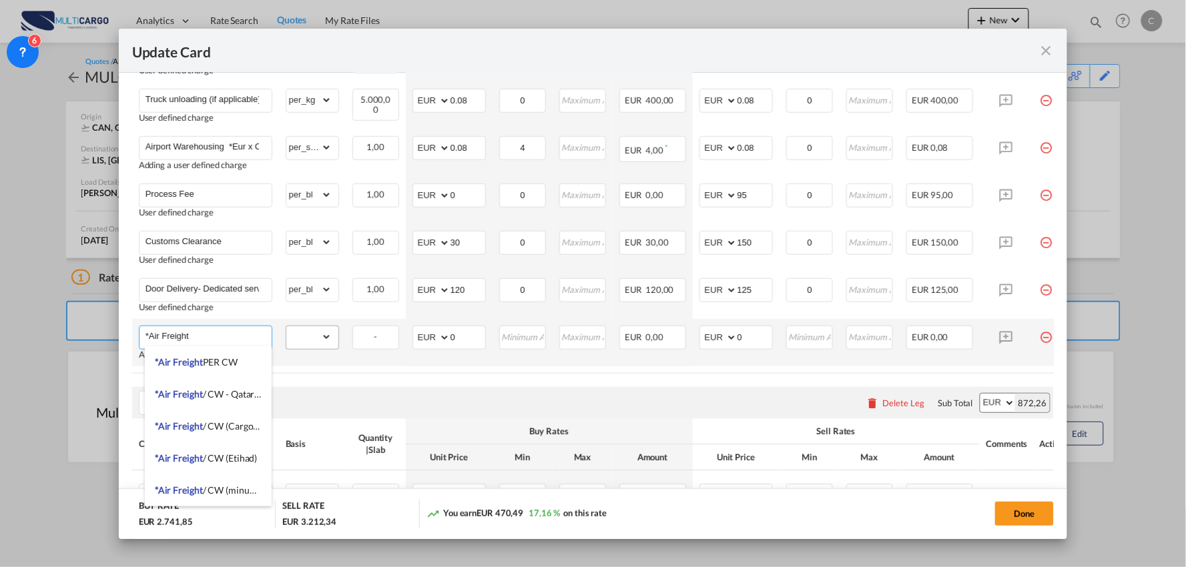
type input "*Air Freight"
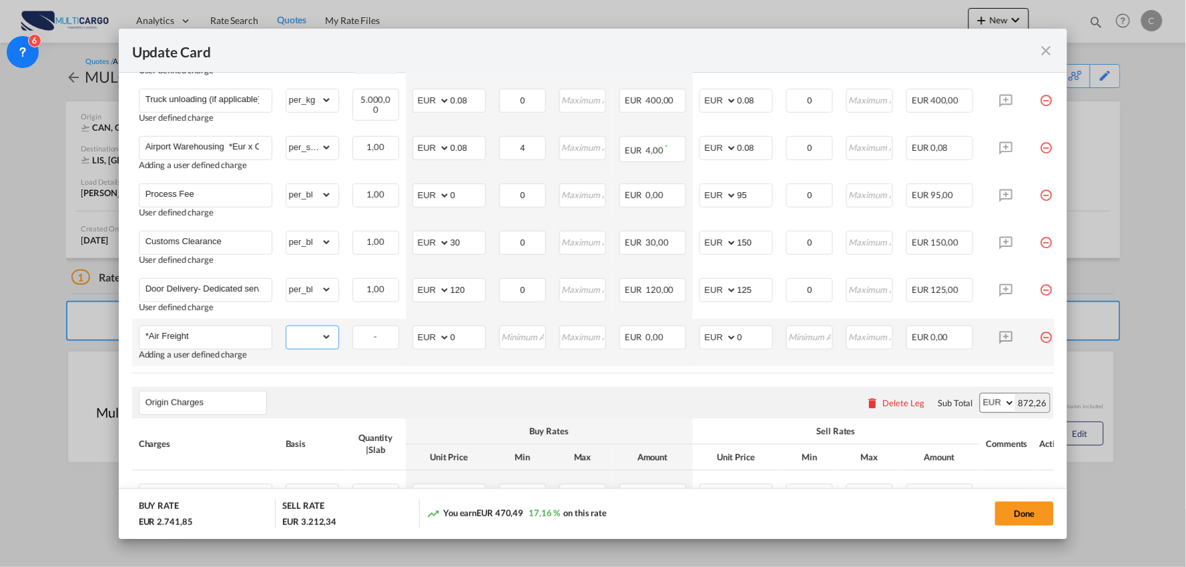
click at [322, 332] on select "gross_weight volumetric_weight per_shipment per_bl per_km % on air freight per_…" at bounding box center [308, 336] width 45 height 21
select select "per_kg"
click at [286, 326] on select "gross_weight volumetric_weight per_shipment per_bl per_km % on air freight per_…" at bounding box center [308, 336] width 45 height 21
click at [457, 336] on input "0" at bounding box center [467, 336] width 35 height 20
click at [436, 338] on select "AED AFN ALL AMD ANG AOA ARS AUD AWG AZN BAM BBD BDT BGN BHD BIF BMD BND BOB BRL…" at bounding box center [432, 337] width 35 height 19
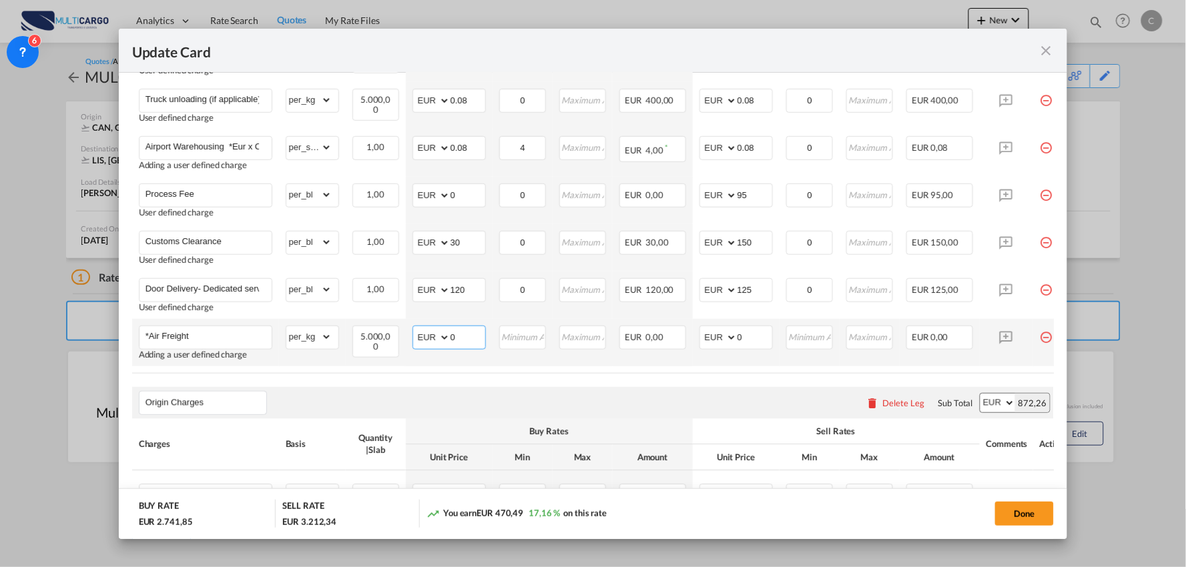
select select "string:USD"
click at [415, 328] on select "AED AFN ALL AMD ANG AOA ARS AUD AWG AZN BAM BBD BDT BGN BHD BIF BMD BND BOB BRL…" at bounding box center [432, 337] width 35 height 19
drag, startPoint x: 466, startPoint y: 339, endPoint x: 432, endPoint y: 338, distance: 34.0
click at [432, 338] on md-input-container "AED AFN ALL AMD ANG AOA ARS AUD AWG AZN BAM BBD BDT BGN BHD BIF BMD BND BOB BRL…" at bounding box center [448, 338] width 73 height 24
type input "4.28"
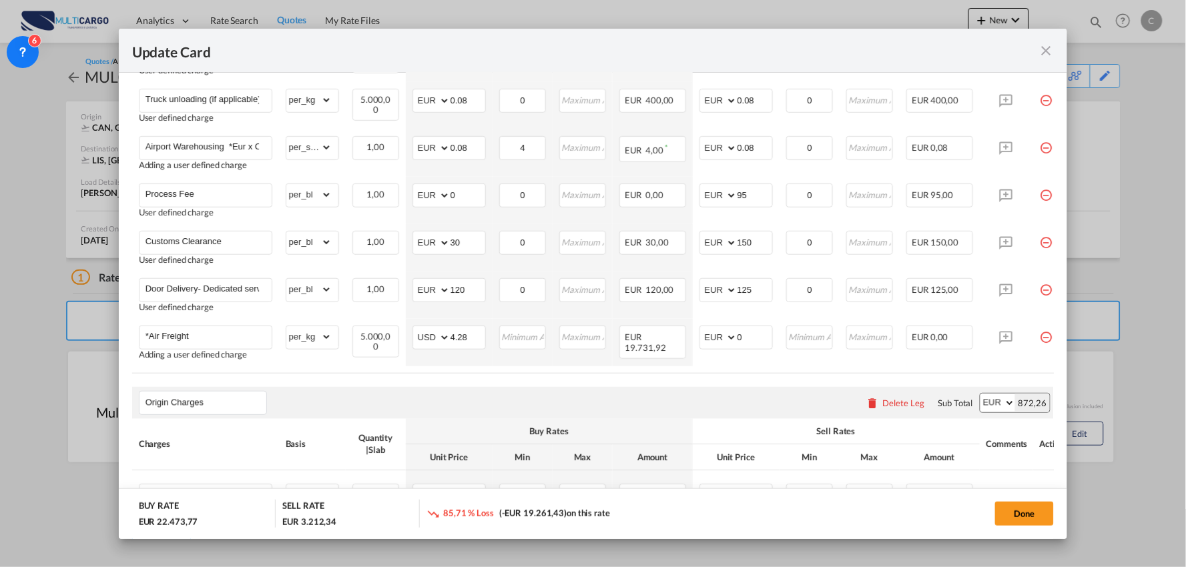
click at [646, 385] on air-lcl-rate-modification "Freight Please enter leg name Leg Name Already Exists Delete Leg Sub Total AED …" at bounding box center [593, 174] width 922 height 772
click at [743, 332] on input "0" at bounding box center [754, 336] width 35 height 20
click at [726, 334] on select "AED AFN ALL AMD ANG AOA ARS AUD AWG AZN BAM BBD BDT BGN BHD BIF BMD BND BOB BRL…" at bounding box center [719, 337] width 35 height 19
select select "string:USD"
click at [702, 328] on select "AED AFN ALL AMD ANG AOA ARS AUD AWG AZN BAM BBD BDT BGN BHD BIF BMD BND BOB BRL…" at bounding box center [719, 337] width 35 height 19
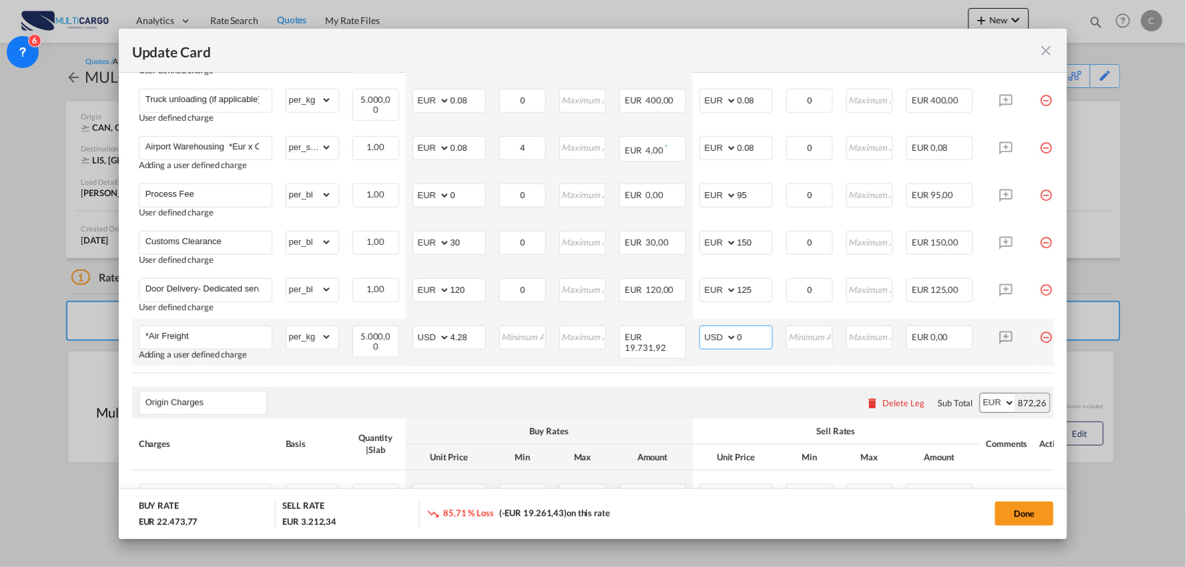
drag, startPoint x: 753, startPoint y: 337, endPoint x: 724, endPoint y: 336, distance: 28.7
click at [724, 336] on md-input-container "AED AFN ALL AMD ANG AOA ARS AUD AWG AZN BAM BBD BDT BGN BHD BIF BMD BND BOB BRL…" at bounding box center [735, 338] width 73 height 24
click at [769, 336] on input "4." at bounding box center [754, 336] width 35 height 20
click at [678, 396] on div "Origin Charges Please enter leg name Leg Name Already Exists Delete Leg Sub Tot…" at bounding box center [593, 403] width 922 height 32
click at [759, 334] on input "4.48" at bounding box center [754, 336] width 35 height 20
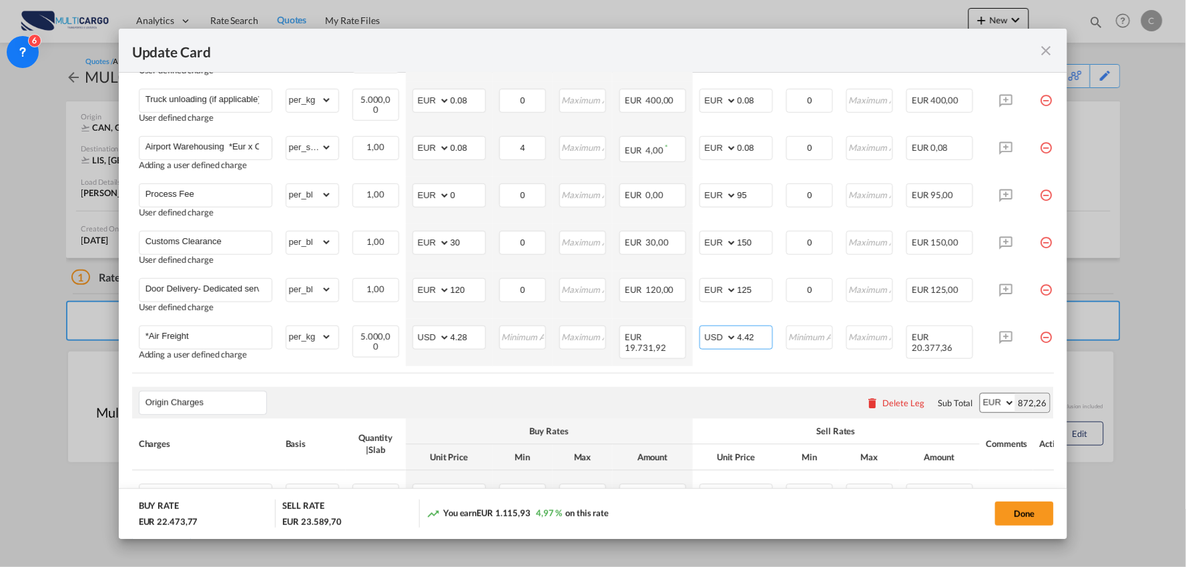
type input "4.42"
click at [666, 408] on div "Origin Charges Please enter leg name Leg Name Already Exists Delete Leg Sub Tot…" at bounding box center [593, 403] width 922 height 32
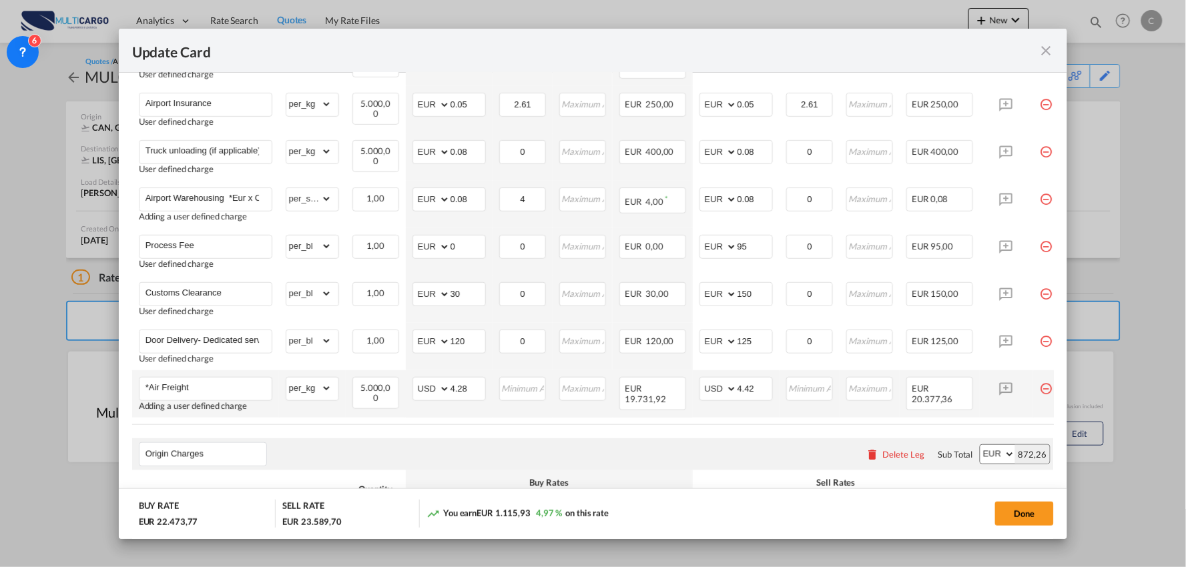
scroll to position [500, 0]
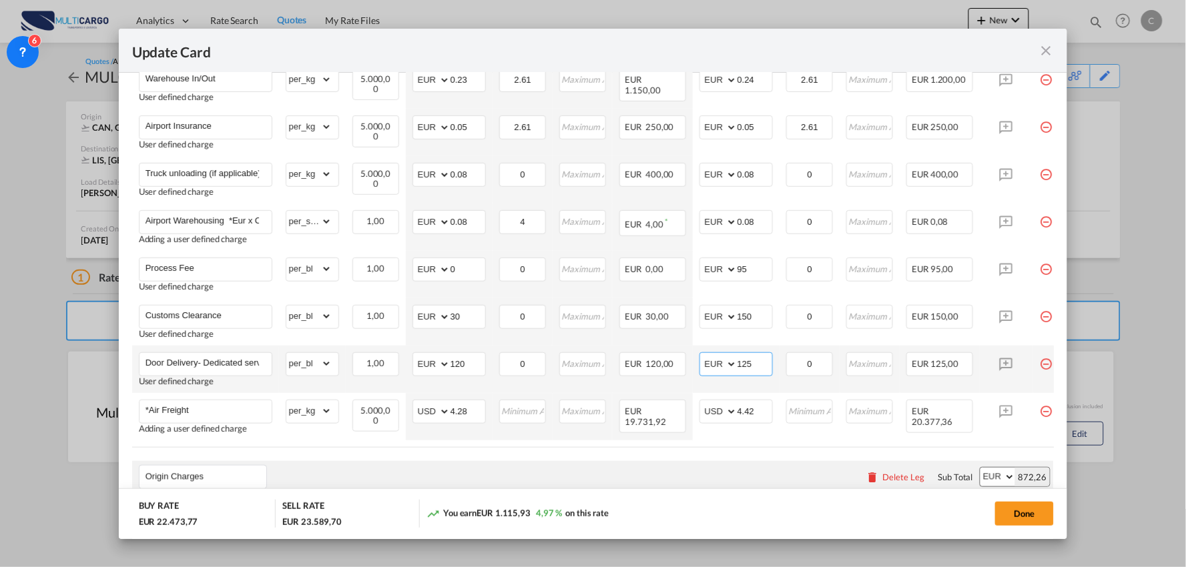
drag, startPoint x: 761, startPoint y: 364, endPoint x: 704, endPoint y: 363, distance: 56.7
click at [715, 363] on md-input-container "AED AFN ALL AMD ANG AOA ARS AUD AWG AZN BAM BBD BDT BGN BHD BIF BMD BND BOB BRL…" at bounding box center [735, 364] width 73 height 24
type input "175"
drag, startPoint x: 198, startPoint y: 361, endPoint x: 536, endPoint y: 390, distance: 338.8
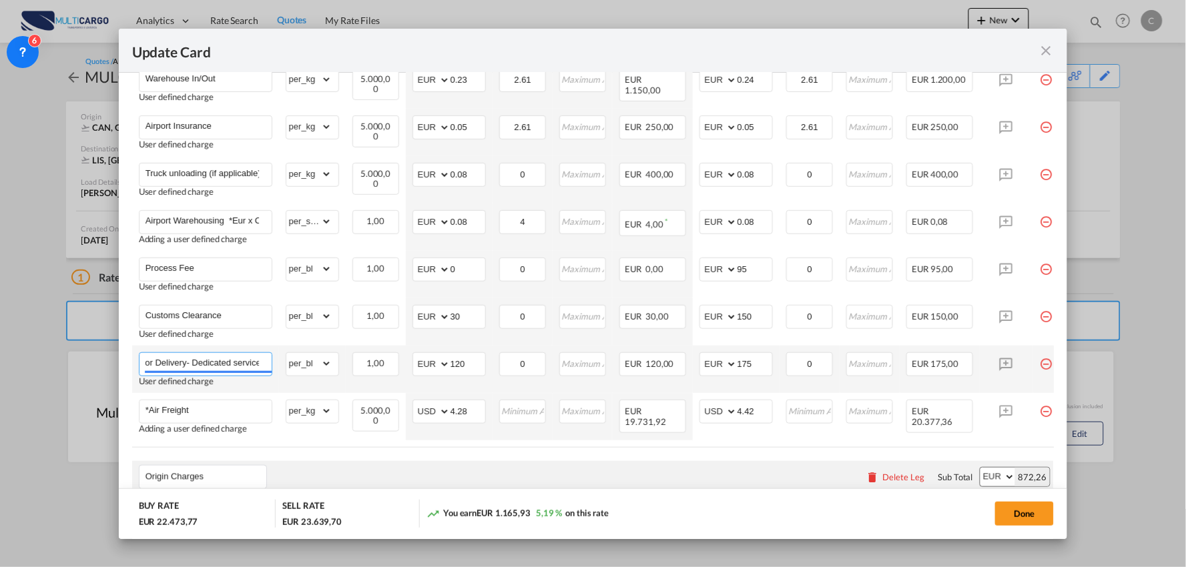
click at [536, 390] on tr "Door Delivery- Dedicated service User defined charge Please Enter Already Exist…" at bounding box center [604, 369] width 945 height 47
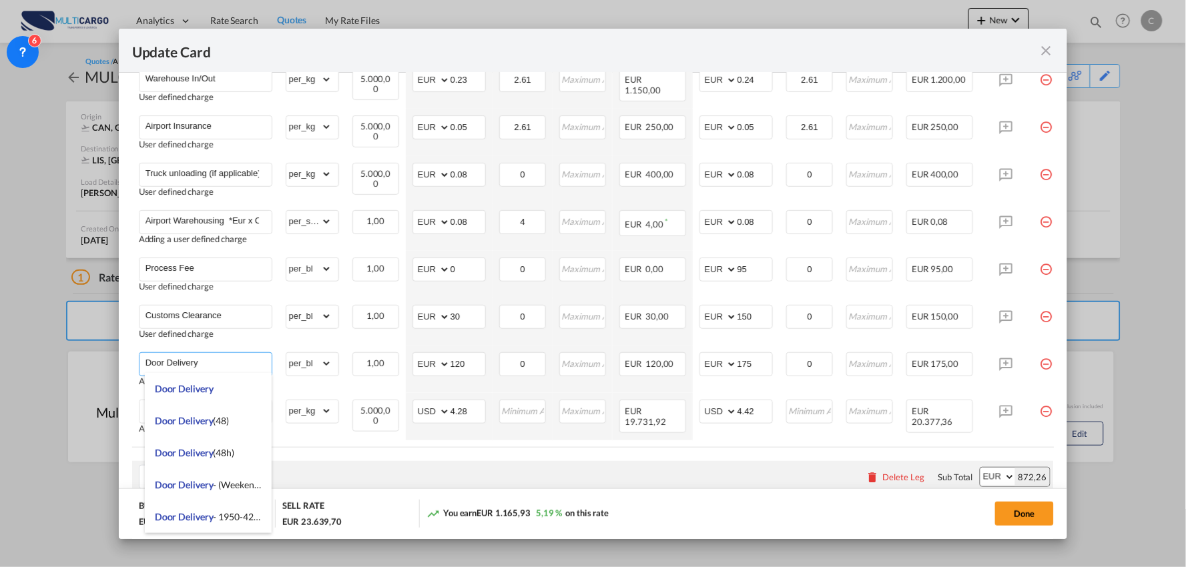
type input "Door Delivery"
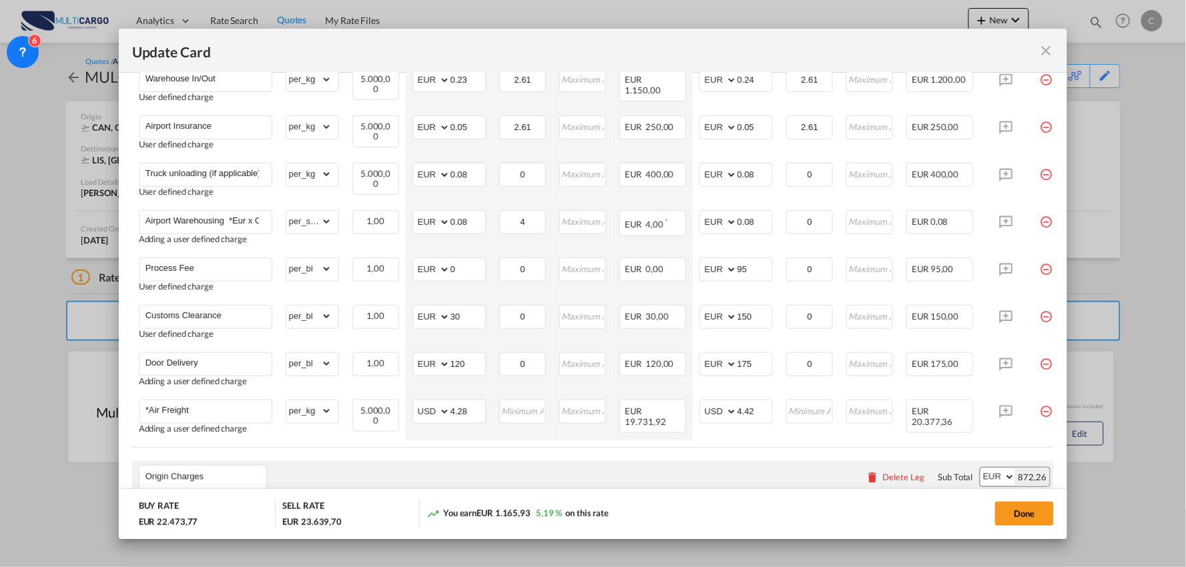
click at [605, 465] on div "Origin Charges Please enter leg name Leg Name Already Exists Delete Leg Sub Tot…" at bounding box center [593, 477] width 922 height 32
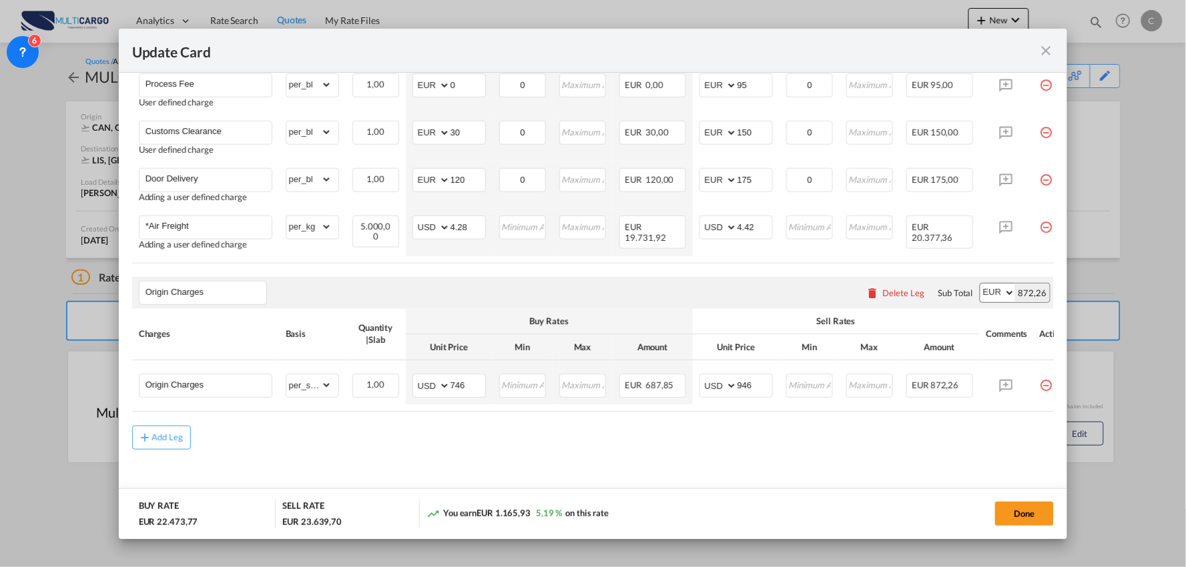
scroll to position [701, 0]
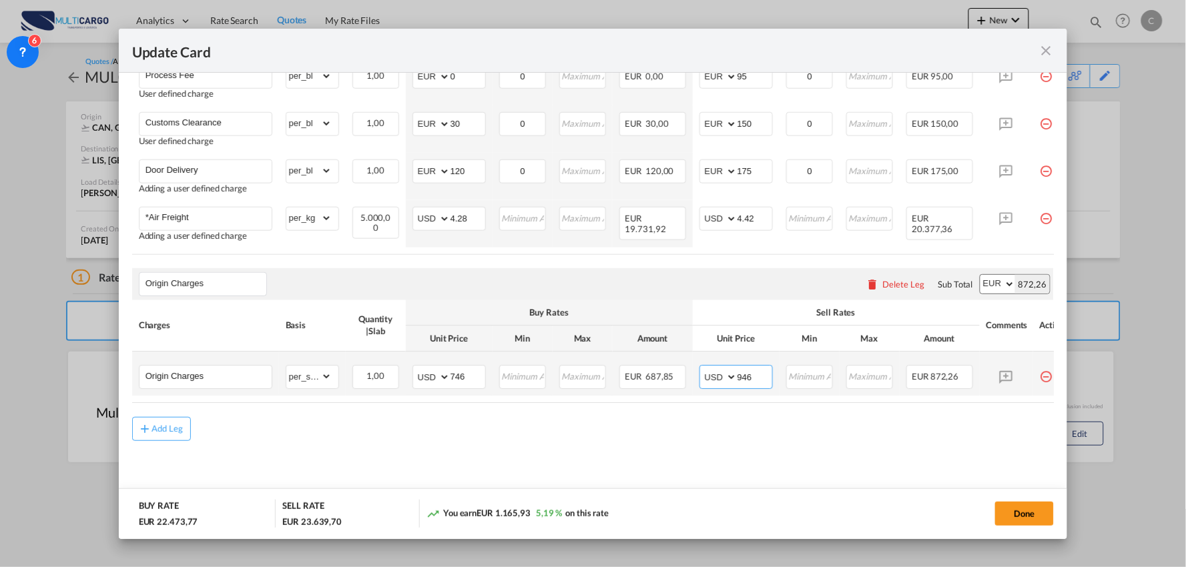
drag, startPoint x: 755, startPoint y: 376, endPoint x: 705, endPoint y: 376, distance: 50.0
click at [707, 376] on md-input-container "AED AFN ALL AMD ANG AOA ARS AUD AWG AZN BAM BBD BDT BGN BHD BIF BMD BND BOB BRL…" at bounding box center [735, 378] width 73 height 24
type input "996"
click at [506, 481] on md-content "Freight Please enter leg name Leg Name Already Exists Delete Leg Sub Total AED …" at bounding box center [593, 87] width 922 height 837
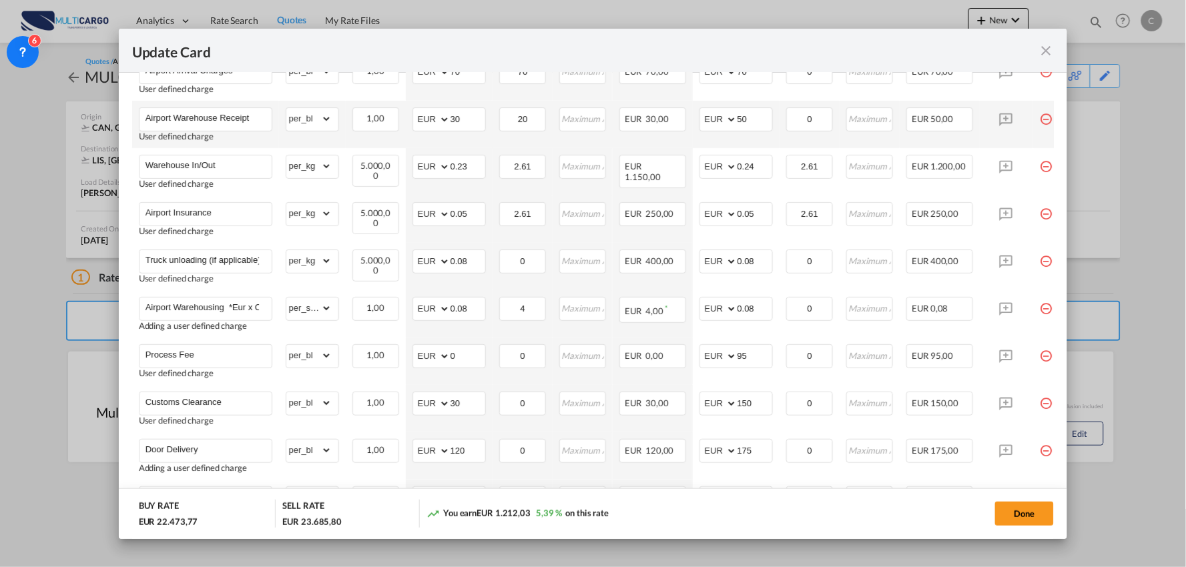
scroll to position [181, 0]
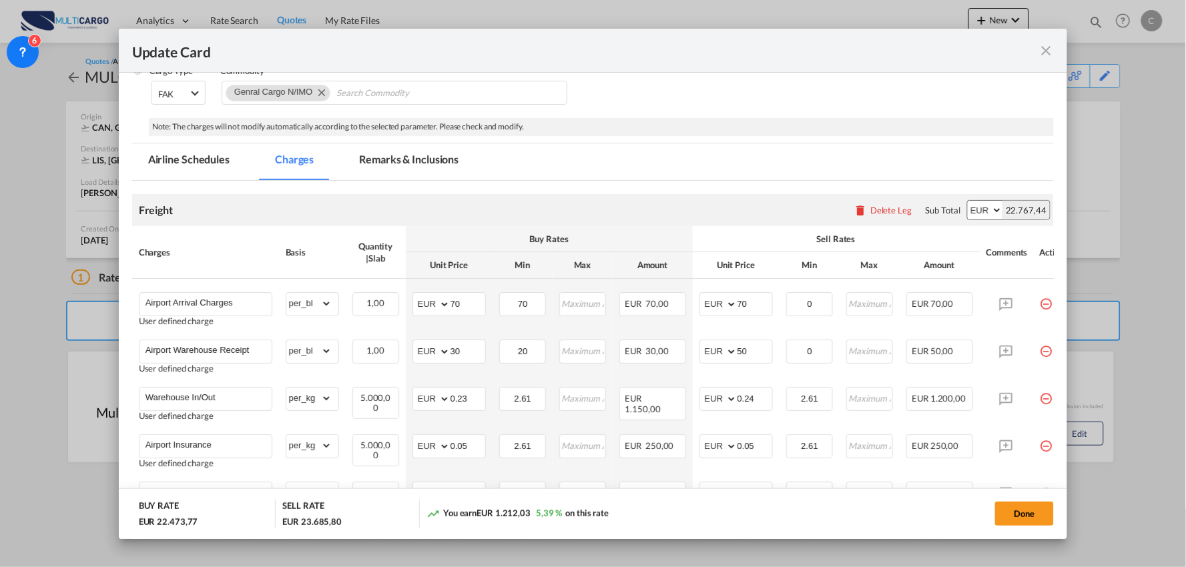
click at [387, 151] on md-tab-item "Remarks & Inclusions" at bounding box center [408, 161] width 131 height 37
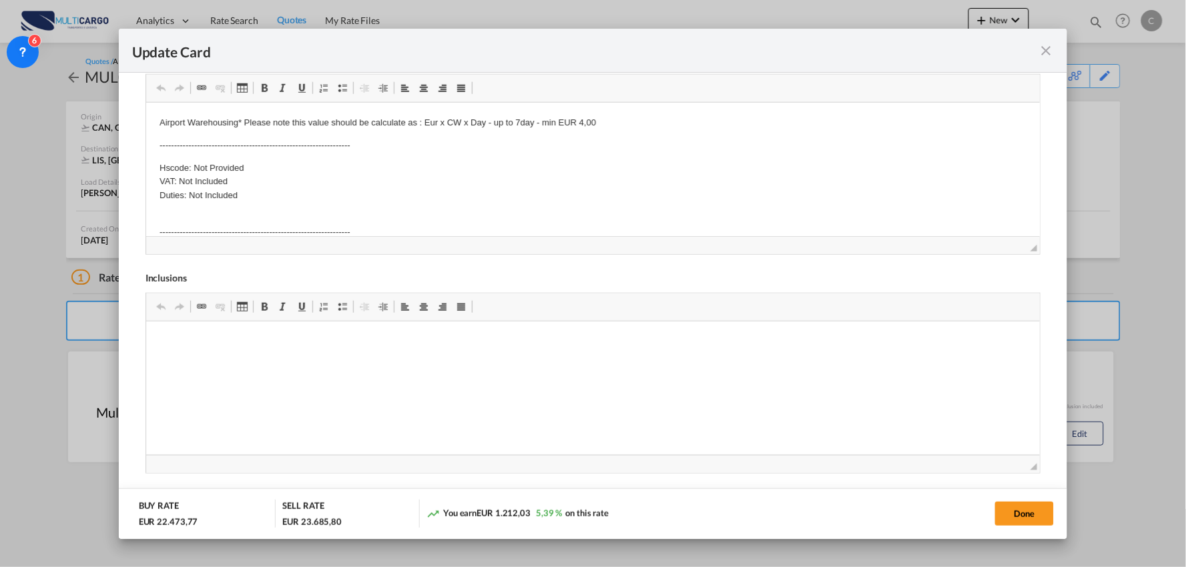
scroll to position [541, 0]
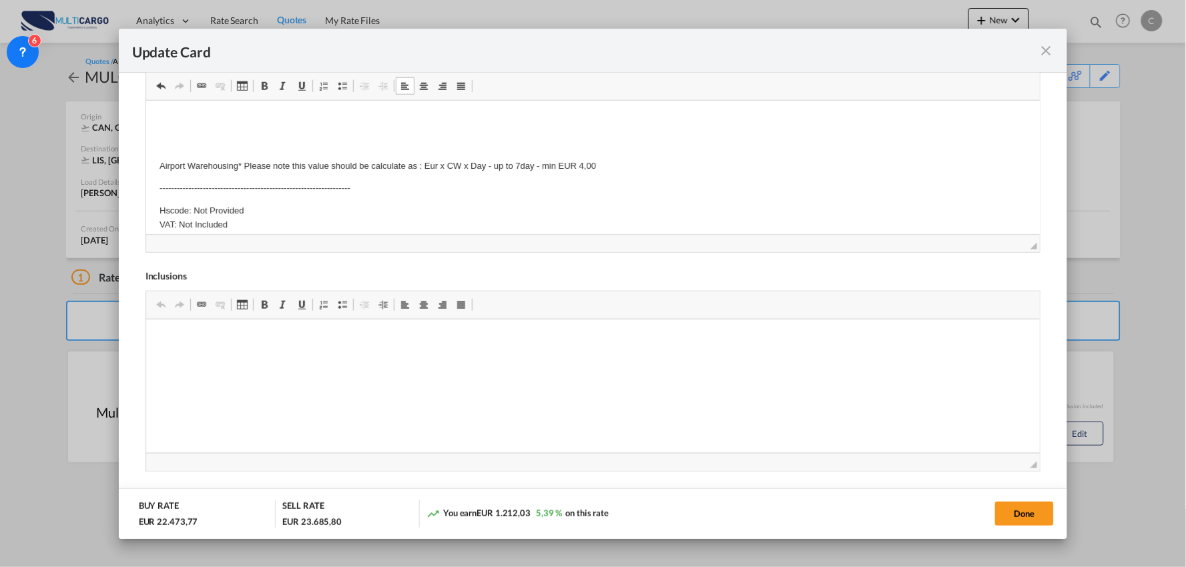
click at [169, 123] on p "Editor de texto enriquecido, editor5" at bounding box center [592, 120] width 867 height 14
click at [184, 111] on html "Airport Warehousing* Please note this value should be calculate as : Eur x CW x…" at bounding box center [592, 229] width 894 height 259
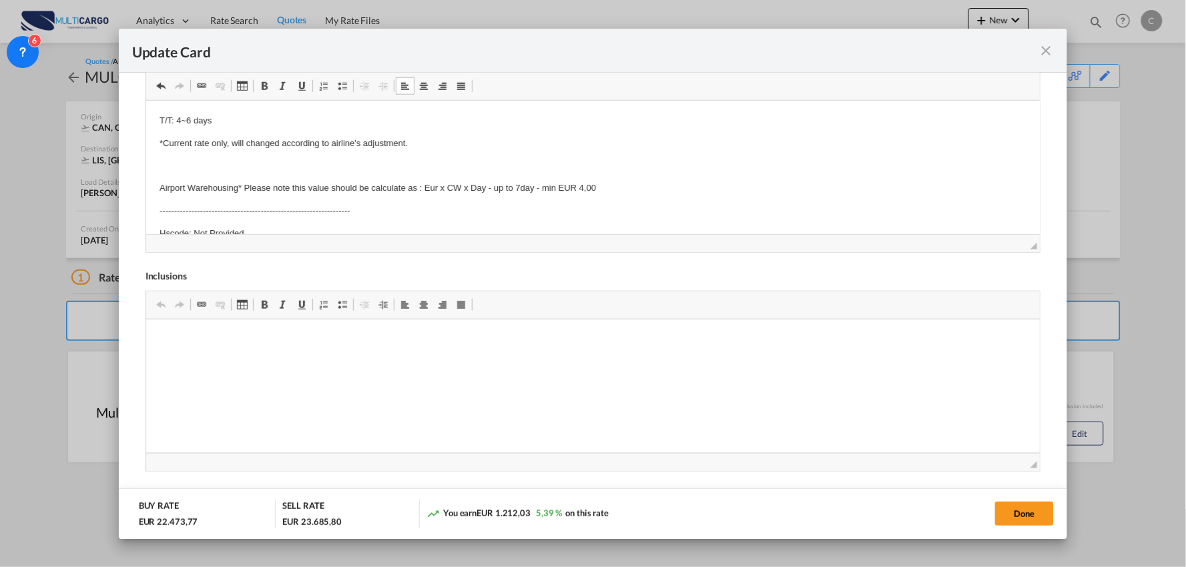
click at [177, 176] on body "T/T: 4~6 days *Current rate only, will changed according to airline's adjustmen…" at bounding box center [592, 240] width 867 height 255
click at [157, 183] on html "T/T: 4~6 days *Current rate only, will changed according to airline's adjustmen…" at bounding box center [592, 241] width 894 height 282
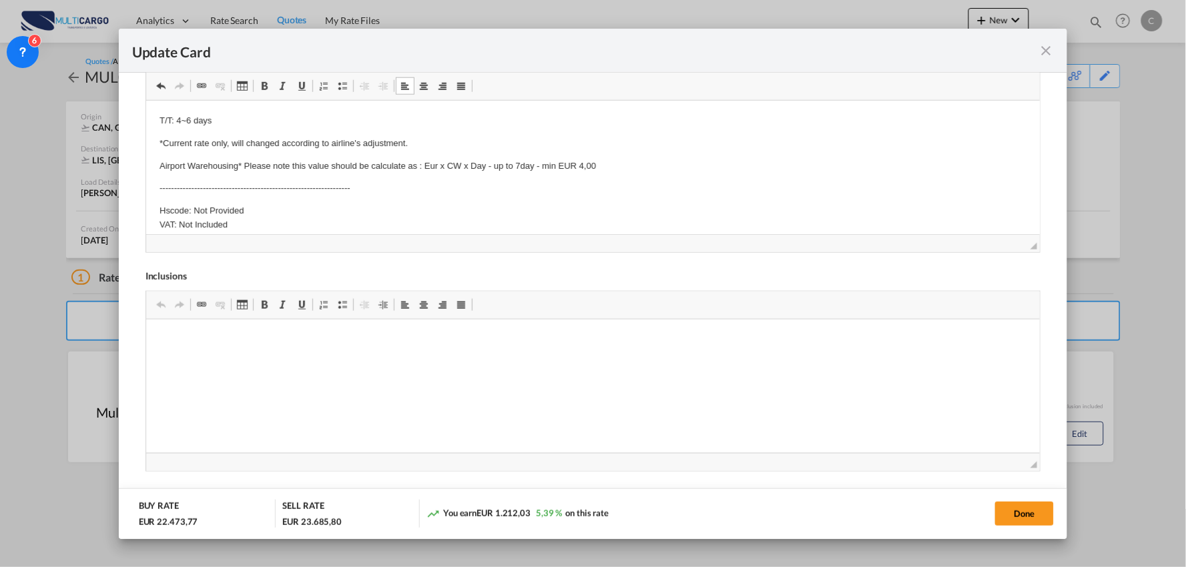
click at [155, 119] on html "T/T: 4~6 days *Current rate only, will changed according to airline's adjustmen…" at bounding box center [592, 229] width 894 height 259
click at [342, 89] on span "Update Card Port ..." at bounding box center [342, 86] width 11 height 11
click at [152, 141] on html "T/T: 4~6 days *Current rate only, will changed according to airline's adjustmen…" at bounding box center [592, 229] width 894 height 259
click at [338, 85] on span "Update Card Port ..." at bounding box center [342, 86] width 11 height 11
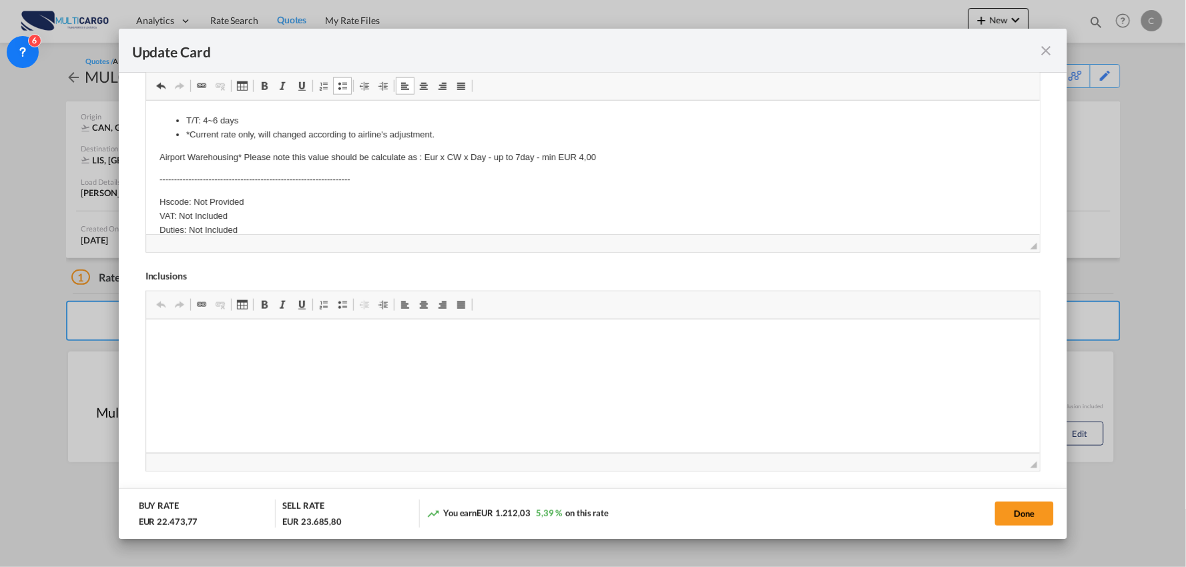
click at [446, 132] on li "*Current rate only, will changed according to airline's adjustment." at bounding box center [592, 134] width 814 height 14
click at [172, 111] on html "T/T: 4~6 days *Current rate only, will changed according to airline's adjustmen…" at bounding box center [592, 225] width 894 height 250
click at [442, 134] on li "*Current rate only, will changed according to airline's adjustment." at bounding box center [592, 134] width 814 height 14
click at [169, 154] on ul "T/T: 4~6 days *Current rate only, will changed according to airline's adjustmen…" at bounding box center [592, 138] width 867 height 50
click at [440, 149] on ul "T/T: 4~6 days *Current rate only, will changed according to airline's adjustmen…" at bounding box center [592, 138] width 867 height 50
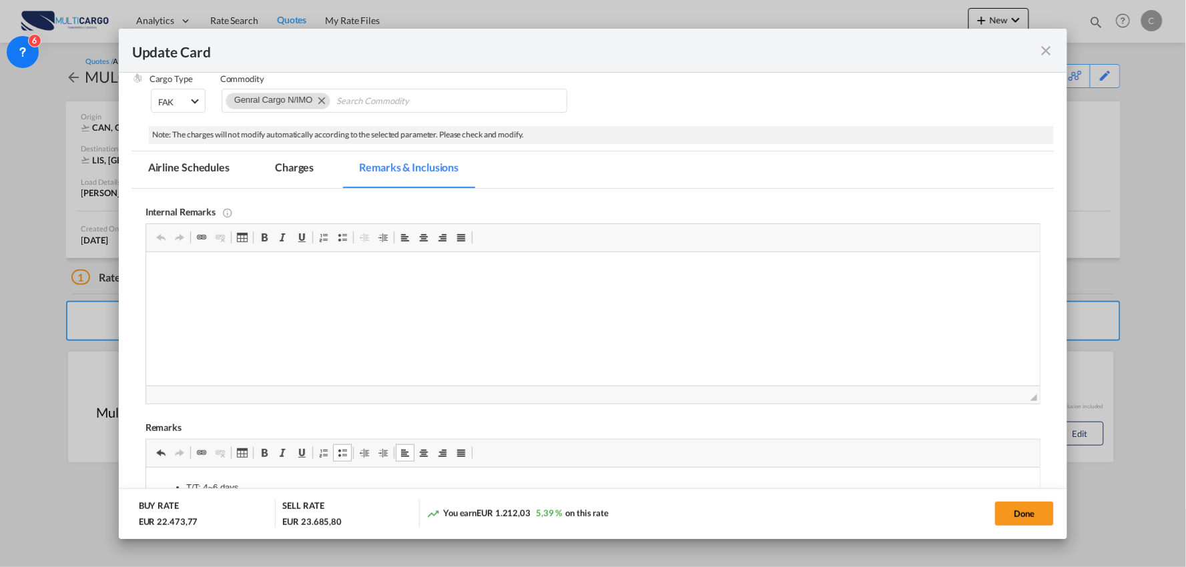
scroll to position [170, 0]
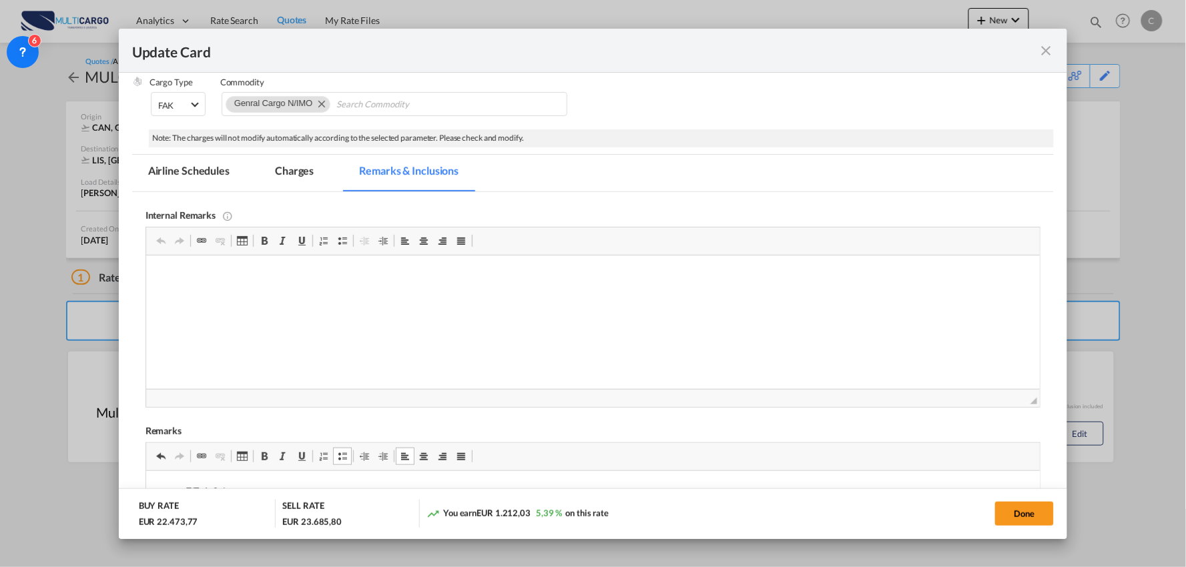
click at [296, 168] on md-tab-item "Charges" at bounding box center [294, 173] width 71 height 37
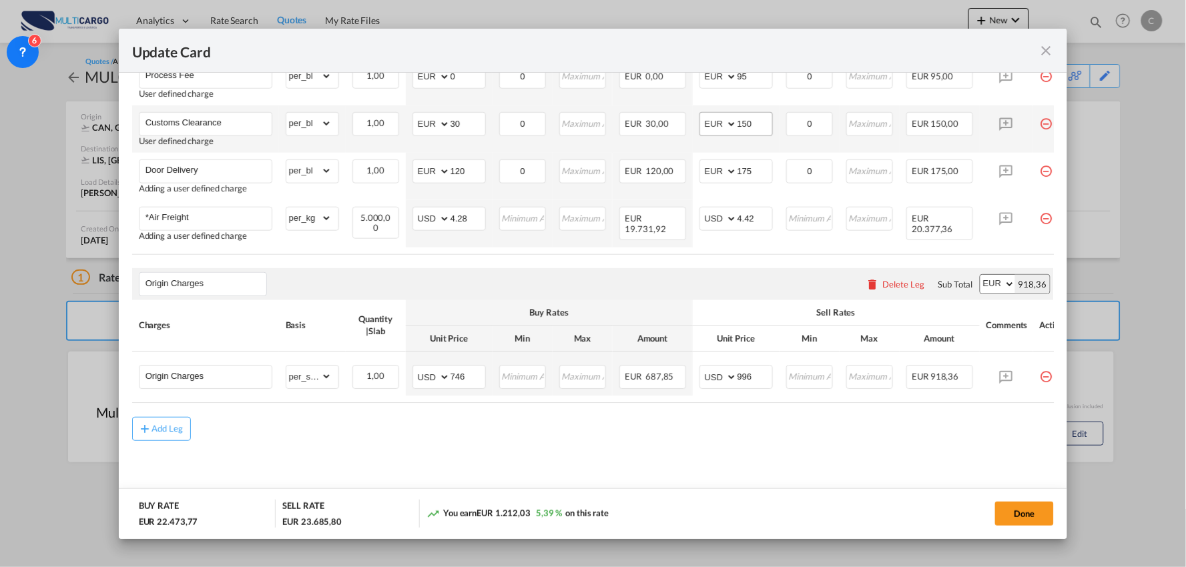
scroll to position [701, 0]
click at [557, 448] on md-content "Freight Please enter leg name Leg Name Already Exists Delete Leg Sub Total AED …" at bounding box center [593, 87] width 922 height 837
click at [428, 376] on select "AED AFN ALL AMD ANG AOA ARS AUD AWG AZN BAM BBD BDT BGN BHD BIF BMD BND BOB BRL…" at bounding box center [432, 377] width 35 height 19
select select "string:EUR"
click at [415, 368] on select "AED AFN ALL AMD ANG AOA ARS AUD AWG AZN BAM BBD BDT BGN BHD BIF BMD BND BOB BRL…" at bounding box center [432, 377] width 35 height 19
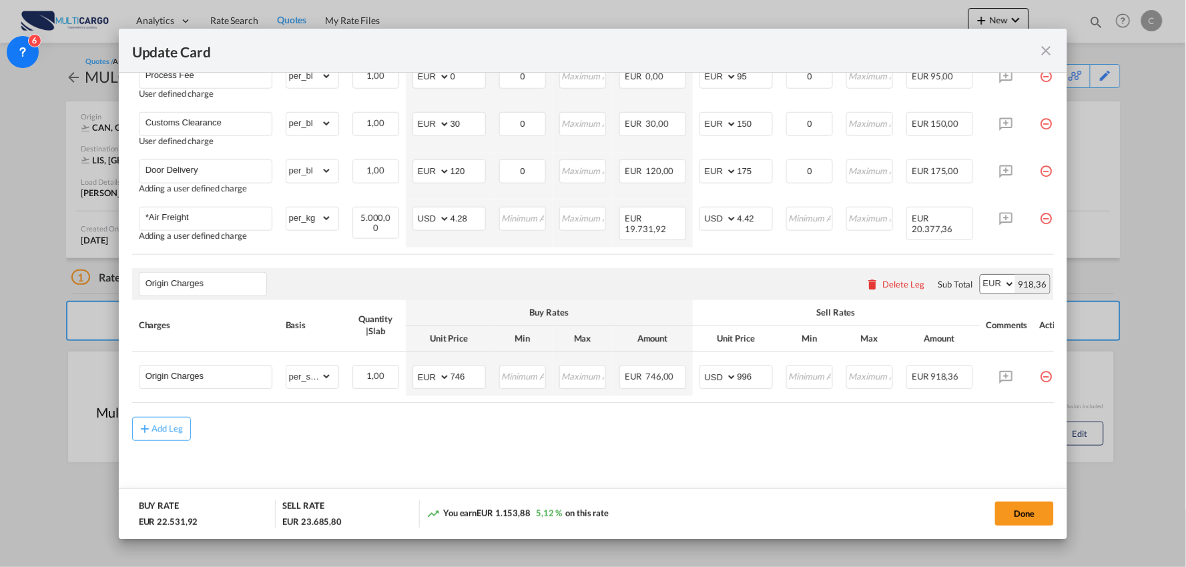
click at [683, 447] on md-content "Freight Please enter leg name Leg Name Already Exists Delete Leg Sub Total AED …" at bounding box center [593, 87] width 922 height 837
click at [716, 378] on select "AED AFN ALL AMD ANG AOA ARS AUD AWG AZN BAM BBD BDT BGN BHD BIF BMD BND BOB BRL…" at bounding box center [719, 377] width 35 height 19
select select "string:EUR"
click at [702, 368] on select "AED AFN ALL AMD ANG AOA ARS AUD AWG AZN BAM BBD BDT BGN BHD BIF BMD BND BOB BRL…" at bounding box center [719, 377] width 35 height 19
click at [576, 438] on div "Add Leg" at bounding box center [593, 429] width 922 height 24
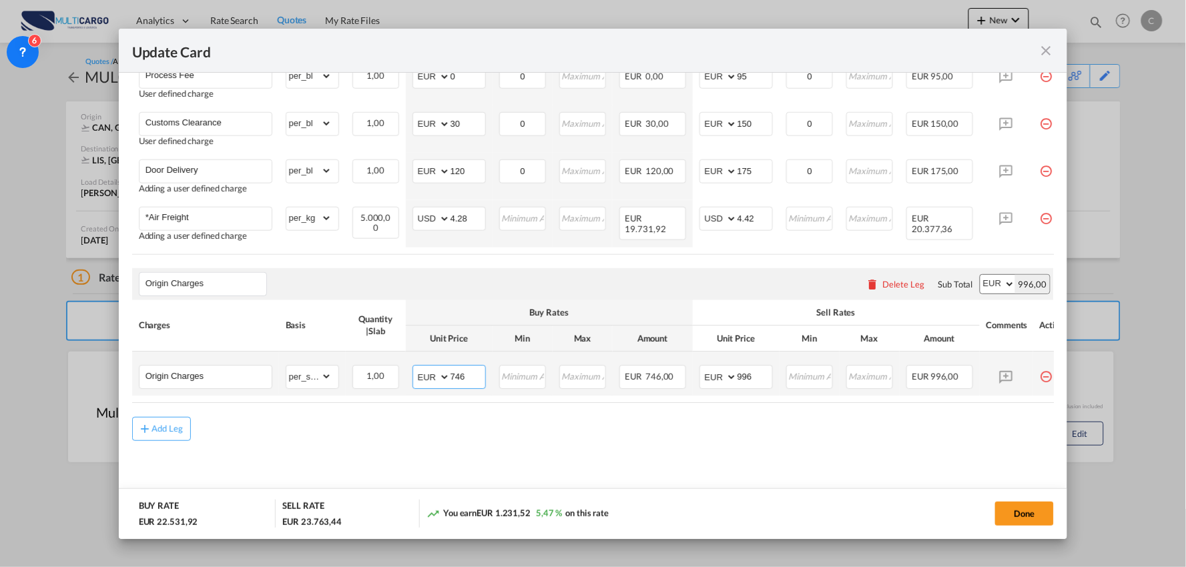
drag, startPoint x: 430, startPoint y: 378, endPoint x: 429, endPoint y: 370, distance: 8.1
click at [430, 378] on select "AED AFN ALL AMD ANG AOA ARS AUD AWG AZN BAM BBD BDT BGN BHD BIF BMD BND BOB BRL…" at bounding box center [432, 377] width 35 height 19
select select "string:USD"
click at [415, 368] on select "AED AFN ALL AMD ANG AOA ARS AUD AWG AZN BAM BBD BDT BGN BHD BIF BMD BND BOB BRL…" at bounding box center [432, 377] width 35 height 19
click at [712, 372] on select "AED AFN ALL AMD ANG AOA ARS AUD AWG AZN BAM BBD BDT BGN BHD BIF BMD BND BOB BRL…" at bounding box center [719, 377] width 35 height 19
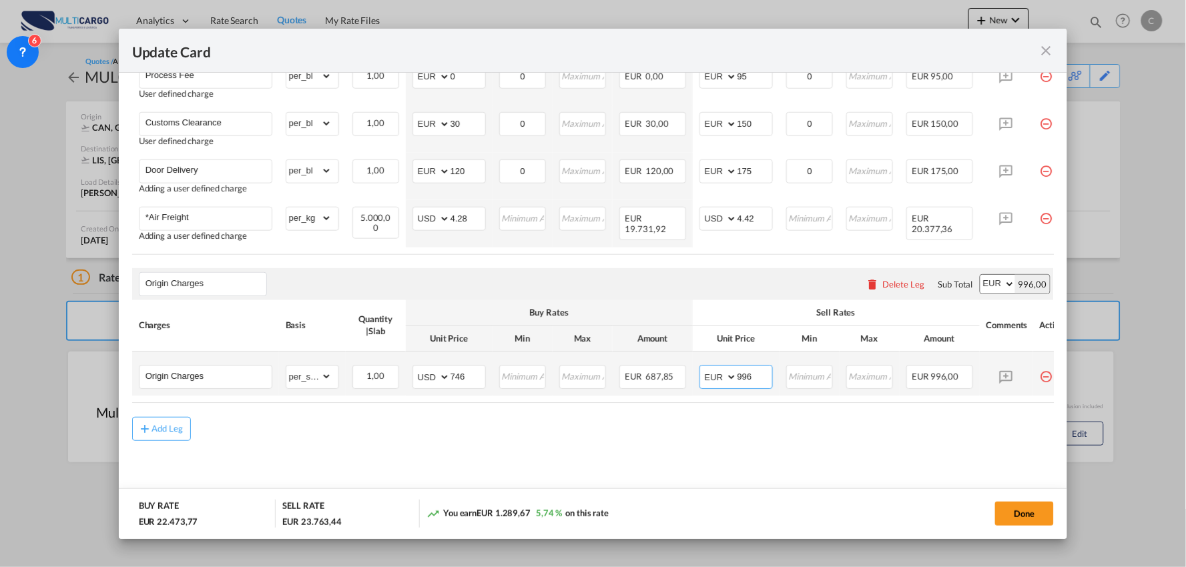
select select "string:USD"
click at [702, 368] on select "AED AFN ALL AMD ANG AOA ARS AUD AWG AZN BAM BBD BDT BGN BHD BIF BMD BND BOB BRL…" at bounding box center [719, 377] width 35 height 19
click at [757, 454] on md-content "Freight Please enter leg name Leg Name Already Exists Delete Leg Sub Total AED …" at bounding box center [593, 87] width 922 height 837
click at [759, 375] on input "996" at bounding box center [754, 376] width 35 height 20
type input "946"
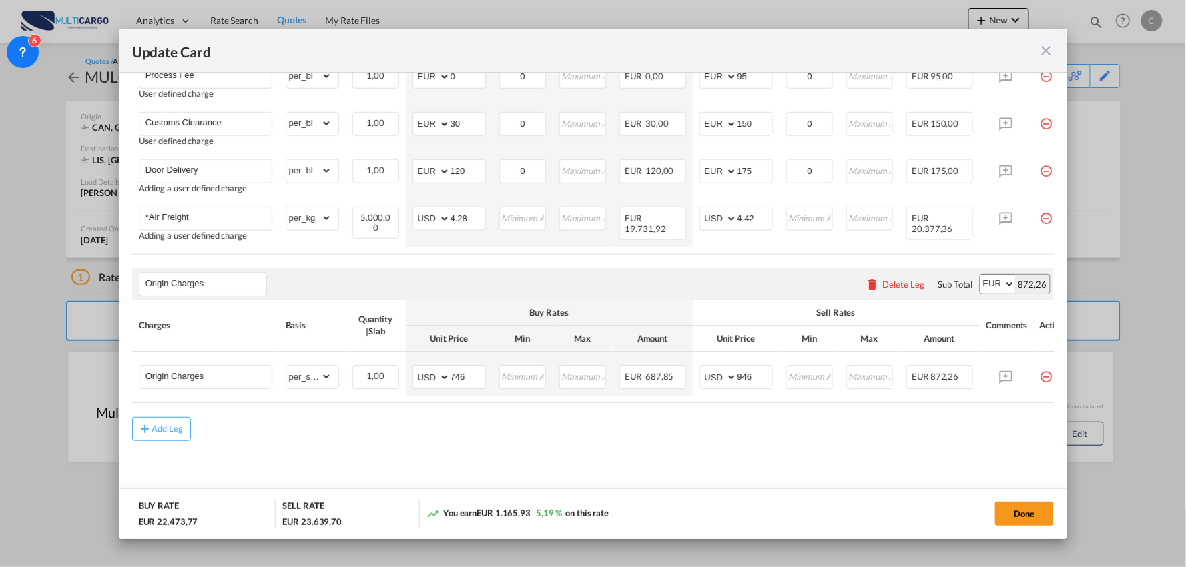
click at [725, 442] on md-content "Freight Please enter leg name Leg Name Already Exists Delete Leg Sub Total AED …" at bounding box center [593, 87] width 922 height 837
click at [456, 374] on input "746" at bounding box center [467, 376] width 35 height 20
type input "846"
click at [478, 456] on md-content "Freight Please enter leg name Leg Name Already Exists Delete Leg Sub Total AED …" at bounding box center [593, 87] width 922 height 837
click at [861, 451] on md-content "Freight Please enter leg name Leg Name Already Exists Delete Leg Sub Total AED …" at bounding box center [593, 87] width 922 height 837
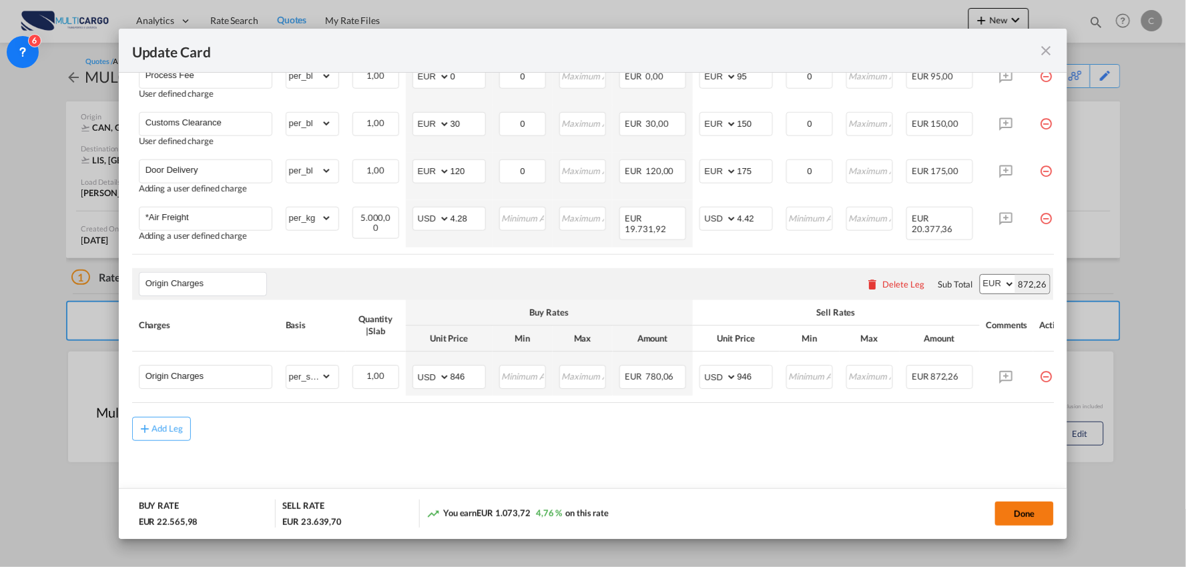
click at [1028, 512] on button "Done" at bounding box center [1024, 514] width 59 height 24
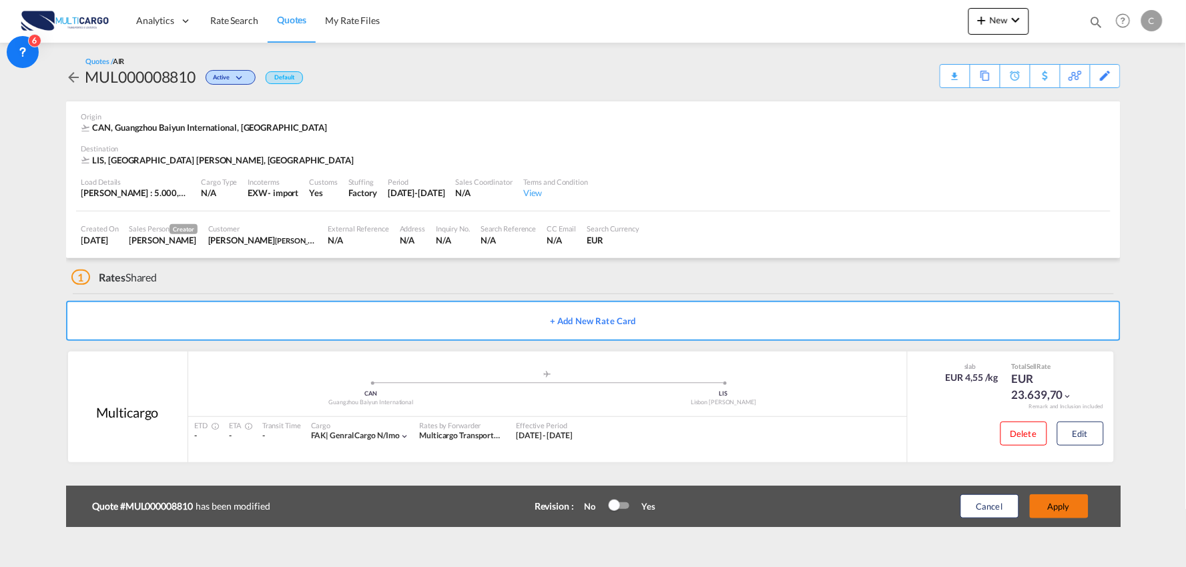
click at [1076, 506] on button "Apply" at bounding box center [1059, 506] width 59 height 24
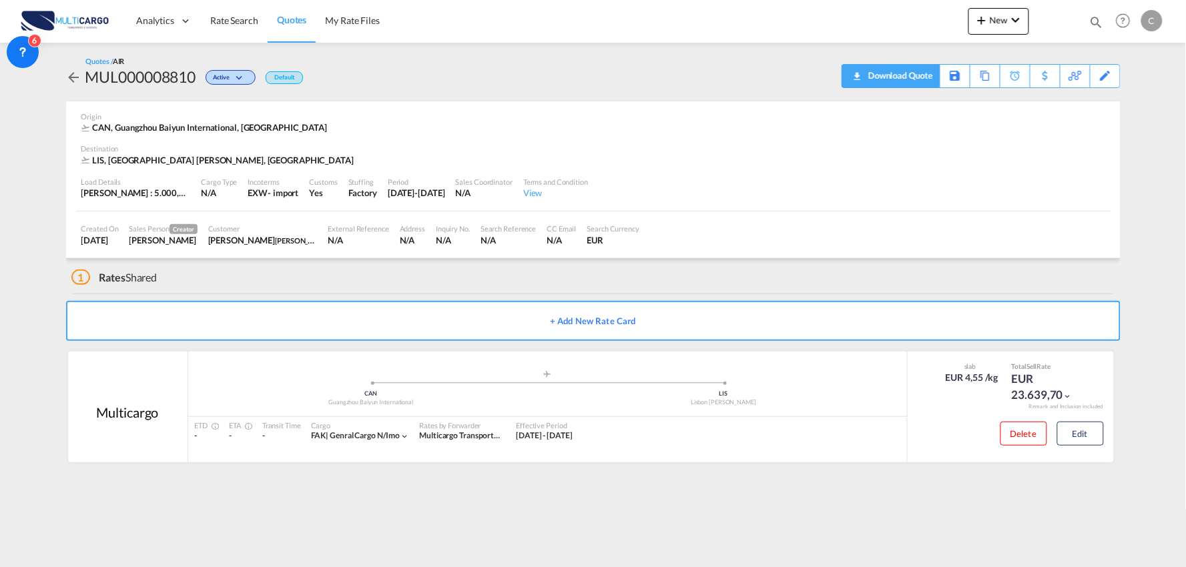
click at [914, 77] on div "Download Quote" at bounding box center [899, 75] width 68 height 21
click at [1105, 75] on div "Edit" at bounding box center [1105, 76] width 15 height 23
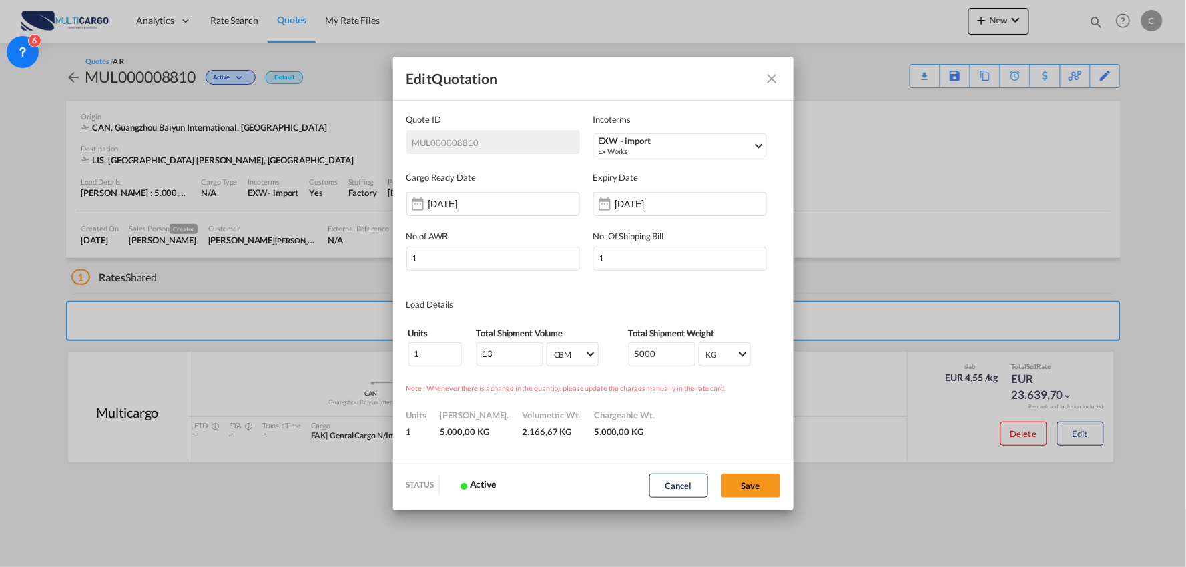
scroll to position [0, 0]
click at [619, 204] on input "14 Nov 2025" at bounding box center [657, 204] width 84 height 11
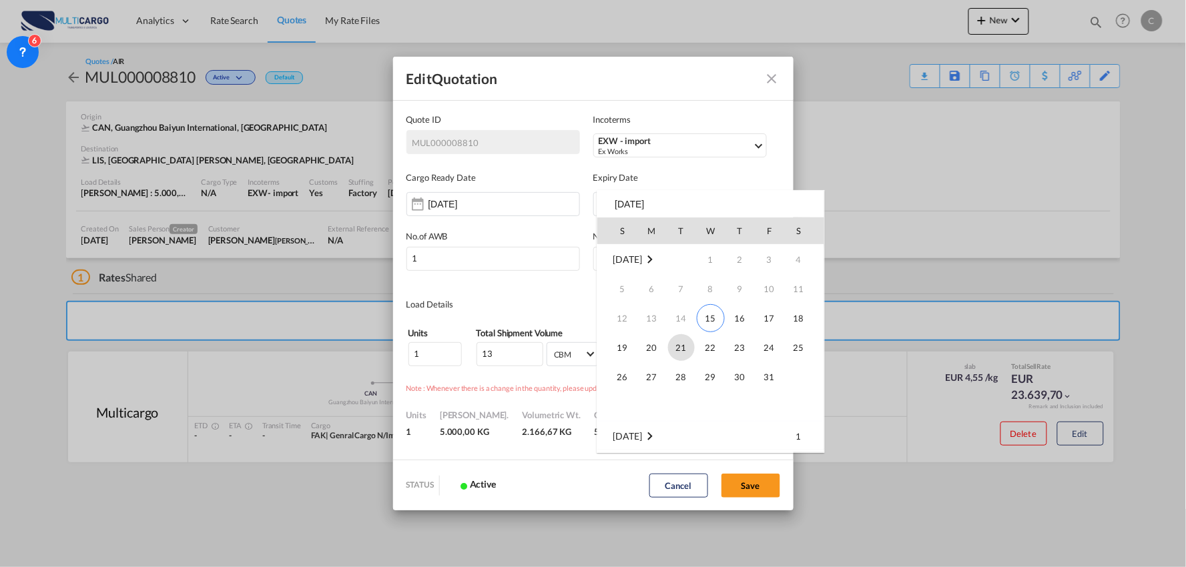
click at [683, 345] on span "21" at bounding box center [681, 347] width 27 height 27
type input "21 Oct 2025"
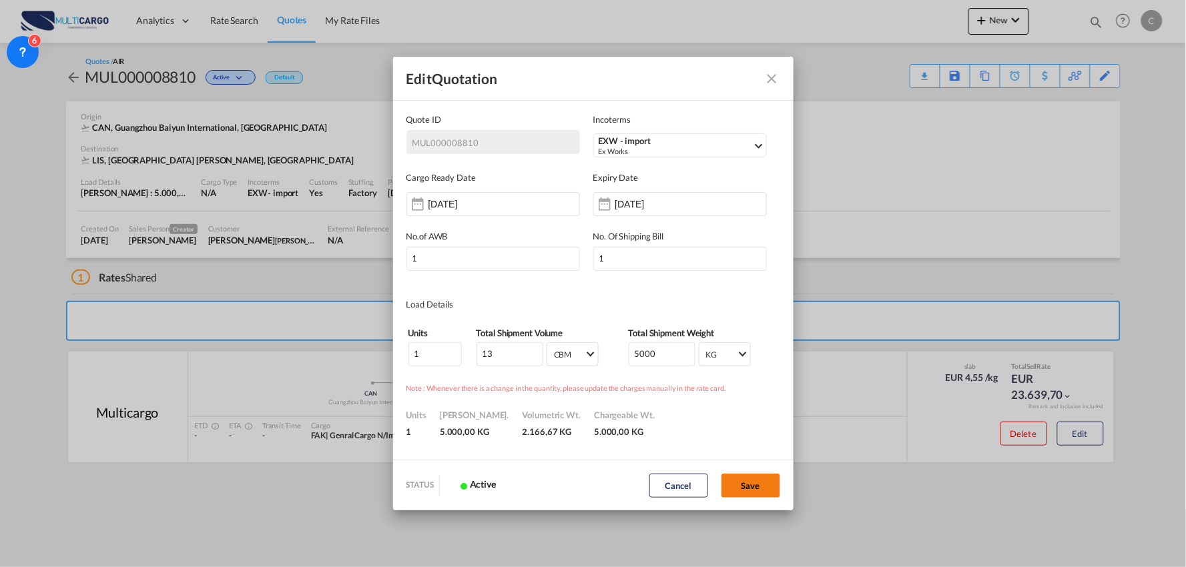
click at [757, 491] on button "Save" at bounding box center [750, 486] width 59 height 24
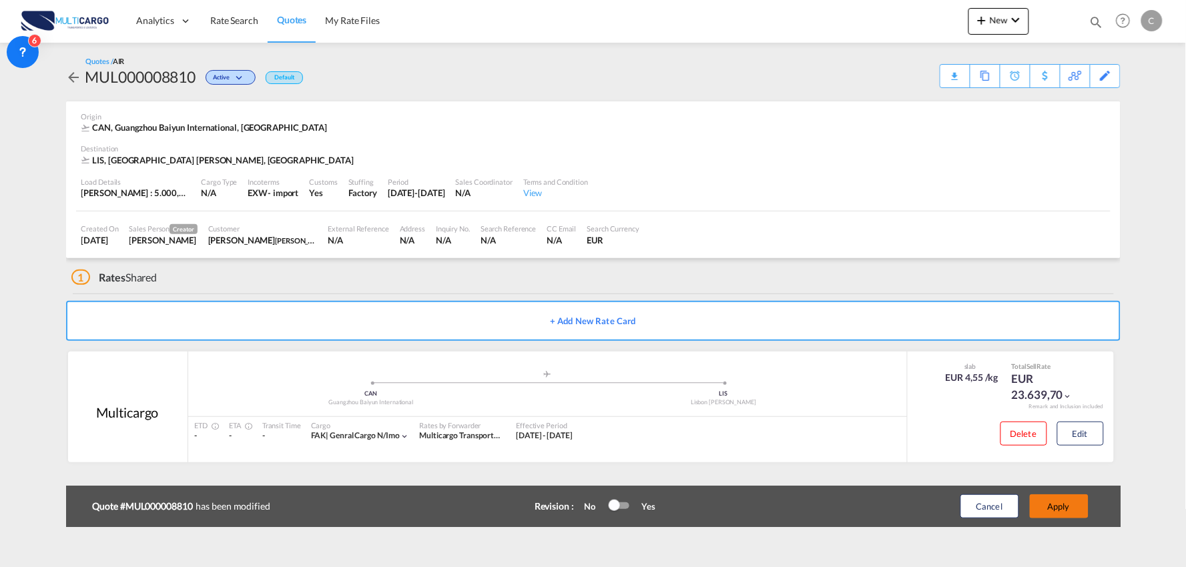
click at [1059, 504] on button "Apply" at bounding box center [1059, 506] width 59 height 24
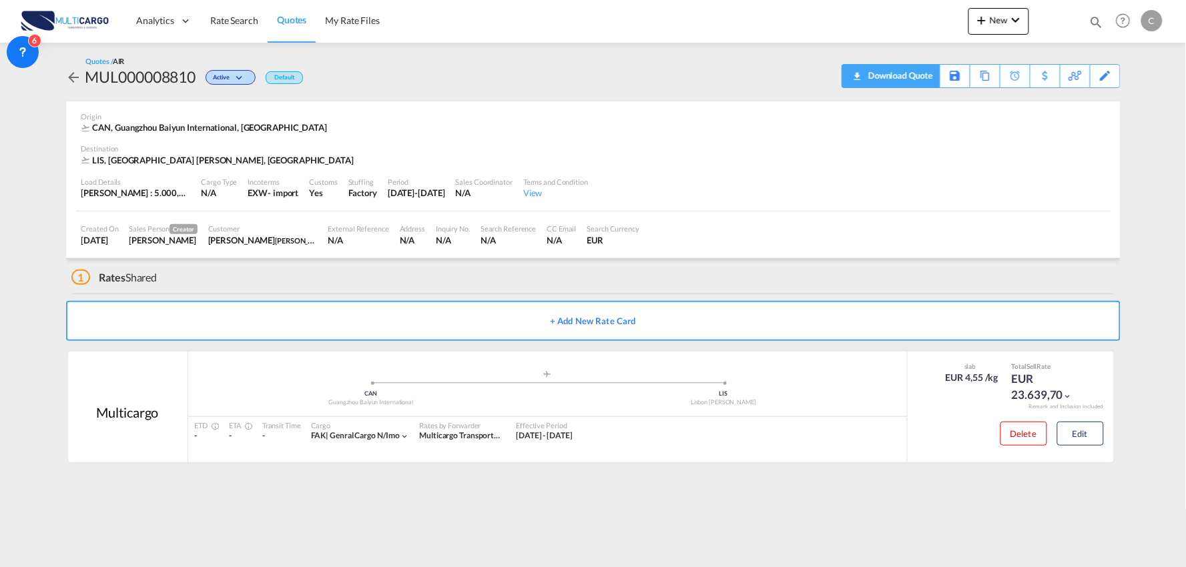
click at [919, 77] on div "Download Quote" at bounding box center [899, 75] width 68 height 21
click at [990, 22] on span "New" at bounding box center [998, 20] width 50 height 11
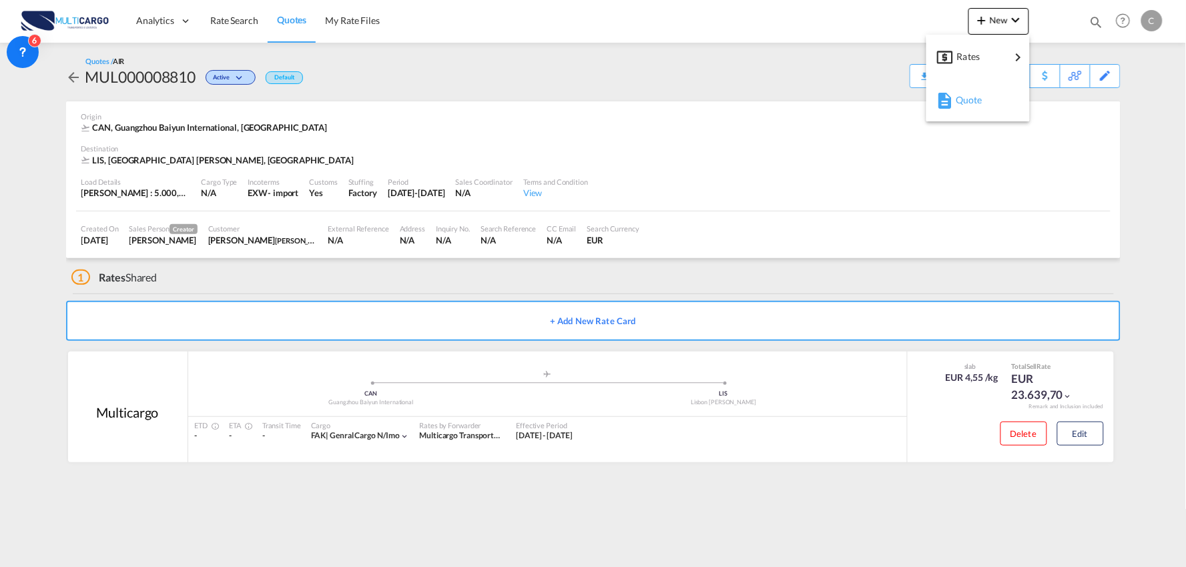
click at [974, 92] on div "Quote" at bounding box center [979, 99] width 49 height 33
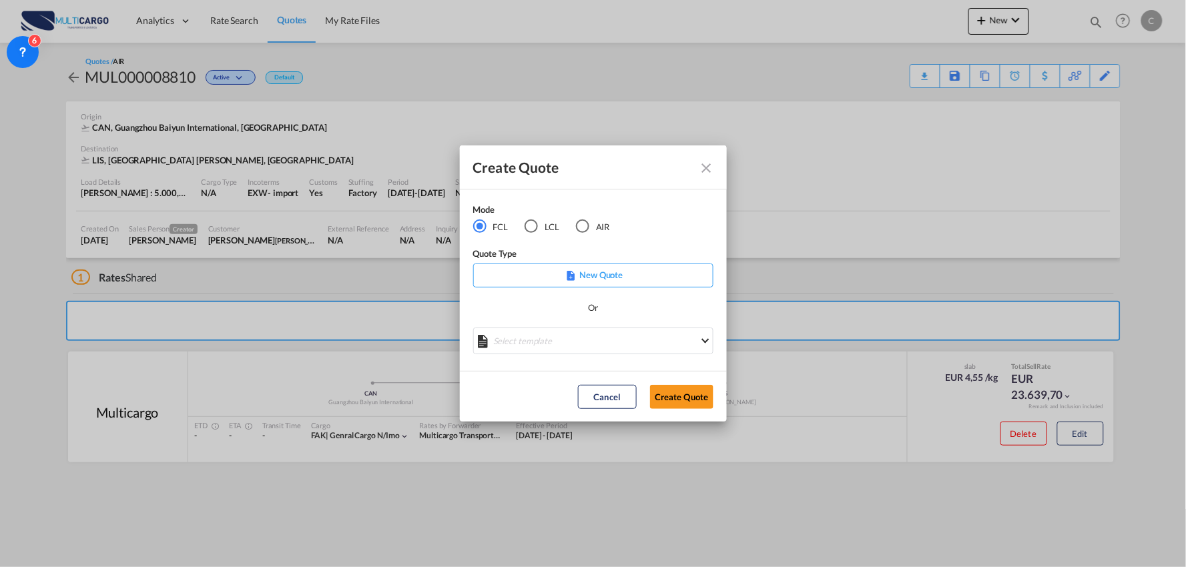
click at [541, 225] on md-radio-button "LCL" at bounding box center [541, 227] width 35 height 15
click at [581, 343] on md-select "Select template EXP LCL Globelink 09/2025 Patricia Barroso | 12 Sep 2025 EXP UK…" at bounding box center [593, 341] width 240 height 27
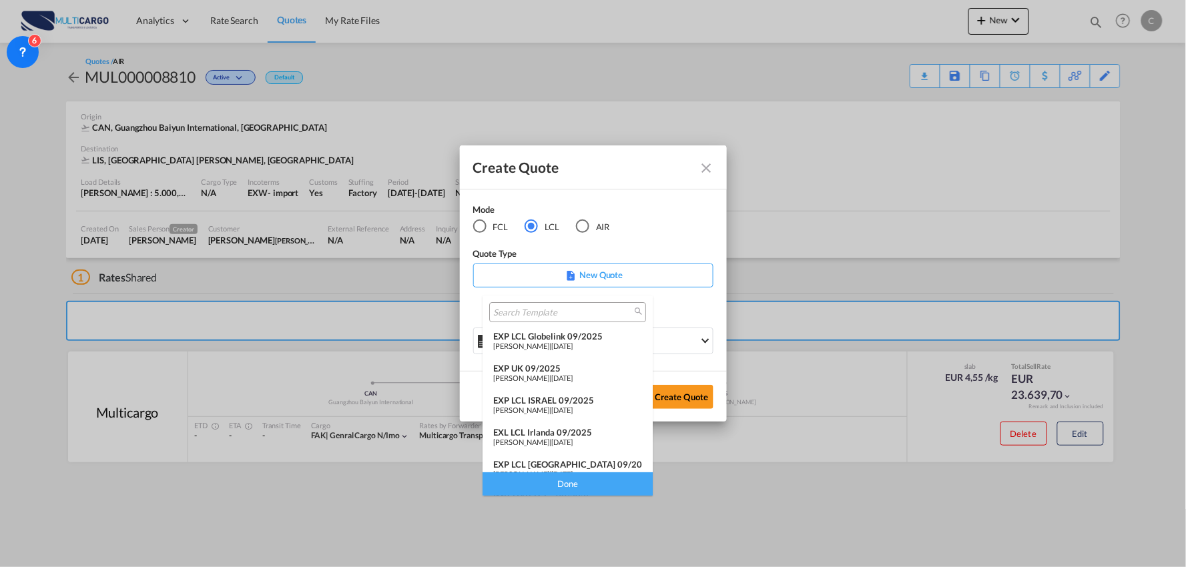
scroll to position [109, 0]
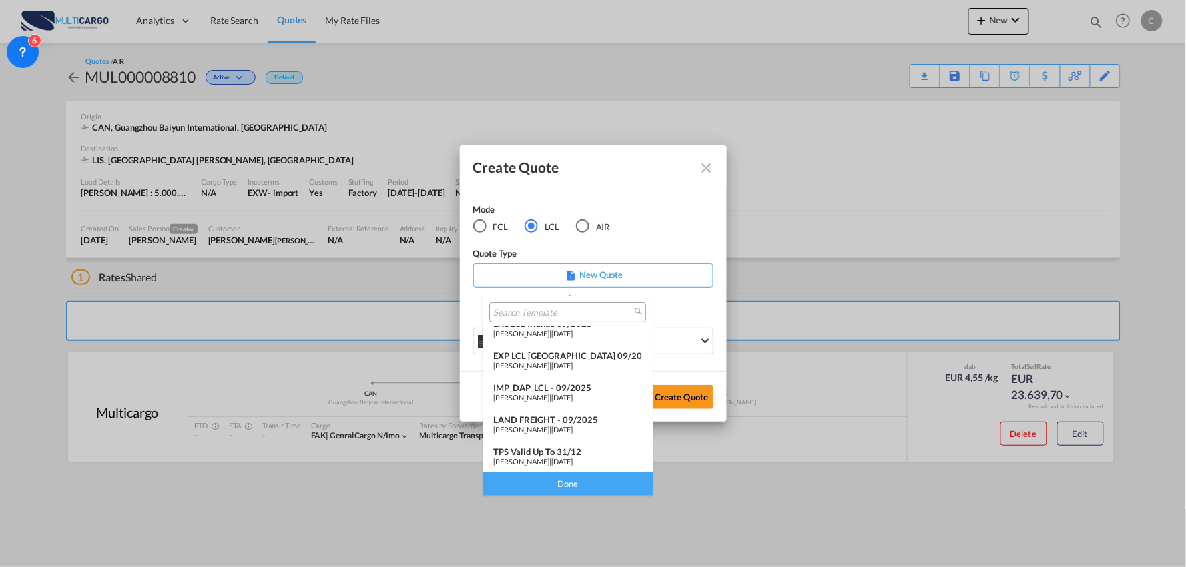
click at [552, 394] on span "[DATE]" at bounding box center [561, 397] width 21 height 9
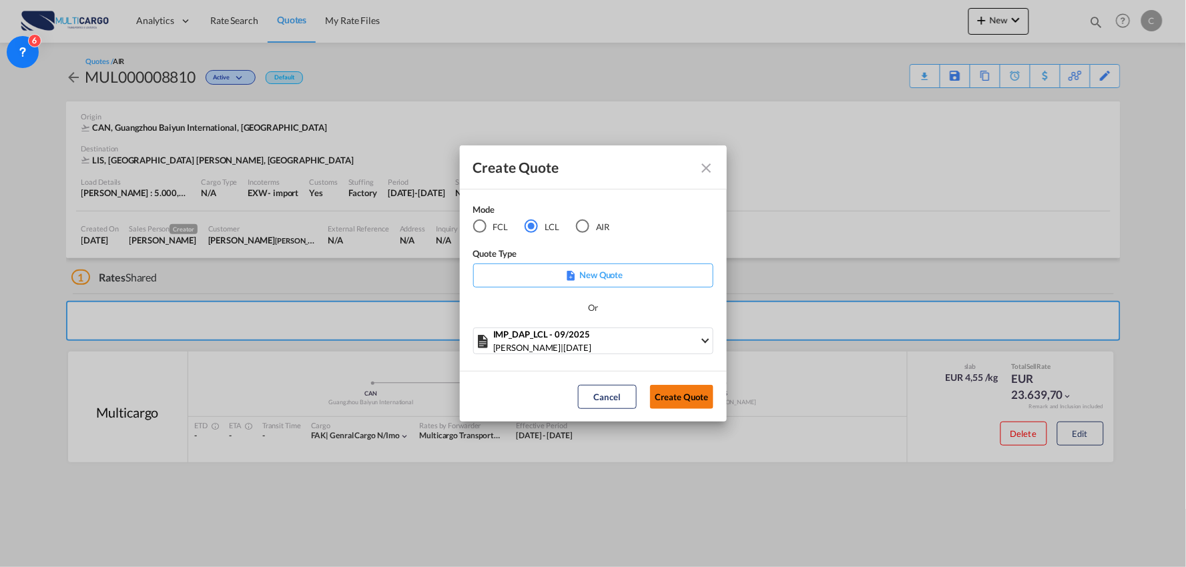
click at [691, 403] on button "Create Quote" at bounding box center [681, 397] width 63 height 24
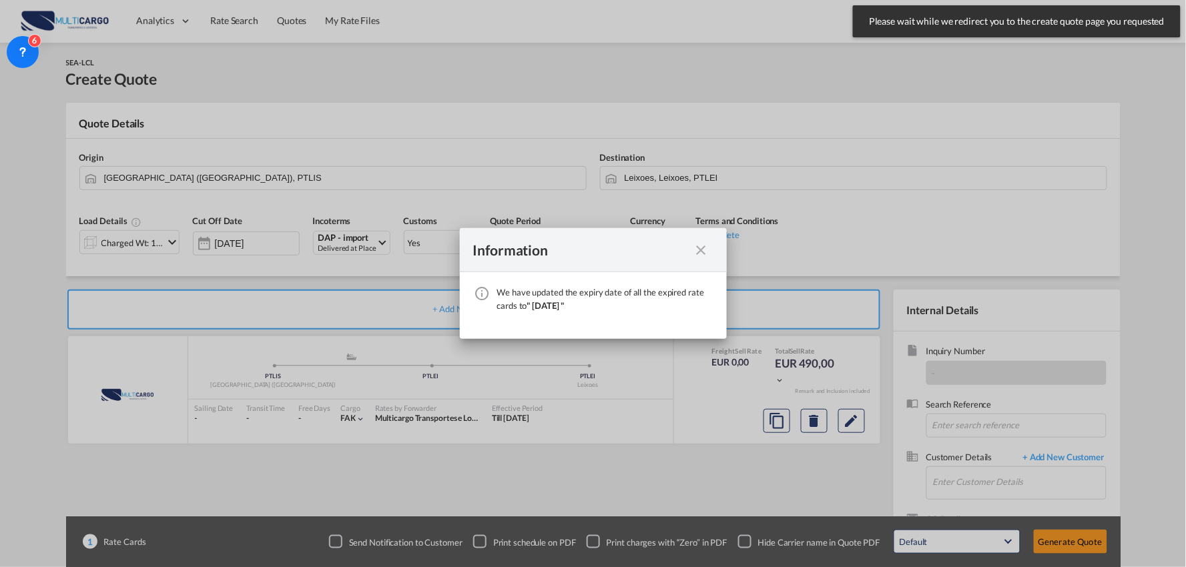
click at [704, 247] on md-icon "icon-close fg-AAA8AD cursor" at bounding box center [701, 250] width 16 height 16
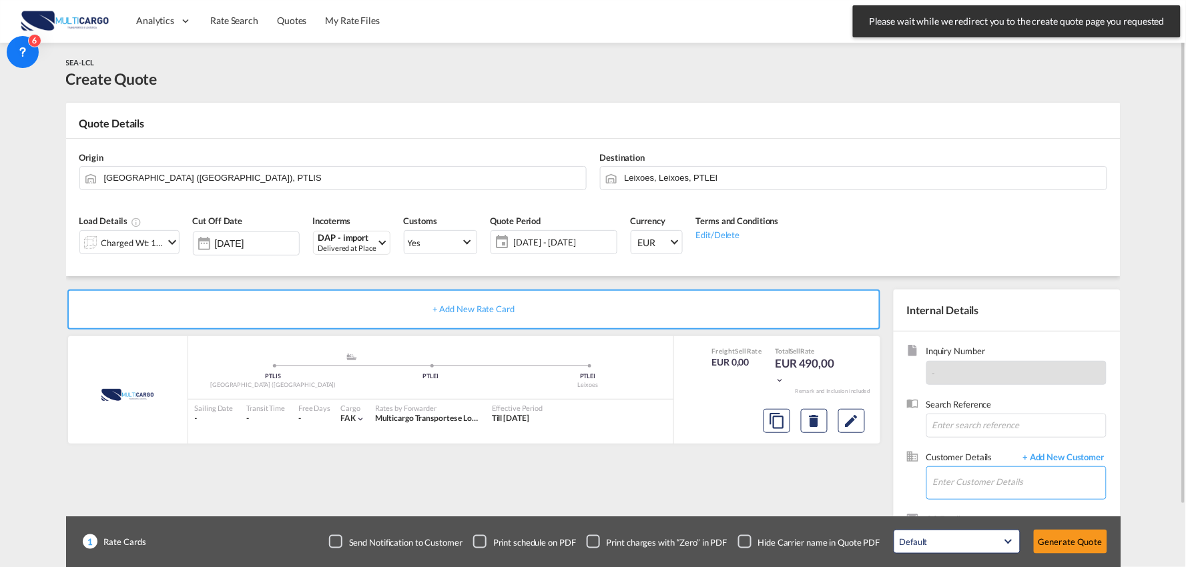
click at [1017, 472] on input "Enter Customer Details" at bounding box center [1019, 482] width 173 height 30
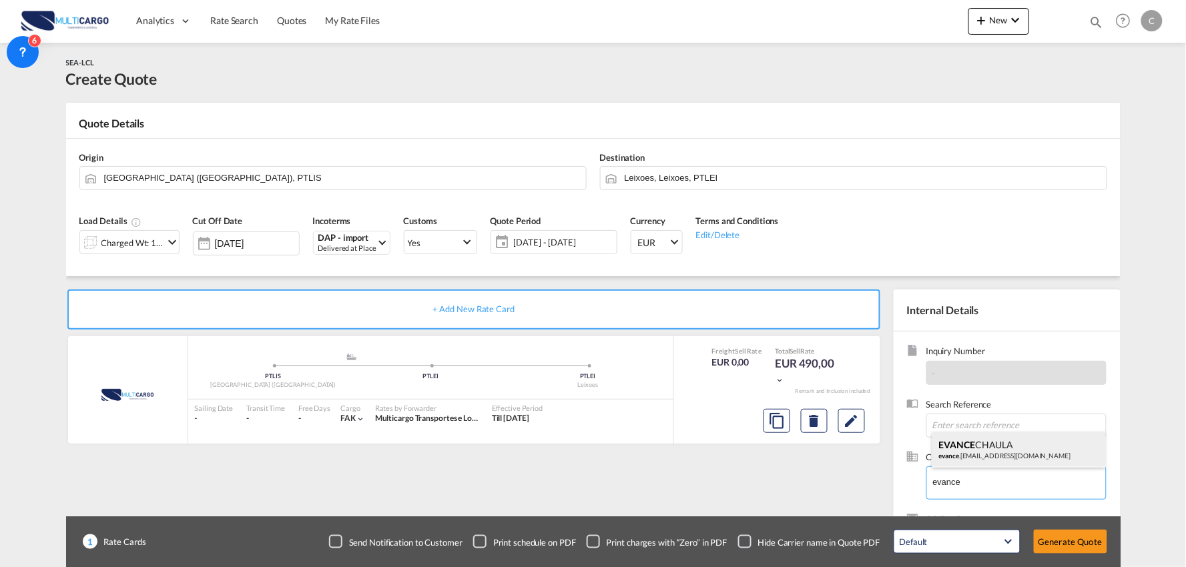
click at [975, 456] on div "EVANCE CHAULA evance .chaula2000@gmail.com" at bounding box center [1018, 450] width 173 height 36
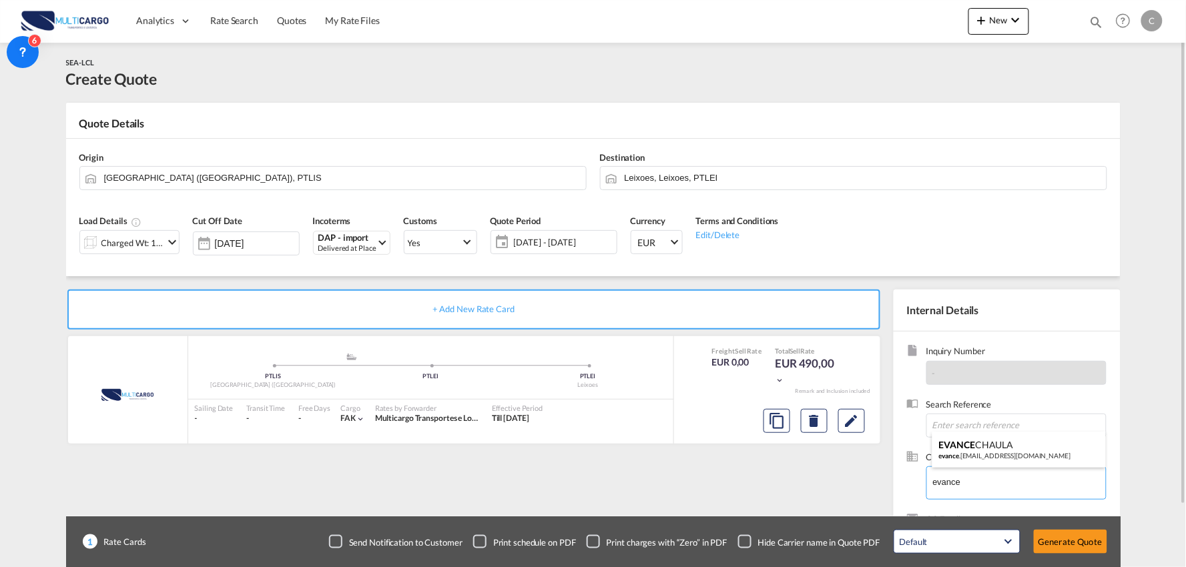
type input "EVANCE CHAULA, EVANCE CHAULA, evance.chaula2000@gmail.com"
click at [523, 458] on div "+ Add New Rate Card MultiCargo added by you .a{fill:#aaa8ad;} .a{fill:#aaa8ad;}…" at bounding box center [476, 429] width 821 height 279
click at [132, 244] on div "Charged Wt: 1,00 W/M" at bounding box center [132, 243] width 63 height 19
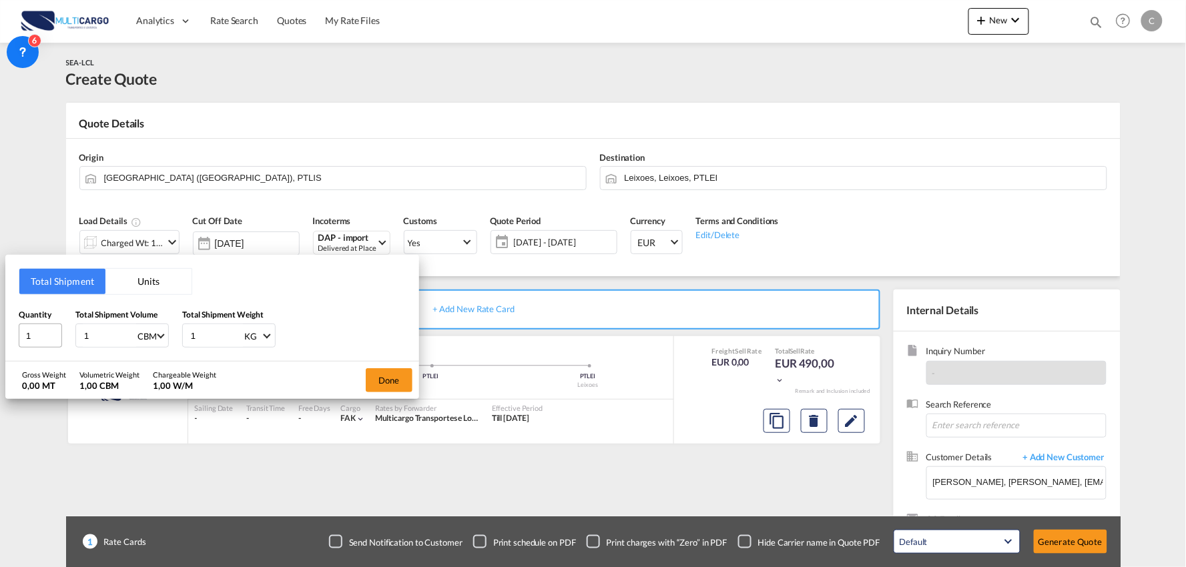
drag, startPoint x: 98, startPoint y: 331, endPoint x: 48, endPoint y: 336, distance: 50.3
click at [48, 336] on div "Quantity 1 Total Shipment Volume 1 CBM CBM CFT Total Shipment Weight 1 KG KG LB" at bounding box center [212, 328] width 387 height 40
type input "13"
type input "5000"
click at [379, 370] on button "Done" at bounding box center [389, 380] width 47 height 24
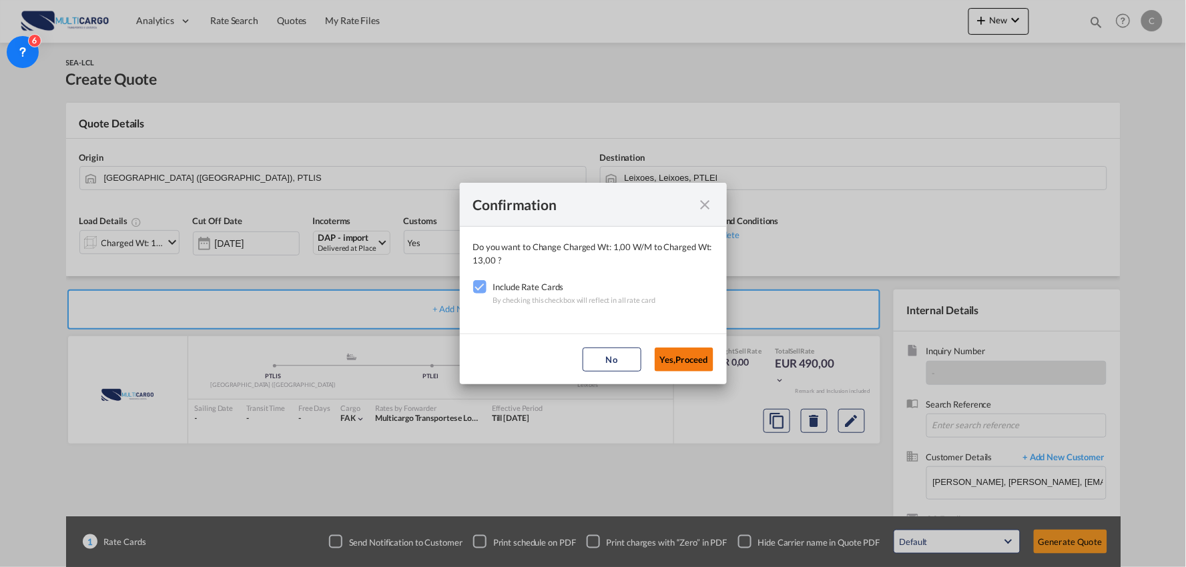
click at [674, 358] on button "Yes,Proceed" at bounding box center [684, 360] width 59 height 24
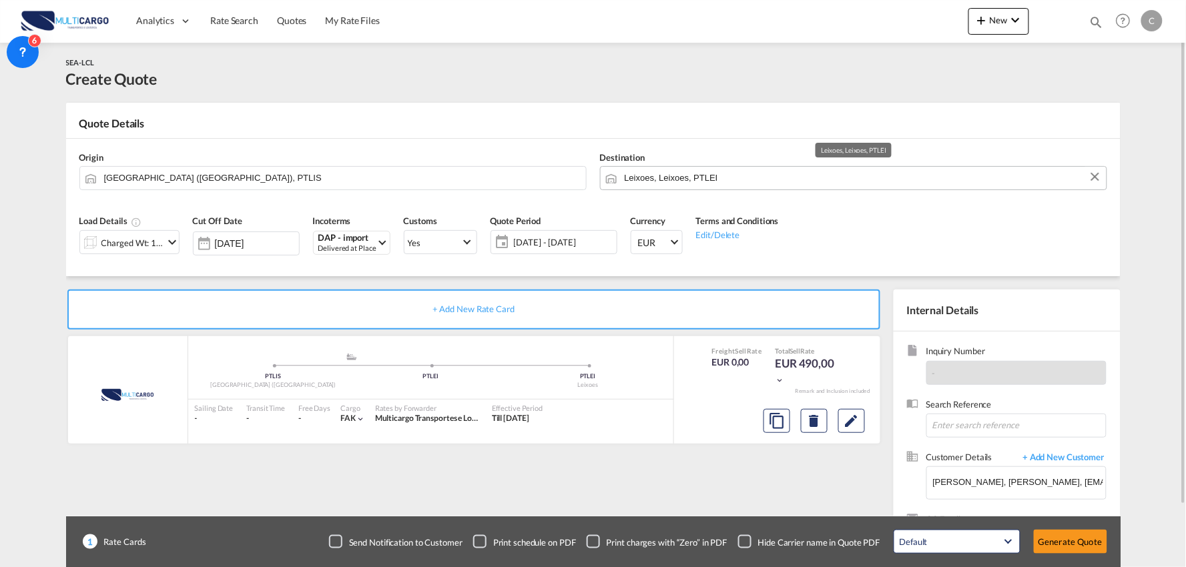
click at [721, 177] on input "Leixoes, Leixoes, PTLEI" at bounding box center [862, 177] width 475 height 23
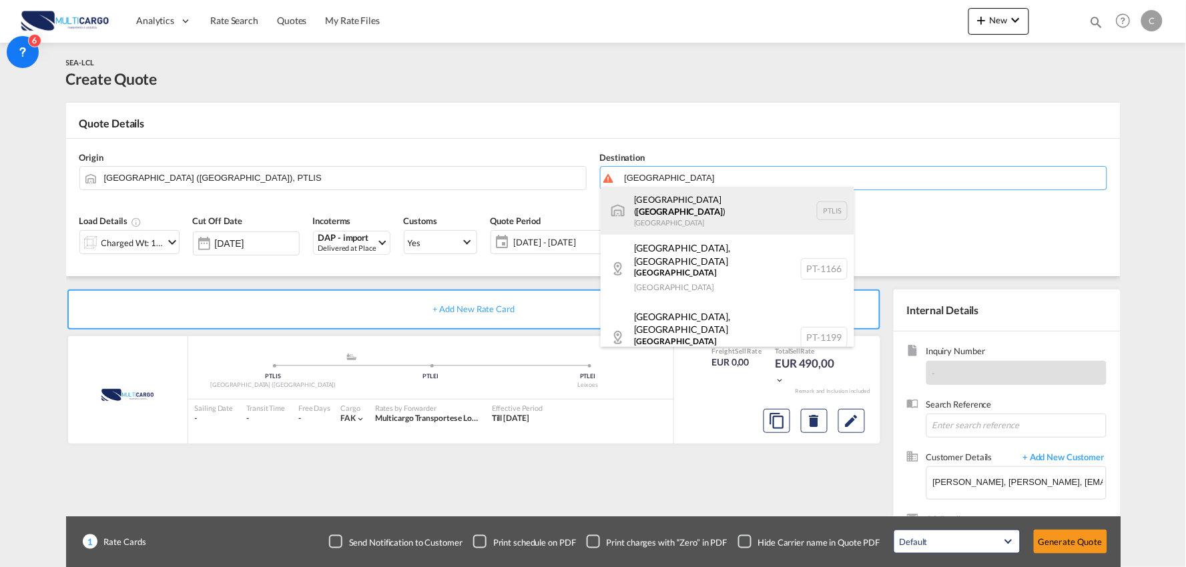
click at [681, 214] on div "Lisbon ( Lisboa ) Portugal PTLIS" at bounding box center [728, 211] width 254 height 48
type input "[GEOGRAPHIC_DATA] ([GEOGRAPHIC_DATA]), PTLIS"
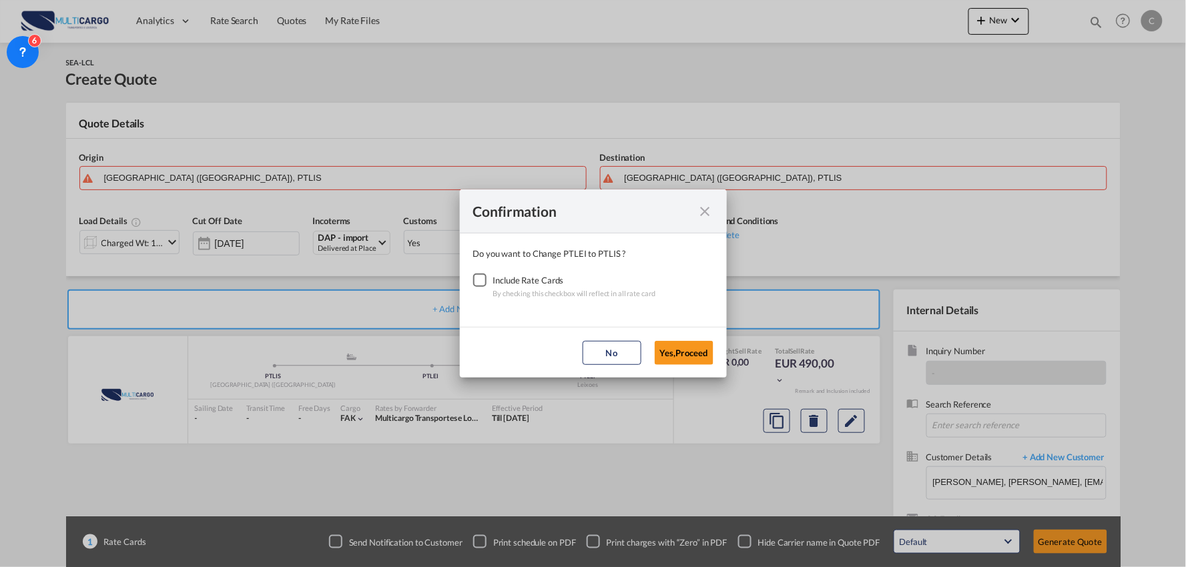
click at [474, 279] on div "Checkbox No Ink" at bounding box center [479, 280] width 13 height 13
click at [749, 367] on div "Confirmation Do you want to Change PTLEI to PTLIS ? Include Rate Cards By check…" at bounding box center [593, 283] width 1186 height 567
click at [695, 358] on button "Yes,Proceed" at bounding box center [684, 353] width 59 height 24
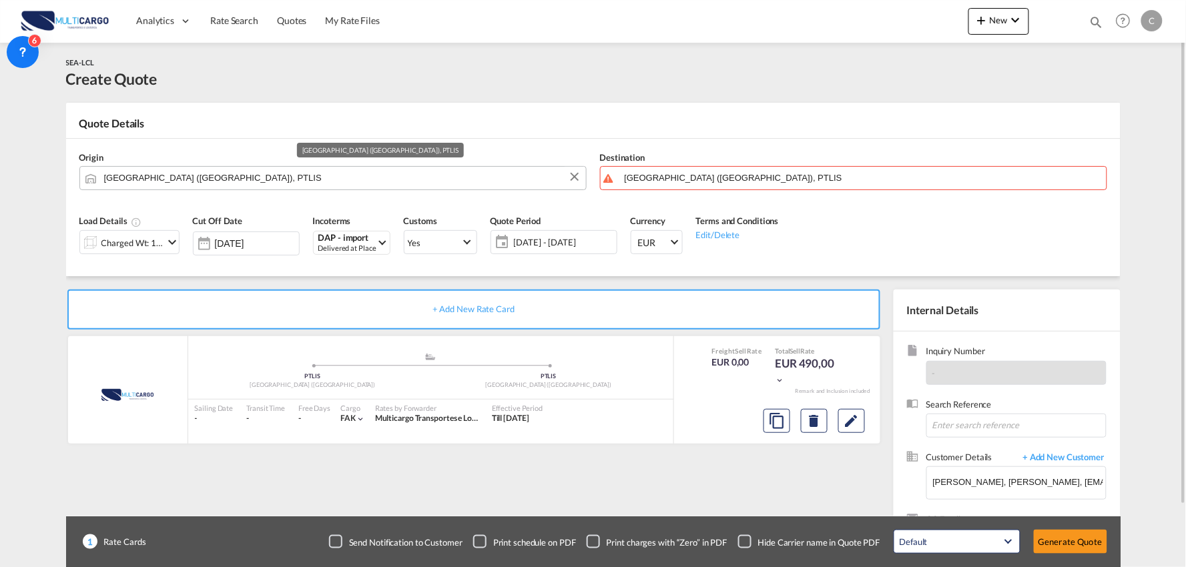
click at [187, 177] on input "[GEOGRAPHIC_DATA] ([GEOGRAPHIC_DATA]), PTLIS" at bounding box center [341, 177] width 475 height 23
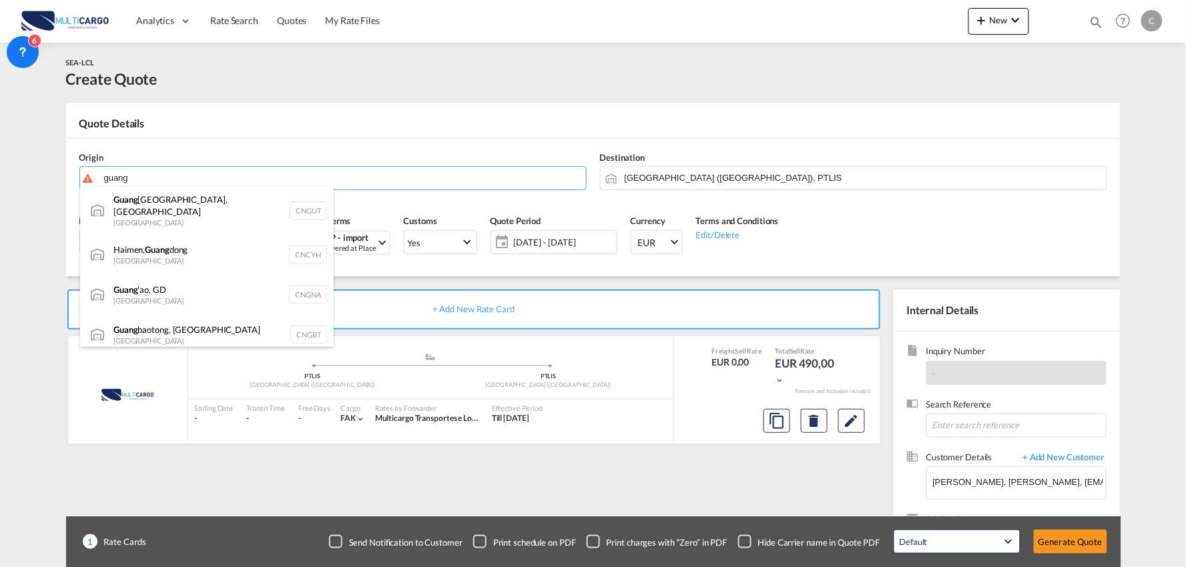
drag, startPoint x: 206, startPoint y: 178, endPoint x: 109, endPoint y: 173, distance: 96.2
click at [109, 173] on body "Analytics Reports Dashboard Rate Search Quotes My Rate Files Analytics" at bounding box center [593, 283] width 1186 height 567
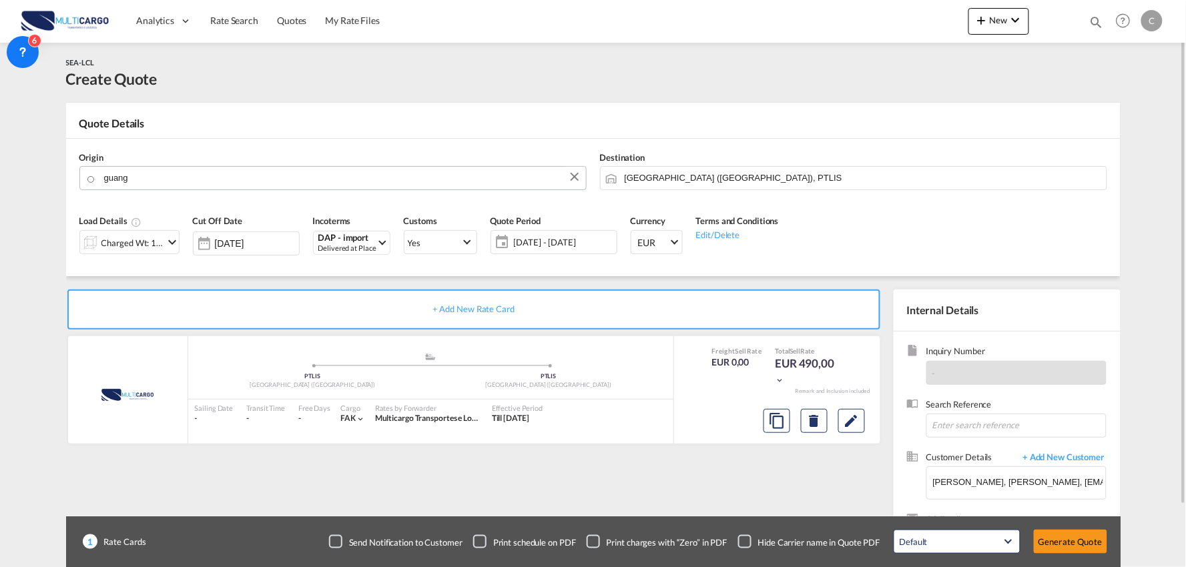
click at [185, 185] on input "guang" at bounding box center [341, 177] width 475 height 23
drag, startPoint x: 138, startPoint y: 178, endPoint x: 120, endPoint y: 178, distance: 18.0
click at [143, 176] on input "guangh" at bounding box center [341, 177] width 475 height 23
click at [129, 181] on body "Analytics Reports Dashboard Rate Search Quotes My Rate Files Analytics" at bounding box center [593, 283] width 1186 height 567
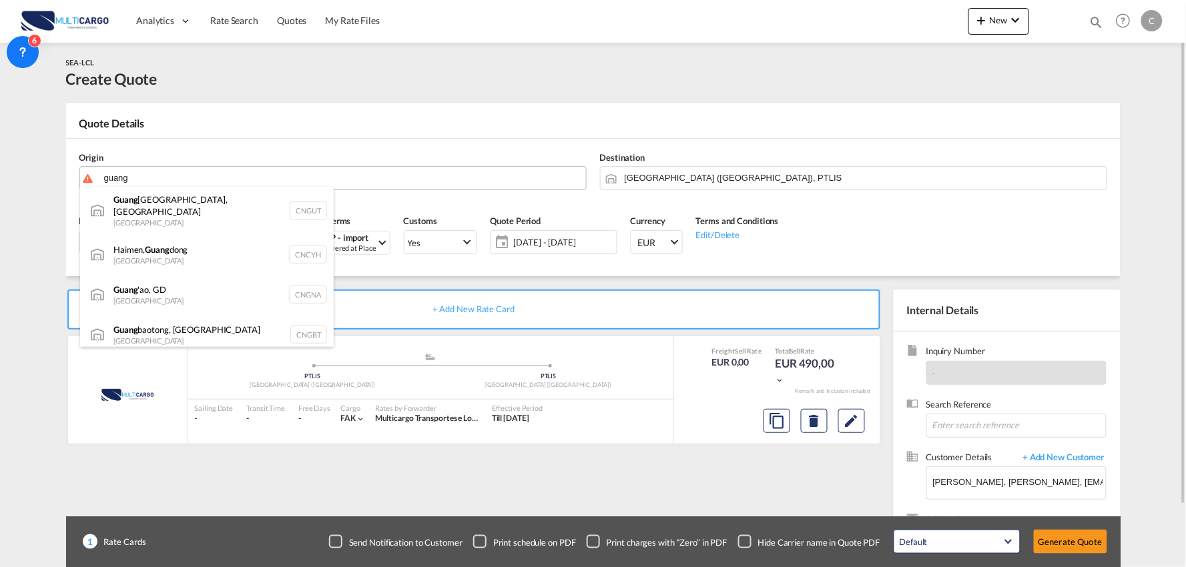
paste input "Guangzhou"
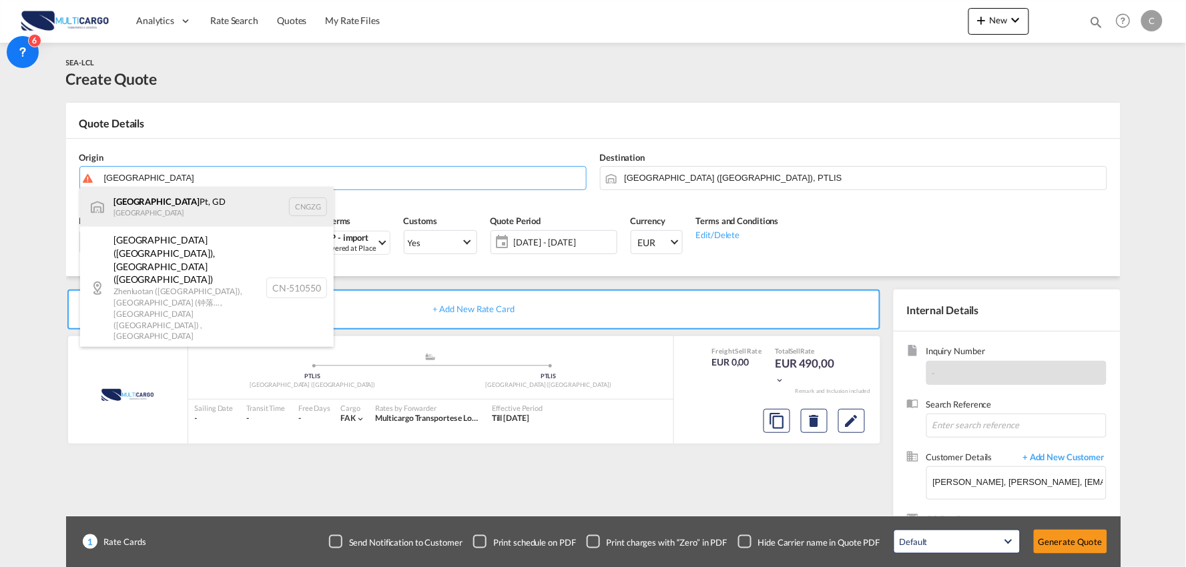
click at [170, 212] on div "Guangzhou Pt, GD China CNGZG" at bounding box center [207, 207] width 254 height 40
type input "Guangzhou Pt, GD, CNGZG"
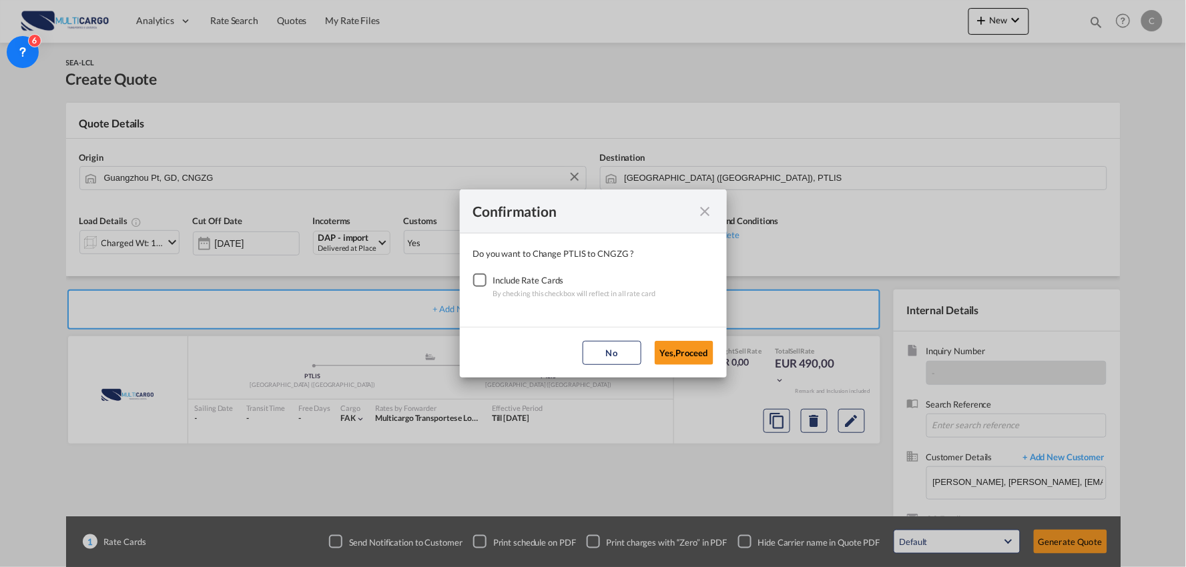
click at [480, 283] on div "Checkbox No Ink" at bounding box center [479, 280] width 13 height 13
click at [703, 357] on button "Yes,Proceed" at bounding box center [684, 353] width 59 height 24
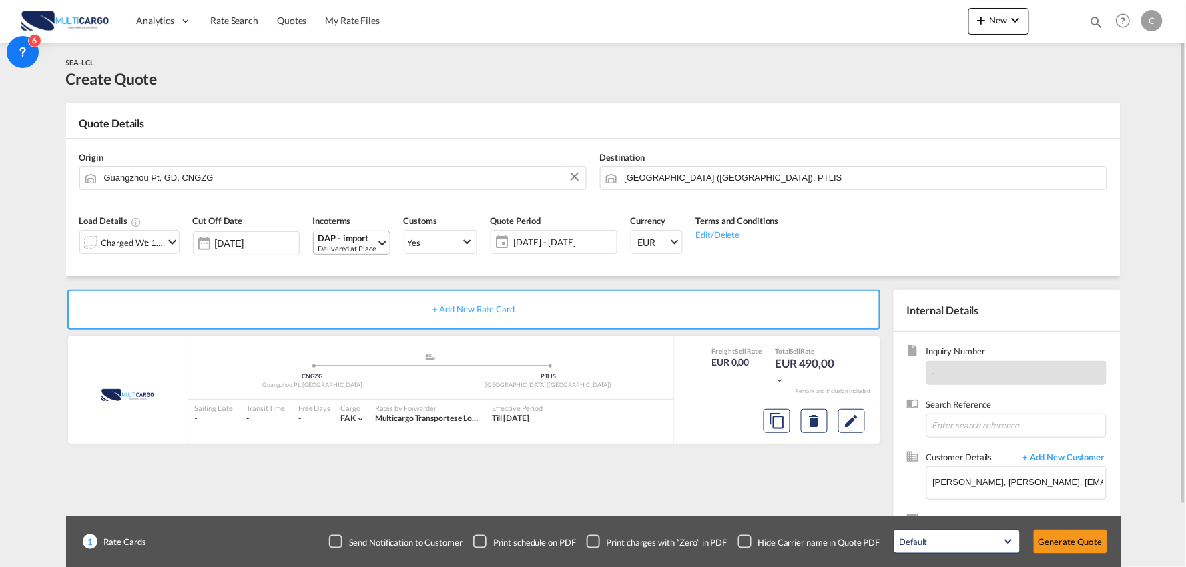
click at [338, 242] on div "DAP - import" at bounding box center [347, 239] width 58 height 10
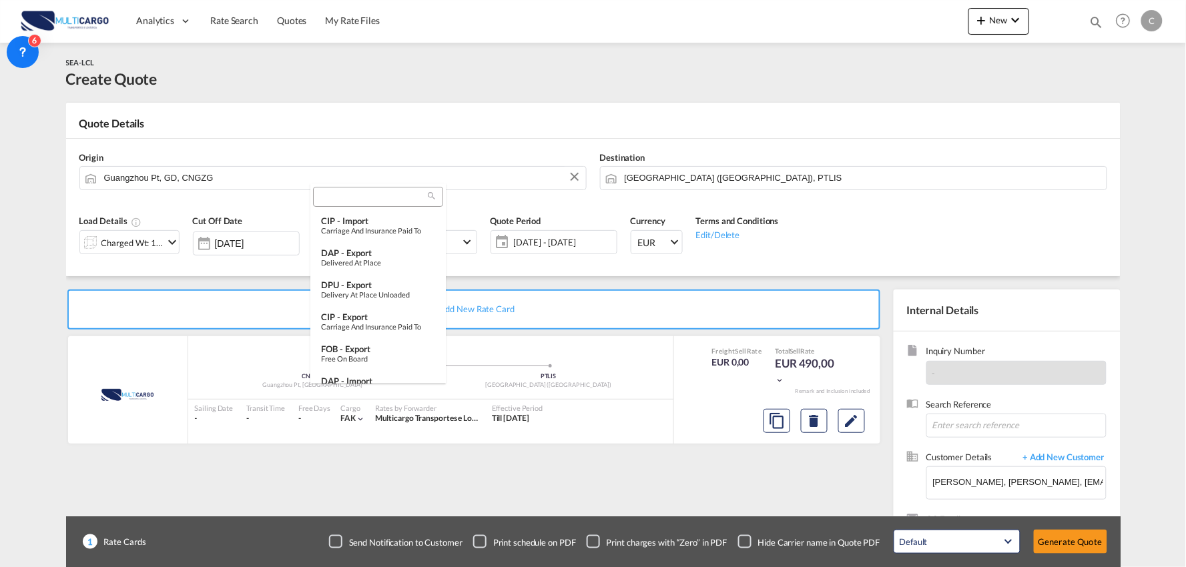
scroll to position [103, 0]
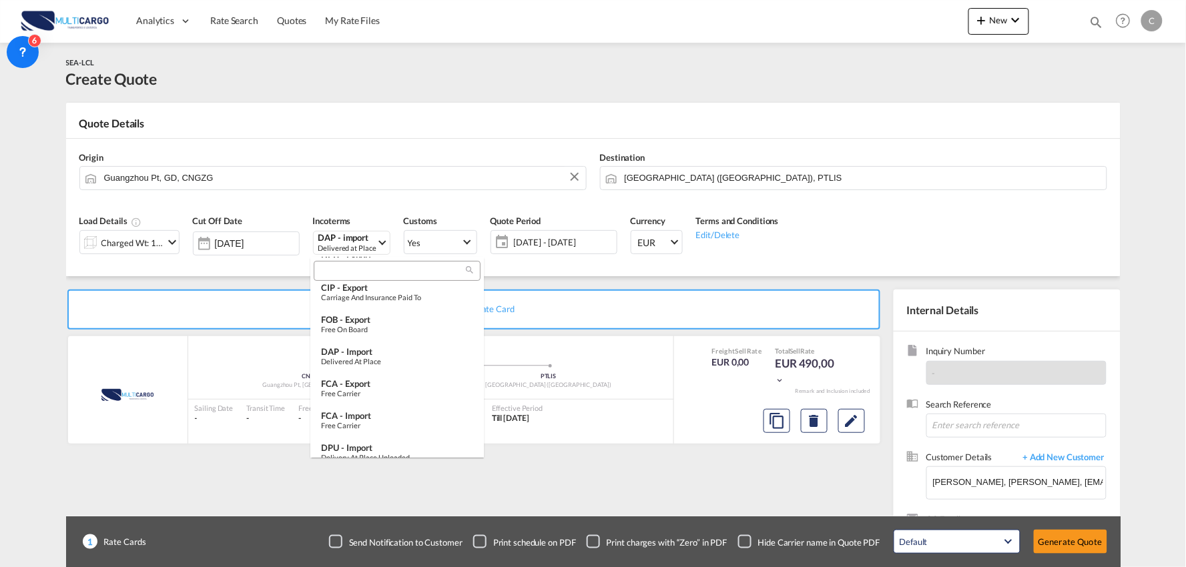
click at [364, 268] on input "search" at bounding box center [392, 272] width 148 height 12
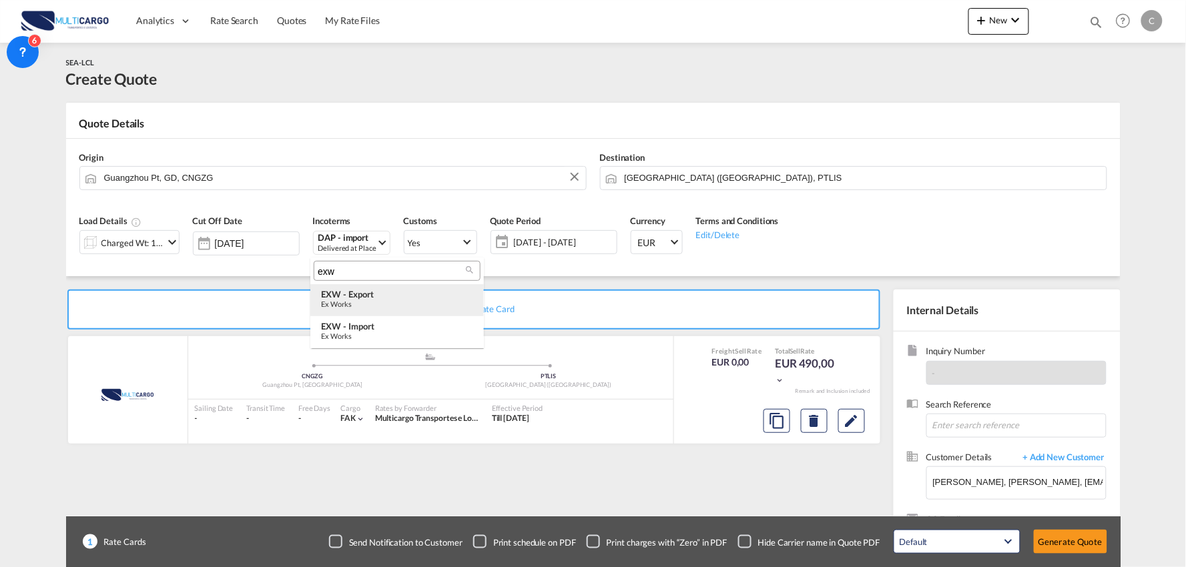
scroll to position [0, 0]
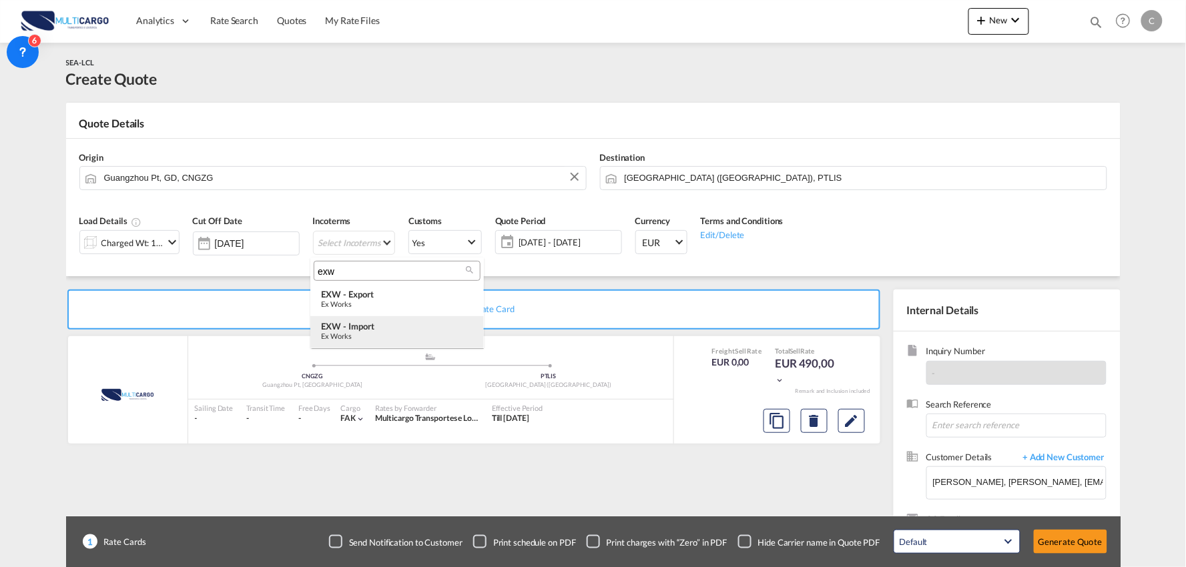
type input "exw"
click at [369, 326] on div "EXW - import" at bounding box center [397, 326] width 152 height 11
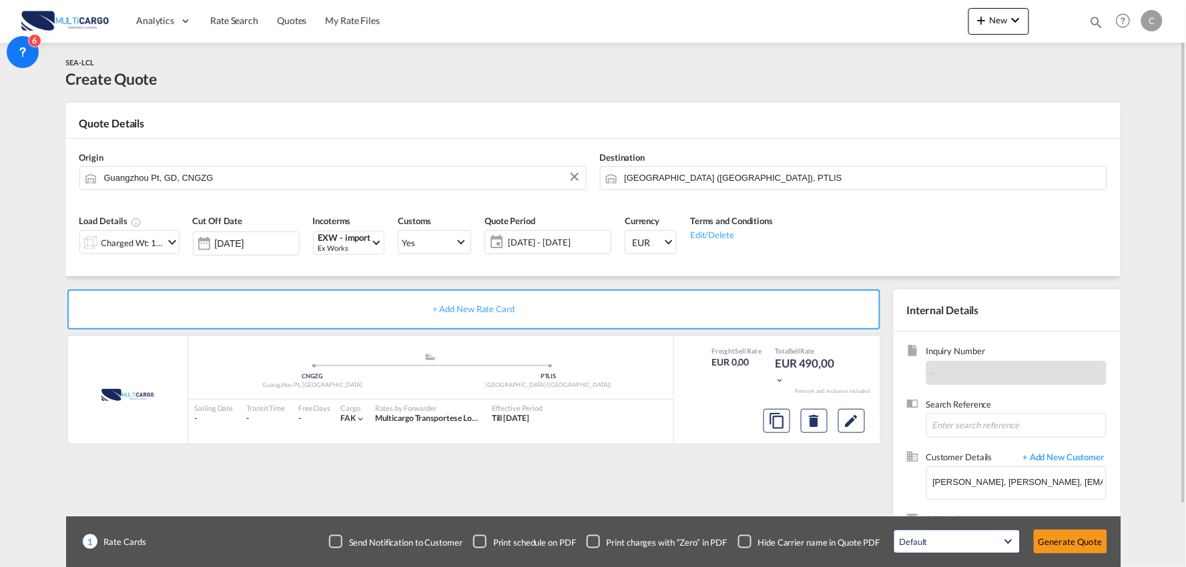
click at [723, 485] on div "+ Add New Rate Card MultiCargo added by you .a{fill:#aaa8ad;} .a{fill:#aaa8ad;}…" at bounding box center [476, 429] width 821 height 279
click at [694, 459] on div "+ Add New Rate Card MultiCargo added by you .a{fill:#aaa8ad;} .a{fill:#aaa8ad;}…" at bounding box center [476, 429] width 821 height 279
click at [743, 538] on div "Checkbox No Ink" at bounding box center [744, 541] width 13 height 13
click at [745, 486] on div "+ Add New Rate Card MultiCargo added by you .a{fill:#aaa8ad;} .a{fill:#aaa8ad;}…" at bounding box center [476, 429] width 821 height 279
click at [1064, 536] on button "Generate Quote" at bounding box center [1070, 542] width 73 height 24
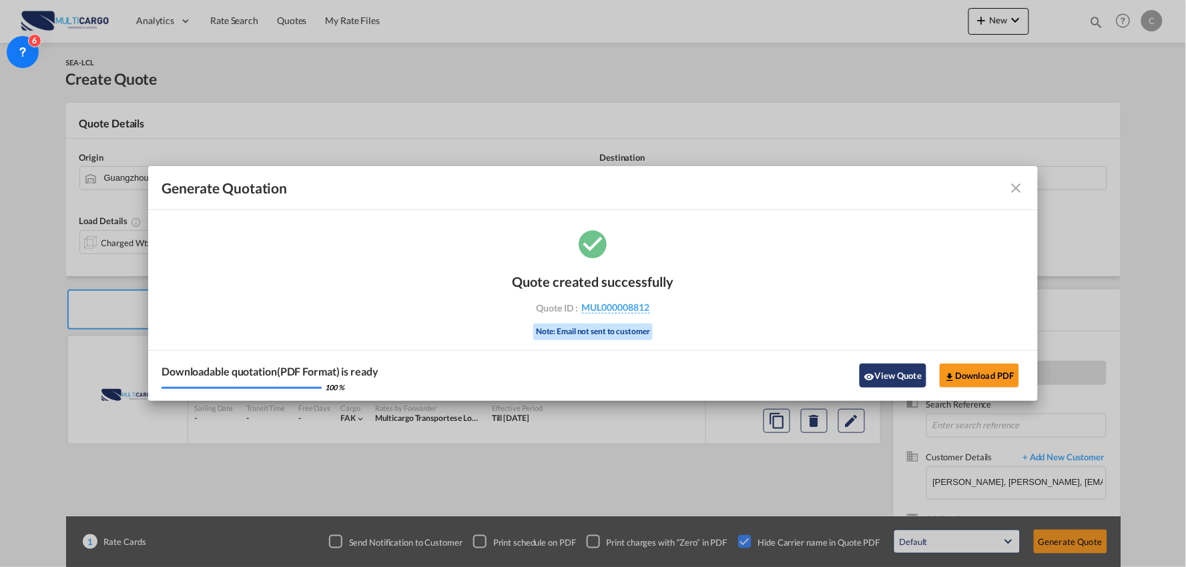
click at [890, 367] on button "View Quote" at bounding box center [892, 376] width 67 height 24
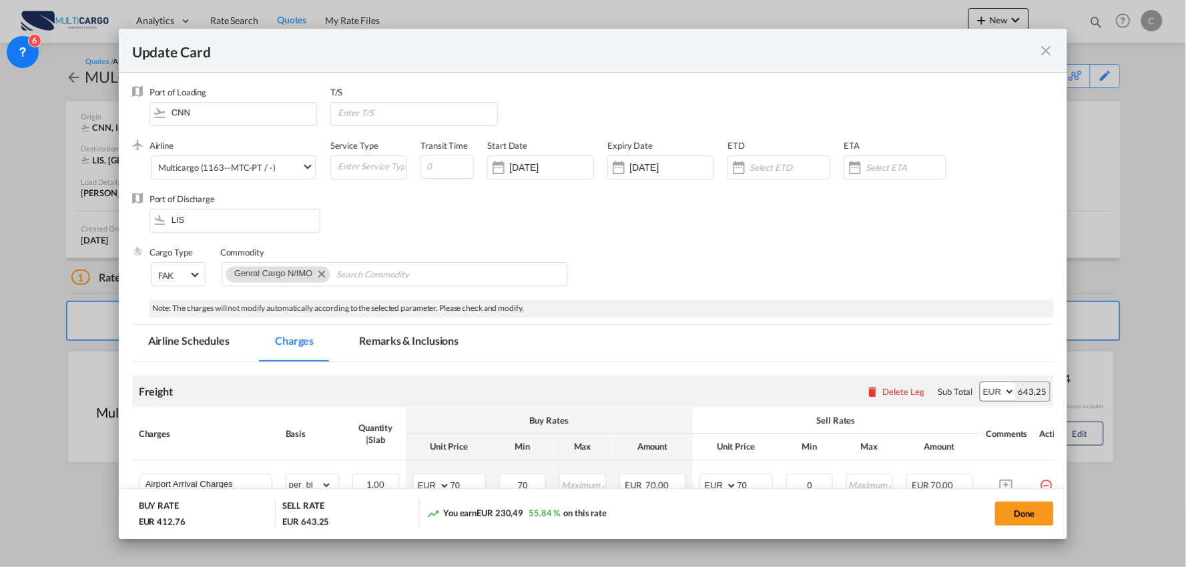
scroll to position [500, 0]
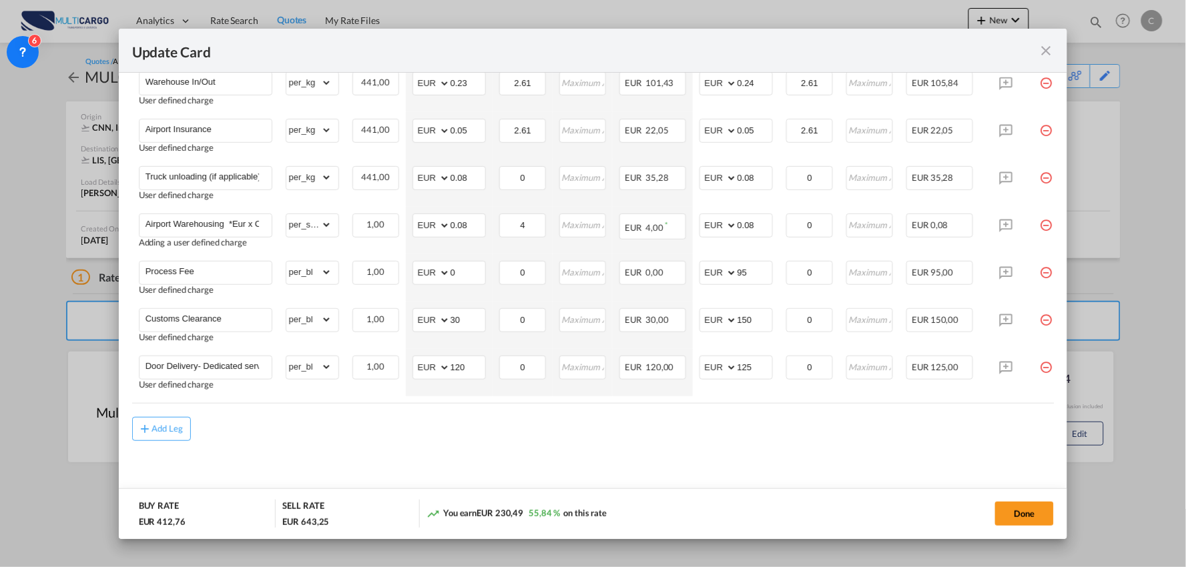
click at [310, 430] on div "Add Leg" at bounding box center [593, 429] width 922 height 24
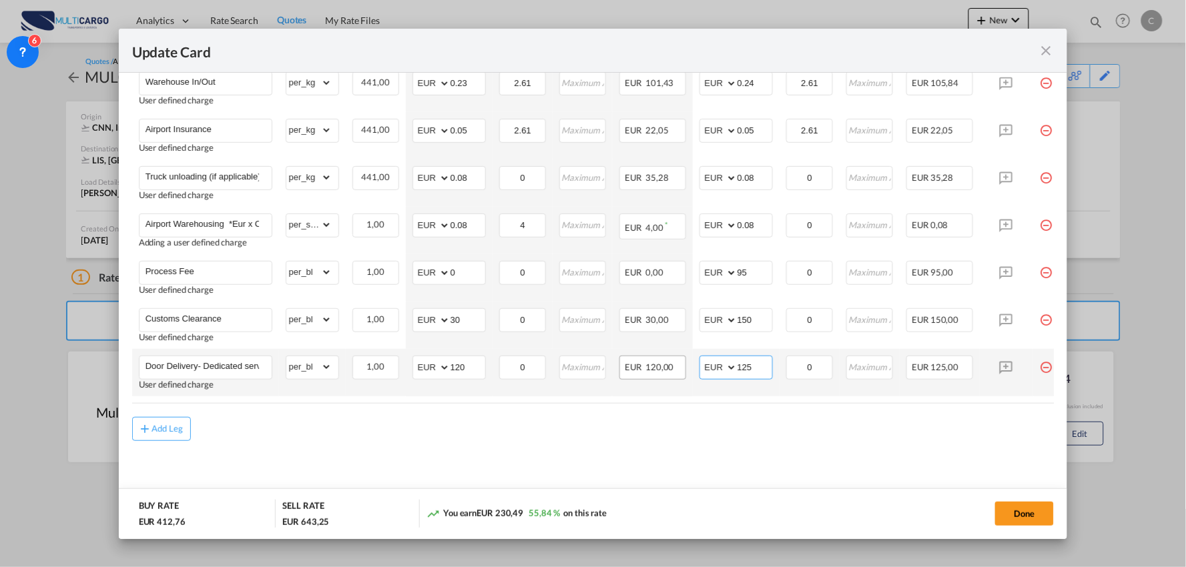
drag, startPoint x: 763, startPoint y: 362, endPoint x: 681, endPoint y: 361, distance: 82.1
click at [681, 361] on tr "Door Delivery- Dedicated service User defined charge Please Enter Already Exist…" at bounding box center [604, 372] width 945 height 47
type input "150"
drag, startPoint x: 557, startPoint y: 449, endPoint x: 424, endPoint y: 367, distance: 156.1
click at [556, 449] on md-content "Freight Please enter leg name Leg Name Already Exists Delete Leg Sub Total AED …" at bounding box center [593, 185] width 922 height 640
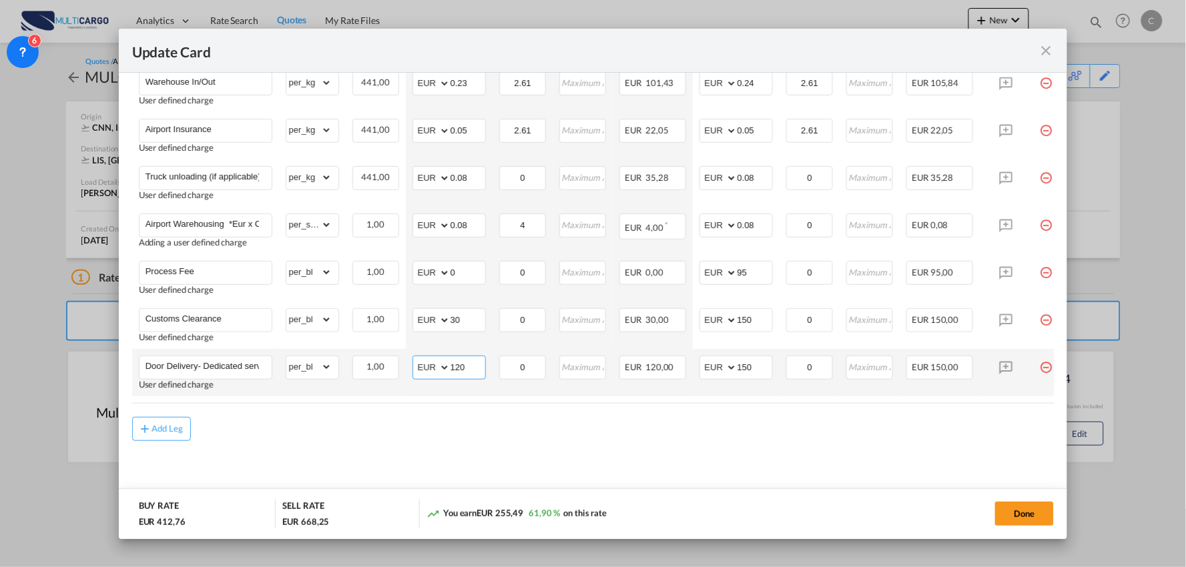
drag, startPoint x: 470, startPoint y: 362, endPoint x: 418, endPoint y: 362, distance: 52.7
click at [418, 362] on md-input-container "AED AFN ALL AMD ANG AOA ARS AUD AWG AZN BAM BBD BDT BGN BHD BIF BMD BND BOB BRL…" at bounding box center [448, 368] width 73 height 24
drag, startPoint x: 200, startPoint y: 363, endPoint x: 383, endPoint y: 367, distance: 182.9
click at [383, 367] on tr "Door Delivery- Dedicated service User defined charge Please Enter Already Exist…" at bounding box center [604, 372] width 945 height 47
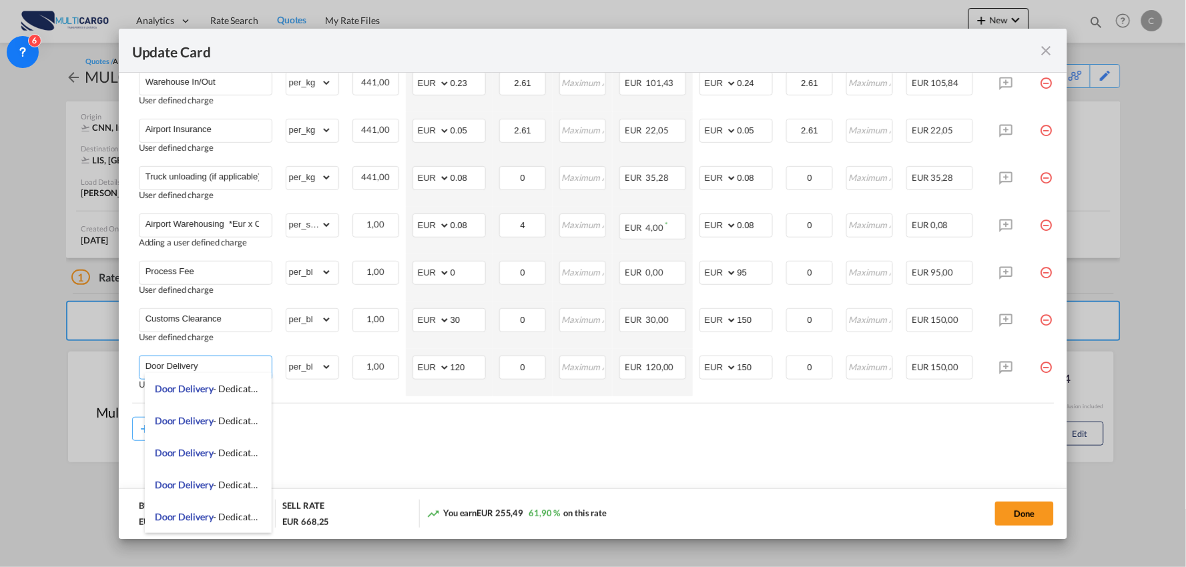
scroll to position [0, 0]
type input "Door Delivery"
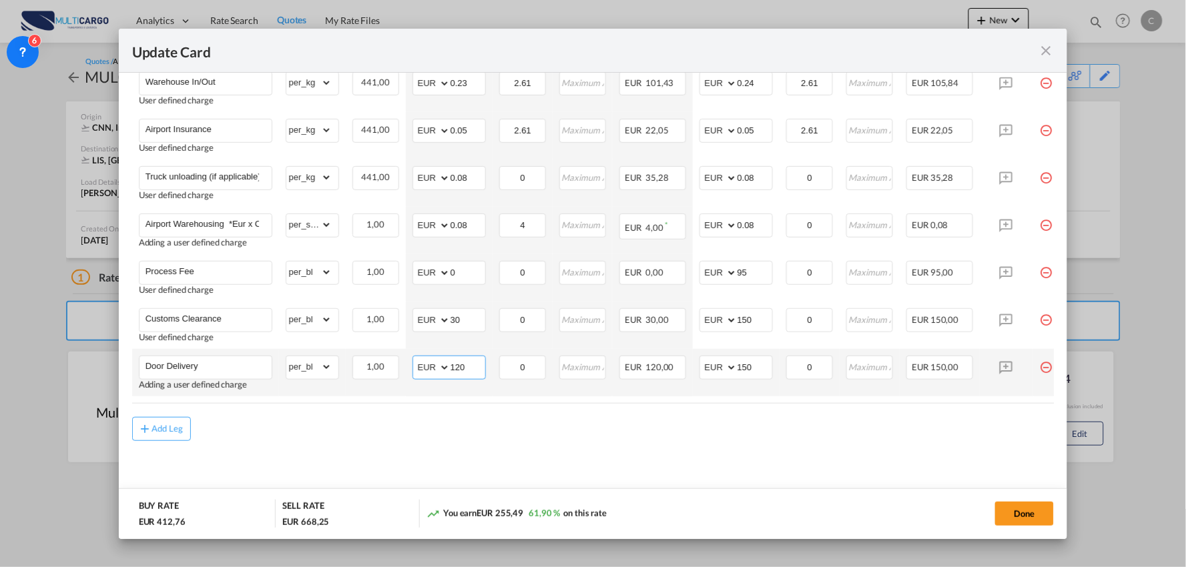
click at [468, 362] on input "120" at bounding box center [467, 366] width 35 height 20
drag, startPoint x: 468, startPoint y: 362, endPoint x: 426, endPoint y: 362, distance: 42.7
click at [426, 362] on md-input-container "AED AFN ALL AMD ANG AOA ARS AUD AWG AZN BAM BBD BDT BGN BHD BIF BMD BND BOB BRL…" at bounding box center [448, 368] width 73 height 24
drag, startPoint x: 752, startPoint y: 364, endPoint x: 699, endPoint y: 366, distance: 53.4
click at [699, 366] on md-input-container "AED AFN ALL AMD ANG AOA ARS AUD AWG AZN BAM BBD BDT BGN BHD BIF BMD BND BOB BRL…" at bounding box center [735, 368] width 73 height 24
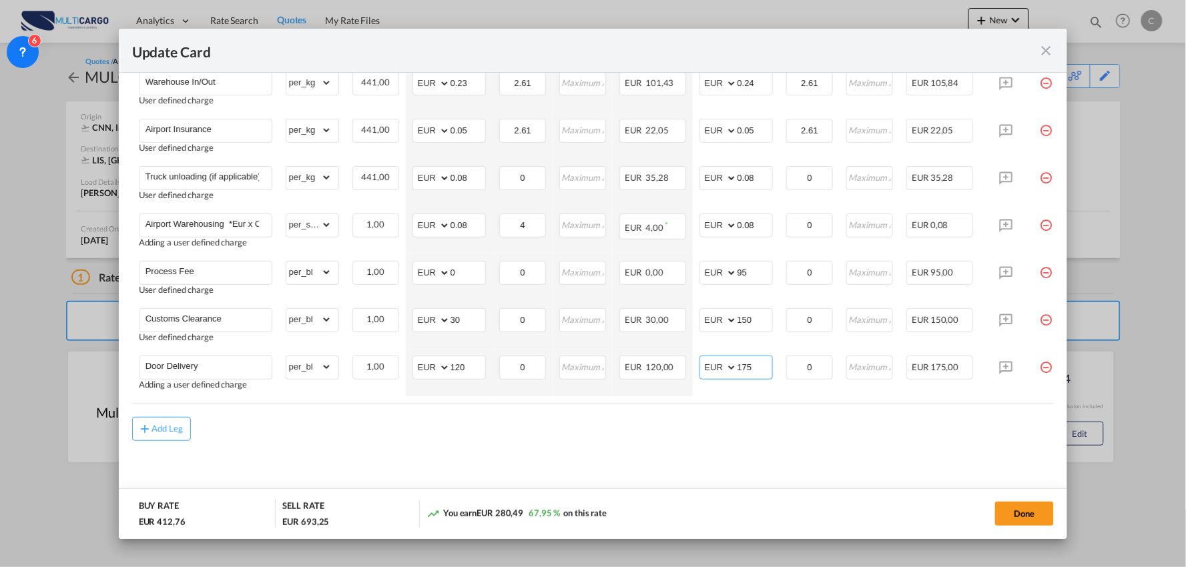
type input "175"
drag, startPoint x: 569, startPoint y: 436, endPoint x: 448, endPoint y: 381, distance: 133.2
click at [567, 436] on div "Add Leg" at bounding box center [593, 429] width 922 height 24
click at [710, 460] on md-content "Freight Please enter leg name Leg Name Already Exists Delete Leg Sub Total AED …" at bounding box center [593, 185] width 922 height 640
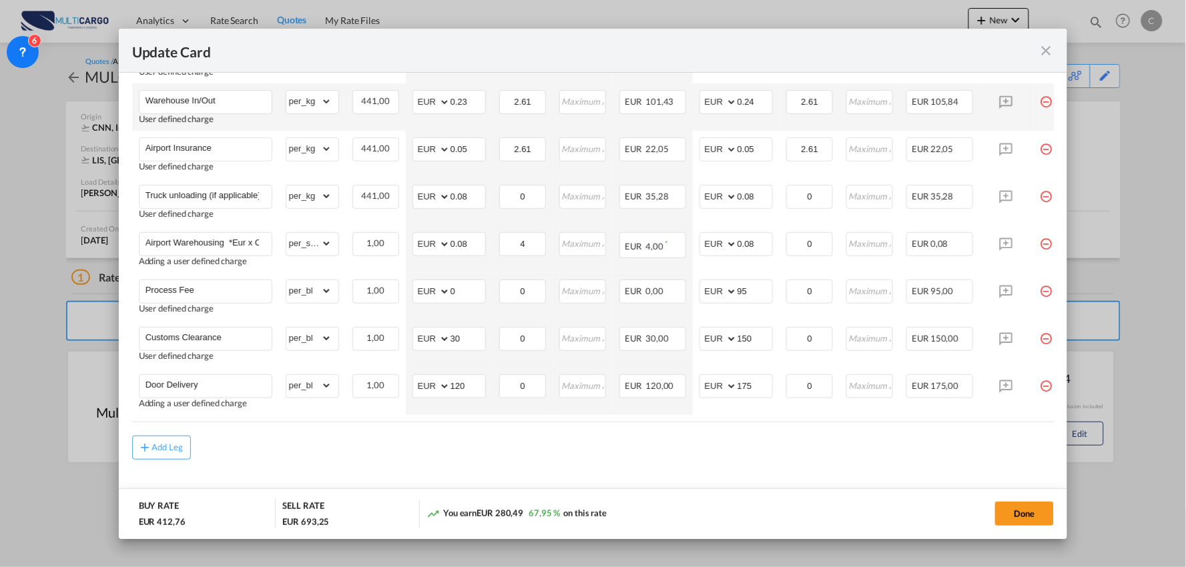
scroll to position [500, 0]
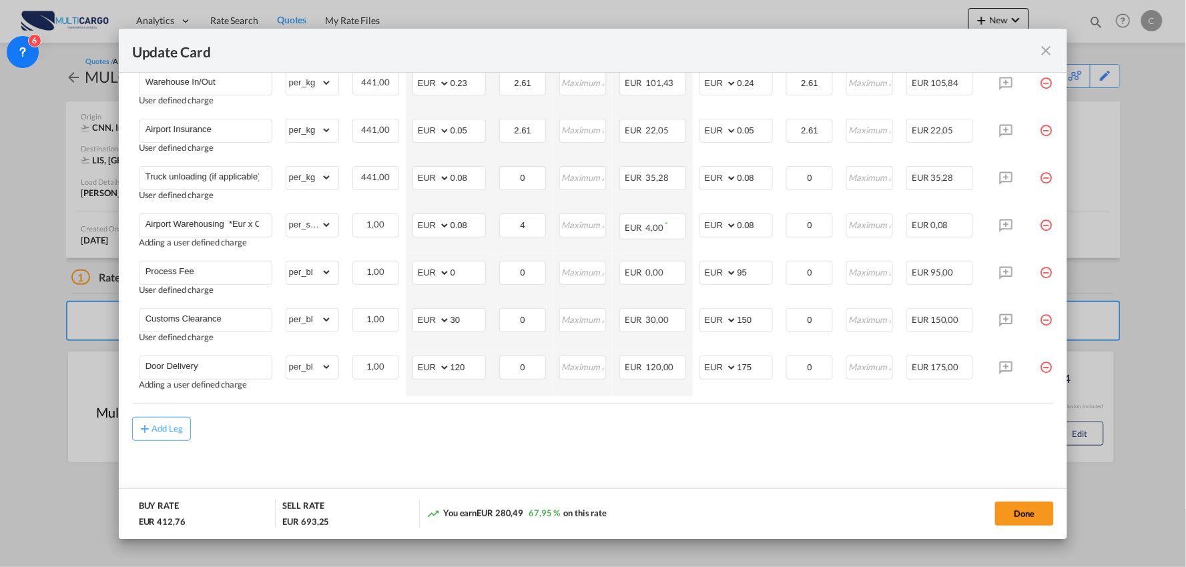
click at [514, 436] on div "Add Leg" at bounding box center [593, 429] width 922 height 24
click at [363, 450] on md-content "Freight Please enter leg name Leg Name Already Exists Delete Leg Sub Total AED …" at bounding box center [593, 185] width 922 height 640
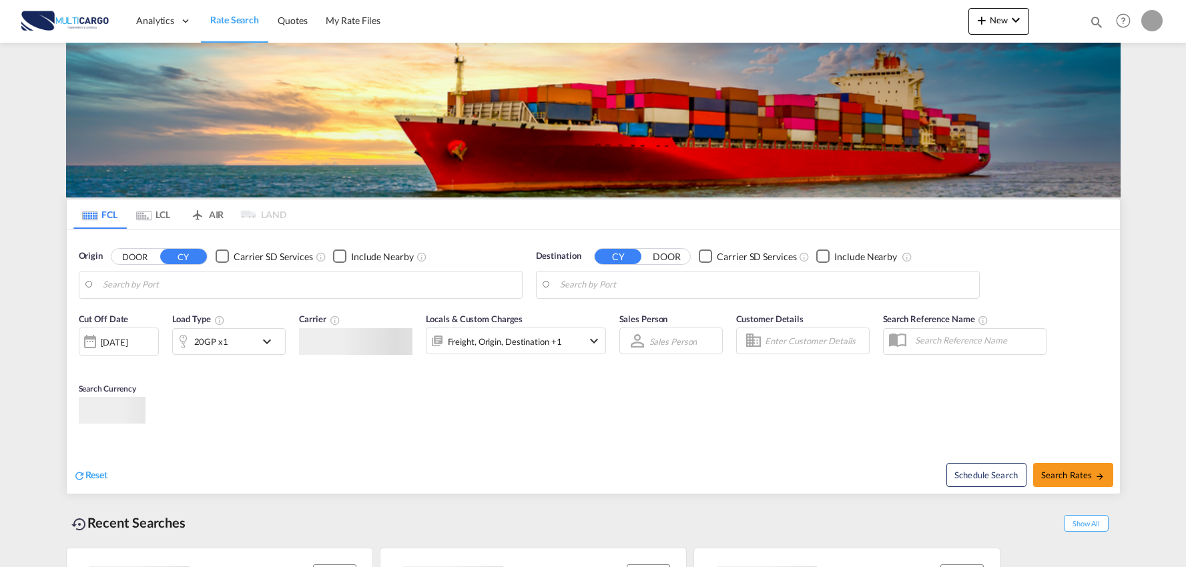
type input "Port of [GEOGRAPHIC_DATA], [GEOGRAPHIC_DATA], [GEOGRAPHIC_DATA]"
type input "Leixoes, Leixoes, PTLEI"
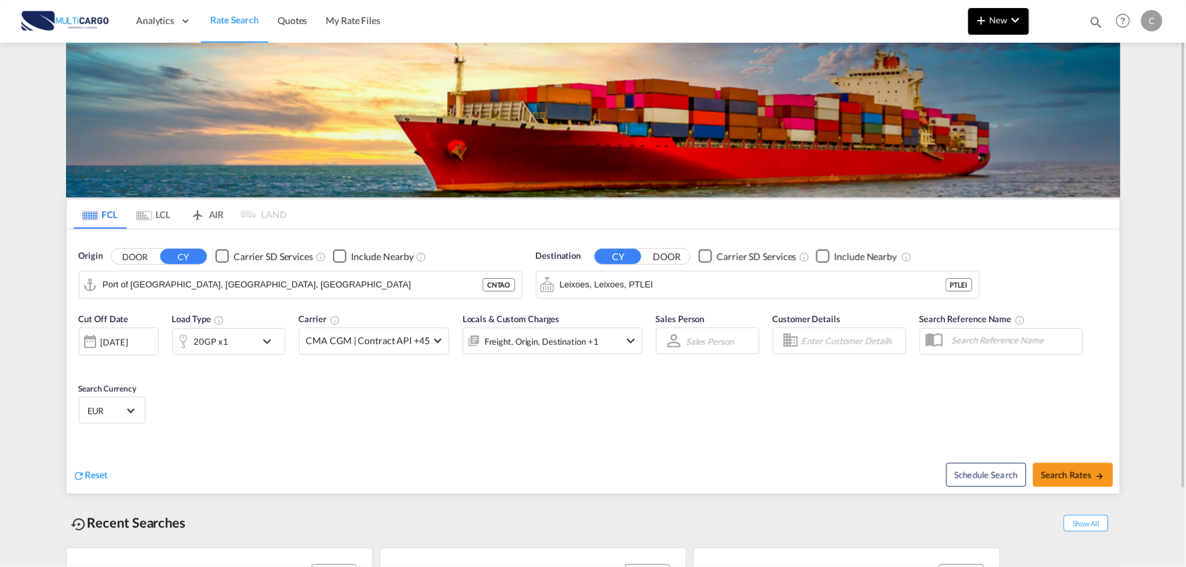
click at [1014, 23] on md-icon "icon-chevron-down" at bounding box center [1016, 20] width 16 height 16
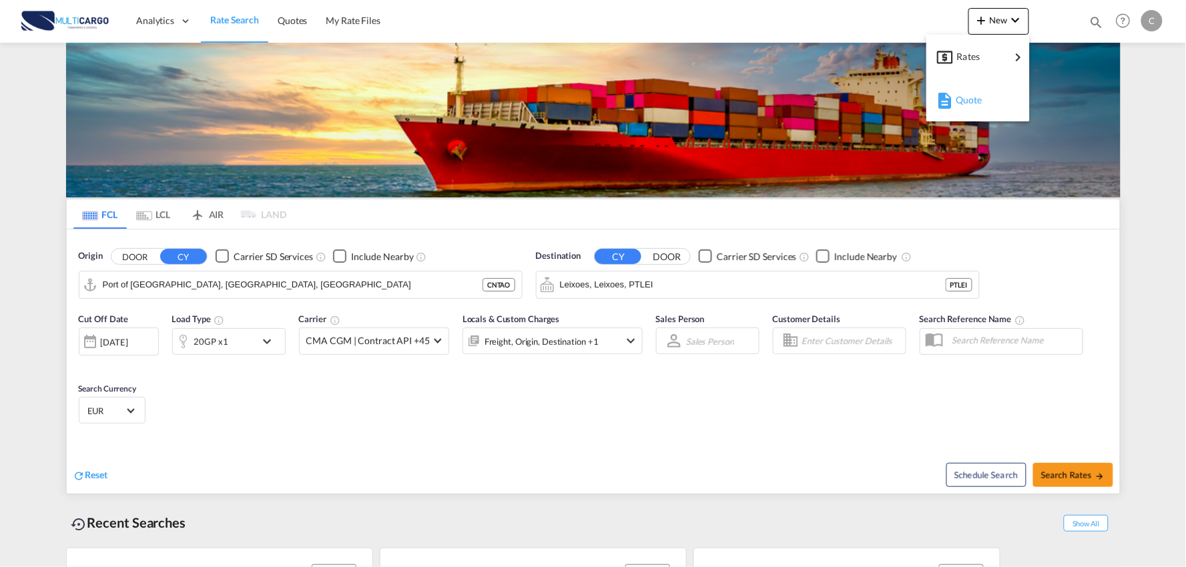
click at [970, 99] on span "Quote" at bounding box center [962, 100] width 15 height 27
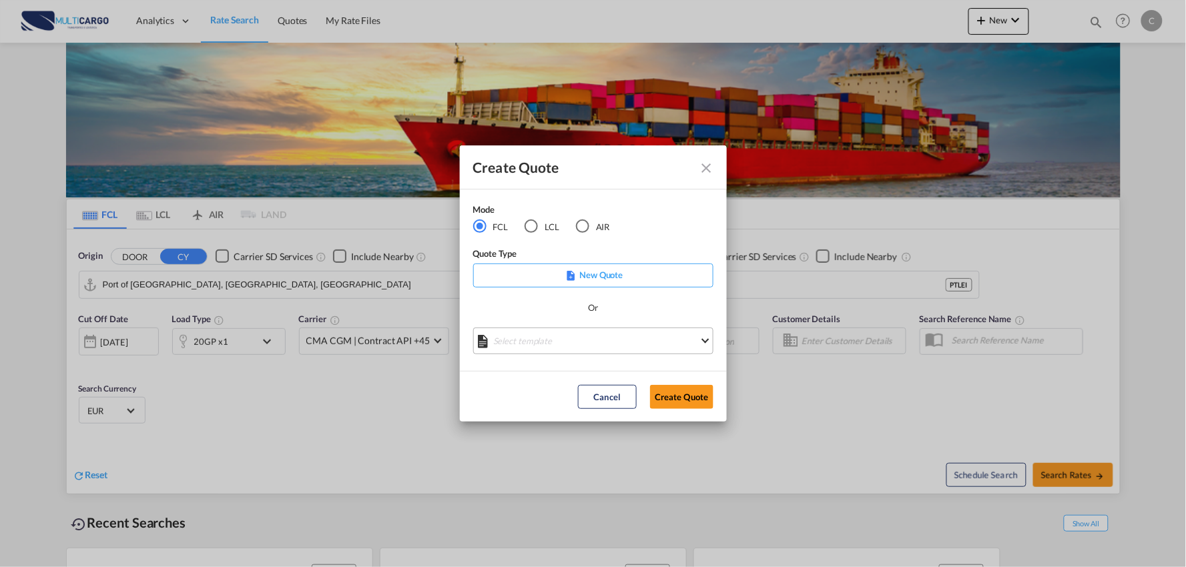
click at [550, 347] on md-select "Select template EXP EXW MERC.Nacional 09/2025 [PERSON_NAME] | [DATE] IMP DAP FC…" at bounding box center [593, 341] width 240 height 27
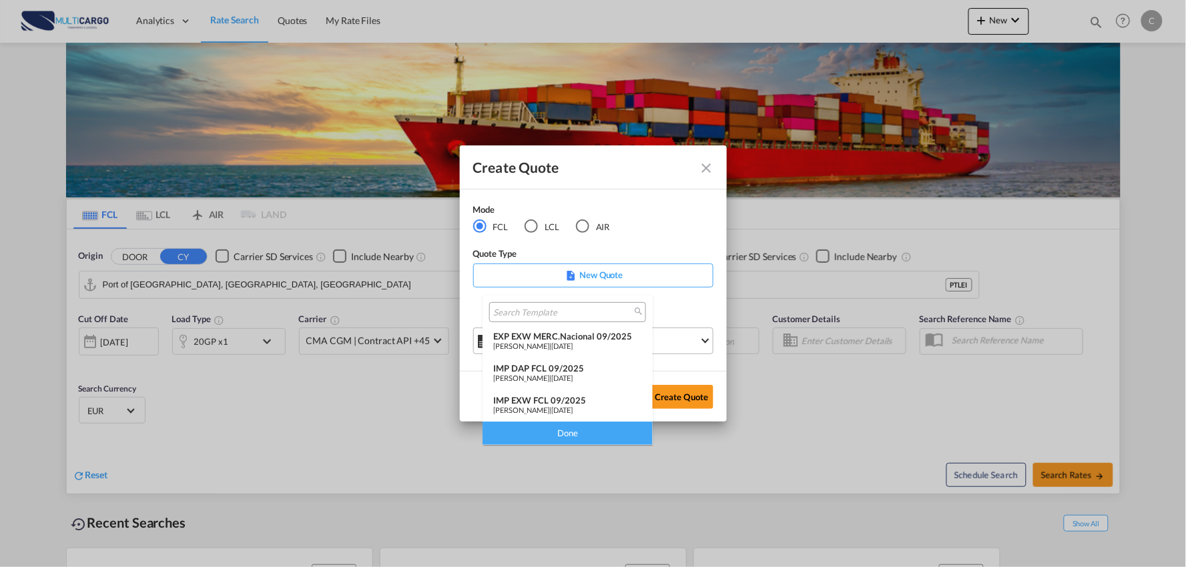
click at [538, 370] on div "IMP DAP FCL 09/2025" at bounding box center [567, 368] width 149 height 11
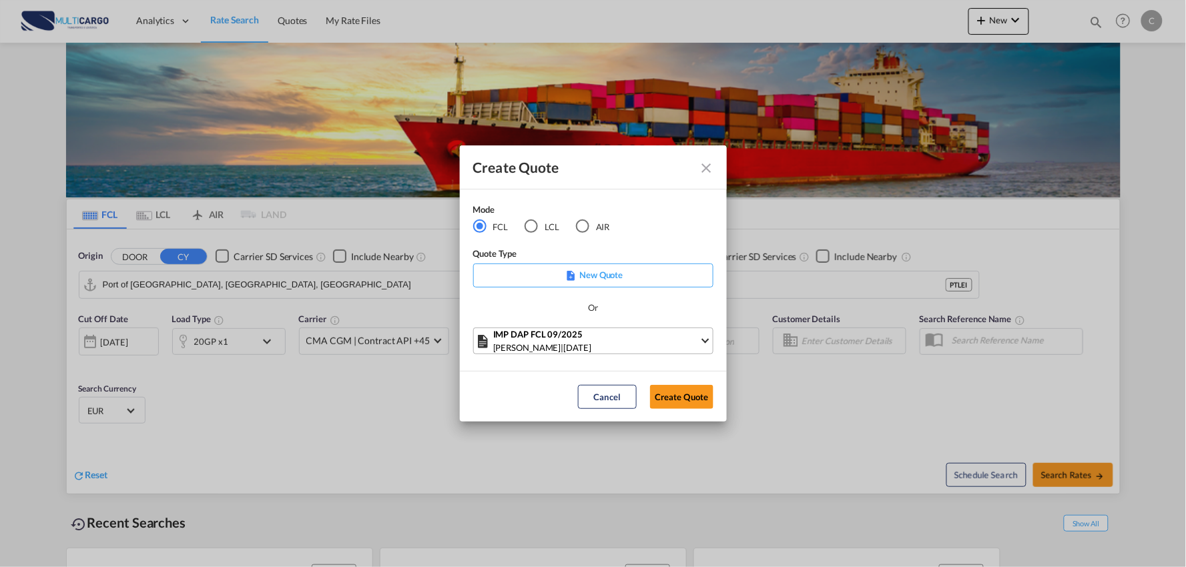
click at [723, 399] on md-dialog-actions "Cancel Create Quote" at bounding box center [593, 396] width 267 height 51
click at [698, 405] on button "Create Quote" at bounding box center [681, 397] width 63 height 24
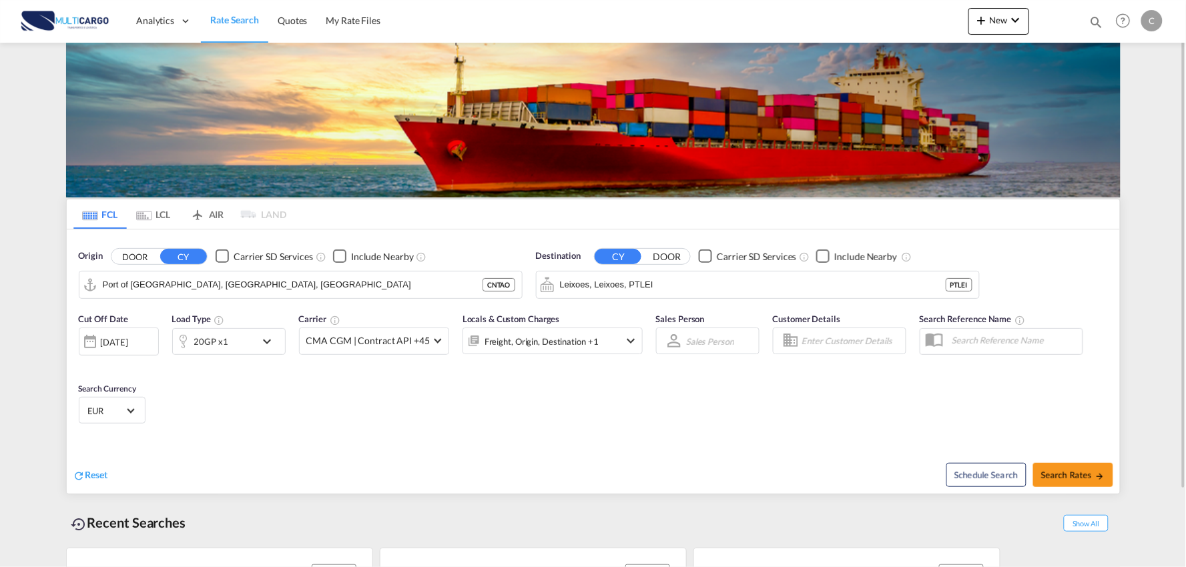
drag, startPoint x: 698, startPoint y: 405, endPoint x: 490, endPoint y: 424, distance: 209.1
click at [697, 405] on div "Create Quote Mode FCL LCL AIR Quote Type New Quote Or IMP DAP FCL 09/2025 [PERS…" at bounding box center [593, 283] width 1186 height 567
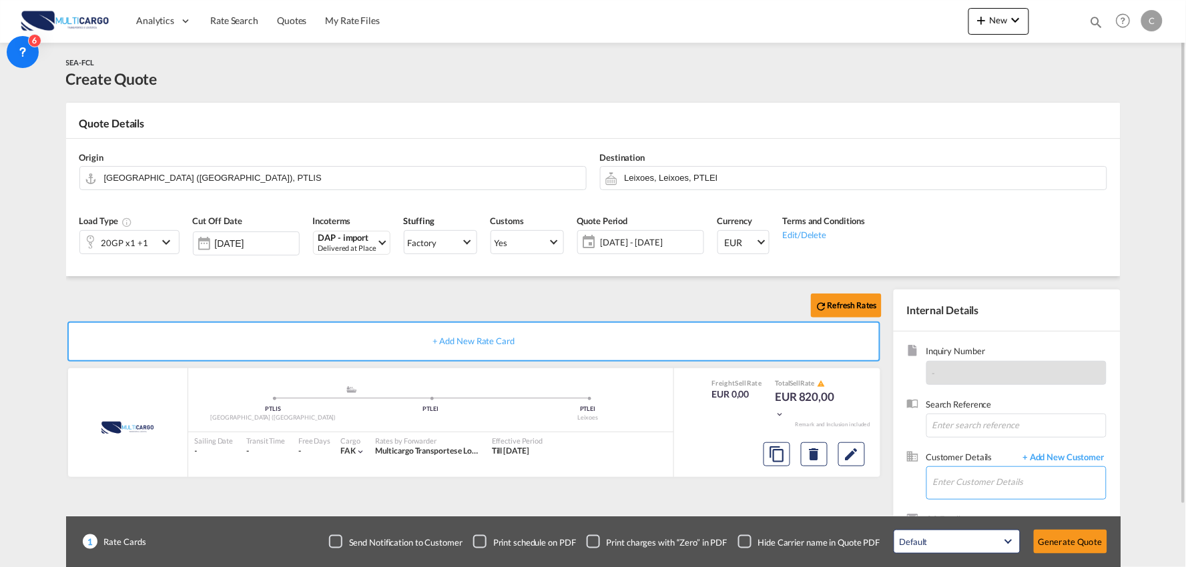
click at [1004, 487] on input "Enter Customer Details" at bounding box center [1019, 482] width 173 height 30
click at [1060, 463] on span "+ Add New Customer" at bounding box center [1061, 458] width 90 height 15
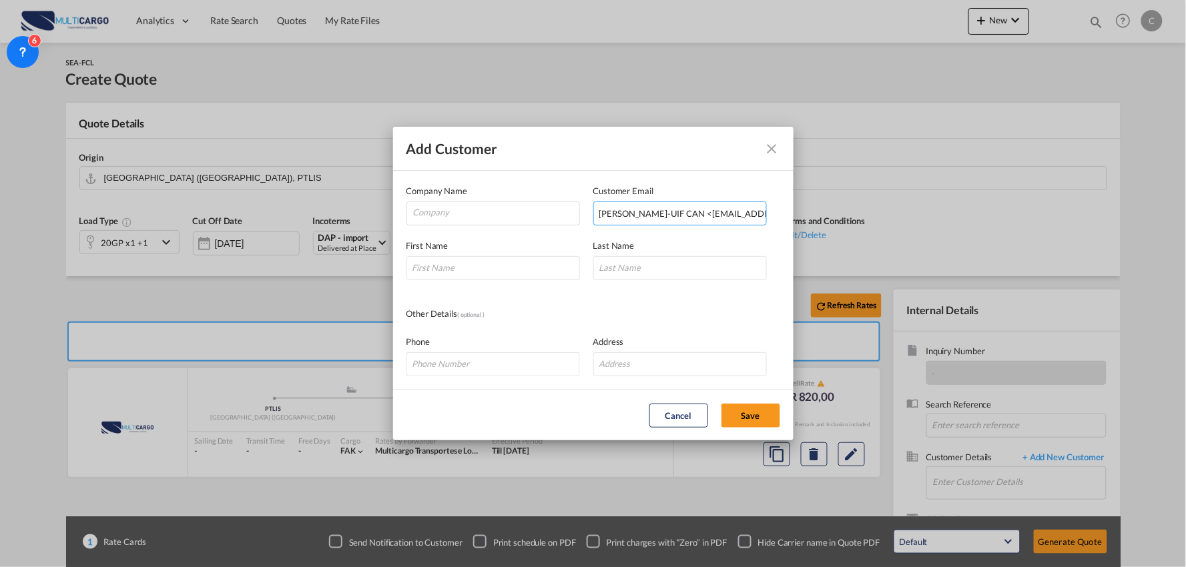
click at [653, 210] on input "[PERSON_NAME]-UIF CAN <[EMAIL_ADDRESS][DOMAIN_NAME]>" at bounding box center [679, 214] width 173 height 24
drag, startPoint x: 689, startPoint y: 214, endPoint x: 424, endPoint y: 246, distance: 266.2
click at [282, 257] on div "Add Customer Company Name Customer Email [PERSON_NAME]-UIF CAN <[EMAIL_ADDRESS]…" at bounding box center [593, 283] width 1186 height 567
click at [723, 215] on input "[EMAIL_ADDRESS][DOMAIN_NAME]>" at bounding box center [679, 214] width 173 height 24
type input "[EMAIL_ADDRESS][DOMAIN_NAME]"
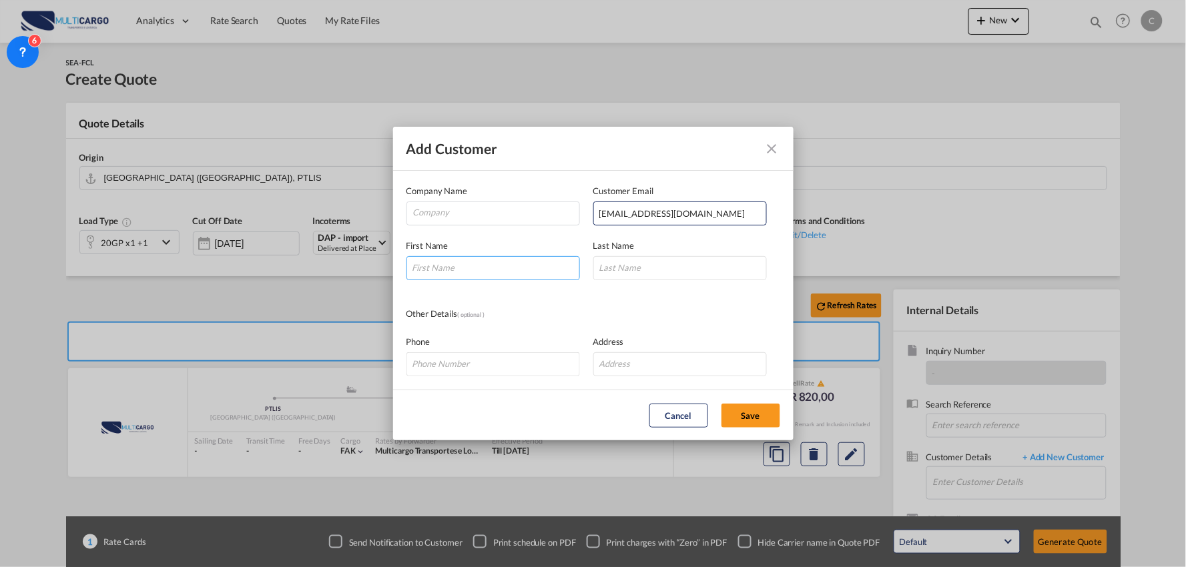
click at [444, 258] on input "Add Customer Company ..." at bounding box center [492, 268] width 173 height 24
type input "[PERSON_NAME]"
click at [494, 209] on input "Company" at bounding box center [496, 212] width 166 height 20
drag, startPoint x: 495, startPoint y: 219, endPoint x: 502, endPoint y: 226, distance: 9.4
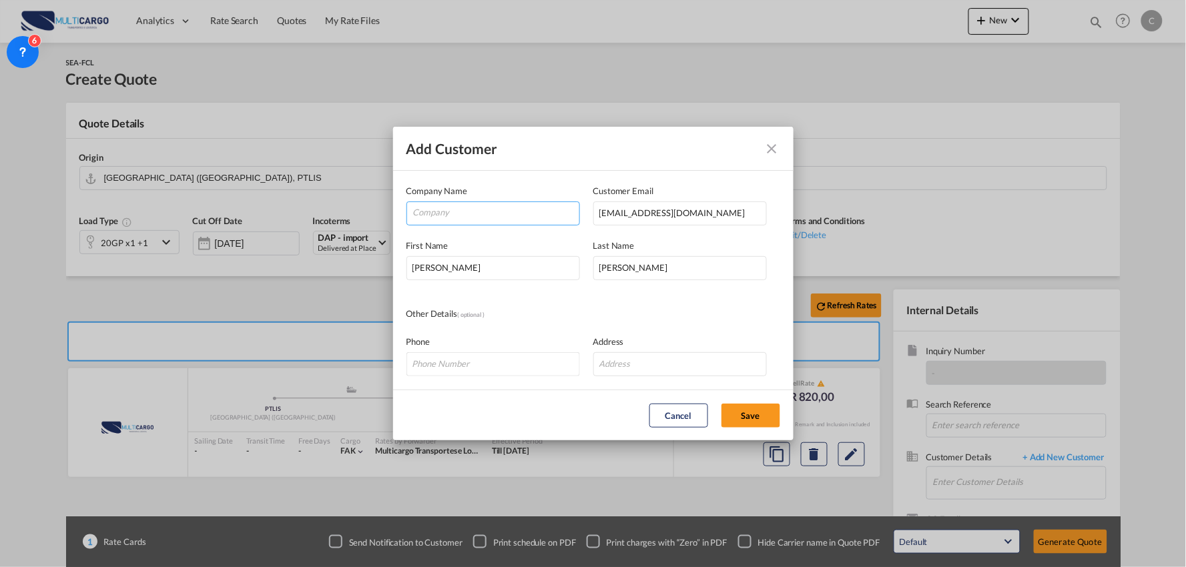
click at [495, 219] on input "Company" at bounding box center [496, 212] width 166 height 20
paste input "UNITEX INT'L FORWARDING (HK) LTD."
type input "UNITEX INT'L FORWARDING (HK) LTD."
click at [755, 414] on button "Save" at bounding box center [750, 416] width 59 height 24
type input "UNITEX INT'L FORWARDING (HK) LTD., [PERSON_NAME], [EMAIL_ADDRESS][DOMAIN_NAME]"
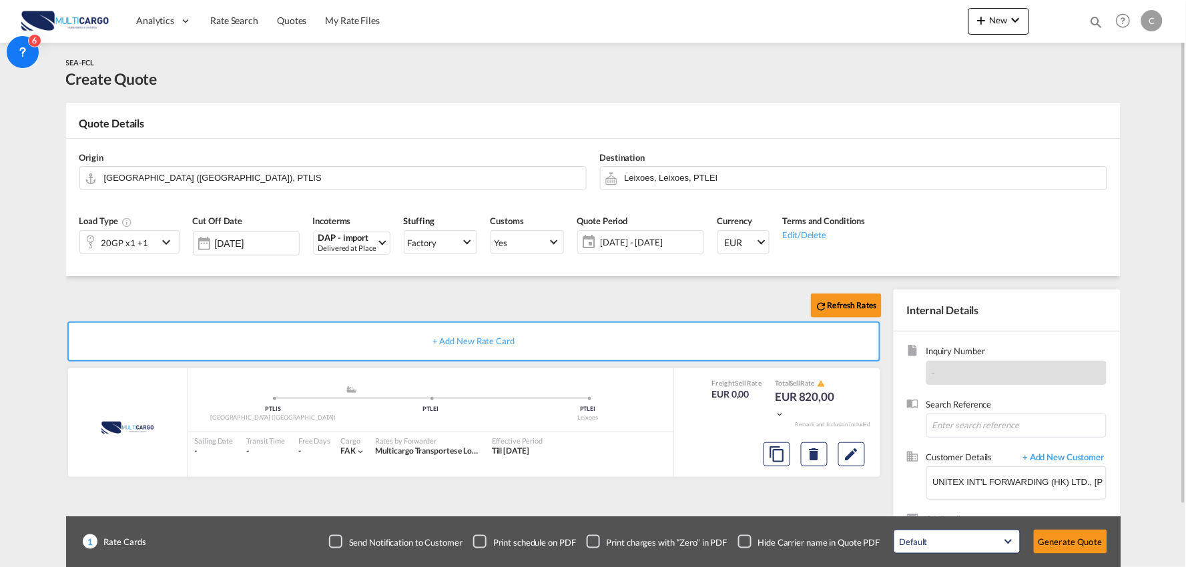
click at [322, 290] on div "Refresh Rates" at bounding box center [476, 306] width 821 height 32
click at [131, 244] on div "20GP x1 +1" at bounding box center [124, 243] width 47 height 19
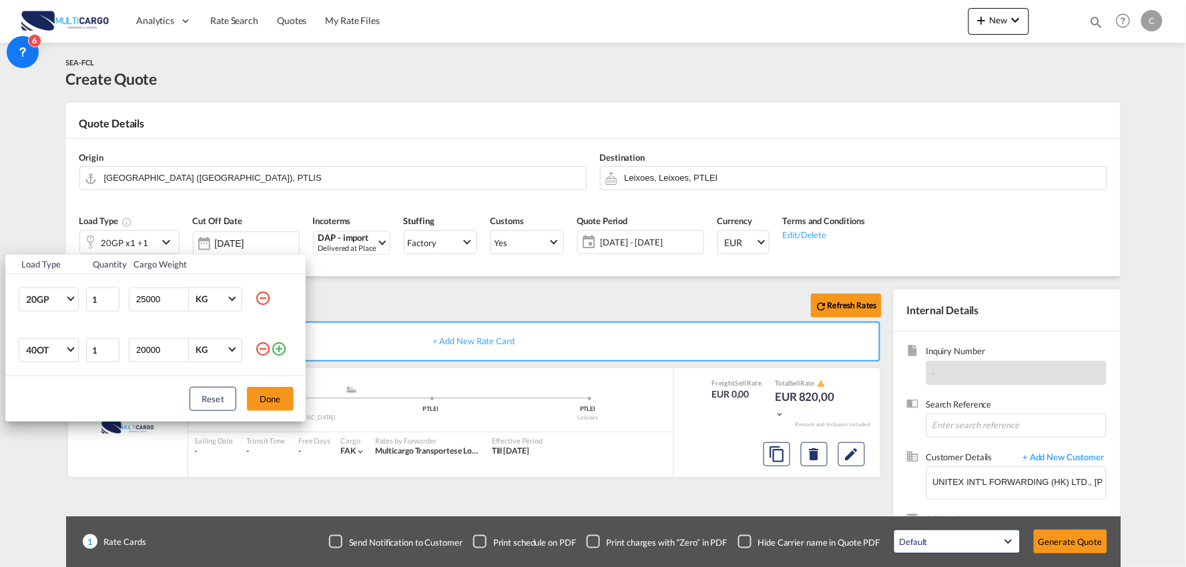
click at [262, 350] on md-icon "icon-minus-circle-outline" at bounding box center [263, 349] width 16 height 16
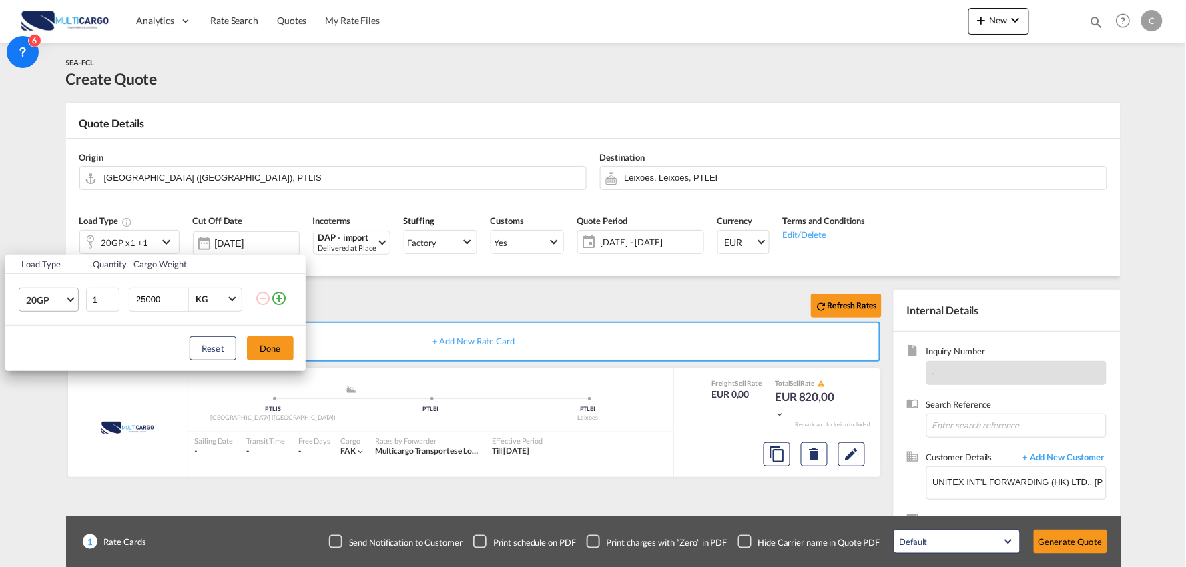
click at [56, 295] on span "20GP" at bounding box center [45, 300] width 39 height 13
click at [40, 358] on div "40HC" at bounding box center [38, 363] width 25 height 13
click at [263, 346] on button "Done" at bounding box center [270, 348] width 47 height 24
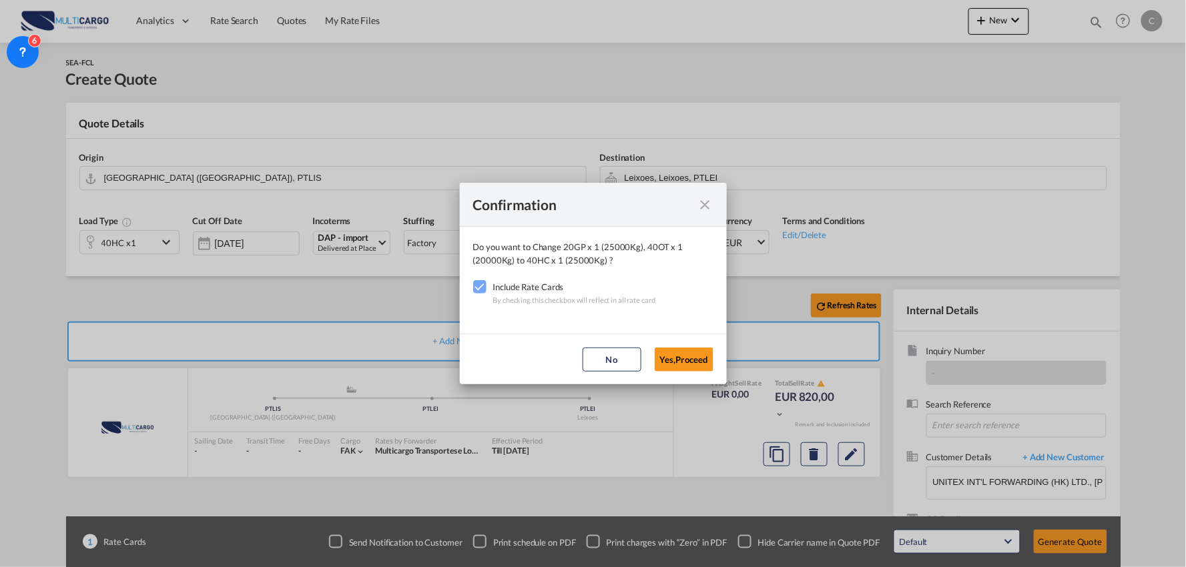
click at [691, 362] on button "Yes,Proceed" at bounding box center [684, 360] width 59 height 24
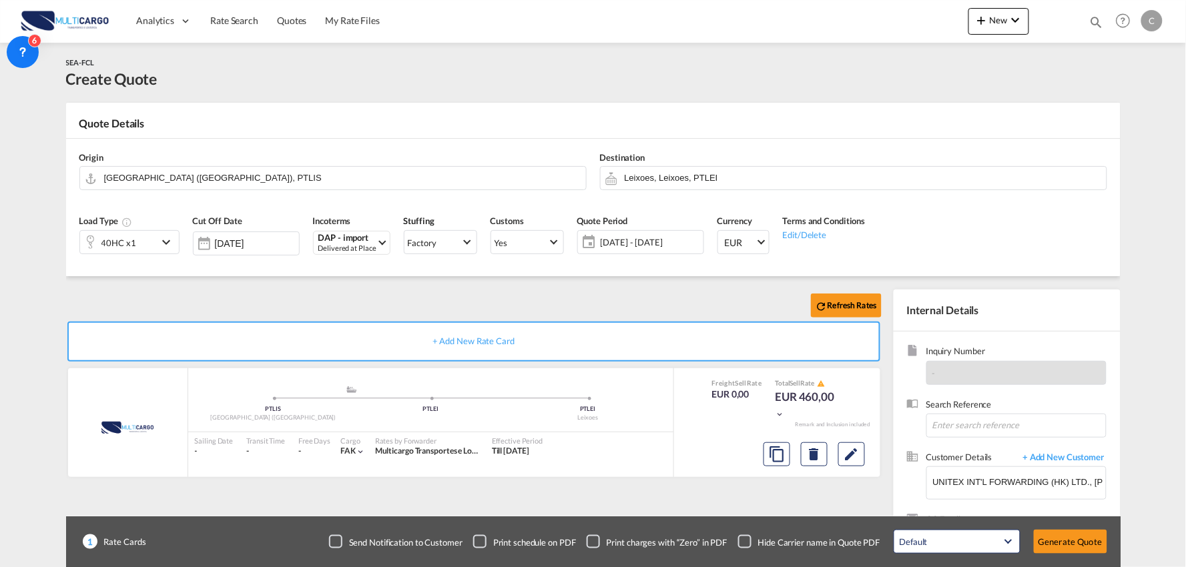
click at [368, 272] on div "Confirmation Do you want to Change 40HC x 1 (25000Kg) to 40HC x 1 (25000Kg) ? I…" at bounding box center [593, 283] width 1186 height 567
click at [642, 171] on input "Leixoes, Leixoes, PTLEI" at bounding box center [862, 177] width 475 height 23
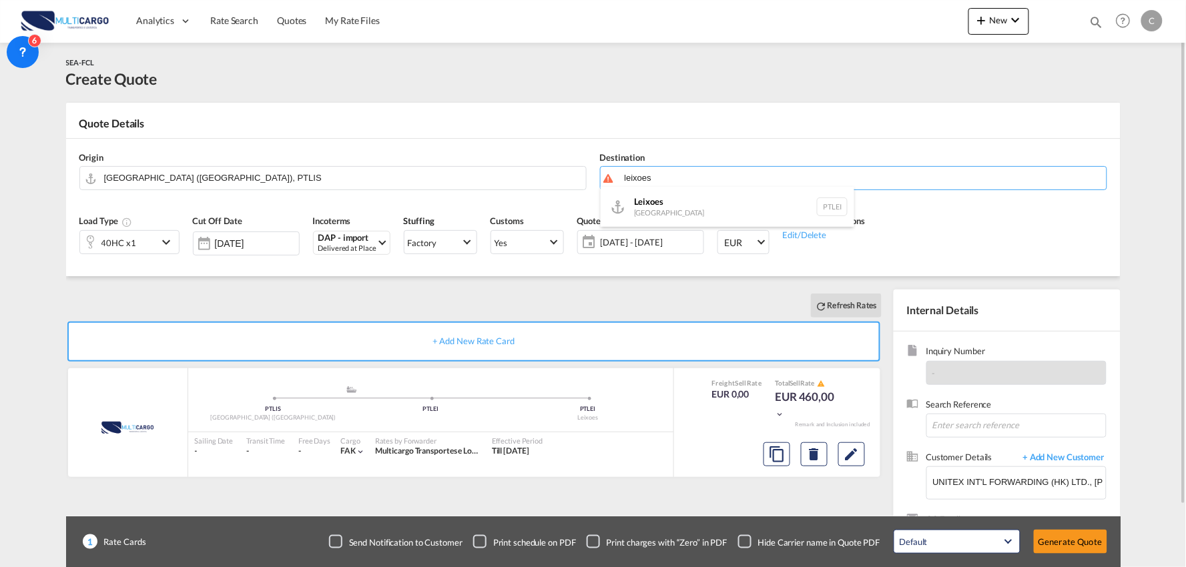
click at [657, 206] on div "Leixoes [GEOGRAPHIC_DATA] PTLEI" at bounding box center [728, 207] width 254 height 40
type input "Leixoes, PTLEI"
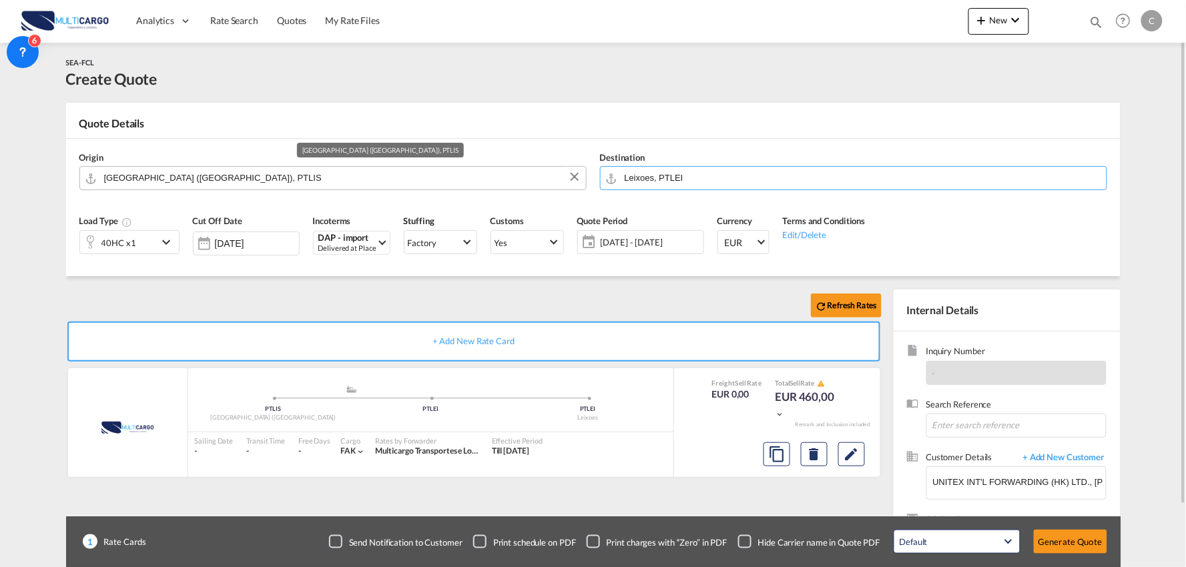
click at [238, 183] on input "[GEOGRAPHIC_DATA] ([GEOGRAPHIC_DATA]), PTLIS" at bounding box center [341, 177] width 475 height 23
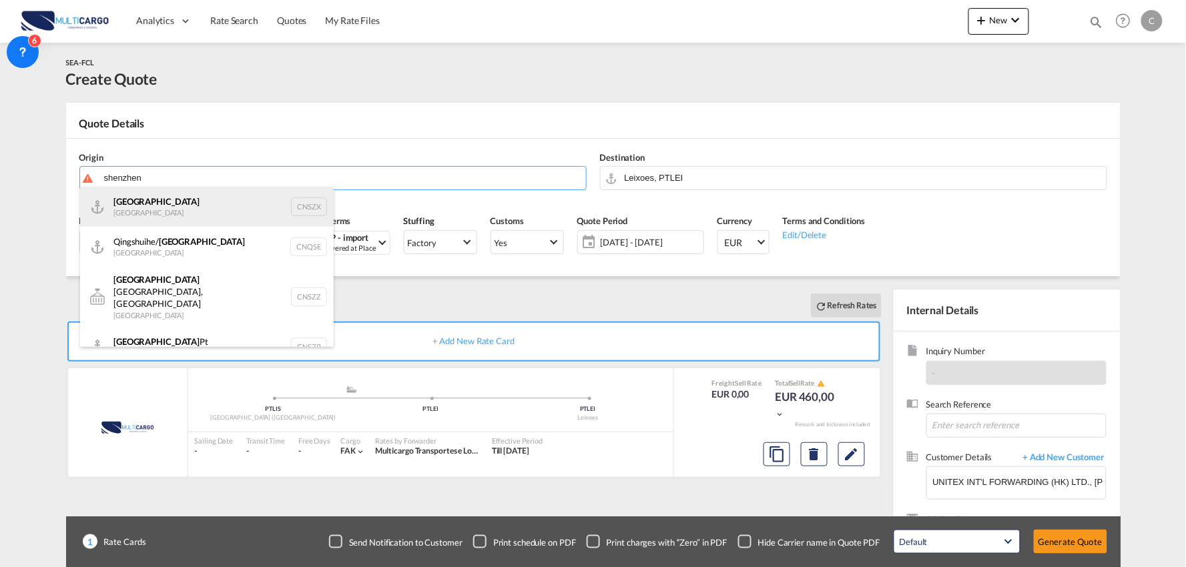
click at [131, 212] on div "Shenzhen [GEOGRAPHIC_DATA] CNSZX" at bounding box center [207, 207] width 254 height 40
type input "[GEOGRAPHIC_DATA], CNSZX"
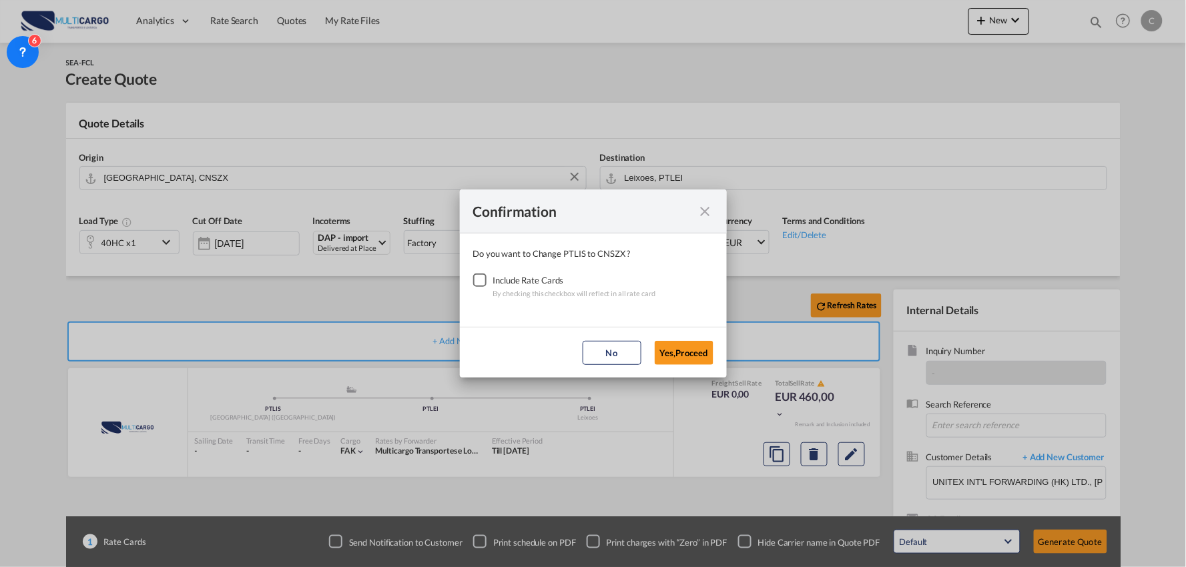
click at [473, 278] on div "Checkbox No Ink" at bounding box center [479, 280] width 13 height 13
click at [682, 350] on button "Yes,Proceed" at bounding box center [684, 353] width 59 height 24
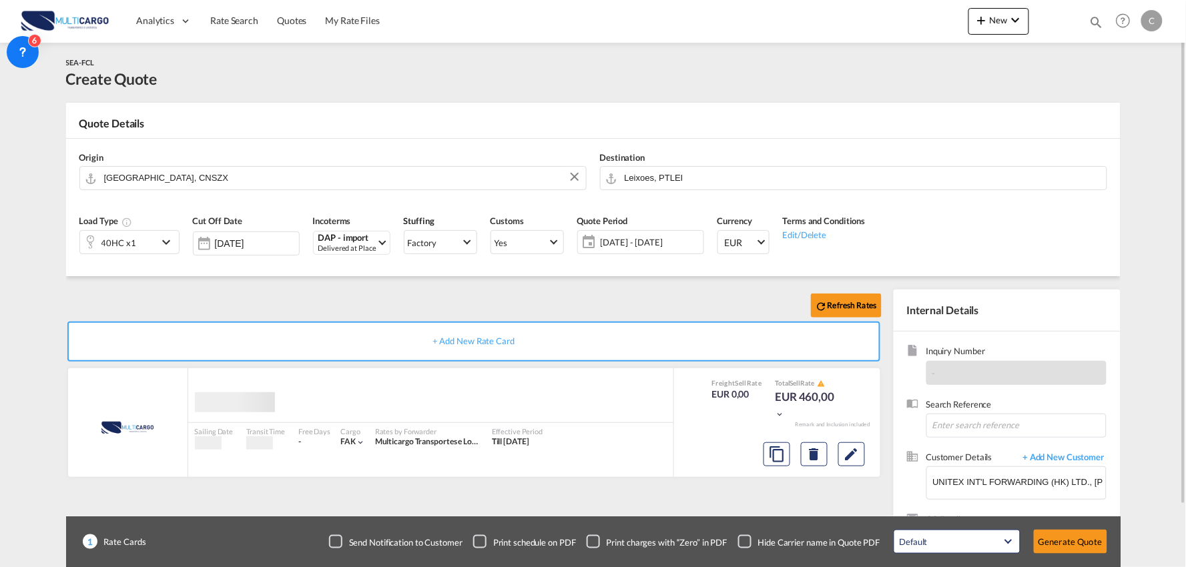
click at [268, 296] on div "Refresh Rates" at bounding box center [476, 306] width 821 height 32
click at [401, 291] on div "Refresh Rates" at bounding box center [476, 306] width 821 height 32
click at [251, 310] on div "Refresh Rates" at bounding box center [476, 306] width 821 height 32
drag, startPoint x: 749, startPoint y: 543, endPoint x: 732, endPoint y: 505, distance: 41.8
click at [749, 543] on div "Checkbox No Ink" at bounding box center [744, 541] width 13 height 13
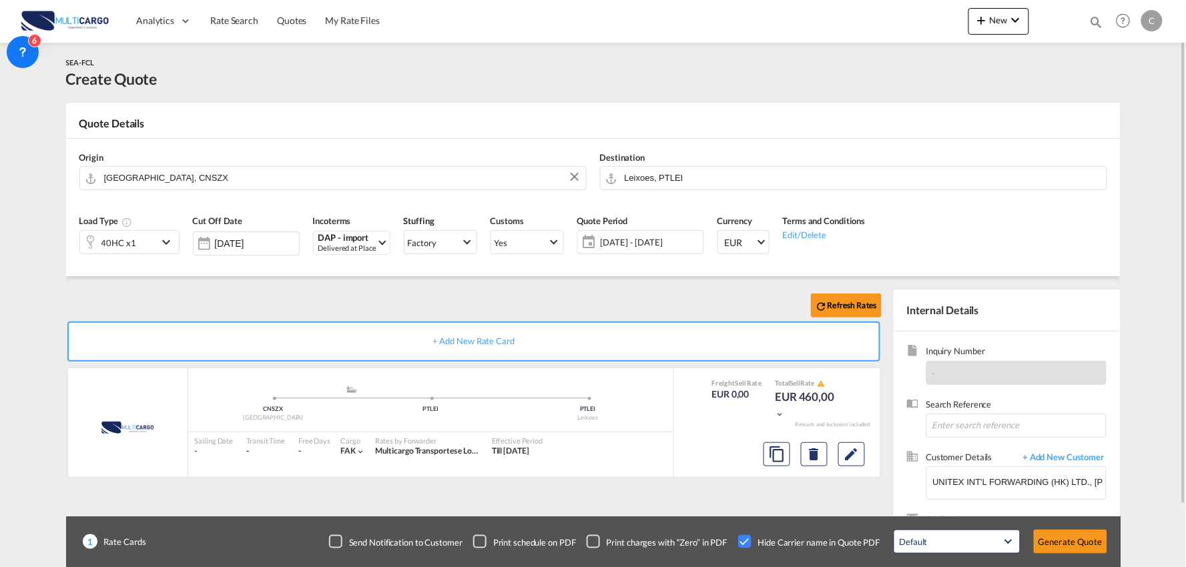
click at [643, 298] on div "Refresh Rates" at bounding box center [476, 306] width 821 height 32
click at [1064, 542] on button "Generate Quote" at bounding box center [1070, 542] width 73 height 24
